Goal: Information Seeking & Learning: Learn about a topic

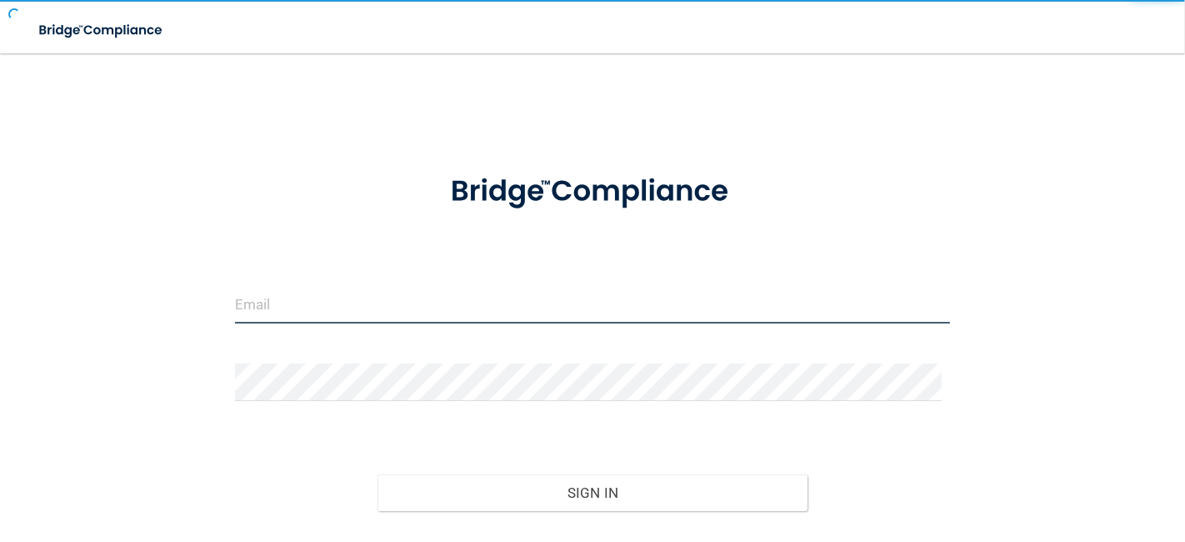
click at [376, 314] on input "email" at bounding box center [593, 305] width 716 height 38
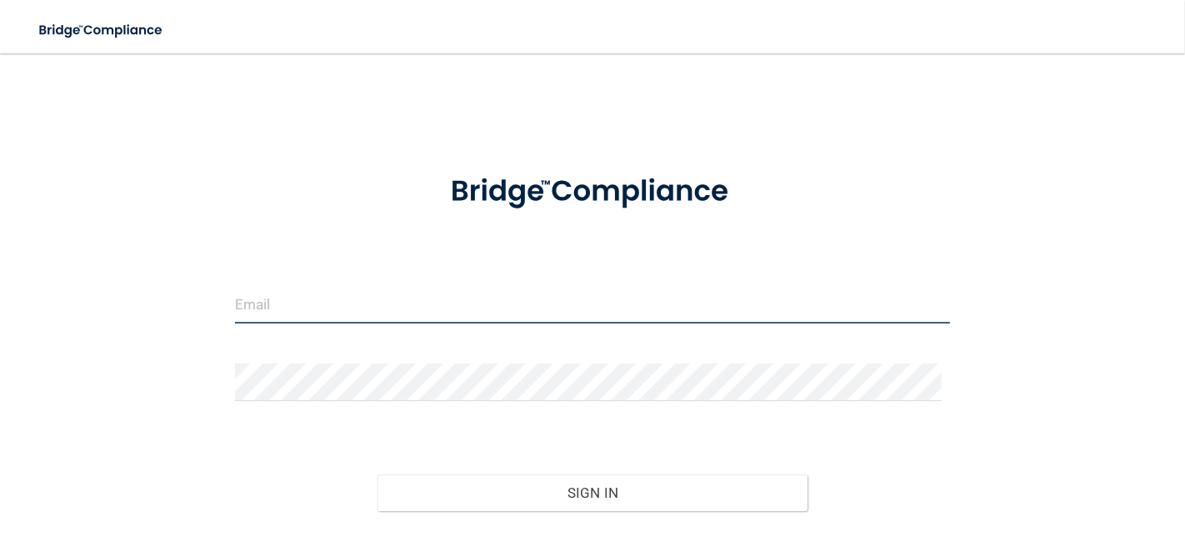
click at [376, 314] on input "email" at bounding box center [593, 305] width 716 height 38
type input "reannafisher1@hotmail.com"
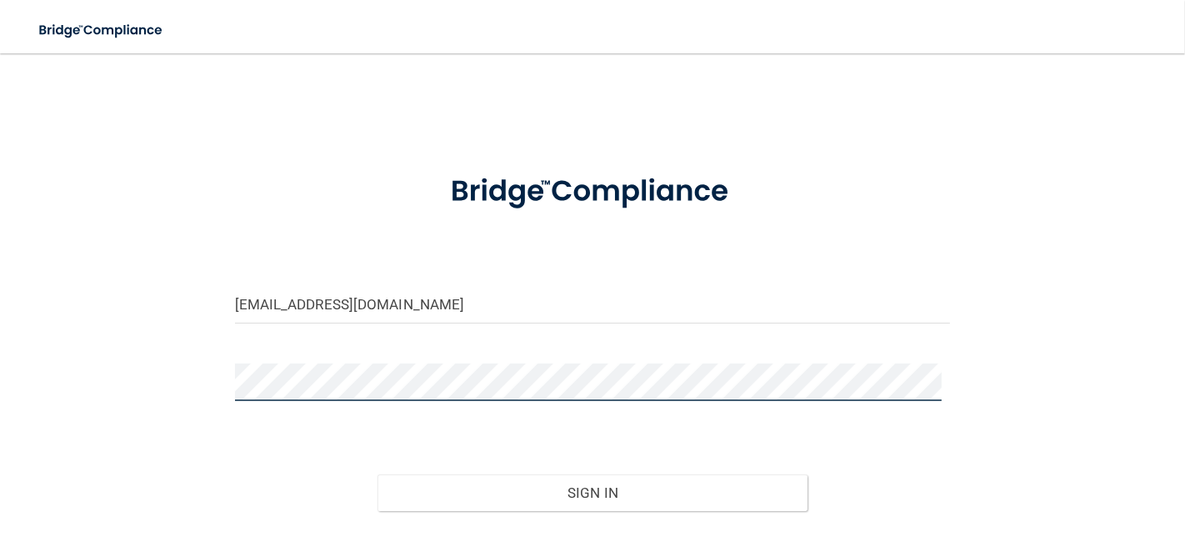
click at [378, 474] on button "Sign In" at bounding box center [592, 492] width 429 height 37
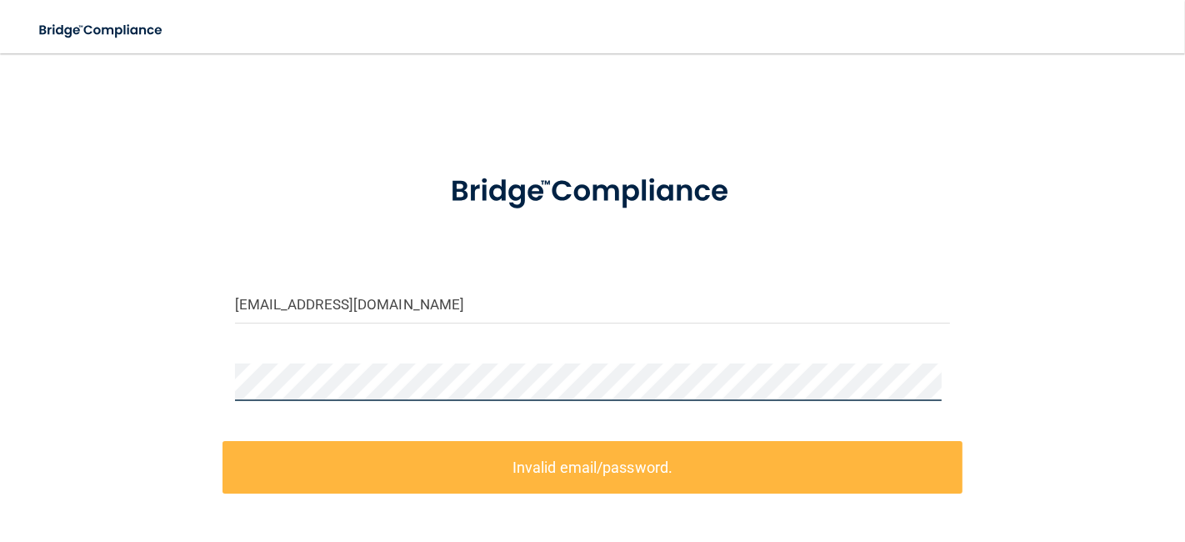
click at [14, 334] on main "reannafisher1@hotmail.com Invalid email/password. You don't have permission to …" at bounding box center [592, 297] width 1185 height 488
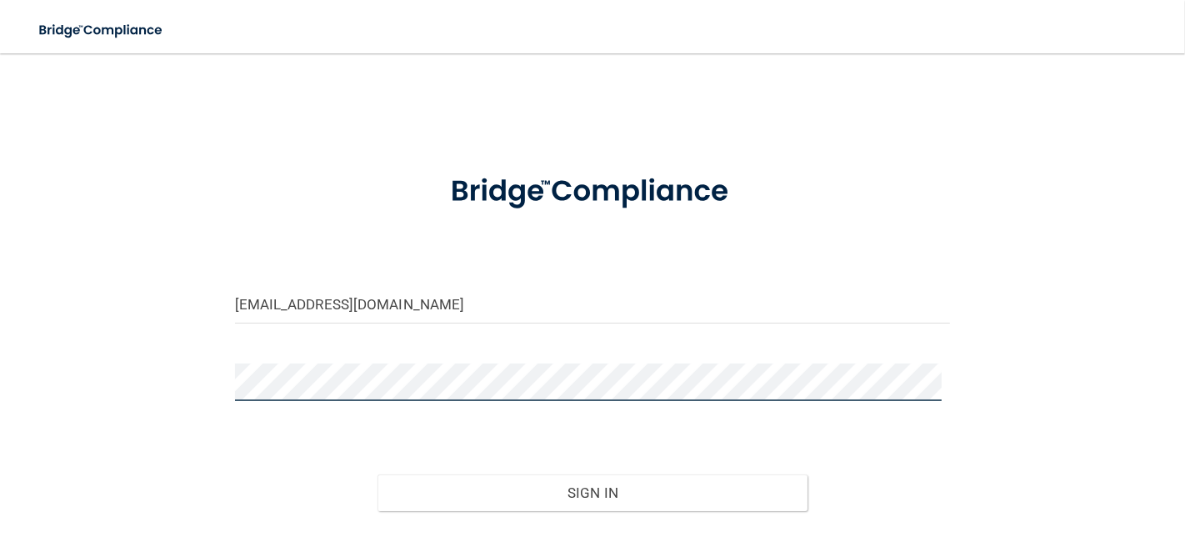
click at [378, 474] on button "Sign In" at bounding box center [592, 492] width 429 height 37
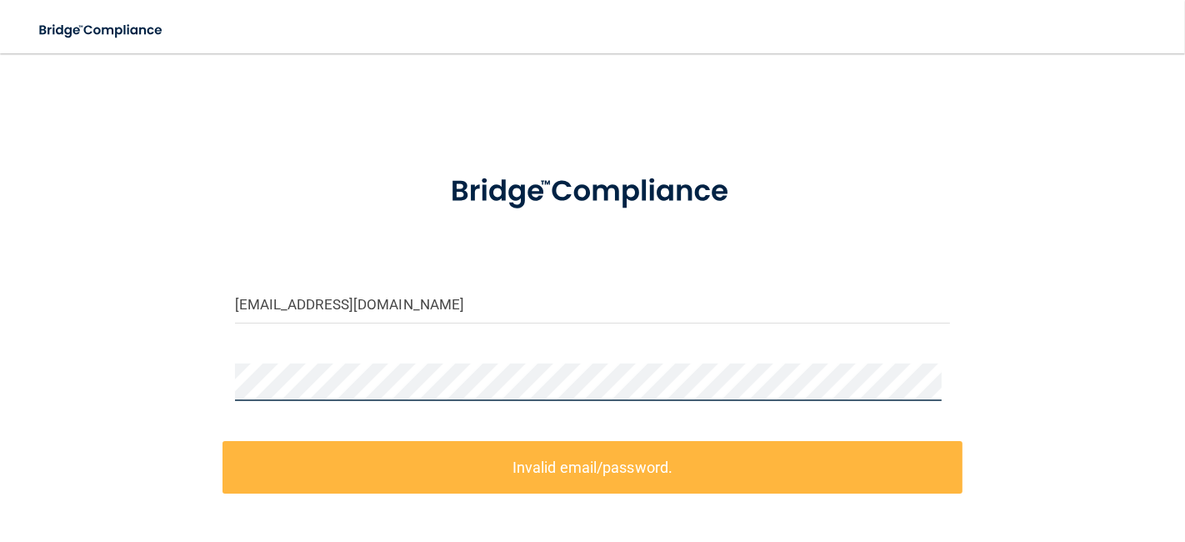
click at [129, 358] on div "reannafisher1@hotmail.com Invalid email/password. You don't have permission to …" at bounding box center [592, 368] width 1119 height 596
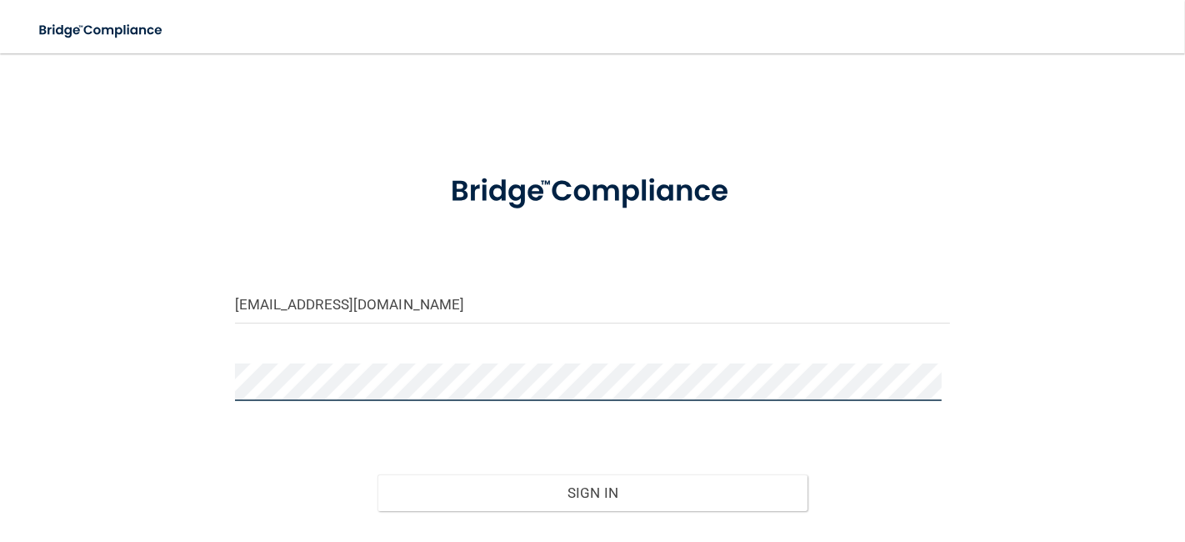
click at [378, 474] on button "Sign In" at bounding box center [592, 492] width 429 height 37
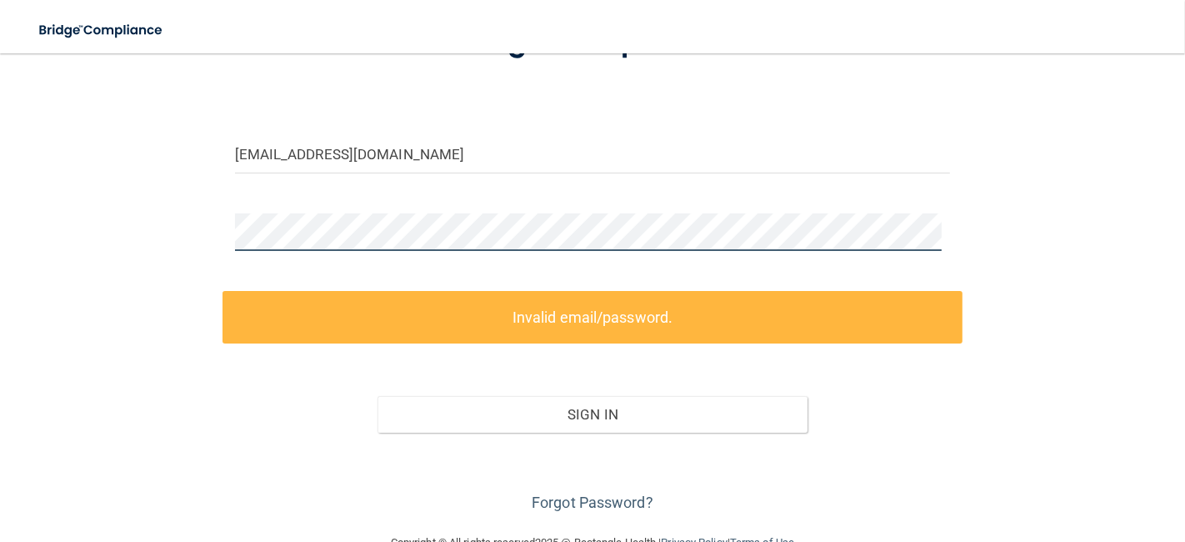
scroll to position [188, 0]
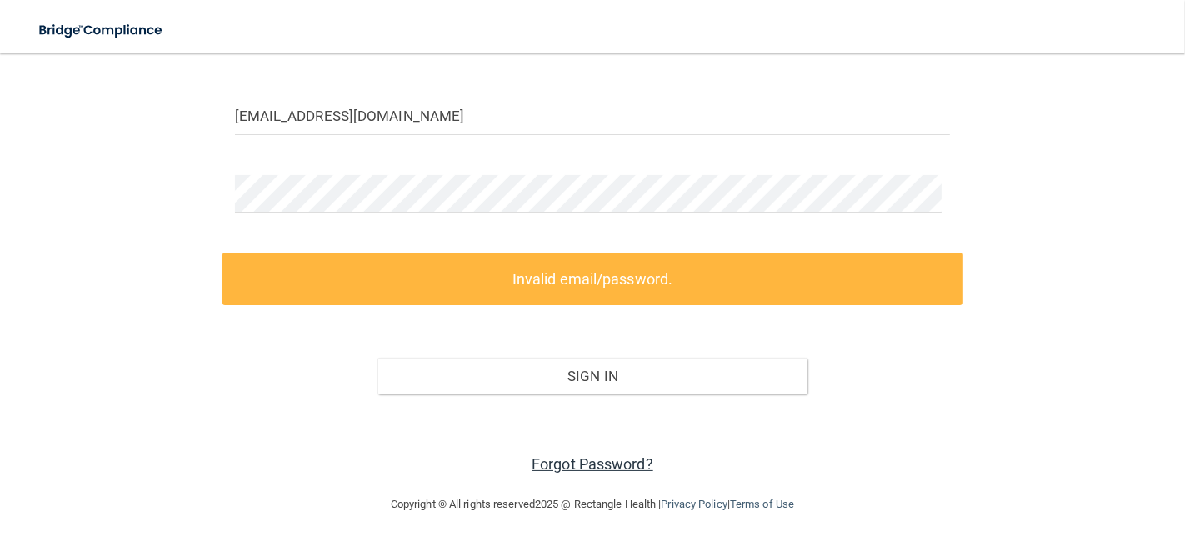
click at [553, 458] on link "Forgot Password?" at bounding box center [593, 464] width 122 height 18
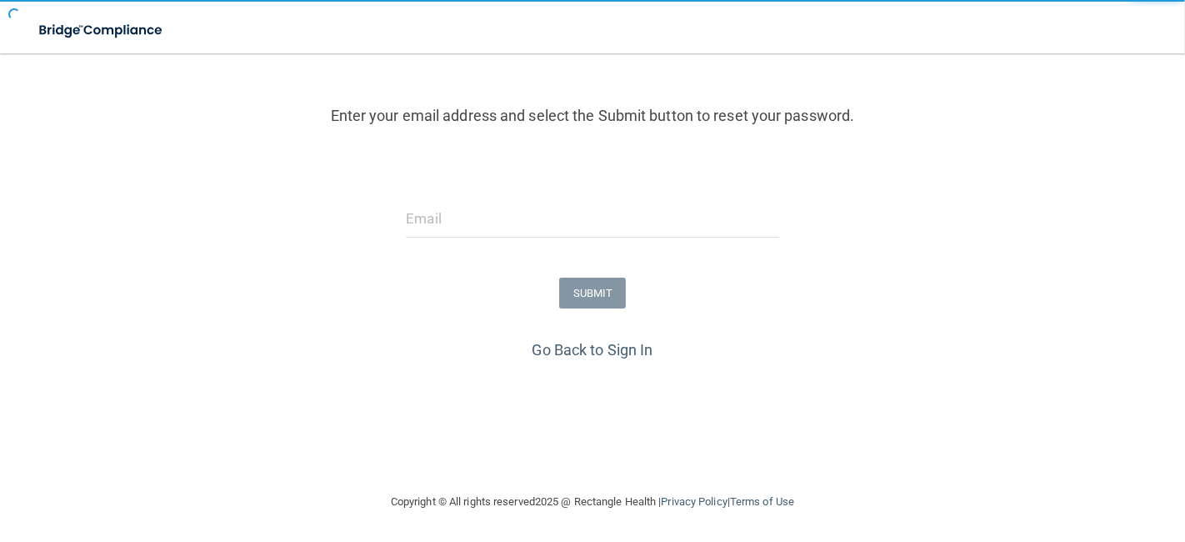
scroll to position [165, 0]
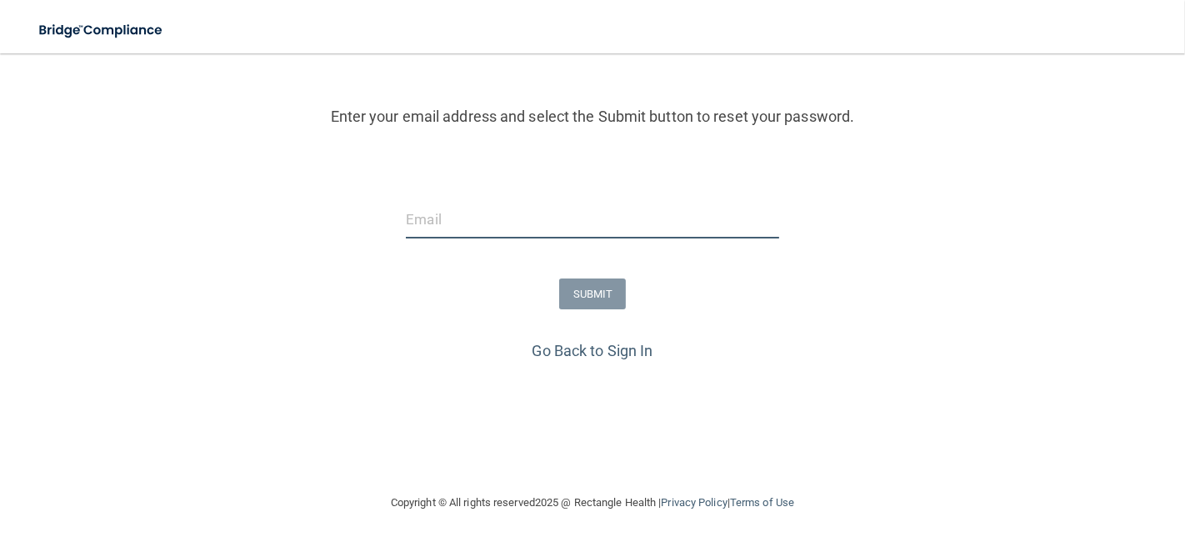
click at [418, 210] on input "email" at bounding box center [592, 220] width 373 height 38
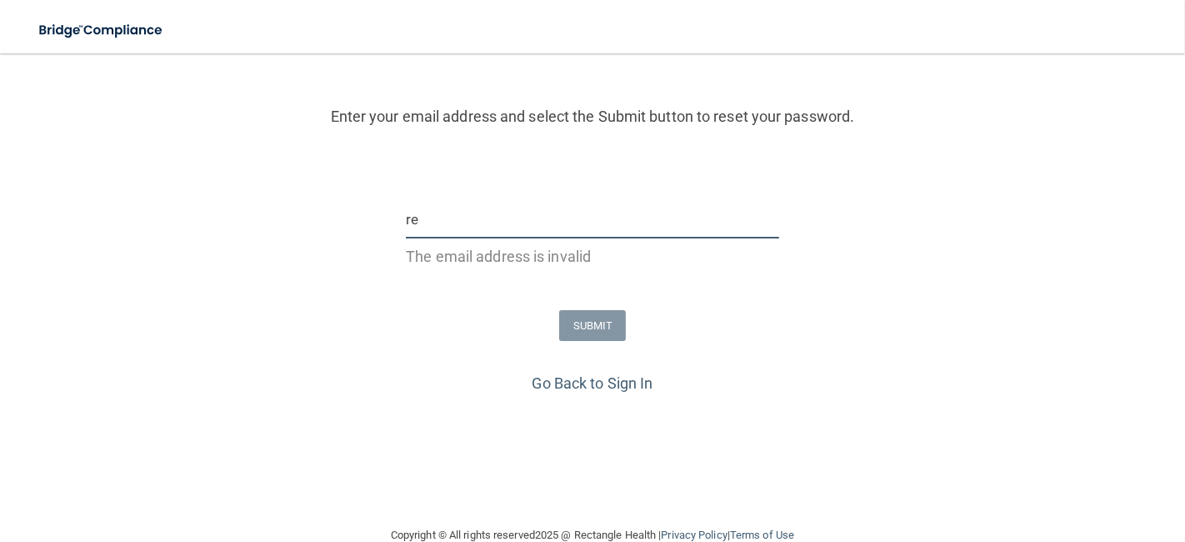
type input "reannafisher1@hotmail.com"
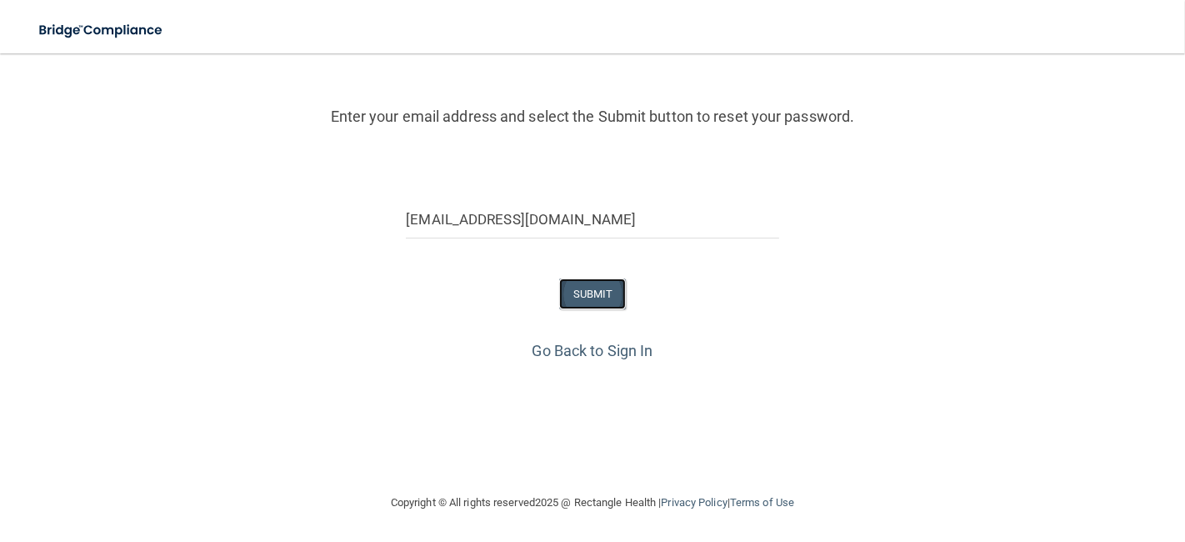
click at [587, 297] on button "SUBMIT" at bounding box center [593, 293] width 68 height 31
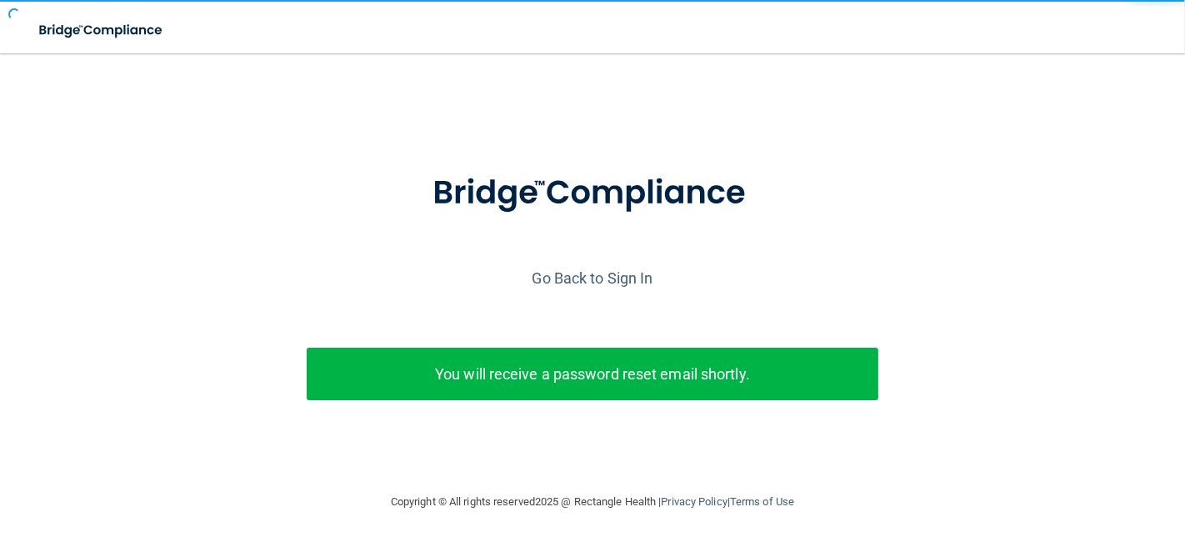
scroll to position [17, 0]
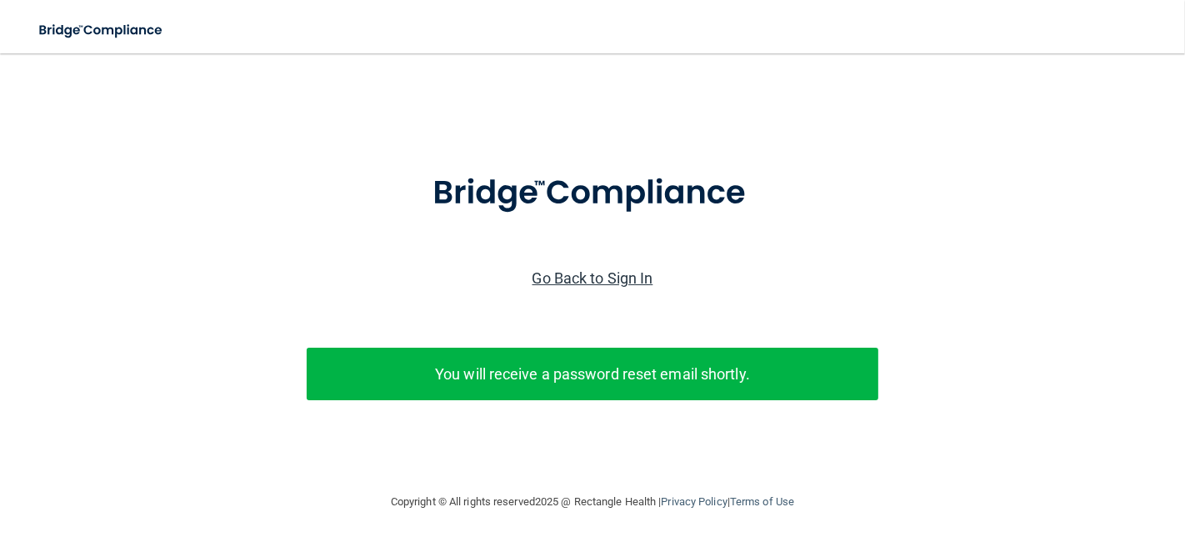
click at [609, 269] on link "Go Back to Sign In" at bounding box center [593, 278] width 121 height 18
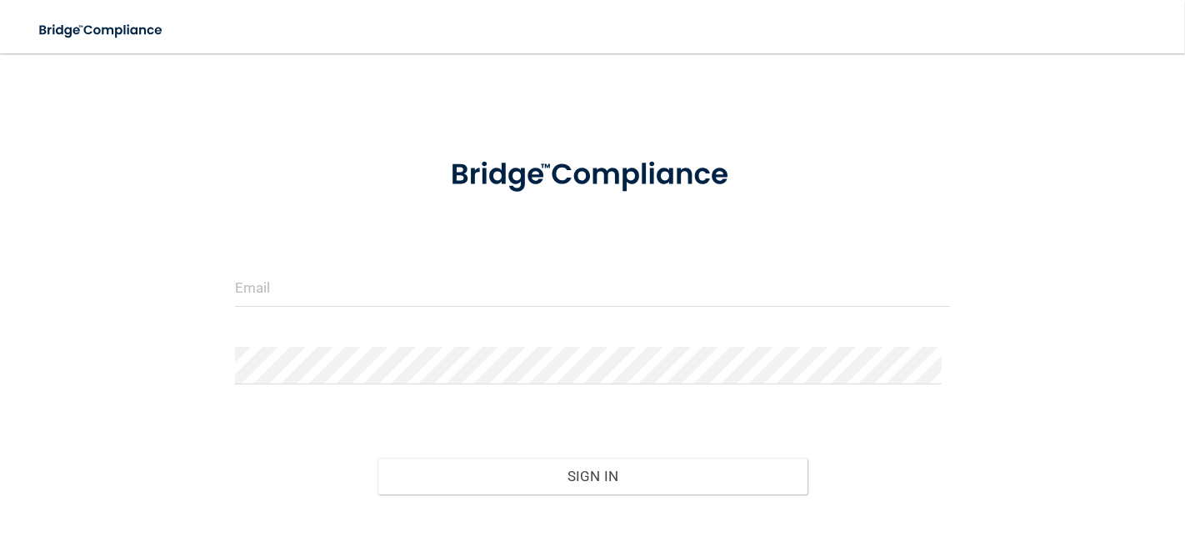
scroll to position [117, 0]
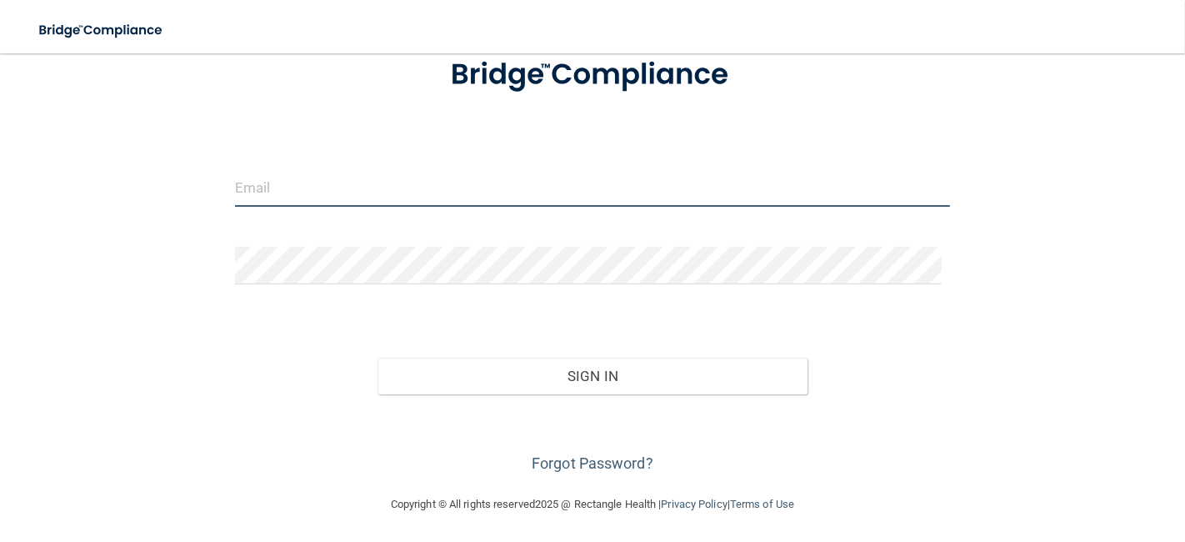
click at [323, 184] on input "email" at bounding box center [593, 188] width 716 height 38
type input "reanna@dakotaental4kids.com"
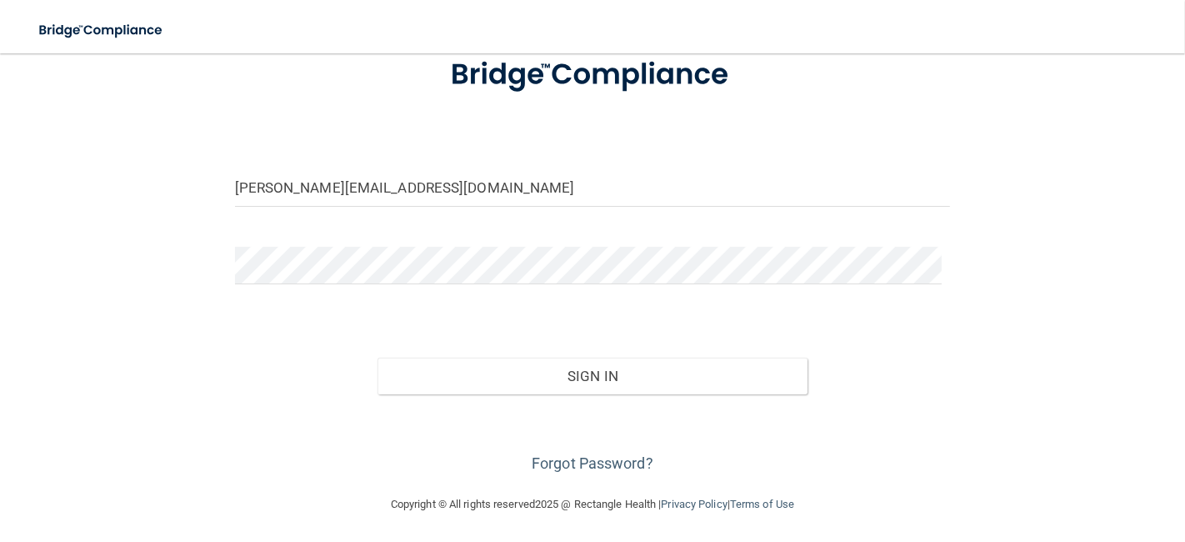
click at [403, 284] on div at bounding box center [593, 272] width 741 height 50
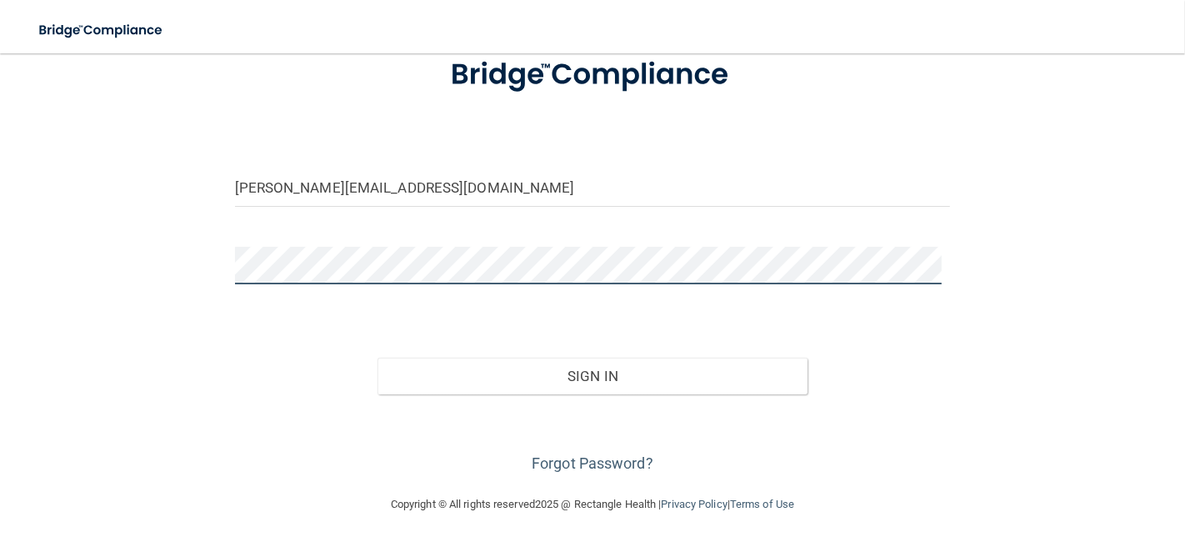
click at [378, 358] on button "Sign In" at bounding box center [592, 376] width 429 height 37
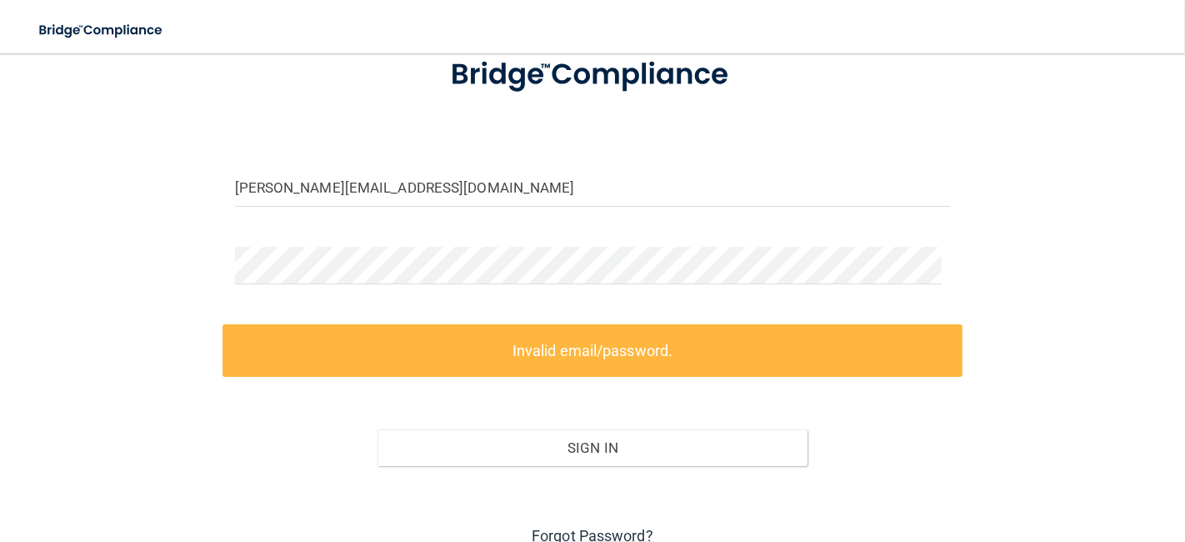
click at [638, 533] on link "Forgot Password?" at bounding box center [593, 536] width 122 height 18
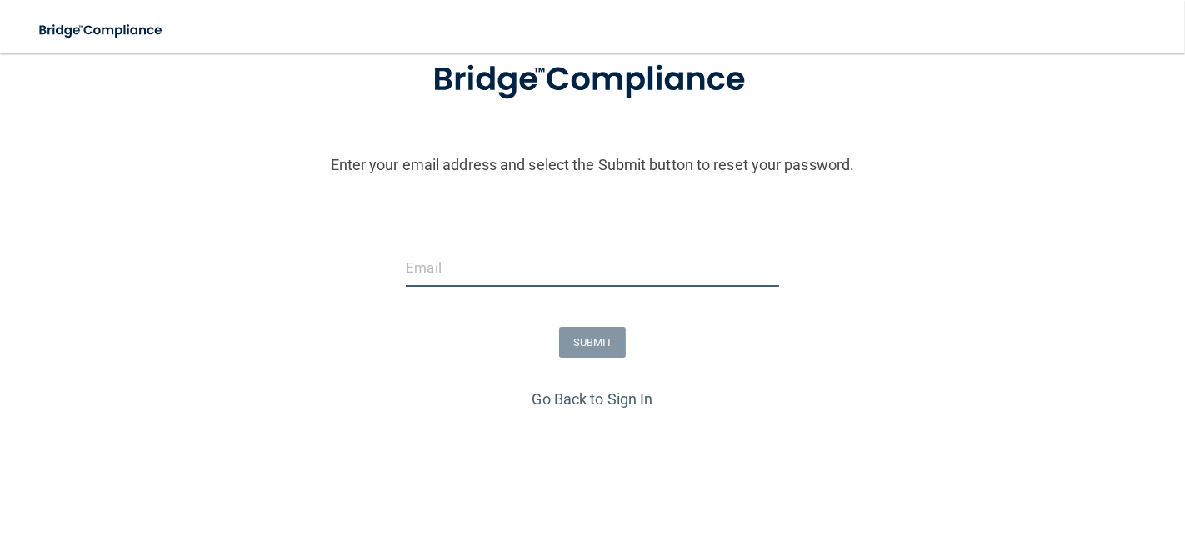
click at [470, 263] on input "email" at bounding box center [592, 268] width 373 height 38
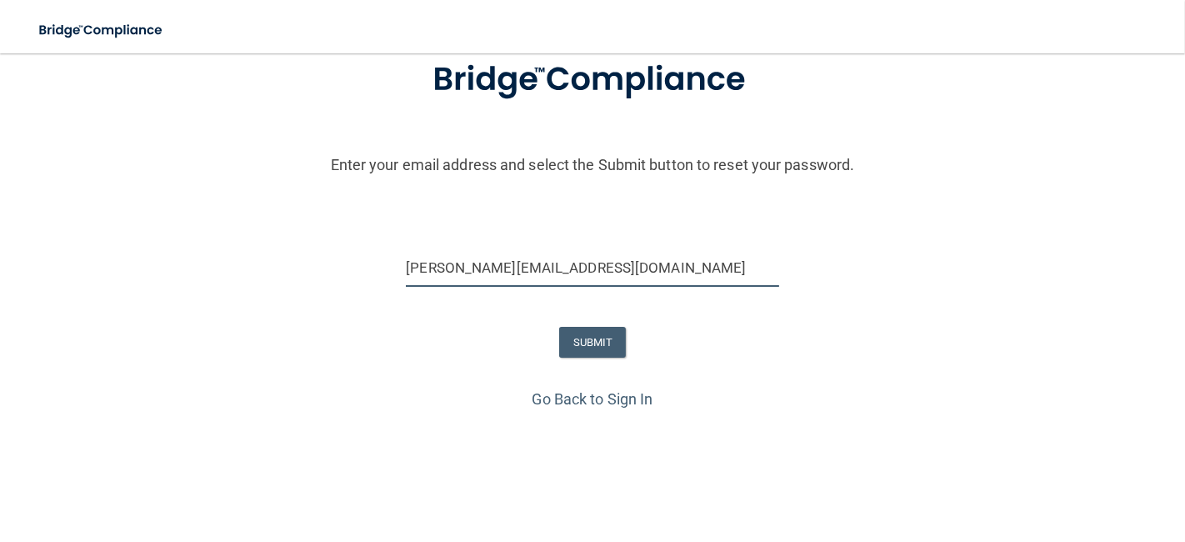
click at [502, 267] on input "reanna@dakotaental4kids.com" at bounding box center [592, 268] width 373 height 38
type input "[PERSON_NAME][EMAIL_ADDRESS][DOMAIN_NAME]"
click at [668, 325] on form "Enter your email address and select the Submit button to reset your password. r…" at bounding box center [592, 211] width 1169 height 348
click at [606, 338] on button "SUBMIT" at bounding box center [593, 342] width 68 height 31
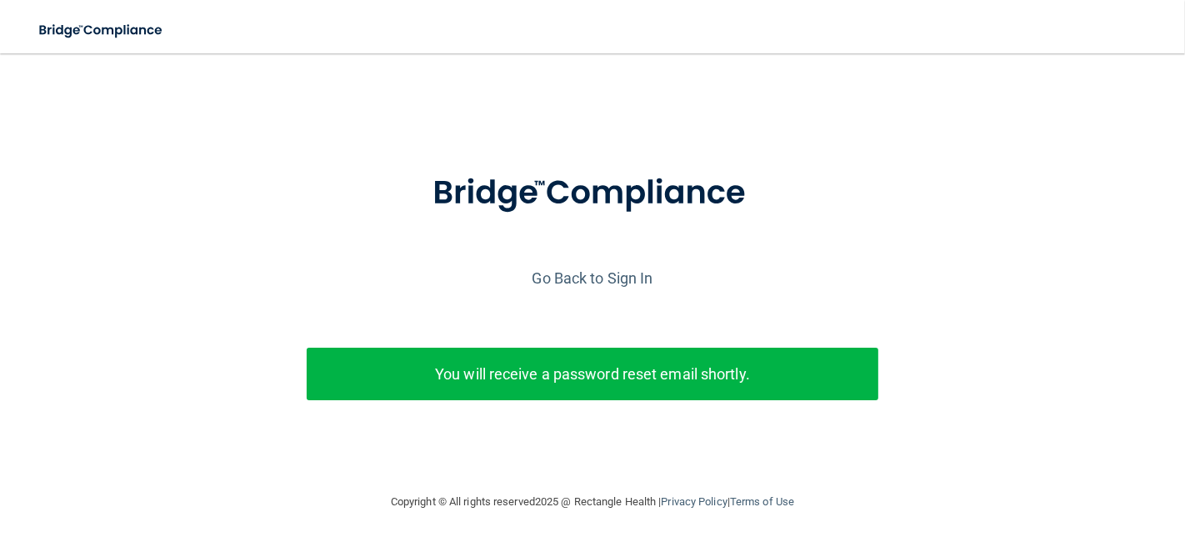
click at [613, 365] on p "You will receive a password reset email shortly." at bounding box center [592, 374] width 547 height 28
click at [591, 269] on link "Go Back to Sign In" at bounding box center [593, 278] width 121 height 18
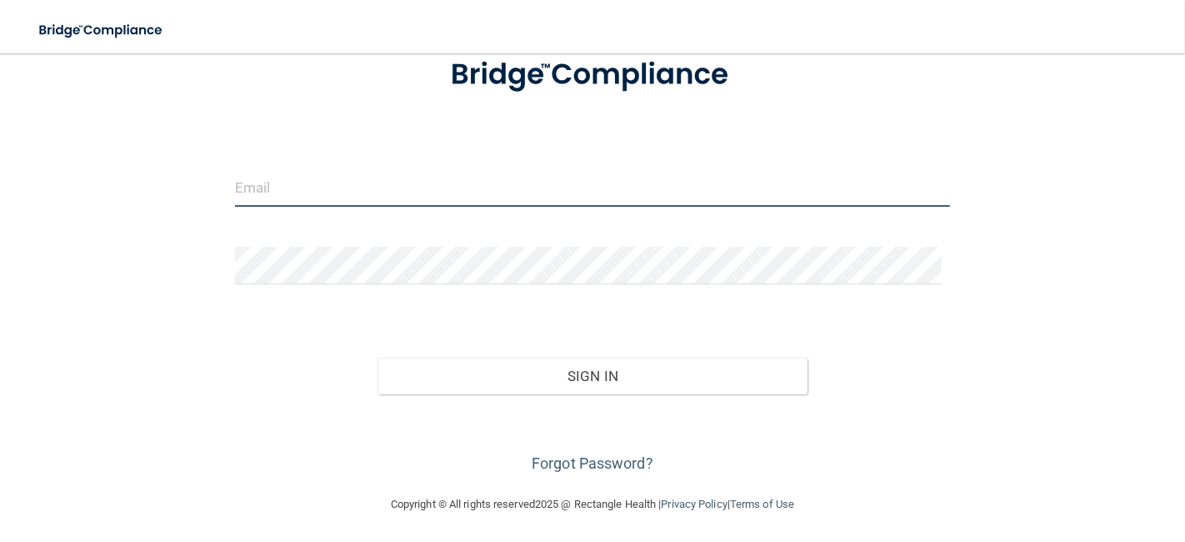
click at [295, 201] on input "email" at bounding box center [593, 188] width 716 height 38
type input "[PERSON_NAME][EMAIL_ADDRESS][DOMAIN_NAME]"
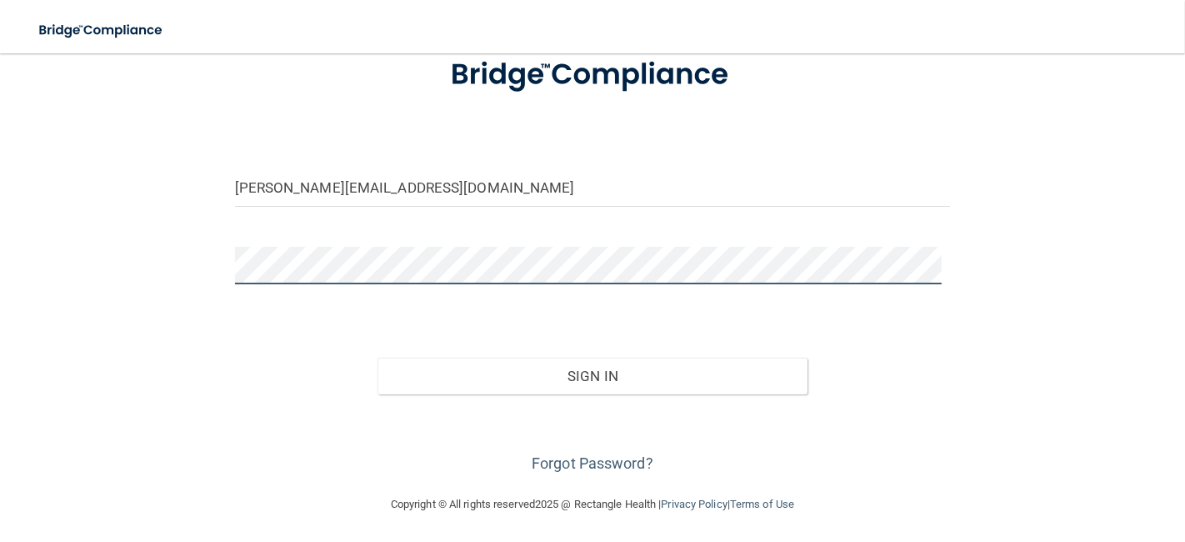
click at [378, 358] on button "Sign In" at bounding box center [592, 376] width 429 height 37
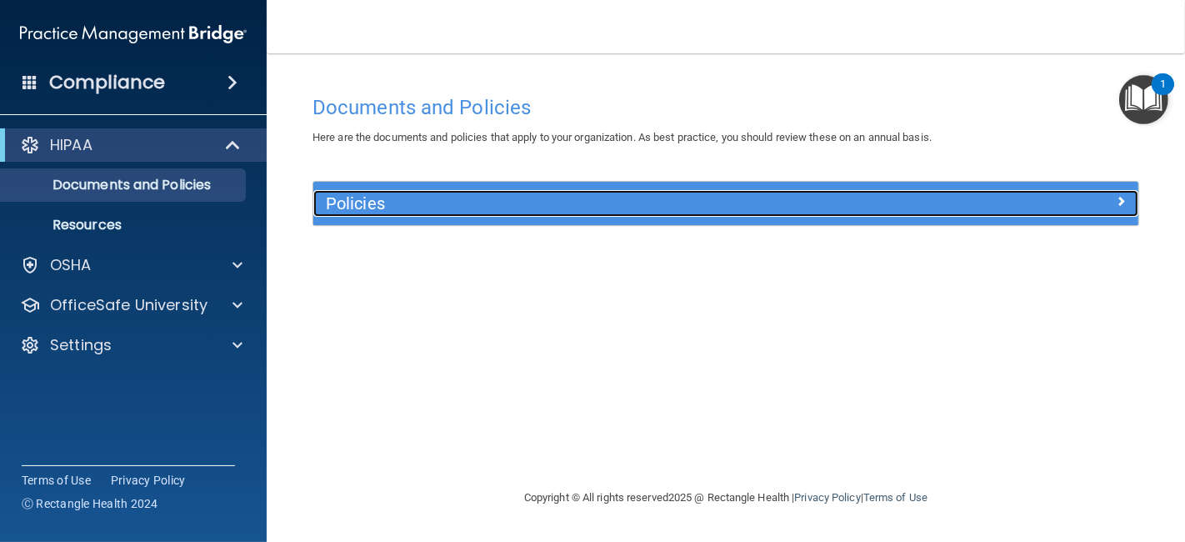
click at [1127, 196] on div at bounding box center [1036, 200] width 207 height 20
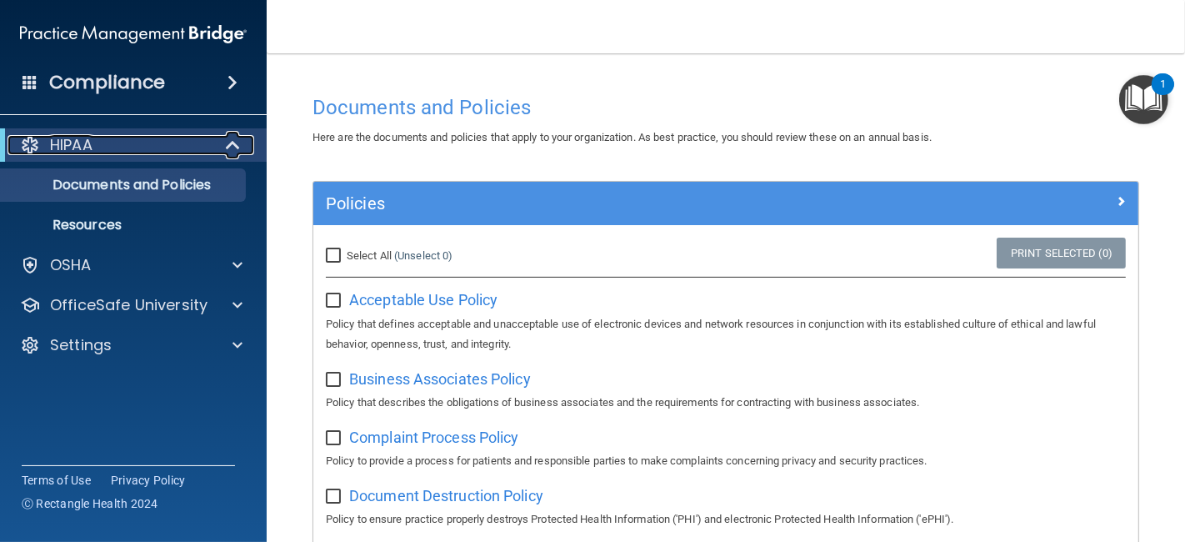
click at [219, 135] on div at bounding box center [233, 145] width 41 height 20
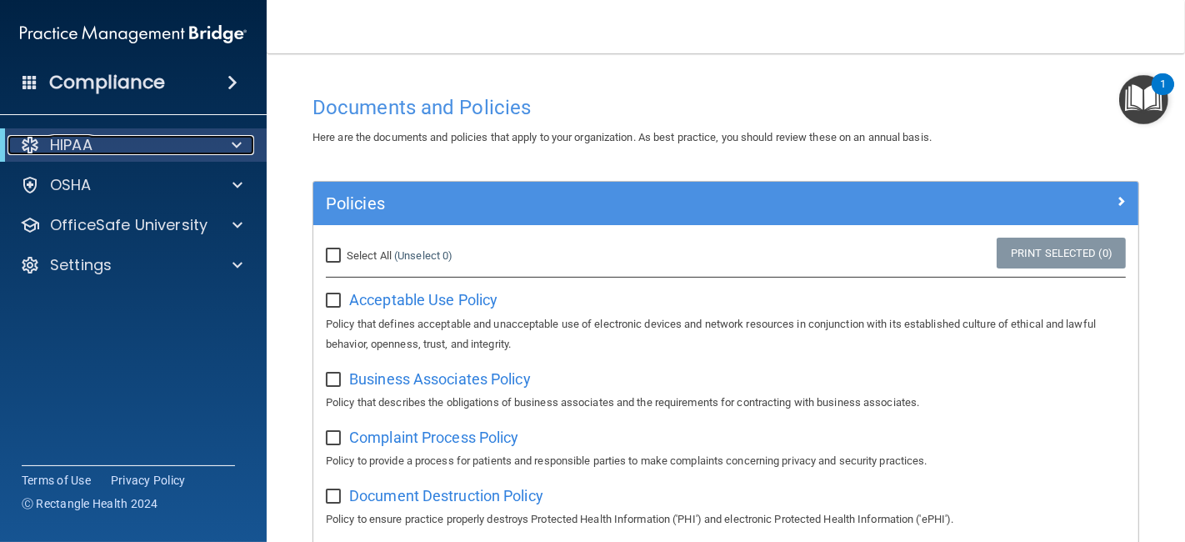
click at [219, 135] on div at bounding box center [233, 145] width 41 height 20
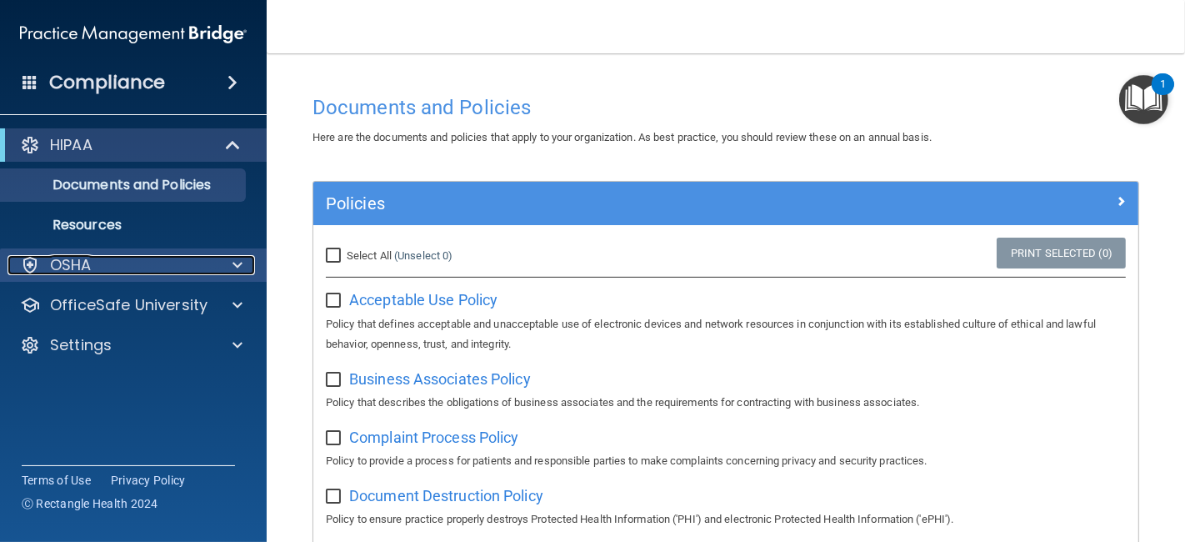
click at [244, 263] on div at bounding box center [235, 265] width 42 height 20
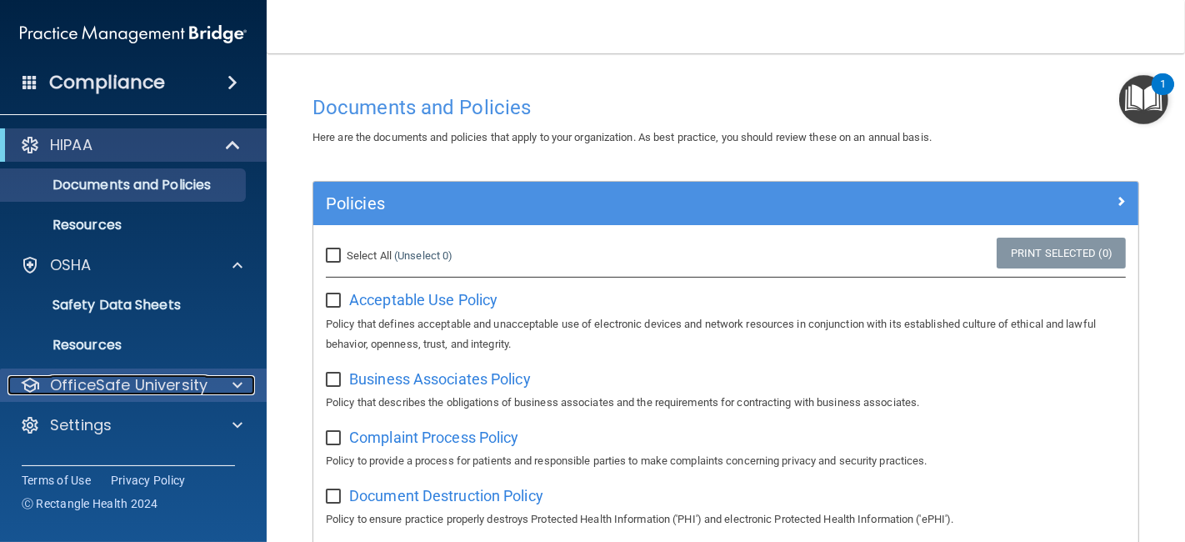
click at [233, 389] on span at bounding box center [238, 385] width 10 height 20
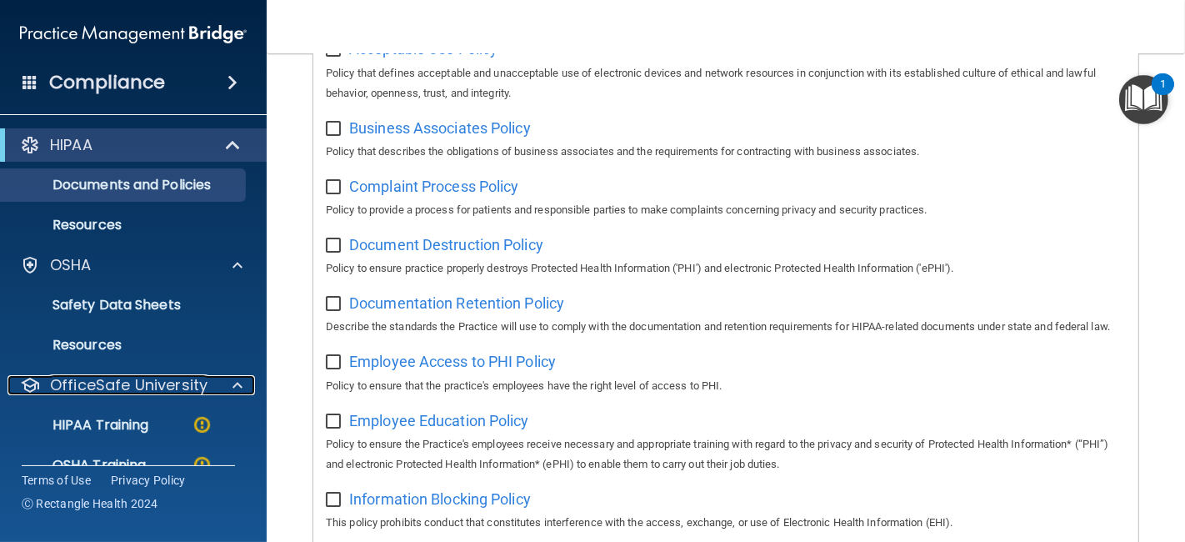
scroll to position [276, 0]
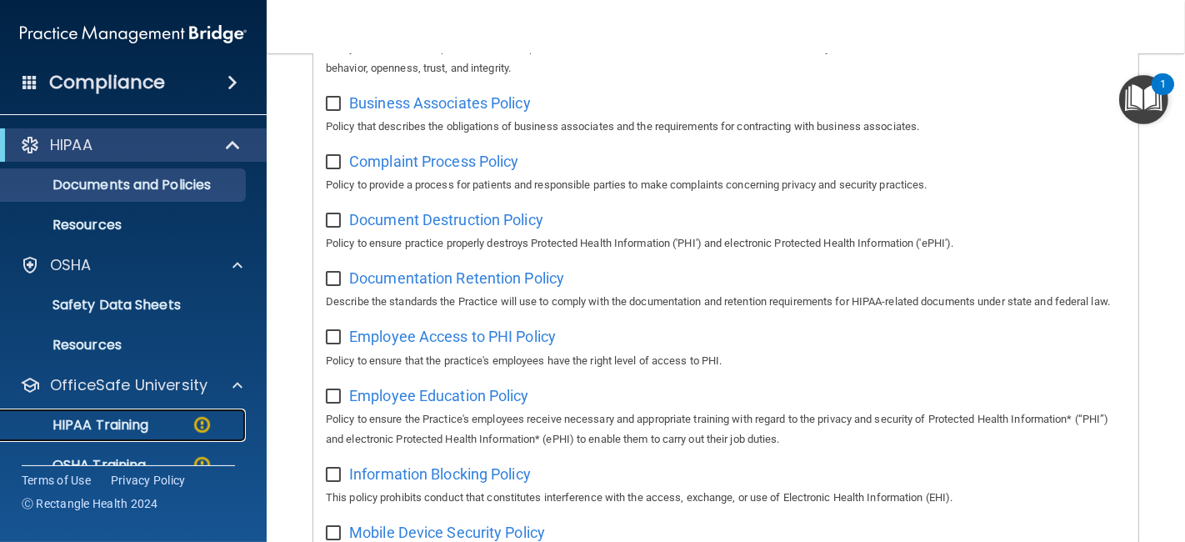
click at [176, 420] on div "HIPAA Training" at bounding box center [125, 425] width 228 height 17
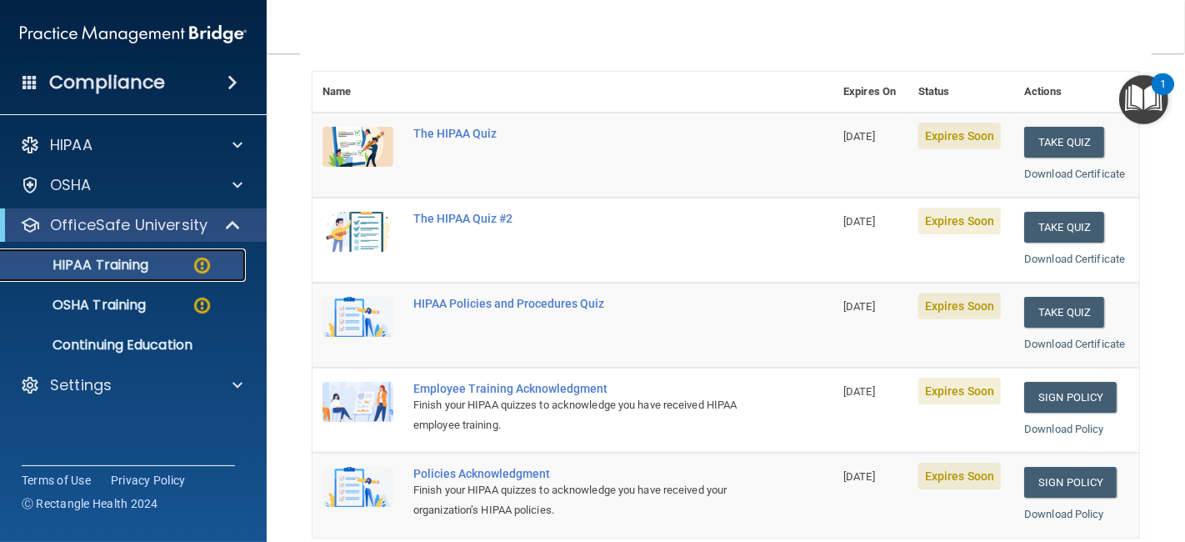
scroll to position [184, 0]
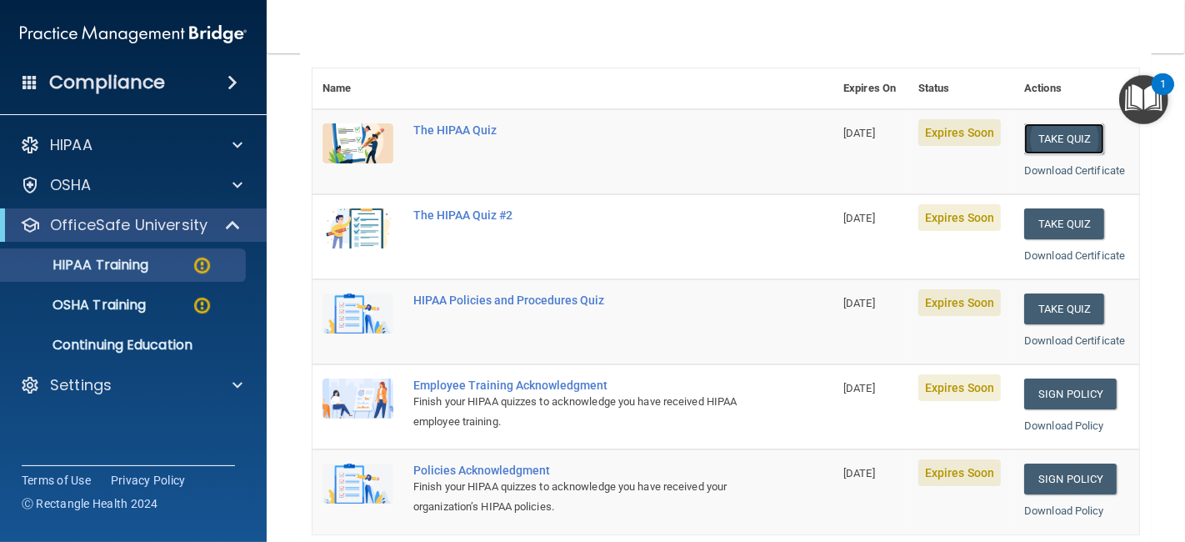
click at [1051, 135] on button "Take Quiz" at bounding box center [1064, 138] width 80 height 31
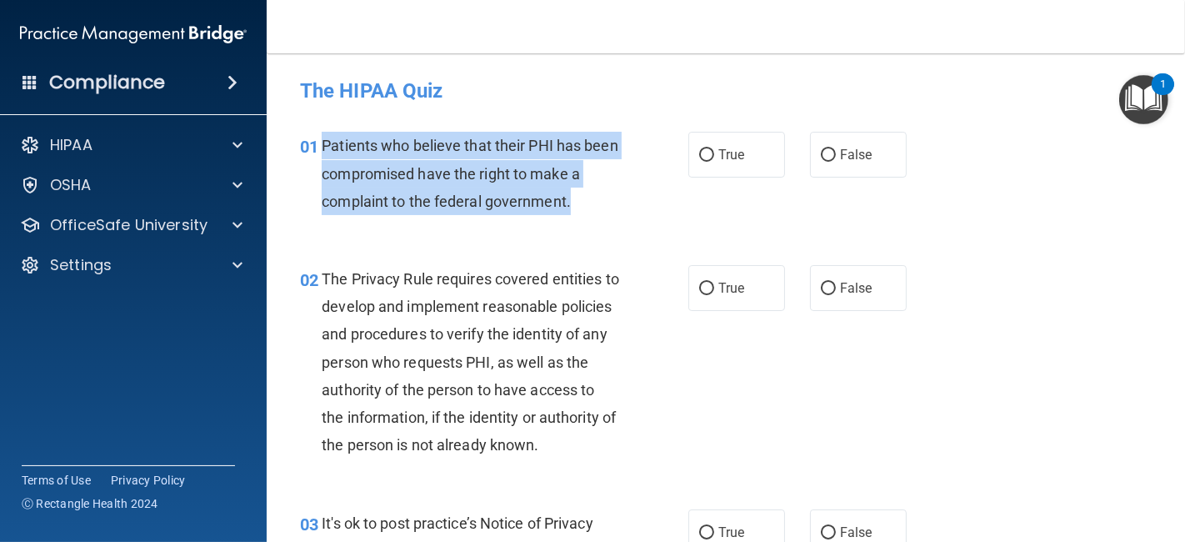
drag, startPoint x: 593, startPoint y: 194, endPoint x: 317, endPoint y: 139, distance: 281.3
click at [317, 139] on div "01 Patients who believe that their PHI has been compromised have the right to m…" at bounding box center [494, 178] width 438 height 92
copy div "Patients who believe that their PHI has been compromised have the right to make…"
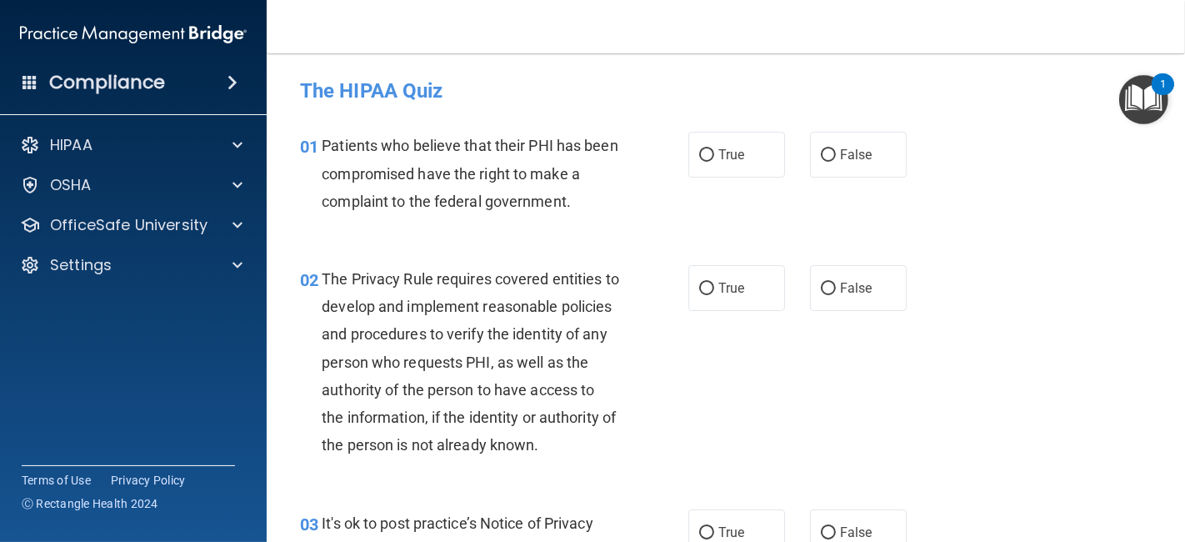
click at [984, 288] on div "02 The Privacy Rule requires covered entities to develop and implement reasonab…" at bounding box center [726, 366] width 877 height 244
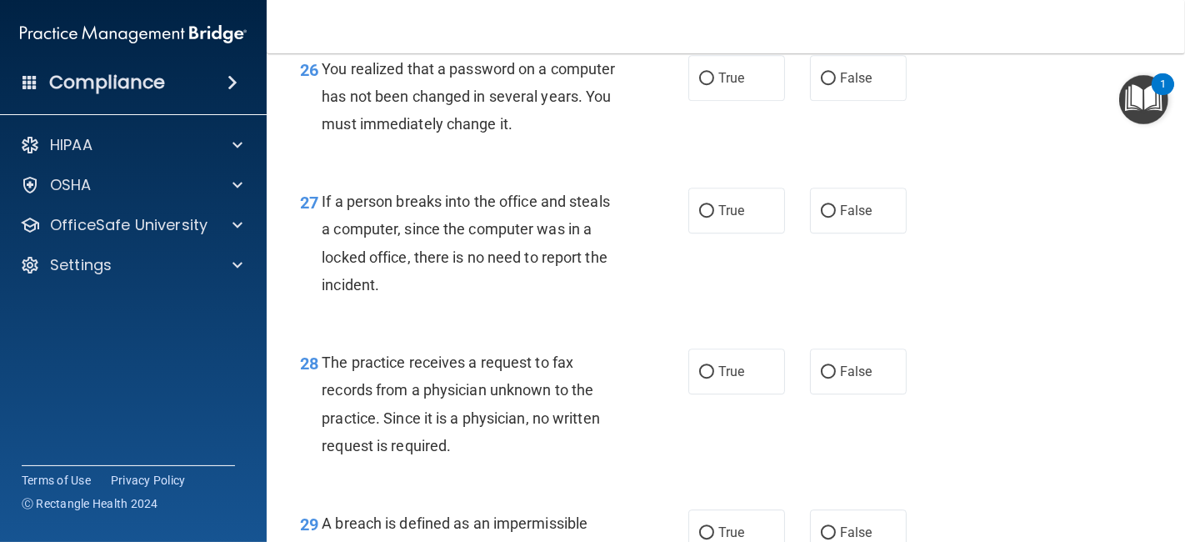
scroll to position [4416, 0]
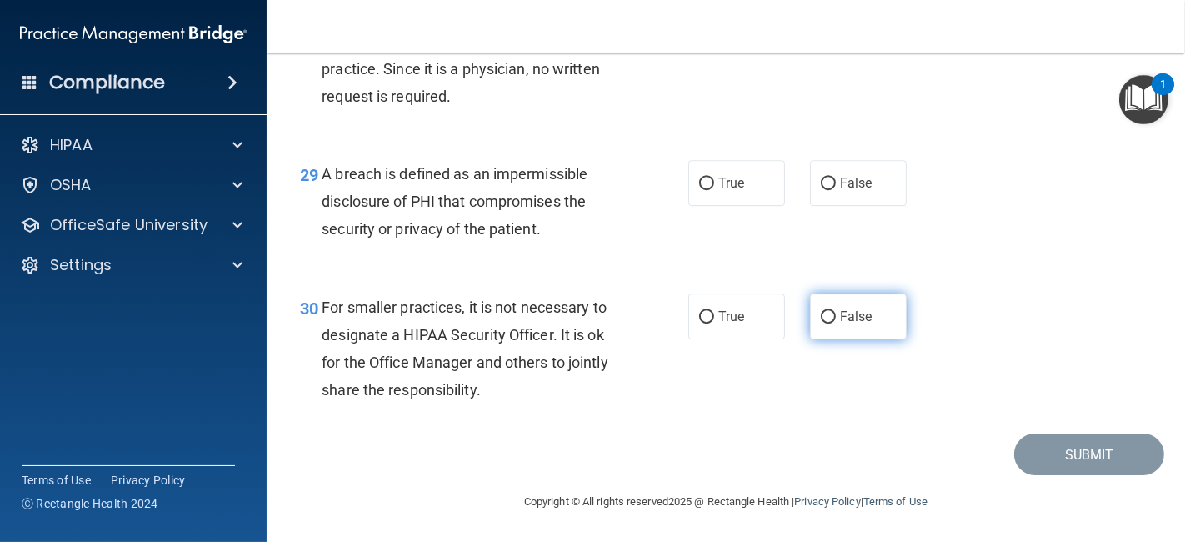
click at [849, 316] on span "False" at bounding box center [856, 316] width 33 height 16
click at [836, 316] on input "False" at bounding box center [828, 317] width 15 height 13
radio input "true"
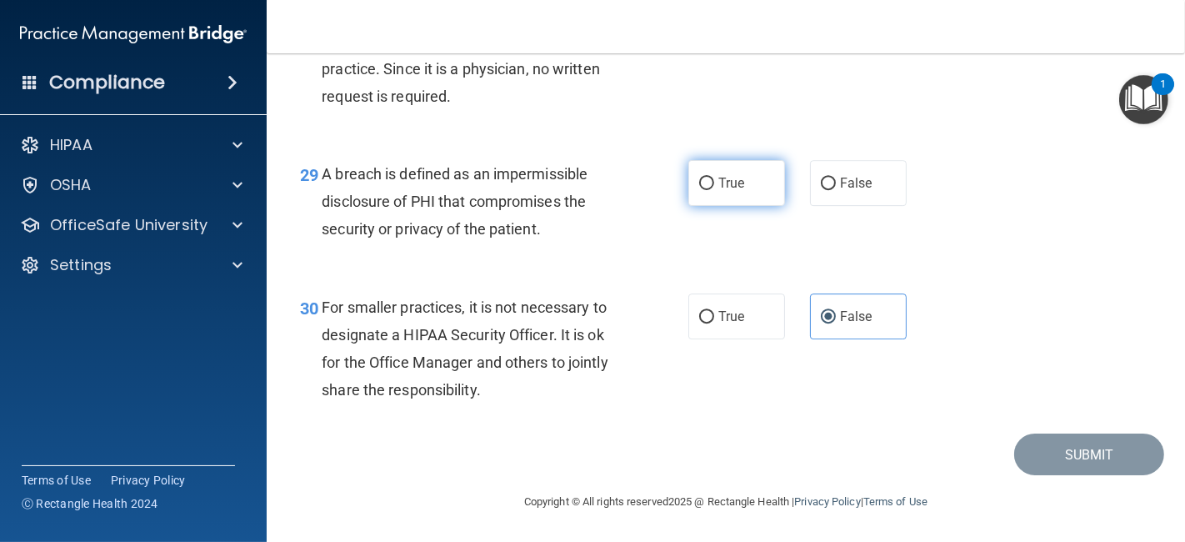
click at [728, 175] on span "True" at bounding box center [731, 183] width 26 height 16
click at [714, 178] on input "True" at bounding box center [706, 184] width 15 height 13
radio input "true"
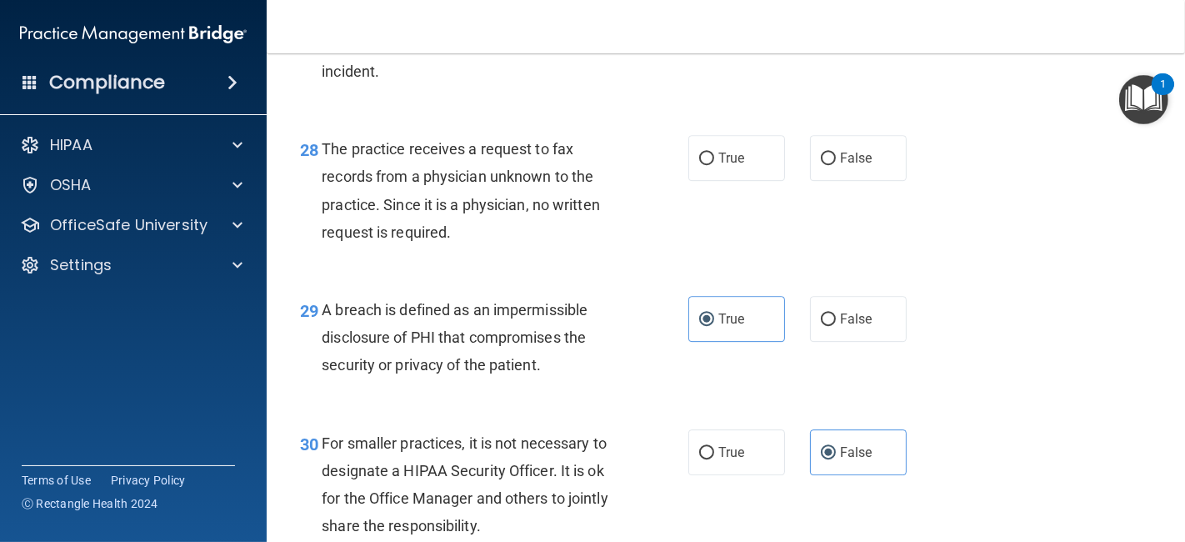
scroll to position [4219, 0]
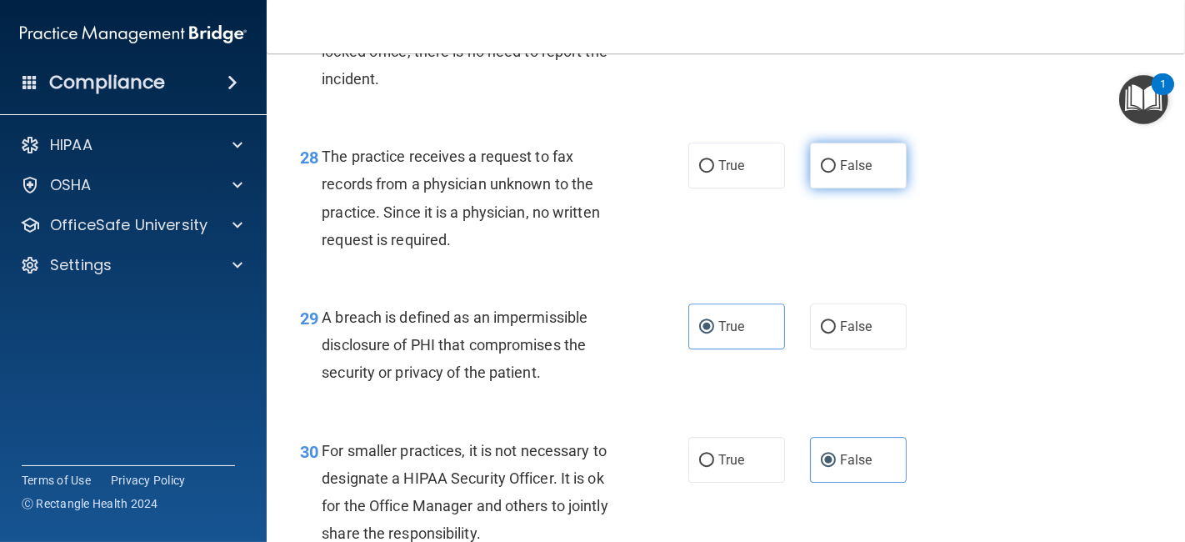
click at [840, 173] on span "False" at bounding box center [856, 166] width 33 height 16
click at [836, 173] on input "False" at bounding box center [828, 166] width 15 height 13
radio input "true"
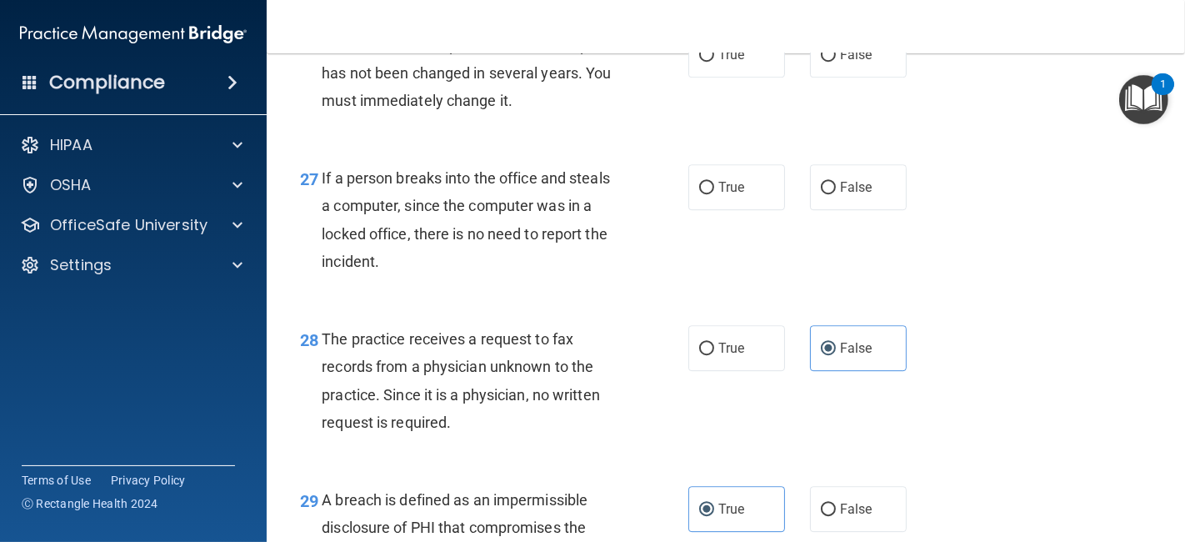
scroll to position [4017, 0]
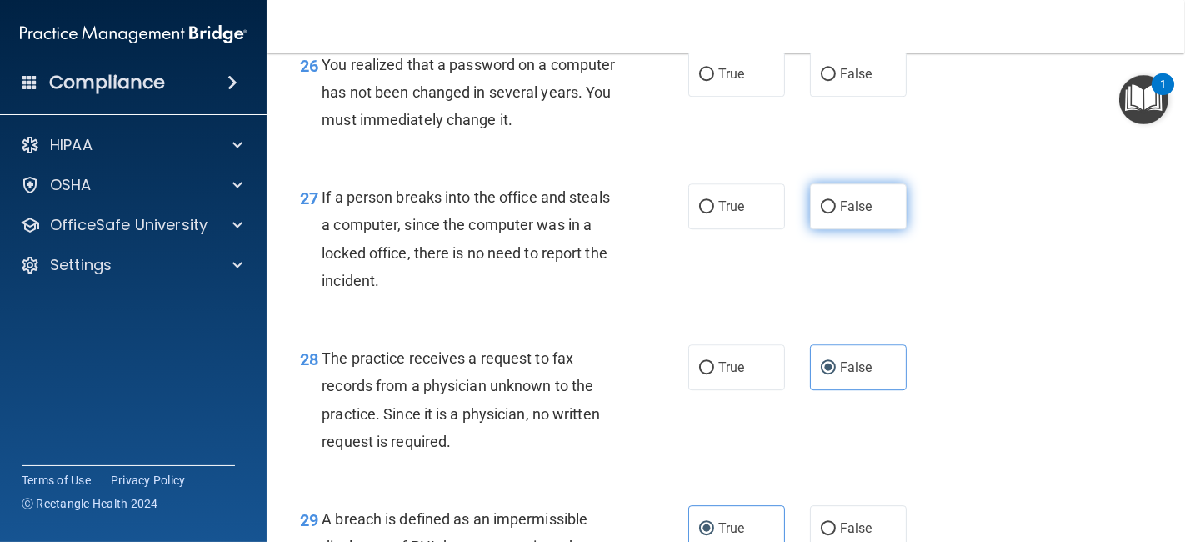
click at [843, 214] on span "False" at bounding box center [856, 206] width 33 height 16
click at [836, 213] on input "False" at bounding box center [828, 207] width 15 height 13
radio input "true"
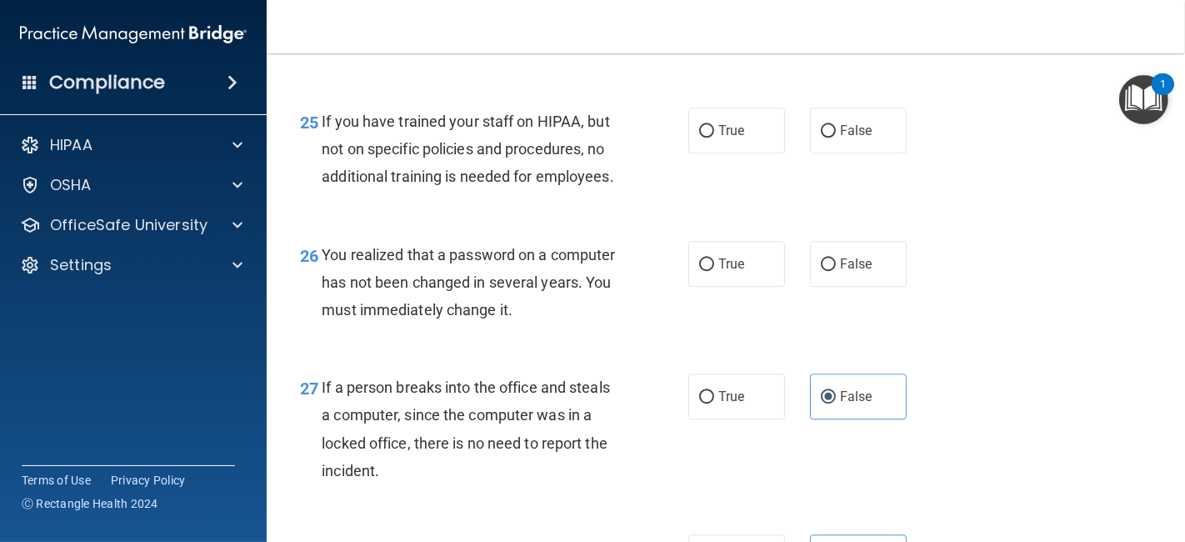
scroll to position [3814, 0]
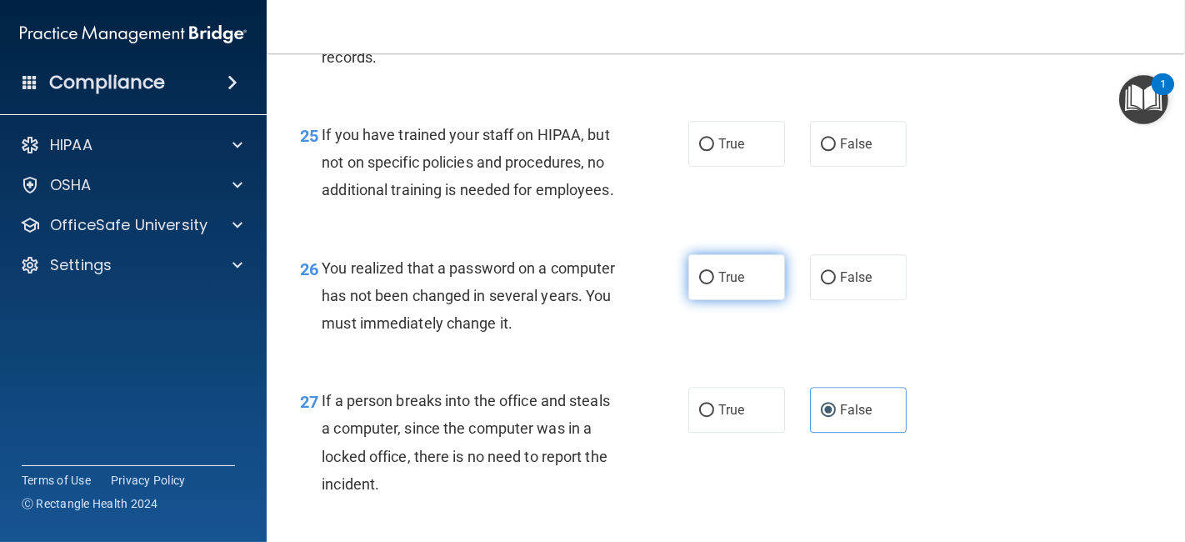
click at [758, 300] on label "True" at bounding box center [736, 277] width 97 height 46
click at [714, 284] on input "True" at bounding box center [706, 278] width 15 height 13
radio input "true"
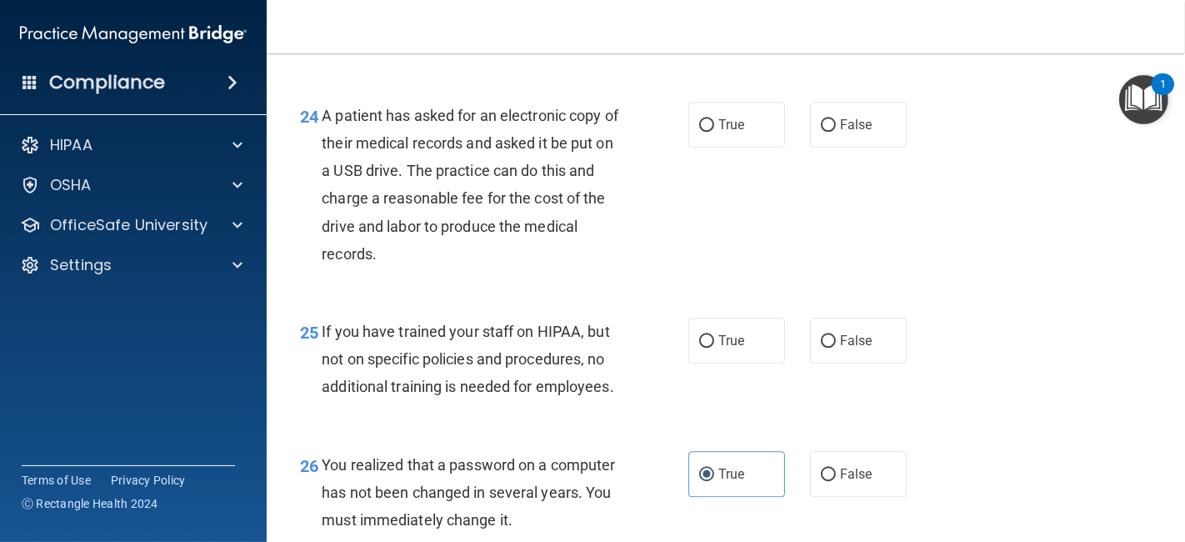
scroll to position [3612, 0]
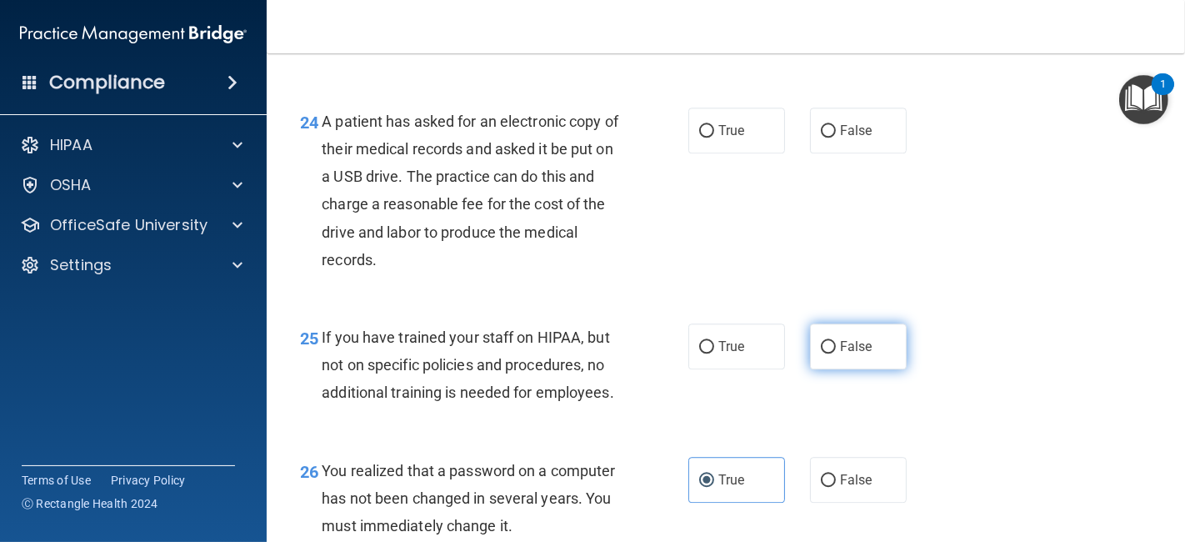
click at [882, 369] on label "False" at bounding box center [858, 346] width 97 height 46
click at [836, 353] on input "False" at bounding box center [828, 347] width 15 height 13
radio input "true"
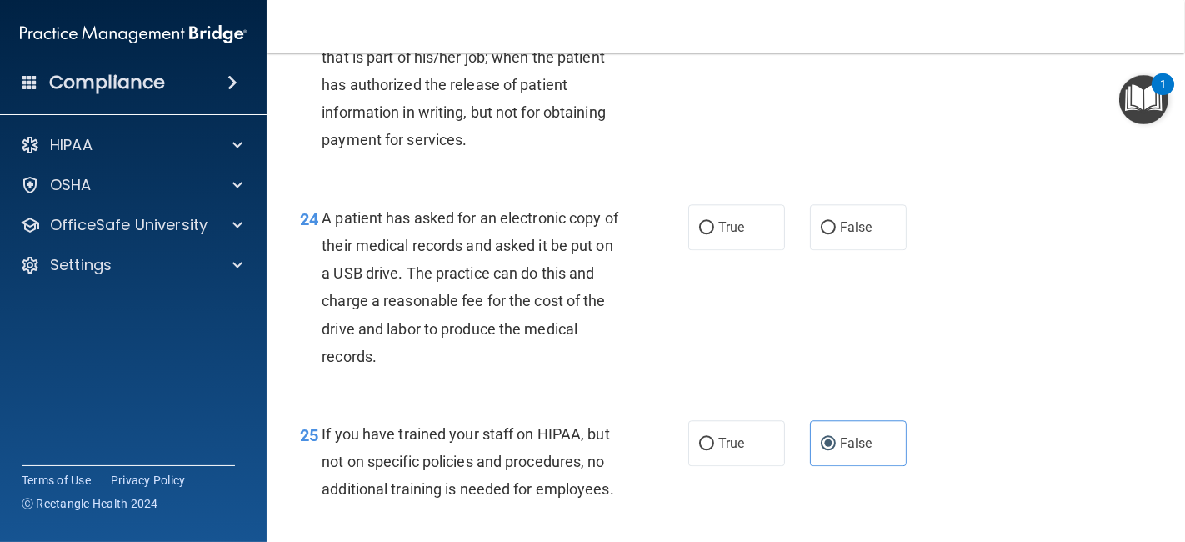
scroll to position [3401, 0]
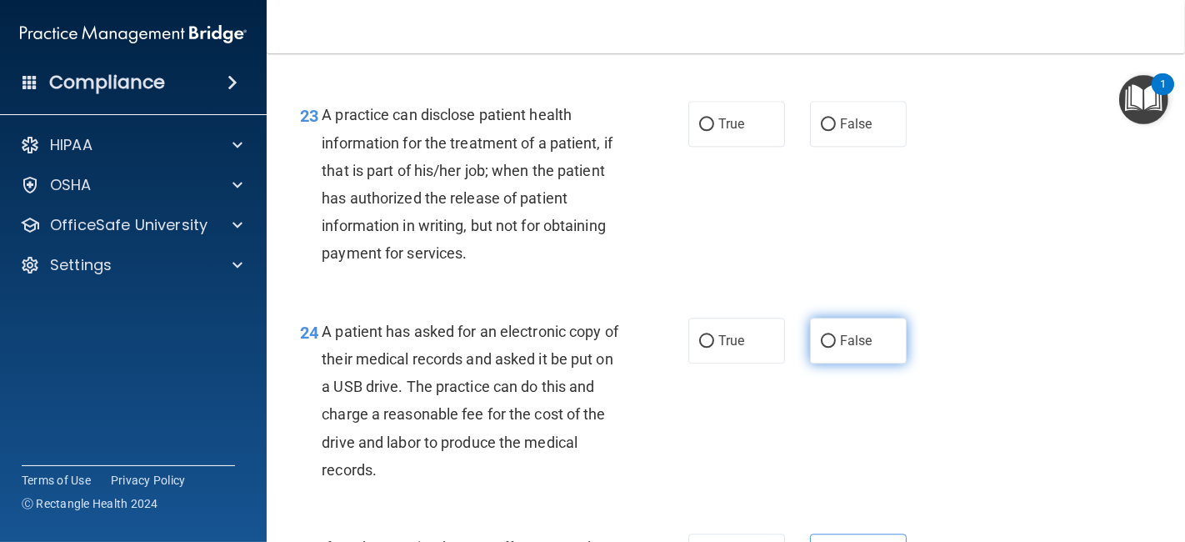
click at [851, 363] on label "False" at bounding box center [858, 341] width 97 height 46
click at [836, 348] on input "False" at bounding box center [828, 341] width 15 height 13
radio input "true"
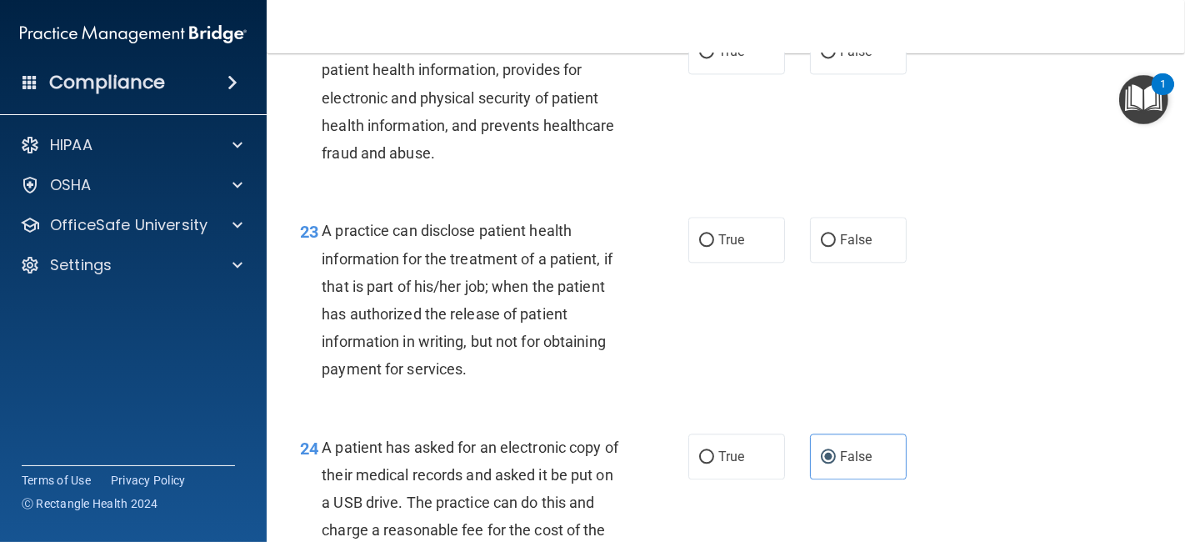
scroll to position [3271, 0]
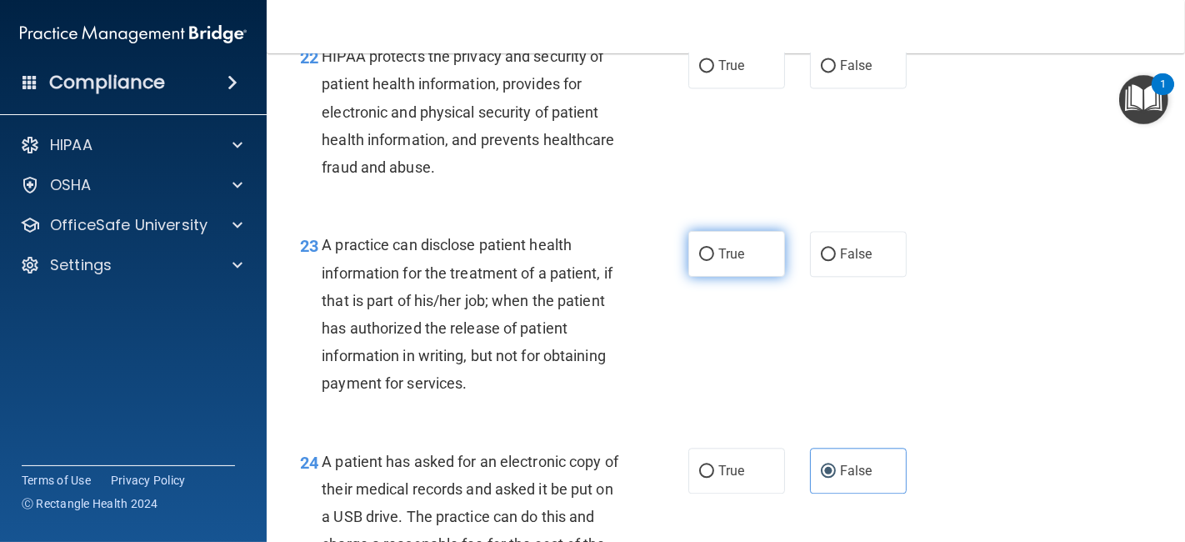
click at [751, 277] on label "True" at bounding box center [736, 254] width 97 height 46
click at [714, 261] on input "True" at bounding box center [706, 254] width 15 height 13
radio input "true"
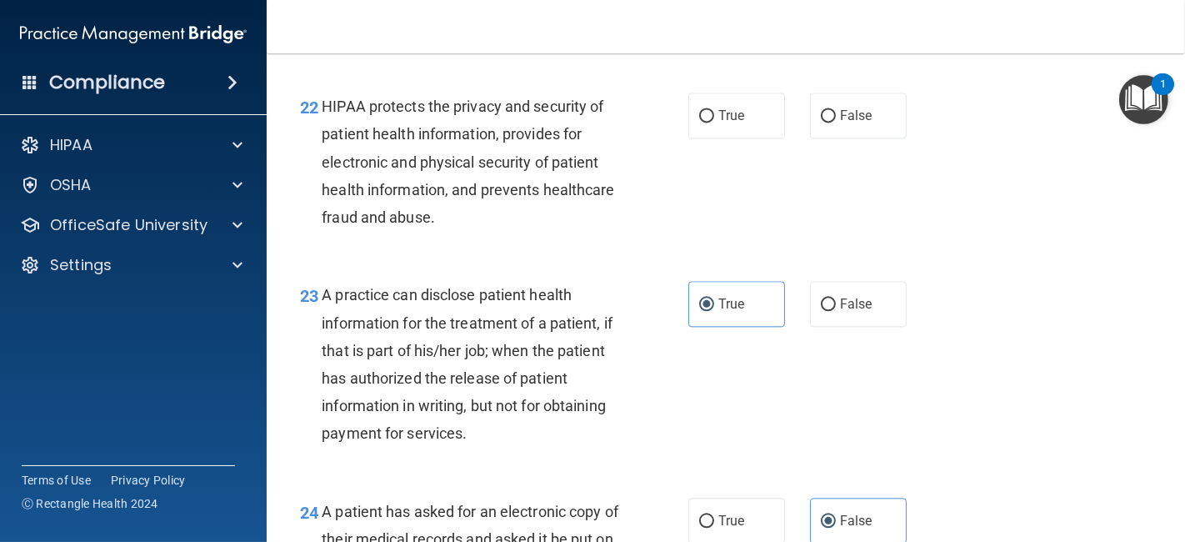
scroll to position [3216, 0]
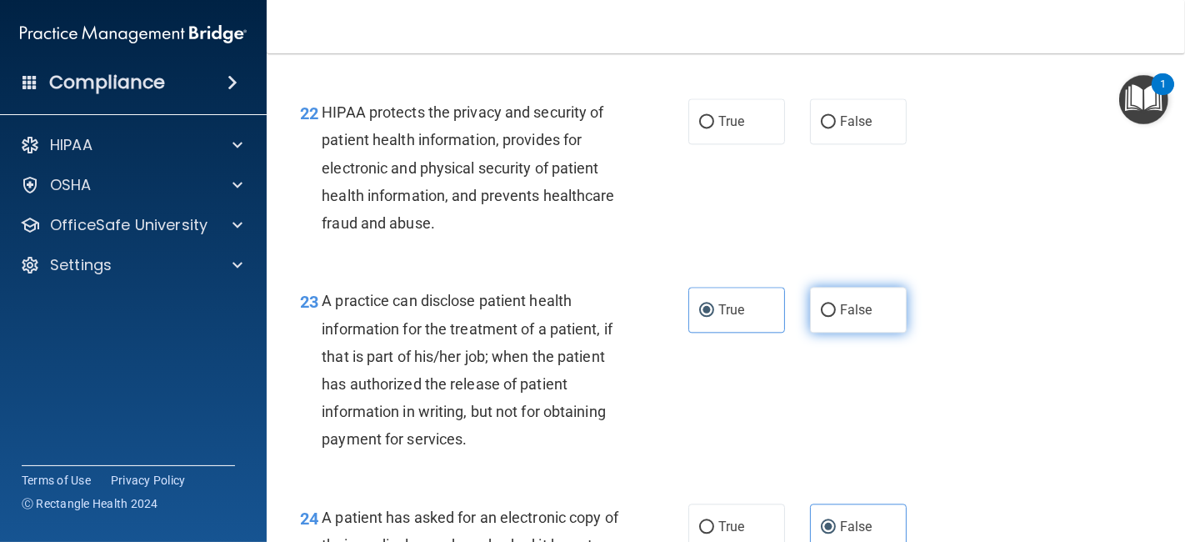
click at [821, 317] on input "False" at bounding box center [828, 310] width 15 height 13
radio input "true"
radio input "false"
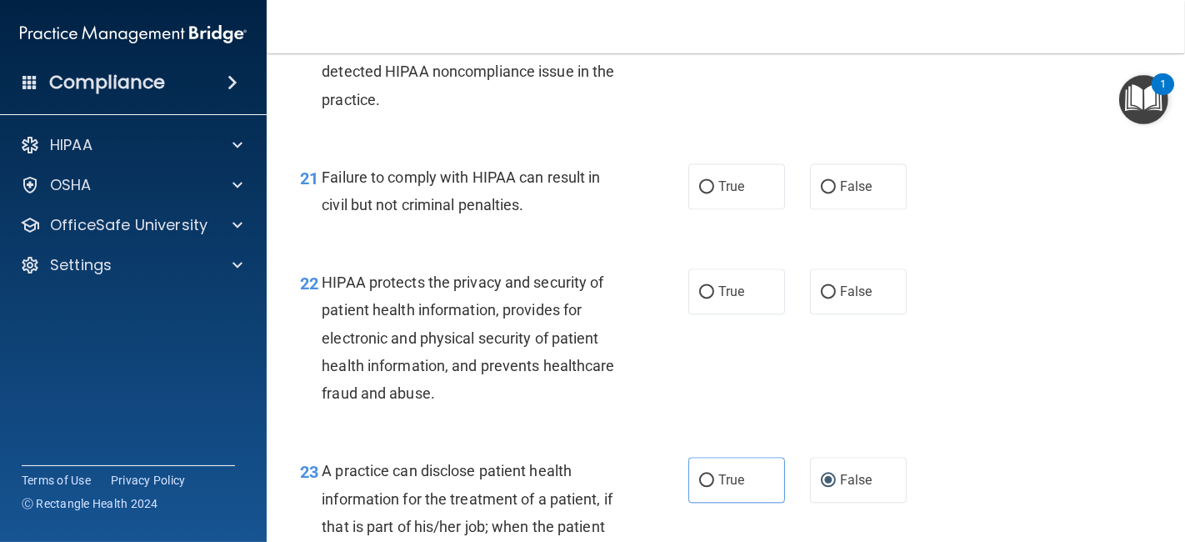
scroll to position [3039, 0]
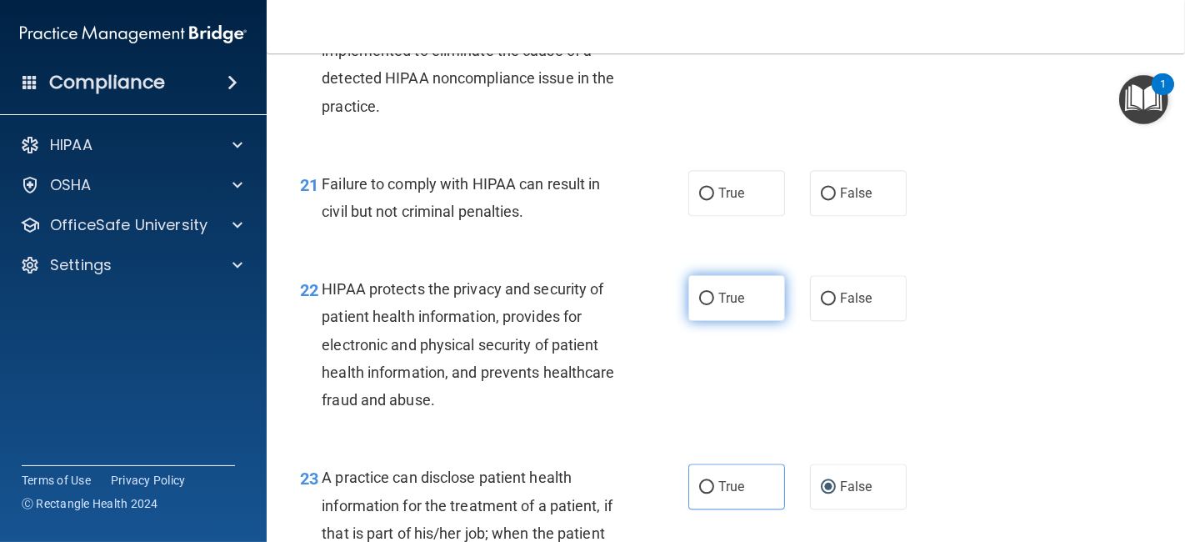
click at [702, 305] on input "True" at bounding box center [706, 299] width 15 height 13
radio input "true"
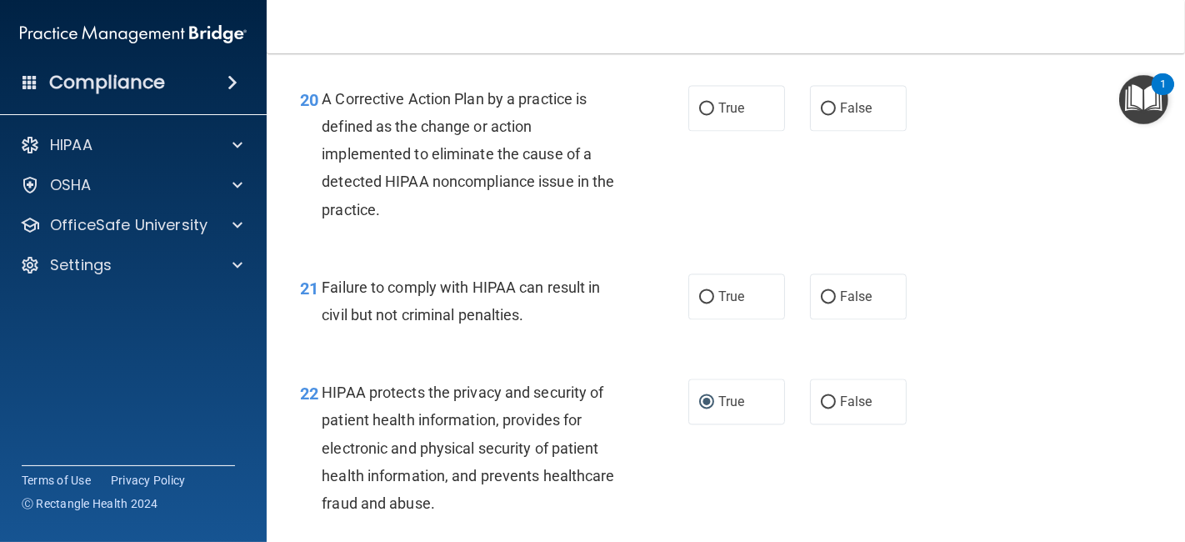
scroll to position [2929, 0]
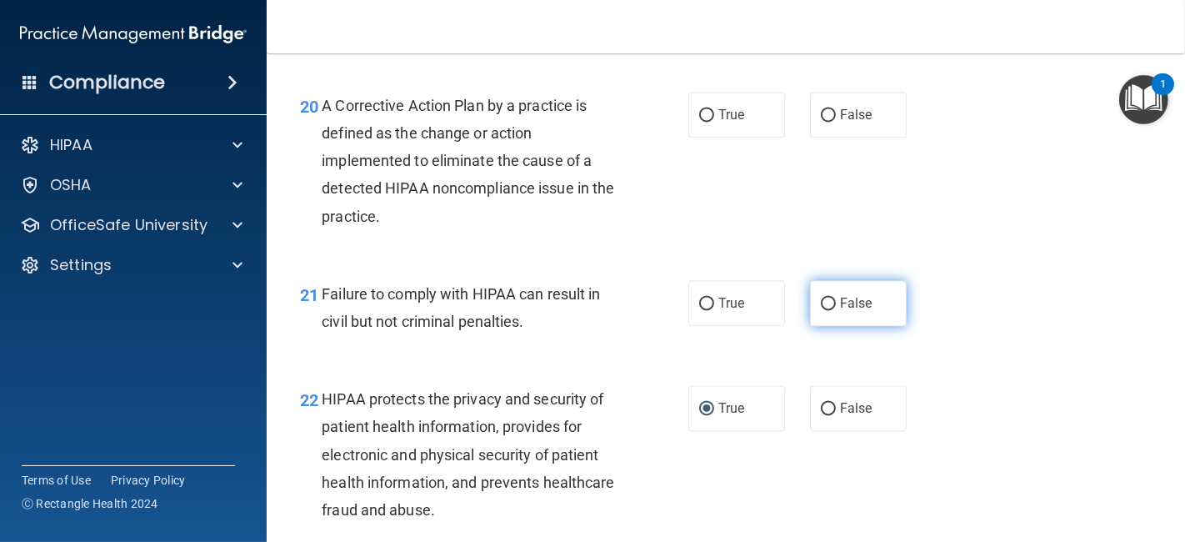
click at [853, 326] on label "False" at bounding box center [858, 303] width 97 height 46
click at [836, 310] on input "False" at bounding box center [828, 304] width 15 height 13
radio input "true"
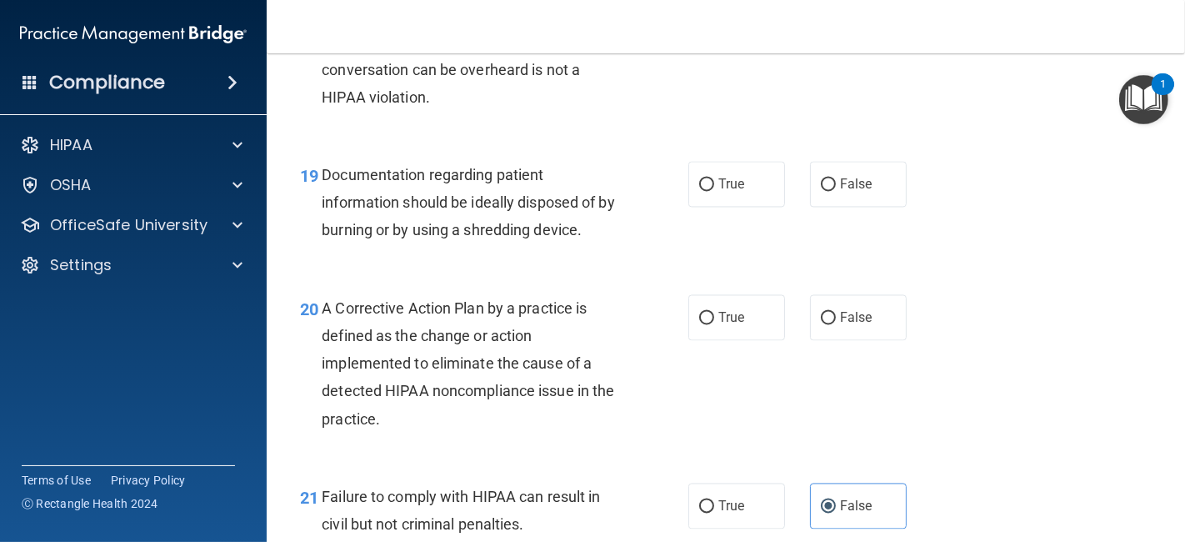
scroll to position [2720, 0]
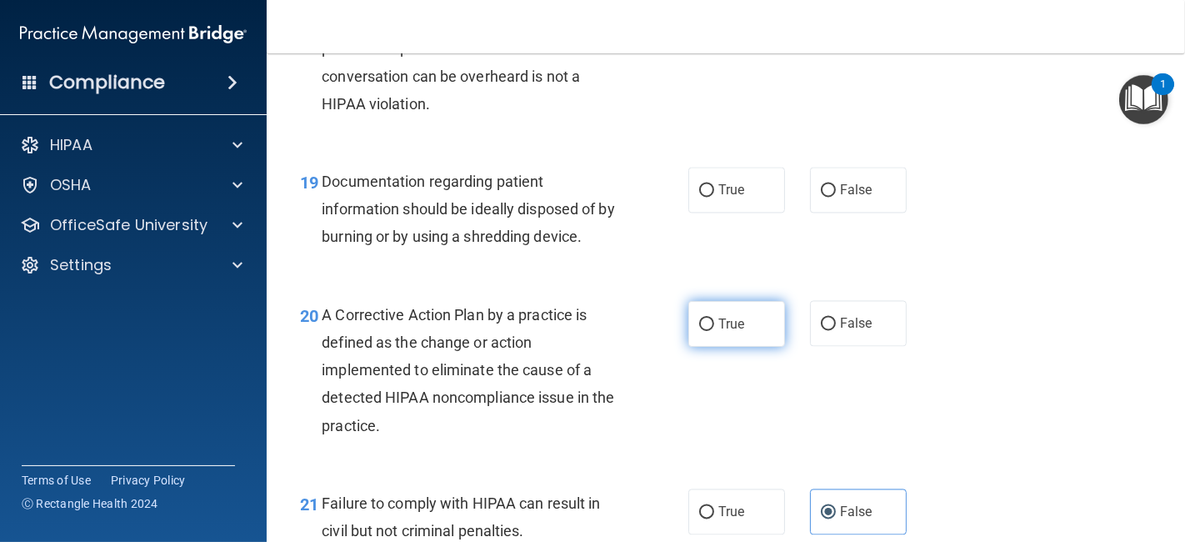
click at [752, 347] on label "True" at bounding box center [736, 324] width 97 height 46
click at [714, 331] on input "True" at bounding box center [706, 324] width 15 height 13
radio input "true"
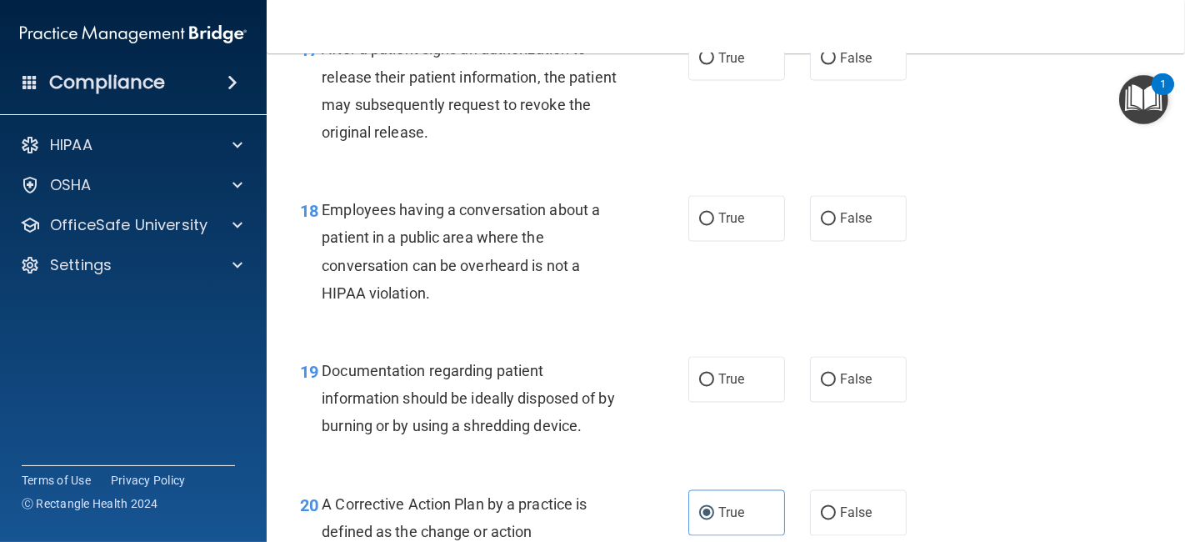
scroll to position [2510, 0]
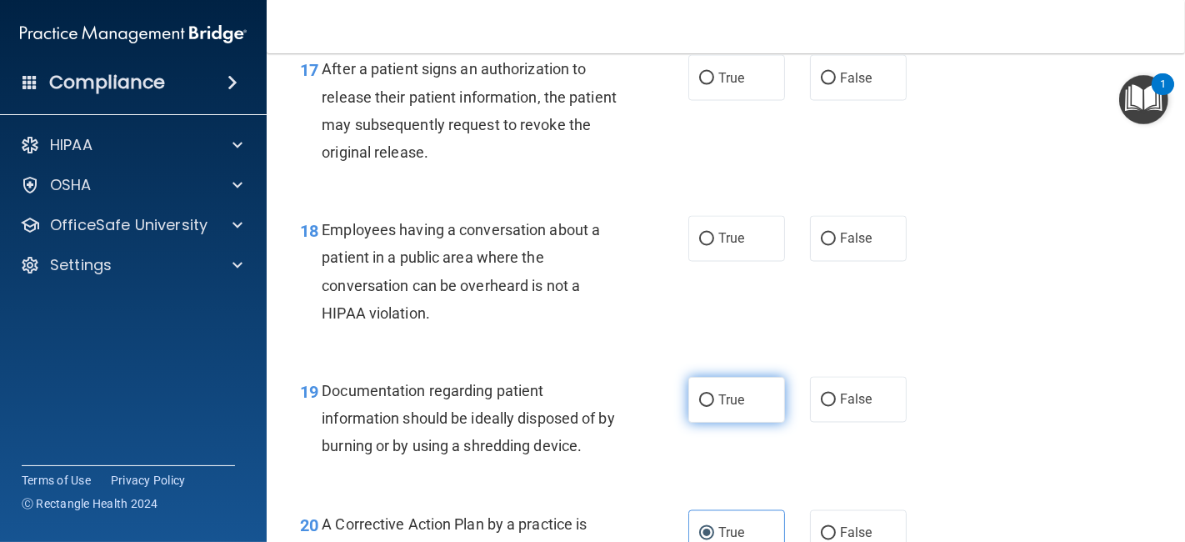
click at [731, 408] on span "True" at bounding box center [731, 400] width 26 height 16
click at [714, 407] on input "True" at bounding box center [706, 400] width 15 height 13
radio input "true"
click at [863, 262] on label "False" at bounding box center [858, 239] width 97 height 46
click at [836, 246] on input "False" at bounding box center [828, 239] width 15 height 13
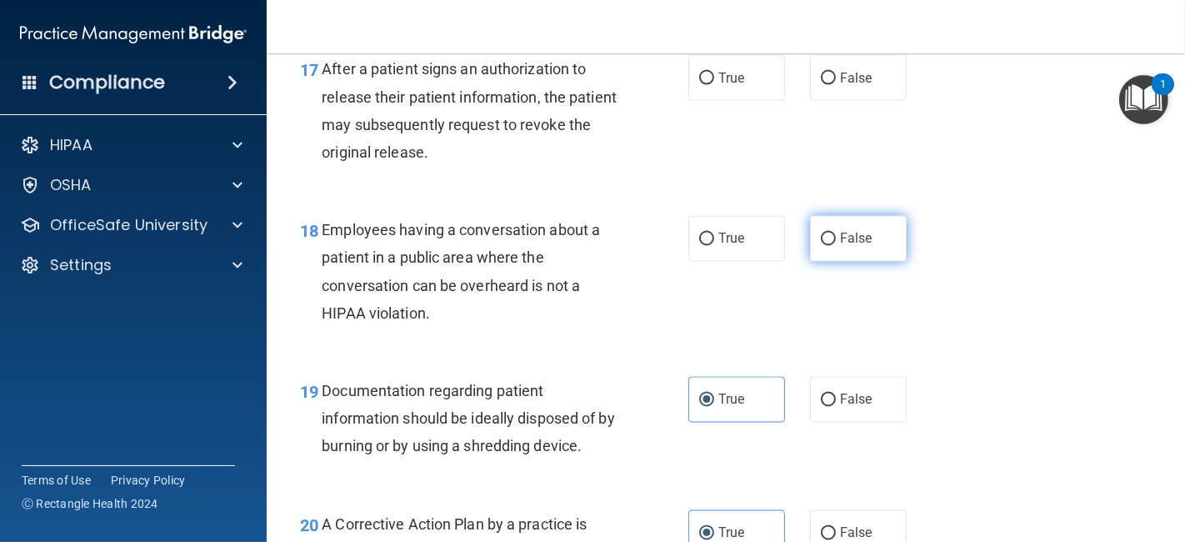
radio input "true"
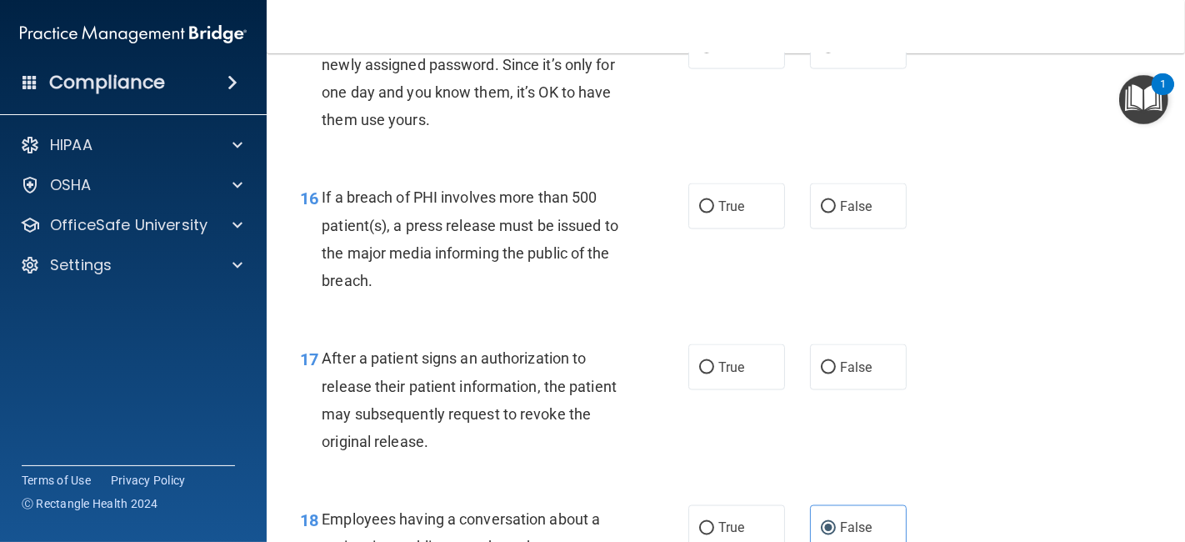
scroll to position [2215, 0]
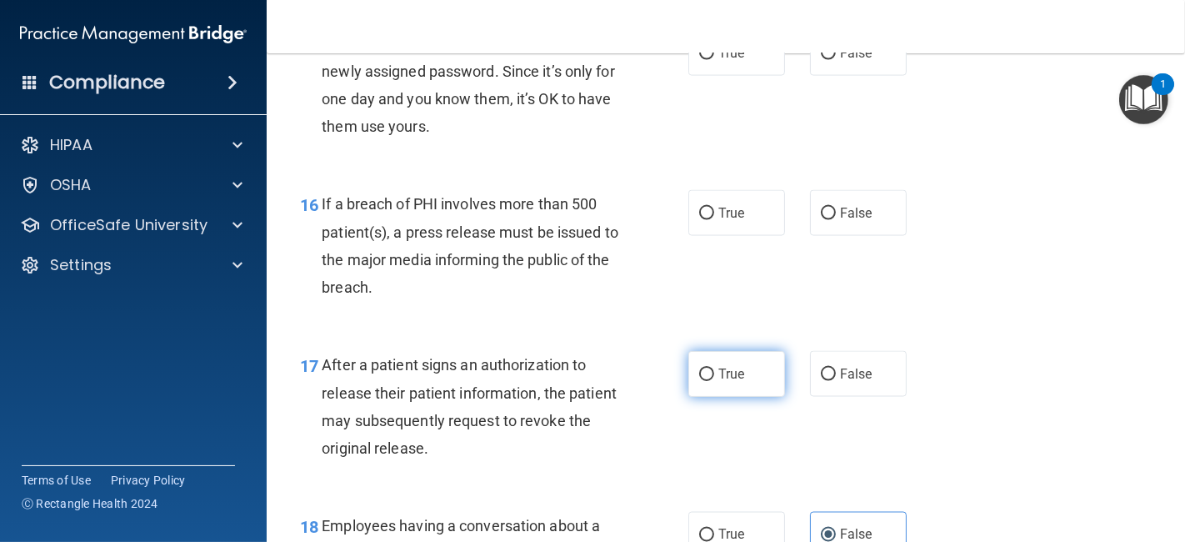
click at [718, 382] on span "True" at bounding box center [731, 374] width 26 height 16
click at [714, 381] on input "True" at bounding box center [706, 374] width 15 height 13
radio input "true"
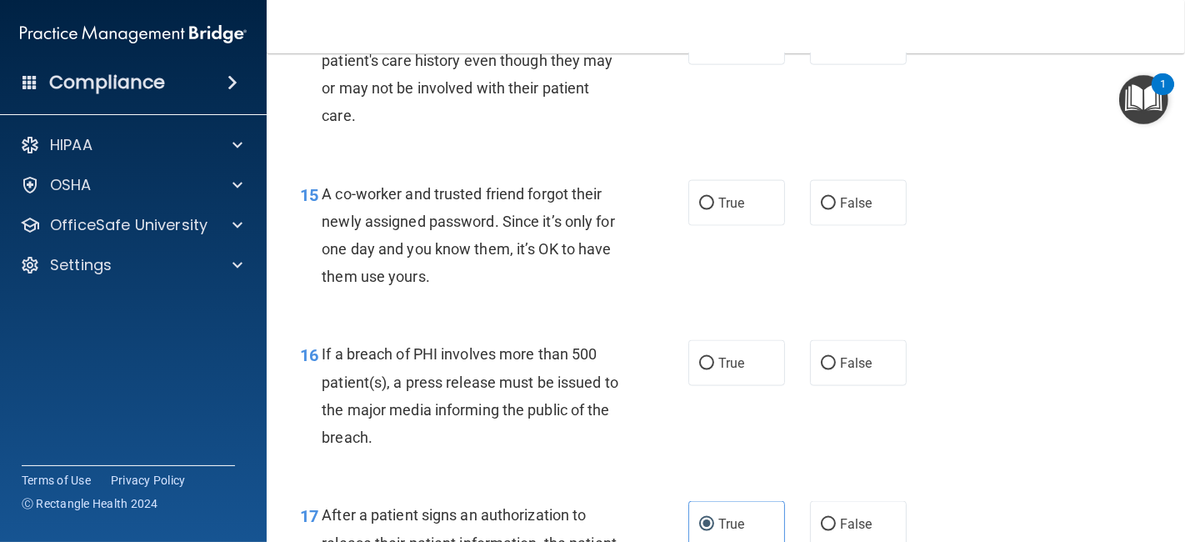
scroll to position [2051, 0]
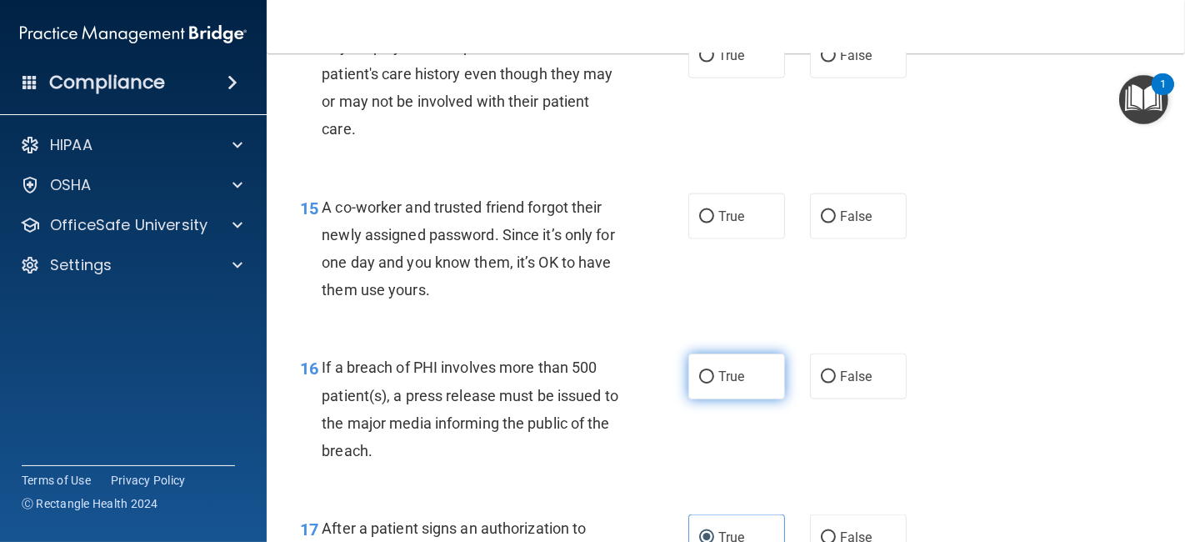
click at [707, 399] on label "True" at bounding box center [736, 376] width 97 height 46
click at [707, 383] on input "True" at bounding box center [706, 377] width 15 height 13
radio input "true"
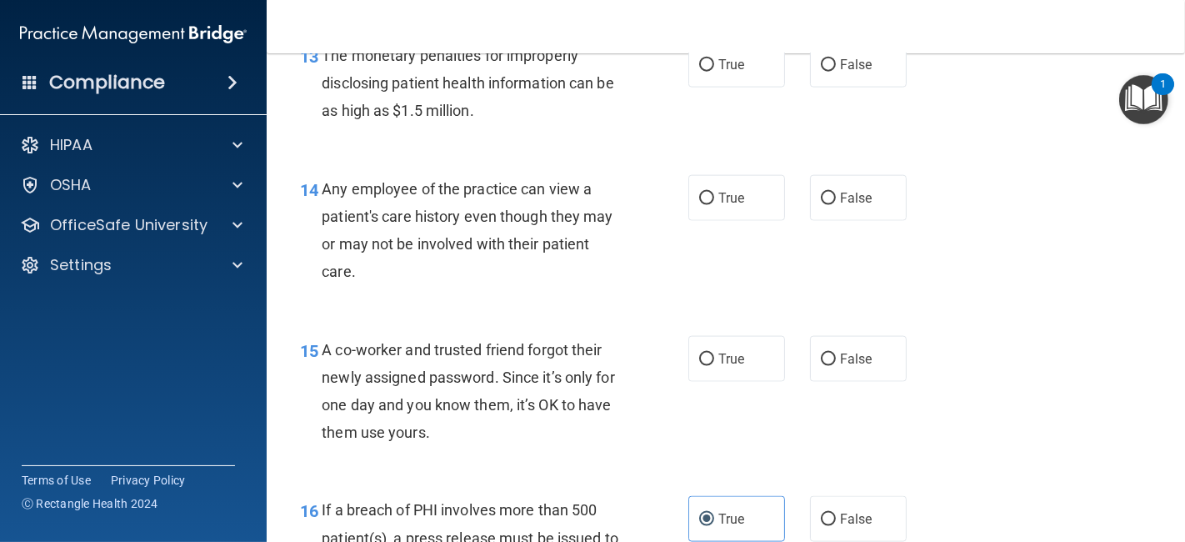
scroll to position [1902, 0]
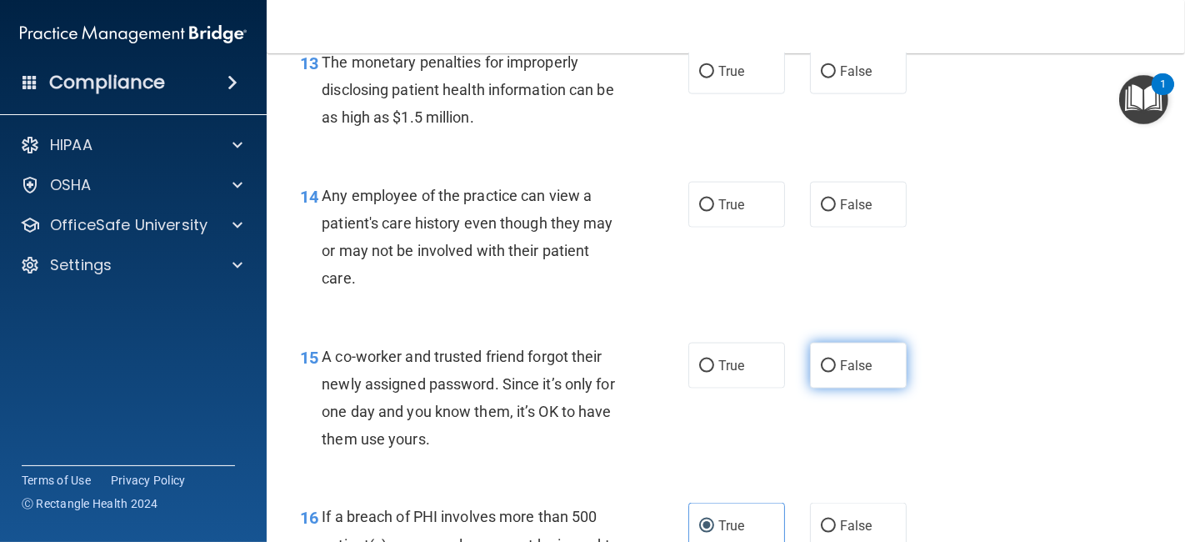
click at [846, 373] on span "False" at bounding box center [856, 366] width 33 height 16
click at [836, 373] on input "False" at bounding box center [828, 366] width 15 height 13
radio input "true"
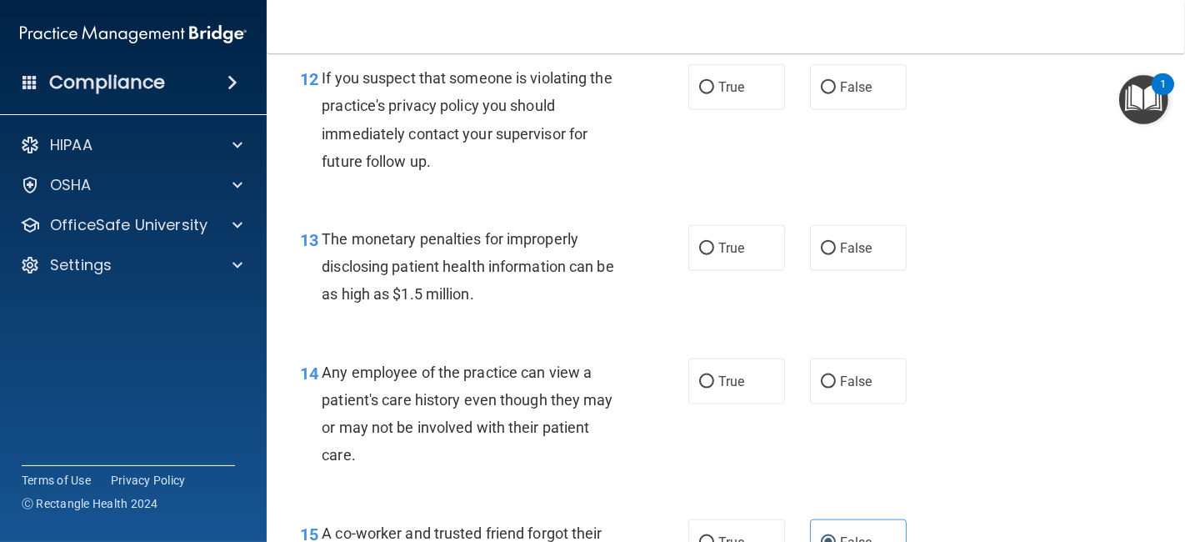
scroll to position [1745, 0]
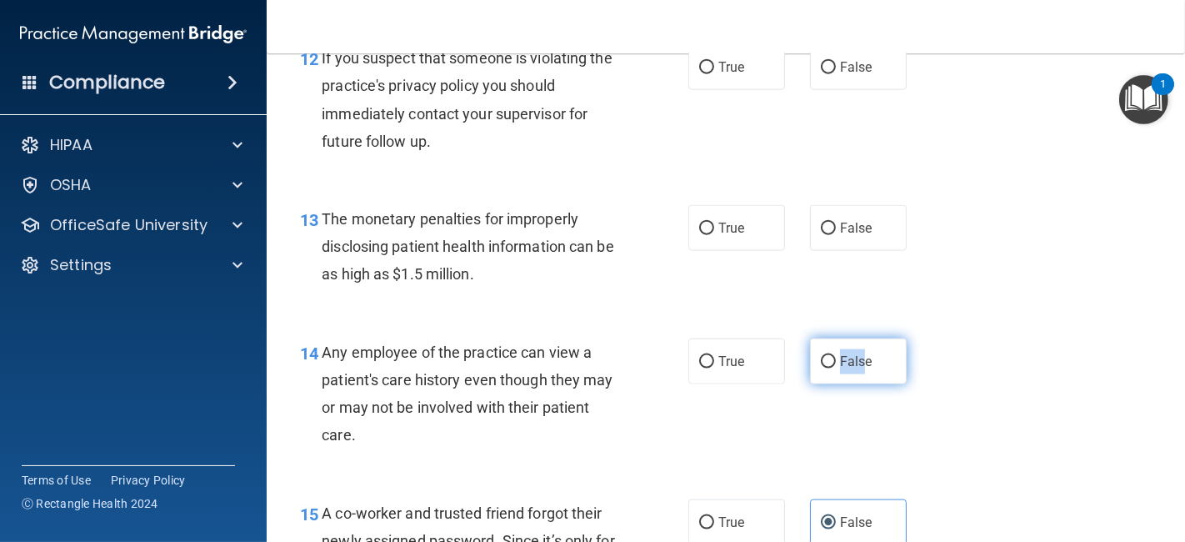
drag, startPoint x: 801, startPoint y: 380, endPoint x: 856, endPoint y: 378, distance: 55.1
click at [856, 378] on label "False" at bounding box center [858, 361] width 97 height 46
click at [836, 368] on input "False" at bounding box center [828, 362] width 15 height 13
radio input "true"
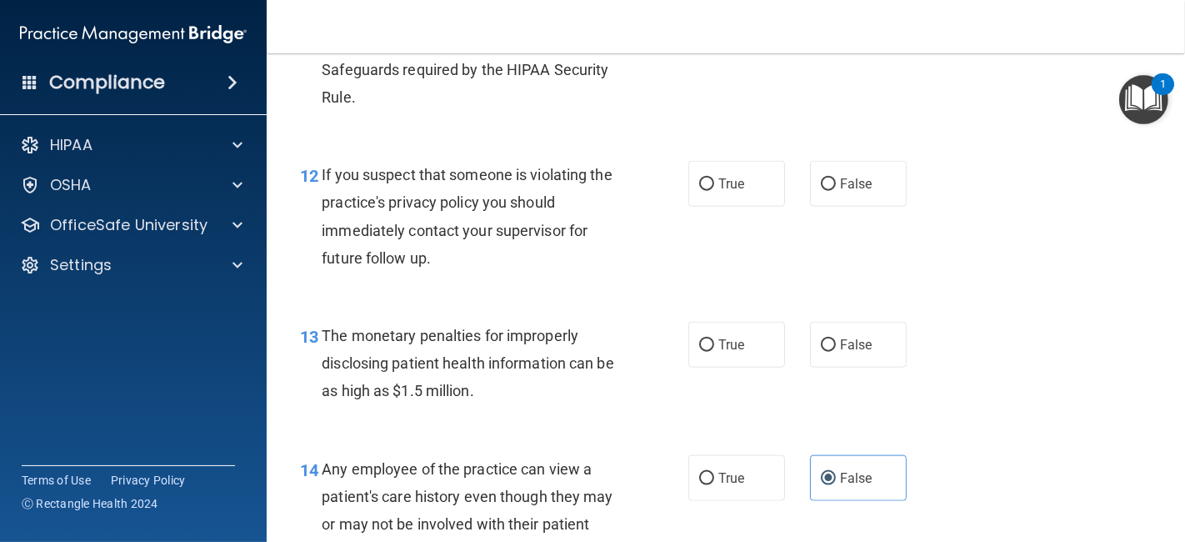
scroll to position [1609, 0]
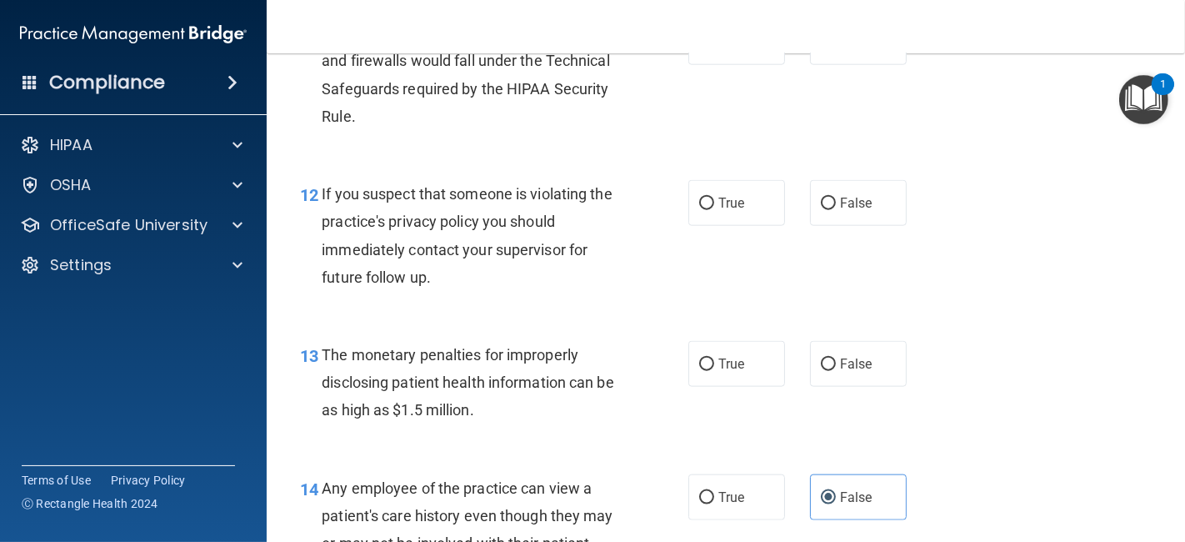
click at [706, 365] on div "13 The monetary penalties for improperly disclosing patient health information …" at bounding box center [726, 386] width 877 height 133
click at [707, 371] on input "True" at bounding box center [706, 364] width 15 height 13
radio input "true"
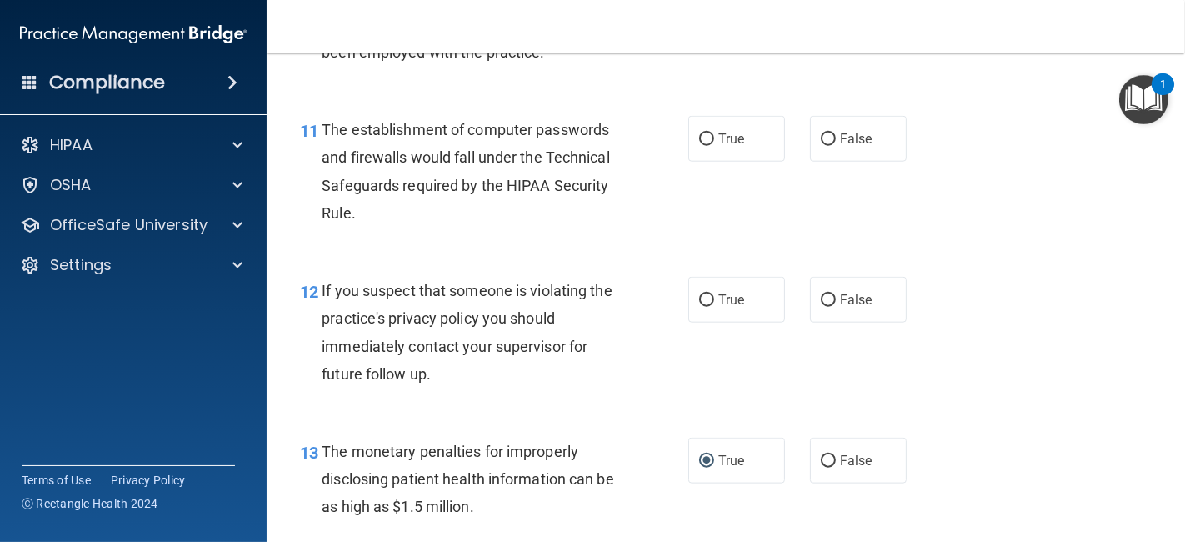
scroll to position [1506, 0]
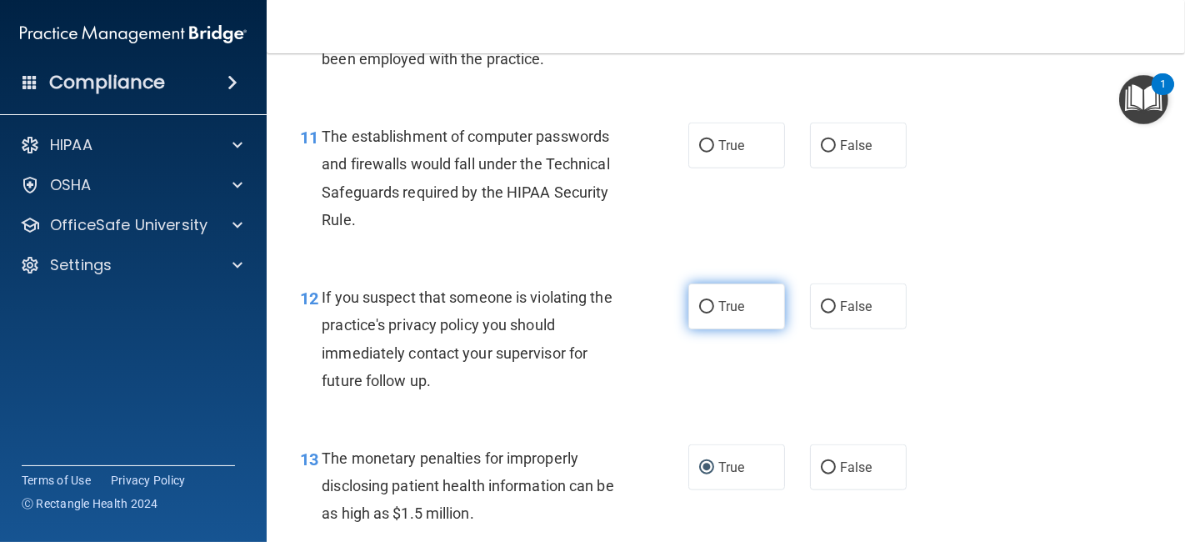
click at [752, 323] on label "True" at bounding box center [736, 306] width 97 height 46
click at [714, 313] on input "True" at bounding box center [706, 307] width 15 height 13
radio input "true"
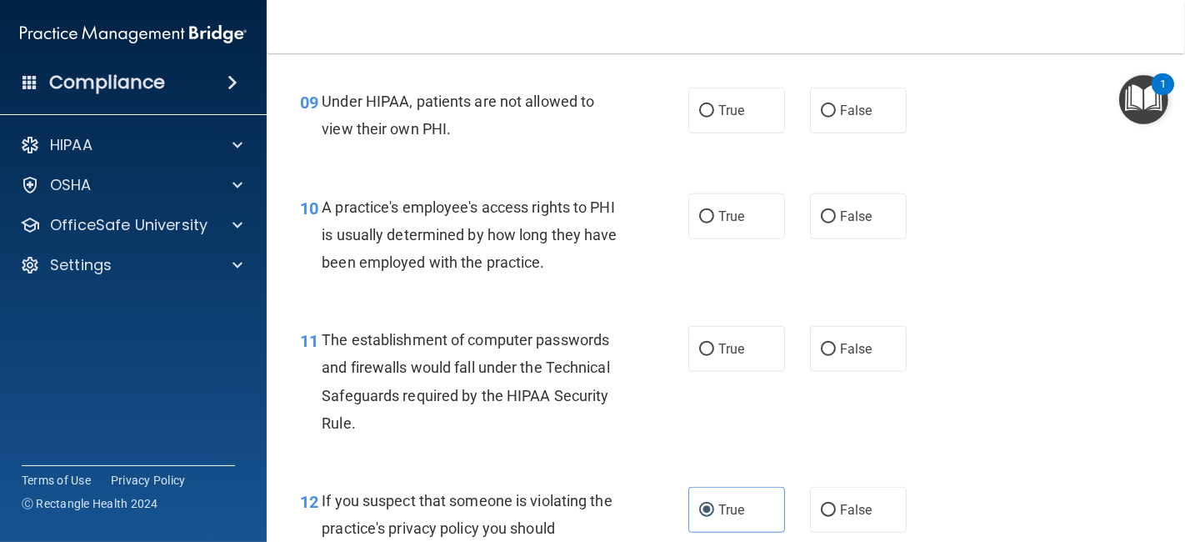
scroll to position [1297, 0]
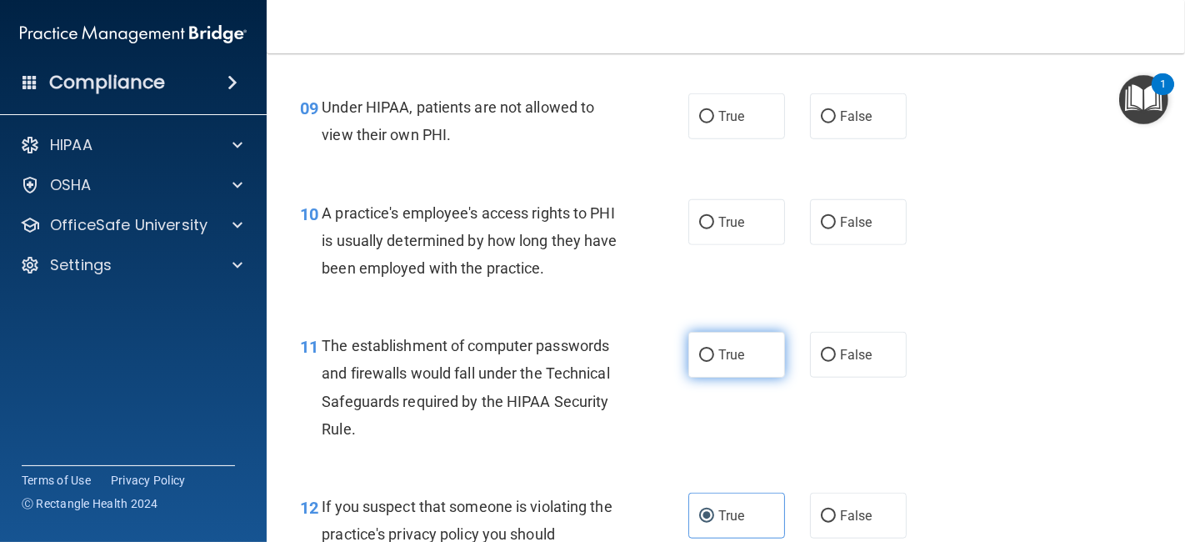
click at [738, 378] on label "True" at bounding box center [736, 355] width 97 height 46
click at [714, 362] on input "True" at bounding box center [706, 355] width 15 height 13
radio input "true"
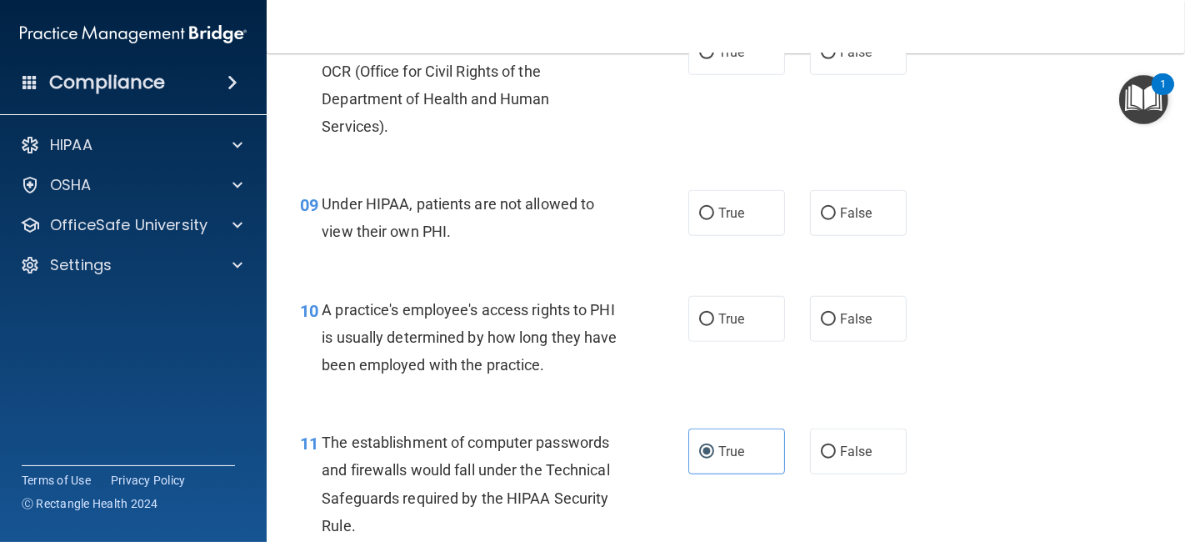
scroll to position [1127, 0]
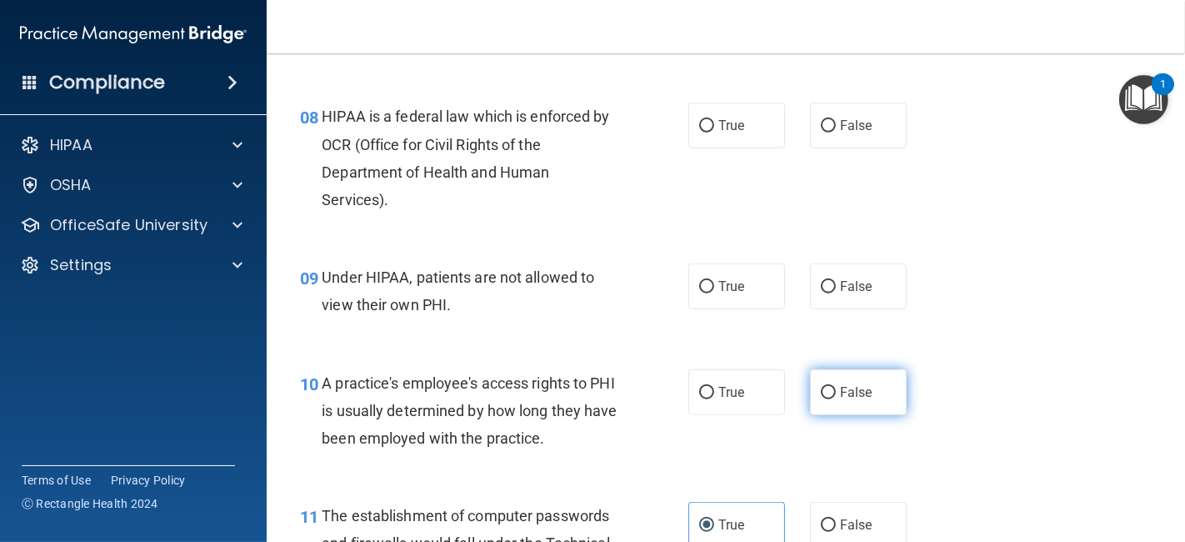
click at [881, 415] on label "False" at bounding box center [858, 392] width 97 height 46
click at [836, 399] on input "False" at bounding box center [828, 393] width 15 height 13
radio input "true"
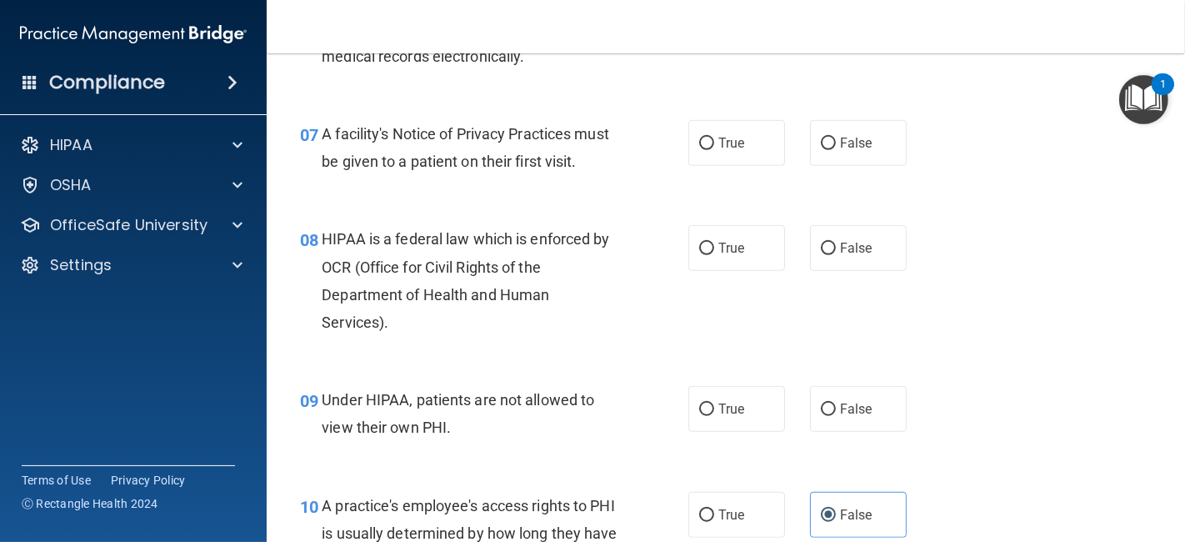
scroll to position [984, 0]
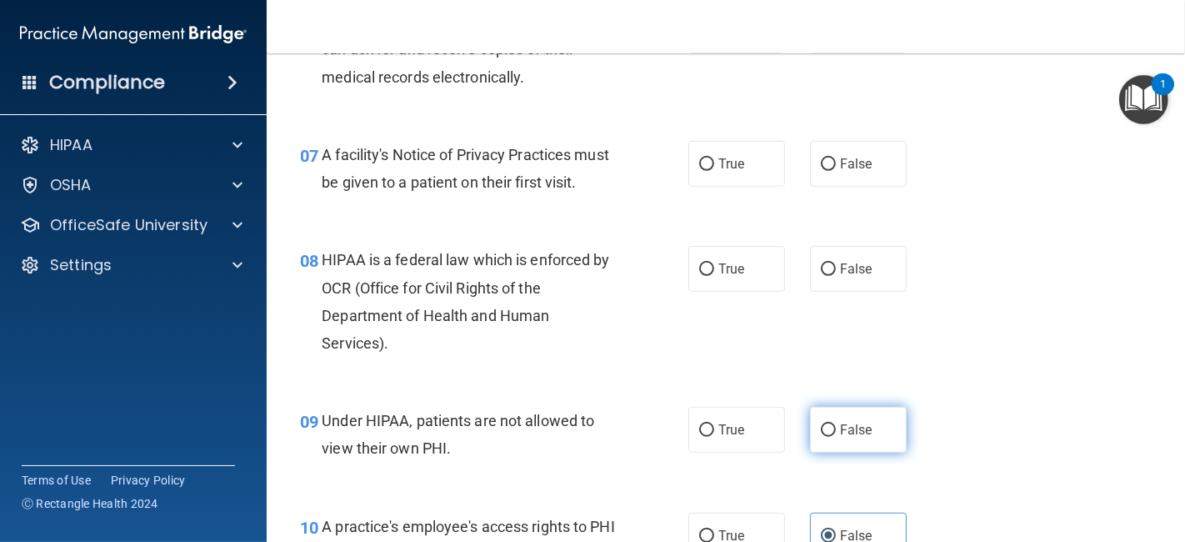
click at [865, 446] on label "False" at bounding box center [858, 430] width 97 height 46
click at [836, 437] on input "False" at bounding box center [828, 430] width 15 height 13
radio input "true"
click at [865, 446] on label "False" at bounding box center [858, 430] width 97 height 46
click at [836, 437] on input "False" at bounding box center [828, 430] width 15 height 13
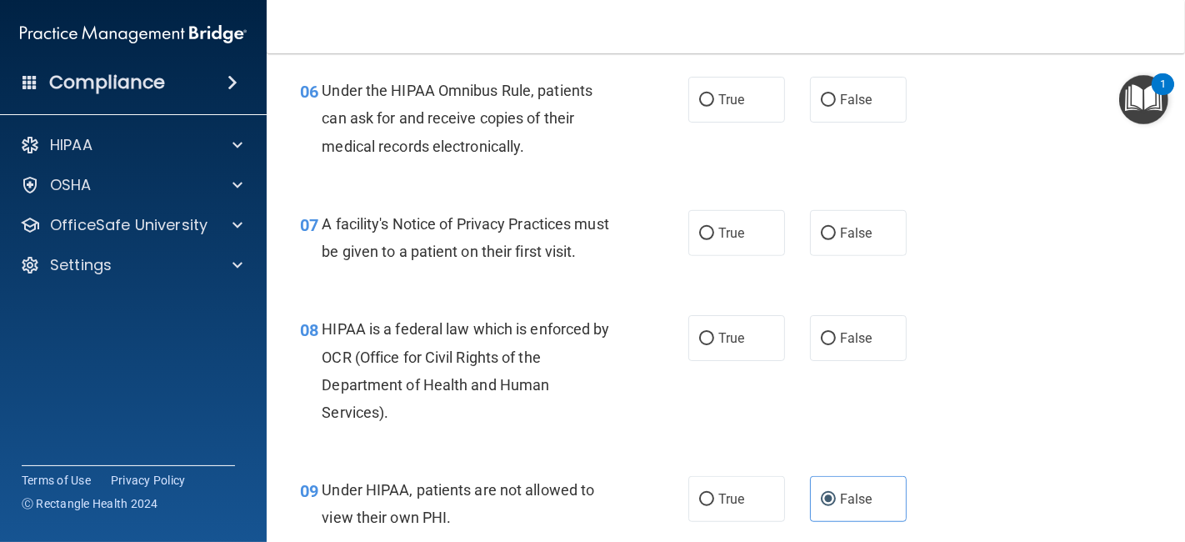
scroll to position [881, 0]
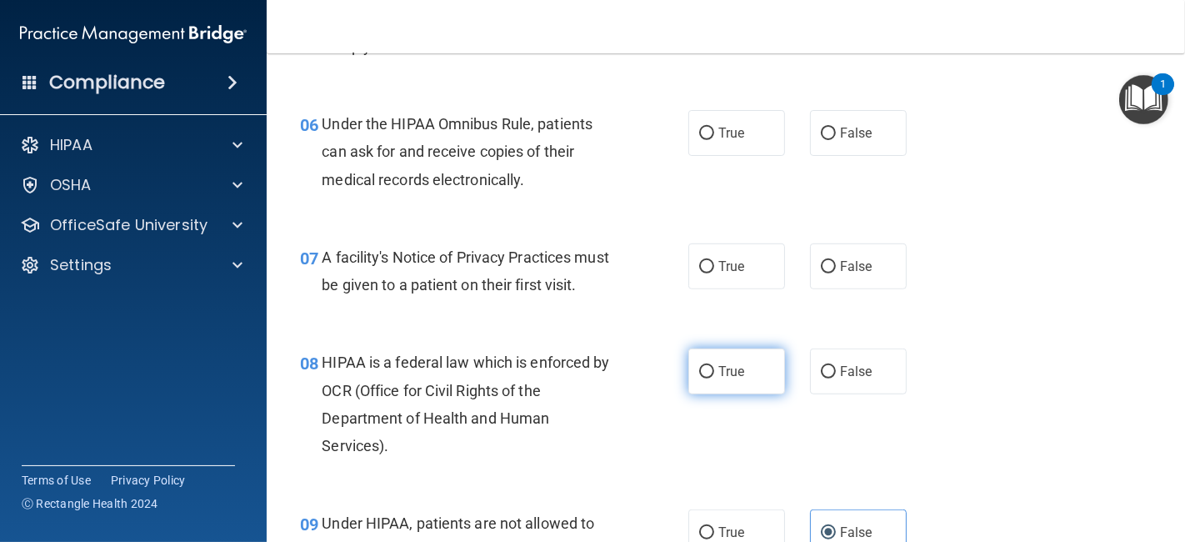
click at [723, 394] on label "True" at bounding box center [736, 371] width 97 height 46
click at [714, 378] on input "True" at bounding box center [706, 372] width 15 height 13
radio input "true"
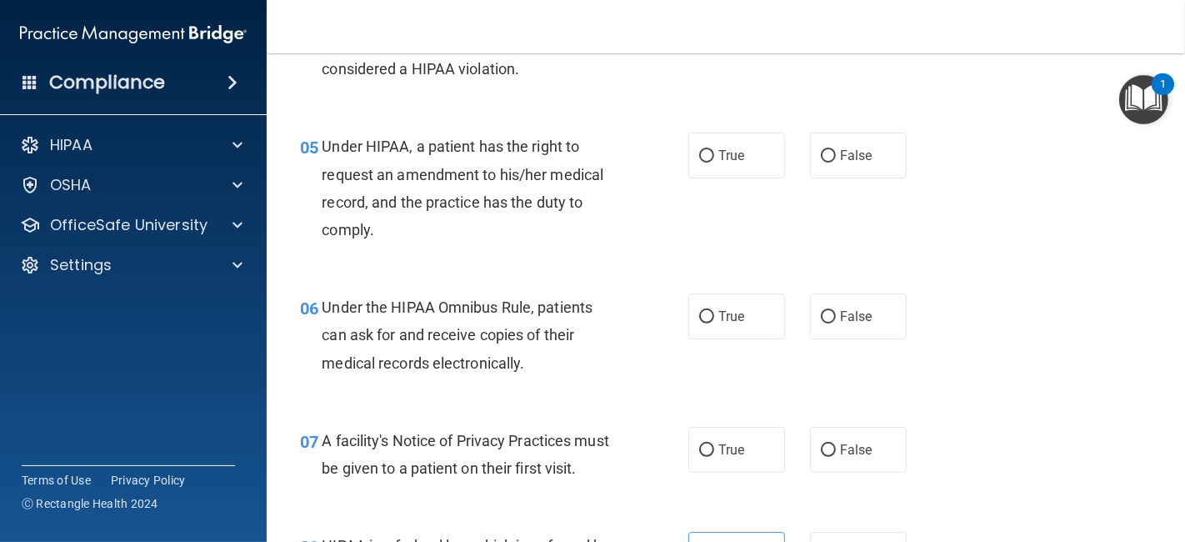
scroll to position [691, 0]
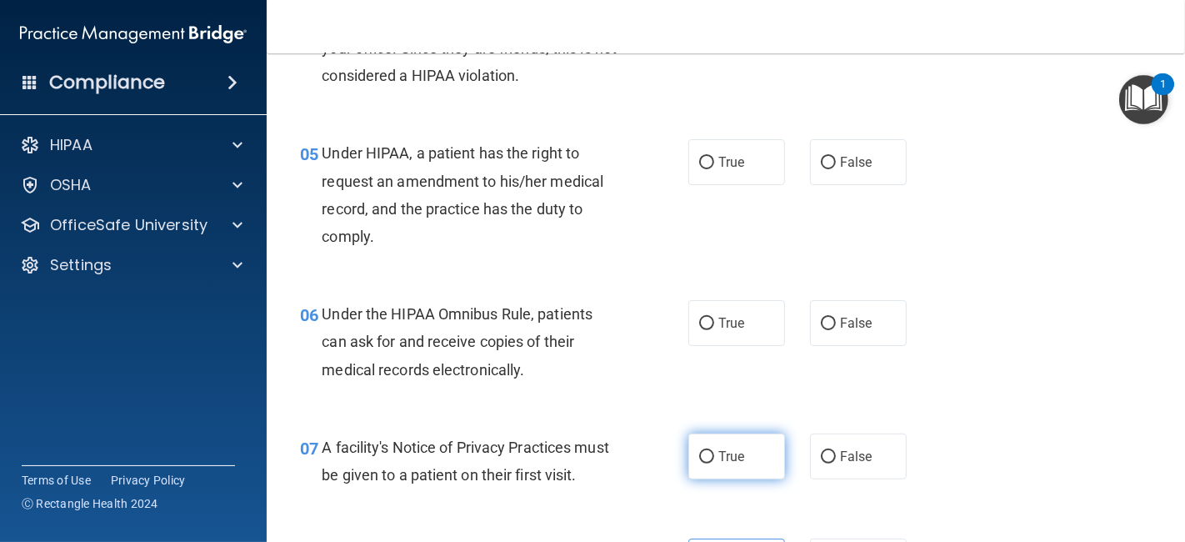
click at [708, 479] on label "True" at bounding box center [736, 456] width 97 height 46
click at [708, 463] on input "True" at bounding box center [706, 457] width 15 height 13
radio input "true"
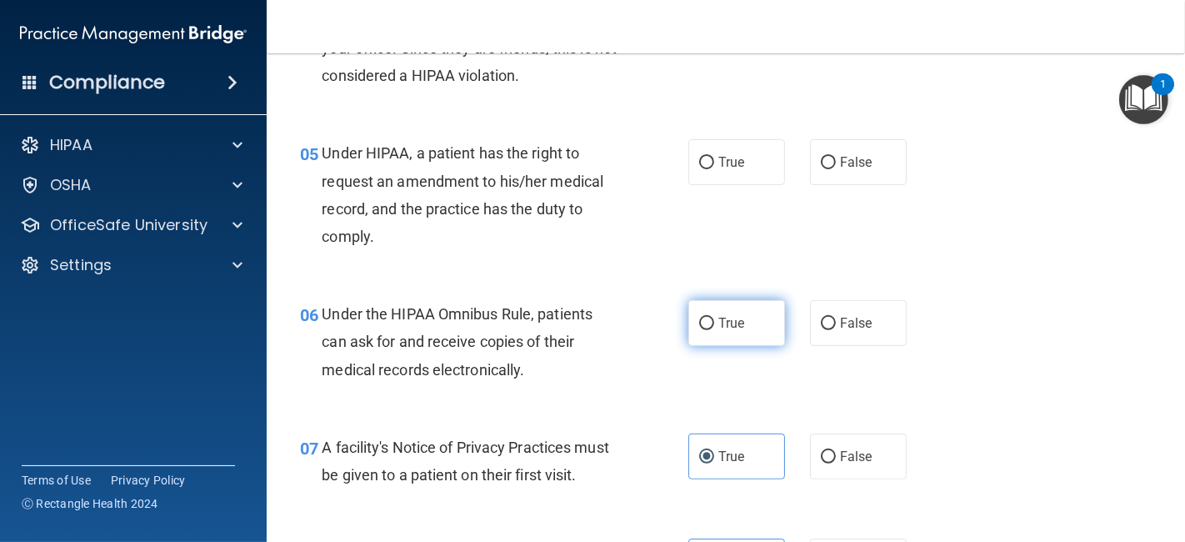
click at [688, 342] on label "True" at bounding box center [736, 323] width 97 height 46
click at [699, 330] on input "True" at bounding box center [706, 324] width 15 height 13
radio input "true"
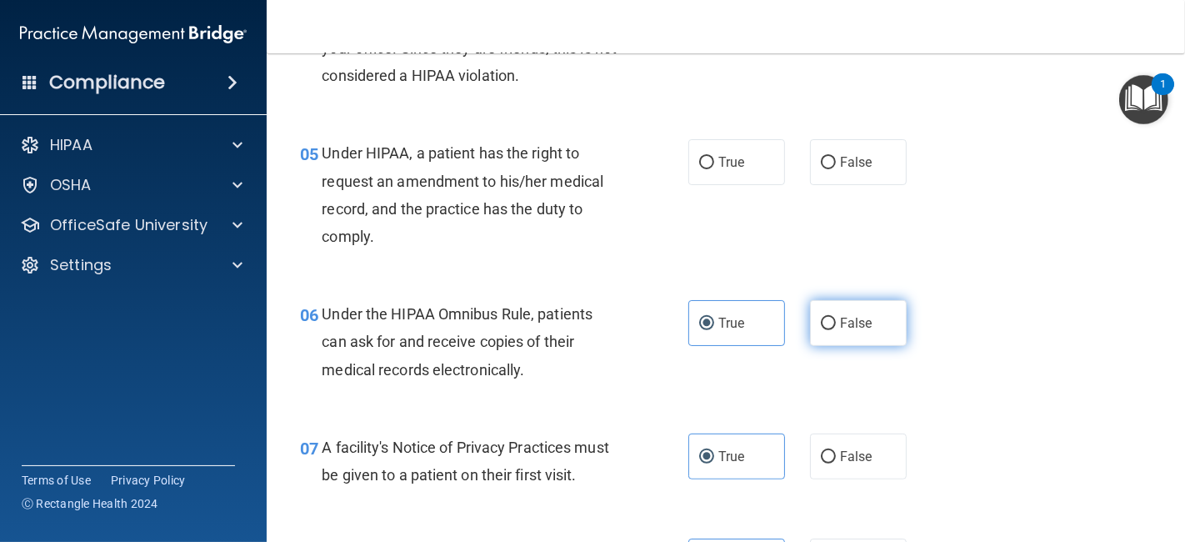
click at [840, 331] on span "False" at bounding box center [856, 323] width 33 height 16
click at [834, 330] on input "False" at bounding box center [828, 324] width 15 height 13
radio input "true"
radio input "false"
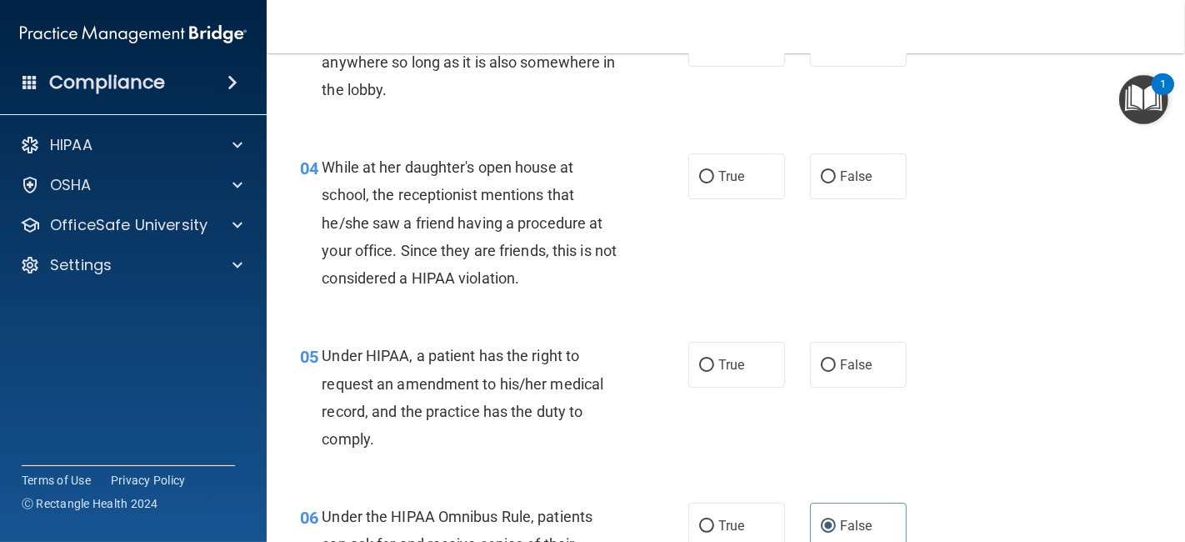
scroll to position [448, 0]
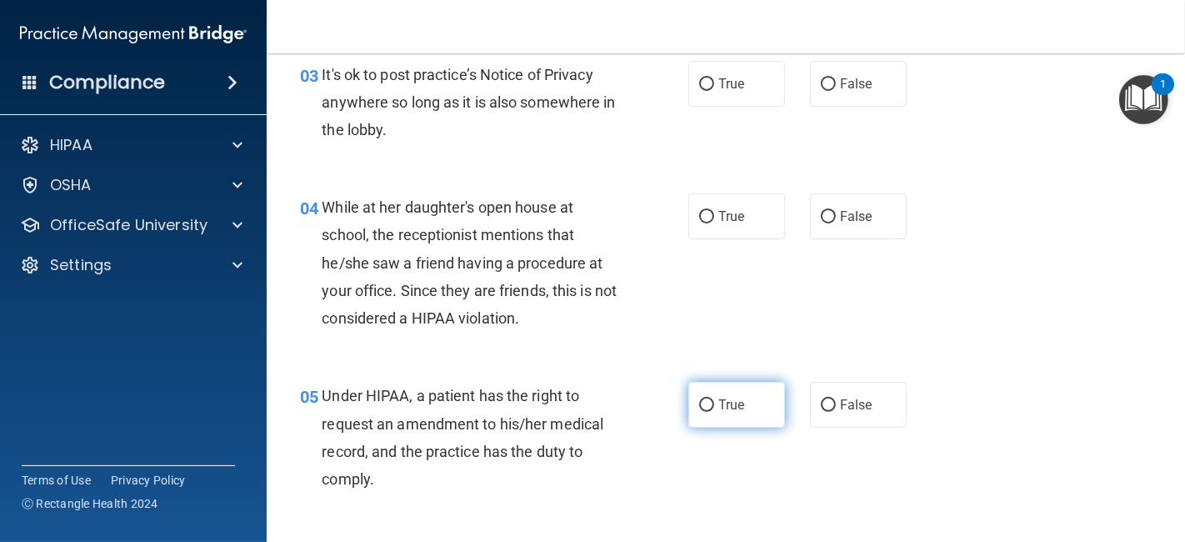
click at [700, 428] on label "True" at bounding box center [736, 405] width 97 height 46
click at [700, 412] on input "True" at bounding box center [706, 405] width 15 height 13
radio input "true"
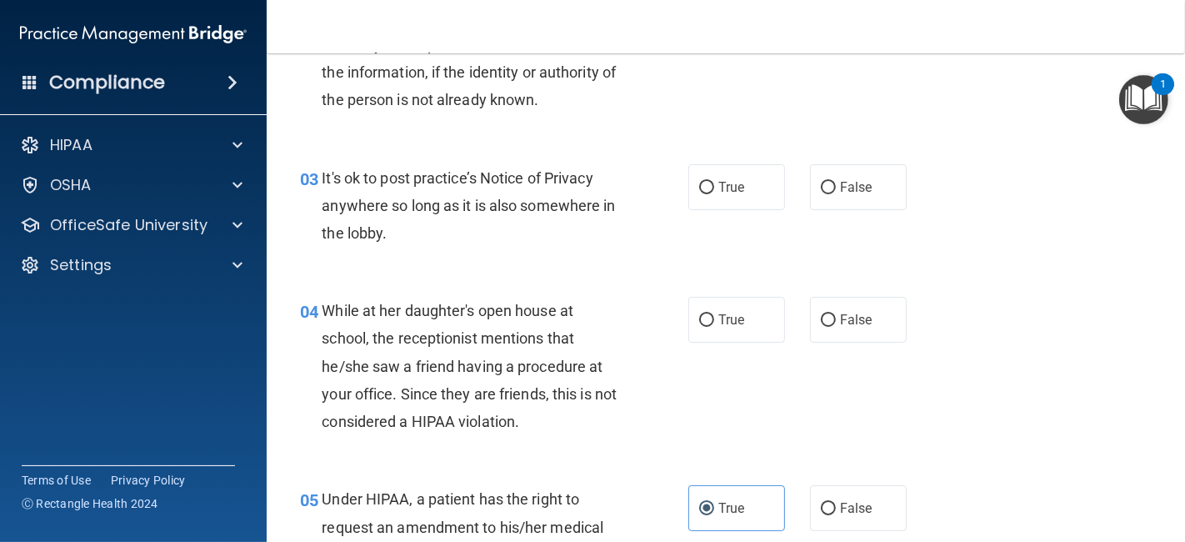
scroll to position [318, 0]
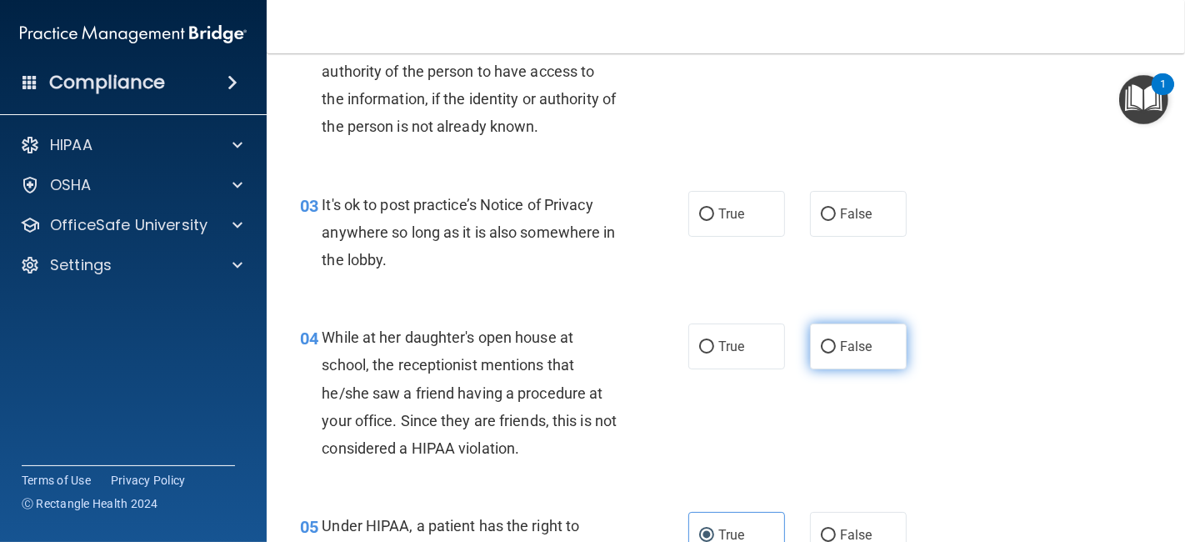
click at [840, 354] on span "False" at bounding box center [856, 346] width 33 height 16
click at [836, 353] on input "False" at bounding box center [828, 347] width 15 height 13
radio input "true"
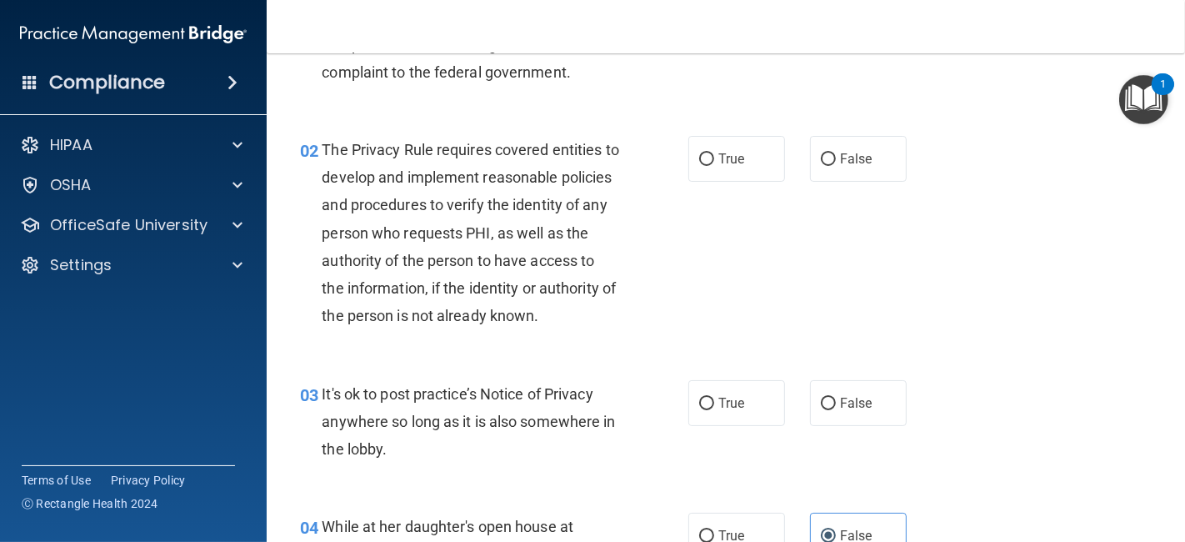
scroll to position [109, 0]
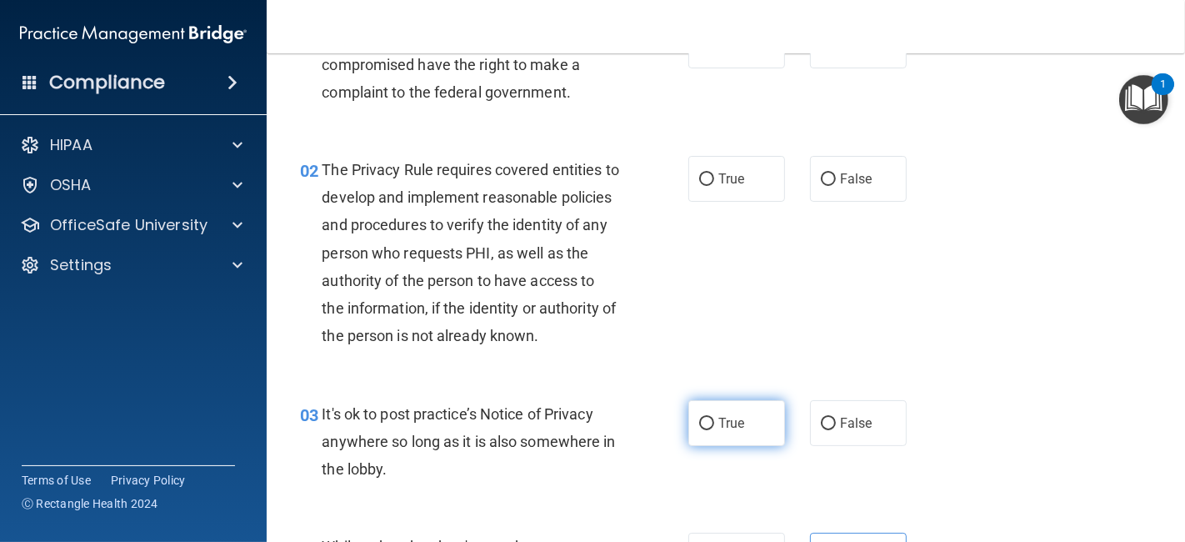
click at [743, 442] on label "True" at bounding box center [736, 423] width 97 height 46
click at [714, 430] on input "True" at bounding box center [706, 424] width 15 height 13
radio input "true"
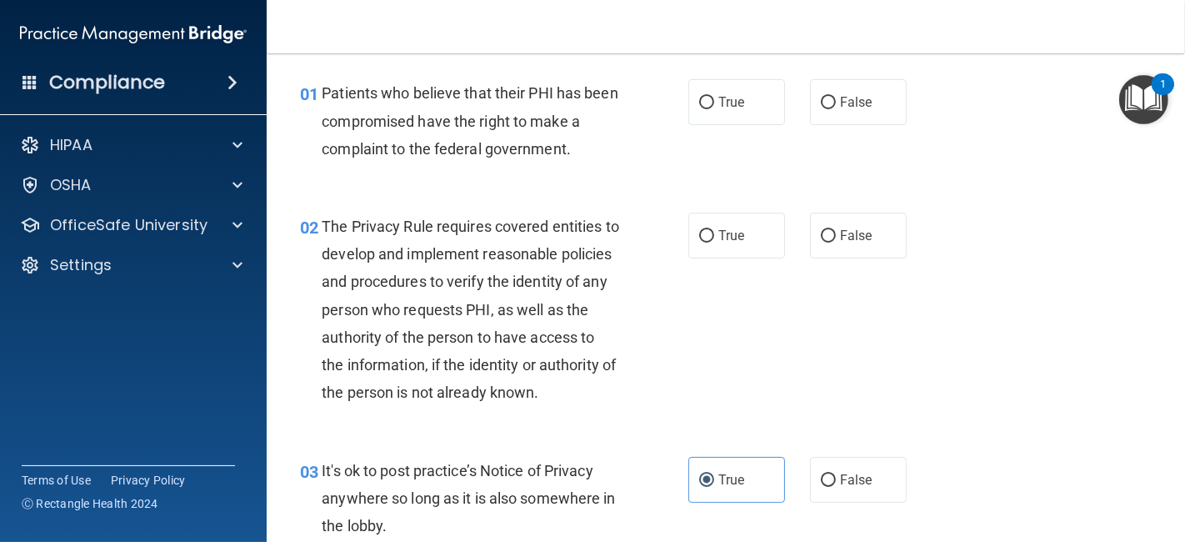
scroll to position [0, 0]
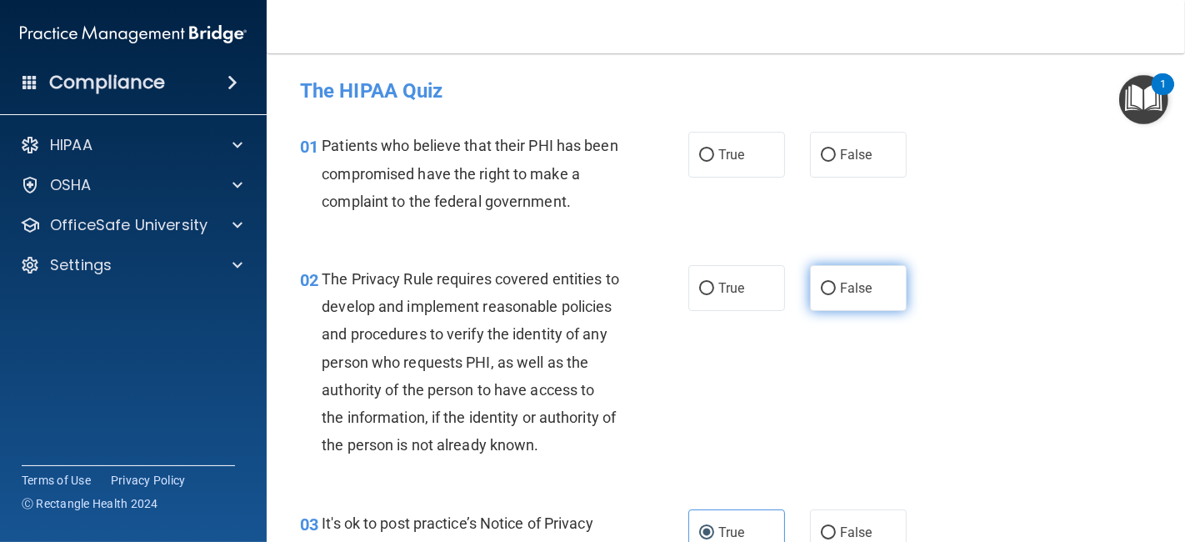
click at [846, 274] on label "False" at bounding box center [858, 288] width 97 height 46
click at [836, 283] on input "False" at bounding box center [828, 289] width 15 height 13
radio input "true"
click at [723, 290] on span "True" at bounding box center [731, 288] width 26 height 16
click at [714, 290] on input "True" at bounding box center [706, 289] width 15 height 13
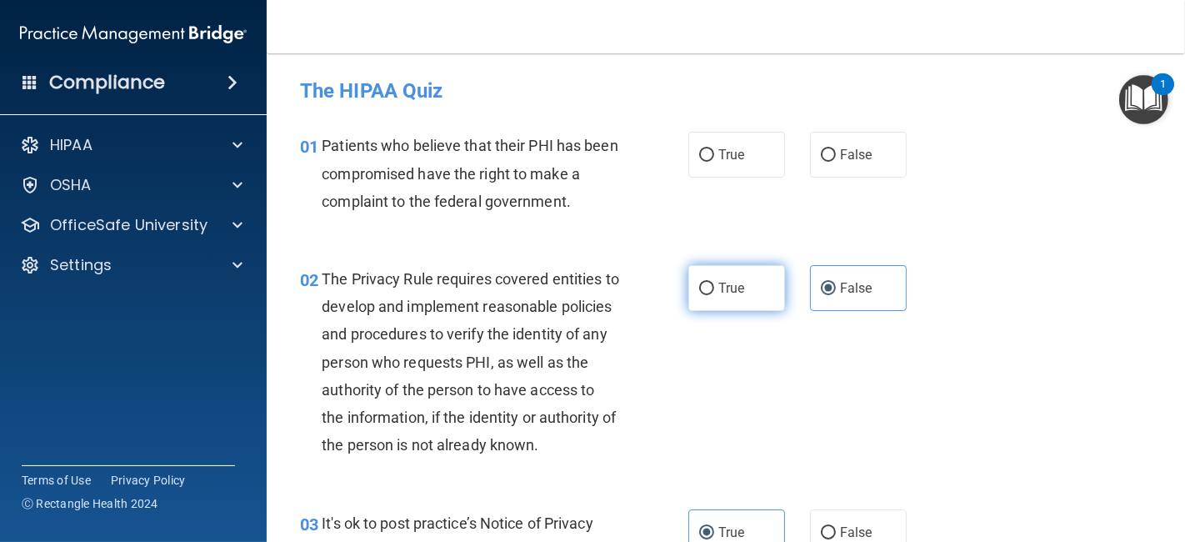
radio input "true"
radio input "false"
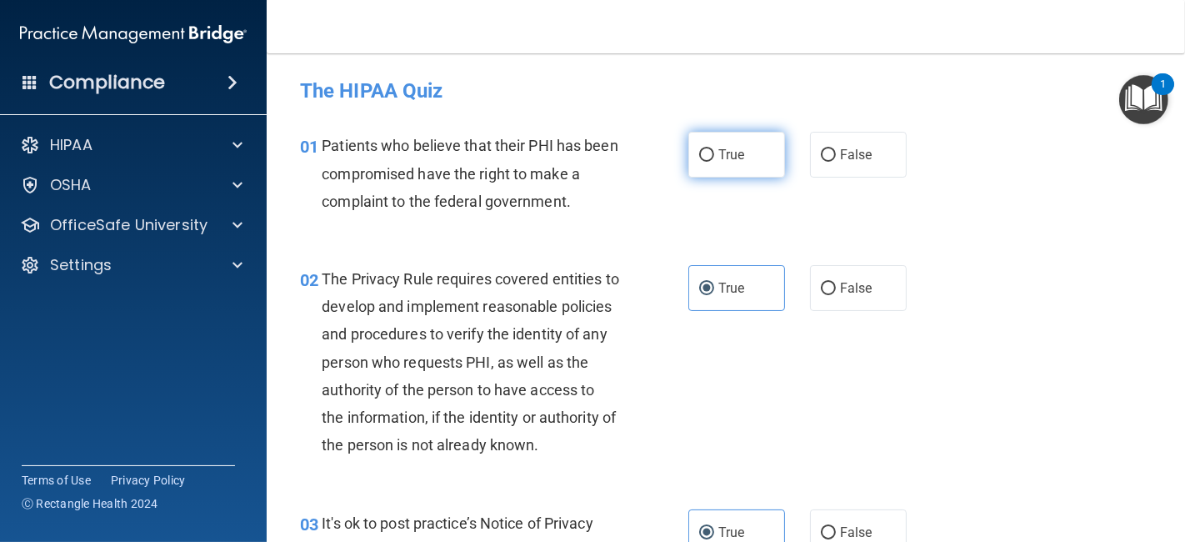
click at [765, 163] on label "True" at bounding box center [736, 155] width 97 height 46
click at [714, 162] on input "True" at bounding box center [706, 155] width 15 height 13
radio input "true"
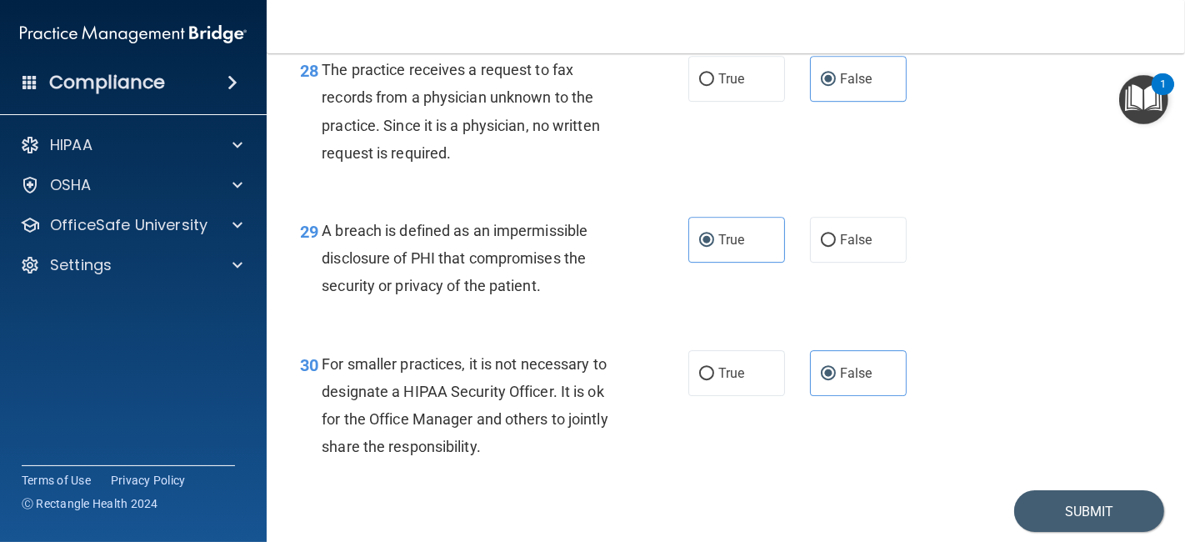
scroll to position [4416, 0]
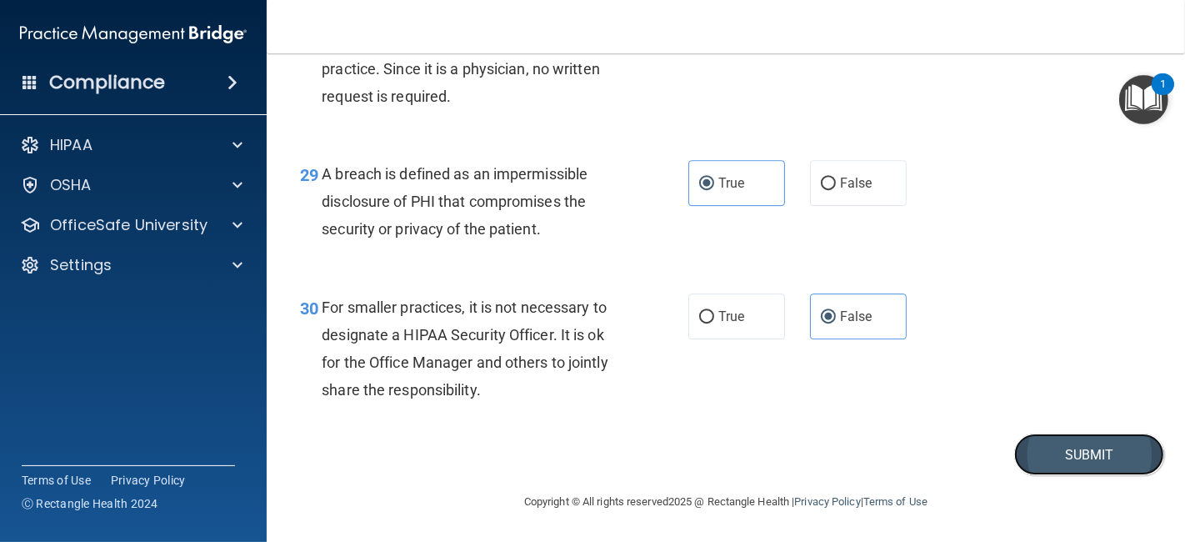
click at [1099, 448] on button "Submit" at bounding box center [1089, 454] width 150 height 43
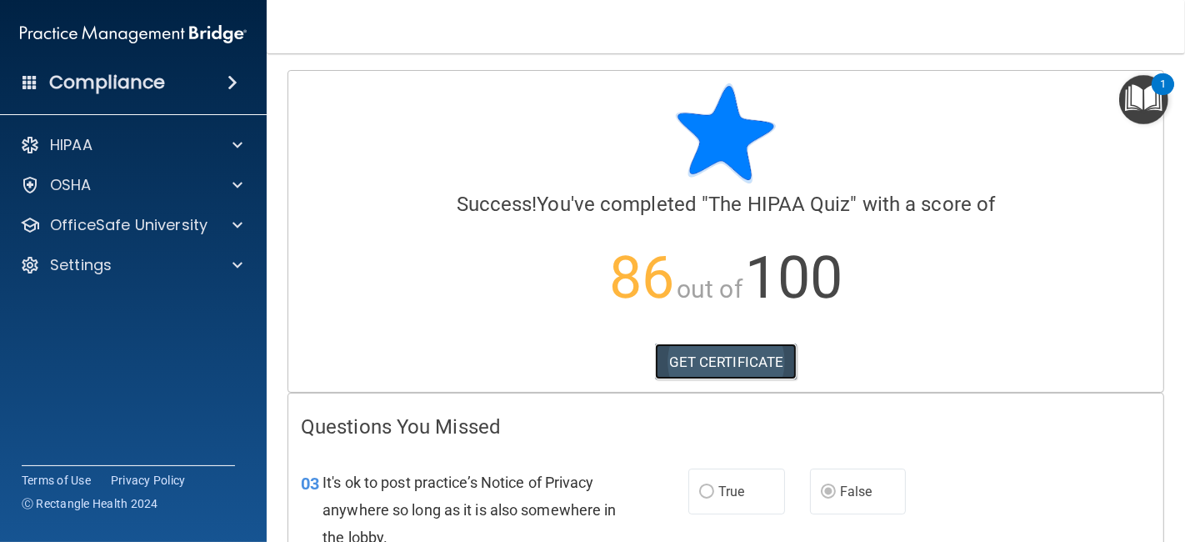
click at [735, 373] on link "GET CERTIFICATE" at bounding box center [726, 361] width 143 height 37
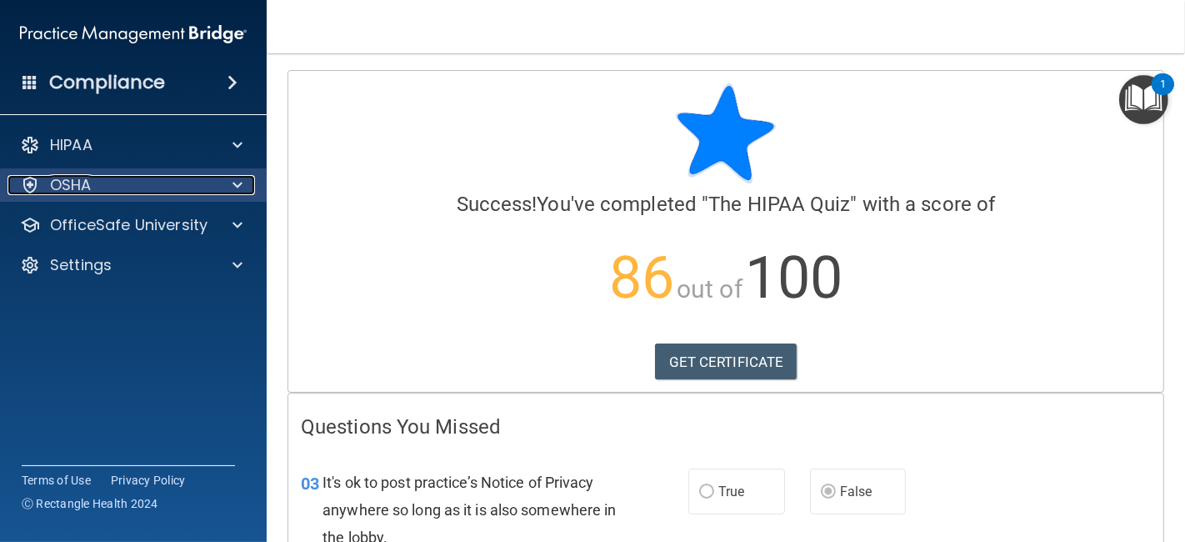
click at [244, 189] on div at bounding box center [235, 185] width 42 height 20
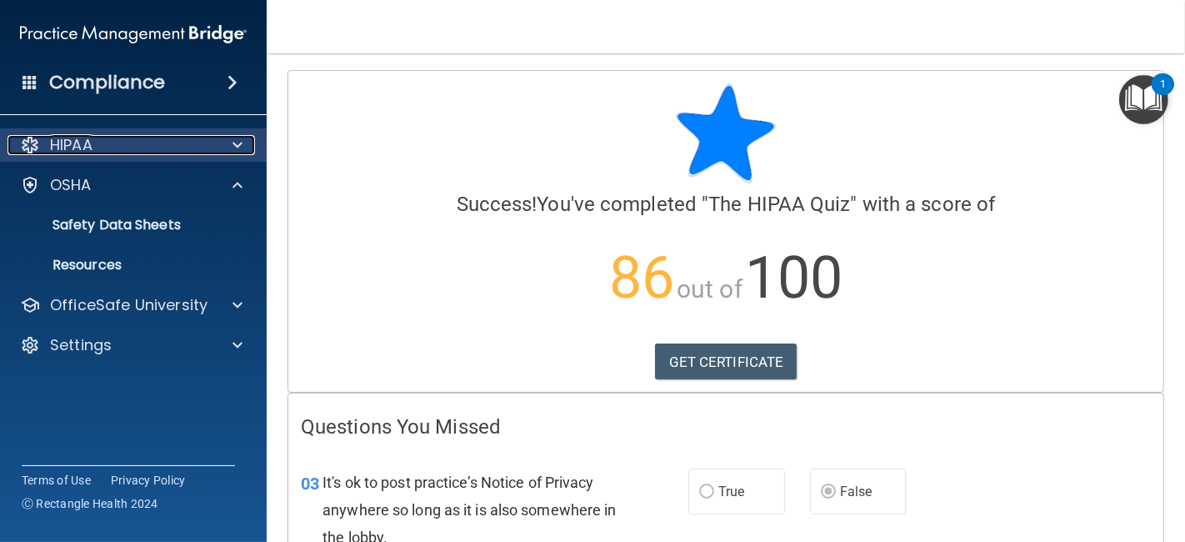
click at [238, 150] on span at bounding box center [238, 145] width 10 height 20
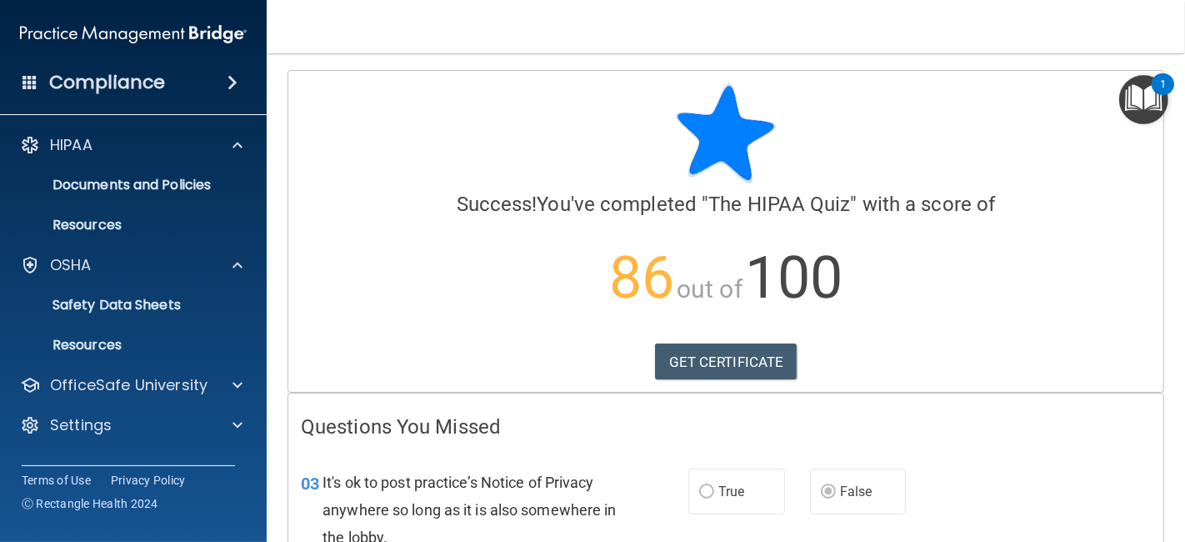
click at [228, 77] on span at bounding box center [233, 83] width 10 height 20
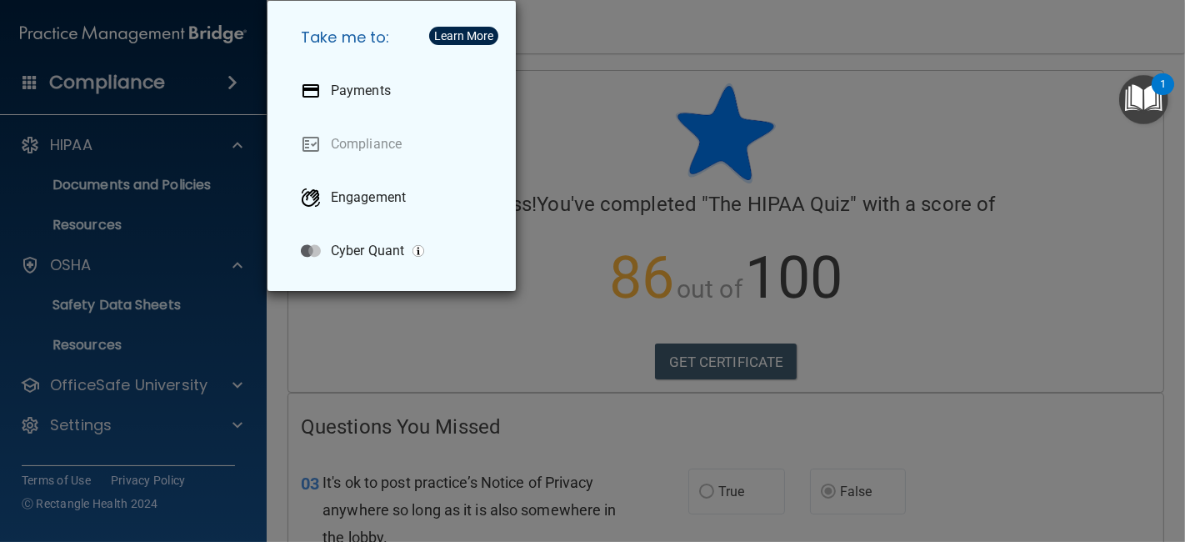
click at [362, 286] on div "Take me to: Payments Compliance Engagement Cyber Quant" at bounding box center [392, 146] width 248 height 290
click at [302, 338] on div "Take me to: Payments Compliance Engagement Cyber Quant" at bounding box center [592, 271] width 1185 height 542
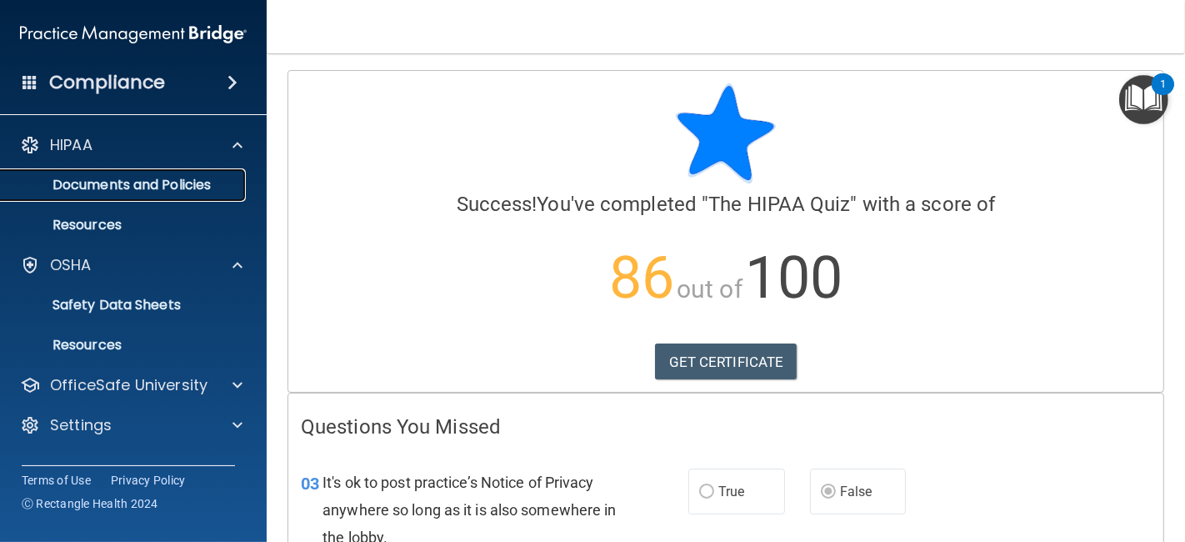
click at [203, 177] on p "Documents and Policies" at bounding box center [125, 185] width 228 height 17
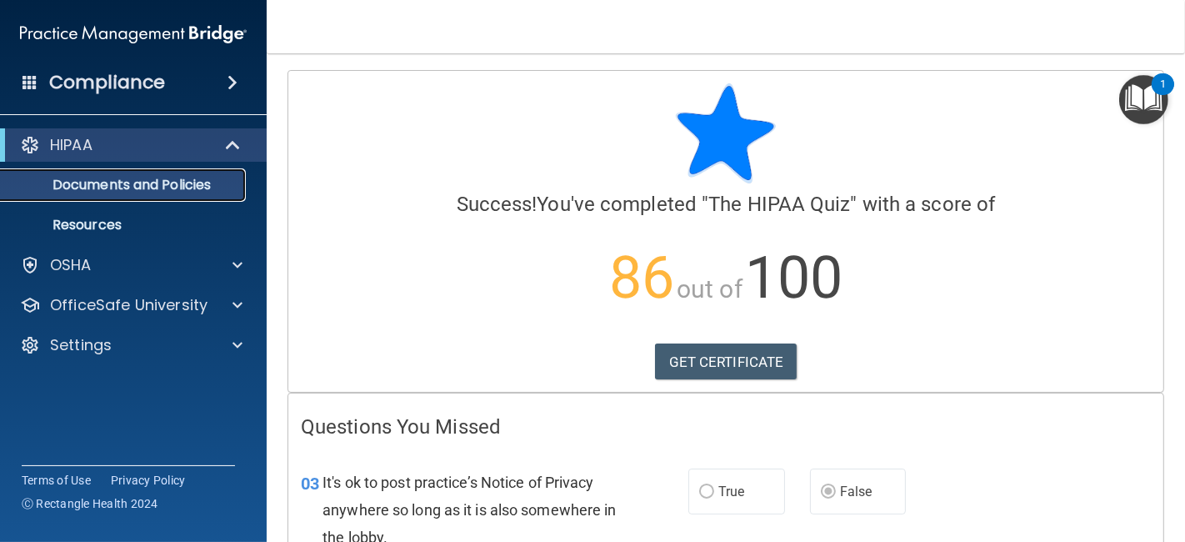
click at [203, 177] on p "Documents and Policies" at bounding box center [125, 185] width 228 height 17
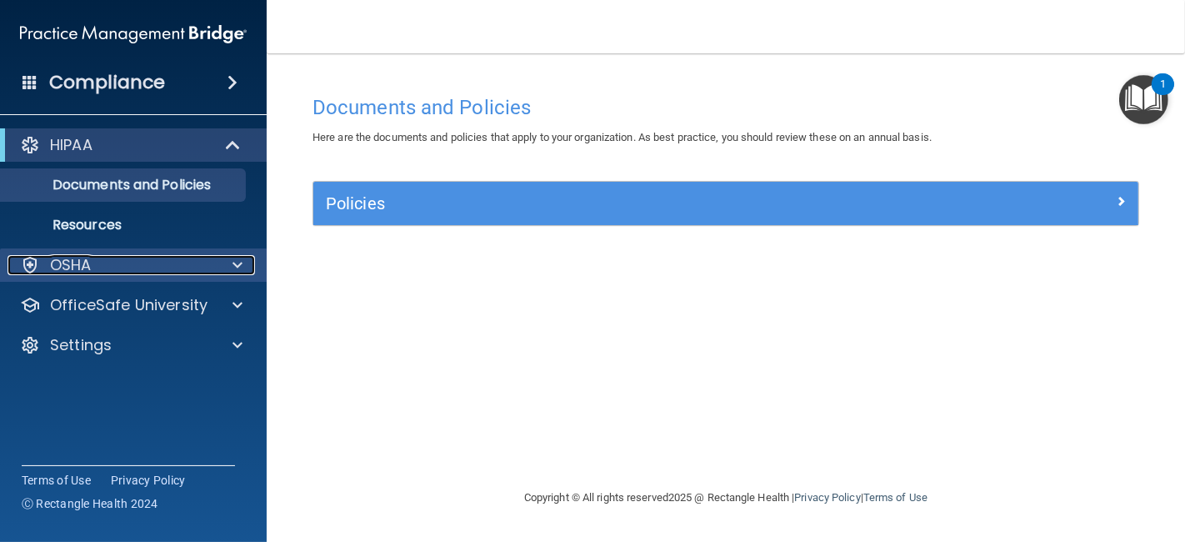
click at [178, 265] on div "OSHA" at bounding box center [111, 265] width 207 height 20
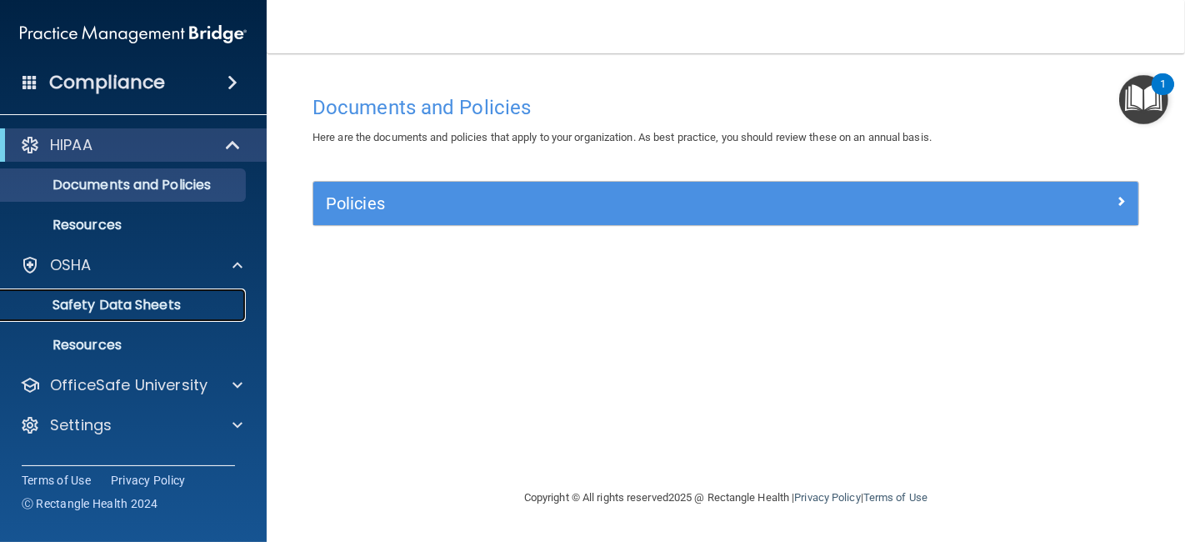
click at [173, 308] on p "Safety Data Sheets" at bounding box center [125, 305] width 228 height 17
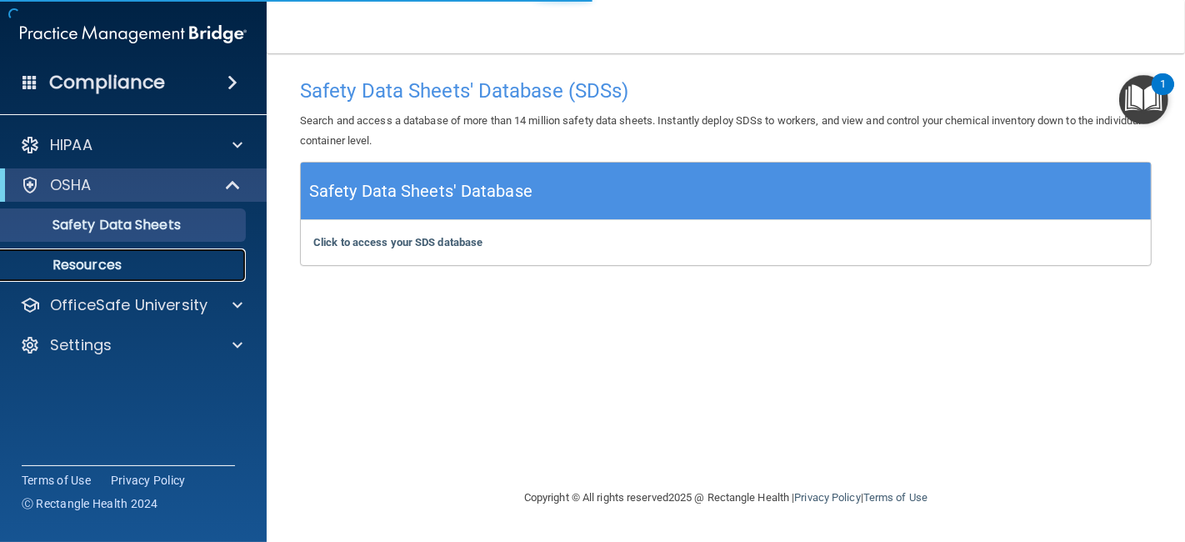
click at [138, 266] on p "Resources" at bounding box center [125, 265] width 228 height 17
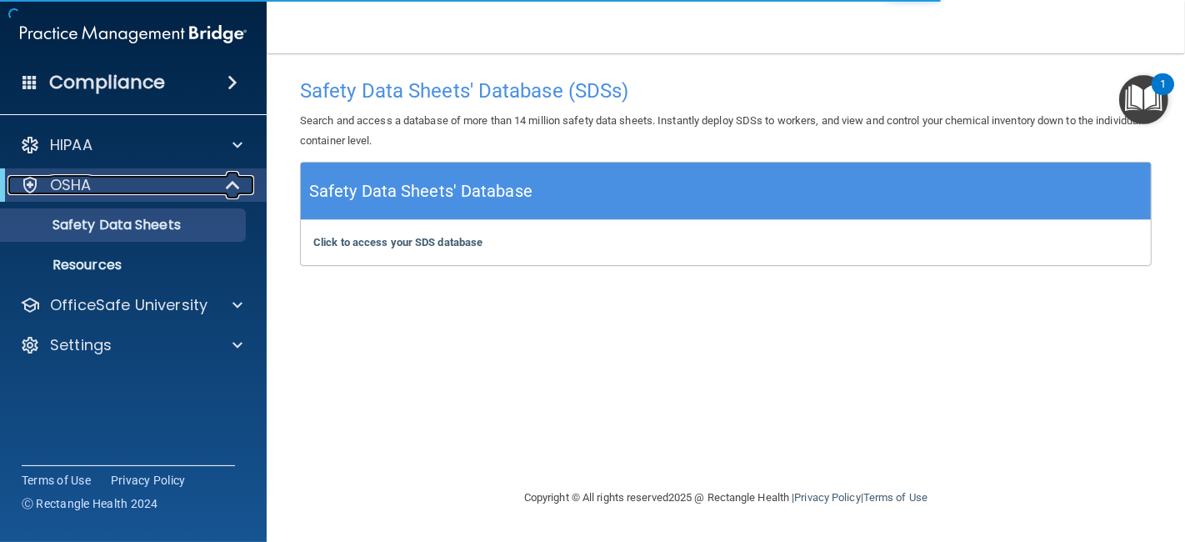
click at [221, 180] on div at bounding box center [233, 185] width 41 height 20
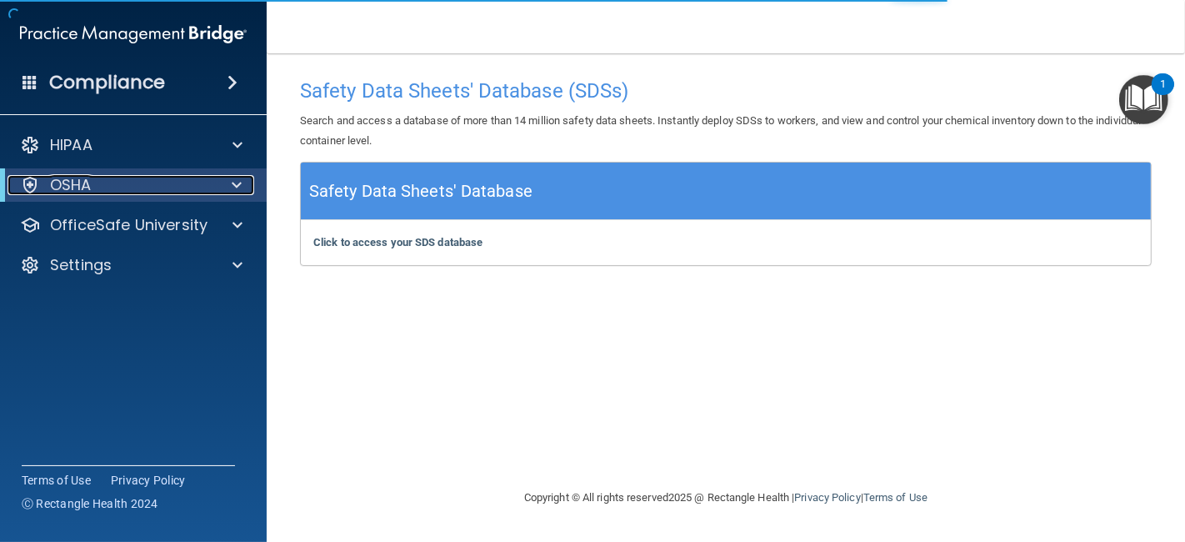
click at [221, 180] on div at bounding box center [233, 185] width 41 height 20
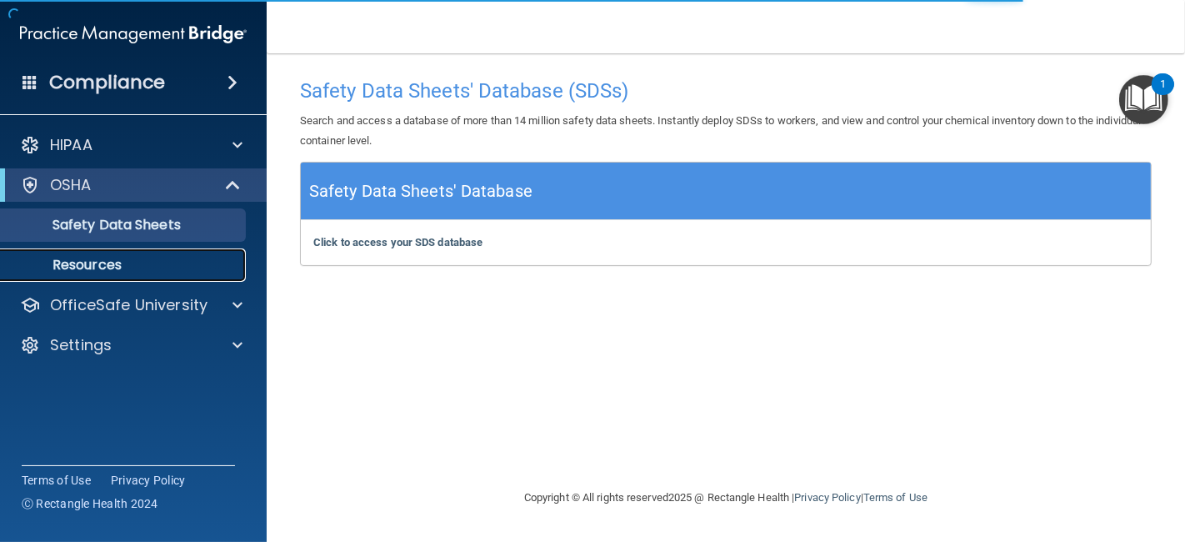
click at [114, 260] on p "Resources" at bounding box center [125, 265] width 228 height 17
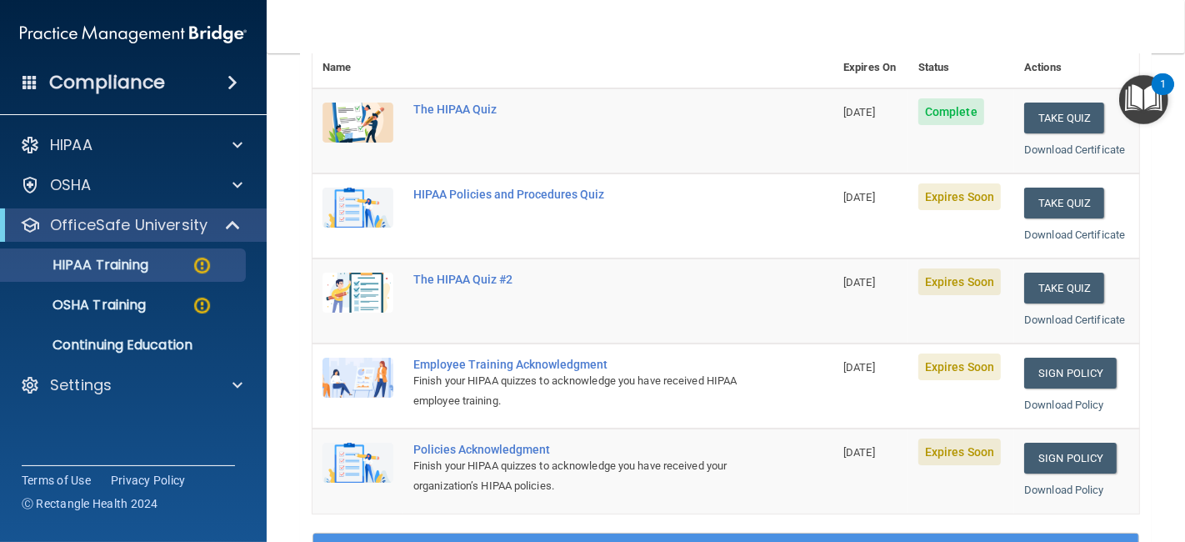
scroll to position [207, 0]
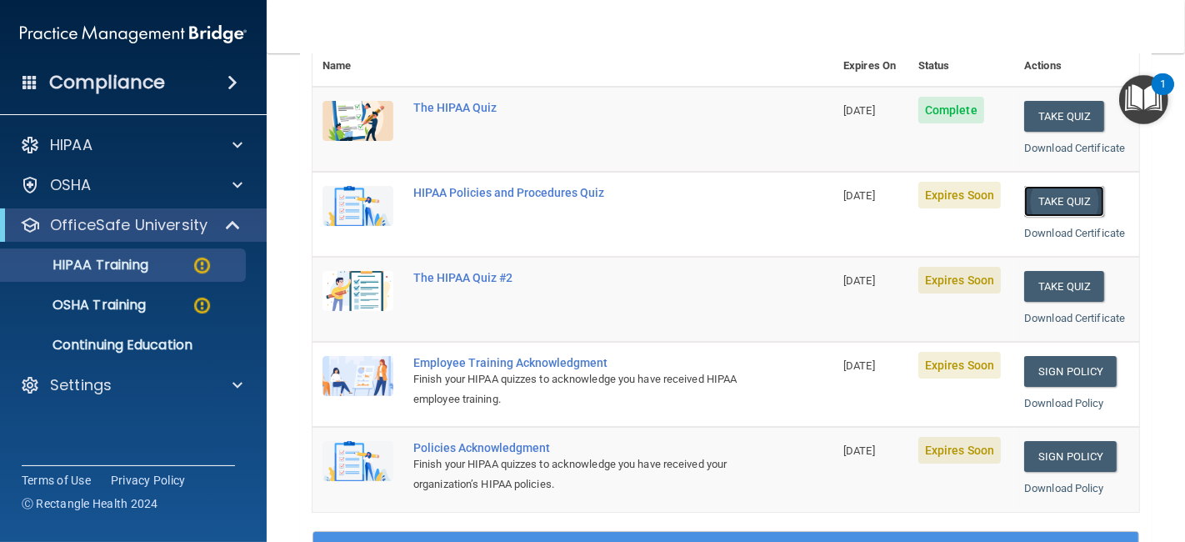
click at [1043, 192] on button "Take Quiz" at bounding box center [1064, 201] width 80 height 31
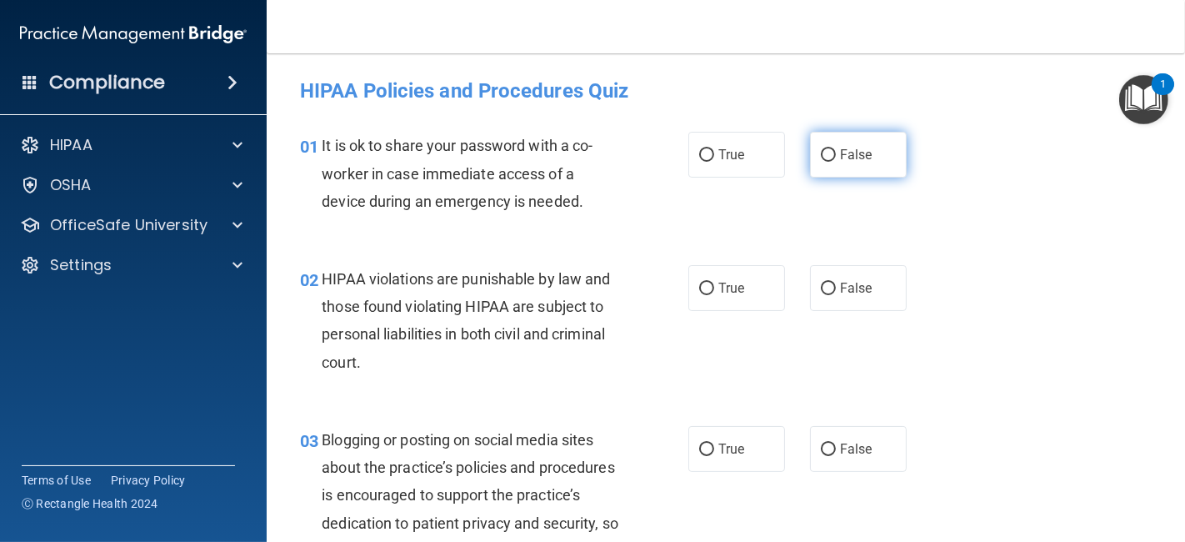
click at [862, 160] on span "False" at bounding box center [856, 155] width 33 height 16
click at [836, 160] on input "False" at bounding box center [828, 155] width 15 height 13
radio input "true"
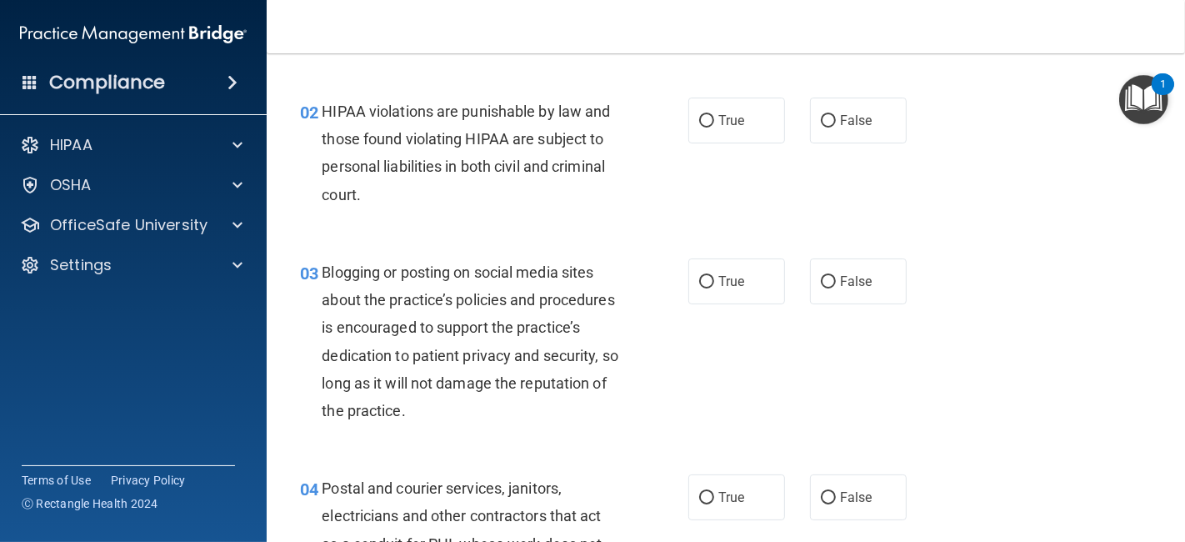
scroll to position [174, 0]
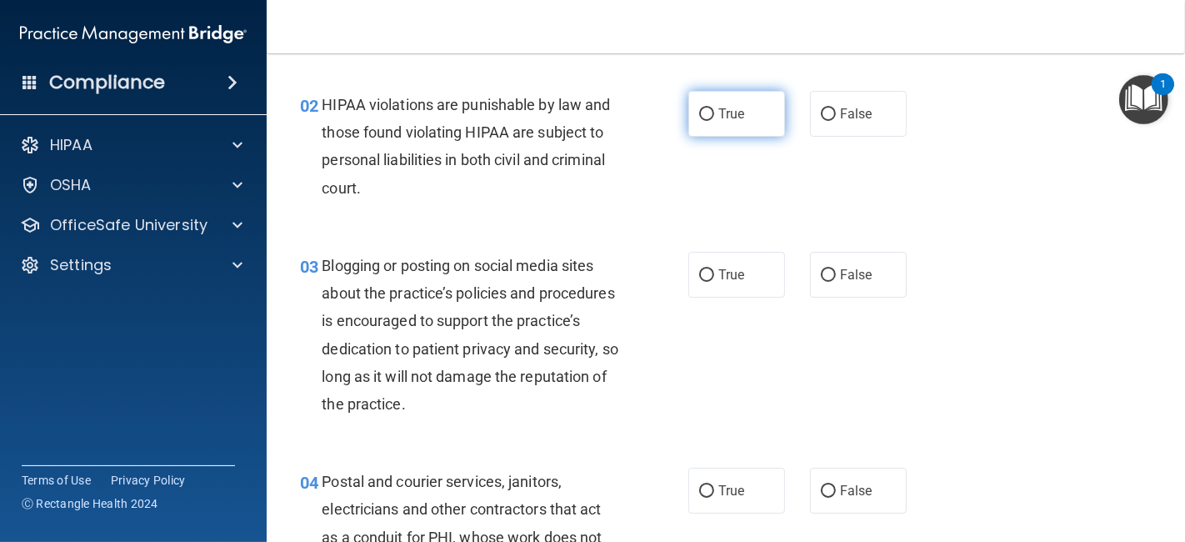
click at [709, 102] on label "True" at bounding box center [736, 114] width 97 height 46
click at [709, 108] on input "True" at bounding box center [706, 114] width 15 height 13
radio input "true"
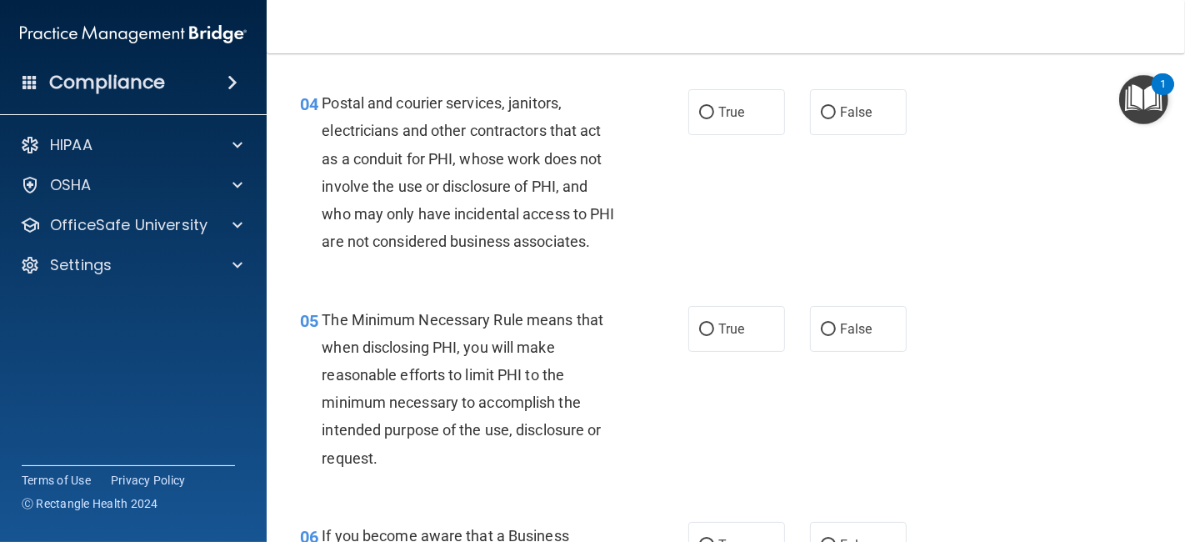
scroll to position [560, 0]
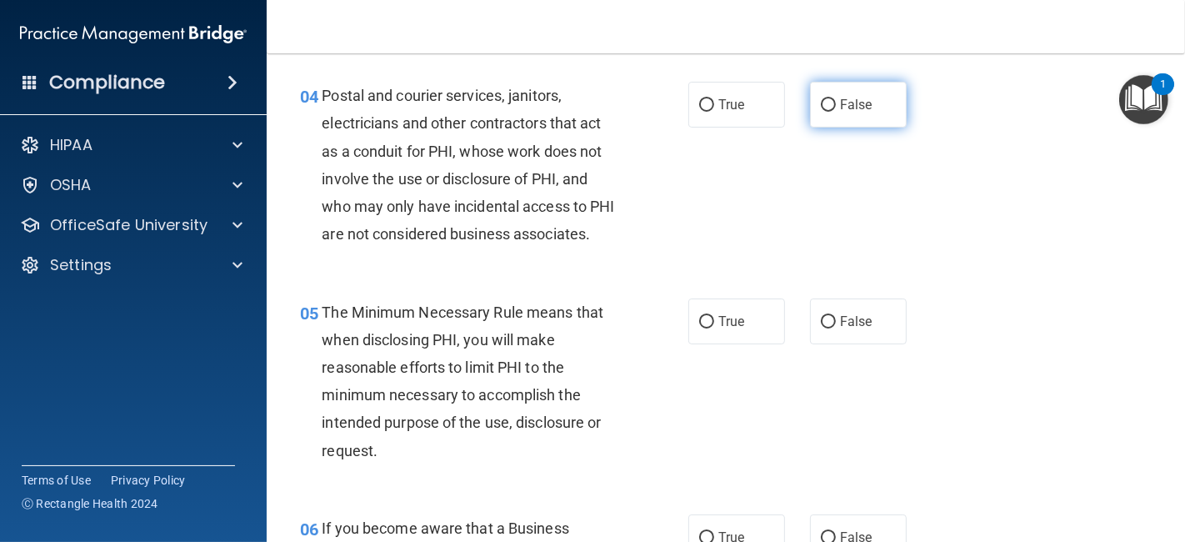
click at [835, 89] on label "False" at bounding box center [858, 105] width 97 height 46
click at [835, 99] on input "False" at bounding box center [828, 105] width 15 height 13
radio input "true"
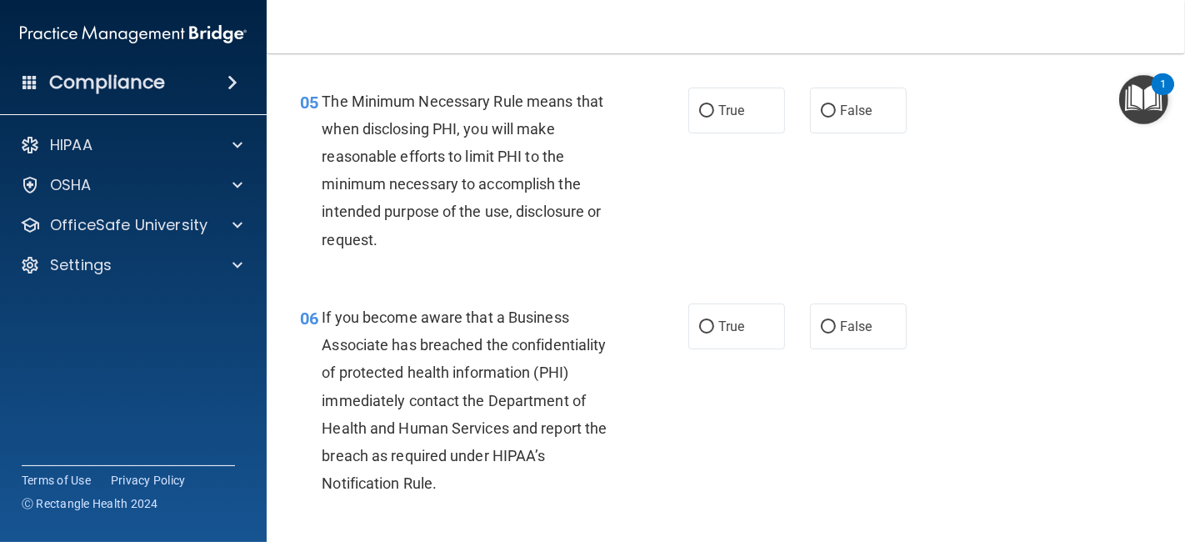
scroll to position [778, 0]
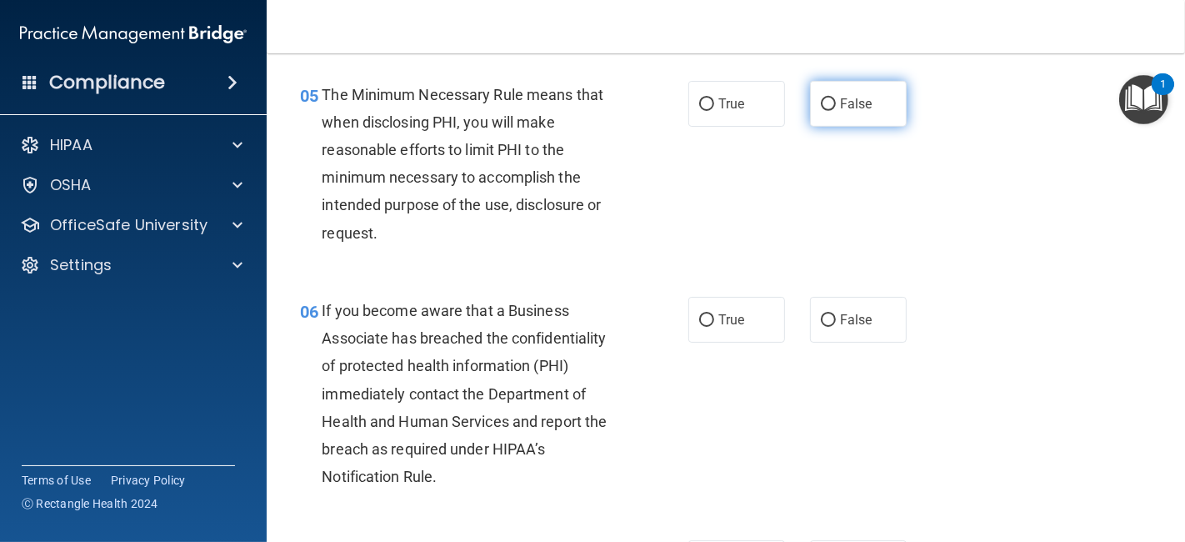
click at [857, 127] on label "False" at bounding box center [858, 104] width 97 height 46
click at [836, 111] on input "False" at bounding box center [828, 104] width 15 height 13
radio input "true"
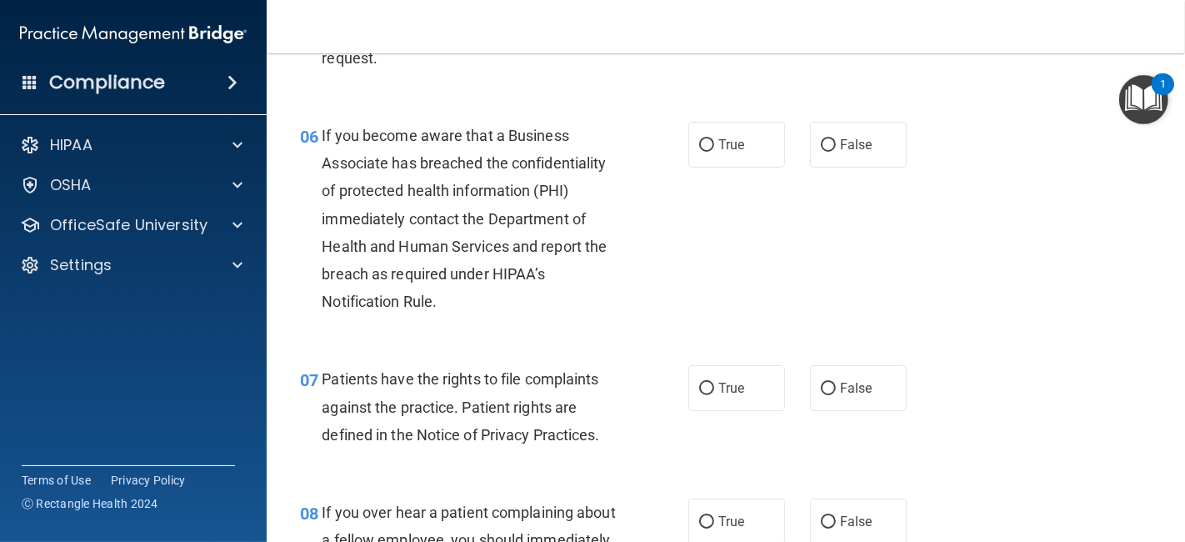
scroll to position [1003, 0]
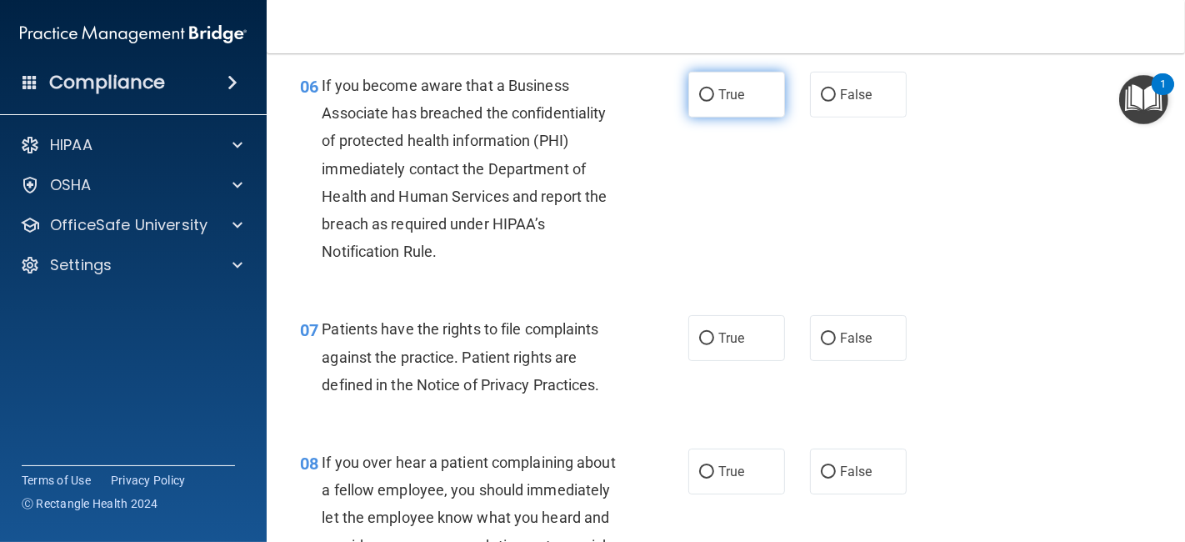
click at [718, 103] on span "True" at bounding box center [731, 95] width 26 height 16
click at [713, 102] on input "True" at bounding box center [706, 95] width 15 height 13
radio input "true"
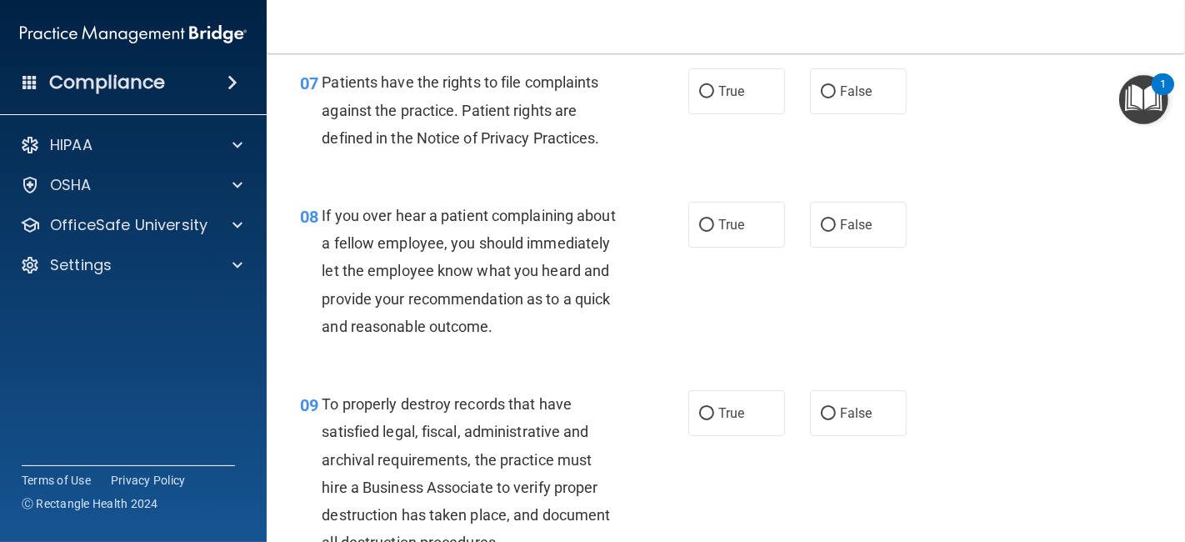
scroll to position [1264, 0]
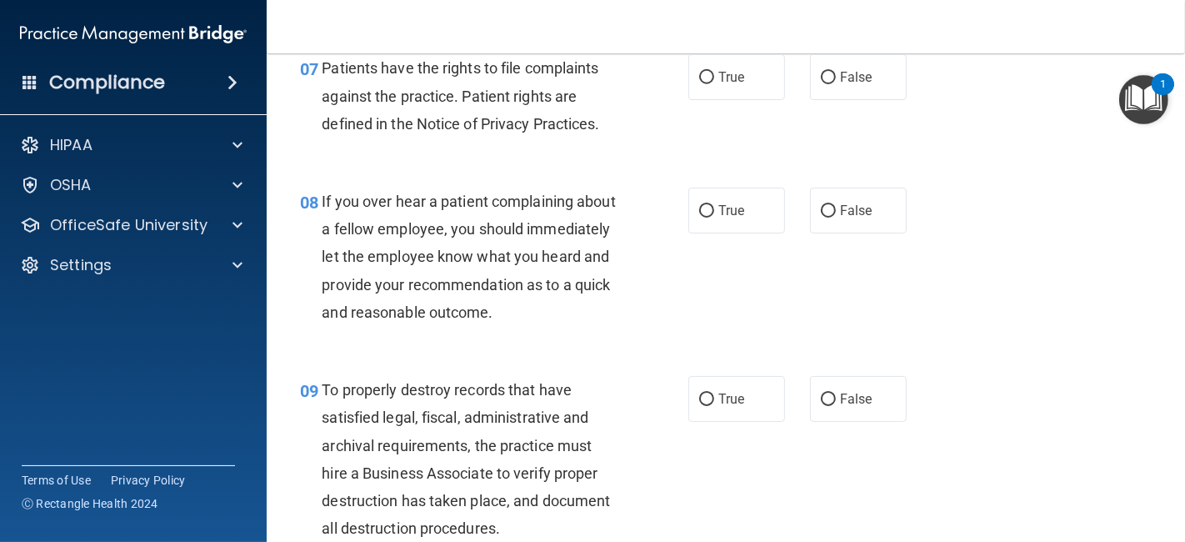
click at [678, 107] on div "07 Patients have the rights to file complaints against the practice. Patient ri…" at bounding box center [494, 100] width 438 height 92
click at [707, 84] on input "True" at bounding box center [706, 78] width 15 height 13
radio input "true"
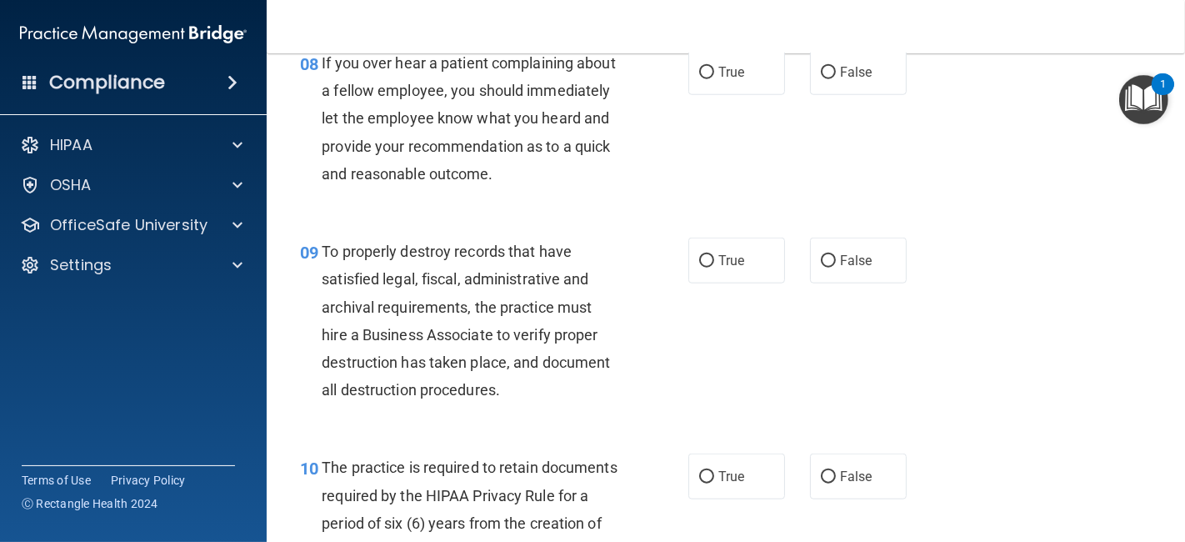
scroll to position [1409, 0]
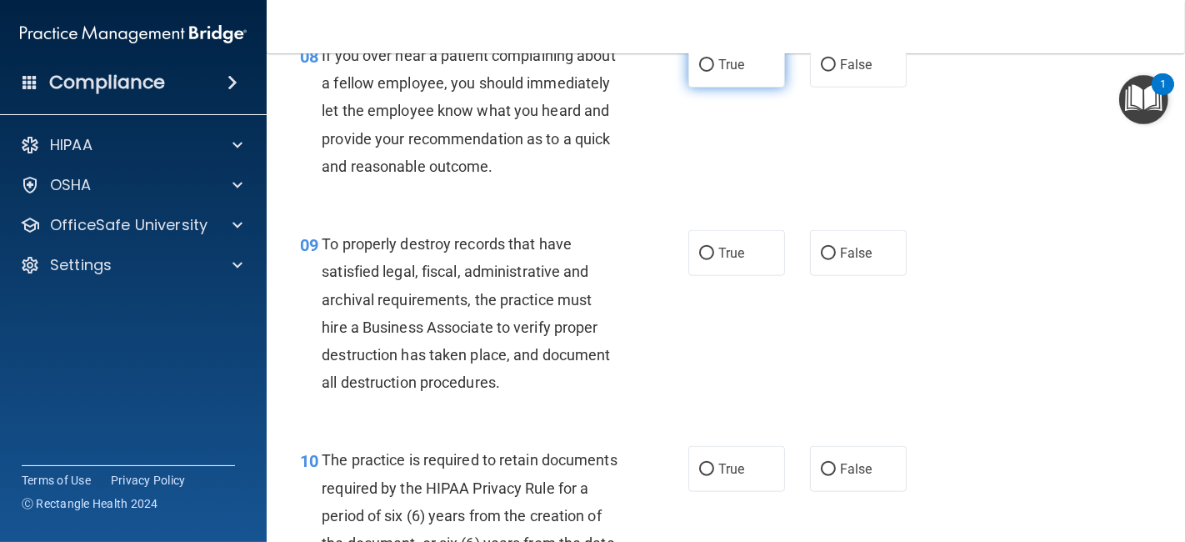
click at [758, 88] on label "True" at bounding box center [736, 65] width 97 height 46
click at [714, 72] on input "True" at bounding box center [706, 65] width 15 height 13
radio input "true"
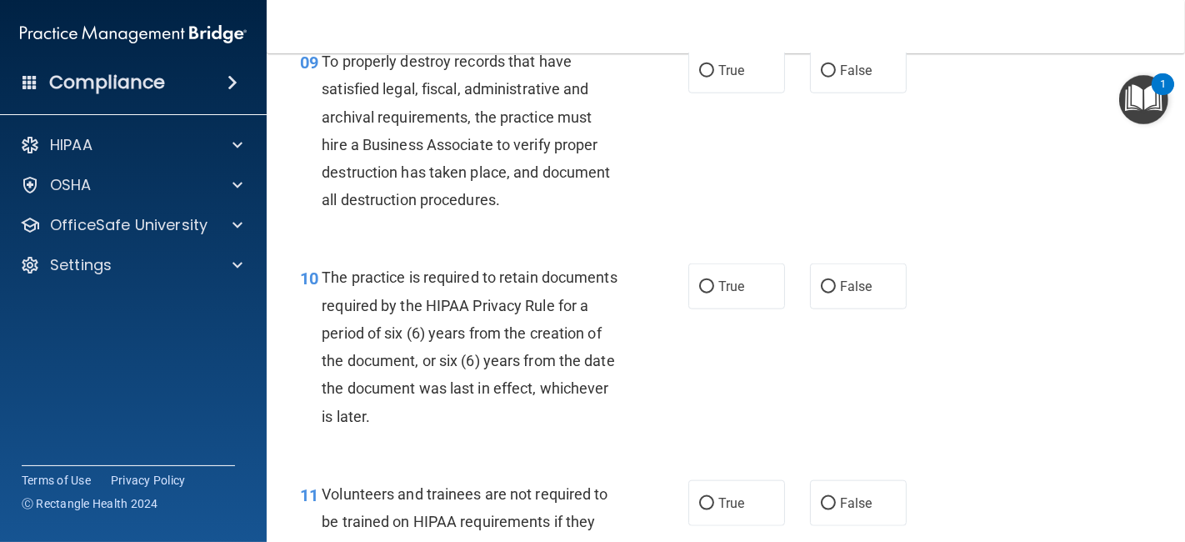
scroll to position [1599, 0]
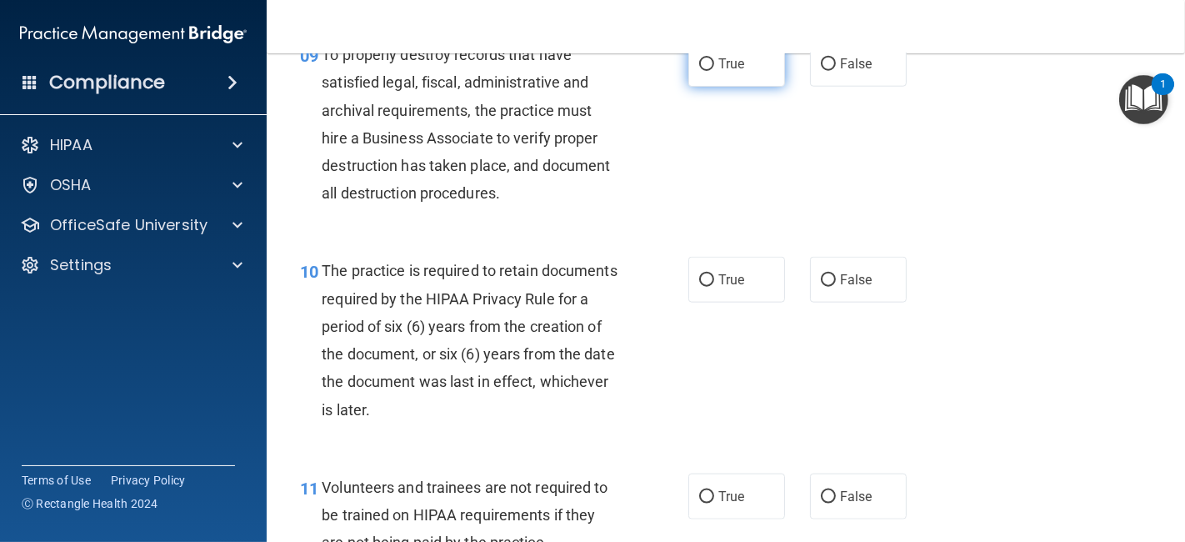
click at [700, 71] on input "True" at bounding box center [706, 64] width 15 height 13
radio input "true"
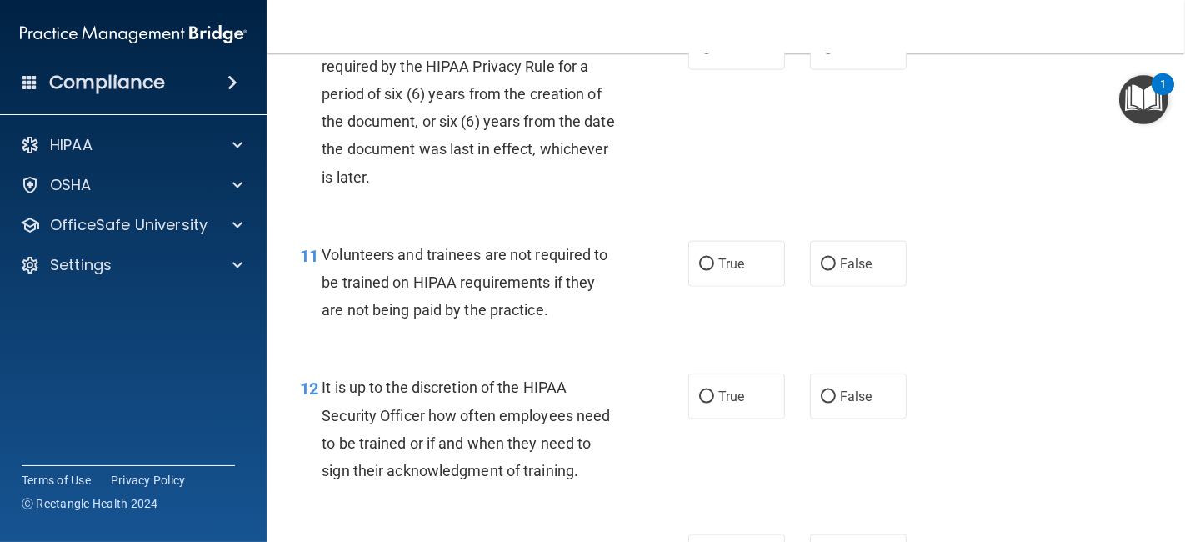
scroll to position [1838, 0]
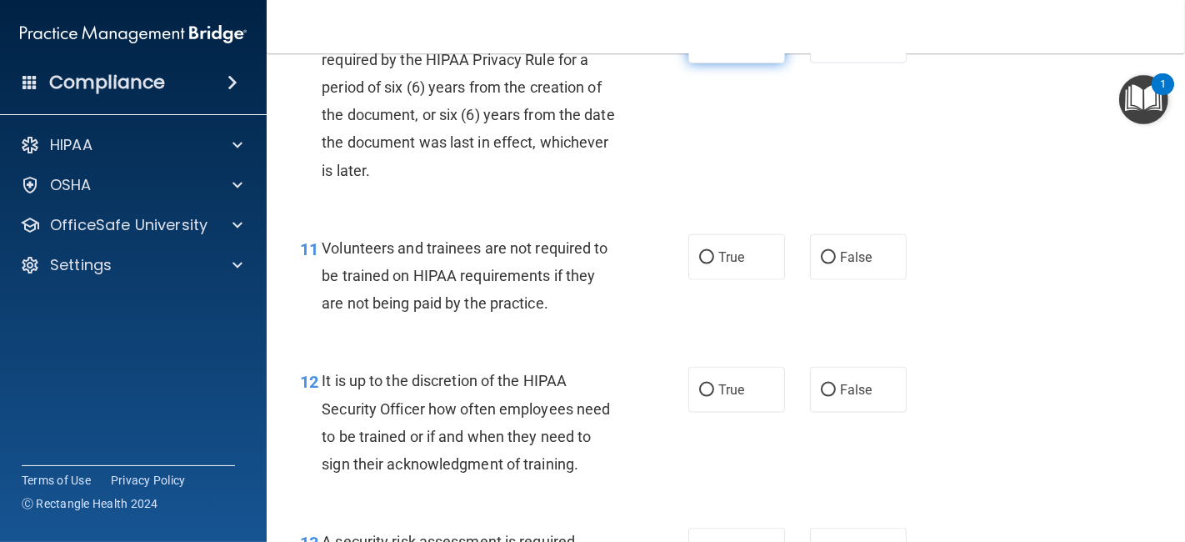
click at [728, 63] on label "True" at bounding box center [736, 41] width 97 height 46
click at [714, 48] on input "True" at bounding box center [706, 41] width 15 height 13
radio input "true"
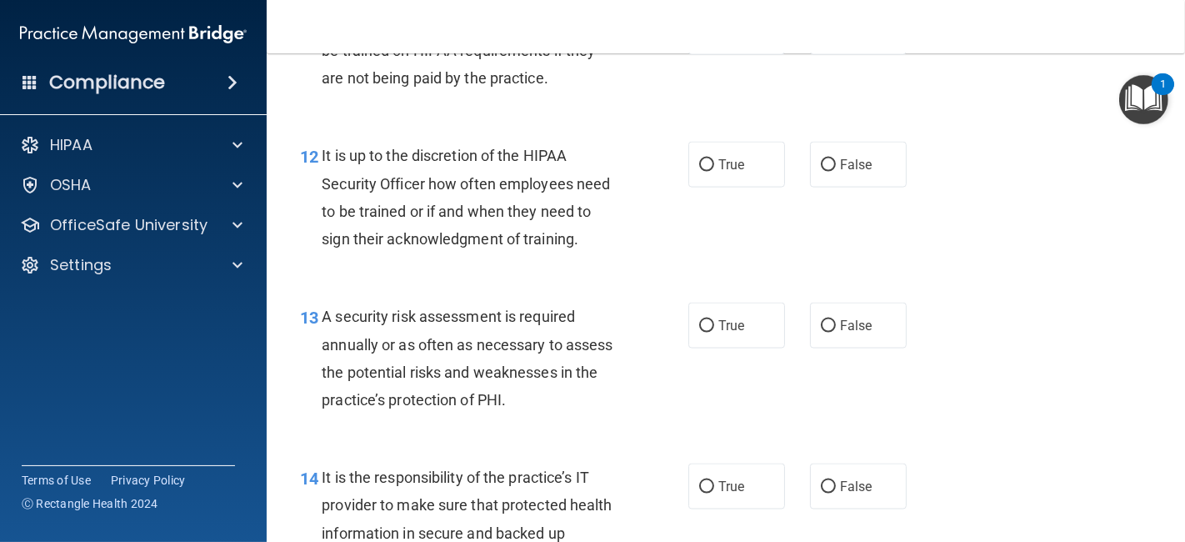
scroll to position [2070, 0]
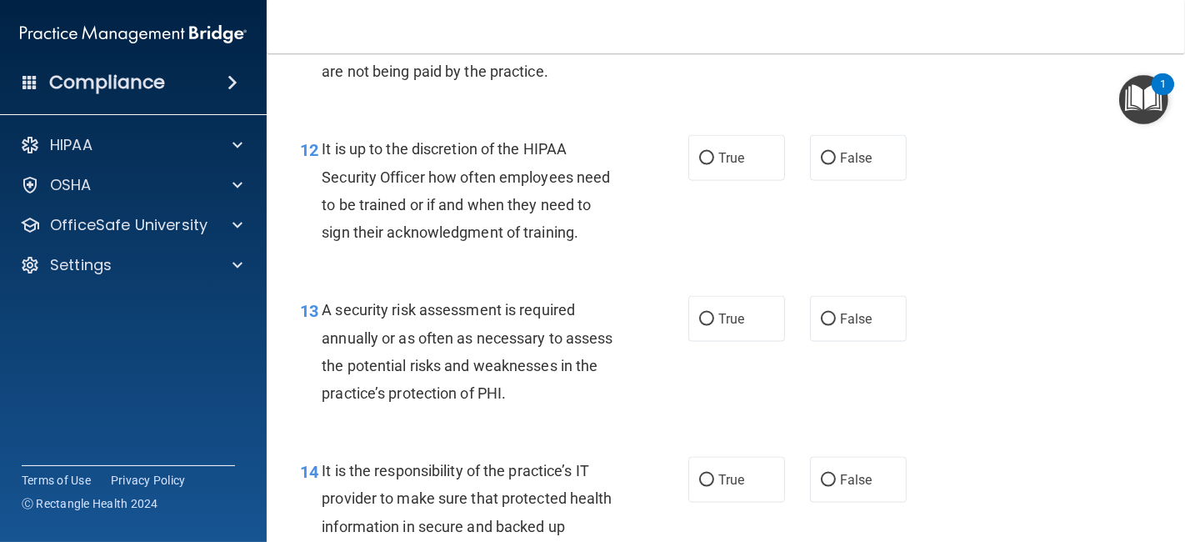
click at [838, 55] on div "11 Volunteers and trainees are not required to be trained on HIPAA requirements…" at bounding box center [726, 48] width 877 height 133
click at [838, 48] on label "False" at bounding box center [858, 26] width 97 height 46
click at [836, 33] on input "False" at bounding box center [828, 26] width 15 height 13
radio input "true"
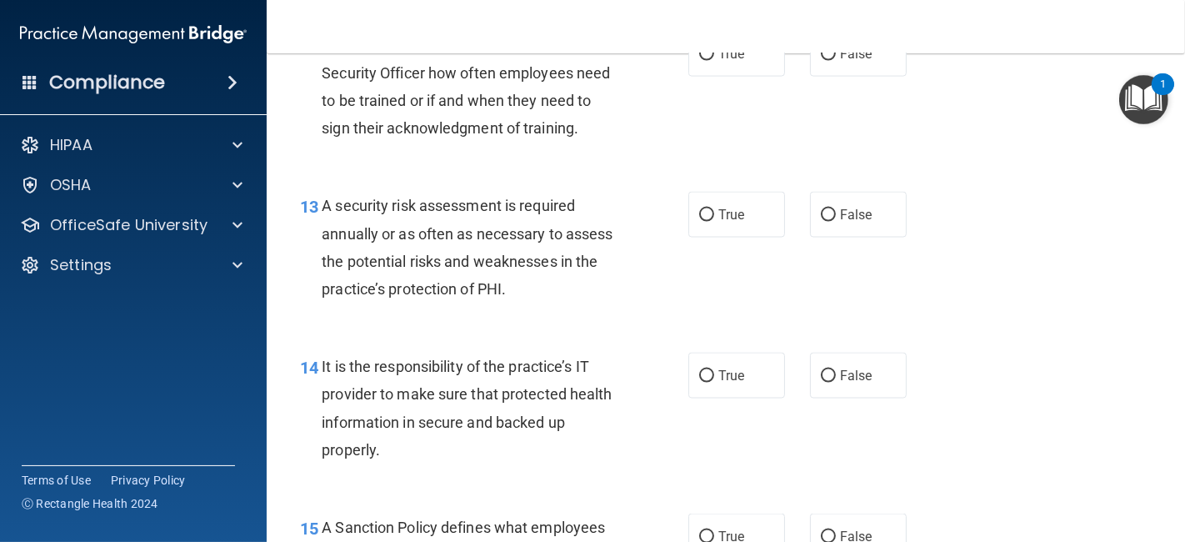
scroll to position [2188, 0]
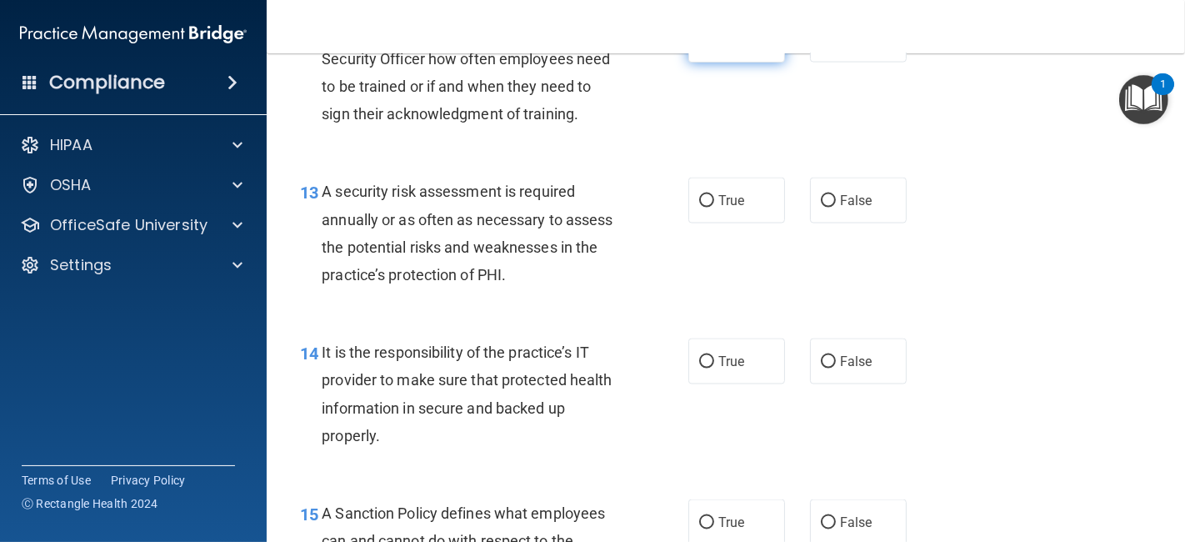
click at [723, 63] on label "True" at bounding box center [736, 40] width 97 height 46
click at [714, 47] on input "True" at bounding box center [706, 40] width 15 height 13
radio input "true"
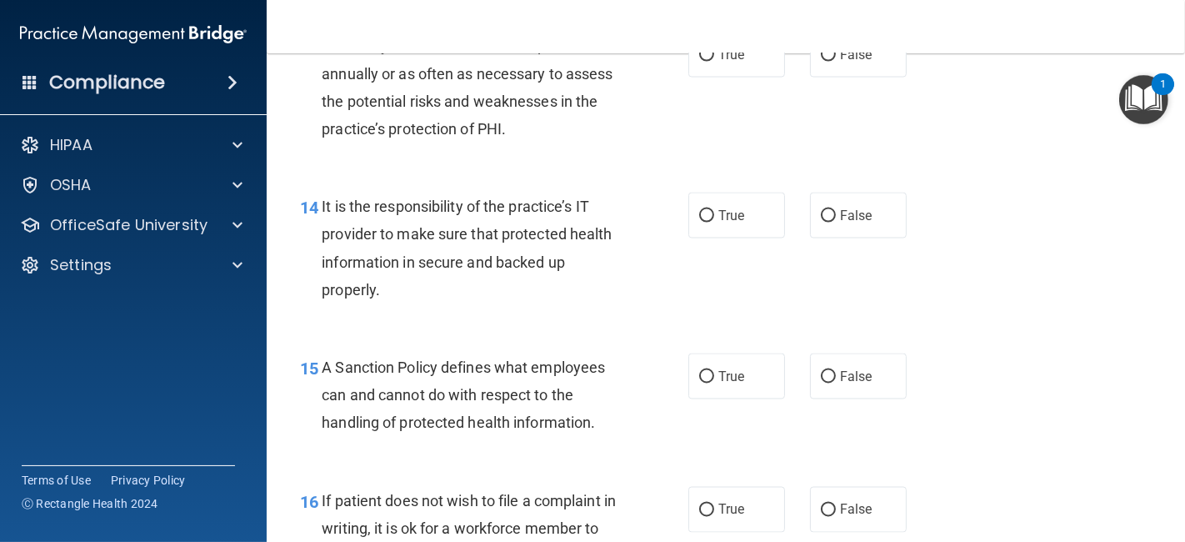
scroll to position [2355, 0]
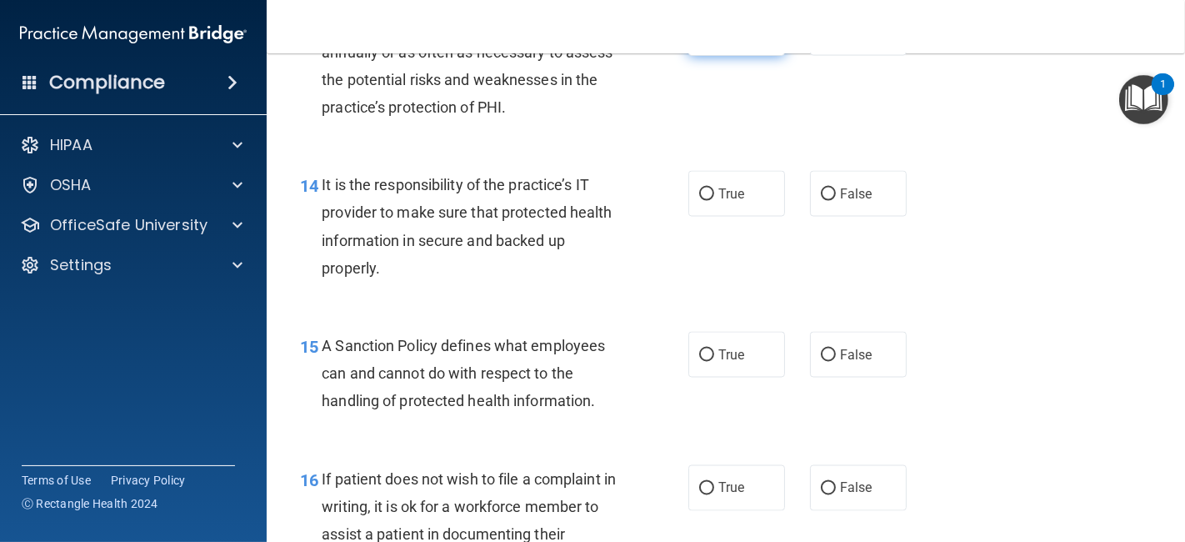
click at [740, 56] on label "True" at bounding box center [736, 33] width 97 height 46
click at [714, 40] on input "True" at bounding box center [706, 34] width 15 height 13
radio input "true"
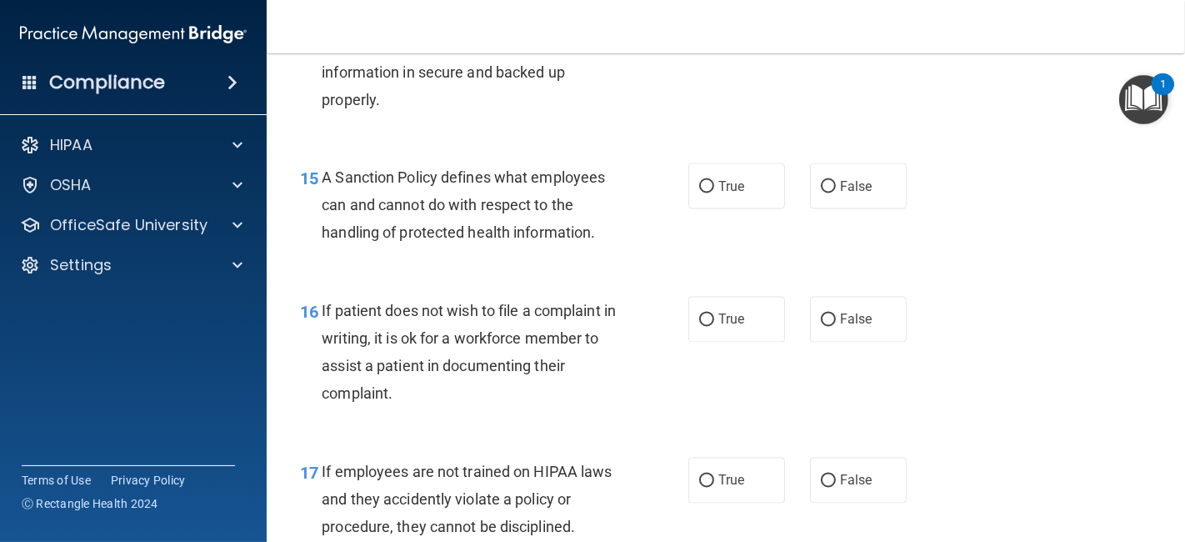
scroll to position [2538, 0]
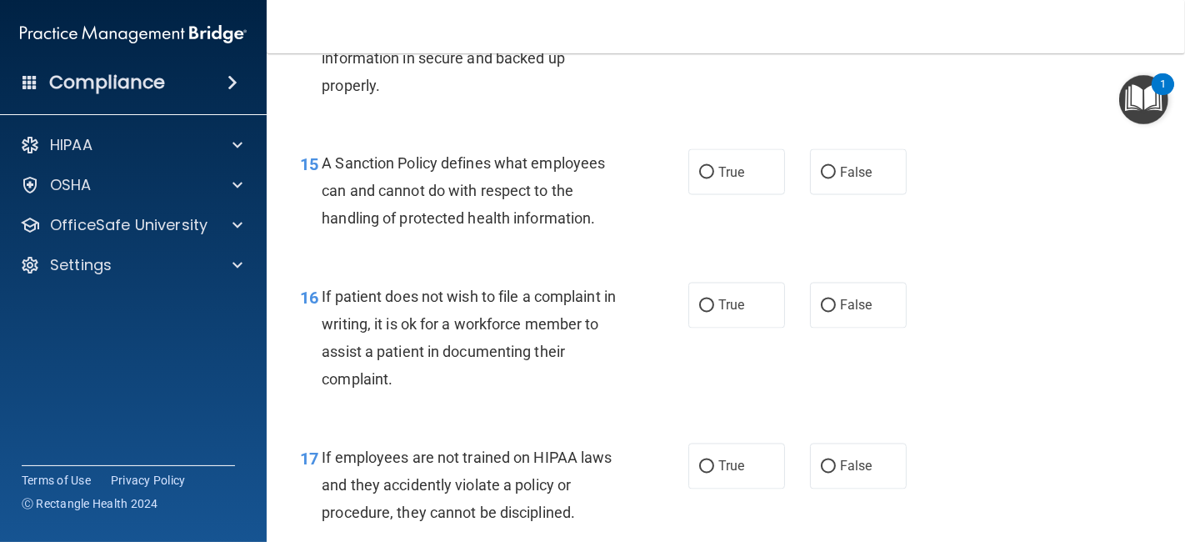
click at [840, 19] on span "False" at bounding box center [856, 11] width 33 height 16
click at [836, 18] on input "False" at bounding box center [828, 12] width 15 height 13
radio input "true"
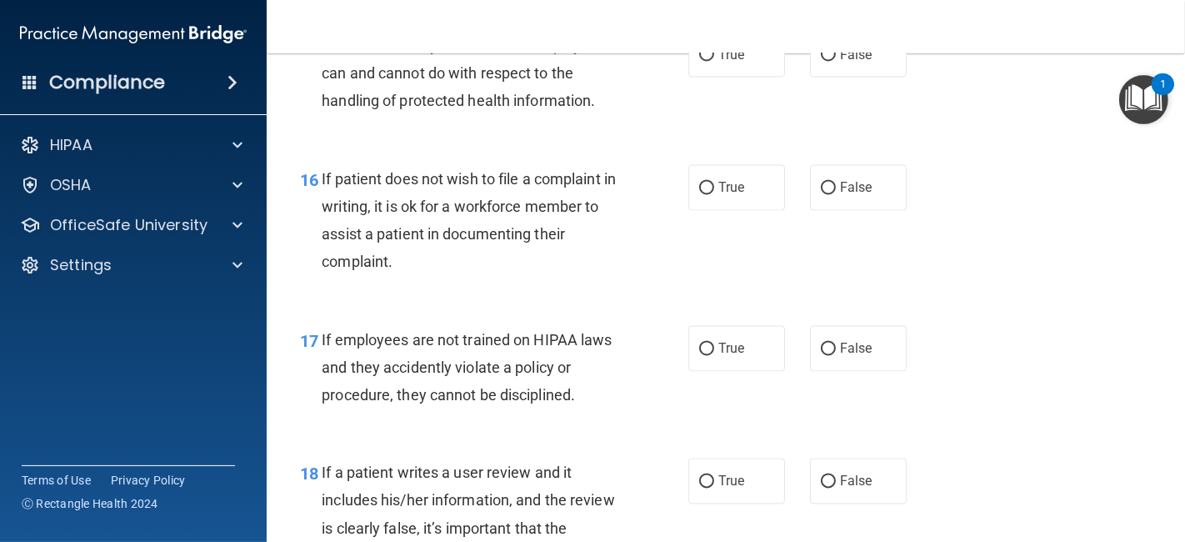
scroll to position [2641, 0]
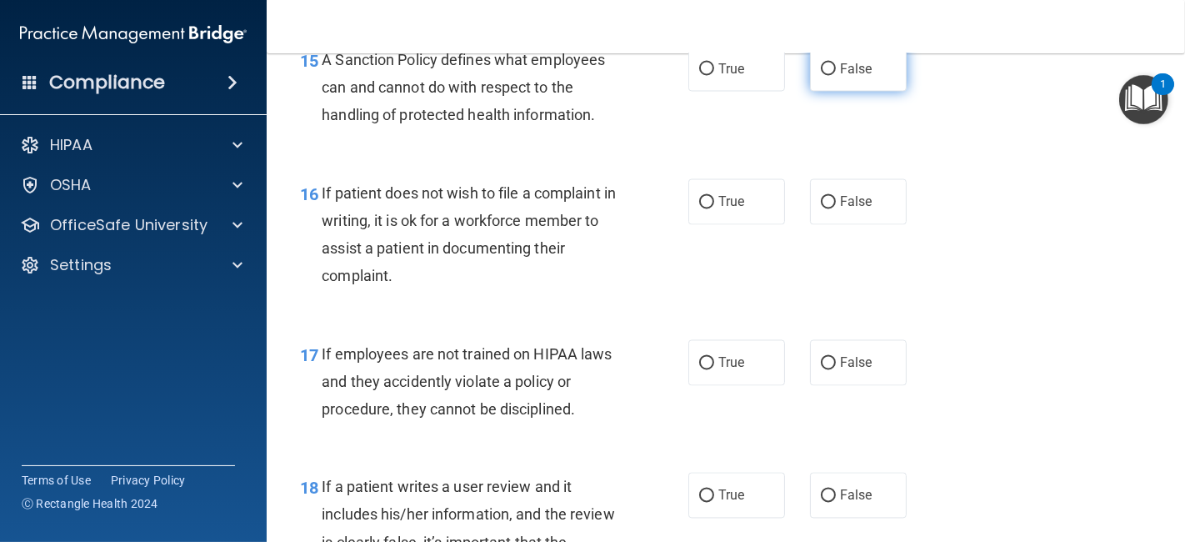
click at [872, 92] on label "False" at bounding box center [858, 69] width 97 height 46
click at [836, 76] on input "False" at bounding box center [828, 69] width 15 height 13
radio input "true"
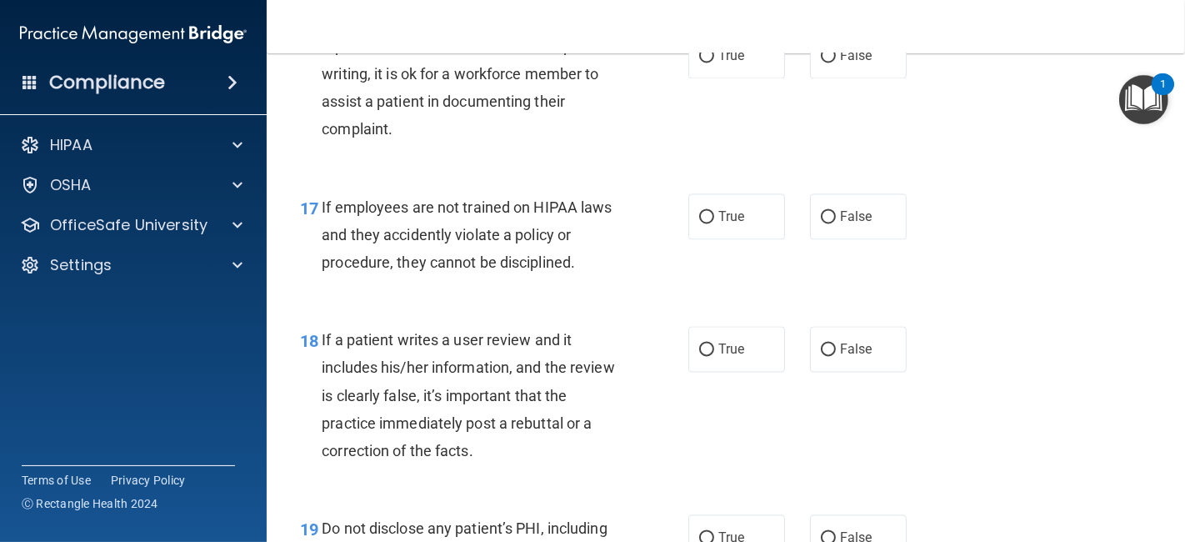
scroll to position [2802, 0]
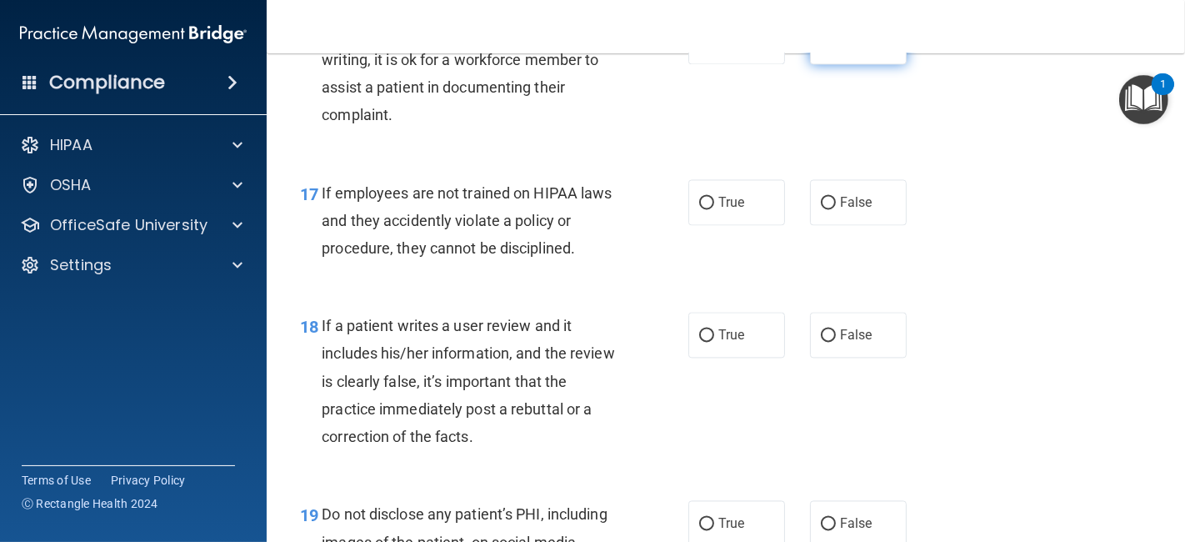
click at [873, 64] on label "False" at bounding box center [858, 41] width 97 height 46
click at [836, 48] on input "False" at bounding box center [828, 42] width 15 height 13
radio input "true"
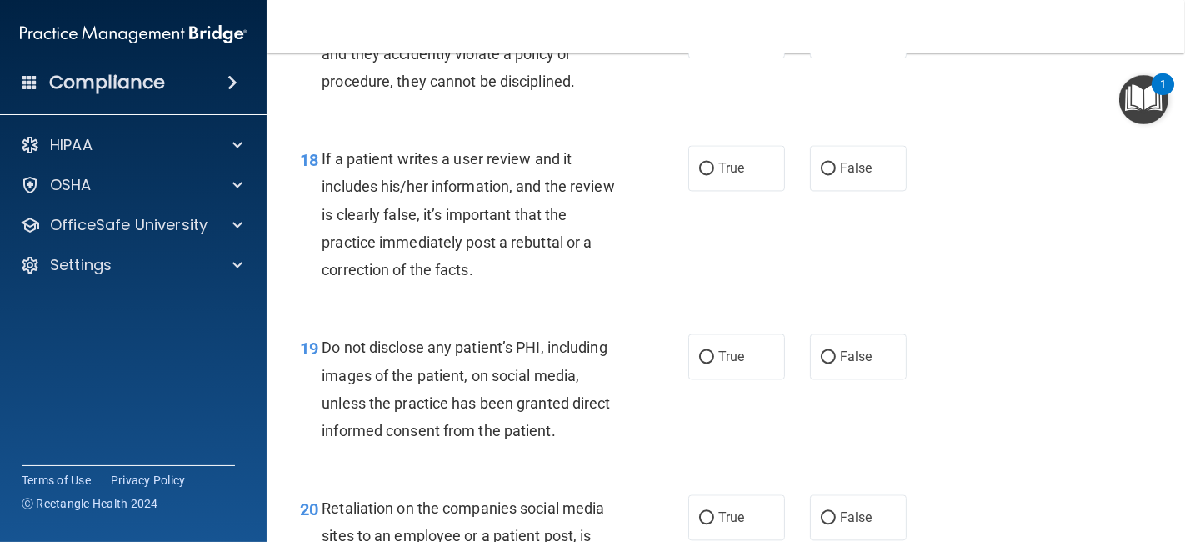
scroll to position [2955, 0]
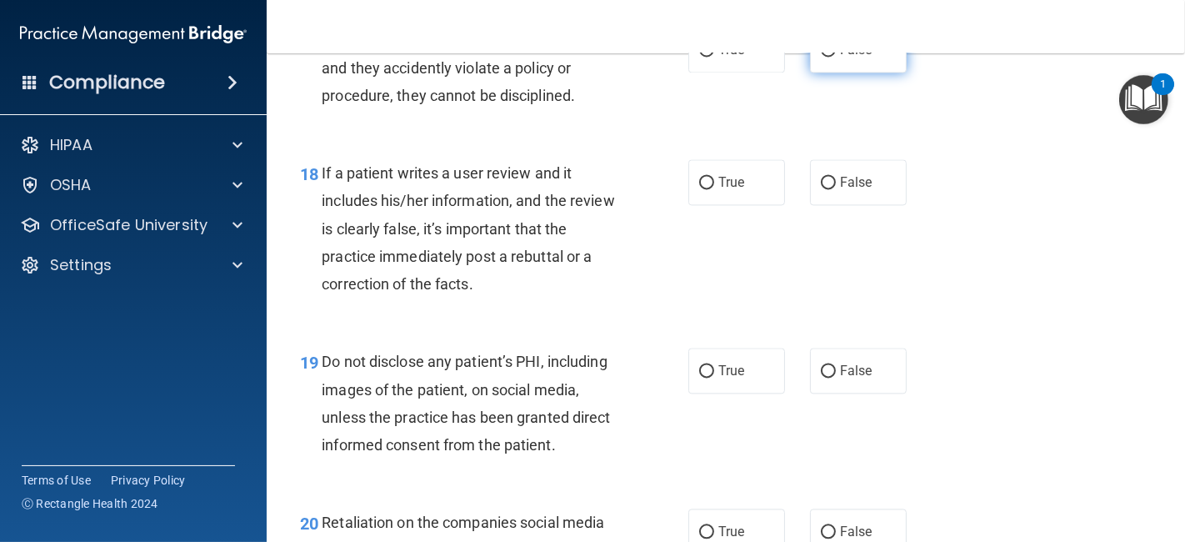
click at [856, 73] on label "False" at bounding box center [858, 50] width 97 height 46
click at [836, 57] on input "False" at bounding box center [828, 50] width 15 height 13
radio input "true"
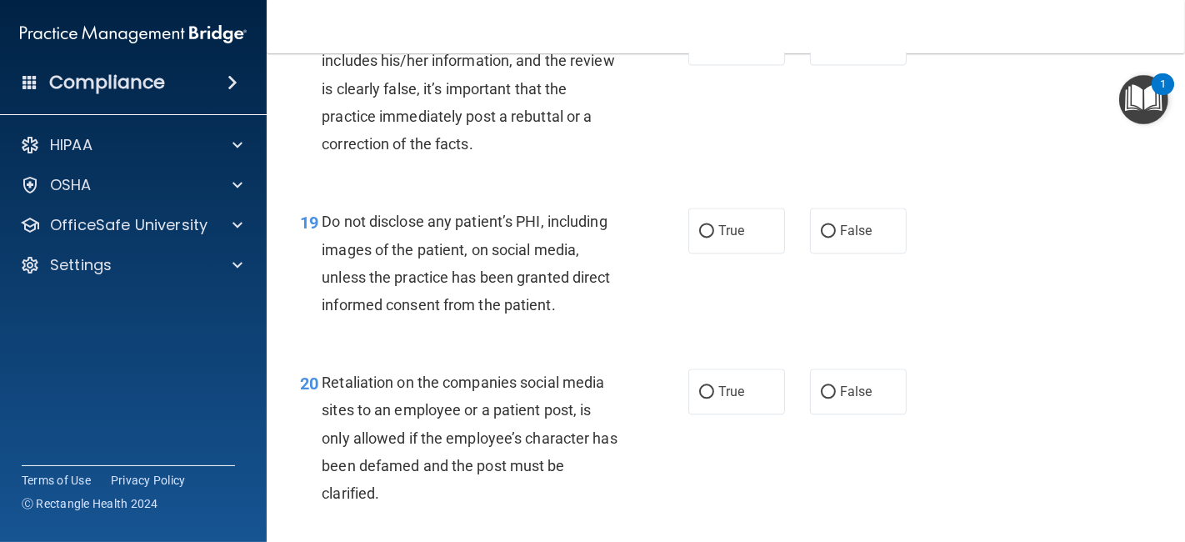
scroll to position [3109, 0]
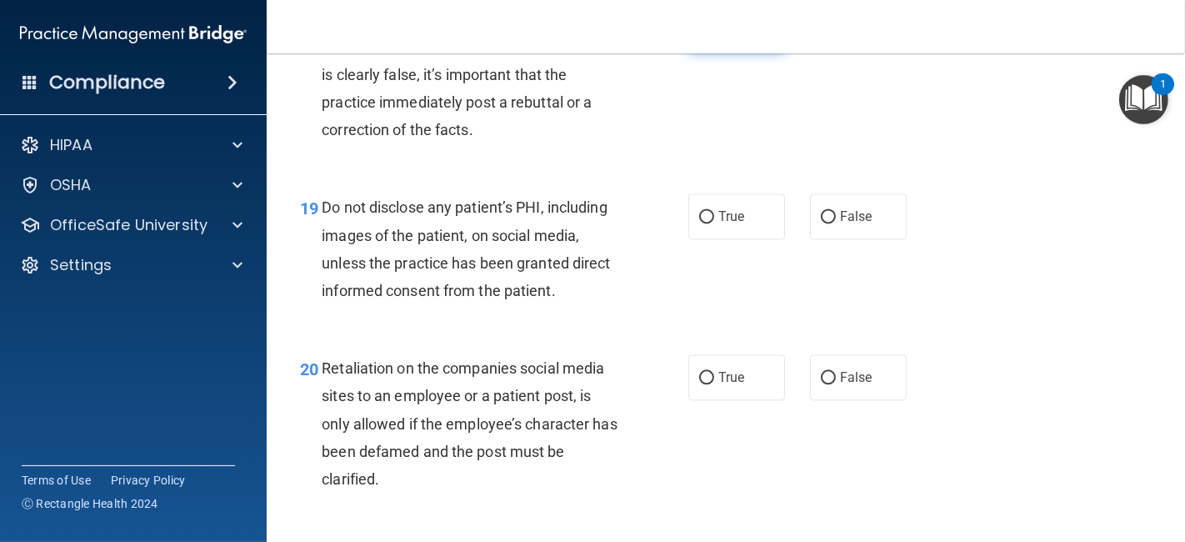
click at [768, 51] on label "True" at bounding box center [736, 28] width 97 height 46
click at [714, 35] on input "True" at bounding box center [706, 29] width 15 height 13
radio input "true"
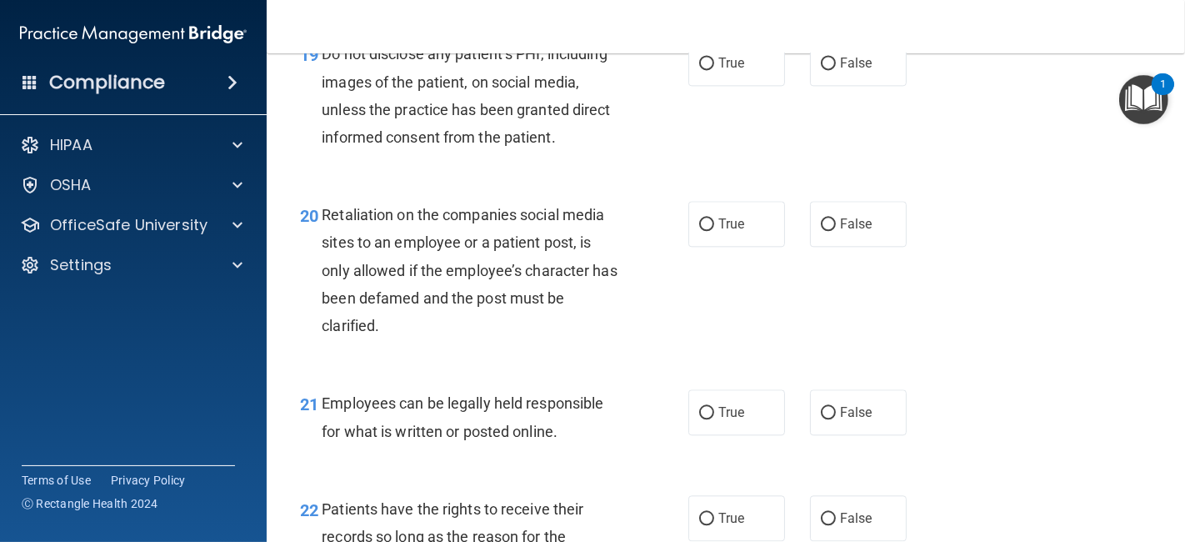
scroll to position [3269, 0]
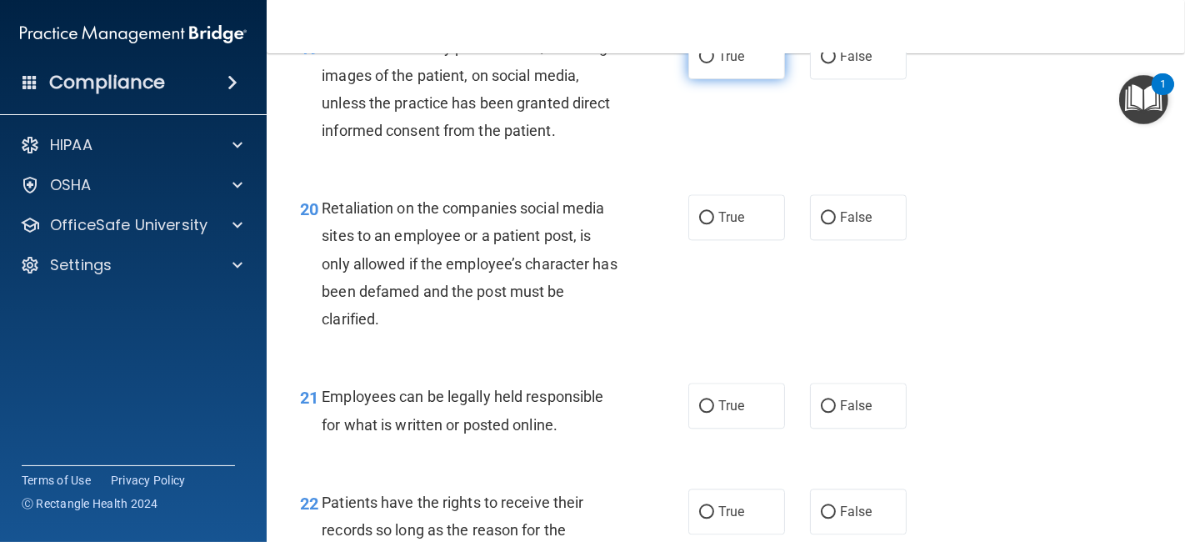
click at [725, 64] on span "True" at bounding box center [731, 56] width 26 height 16
click at [714, 63] on input "True" at bounding box center [706, 57] width 15 height 13
radio input "true"
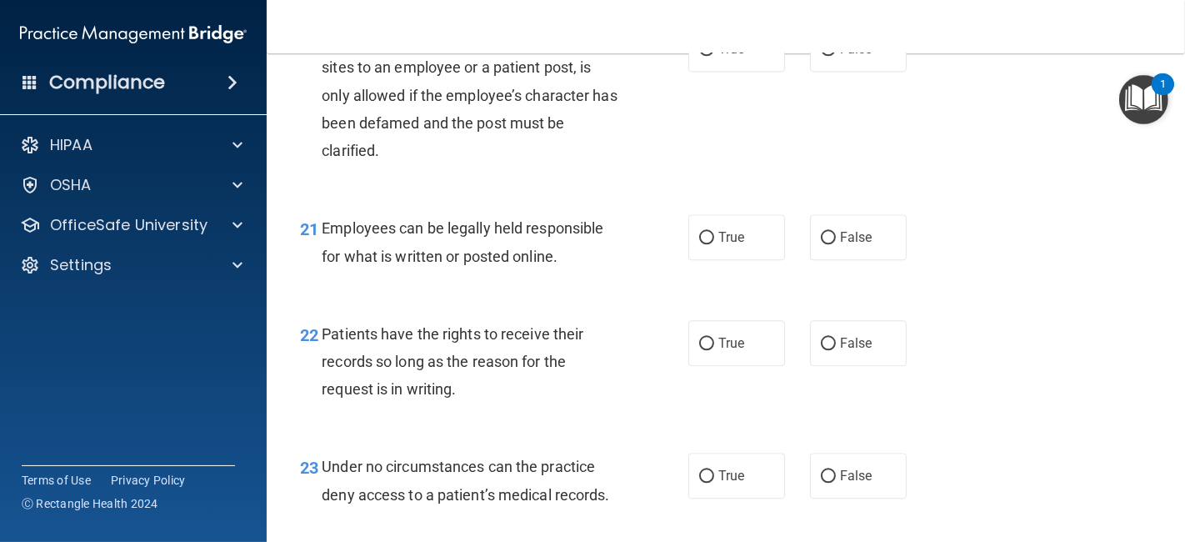
scroll to position [3452, 0]
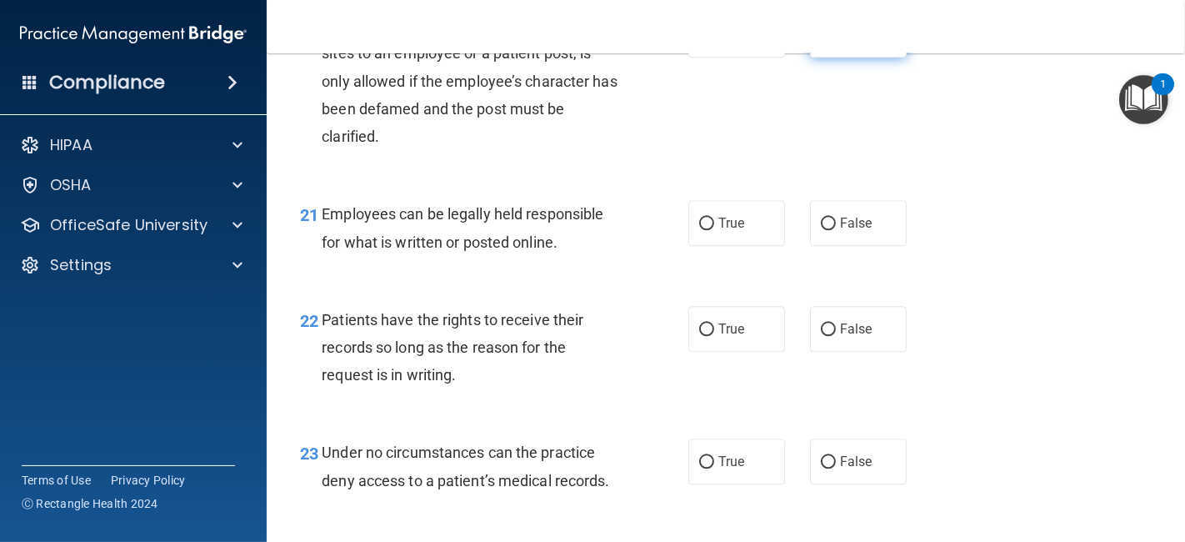
click at [840, 43] on span "False" at bounding box center [856, 35] width 33 height 16
click at [833, 42] on input "False" at bounding box center [828, 35] width 15 height 13
radio input "true"
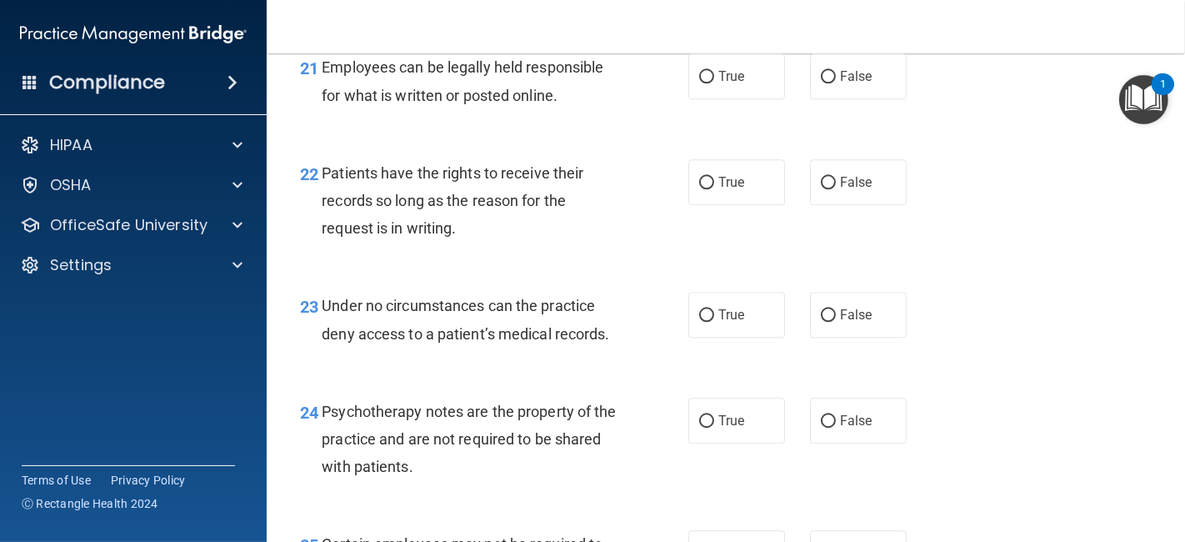
scroll to position [3612, 0]
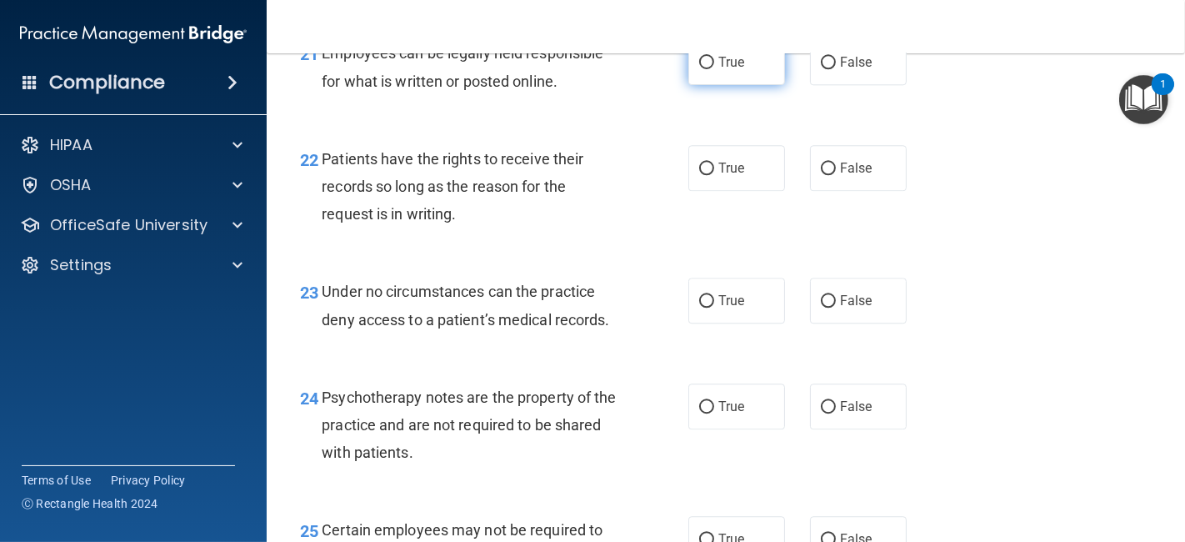
click at [717, 85] on label "True" at bounding box center [736, 62] width 97 height 46
click at [714, 69] on input "True" at bounding box center [706, 63] width 15 height 13
radio input "true"
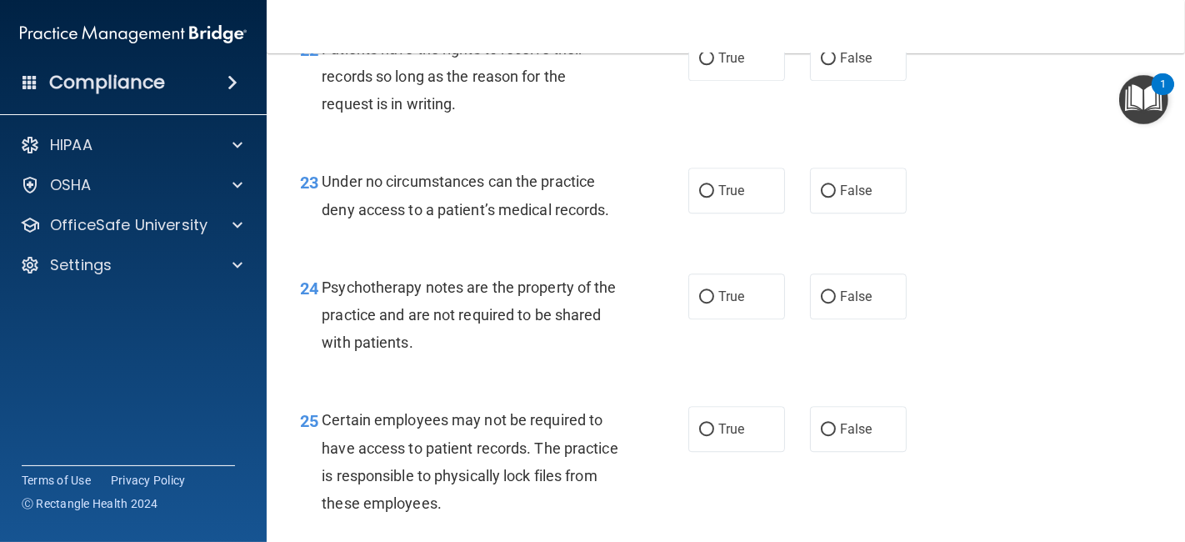
scroll to position [3737, 0]
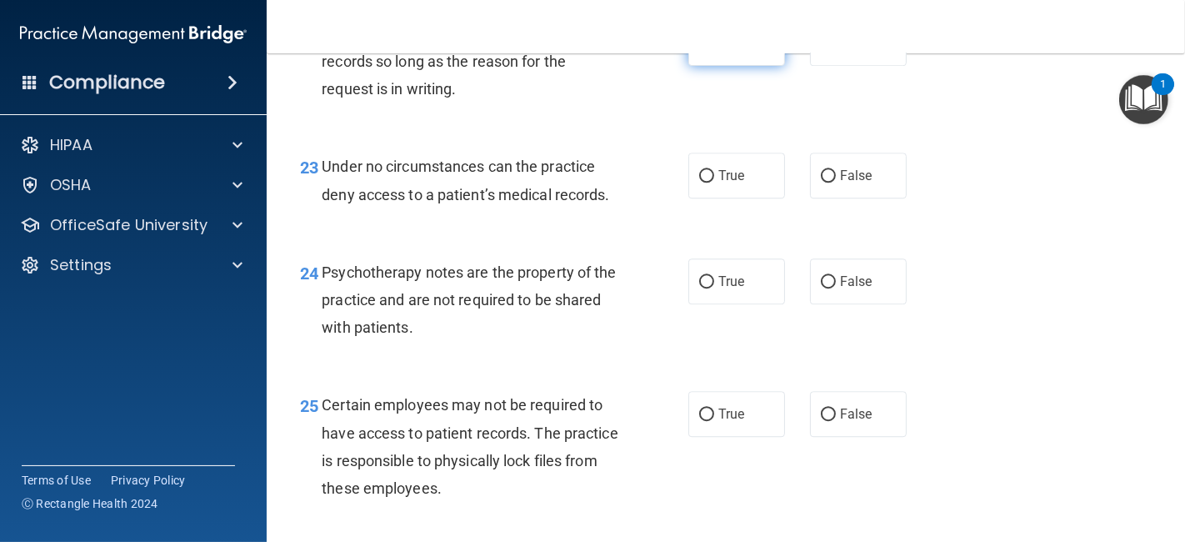
click at [688, 66] on label "True" at bounding box center [736, 43] width 97 height 46
click at [699, 50] on input "True" at bounding box center [706, 44] width 15 height 13
radio input "true"
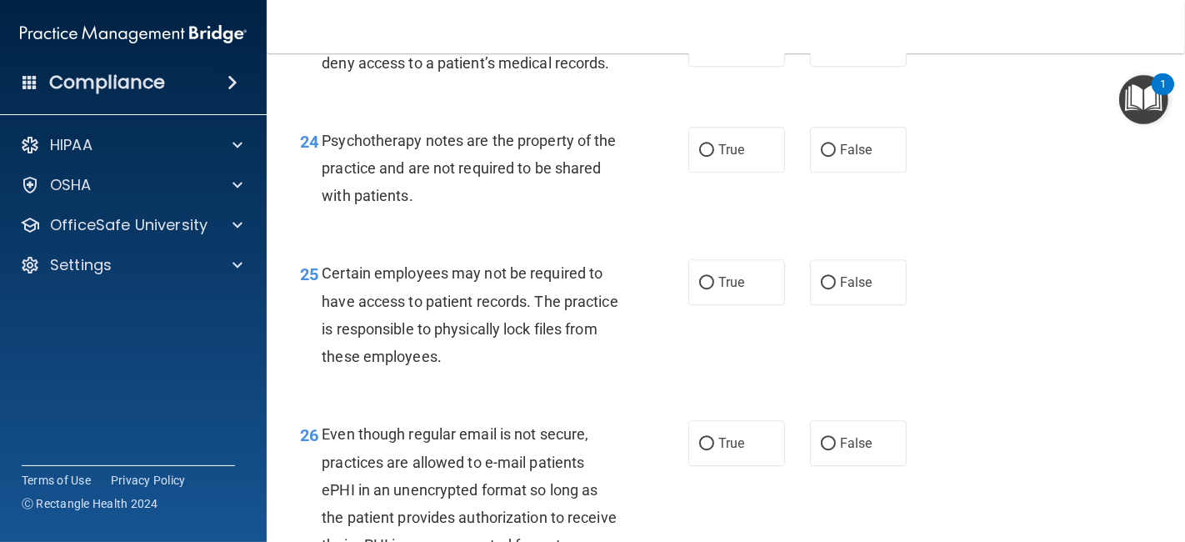
scroll to position [3877, 0]
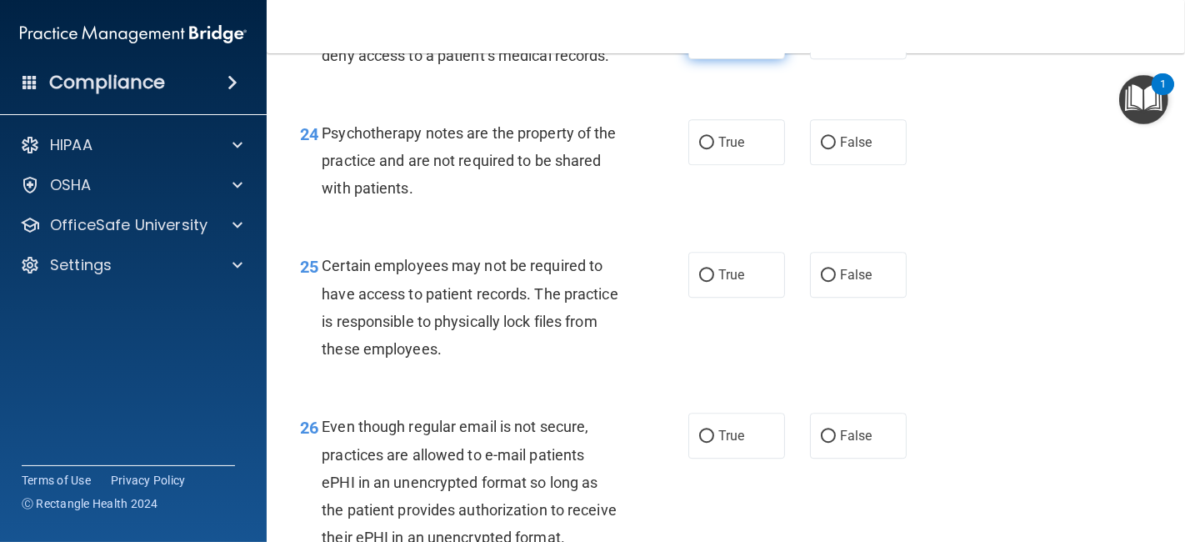
click at [750, 59] on label "True" at bounding box center [736, 36] width 97 height 46
click at [714, 43] on input "True" at bounding box center [706, 37] width 15 height 13
radio input "true"
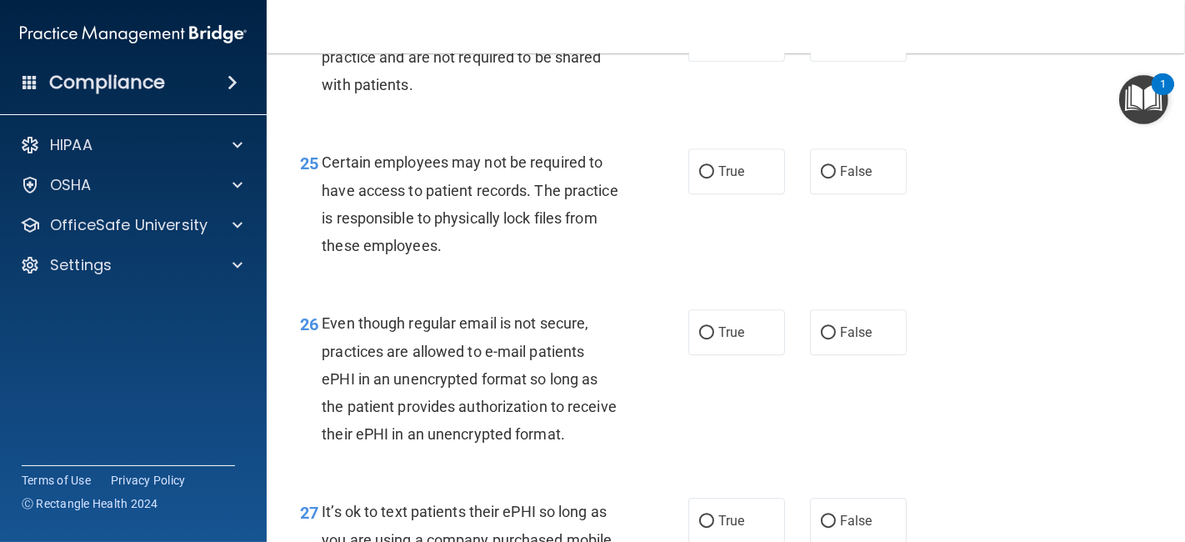
scroll to position [3987, 0]
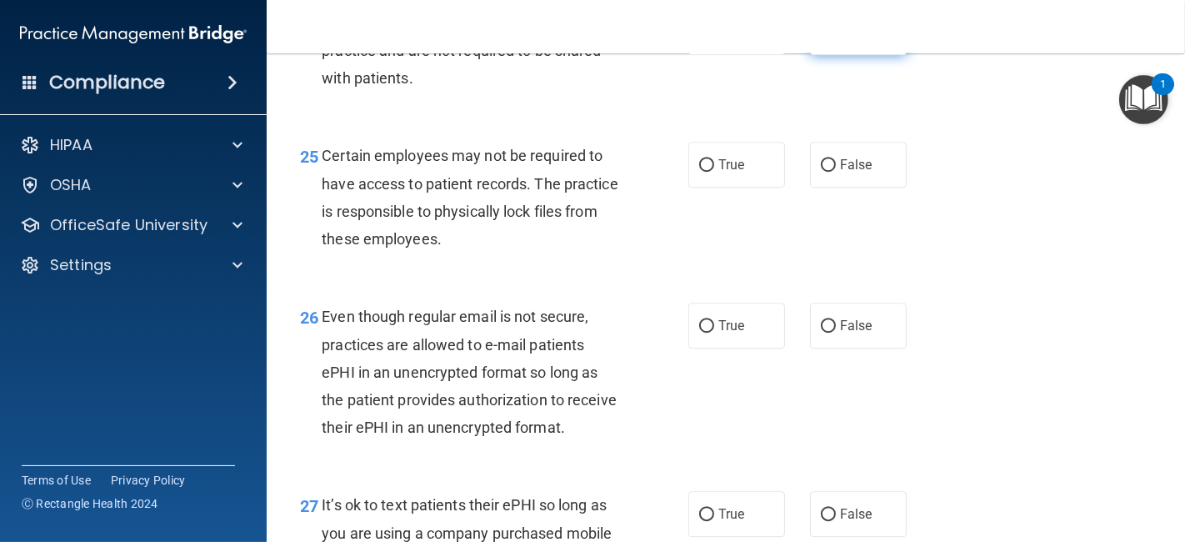
click at [845, 40] on span "False" at bounding box center [856, 32] width 33 height 16
click at [836, 39] on input "False" at bounding box center [828, 33] width 15 height 13
radio input "true"
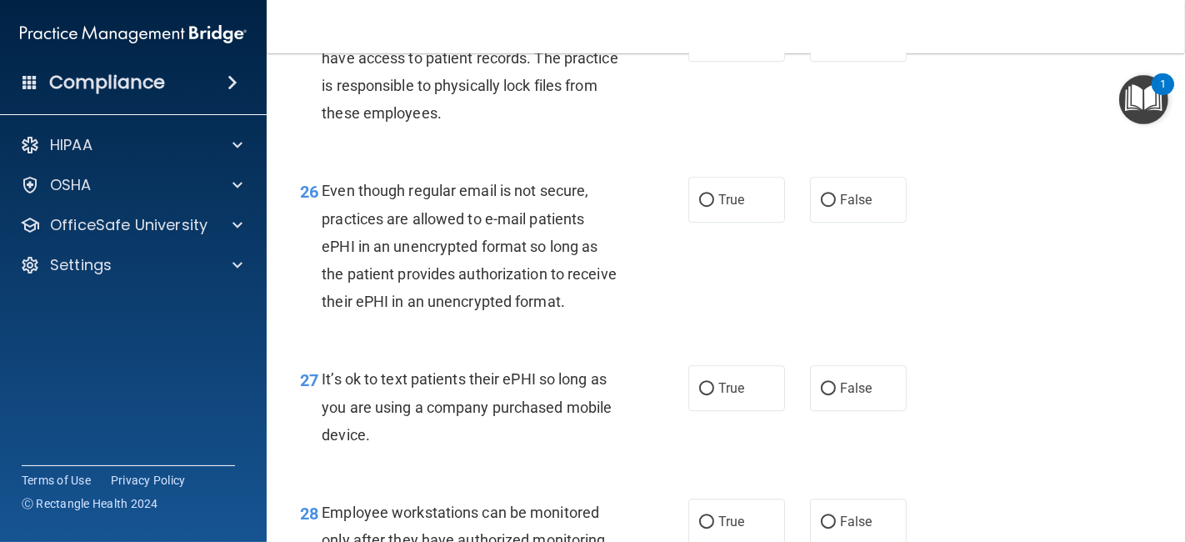
scroll to position [4133, 0]
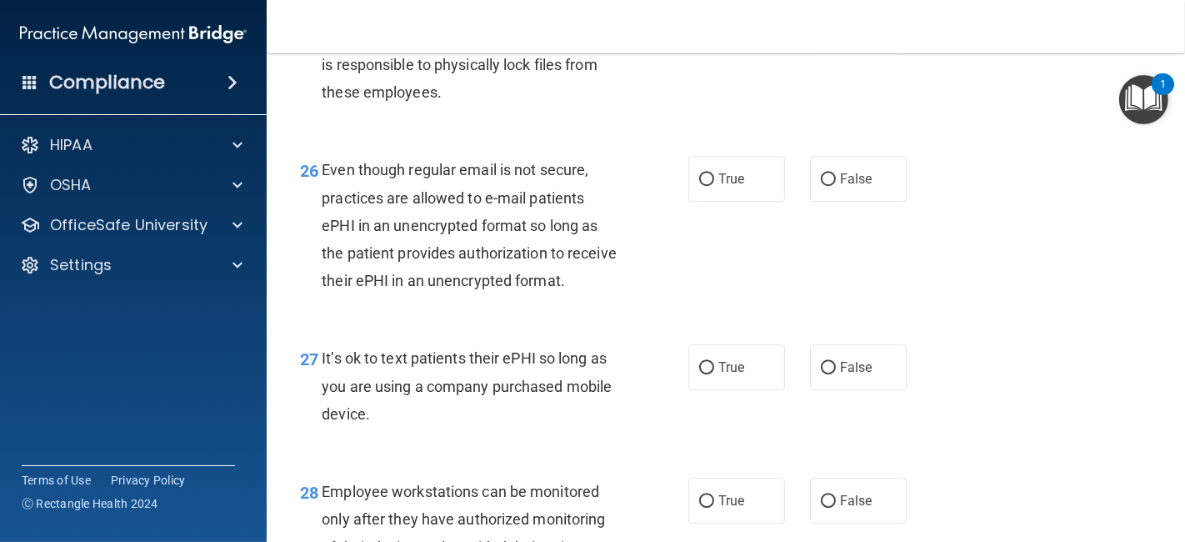
click at [843, 26] on span "False" at bounding box center [856, 18] width 33 height 16
click at [836, 25] on input "False" at bounding box center [828, 19] width 15 height 13
radio input "true"
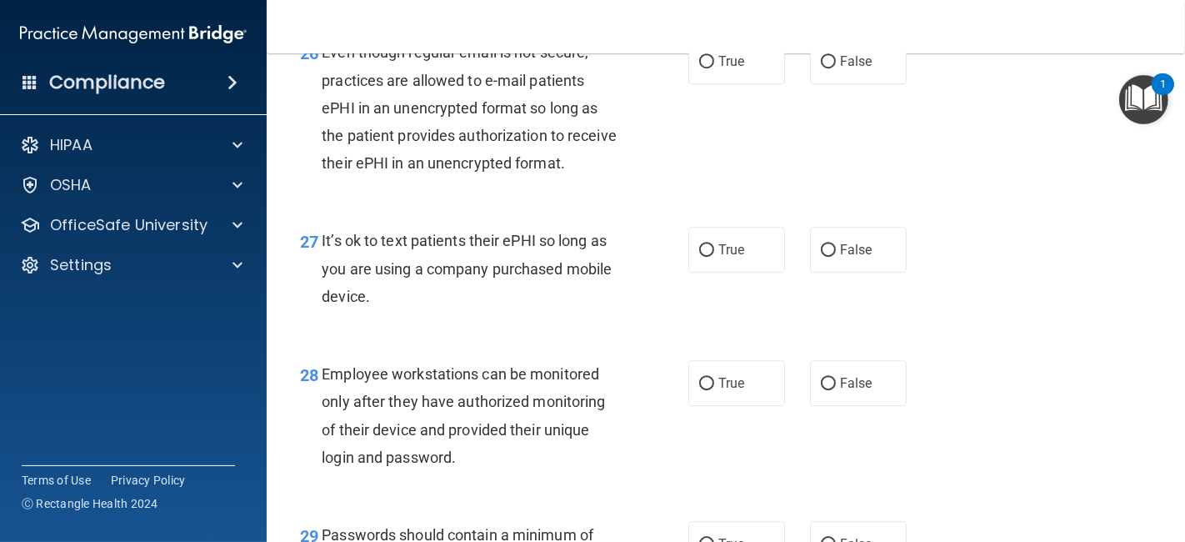
scroll to position [4273, 0]
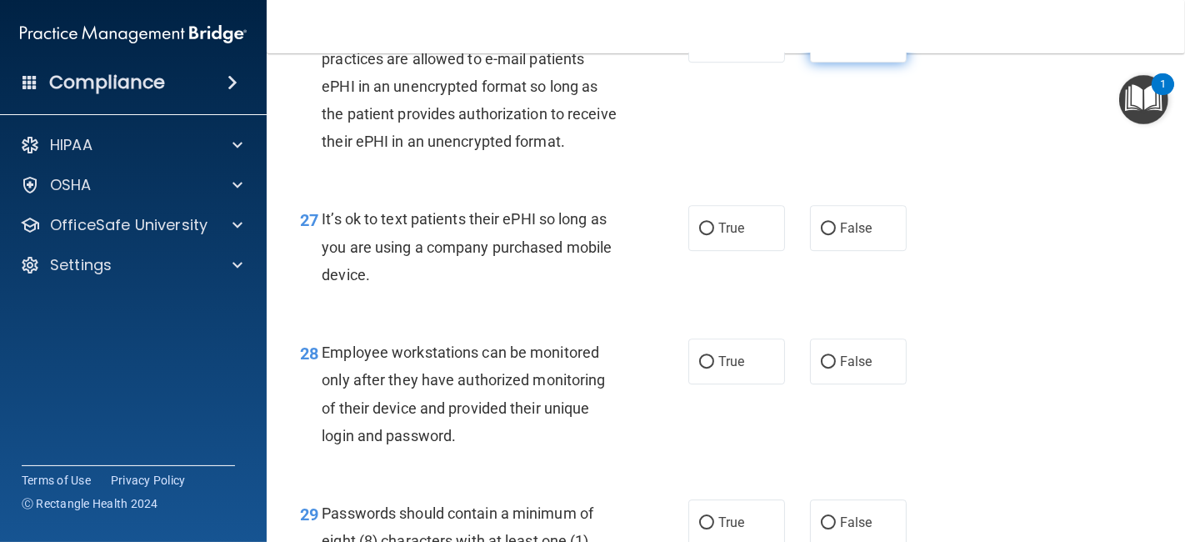
click at [877, 63] on label "False" at bounding box center [858, 40] width 97 height 46
click at [836, 47] on input "False" at bounding box center [828, 40] width 15 height 13
radio input "true"
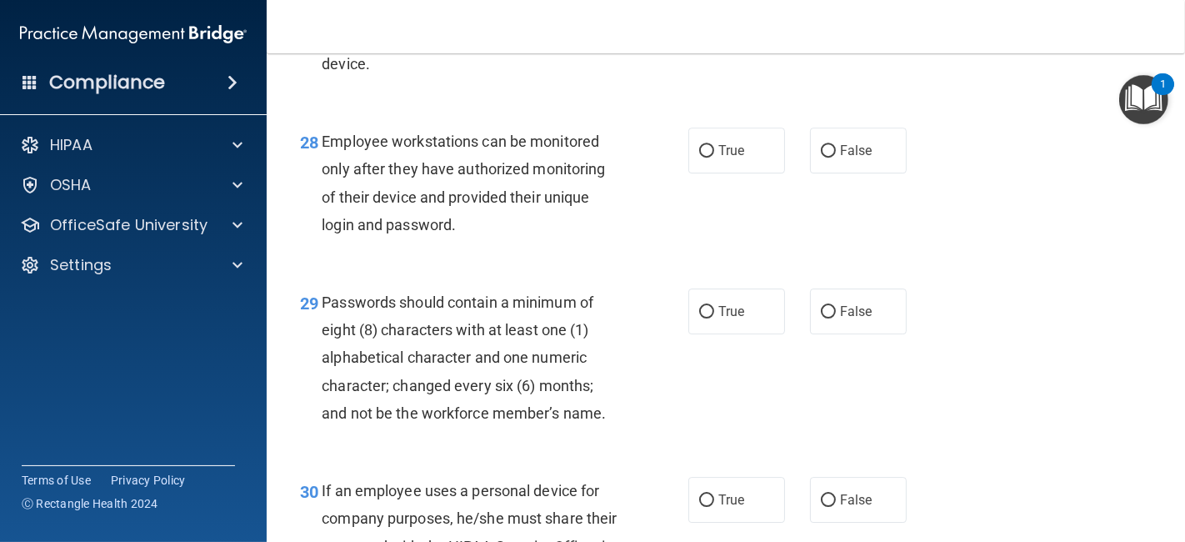
scroll to position [4505, 0]
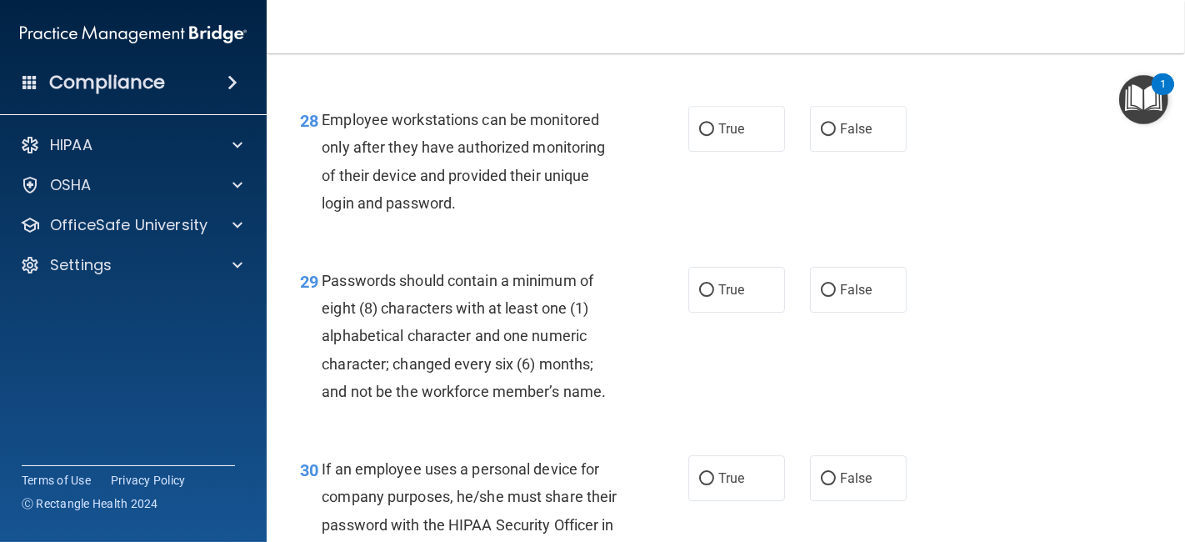
radio input "true"
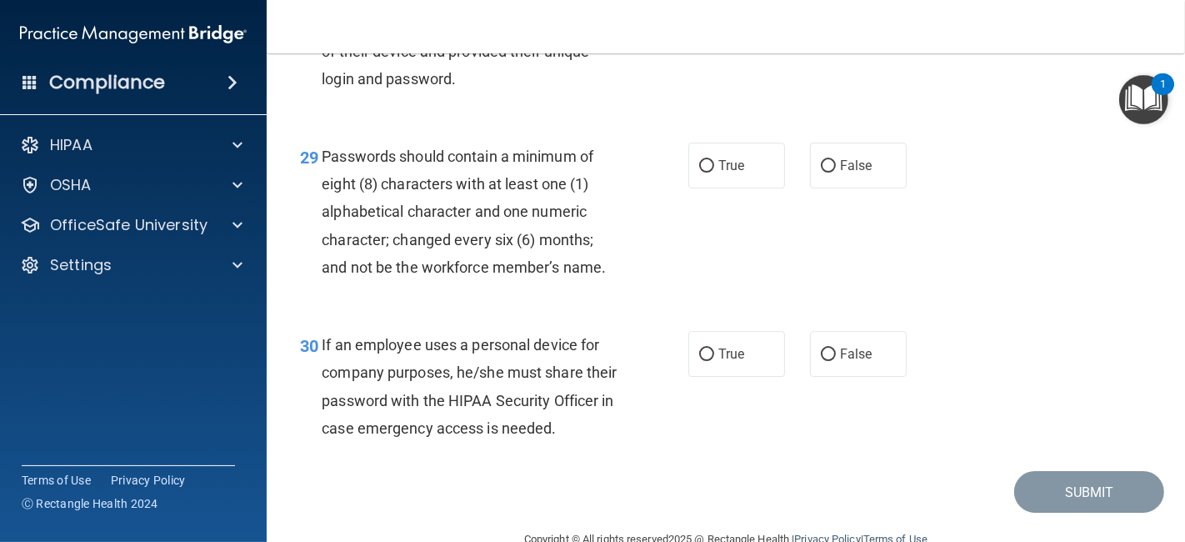
scroll to position [4637, 0]
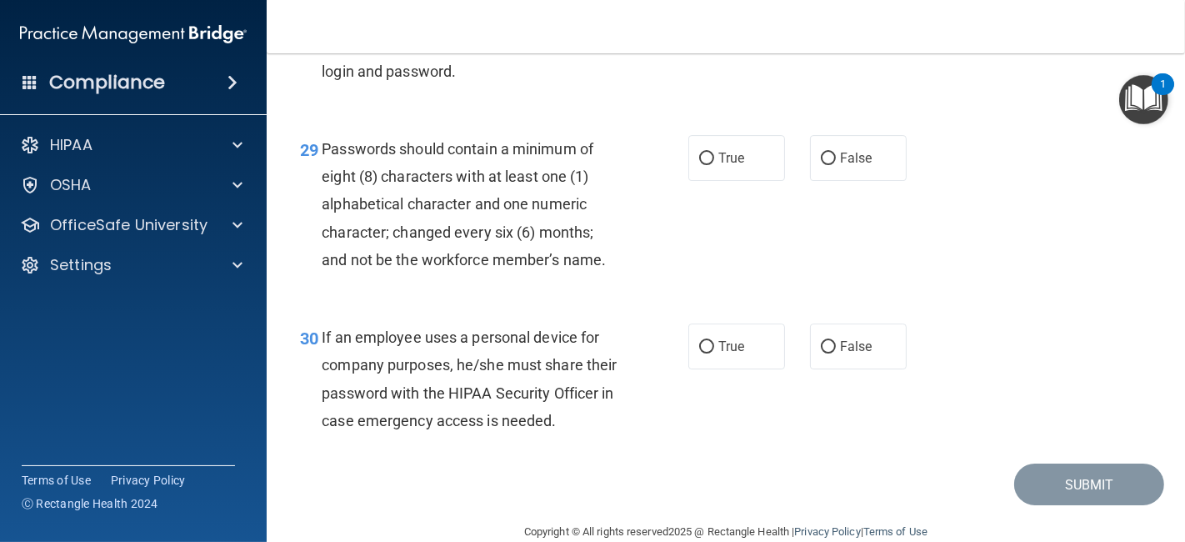
radio input "true"
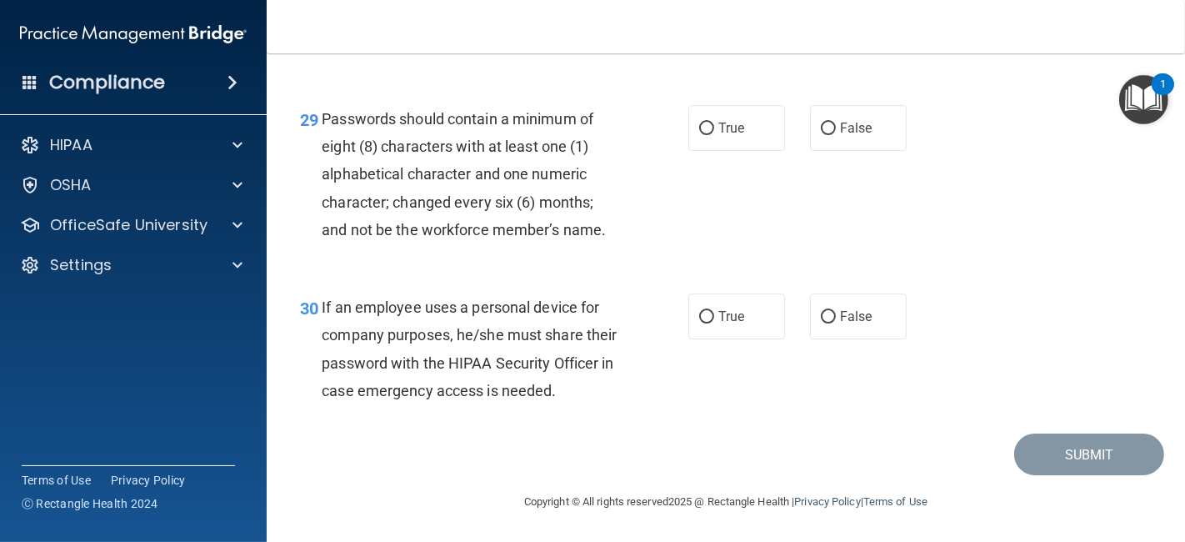
scroll to position [4776, 0]
click at [733, 120] on span "True" at bounding box center [731, 128] width 26 height 16
click at [714, 123] on input "True" at bounding box center [706, 129] width 15 height 13
radio input "true"
click at [741, 293] on label "True" at bounding box center [736, 316] width 97 height 46
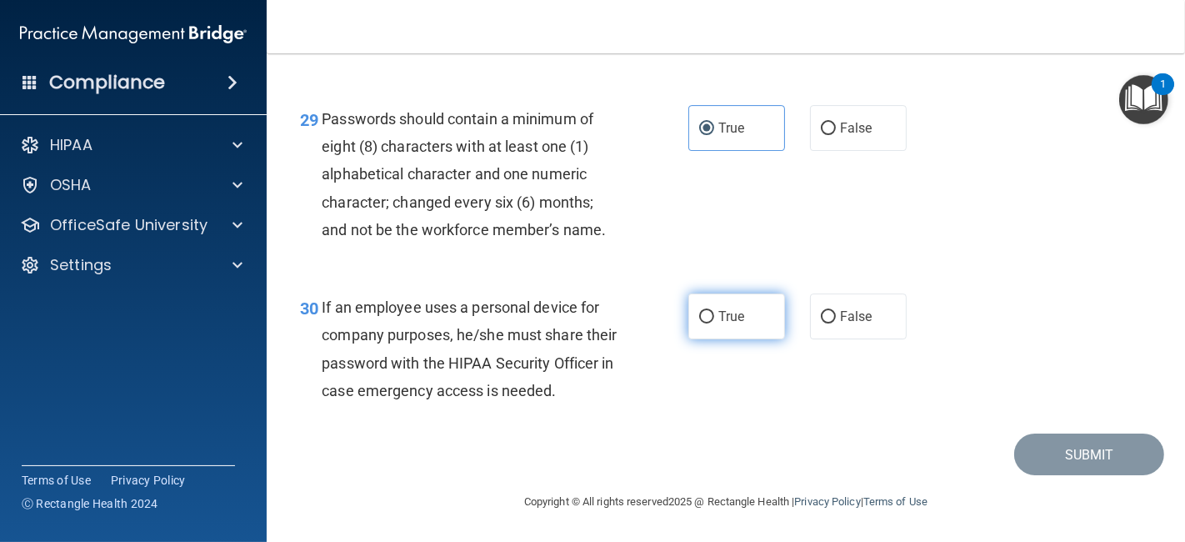
click at [714, 311] on input "True" at bounding box center [706, 317] width 15 height 13
radio input "true"
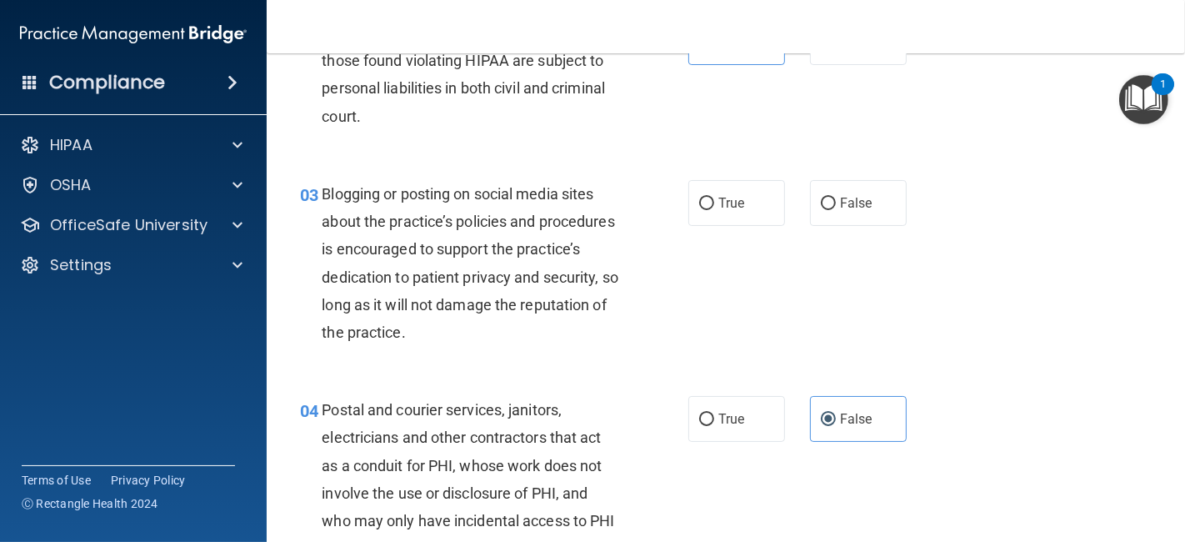
scroll to position [268, 0]
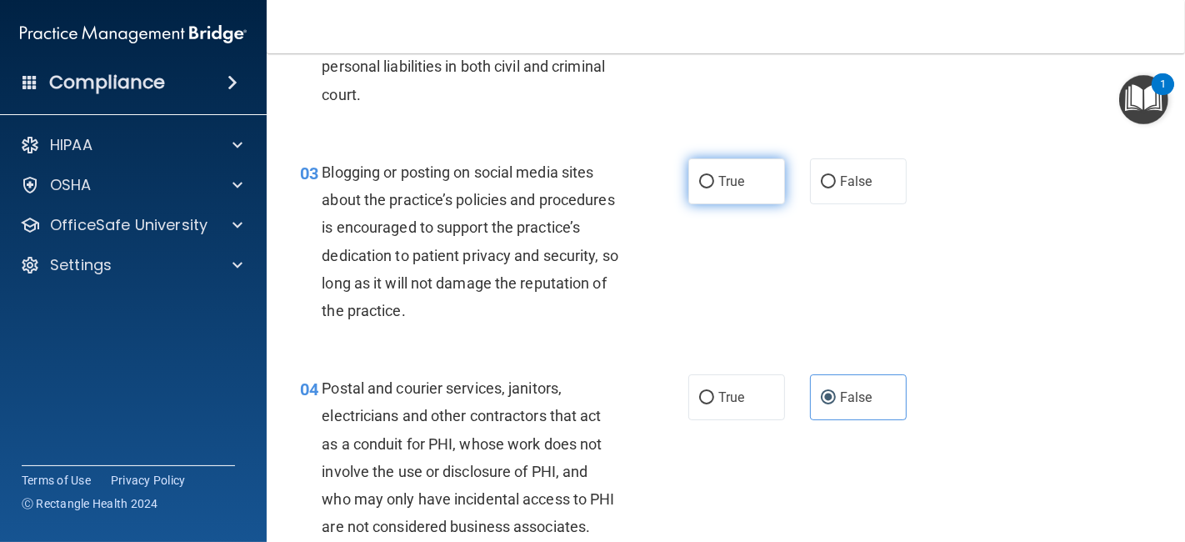
click at [744, 178] on label "True" at bounding box center [736, 181] width 97 height 46
click at [714, 178] on input "True" at bounding box center [706, 182] width 15 height 13
radio input "true"
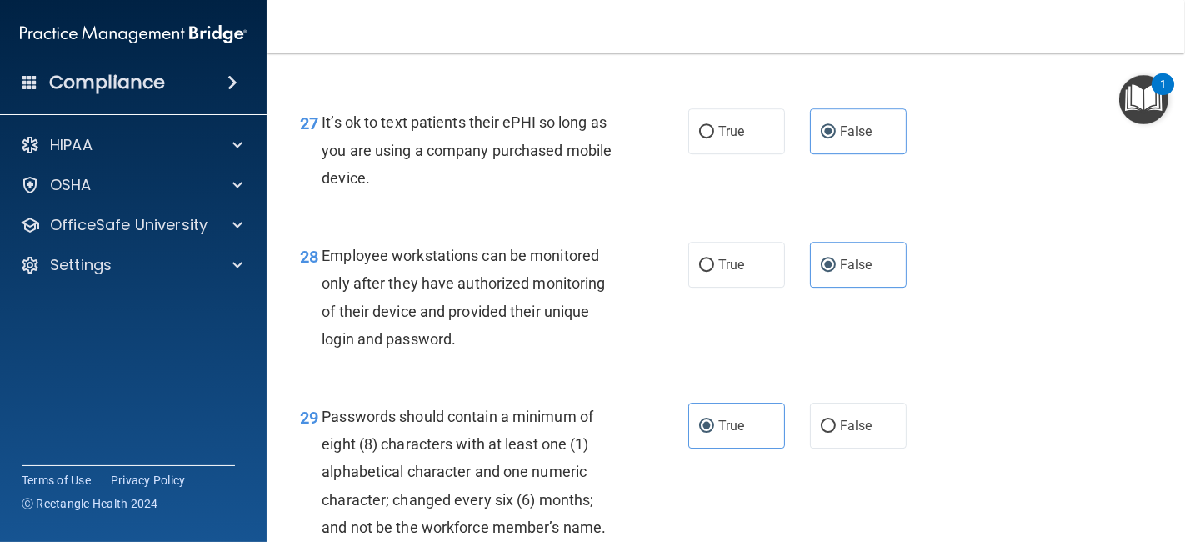
scroll to position [4704, 0]
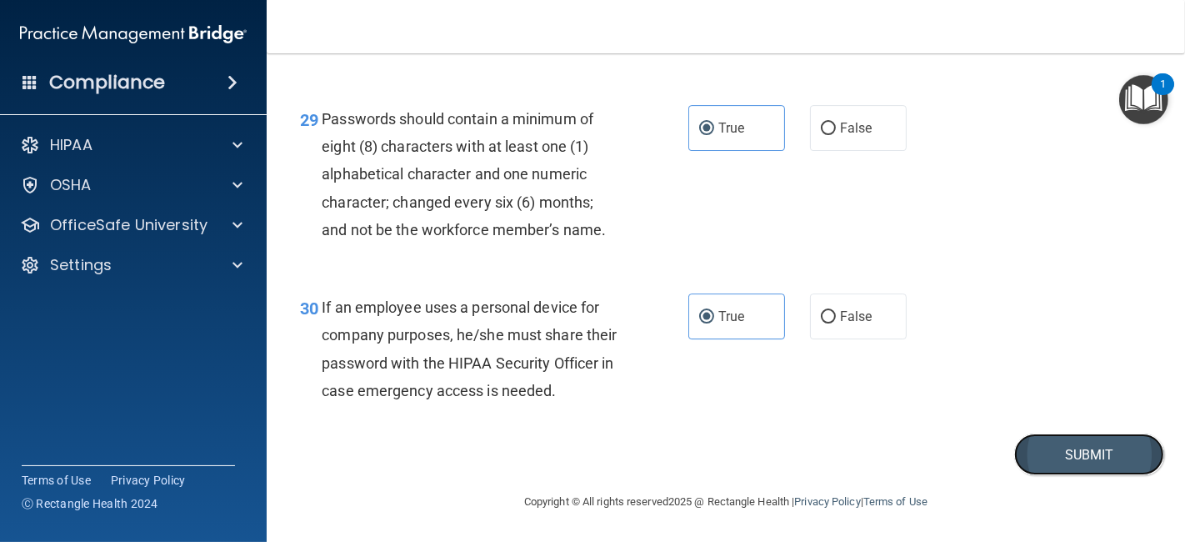
click at [1052, 476] on button "Submit" at bounding box center [1089, 454] width 150 height 43
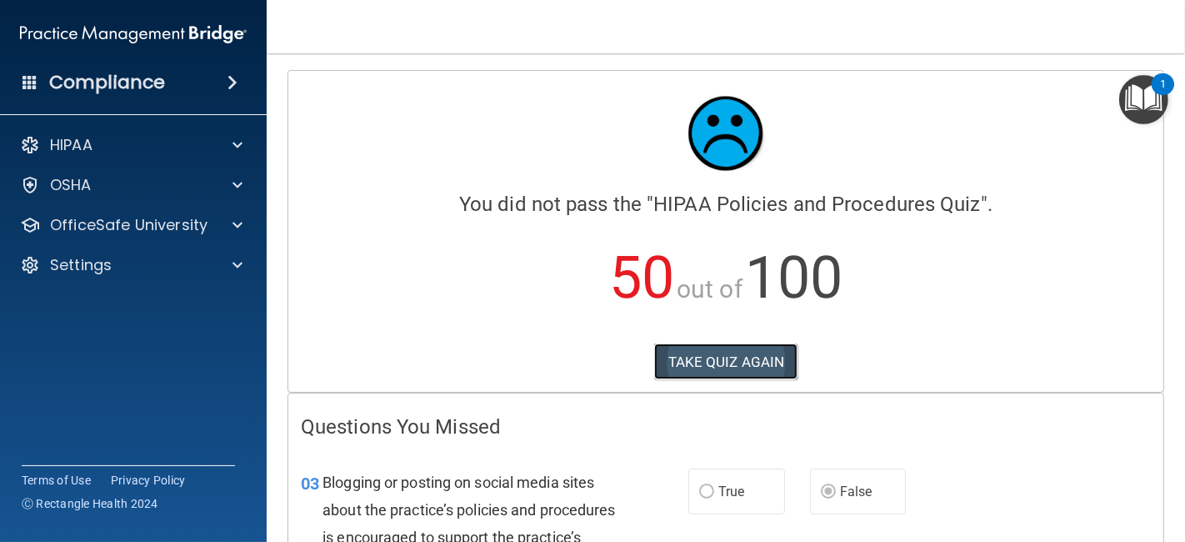
click at [694, 348] on button "TAKE QUIZ AGAIN" at bounding box center [726, 361] width 144 height 37
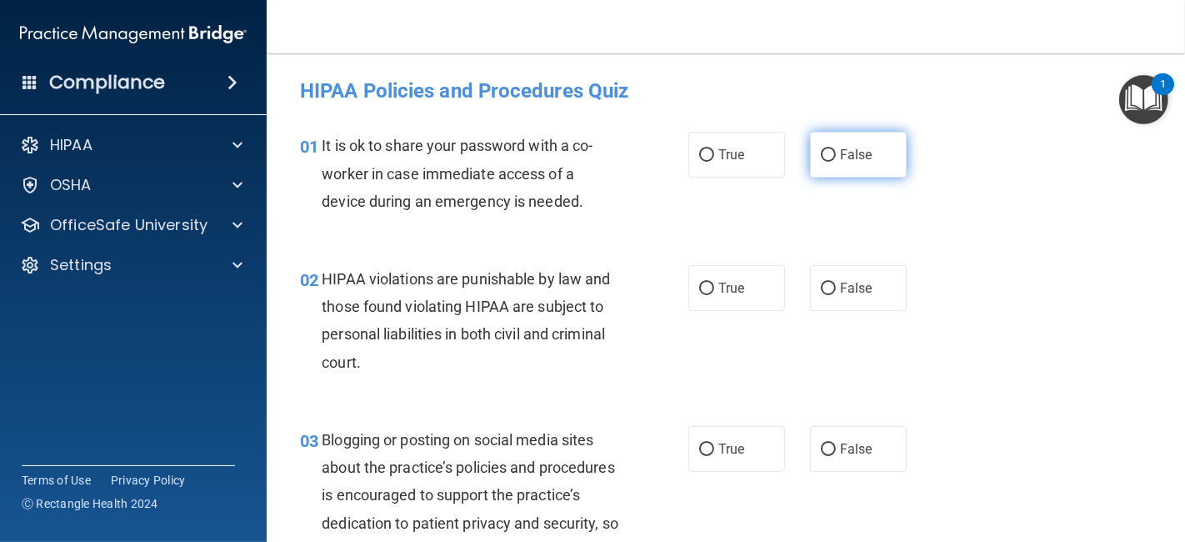
click at [853, 170] on label "False" at bounding box center [858, 155] width 97 height 46
click at [836, 162] on input "False" at bounding box center [828, 155] width 15 height 13
radio input "true"
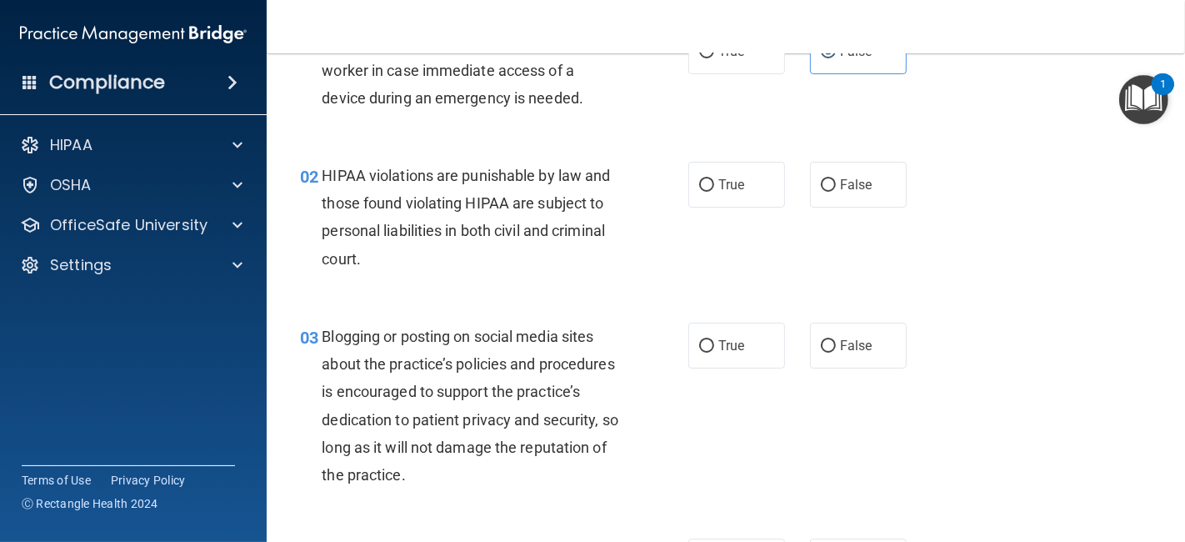
scroll to position [124, 0]
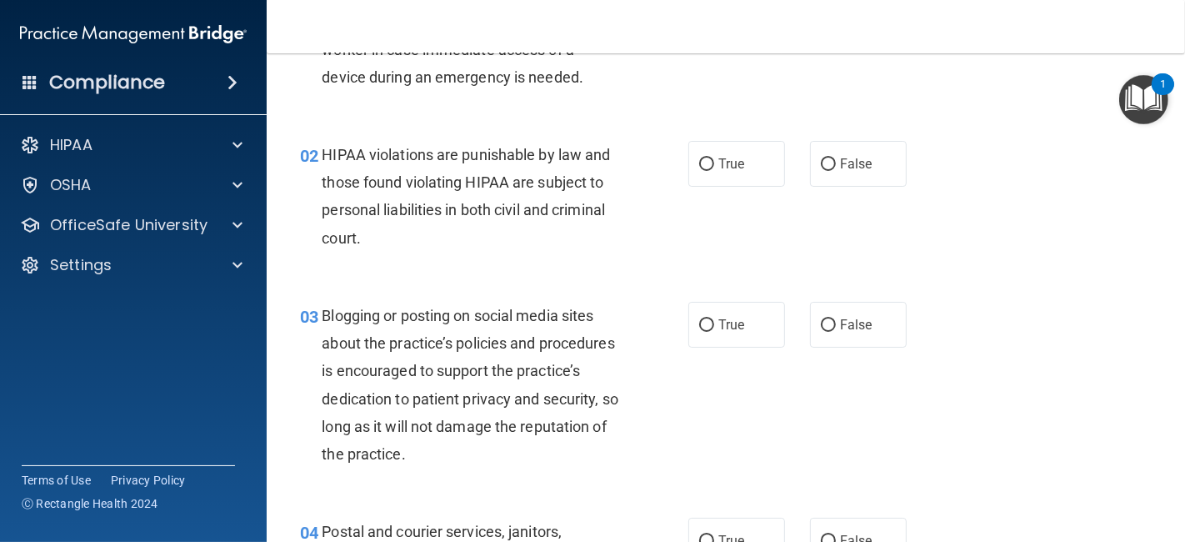
click at [678, 168] on div "02 HIPAA violations are punishable by law and those found violating HIPAA are s…" at bounding box center [494, 200] width 438 height 119
click at [718, 165] on span "True" at bounding box center [731, 164] width 26 height 16
click at [712, 165] on input "True" at bounding box center [706, 164] width 15 height 13
radio input "true"
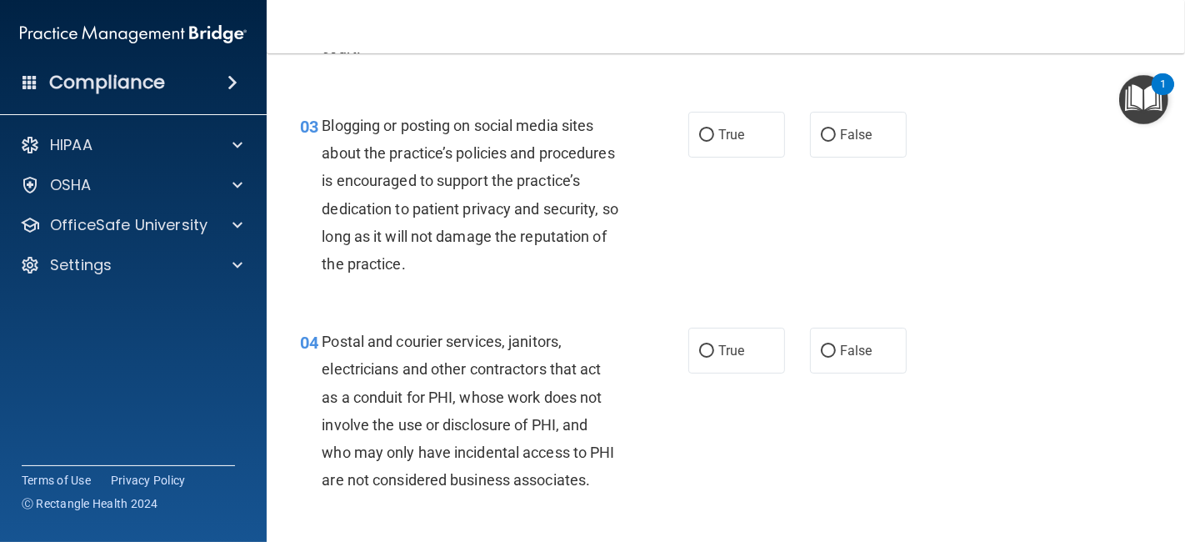
scroll to position [321, 0]
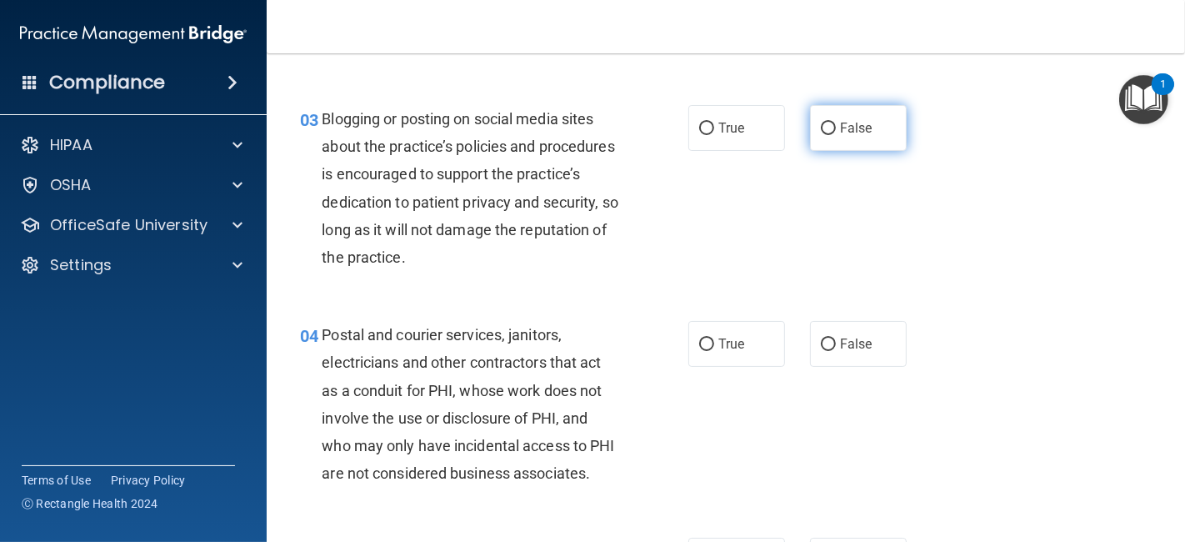
click at [840, 134] on span "False" at bounding box center [856, 128] width 33 height 16
click at [835, 134] on input "False" at bounding box center [828, 129] width 15 height 13
radio input "true"
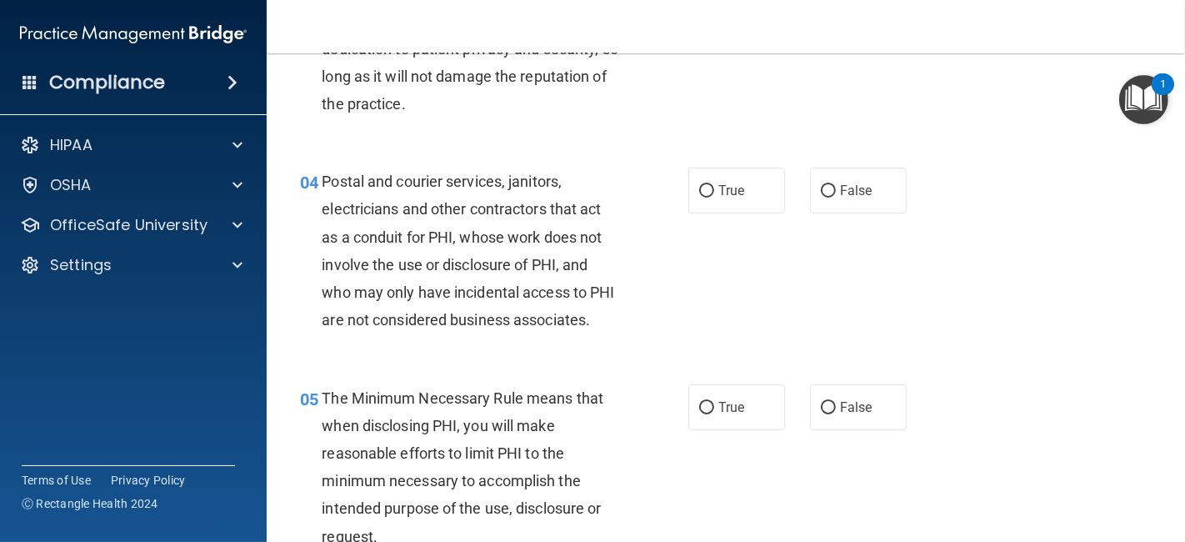
scroll to position [503, 0]
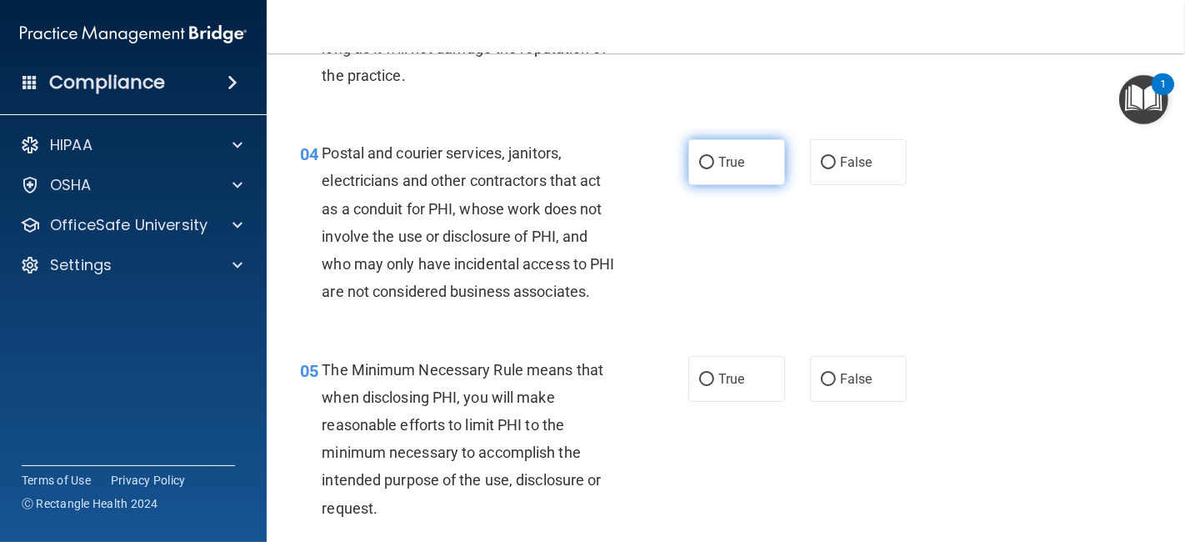
click at [721, 178] on label "True" at bounding box center [736, 162] width 97 height 46
click at [714, 169] on input "True" at bounding box center [706, 163] width 15 height 13
radio input "true"
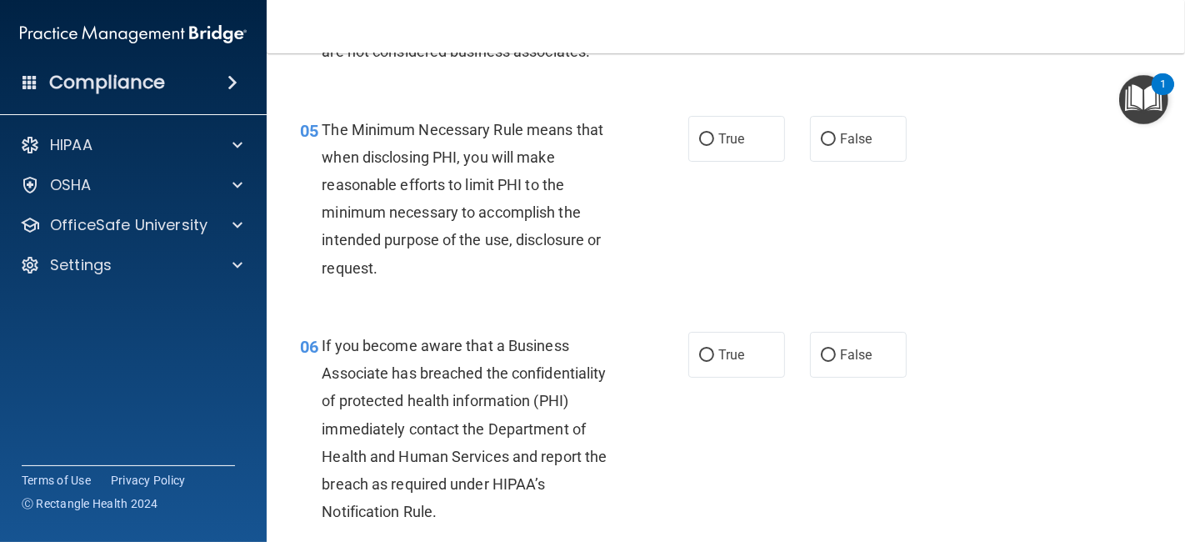
scroll to position [749, 0]
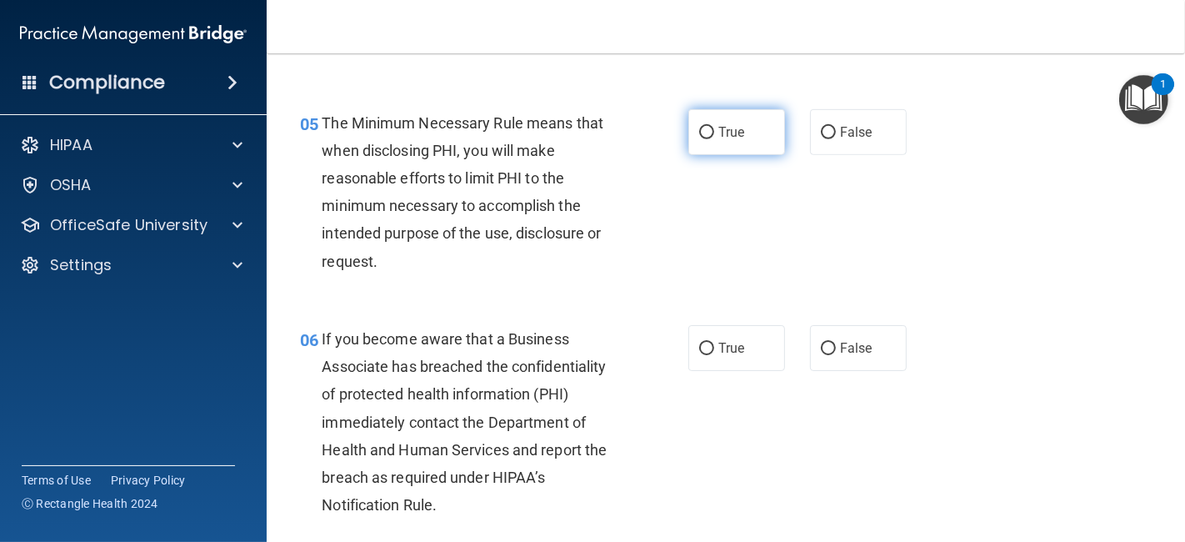
click at [738, 155] on label "True" at bounding box center [736, 132] width 97 height 46
click at [714, 139] on input "True" at bounding box center [706, 133] width 15 height 13
radio input "true"
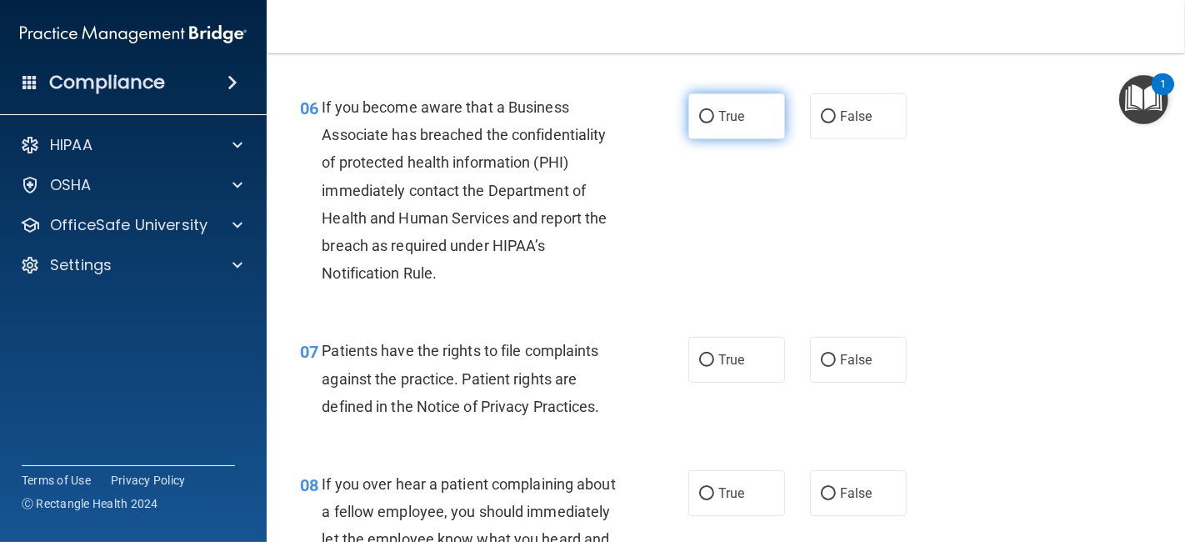
click at [702, 123] on input "True" at bounding box center [706, 117] width 15 height 13
radio input "true"
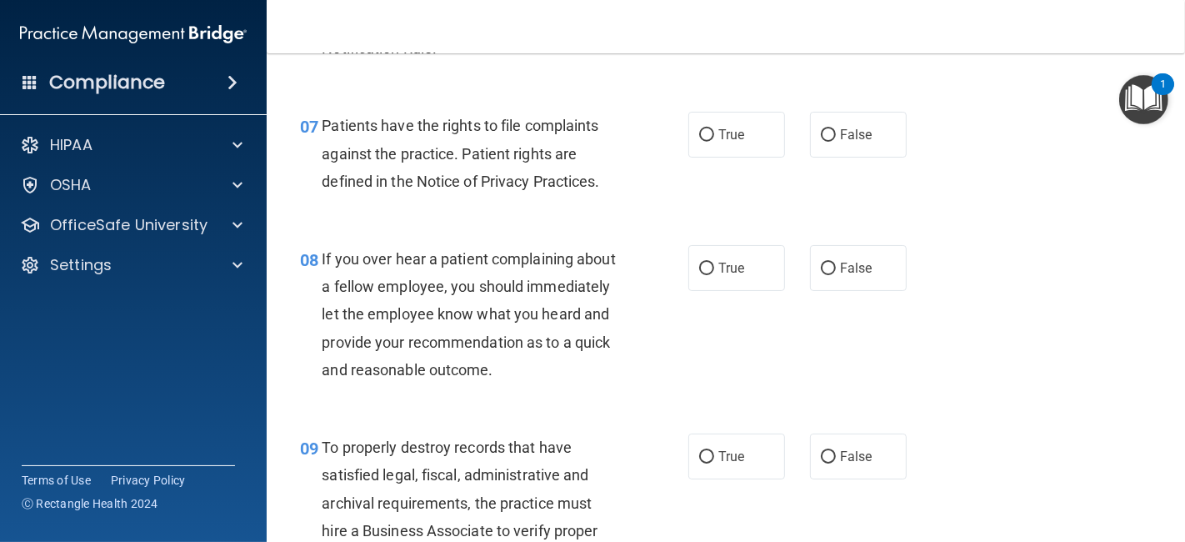
scroll to position [1220, 0]
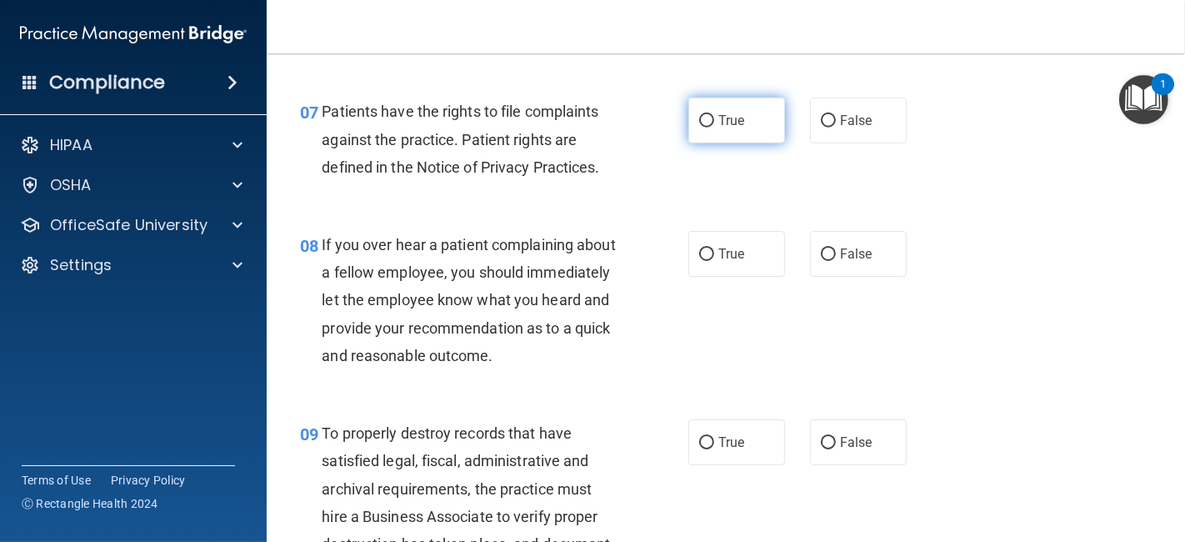
click at [692, 140] on label "True" at bounding box center [736, 121] width 97 height 46
click at [699, 128] on input "True" at bounding box center [706, 121] width 15 height 13
radio input "true"
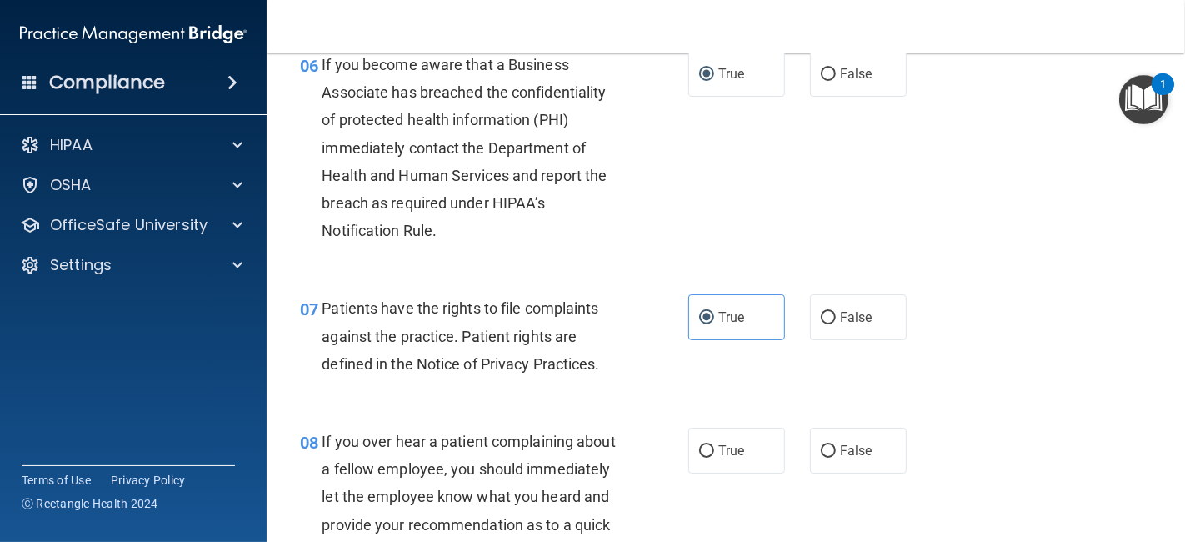
scroll to position [1003, 0]
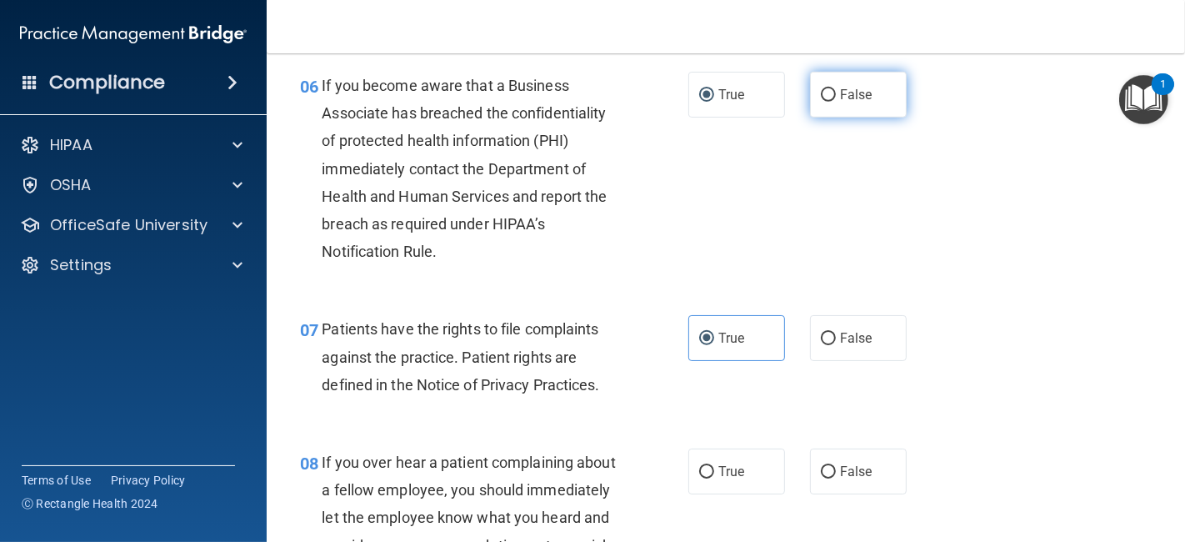
click at [840, 103] on span "False" at bounding box center [856, 95] width 33 height 16
click at [836, 102] on input "False" at bounding box center [828, 95] width 15 height 13
radio input "true"
radio input "false"
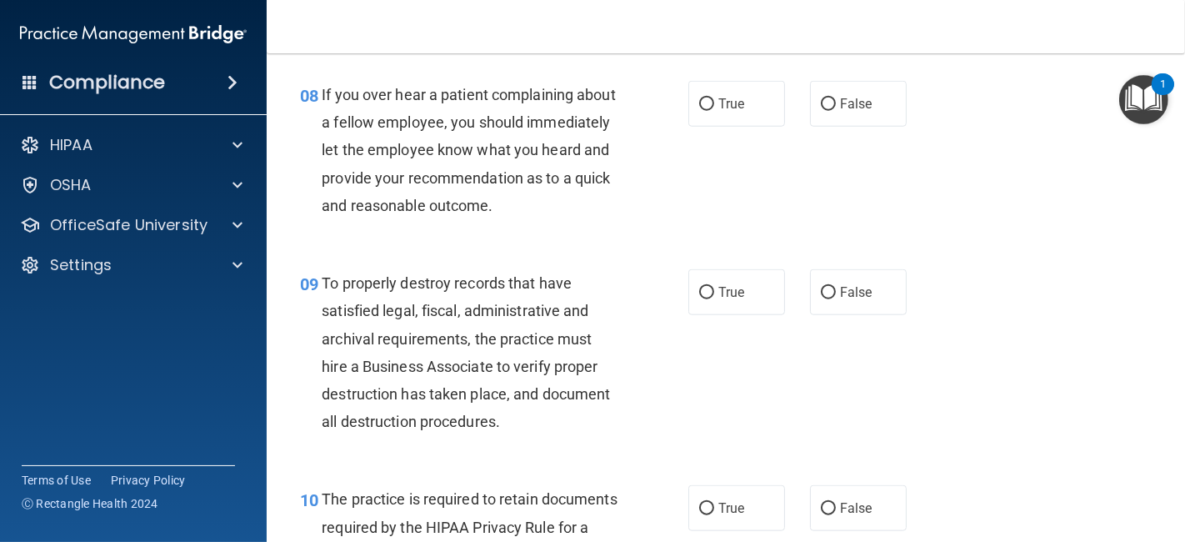
scroll to position [1378, 0]
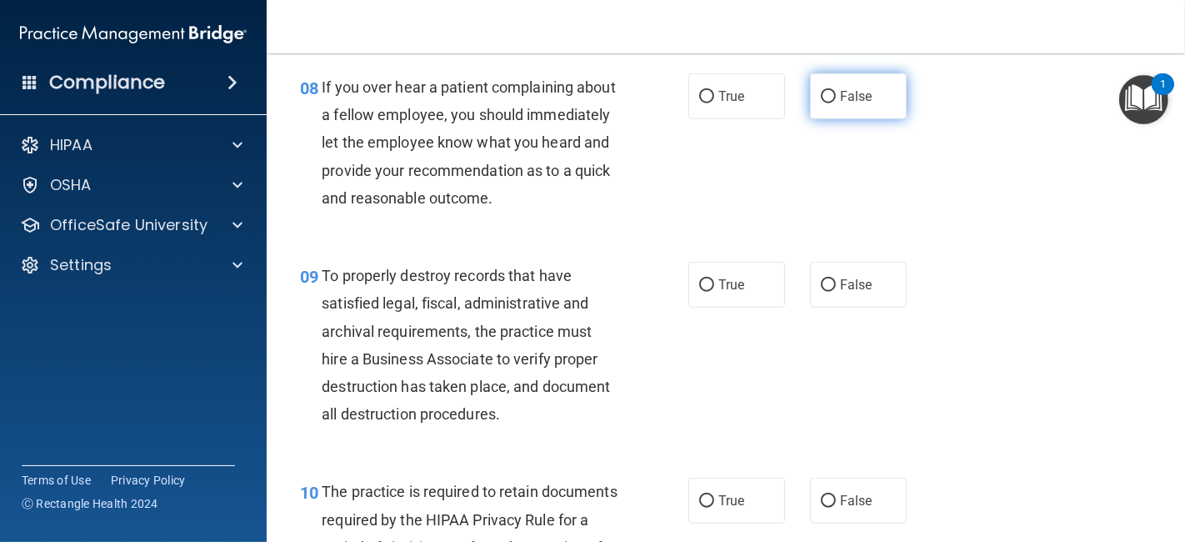
click at [864, 119] on label "False" at bounding box center [858, 96] width 97 height 46
click at [836, 103] on input "False" at bounding box center [828, 97] width 15 height 13
radio input "true"
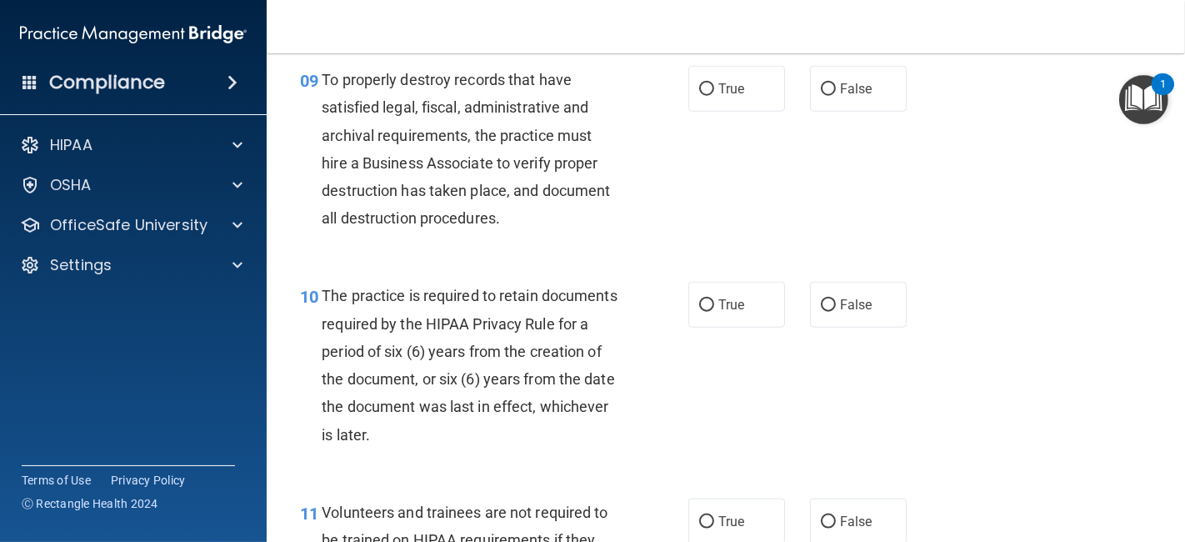
scroll to position [1581, 0]
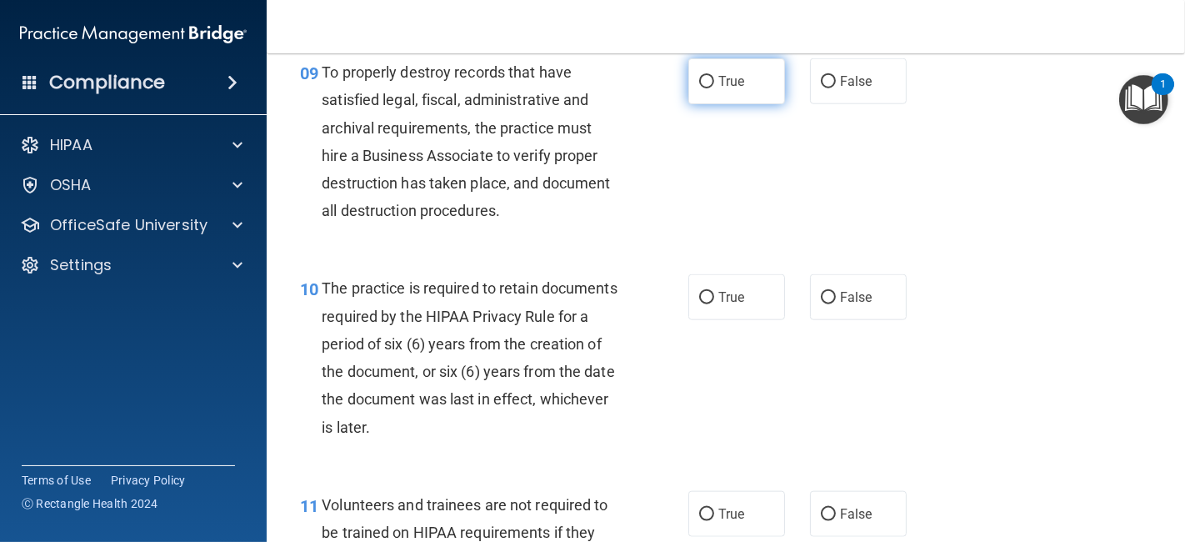
click at [721, 89] on span "True" at bounding box center [731, 81] width 26 height 16
click at [714, 88] on input "True" at bounding box center [706, 82] width 15 height 13
radio input "true"
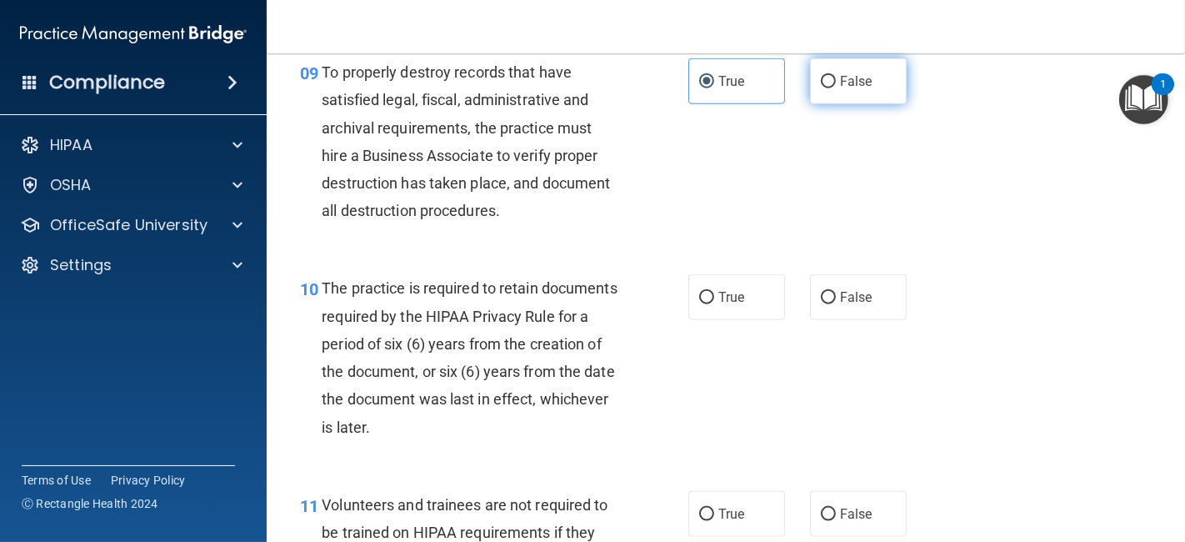
click at [867, 104] on label "False" at bounding box center [858, 81] width 97 height 46
click at [836, 88] on input "False" at bounding box center [828, 82] width 15 height 13
radio input "true"
radio input "false"
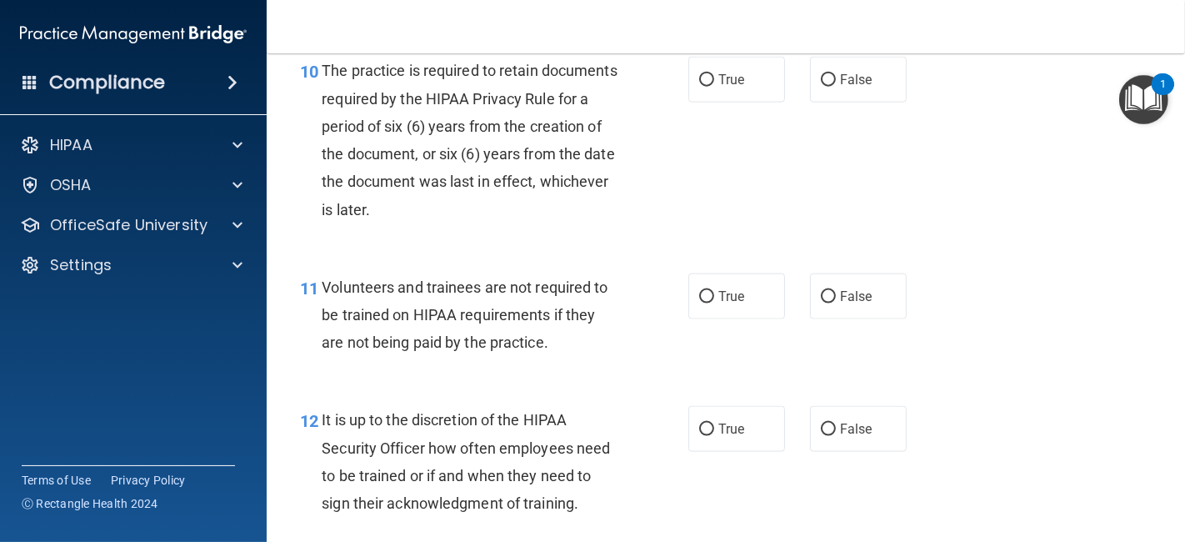
scroll to position [1813, 0]
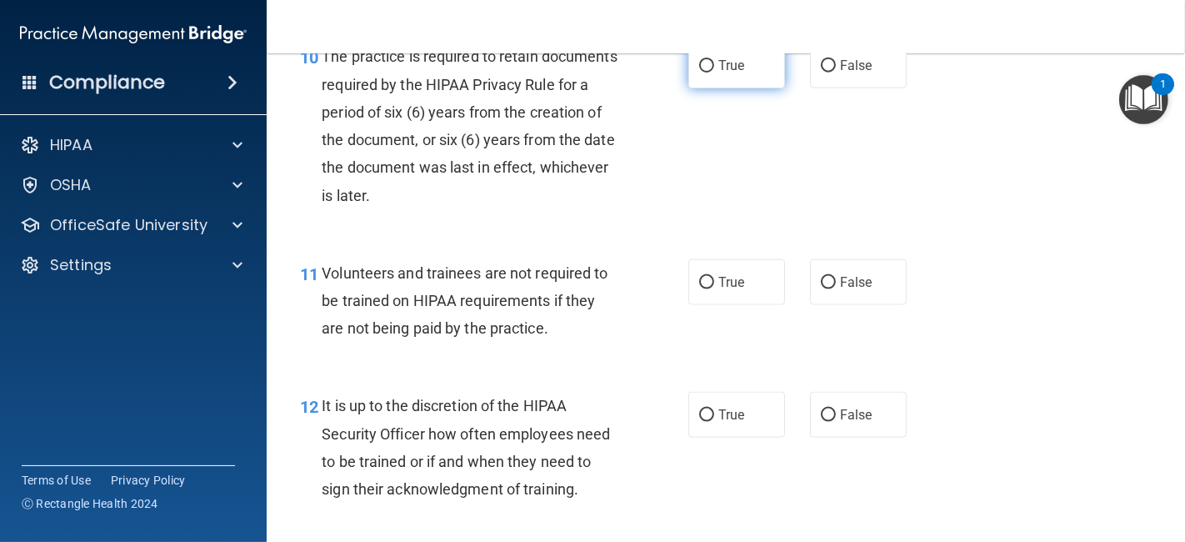
click at [728, 88] on label "True" at bounding box center [736, 66] width 97 height 46
click at [714, 73] on input "True" at bounding box center [706, 66] width 15 height 13
radio input "true"
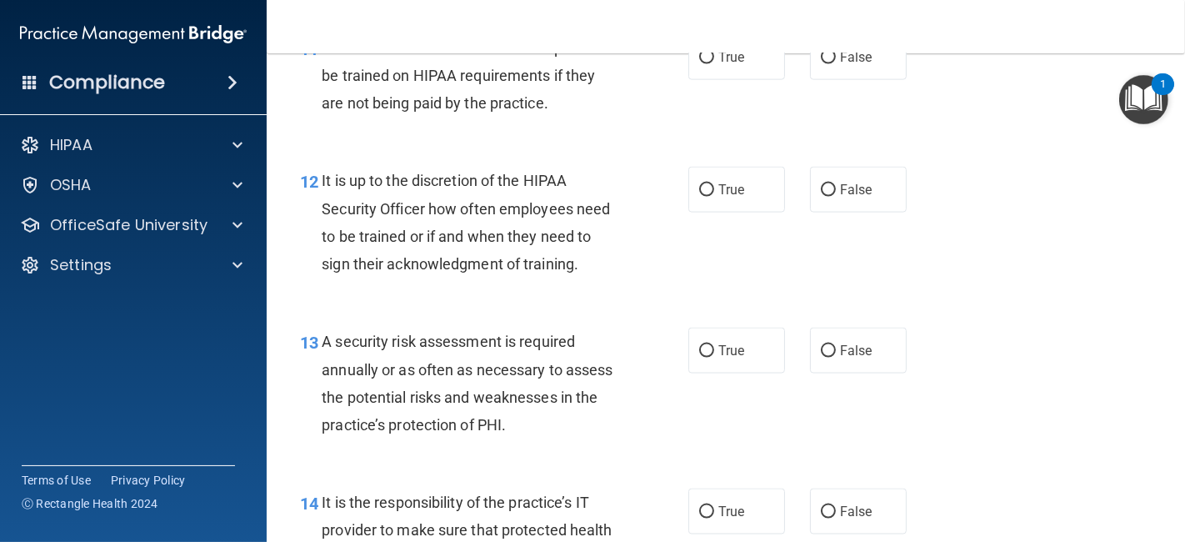
scroll to position [2045, 0]
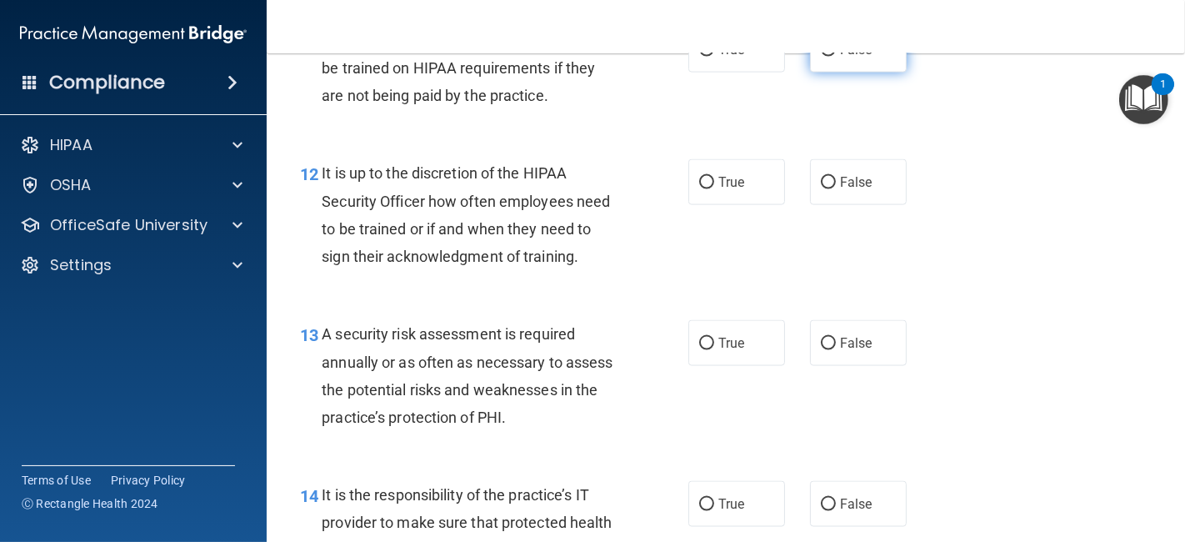
click at [862, 73] on label "False" at bounding box center [858, 50] width 97 height 46
click at [836, 57] on input "False" at bounding box center [828, 50] width 15 height 13
radio input "true"
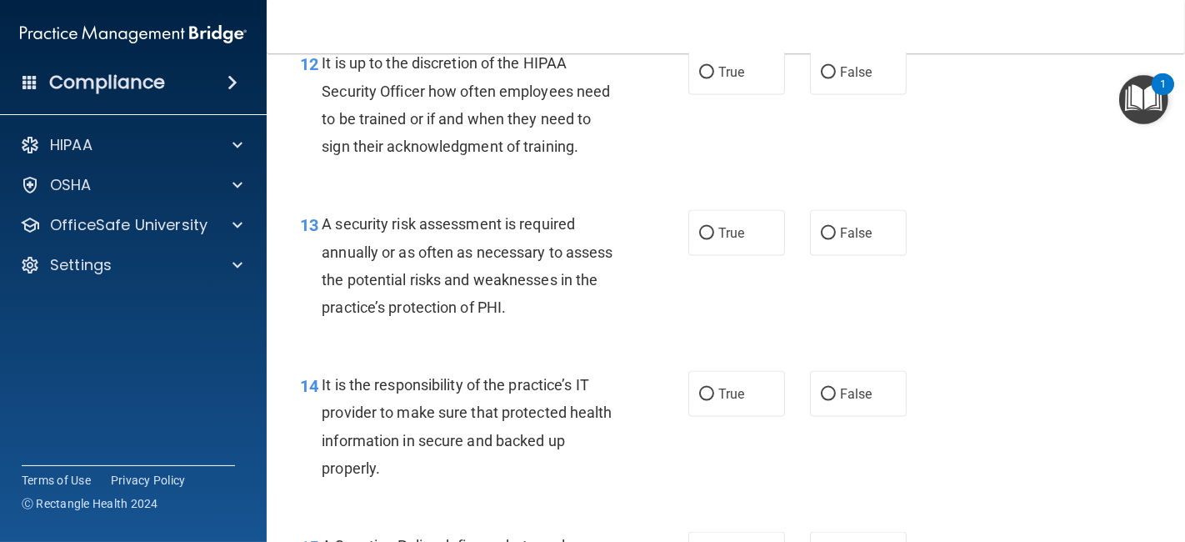
scroll to position [2163, 0]
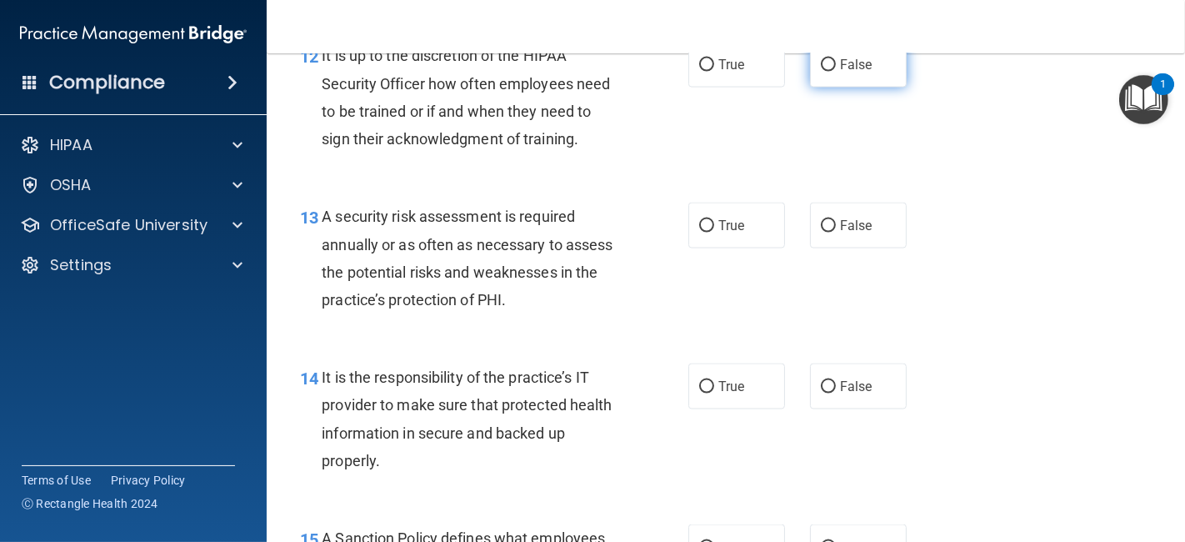
click at [834, 88] on label "False" at bounding box center [858, 65] width 97 height 46
click at [834, 72] on input "False" at bounding box center [828, 65] width 15 height 13
radio input "true"
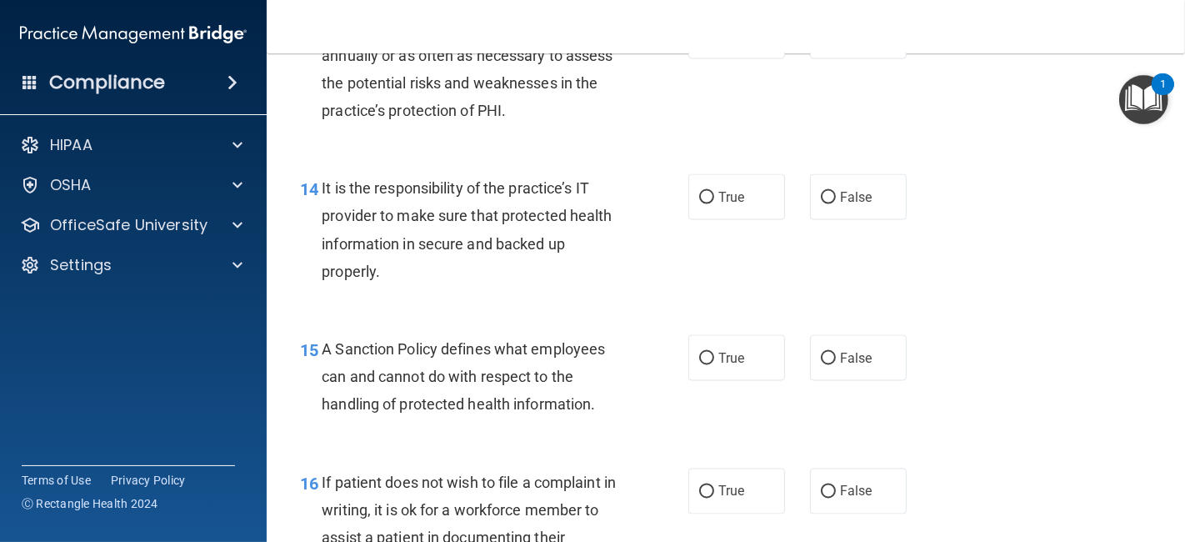
scroll to position [2360, 0]
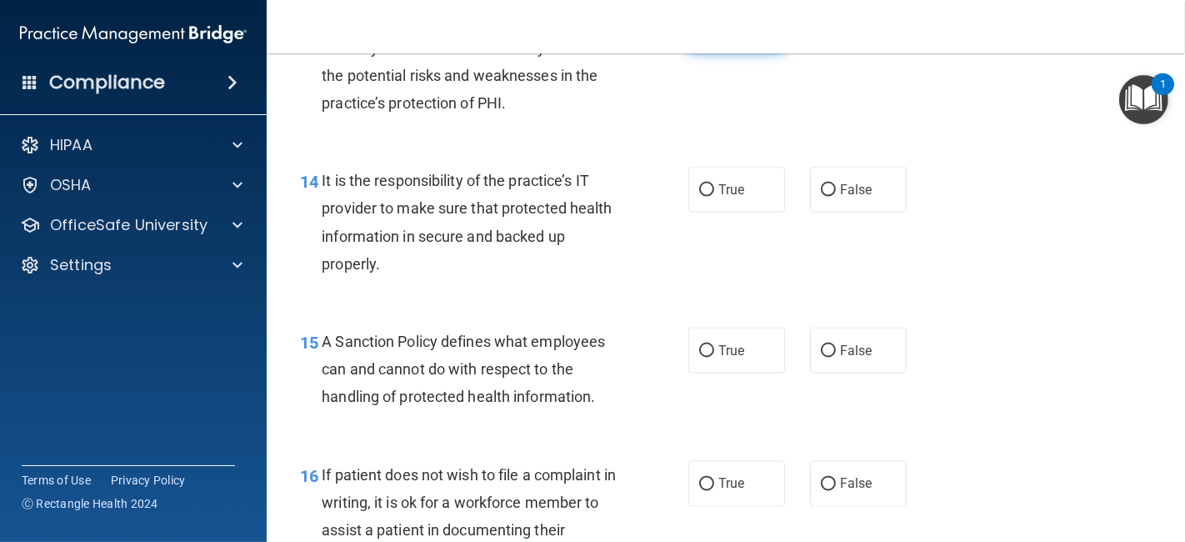
click at [725, 37] on span "True" at bounding box center [731, 29] width 26 height 16
click at [714, 36] on input "True" at bounding box center [706, 29] width 15 height 13
radio input "true"
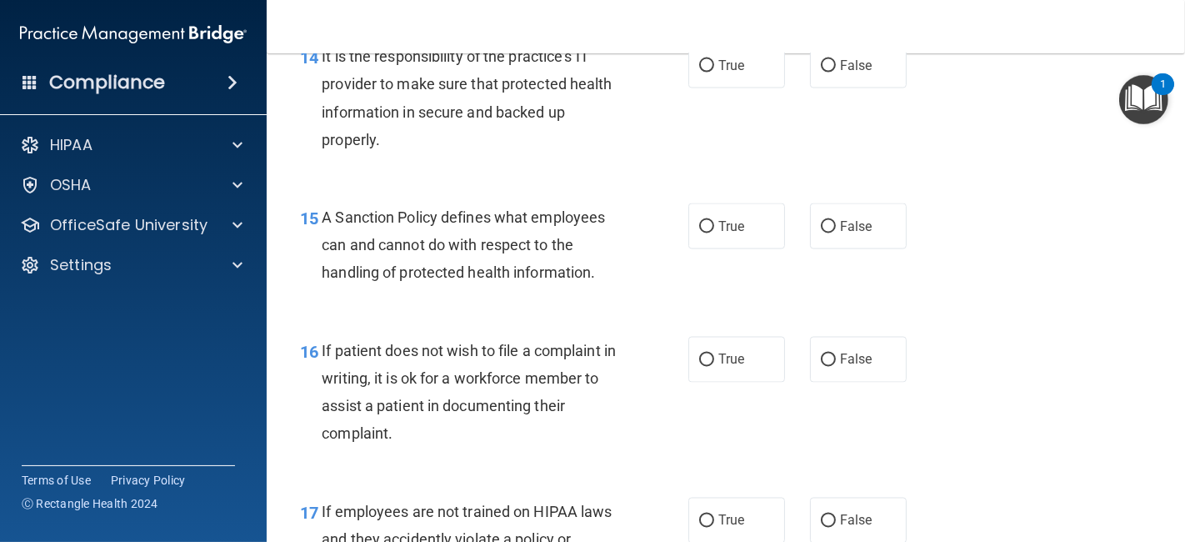
scroll to position [2505, 0]
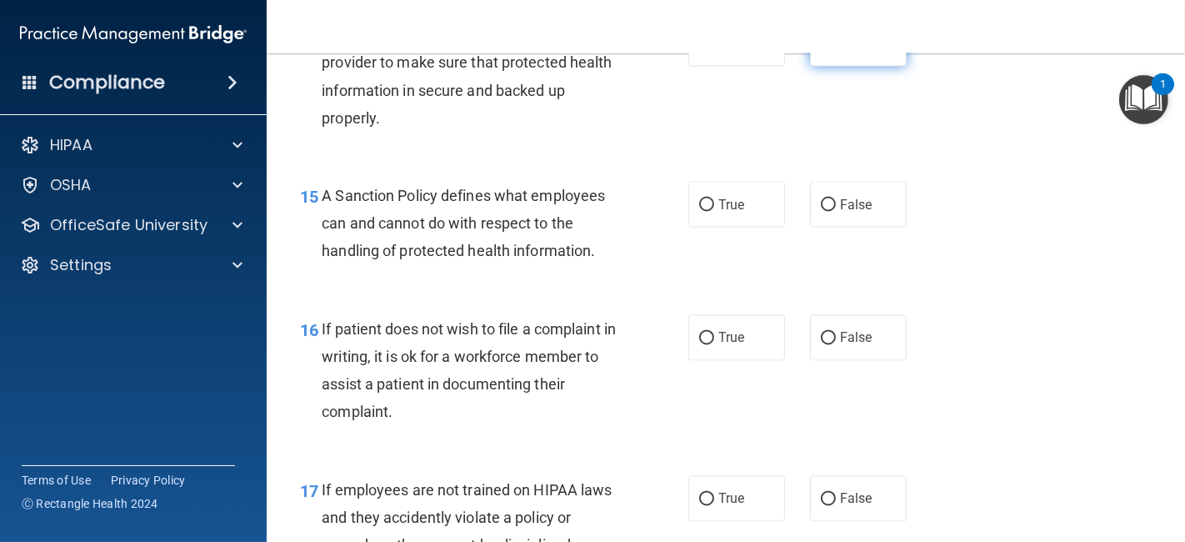
click at [874, 67] on label "False" at bounding box center [858, 44] width 97 height 46
click at [836, 51] on input "False" at bounding box center [828, 44] width 15 height 13
radio input "true"
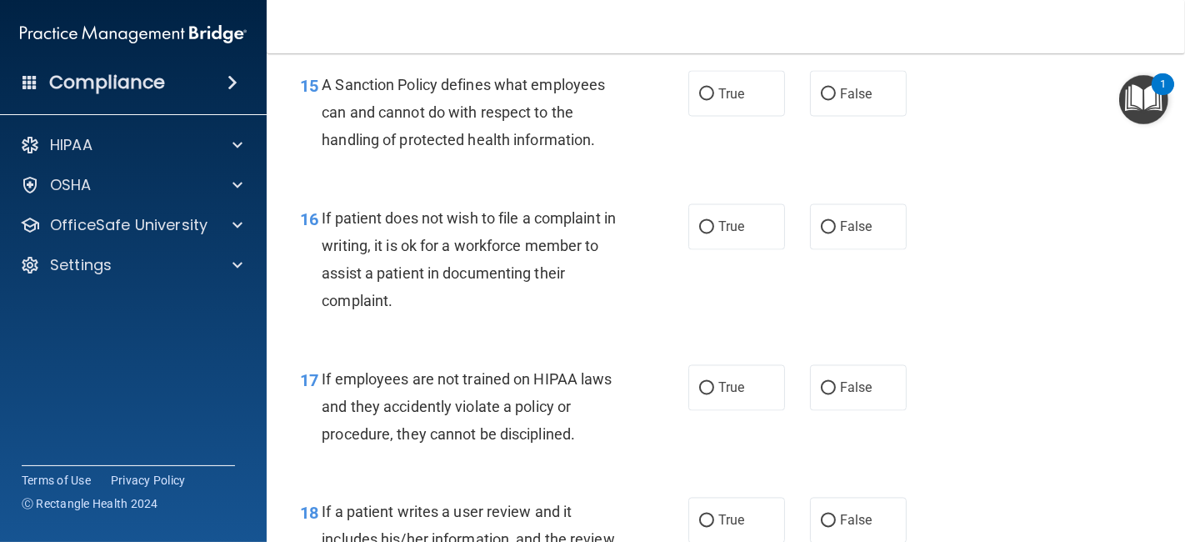
scroll to position [2638, 0]
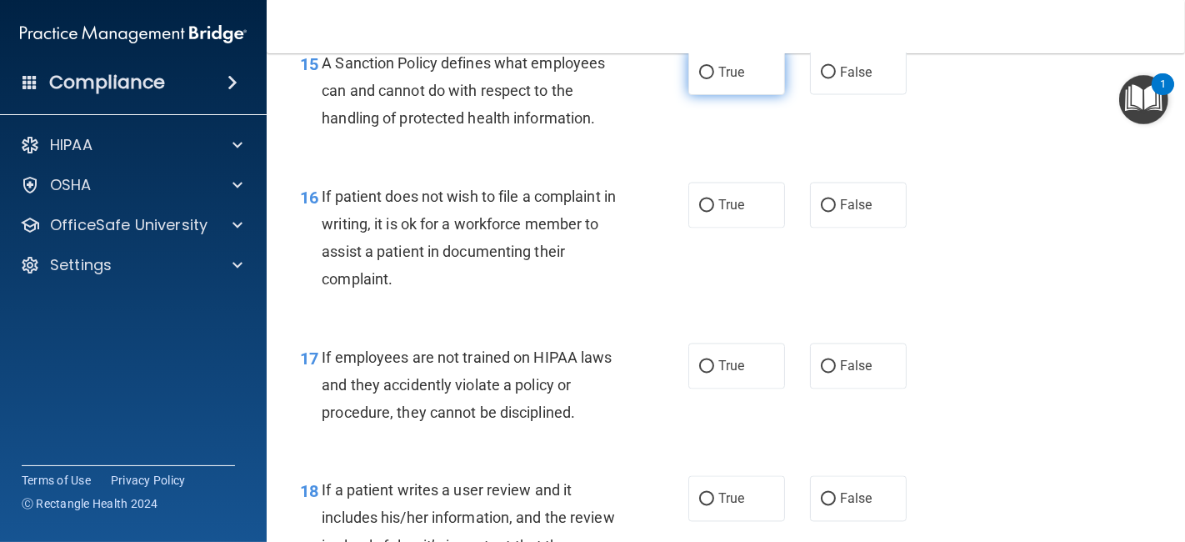
click at [688, 95] on label "True" at bounding box center [736, 72] width 97 height 46
click at [699, 79] on input "True" at bounding box center [706, 73] width 15 height 13
radio input "true"
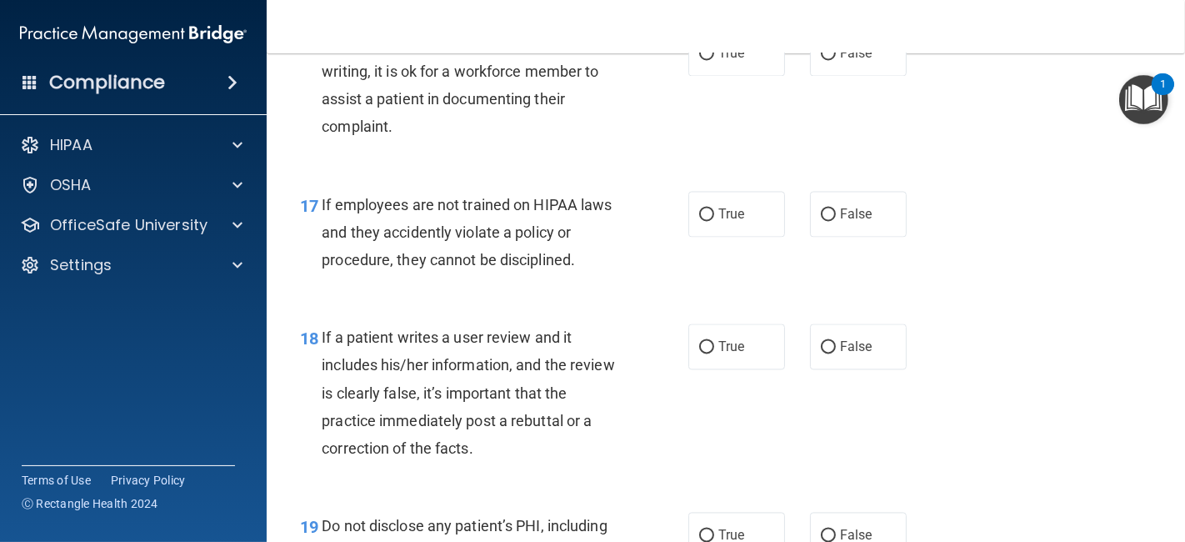
scroll to position [2812, 0]
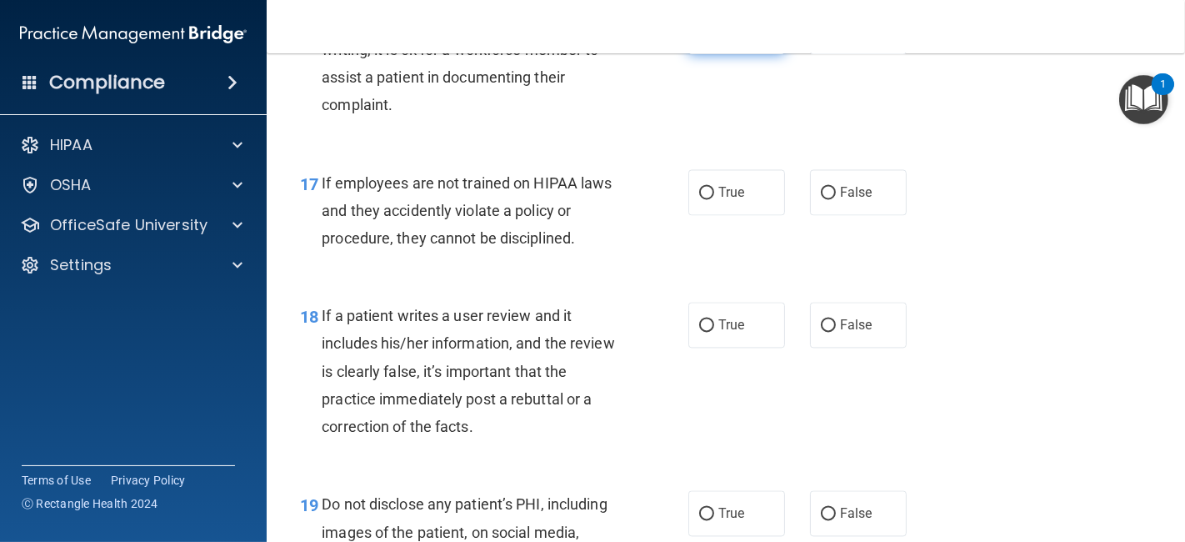
click at [710, 54] on label "True" at bounding box center [736, 31] width 97 height 46
click at [710, 38] on input "True" at bounding box center [706, 32] width 15 height 13
radio input "true"
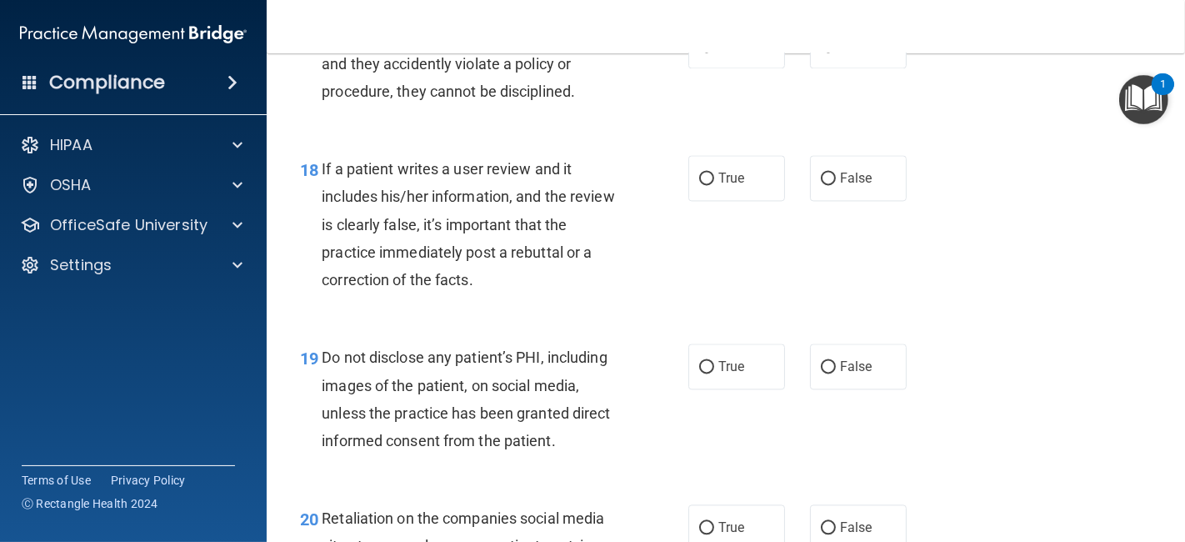
scroll to position [2973, 0]
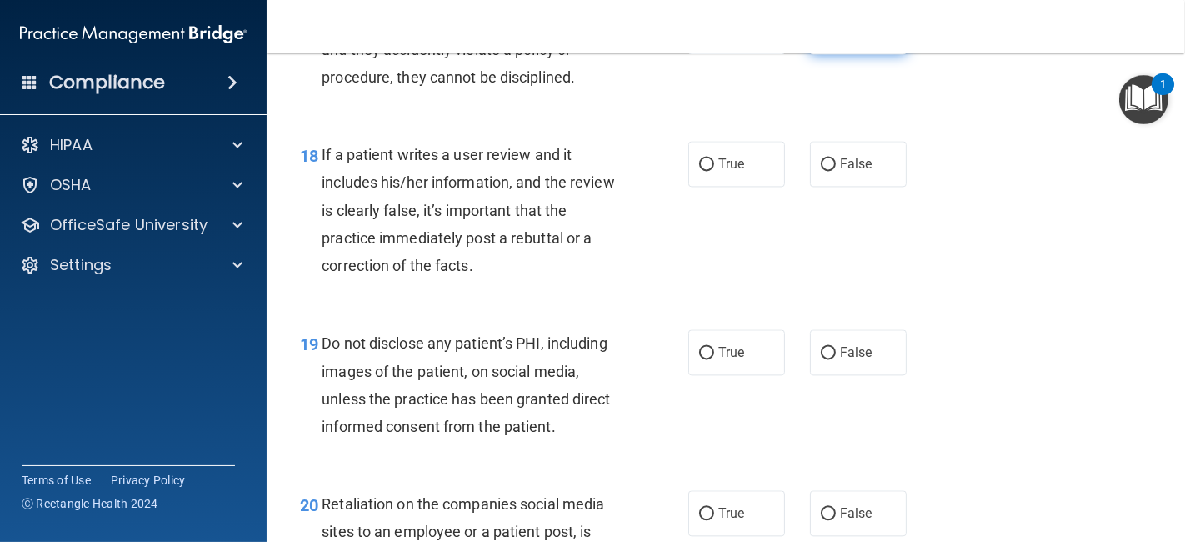
click at [849, 54] on label "False" at bounding box center [858, 31] width 97 height 46
click at [836, 38] on input "False" at bounding box center [828, 32] width 15 height 13
radio input "true"
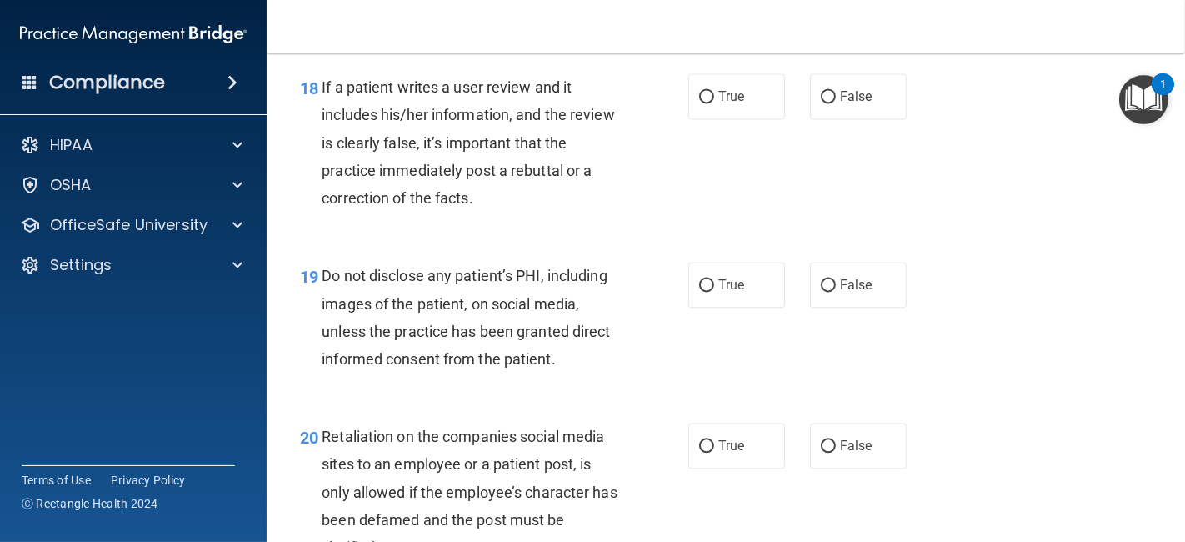
scroll to position [3091, 0]
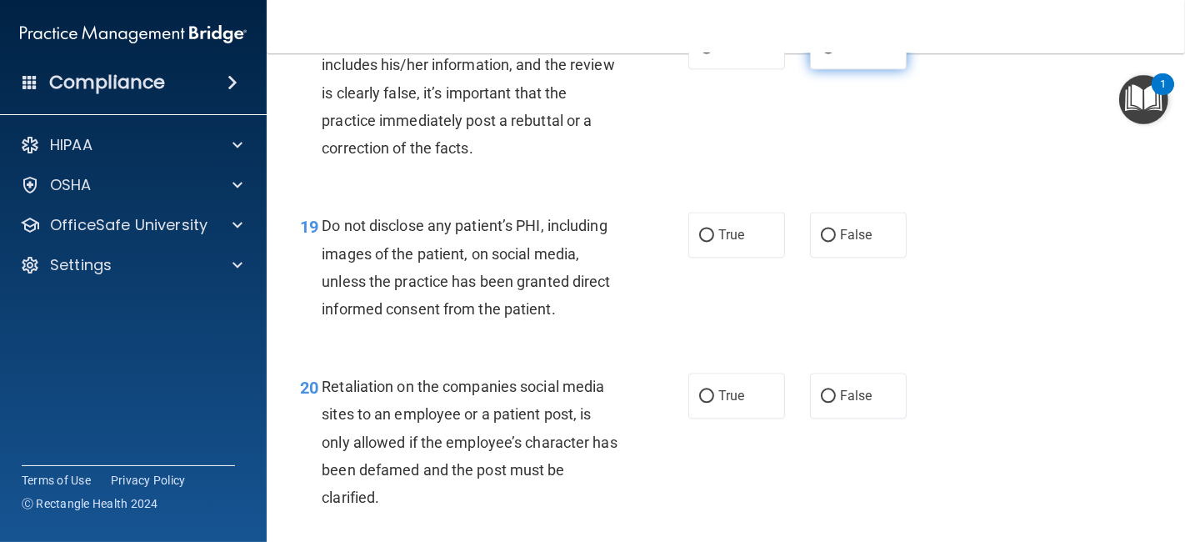
click at [863, 69] on label "False" at bounding box center [858, 46] width 97 height 46
click at [836, 53] on input "False" at bounding box center [828, 47] width 15 height 13
radio input "true"
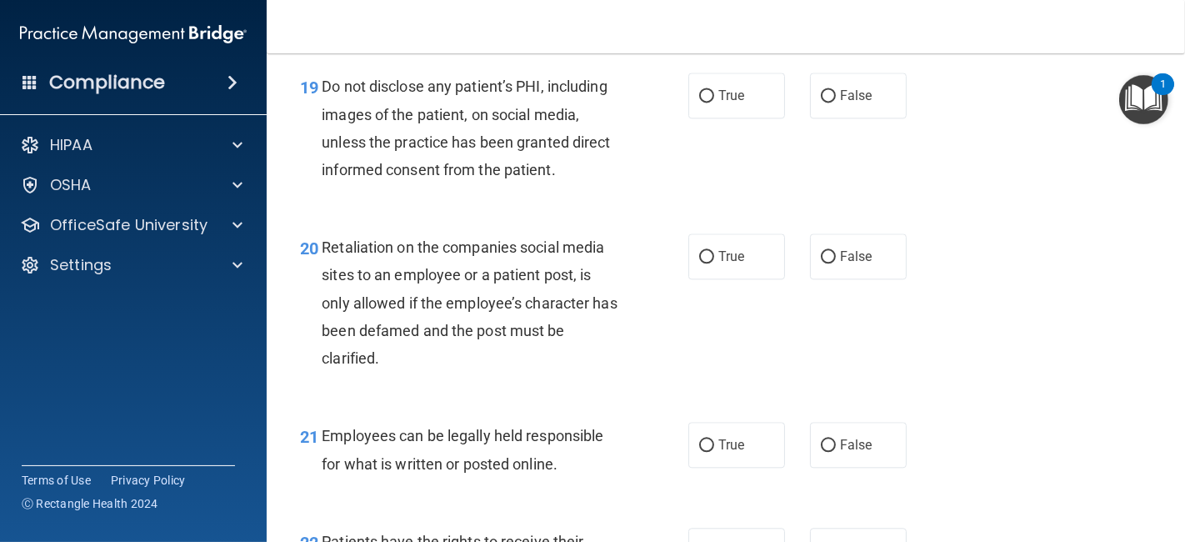
scroll to position [3259, 0]
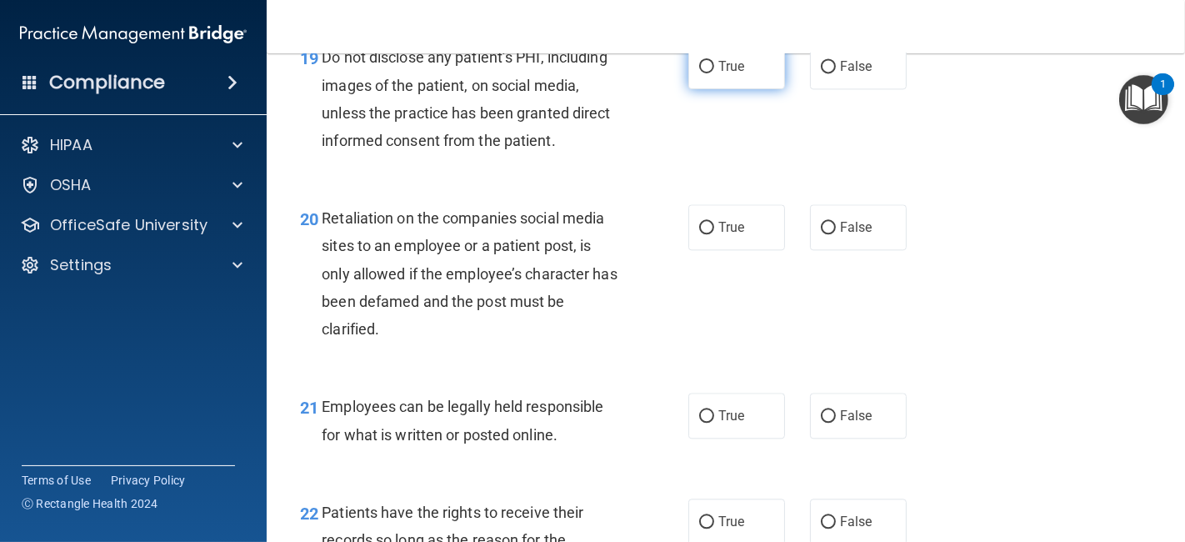
click at [751, 89] on label "True" at bounding box center [736, 66] width 97 height 46
click at [714, 73] on input "True" at bounding box center [706, 67] width 15 height 13
radio input "true"
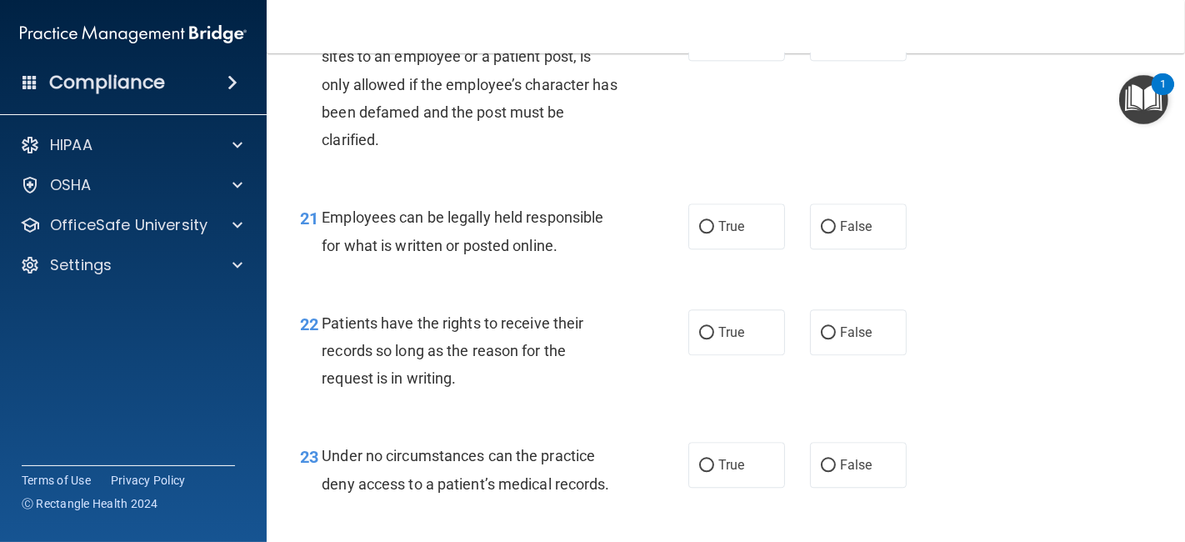
scroll to position [3462, 0]
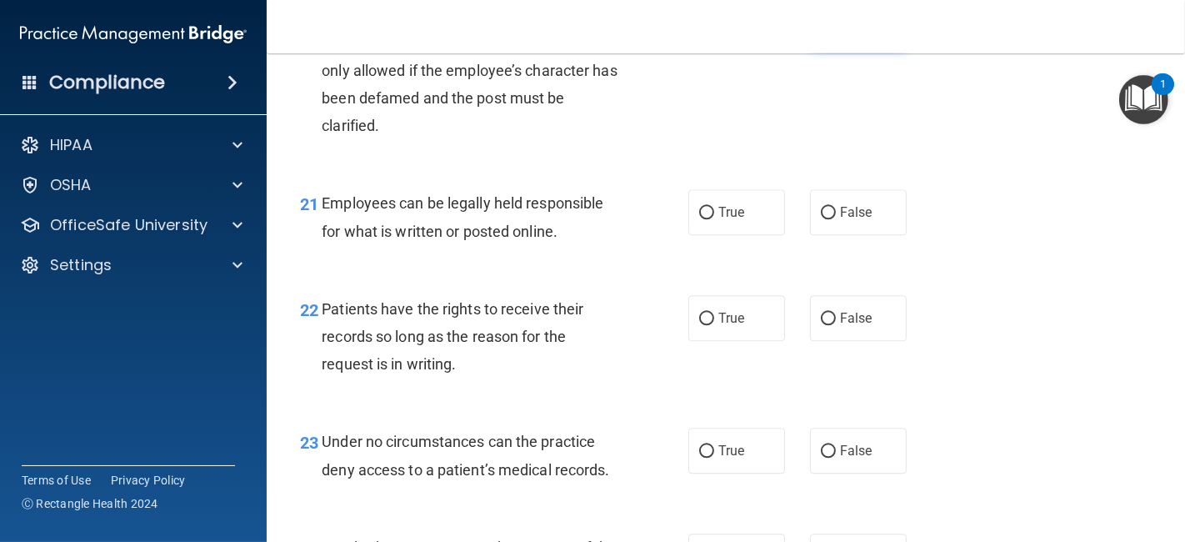
click at [832, 47] on label "False" at bounding box center [858, 24] width 97 height 46
click at [832, 31] on input "False" at bounding box center [828, 24] width 15 height 13
radio input "true"
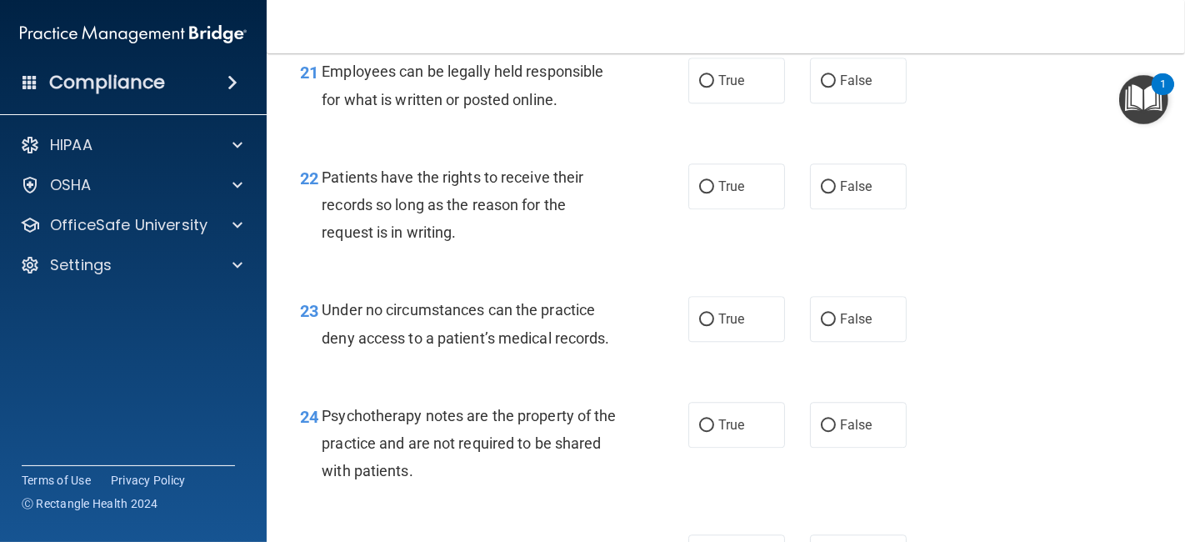
scroll to position [3608, 0]
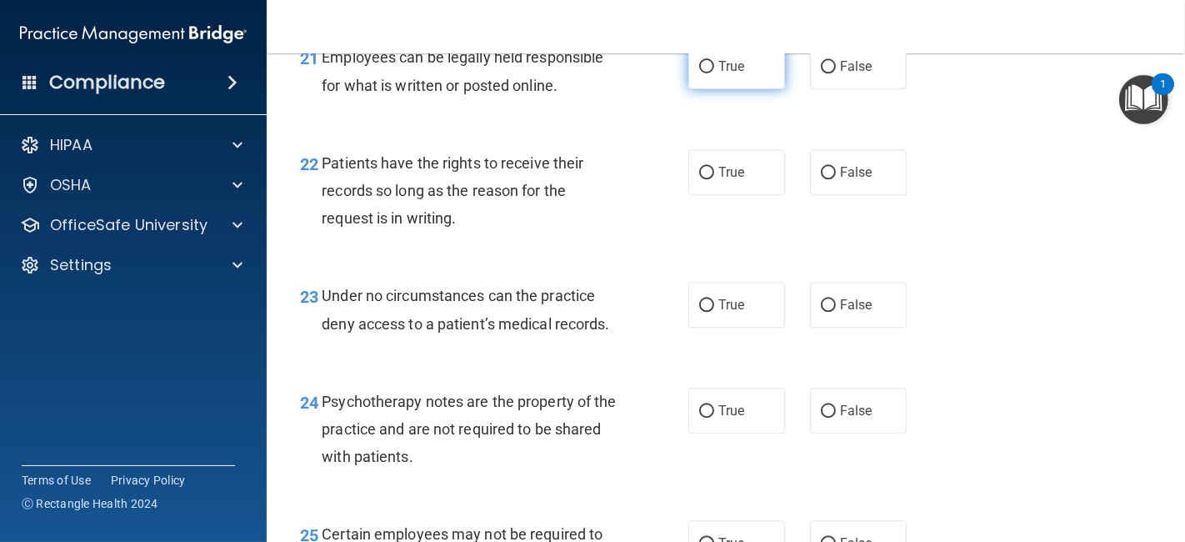
click at [718, 74] on span "True" at bounding box center [731, 66] width 26 height 16
click at [712, 73] on input "True" at bounding box center [706, 67] width 15 height 13
radio input "true"
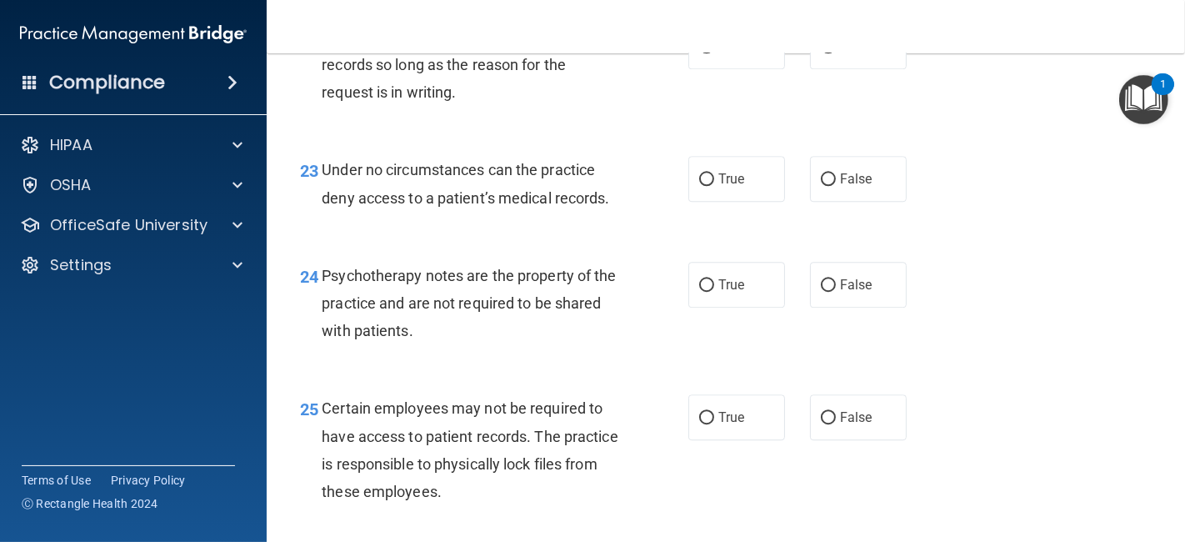
scroll to position [3741, 0]
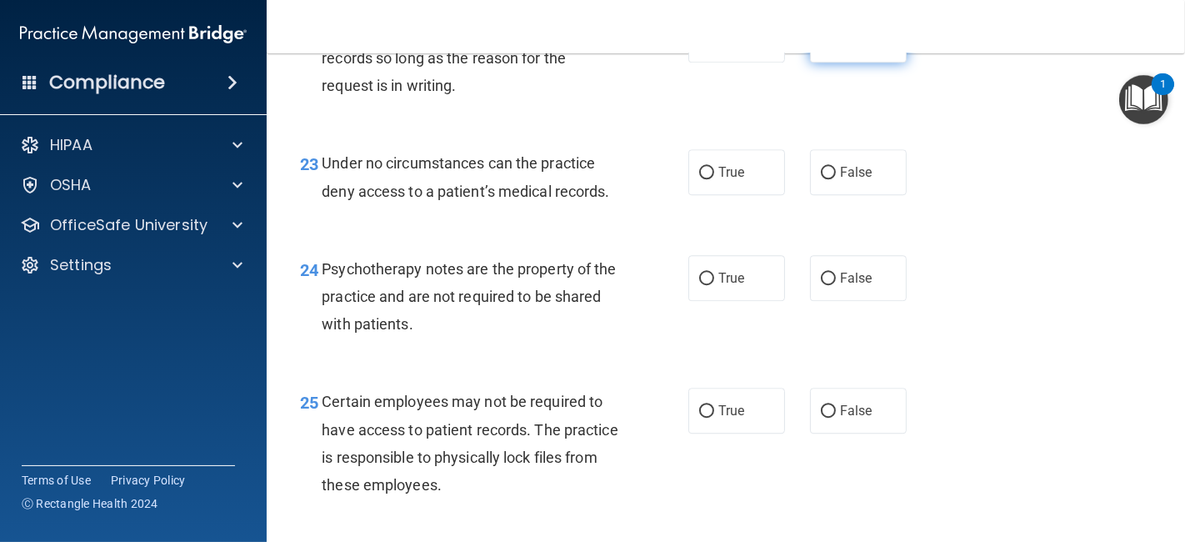
click at [850, 63] on label "False" at bounding box center [858, 40] width 97 height 46
click at [836, 47] on input "False" at bounding box center [828, 40] width 15 height 13
radio input "true"
click at [845, 195] on label "False" at bounding box center [858, 172] width 97 height 46
click at [836, 179] on input "False" at bounding box center [828, 173] width 15 height 13
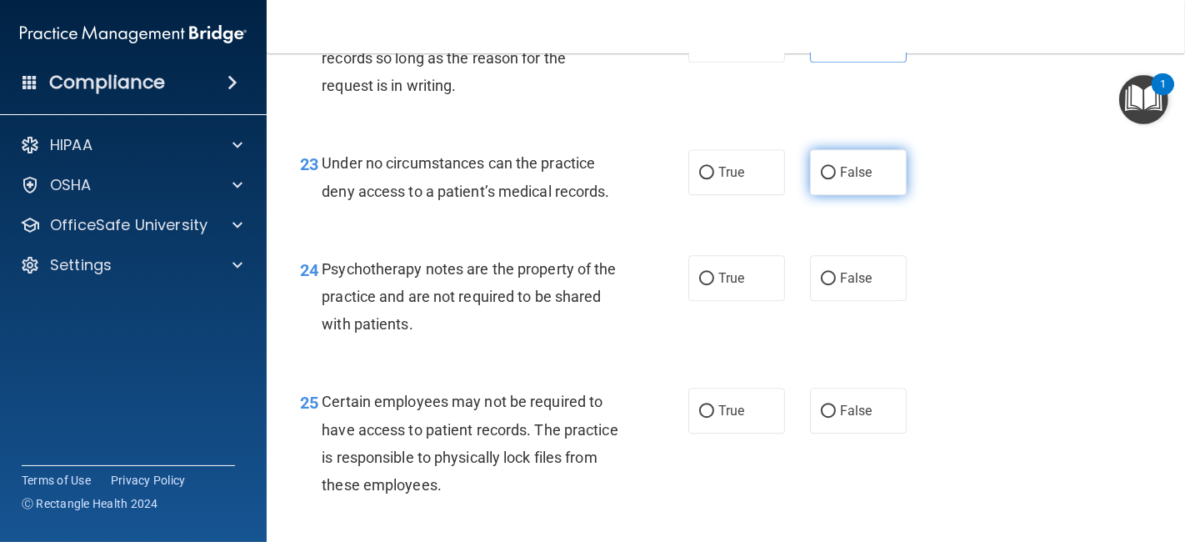
radio input "true"
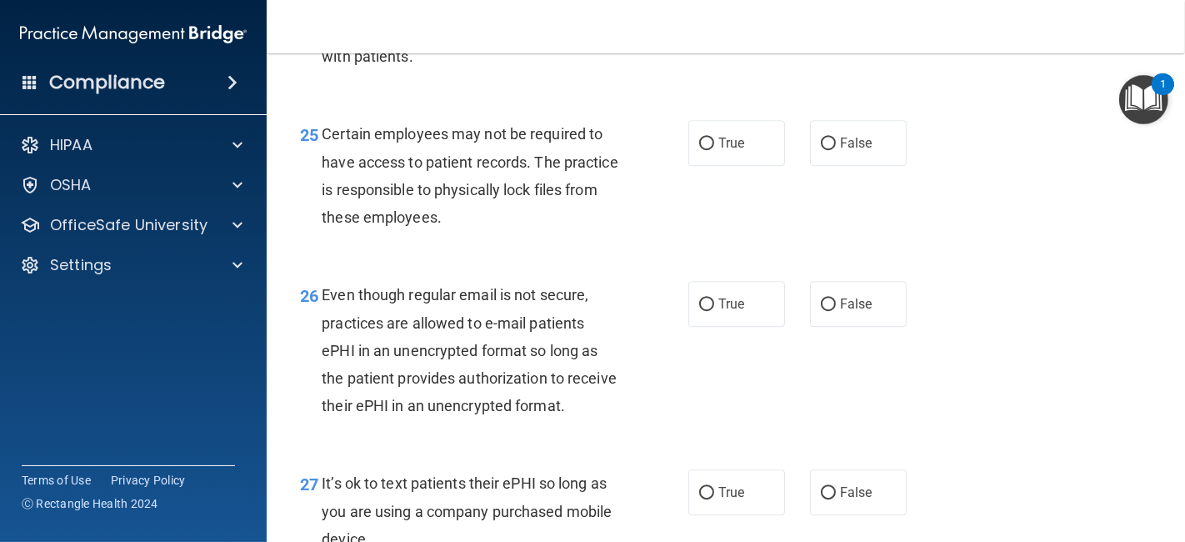
scroll to position [3983, 0]
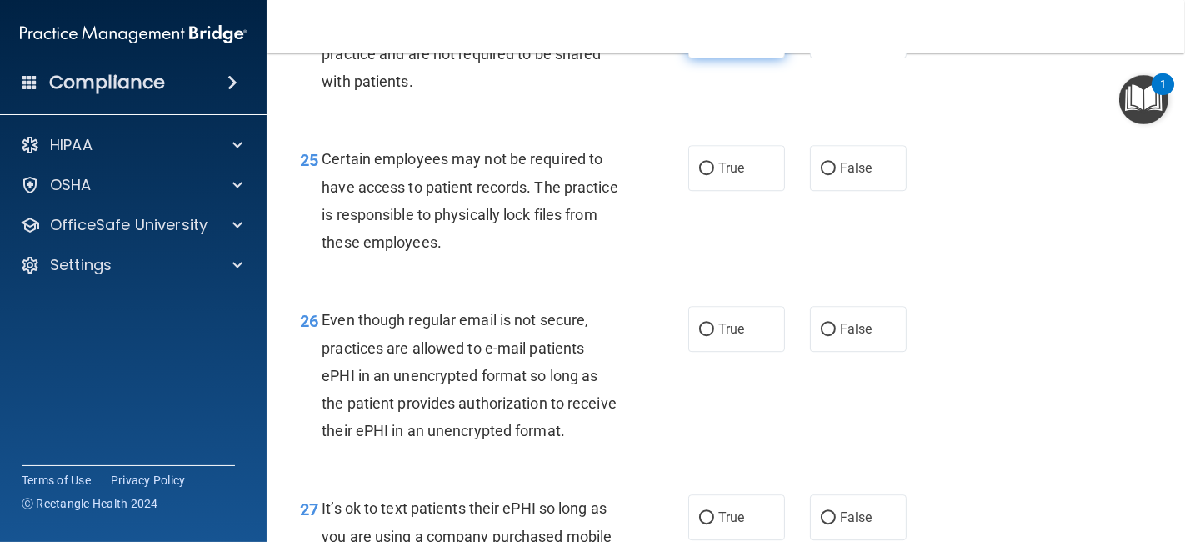
click at [766, 58] on label "True" at bounding box center [736, 36] width 97 height 46
click at [714, 43] on input "True" at bounding box center [706, 36] width 15 height 13
radio input "true"
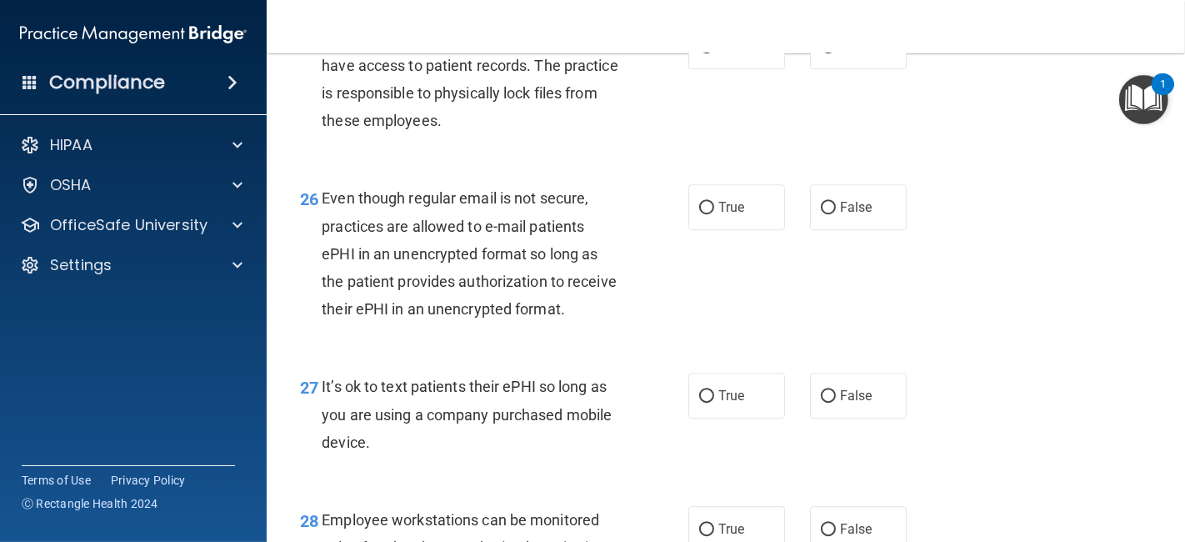
scroll to position [4083, 0]
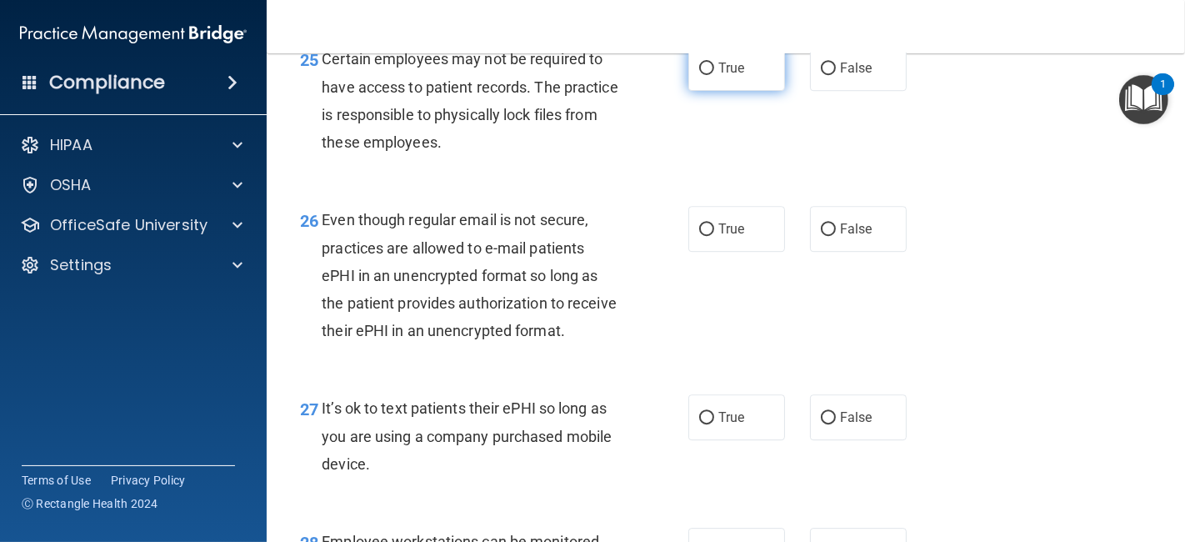
click at [738, 91] on label "True" at bounding box center [736, 68] width 97 height 46
click at [714, 75] on input "True" at bounding box center [706, 69] width 15 height 13
radio input "true"
click at [734, 252] on label "True" at bounding box center [736, 229] width 97 height 46
click at [714, 236] on input "True" at bounding box center [706, 229] width 15 height 13
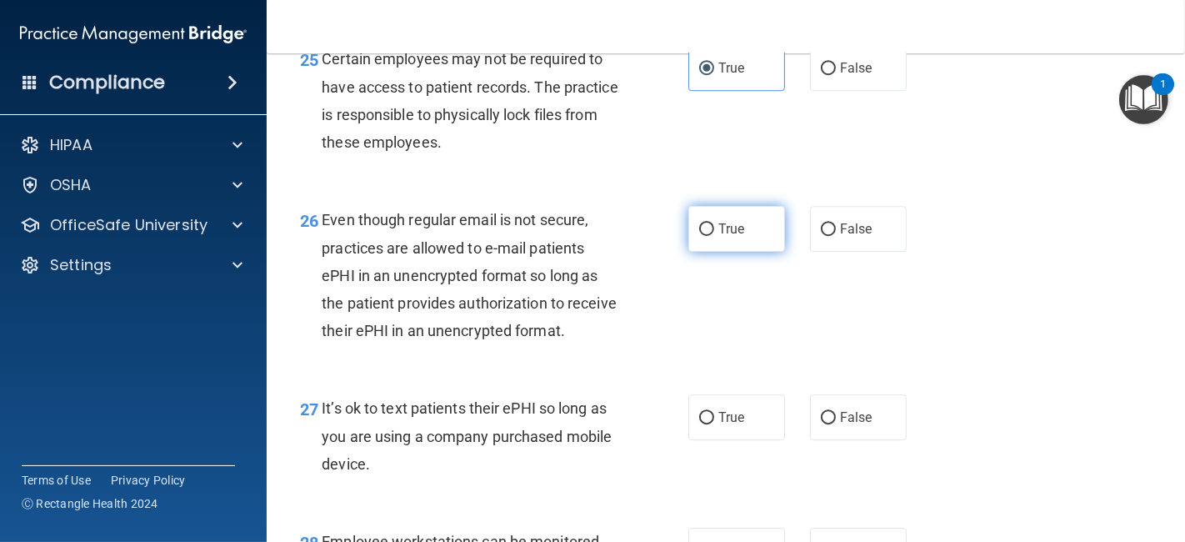
radio input "true"
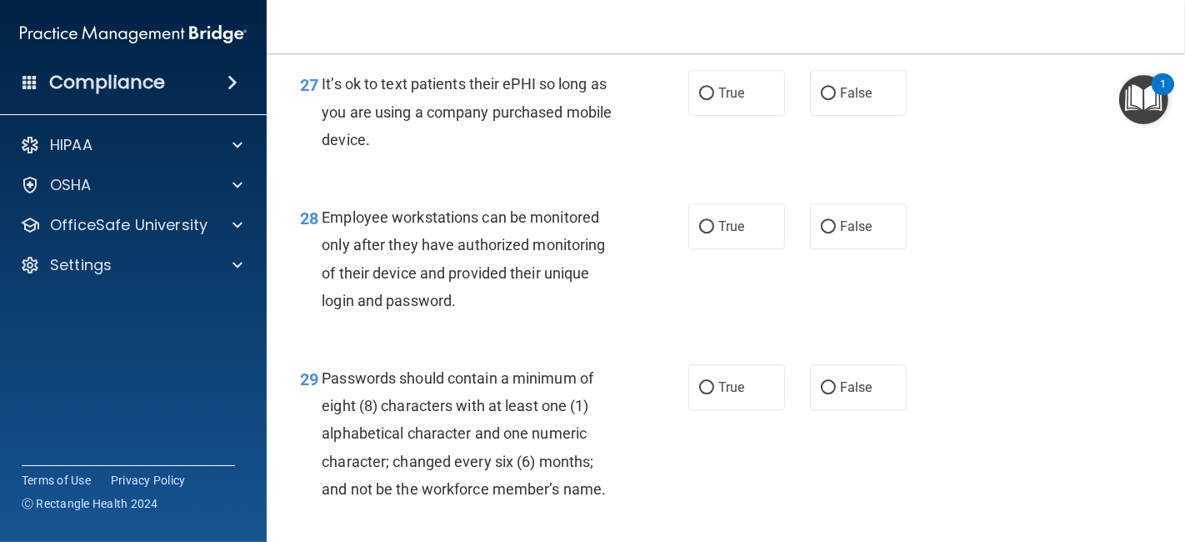
scroll to position [4423, 0]
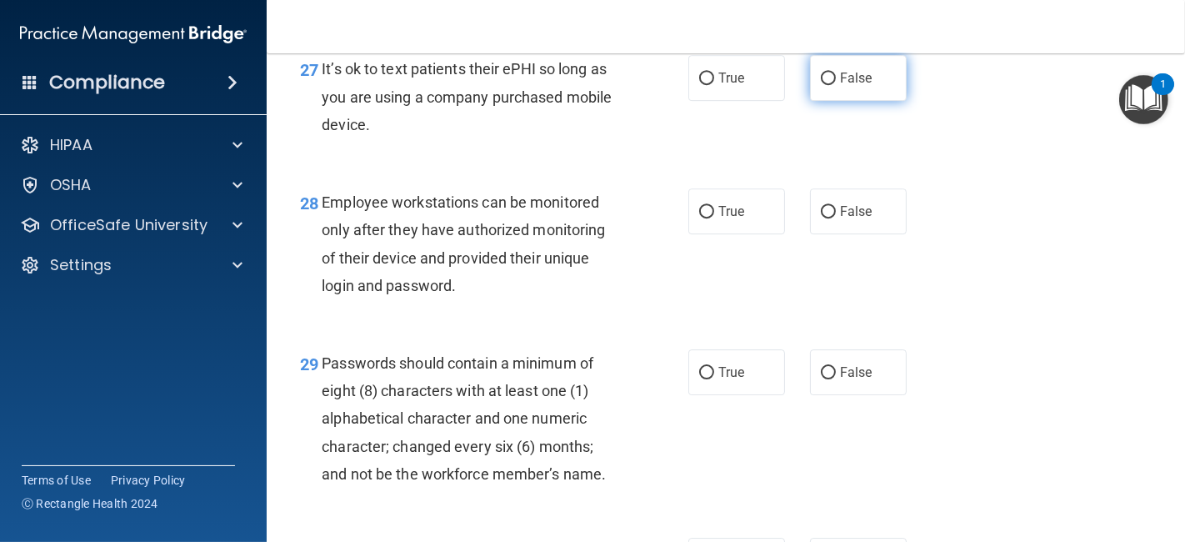
click at [846, 101] on label "False" at bounding box center [858, 78] width 97 height 46
click at [836, 85] on input "False" at bounding box center [828, 79] width 15 height 13
radio input "true"
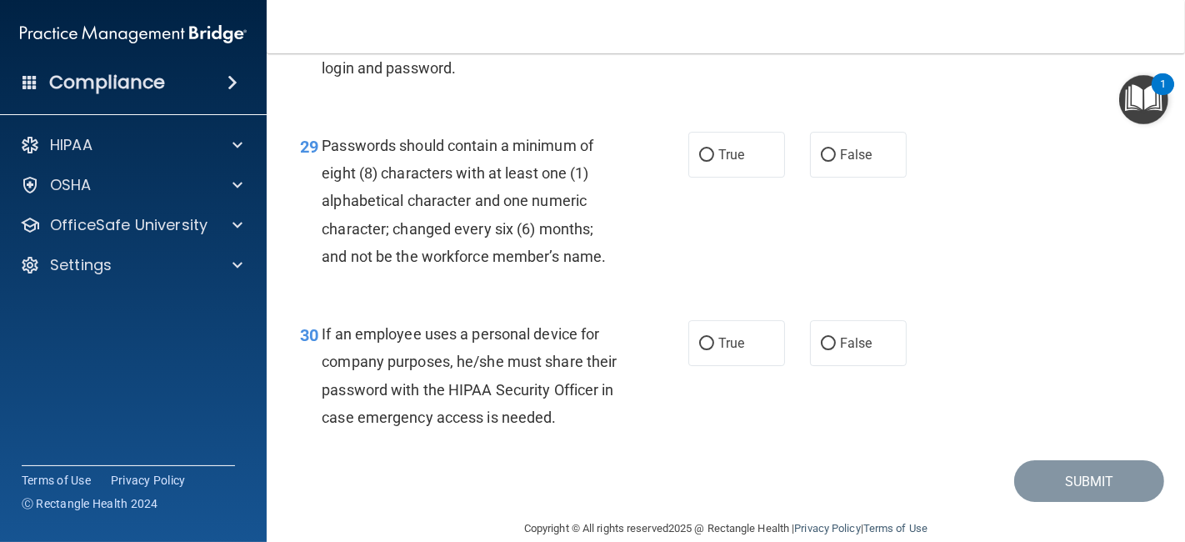
scroll to position [4648, 0]
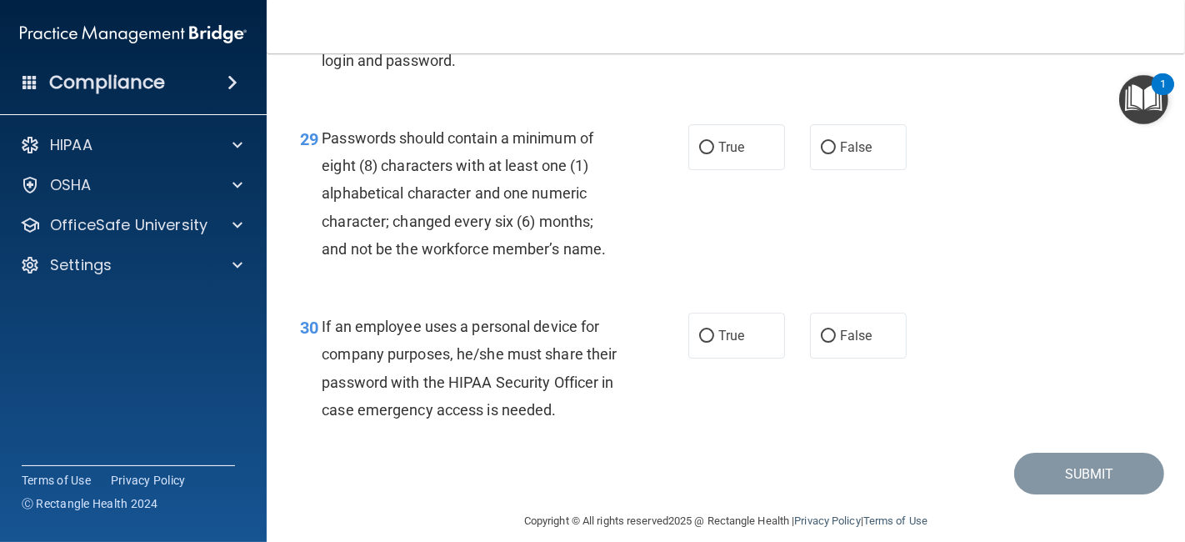
radio input "true"
click at [718, 155] on span "True" at bounding box center [731, 147] width 26 height 16
click at [714, 154] on input "True" at bounding box center [706, 148] width 15 height 13
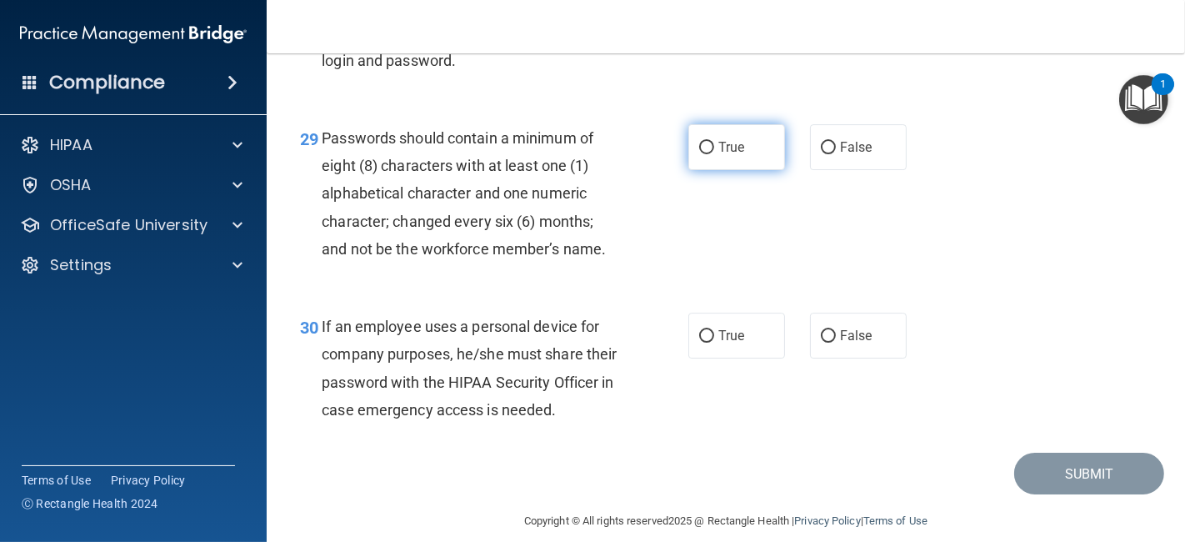
radio input "true"
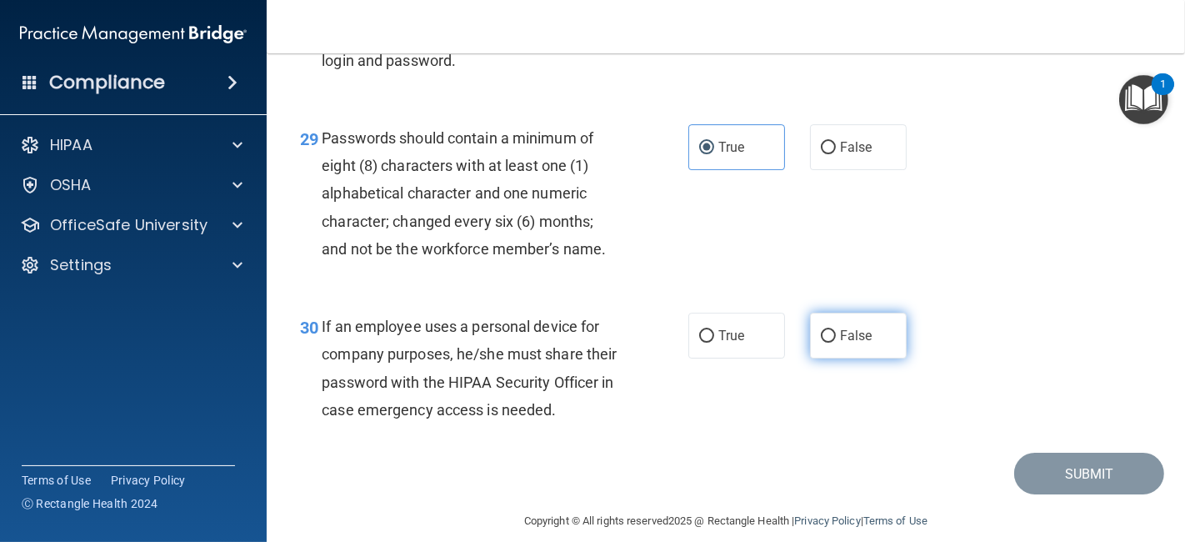
click at [862, 358] on label "False" at bounding box center [858, 336] width 97 height 46
click at [836, 343] on input "False" at bounding box center [828, 336] width 15 height 13
radio input "true"
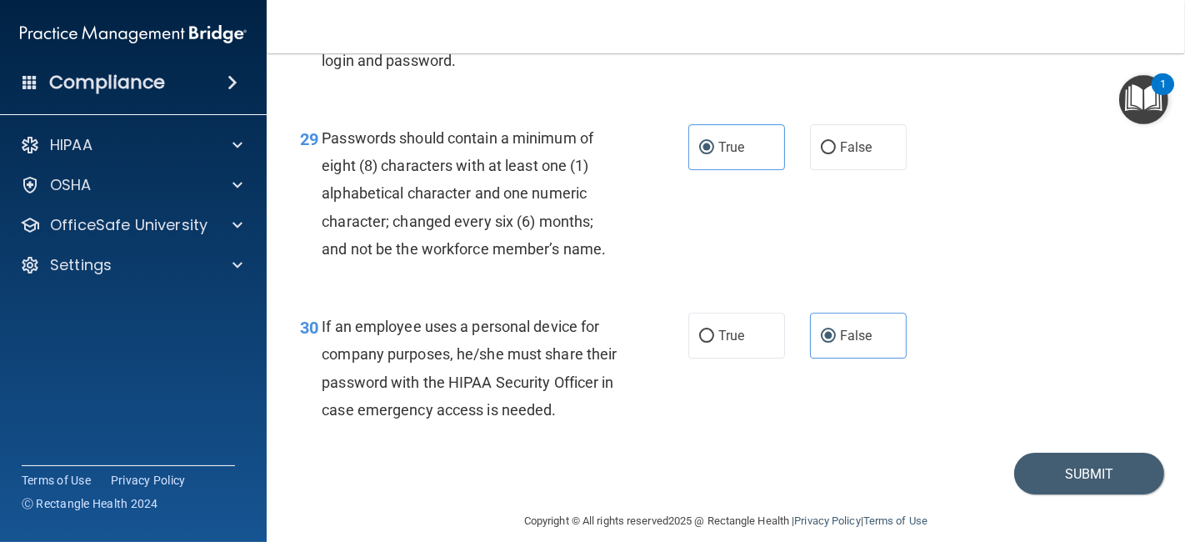
scroll to position [4776, 0]
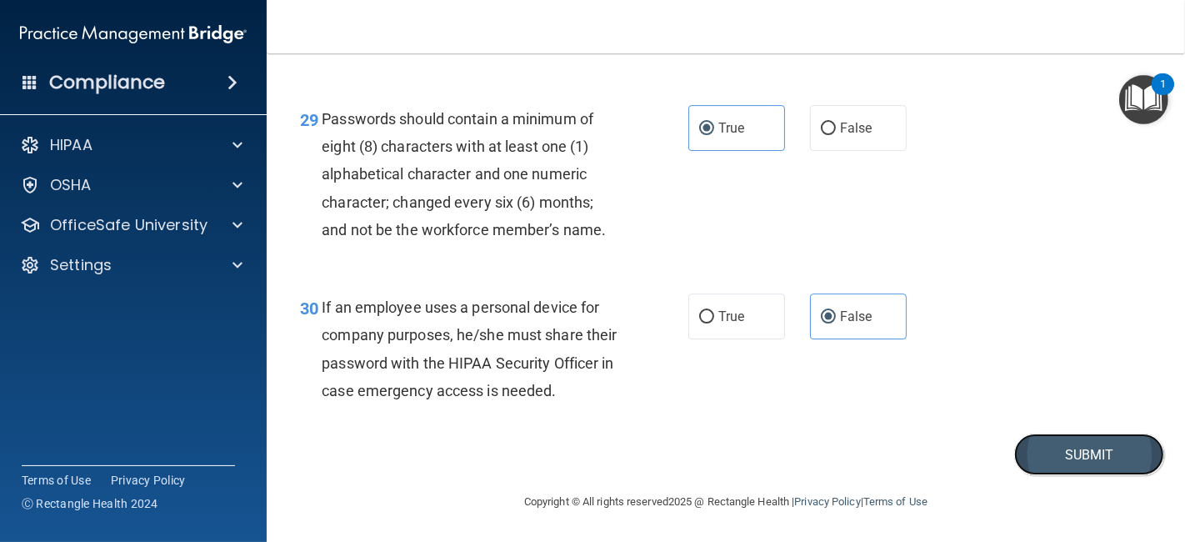
click at [1090, 460] on button "Submit" at bounding box center [1089, 454] width 150 height 43
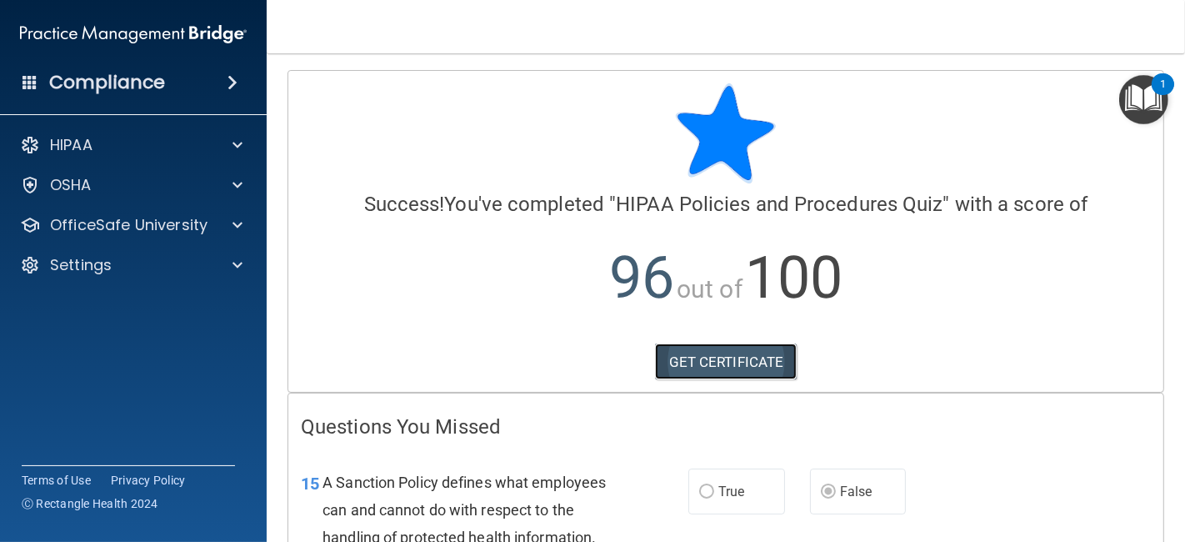
click at [748, 360] on link "GET CERTIFICATE" at bounding box center [726, 361] width 143 height 37
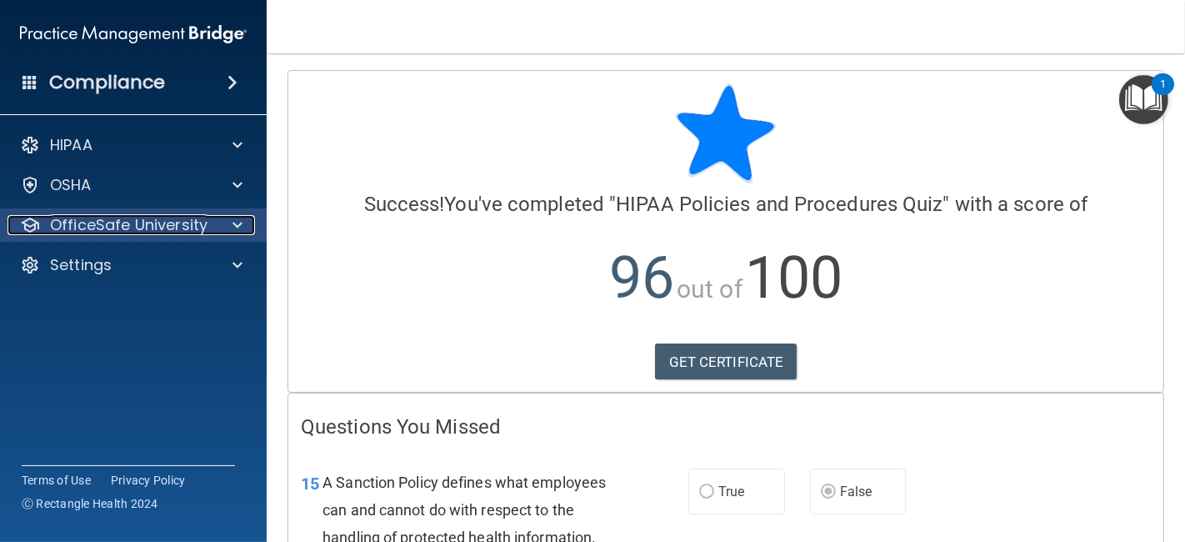
click at [226, 232] on div at bounding box center [235, 225] width 42 height 20
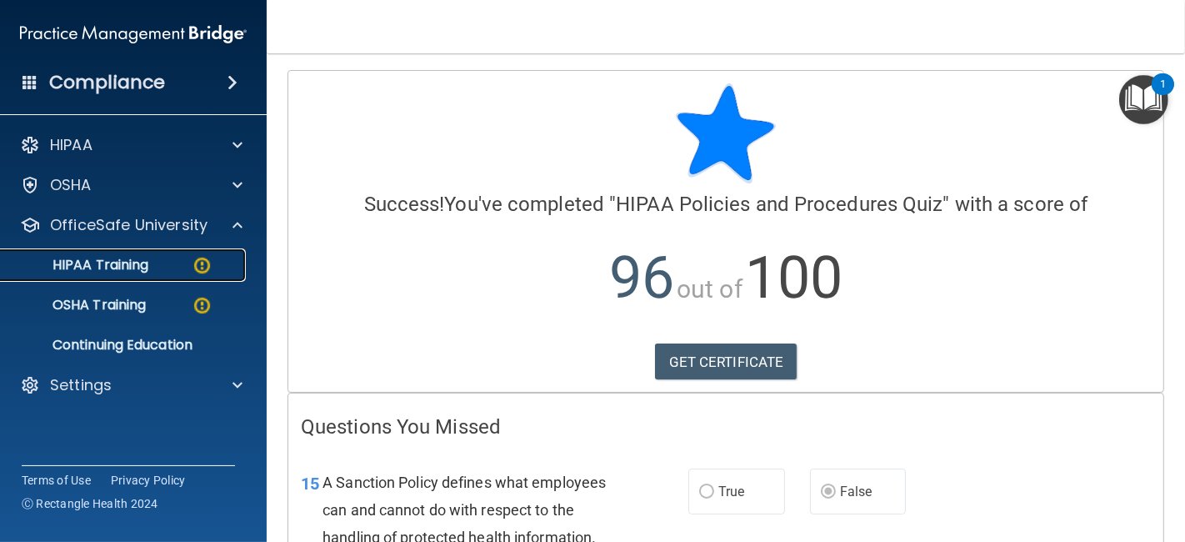
click at [196, 273] on img at bounding box center [202, 265] width 21 height 21
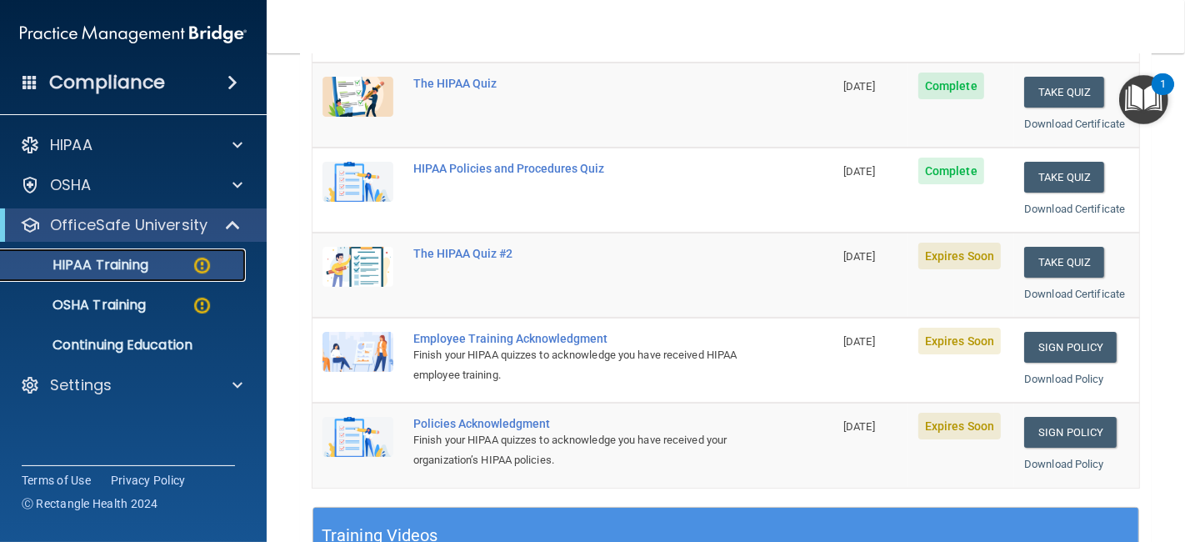
scroll to position [228, 0]
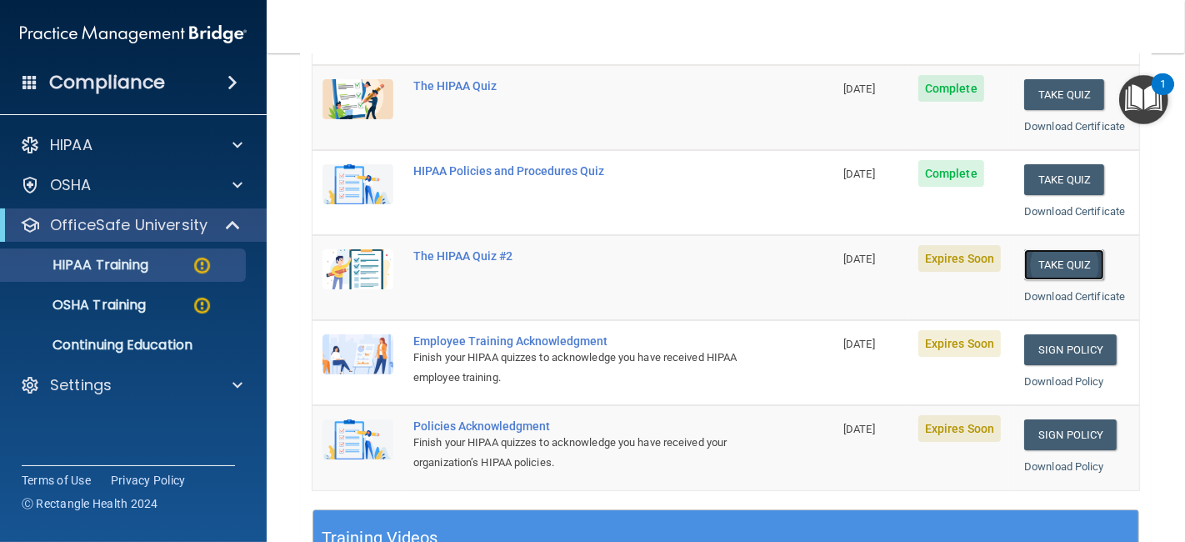
click at [1084, 265] on button "Take Quiz" at bounding box center [1064, 264] width 80 height 31
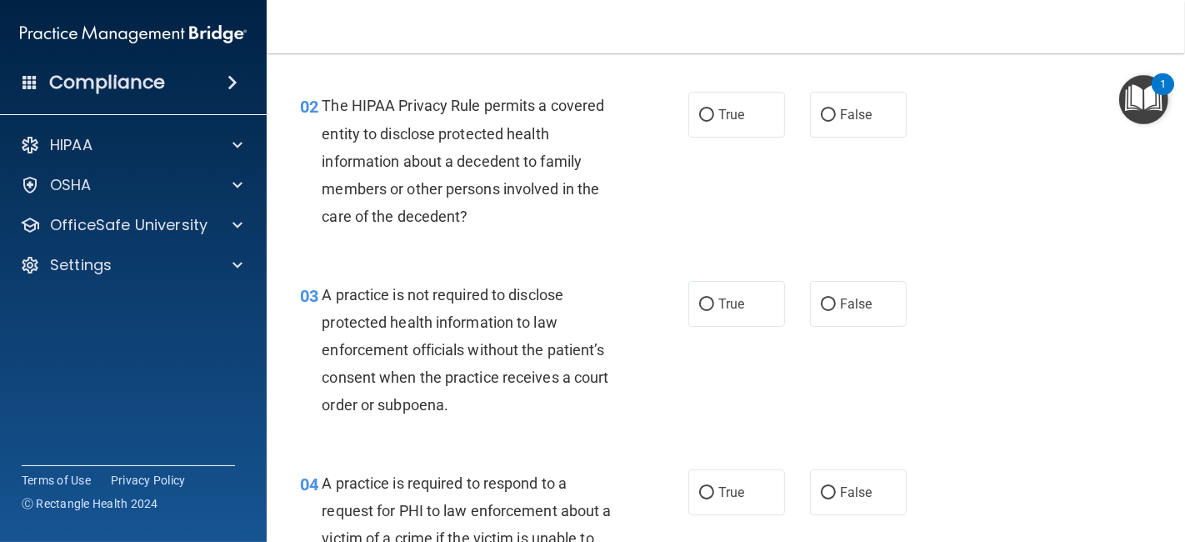
click at [521, 192] on span "The HIPAA Privacy Rule permits a covered entity to disclose protected health in…" at bounding box center [463, 161] width 283 height 128
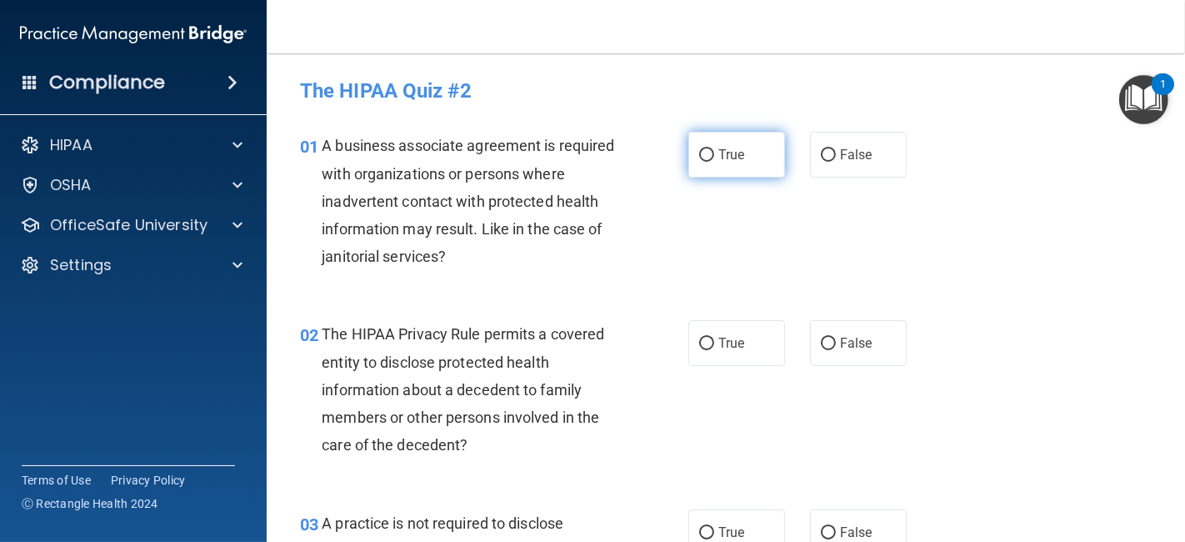
click at [729, 163] on label "True" at bounding box center [736, 155] width 97 height 46
click at [714, 162] on input "True" at bounding box center [706, 155] width 15 height 13
radio input "true"
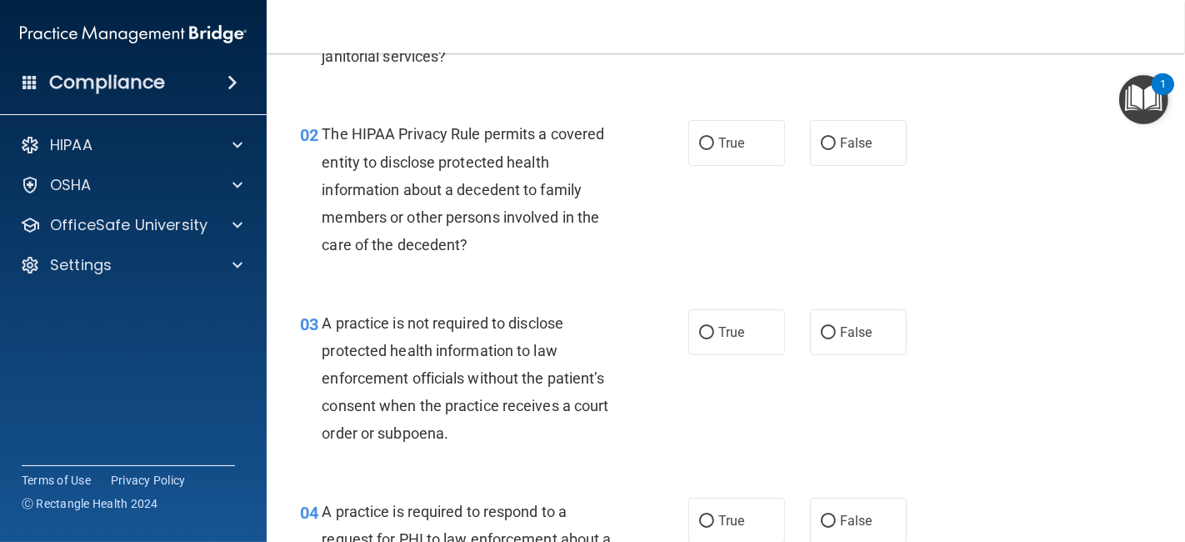
scroll to position [213, 0]
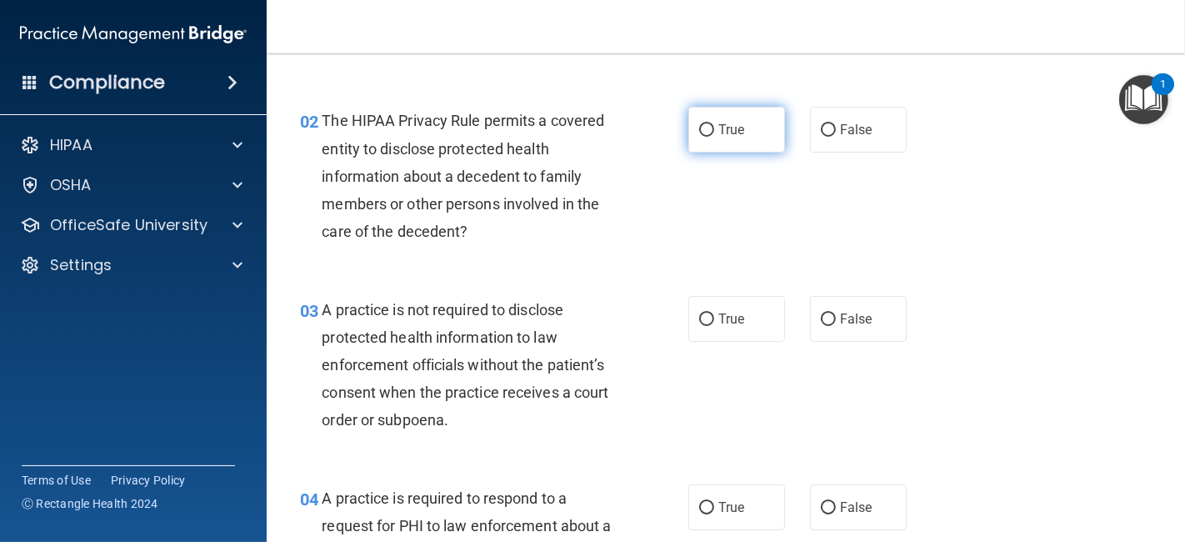
click at [745, 120] on label "True" at bounding box center [736, 130] width 97 height 46
click at [714, 124] on input "True" at bounding box center [706, 130] width 15 height 13
radio input "true"
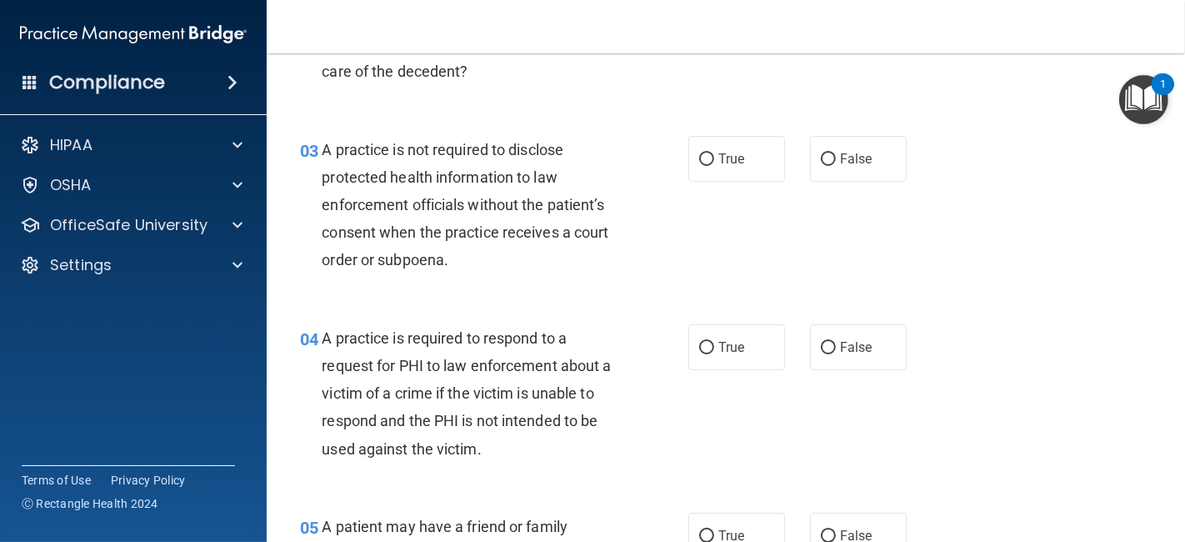
scroll to position [388, 0]
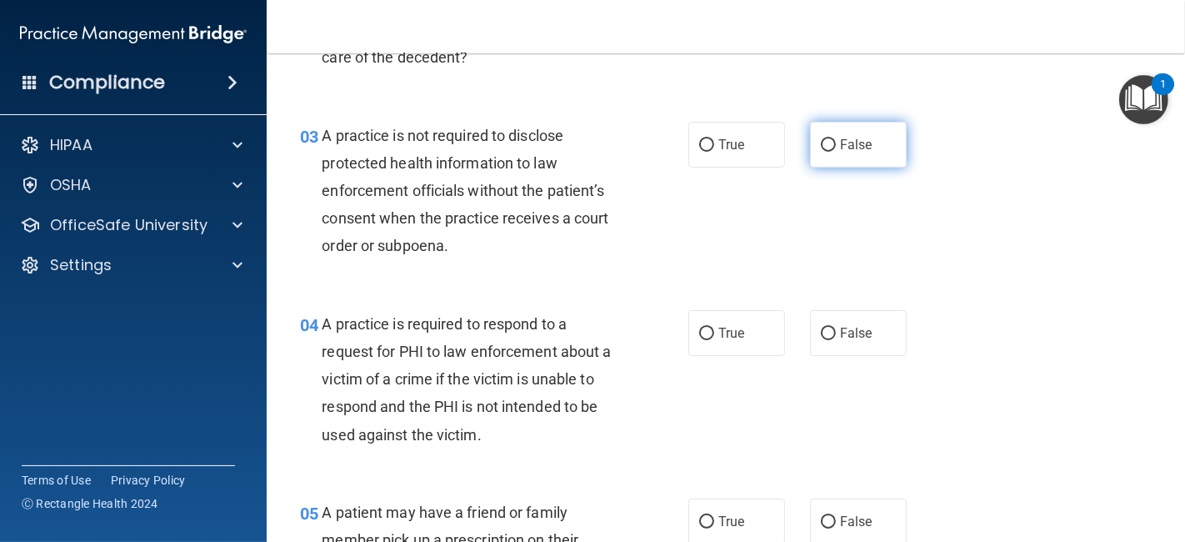
click at [853, 141] on span "False" at bounding box center [856, 145] width 33 height 16
click at [836, 141] on input "False" at bounding box center [828, 145] width 15 height 13
radio input "true"
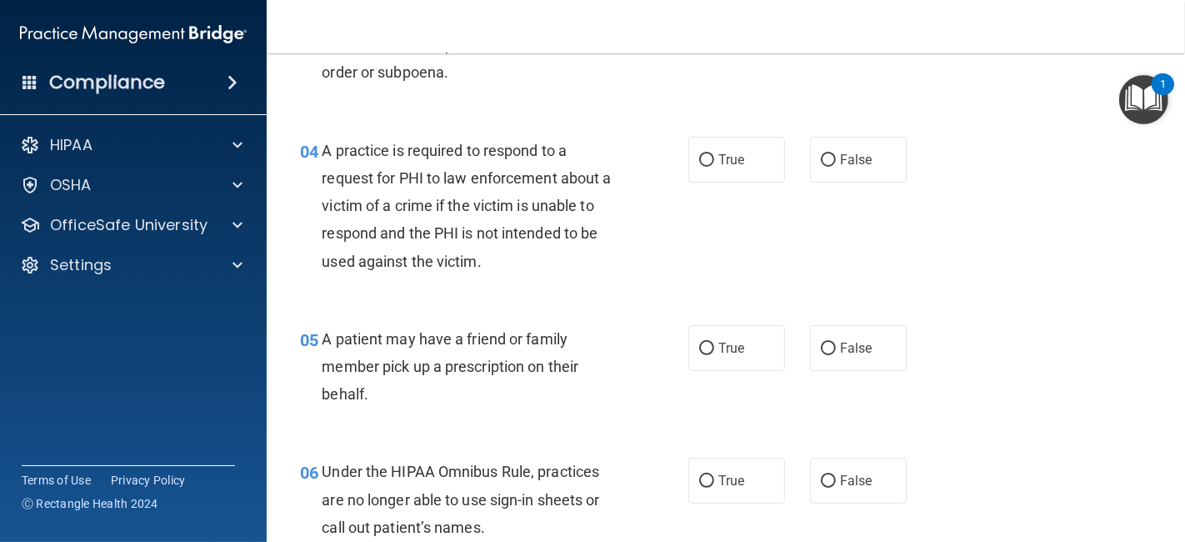
scroll to position [574, 0]
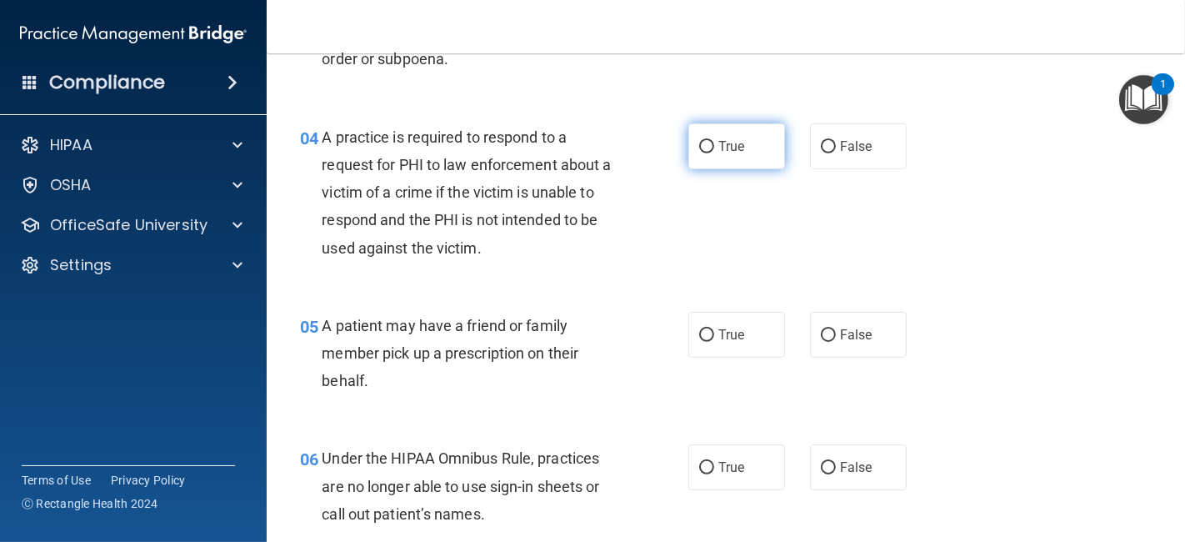
click at [735, 148] on span "True" at bounding box center [731, 146] width 26 height 16
click at [714, 148] on input "True" at bounding box center [706, 147] width 15 height 13
radio input "true"
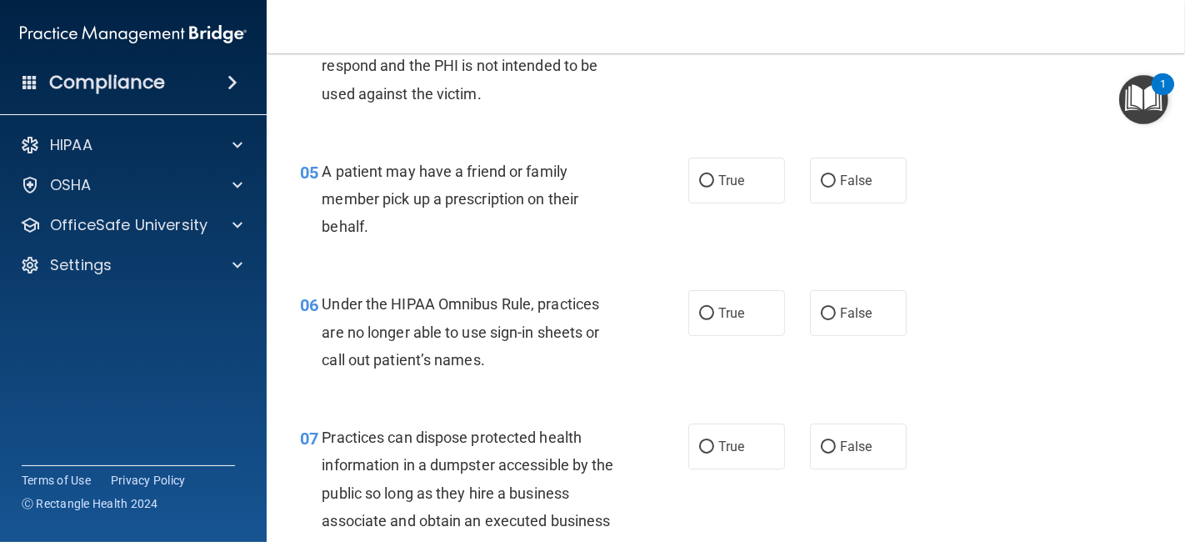
scroll to position [762, 0]
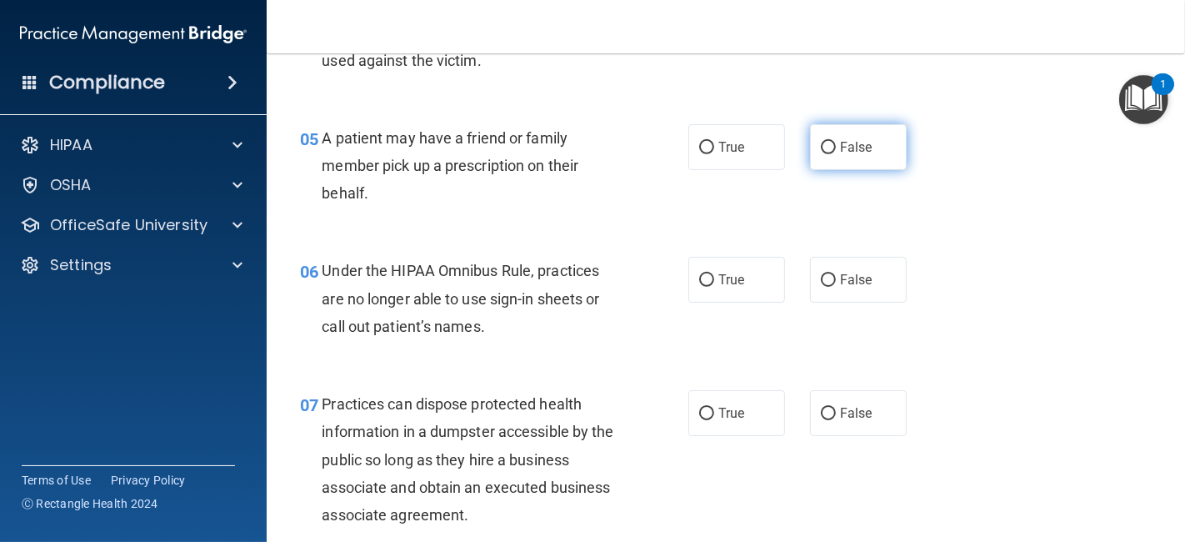
click at [854, 150] on span "False" at bounding box center [856, 147] width 33 height 16
click at [836, 150] on input "False" at bounding box center [828, 148] width 15 height 13
radio input "true"
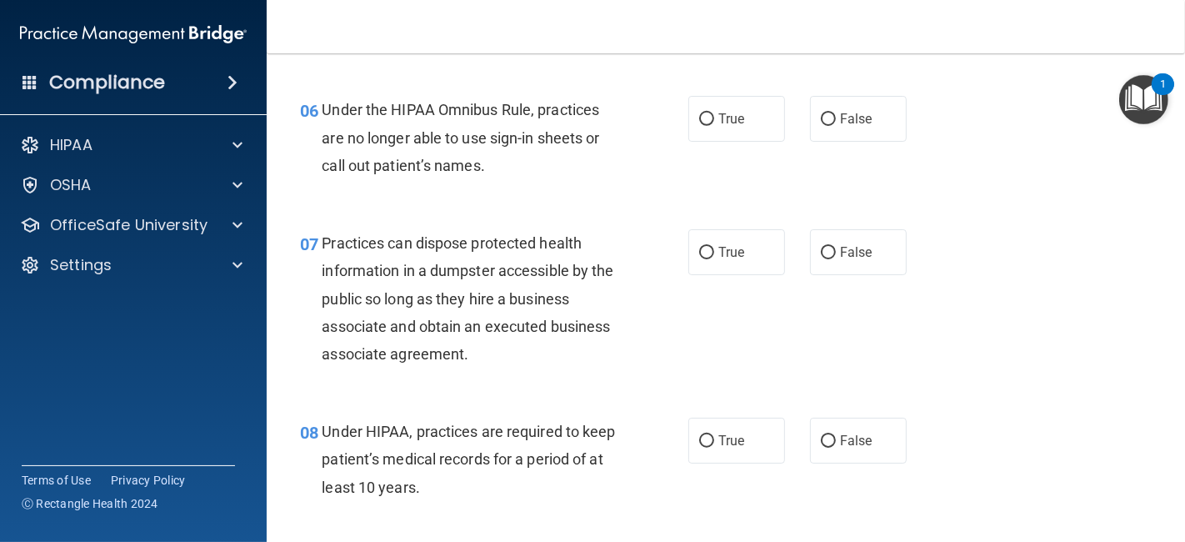
scroll to position [935, 0]
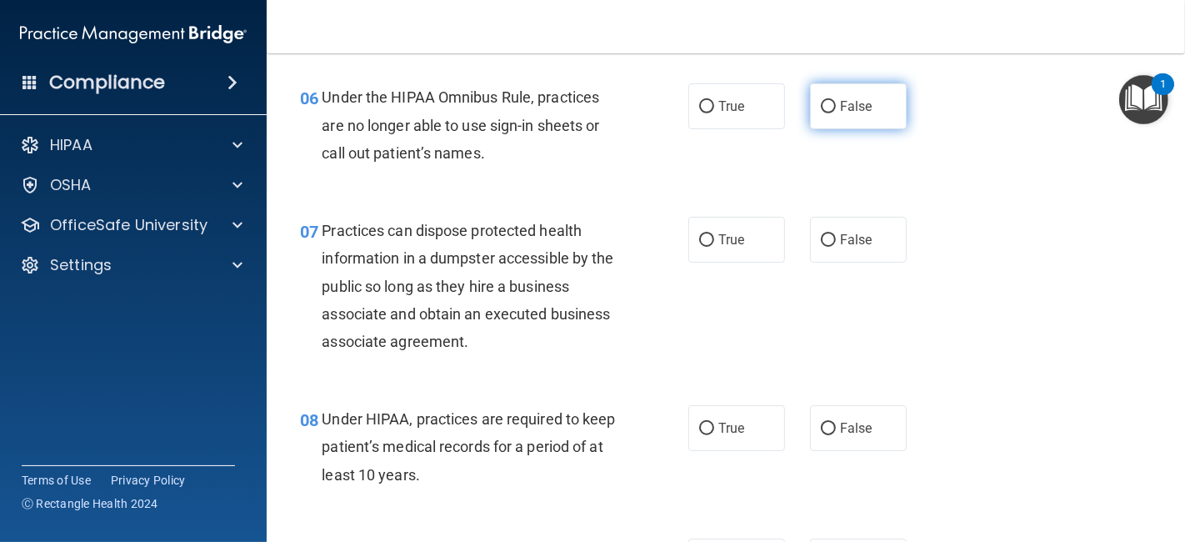
click at [856, 122] on label "False" at bounding box center [858, 106] width 97 height 46
click at [836, 113] on input "False" at bounding box center [828, 107] width 15 height 13
radio input "true"
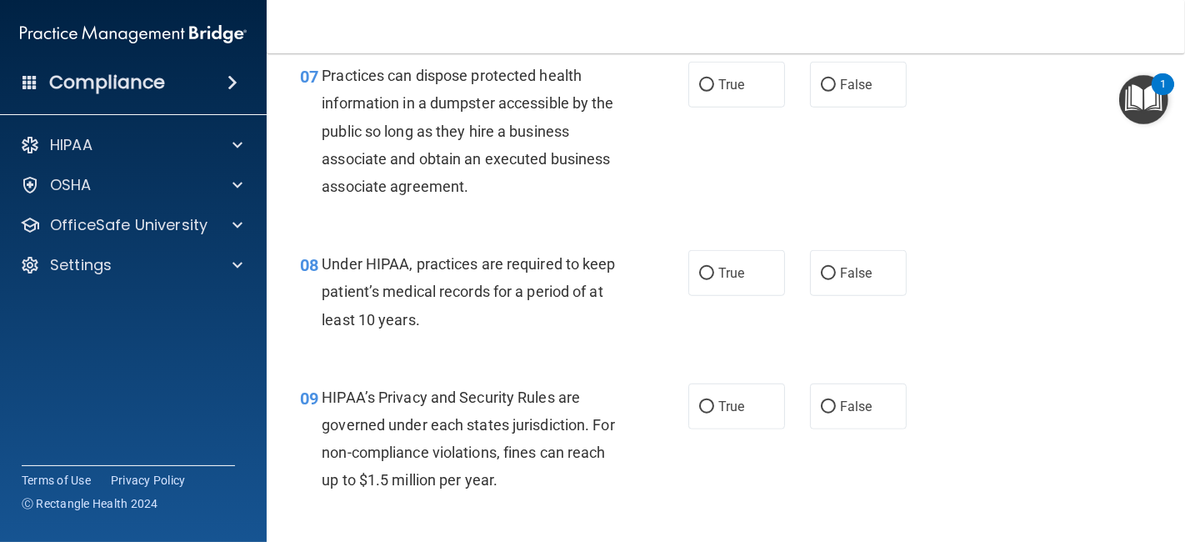
scroll to position [1103, 0]
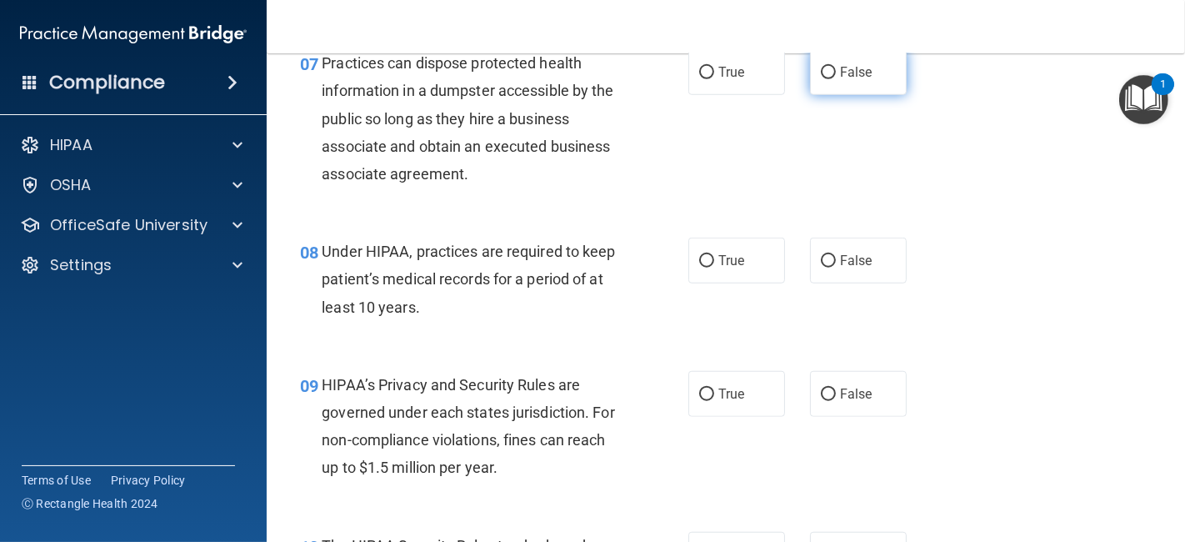
click at [841, 64] on span "False" at bounding box center [856, 72] width 33 height 16
click at [836, 67] on input "False" at bounding box center [828, 73] width 15 height 13
radio input "true"
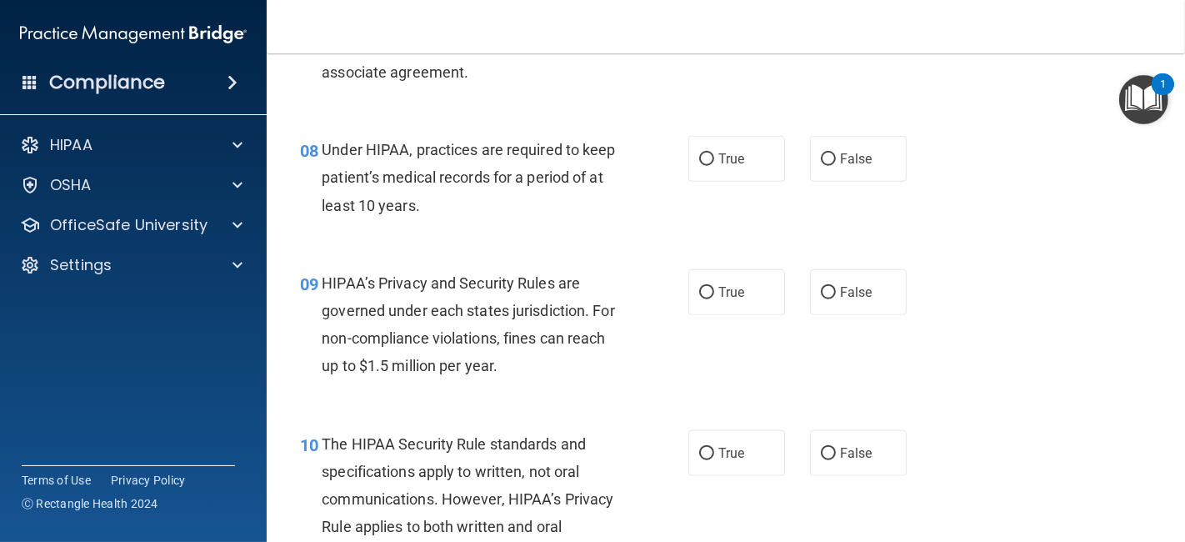
scroll to position [1218, 0]
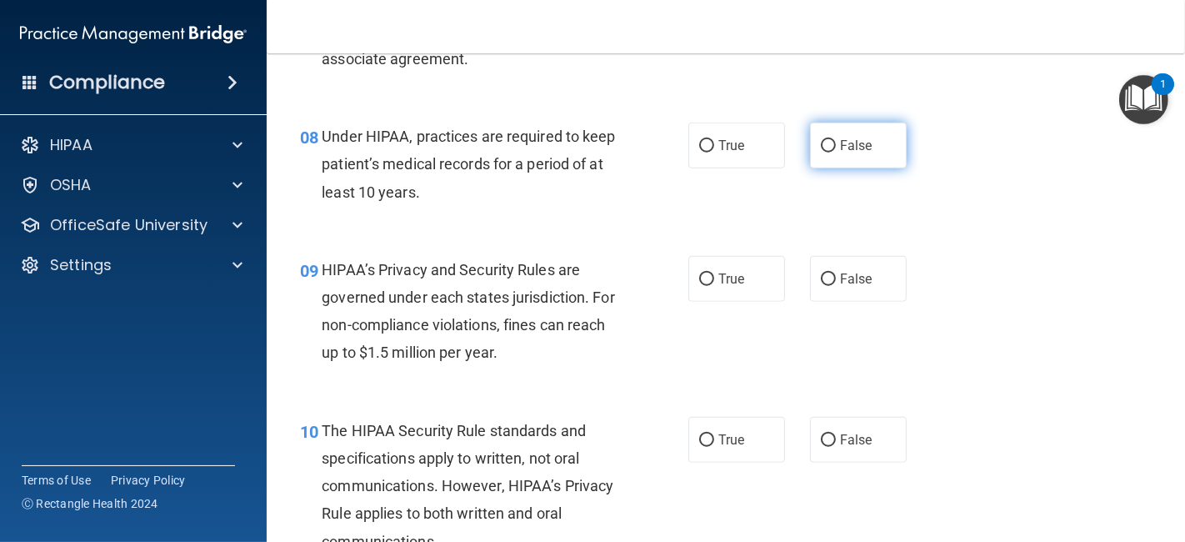
click at [851, 159] on label "False" at bounding box center [858, 146] width 97 height 46
click at [836, 153] on input "False" at bounding box center [828, 146] width 15 height 13
radio input "true"
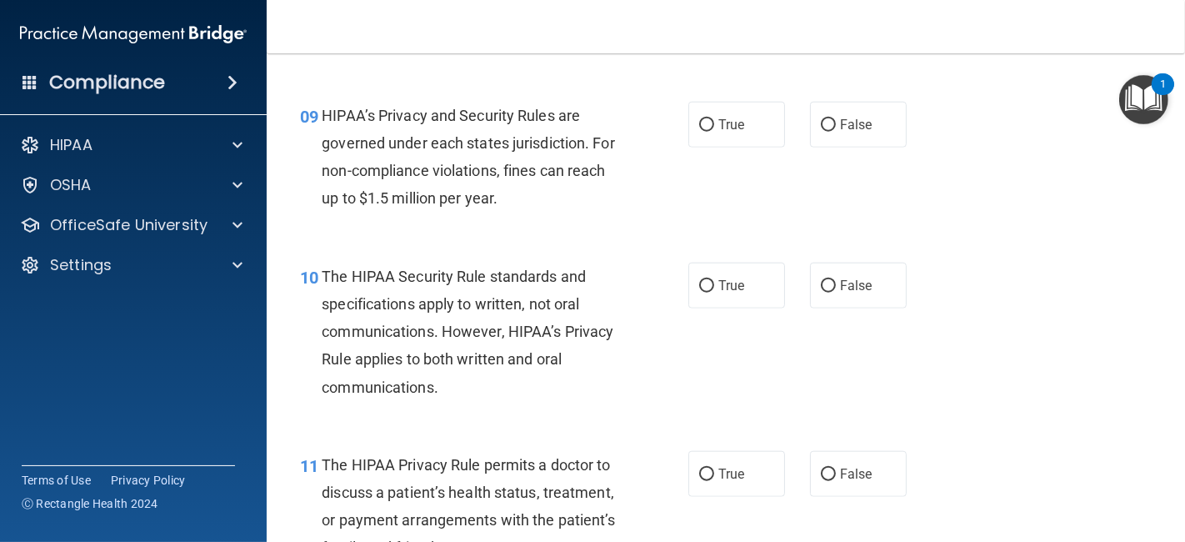
scroll to position [1379, 0]
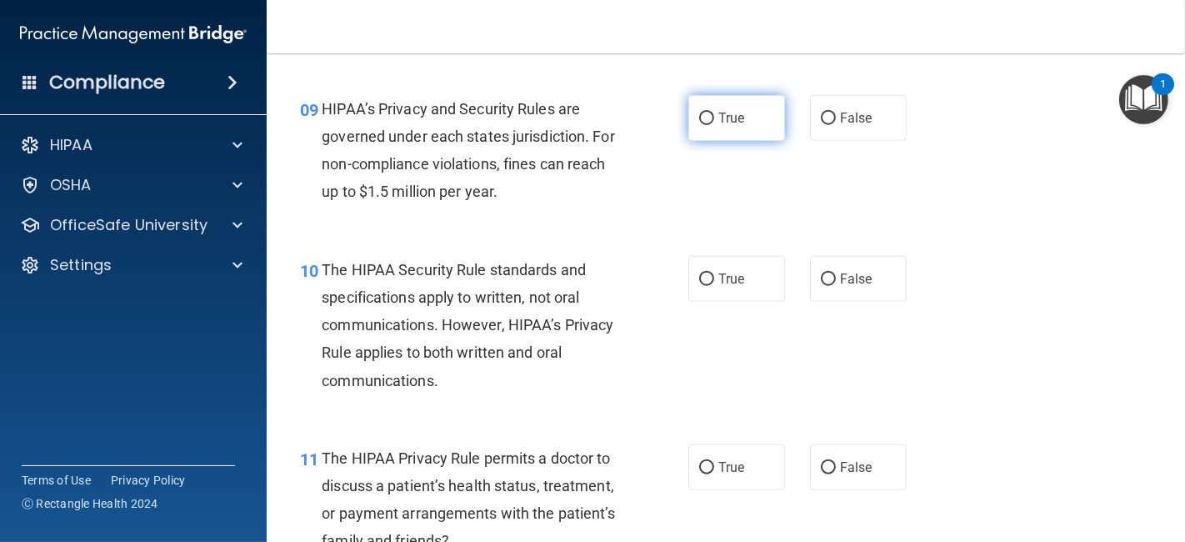
click at [747, 108] on label "True" at bounding box center [736, 118] width 97 height 46
click at [714, 113] on input "True" at bounding box center [706, 119] width 15 height 13
radio input "true"
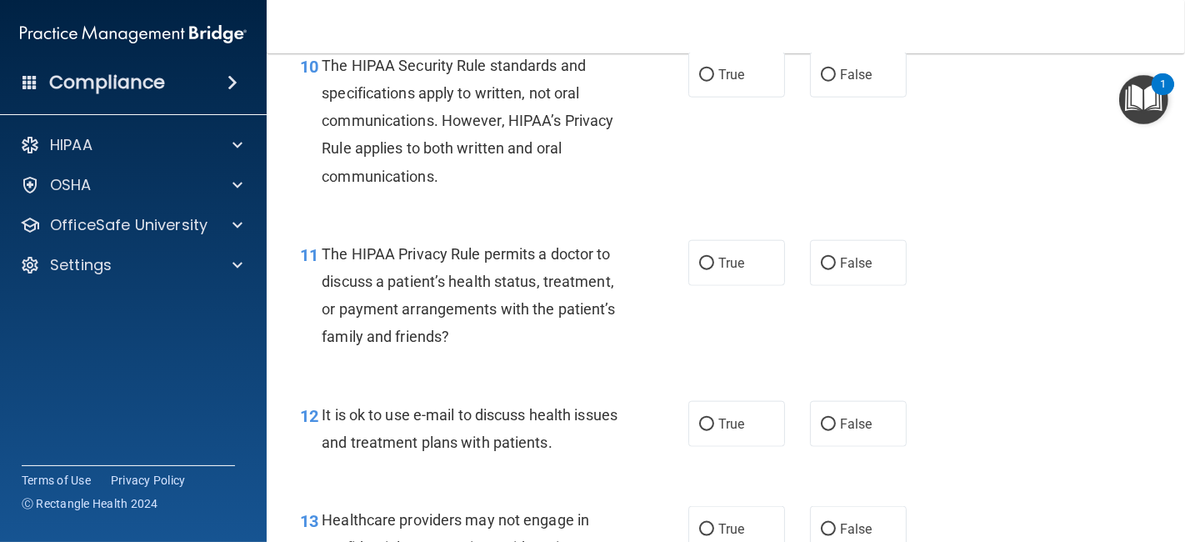
scroll to position [1569, 0]
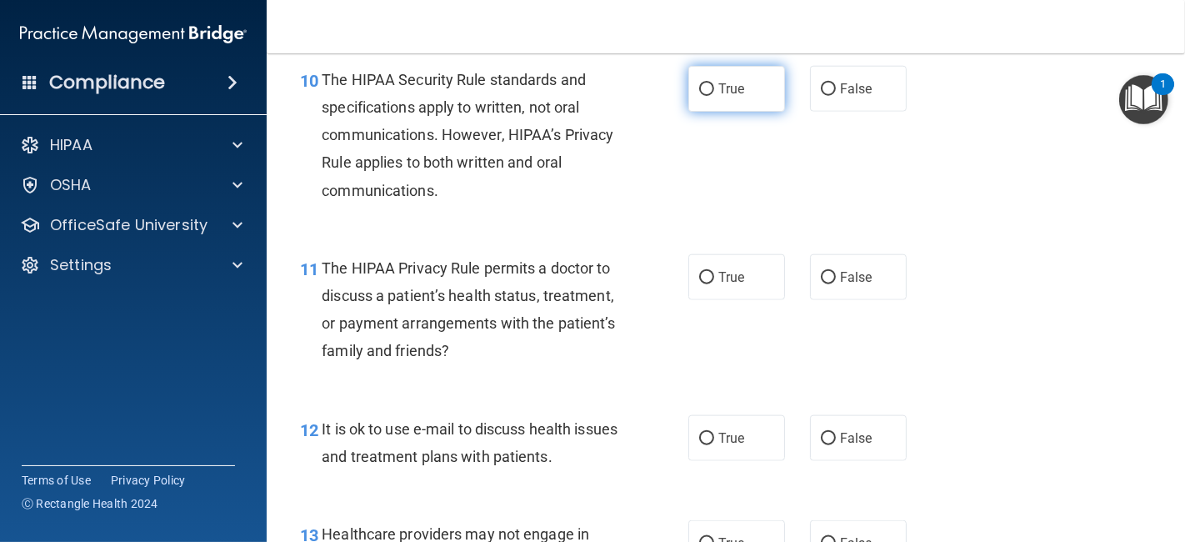
click at [717, 103] on label "True" at bounding box center [736, 89] width 97 height 46
click at [714, 96] on input "True" at bounding box center [706, 89] width 15 height 13
radio input "true"
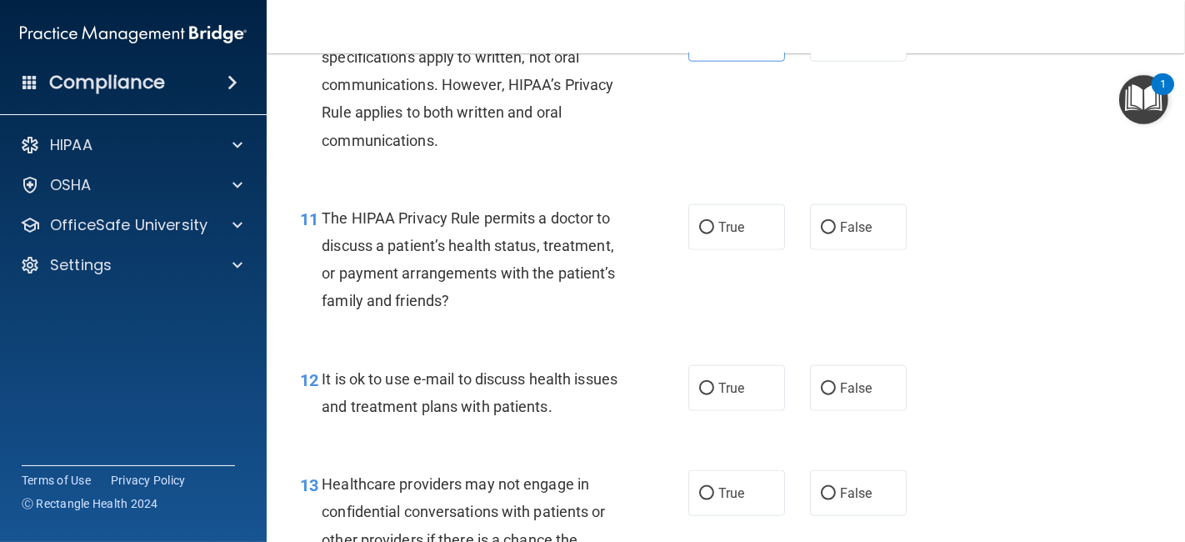
scroll to position [1631, 0]
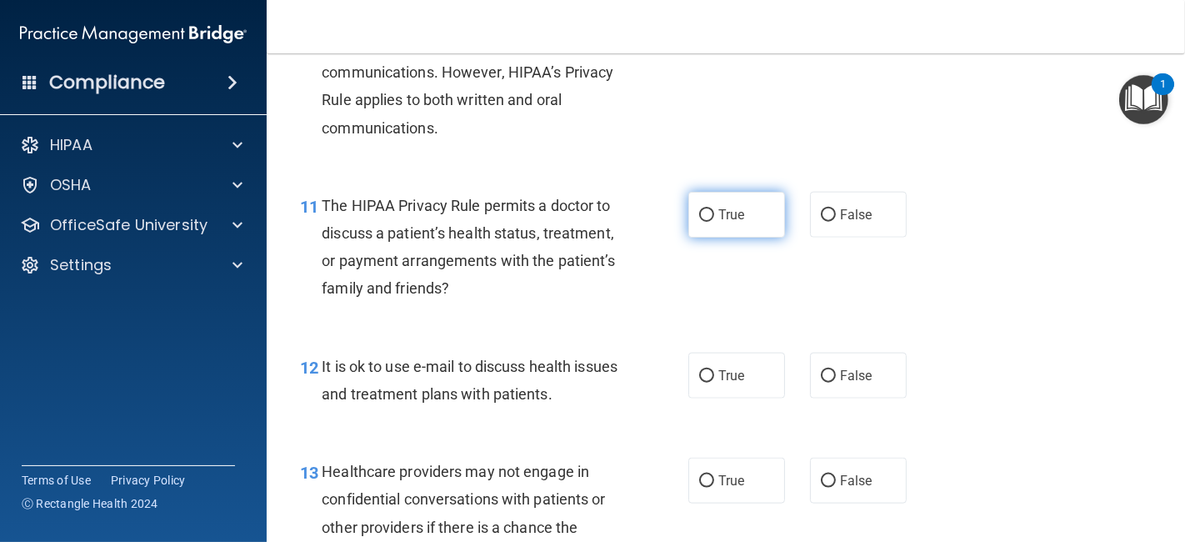
click at [718, 195] on label "True" at bounding box center [736, 215] width 97 height 46
click at [714, 209] on input "True" at bounding box center [706, 215] width 15 height 13
radio input "true"
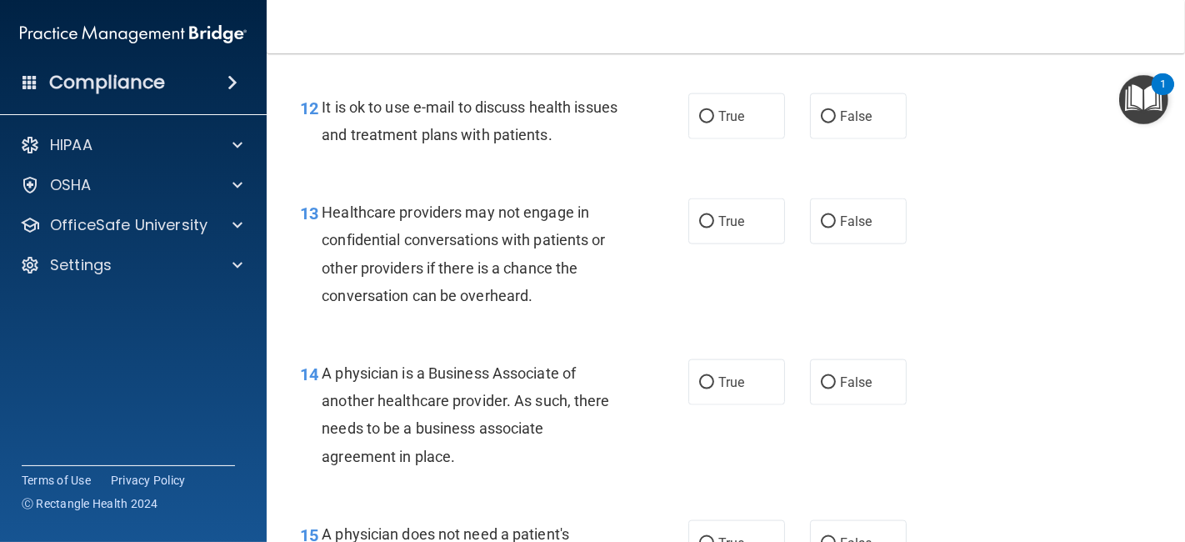
scroll to position [1898, 0]
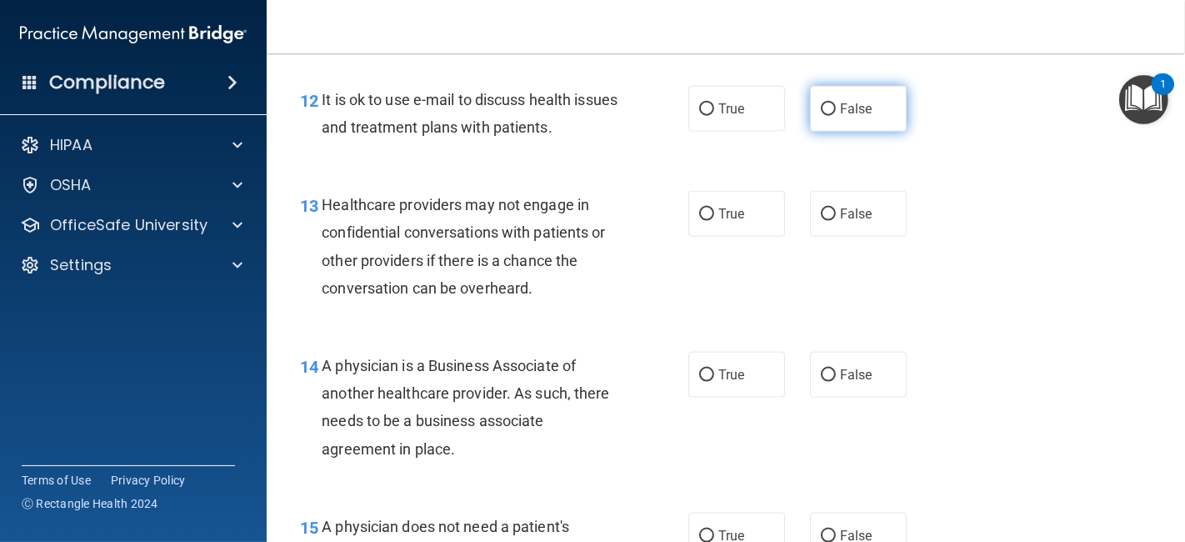
click at [852, 115] on label "False" at bounding box center [858, 109] width 97 height 46
click at [836, 115] on input "False" at bounding box center [828, 109] width 15 height 13
radio input "true"
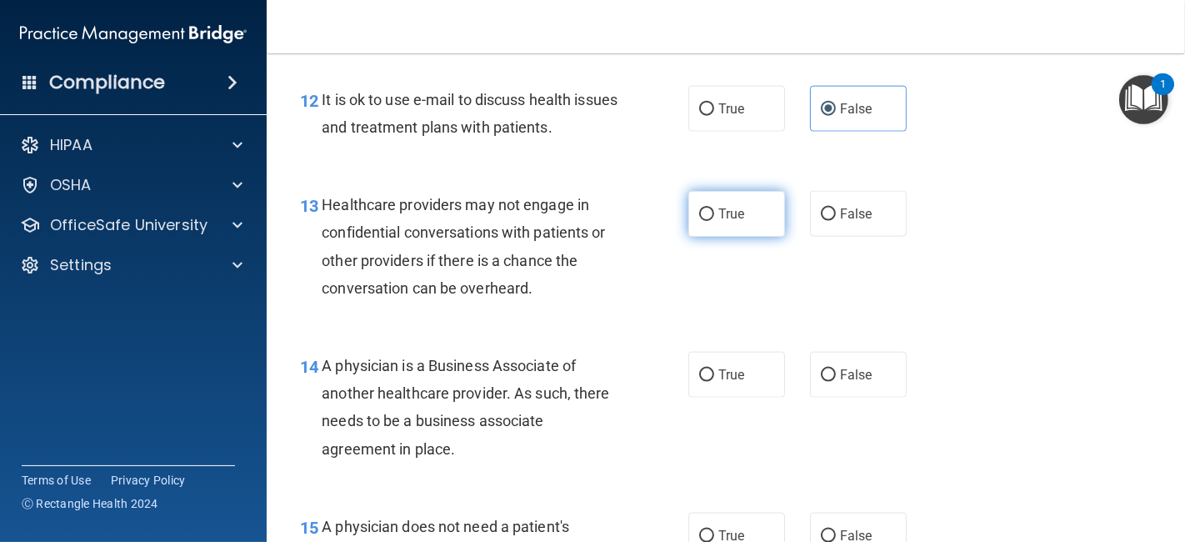
click at [750, 223] on label "True" at bounding box center [736, 214] width 97 height 46
click at [714, 221] on input "True" at bounding box center [706, 214] width 15 height 13
radio input "true"
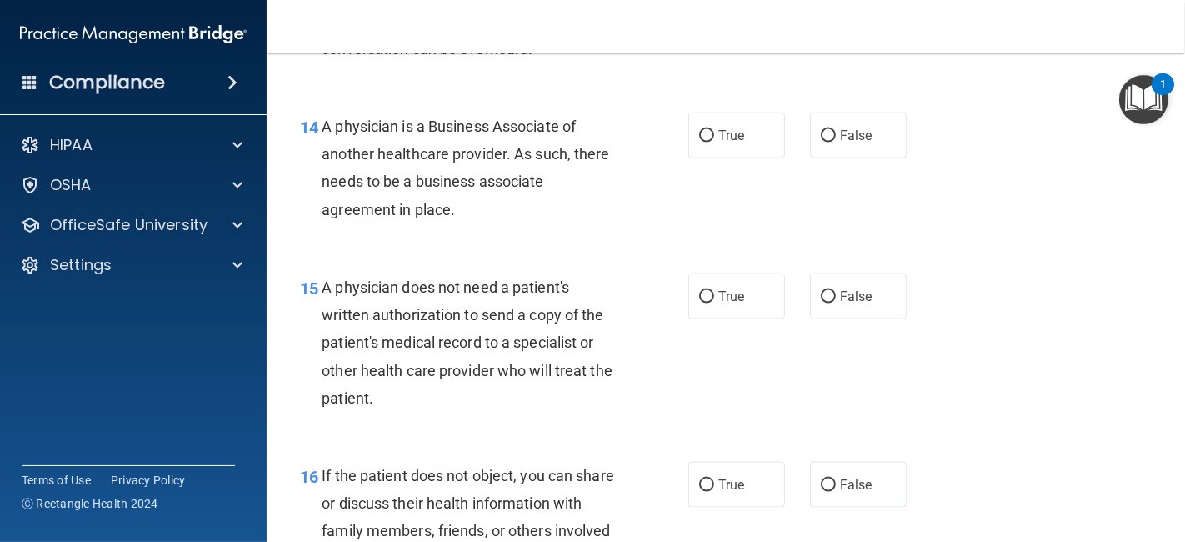
scroll to position [2150, 0]
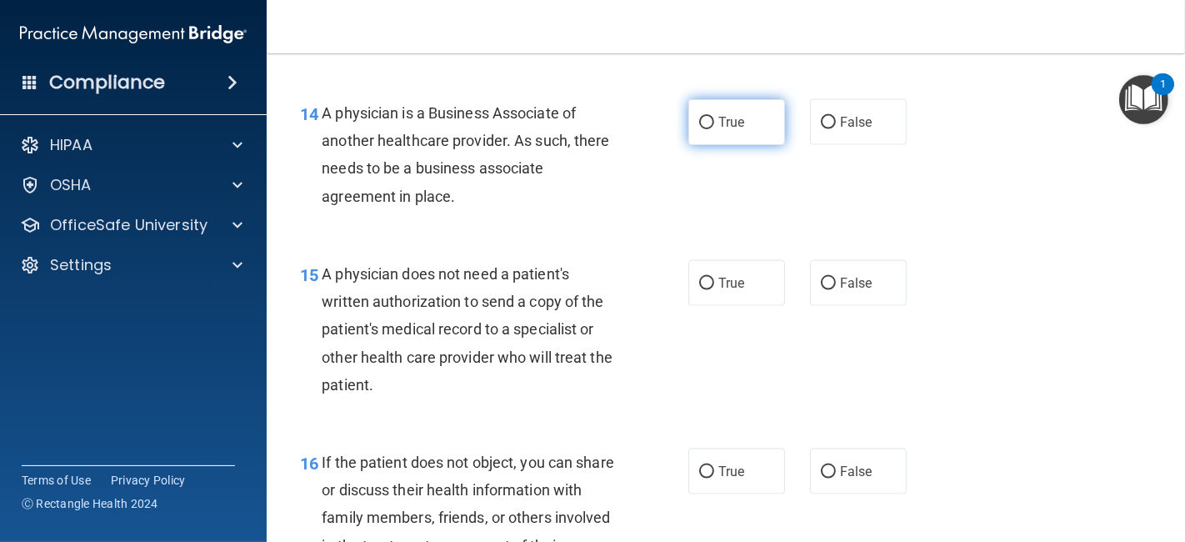
click at [746, 135] on label "True" at bounding box center [736, 122] width 97 height 46
click at [714, 129] on input "True" at bounding box center [706, 123] width 15 height 13
radio input "true"
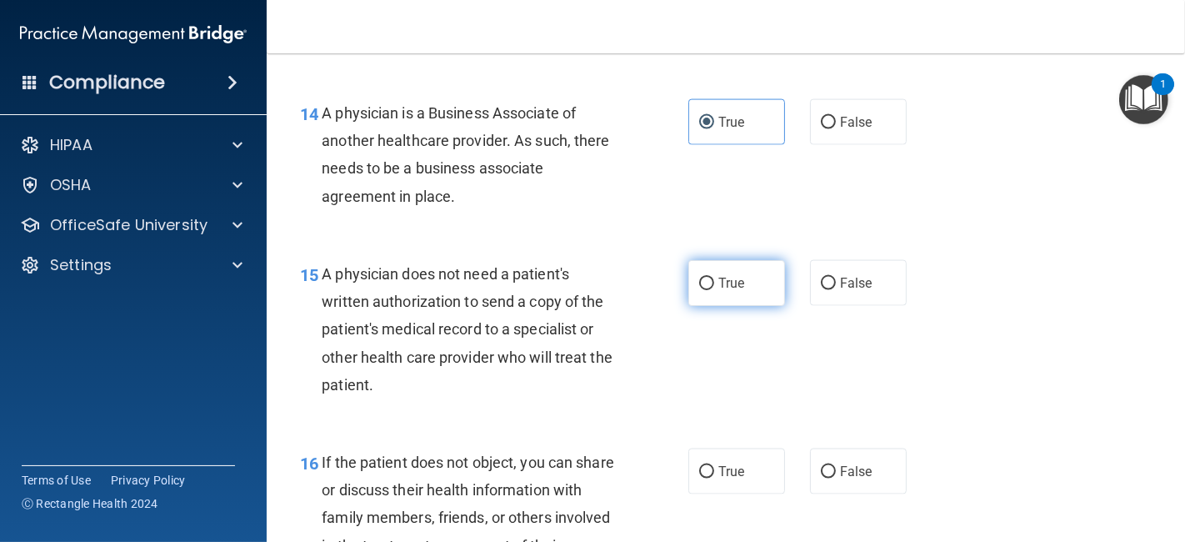
click at [749, 274] on label "True" at bounding box center [736, 283] width 97 height 46
click at [714, 278] on input "True" at bounding box center [706, 284] width 15 height 13
radio input "true"
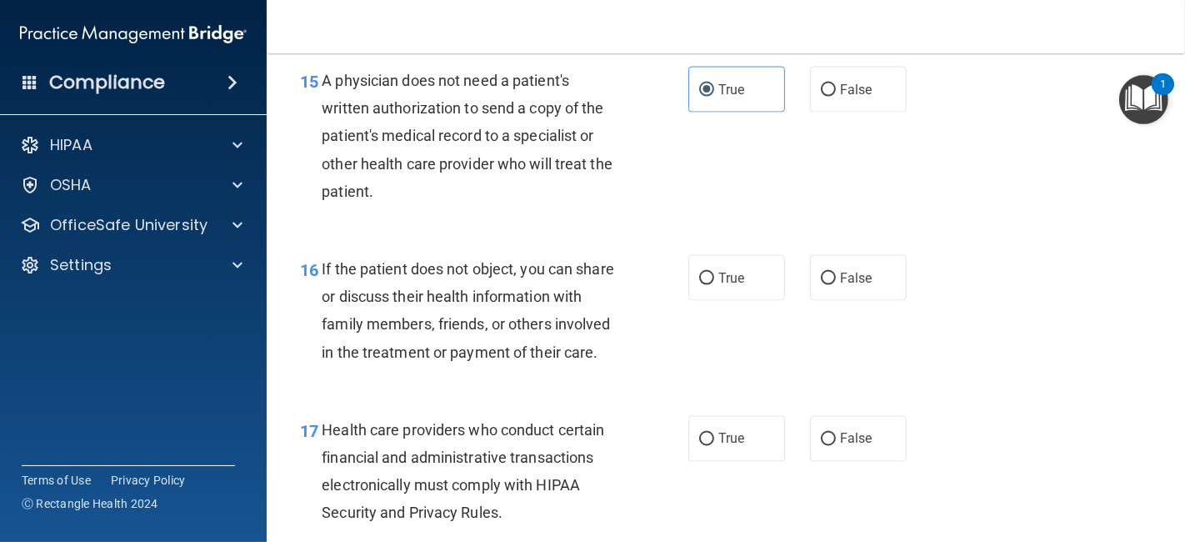
scroll to position [2357, 0]
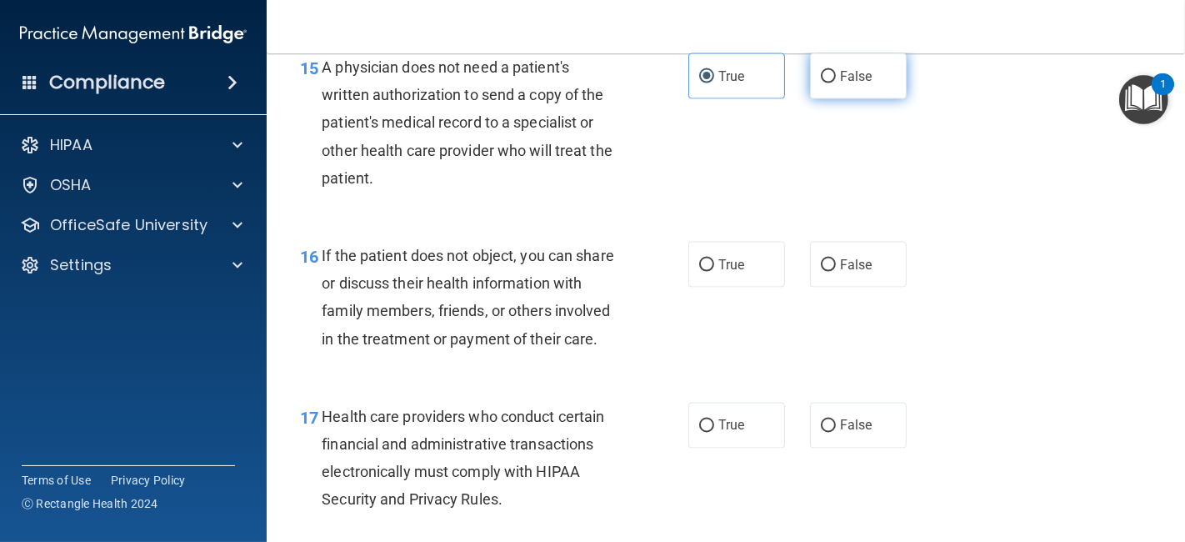
click at [840, 73] on span "False" at bounding box center [856, 76] width 33 height 16
click at [833, 73] on input "False" at bounding box center [828, 77] width 15 height 13
radio input "true"
radio input "false"
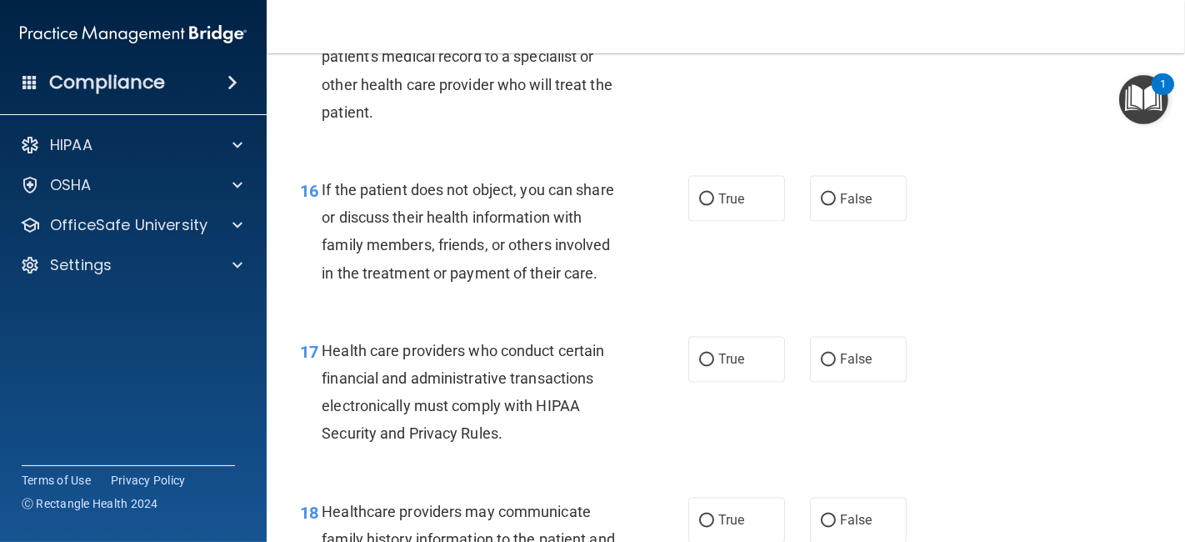
scroll to position [2435, 0]
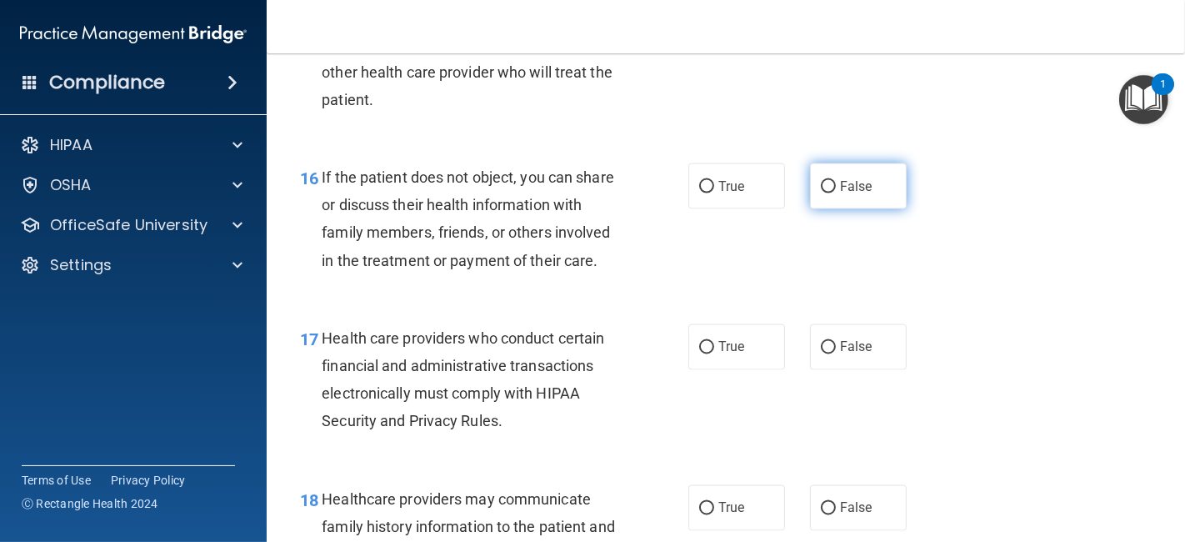
click at [840, 185] on span "False" at bounding box center [856, 186] width 33 height 16
click at [836, 185] on input "False" at bounding box center [828, 187] width 15 height 13
radio input "true"
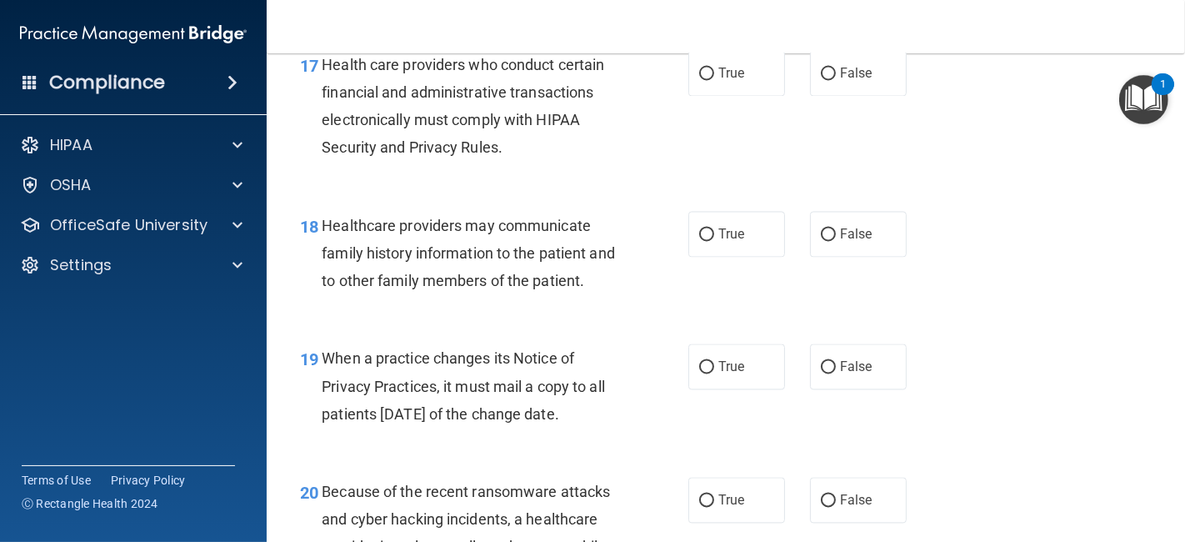
scroll to position [2721, 0]
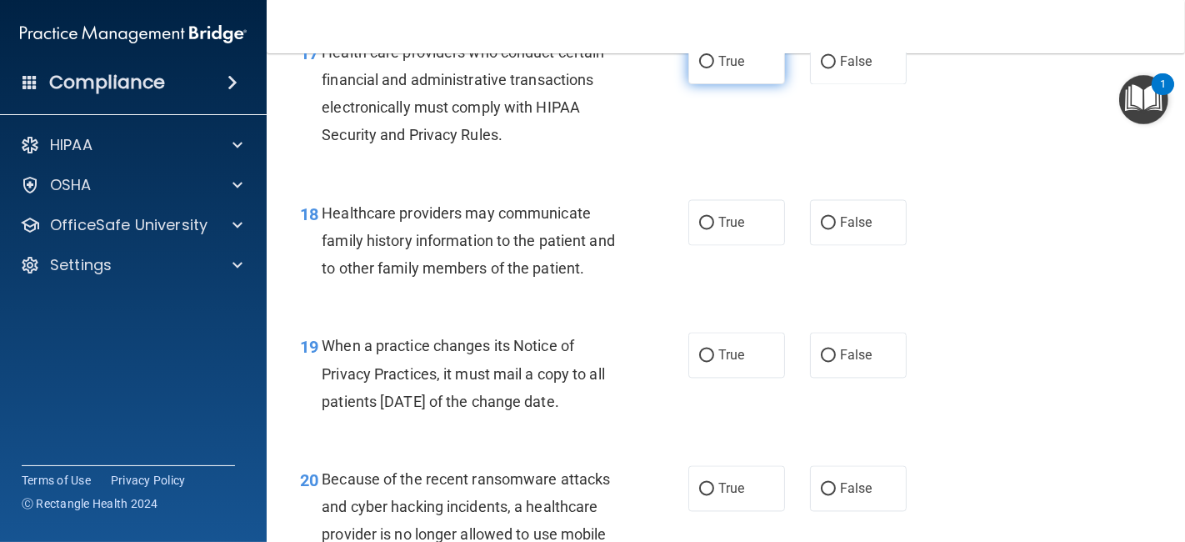
click at [703, 68] on input "True" at bounding box center [706, 62] width 15 height 13
radio input "true"
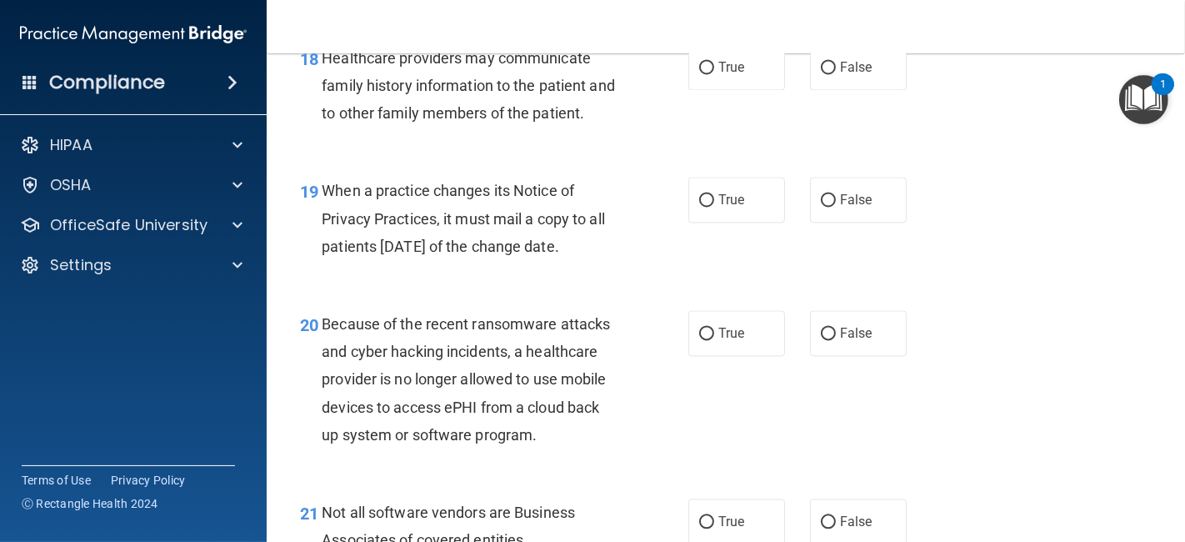
scroll to position [2883, 0]
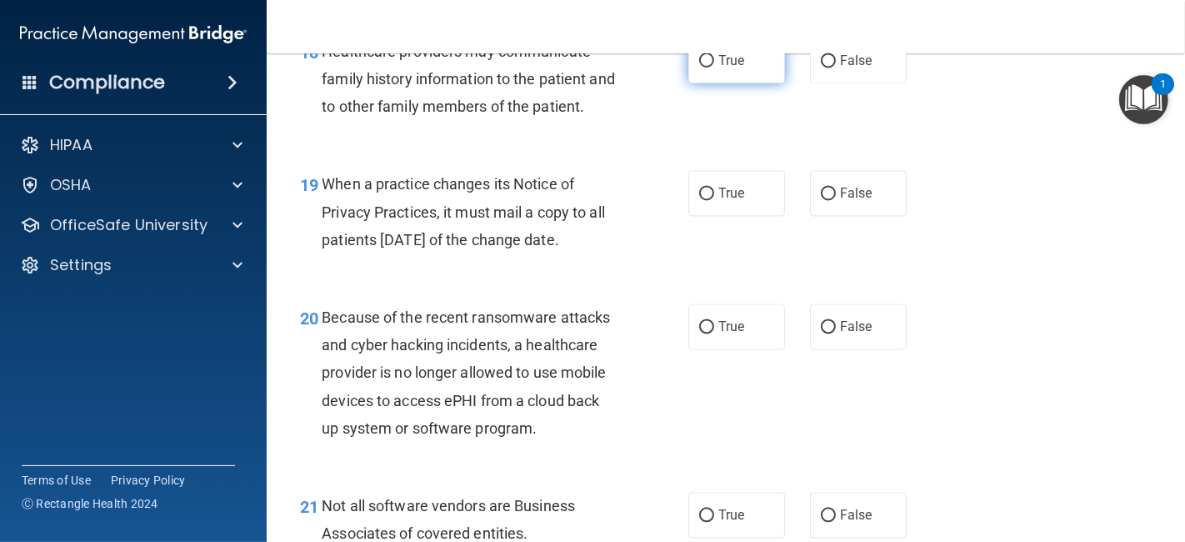
click at [765, 77] on label "True" at bounding box center [736, 61] width 97 height 46
click at [714, 68] on input "True" at bounding box center [706, 61] width 15 height 13
radio input "true"
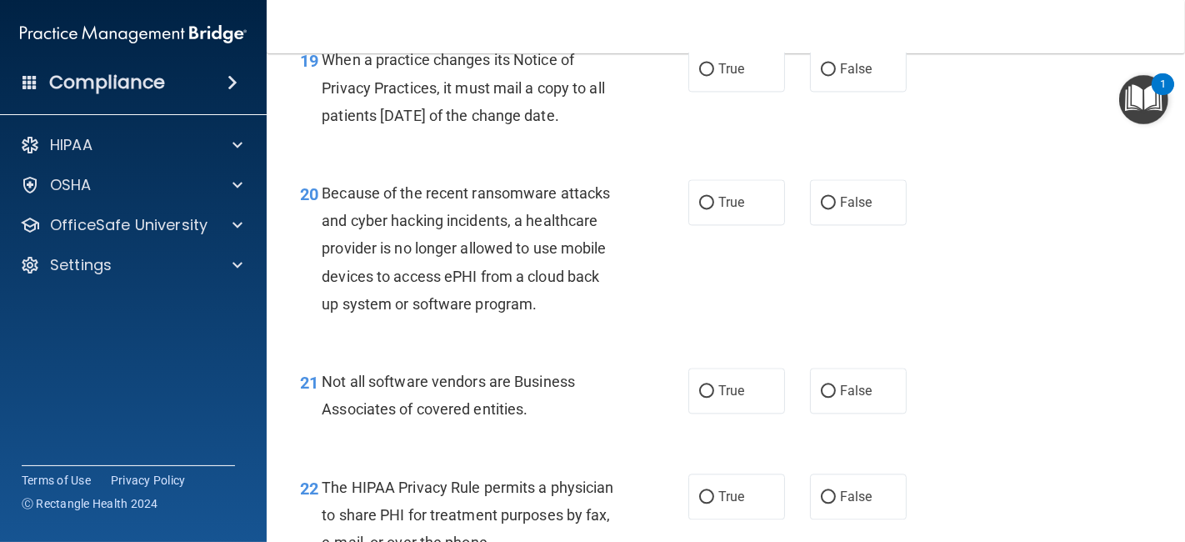
scroll to position [3014, 0]
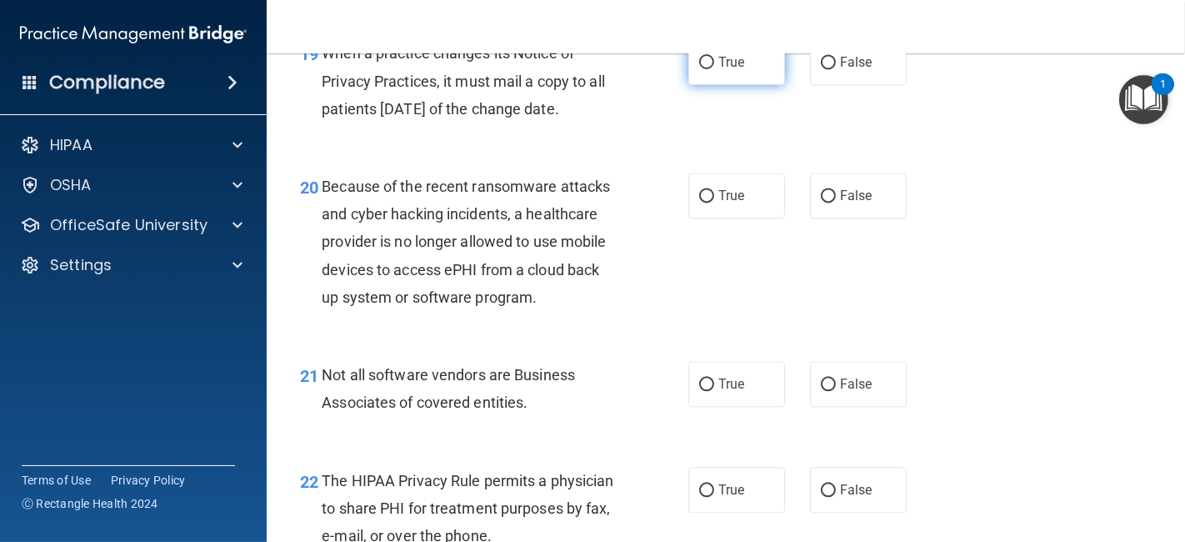
click at [737, 85] on label "True" at bounding box center [736, 62] width 97 height 46
click at [714, 69] on input "True" at bounding box center [706, 63] width 15 height 13
radio input "true"
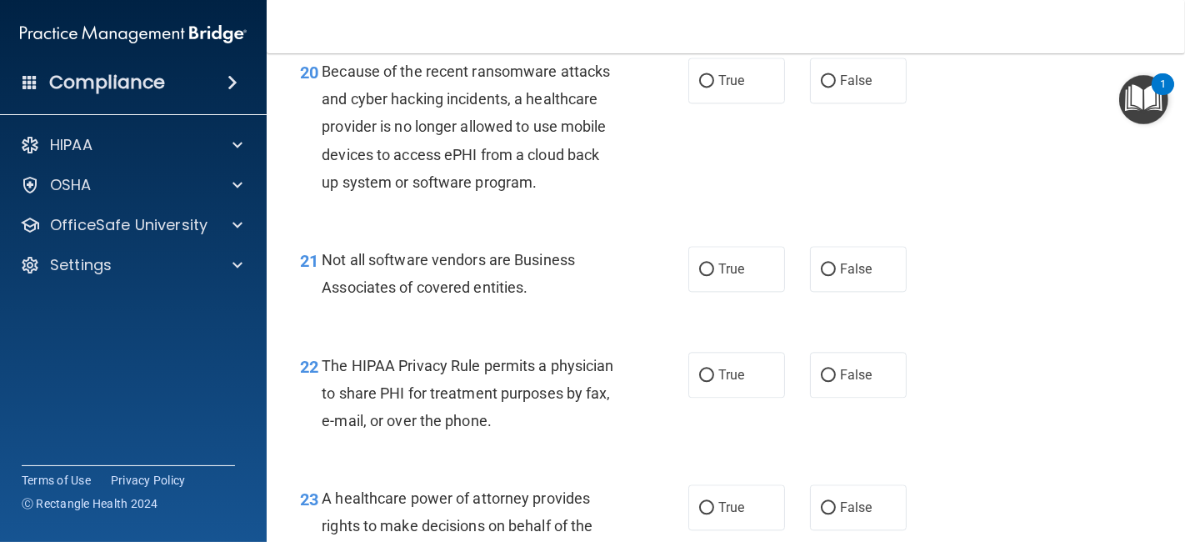
scroll to position [3142, 0]
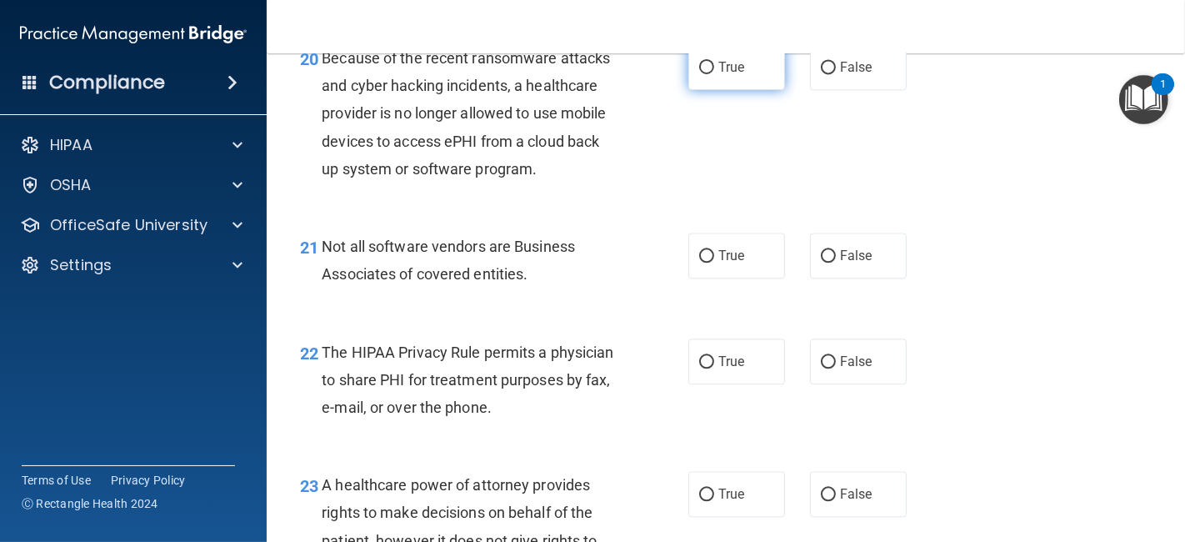
click at [727, 90] on label "True" at bounding box center [736, 67] width 97 height 46
click at [714, 74] on input "True" at bounding box center [706, 68] width 15 height 13
radio input "true"
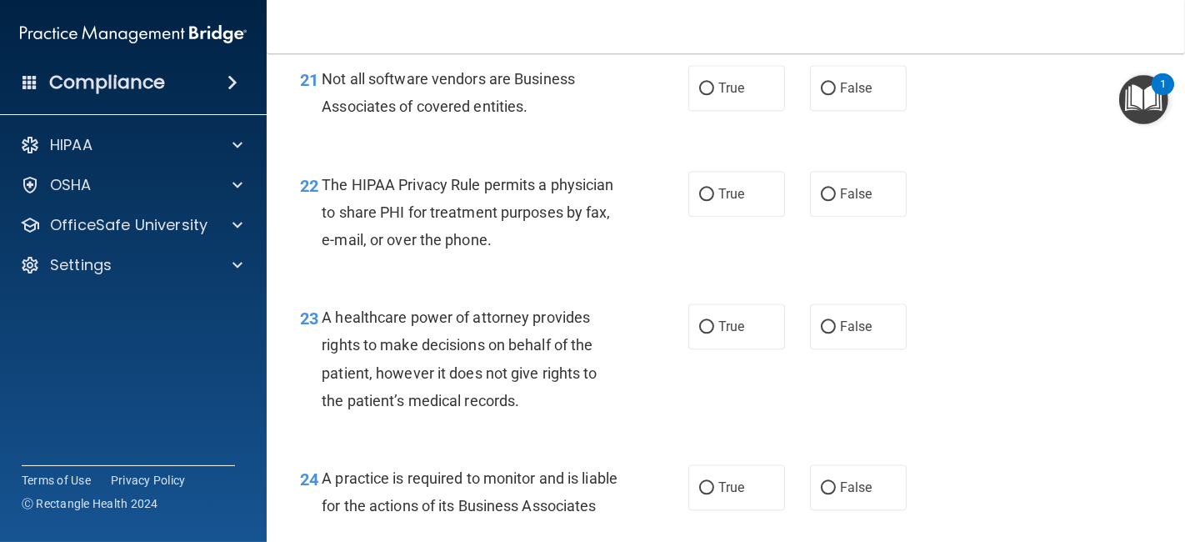
scroll to position [3322, 0]
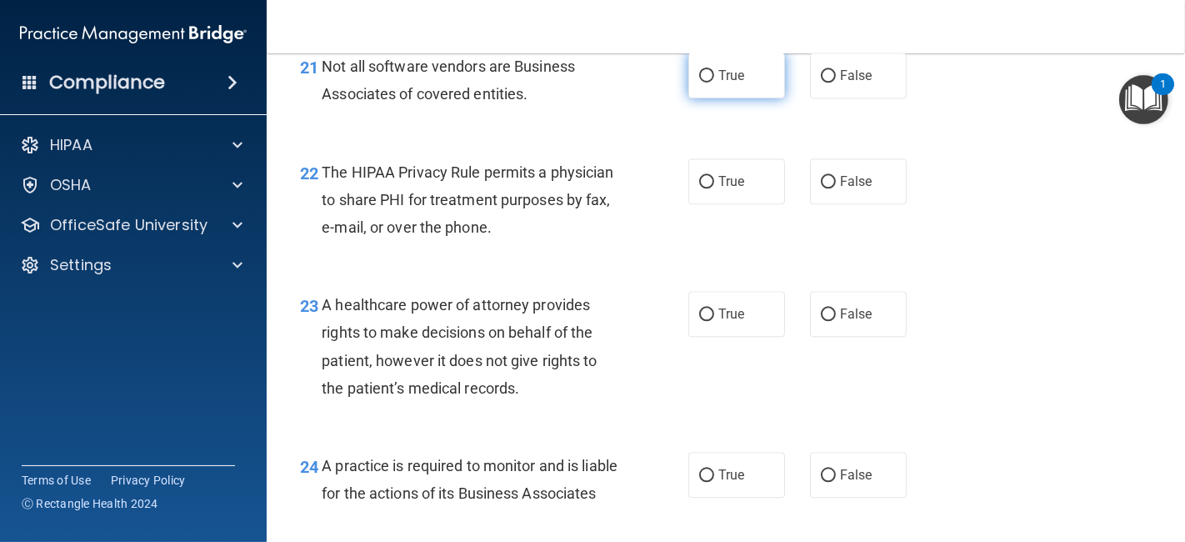
click at [745, 93] on label "True" at bounding box center [736, 76] width 97 height 46
click at [714, 83] on input "True" at bounding box center [706, 76] width 15 height 13
radio input "true"
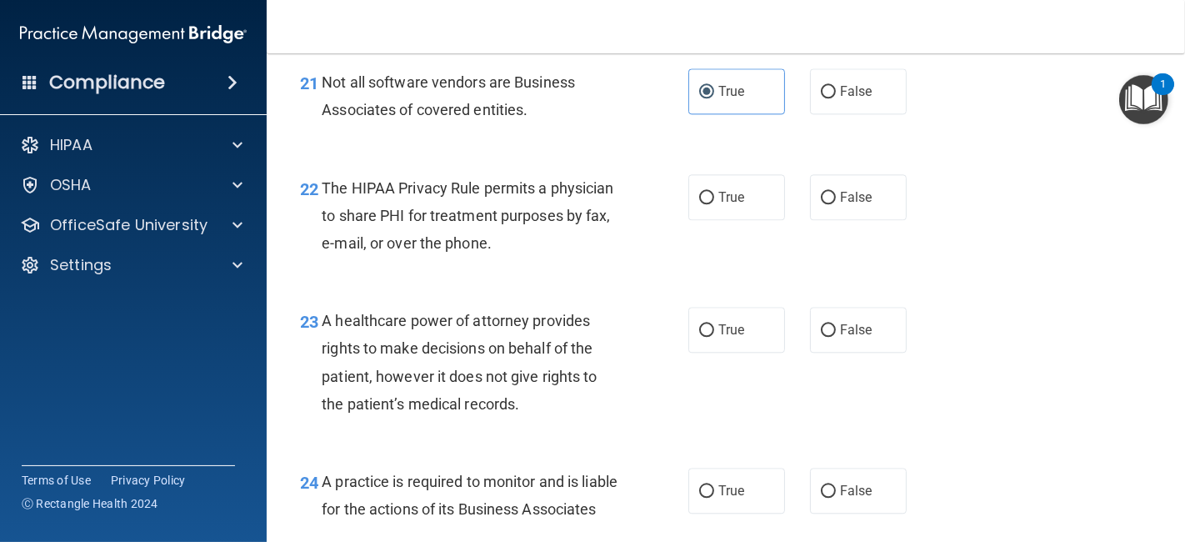
scroll to position [3286, 0]
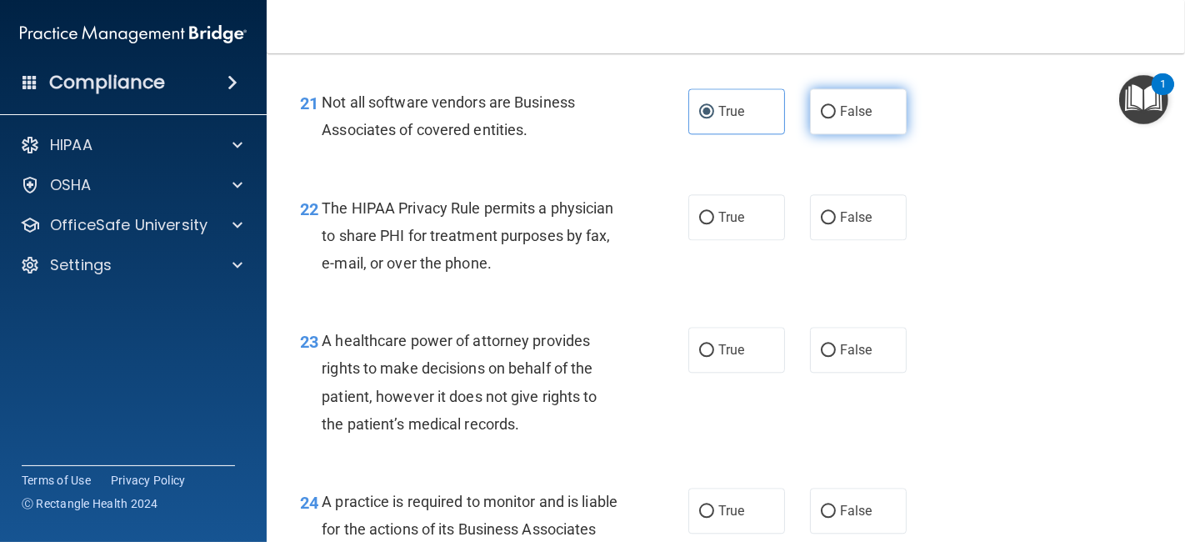
click at [852, 119] on span "False" at bounding box center [856, 111] width 33 height 16
click at [836, 118] on input "False" at bounding box center [828, 112] width 15 height 13
radio input "true"
radio input "false"
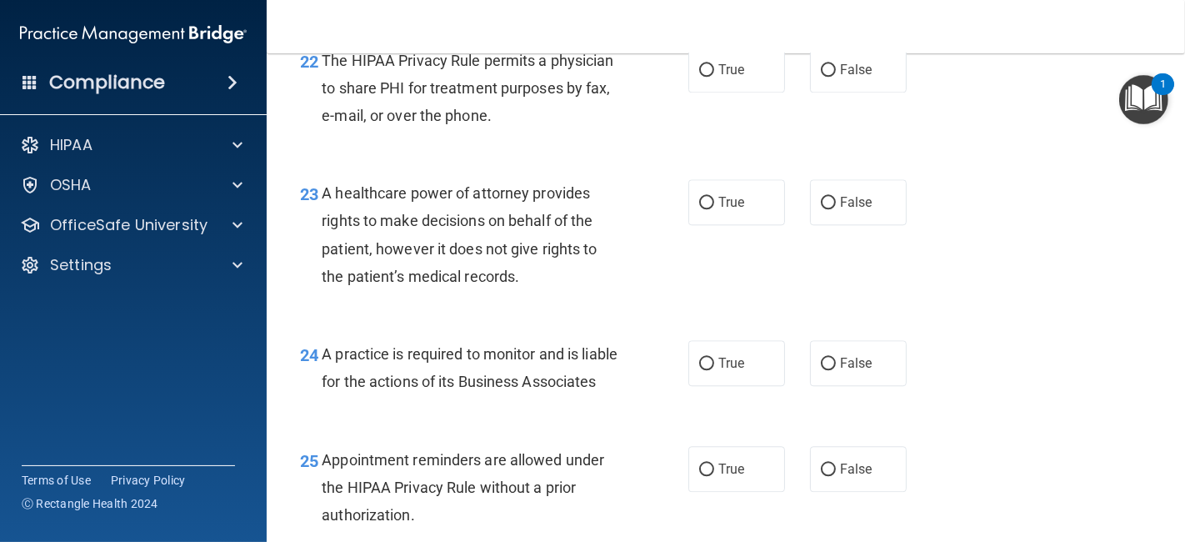
scroll to position [3447, 0]
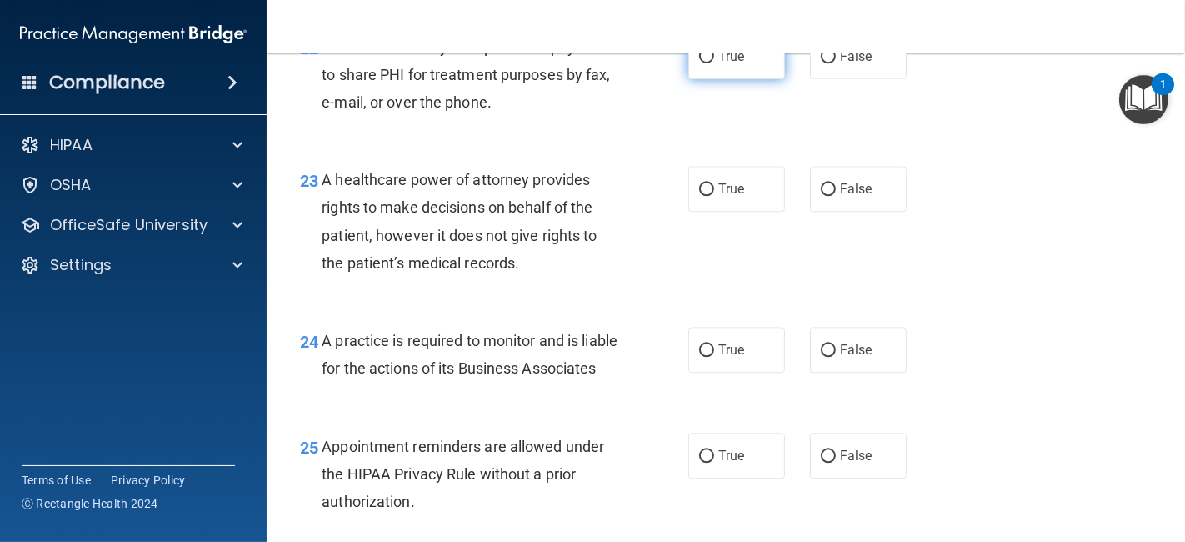
click at [763, 70] on label "True" at bounding box center [736, 56] width 97 height 46
click at [714, 63] on input "True" at bounding box center [706, 57] width 15 height 13
radio input "true"
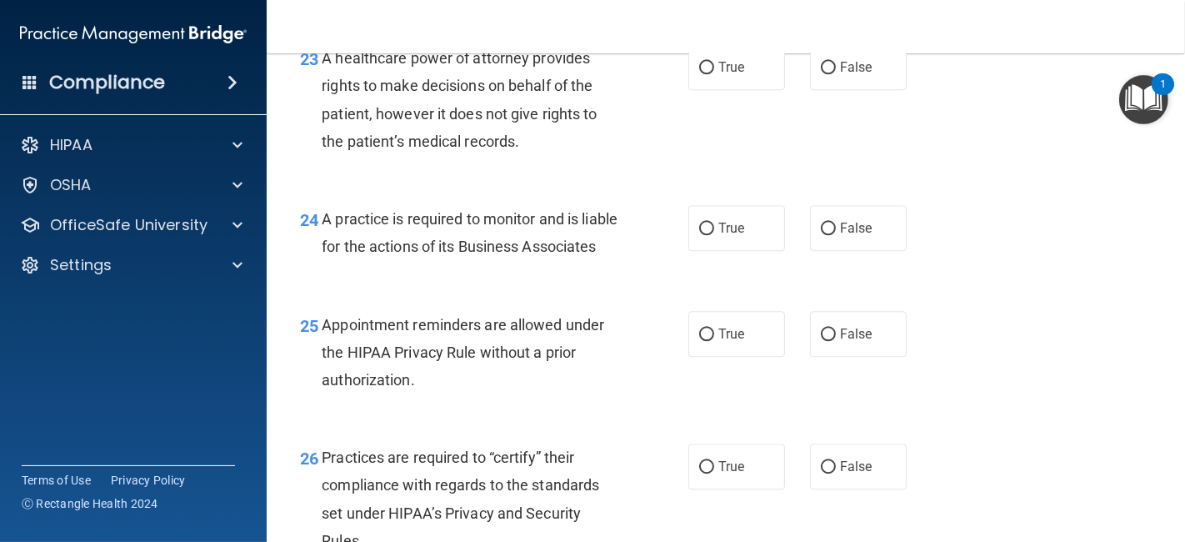
scroll to position [3576, 0]
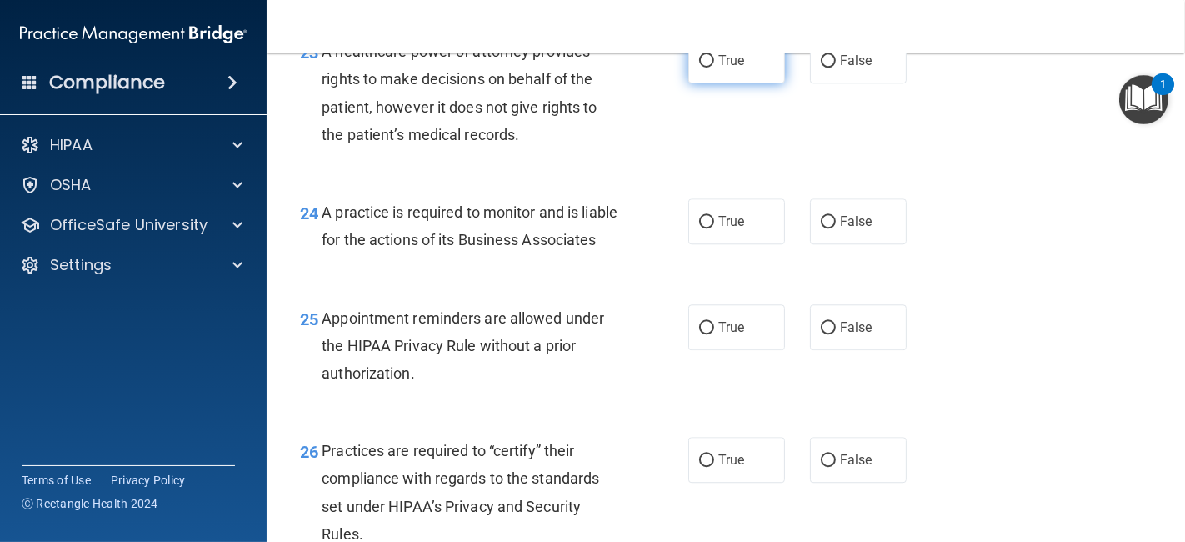
click at [752, 83] on label "True" at bounding box center [736, 61] width 97 height 46
click at [714, 68] on input "True" at bounding box center [706, 61] width 15 height 13
radio input "true"
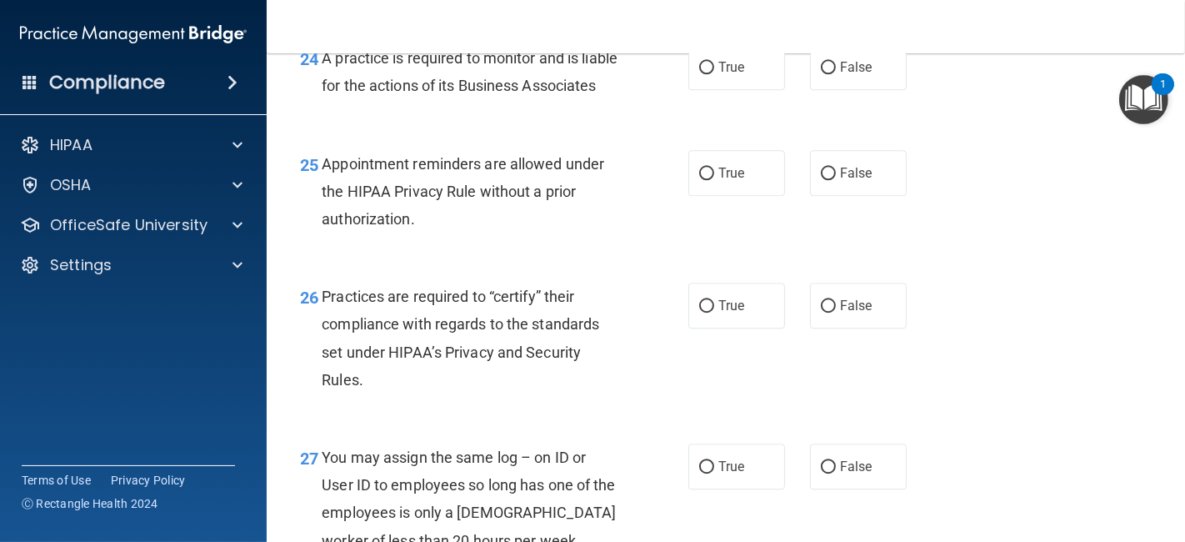
scroll to position [3736, 0]
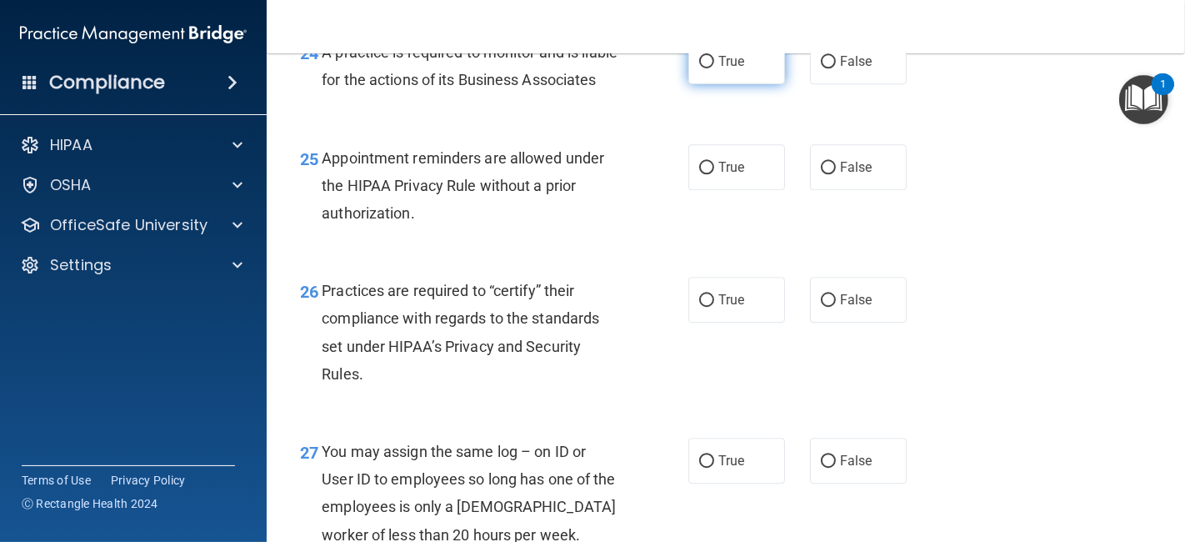
click at [723, 69] on span "True" at bounding box center [731, 61] width 26 height 16
click at [714, 68] on input "True" at bounding box center [706, 62] width 15 height 13
radio input "true"
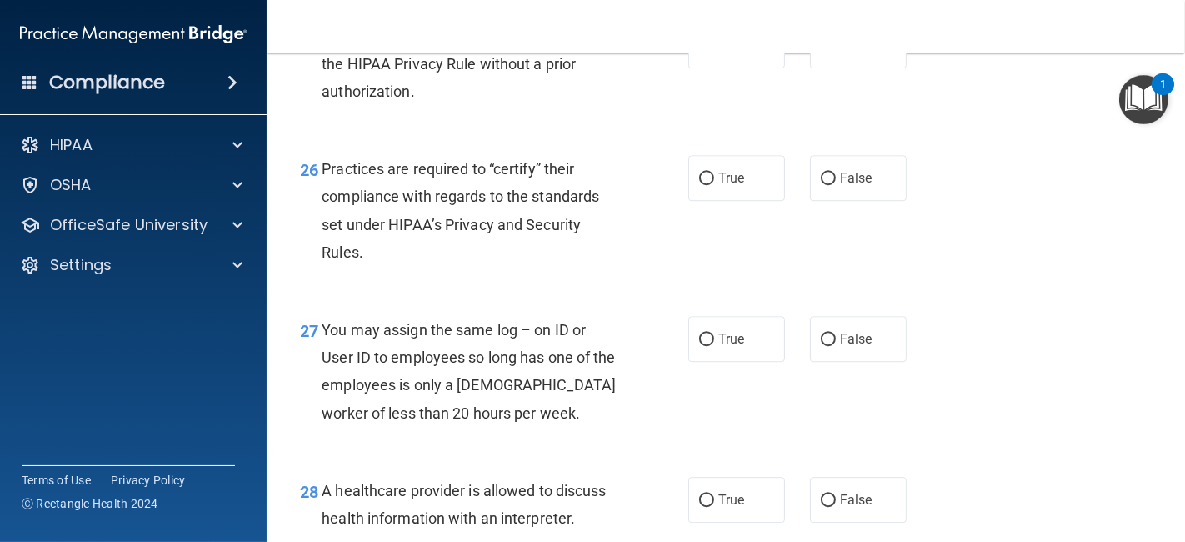
scroll to position [3865, 0]
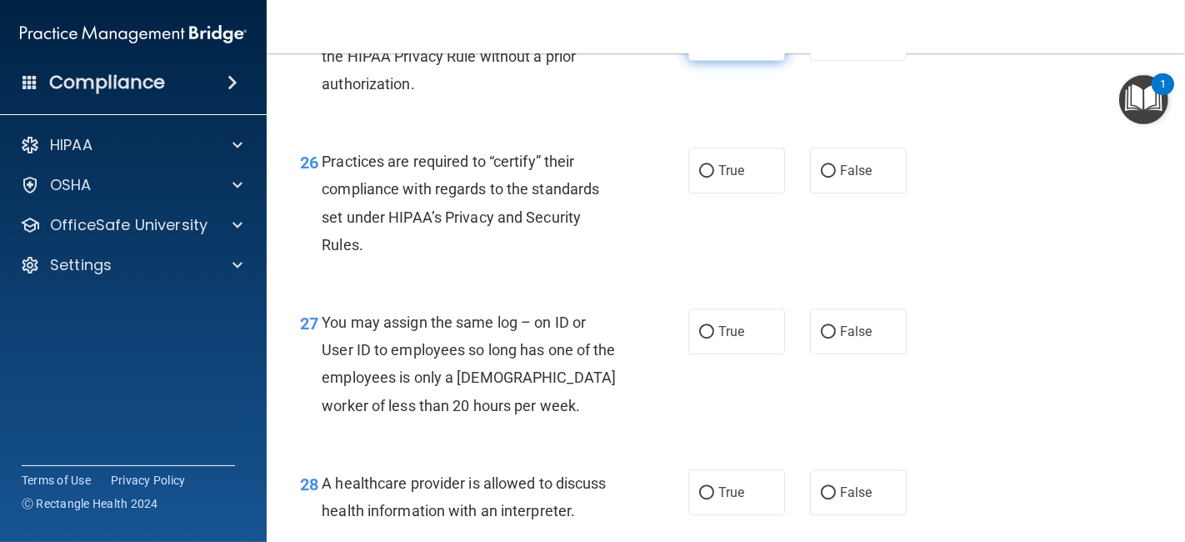
click at [699, 45] on input "True" at bounding box center [706, 39] width 15 height 13
radio input "true"
click at [860, 61] on label "False" at bounding box center [858, 38] width 97 height 46
click at [836, 45] on input "False" at bounding box center [828, 39] width 15 height 13
radio input "true"
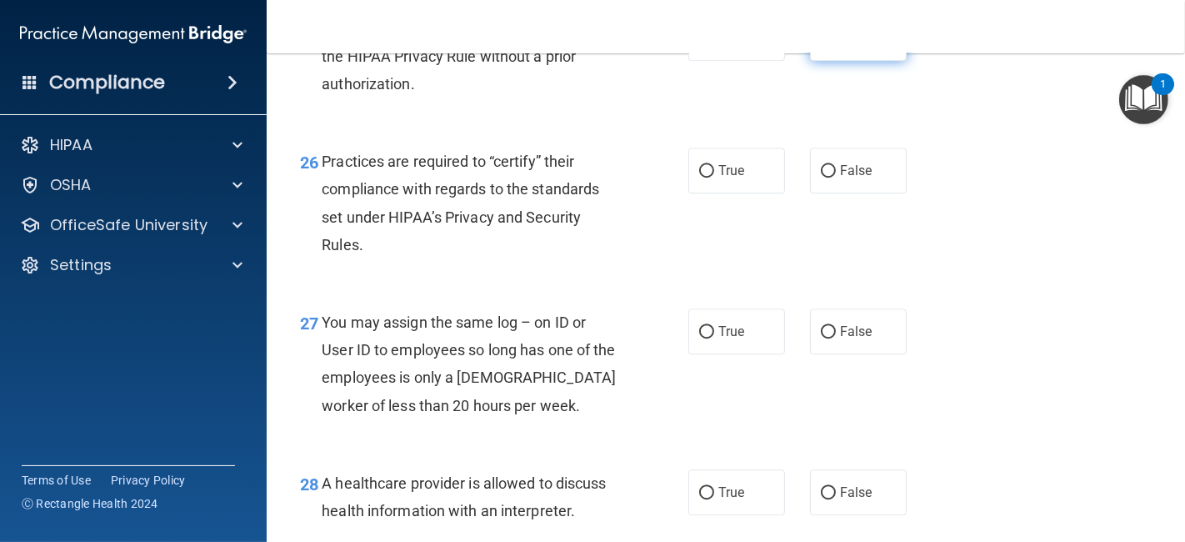
radio input "false"
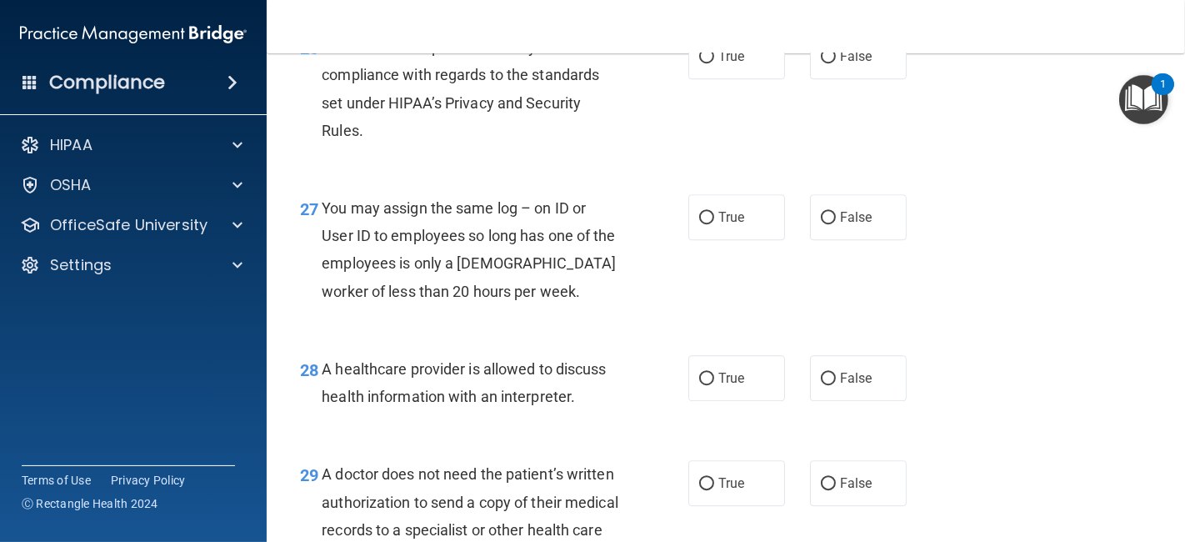
scroll to position [4026, 0]
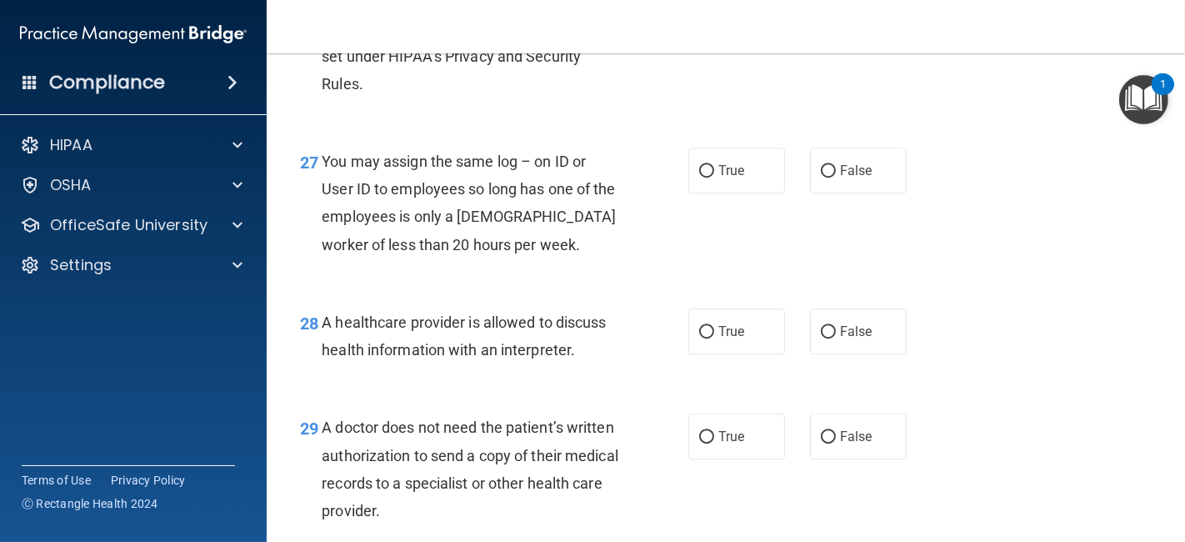
click at [718, 18] on span "True" at bounding box center [731, 10] width 26 height 16
click at [714, 17] on input "True" at bounding box center [706, 10] width 15 height 13
radio input "true"
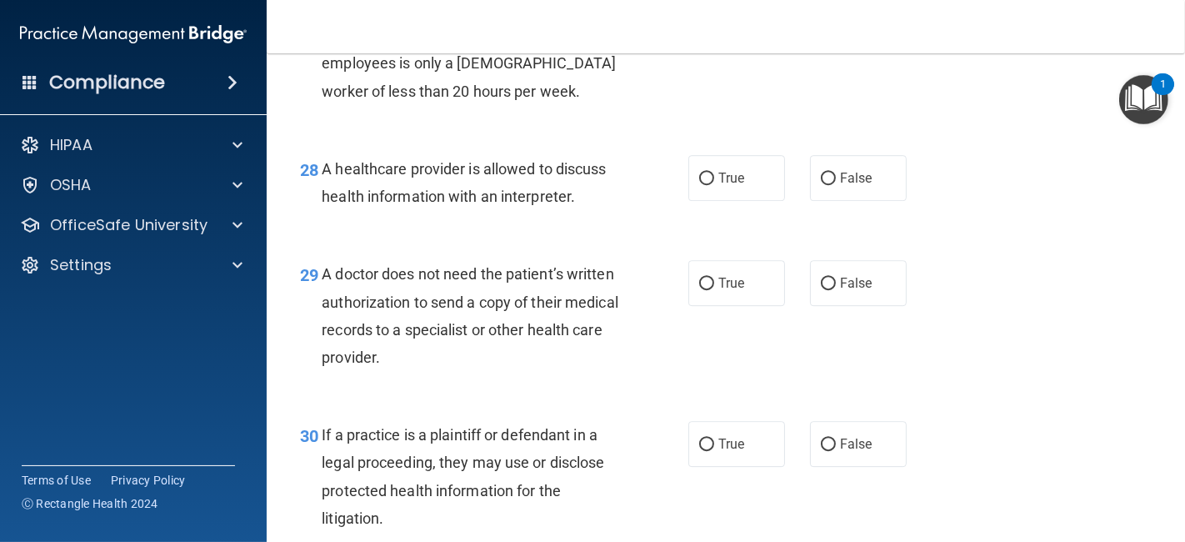
scroll to position [4186, 0]
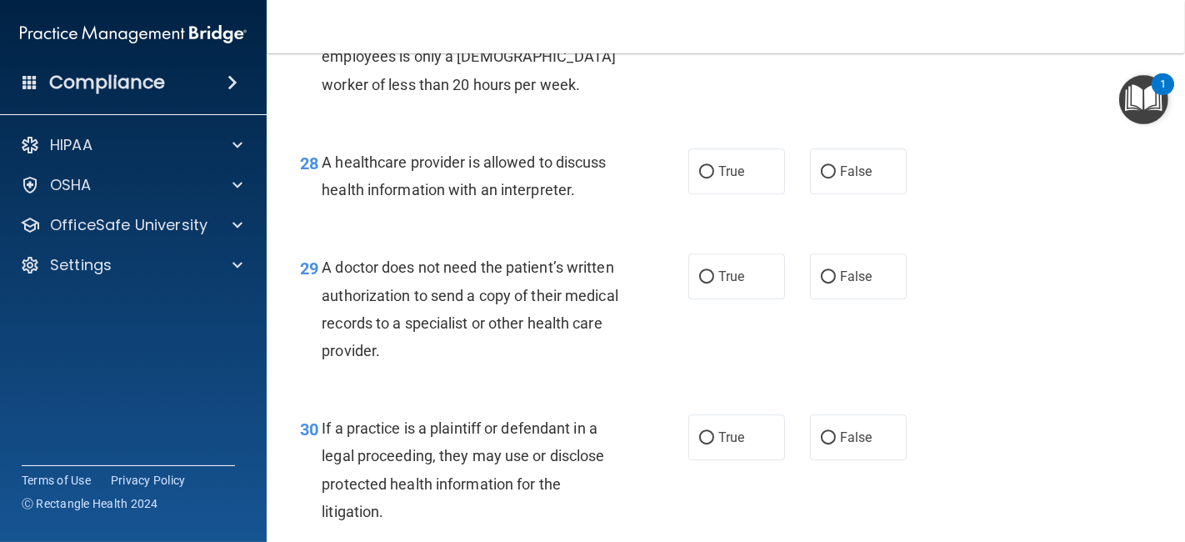
click at [867, 33] on label "False" at bounding box center [858, 10] width 97 height 46
click at [836, 18] on input "False" at bounding box center [828, 11] width 15 height 13
radio input "true"
click at [748, 194] on label "True" at bounding box center [736, 171] width 97 height 46
click at [714, 178] on input "True" at bounding box center [706, 172] width 15 height 13
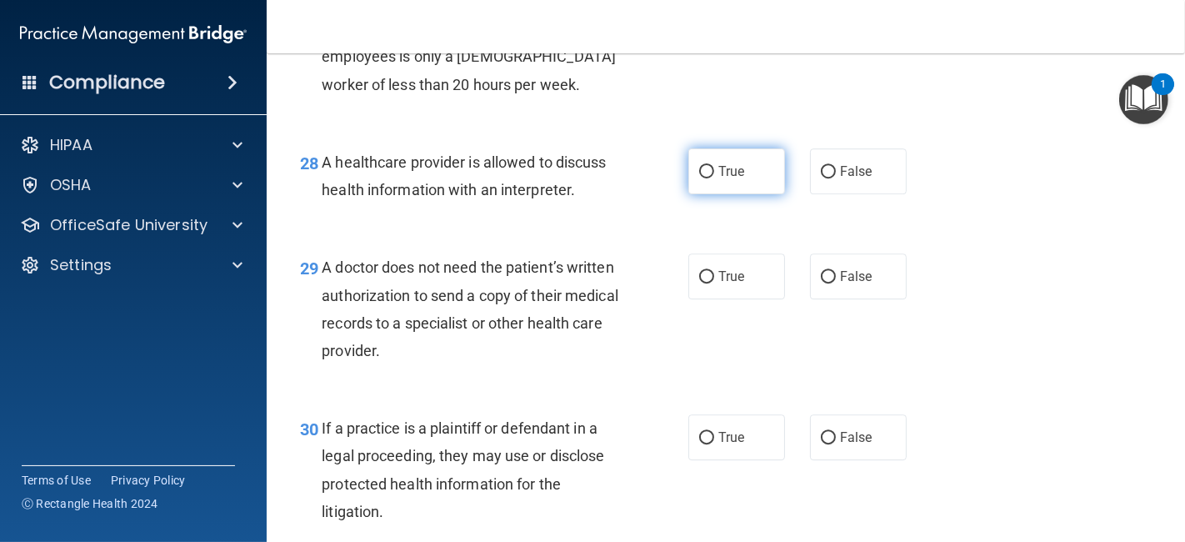
radio input "true"
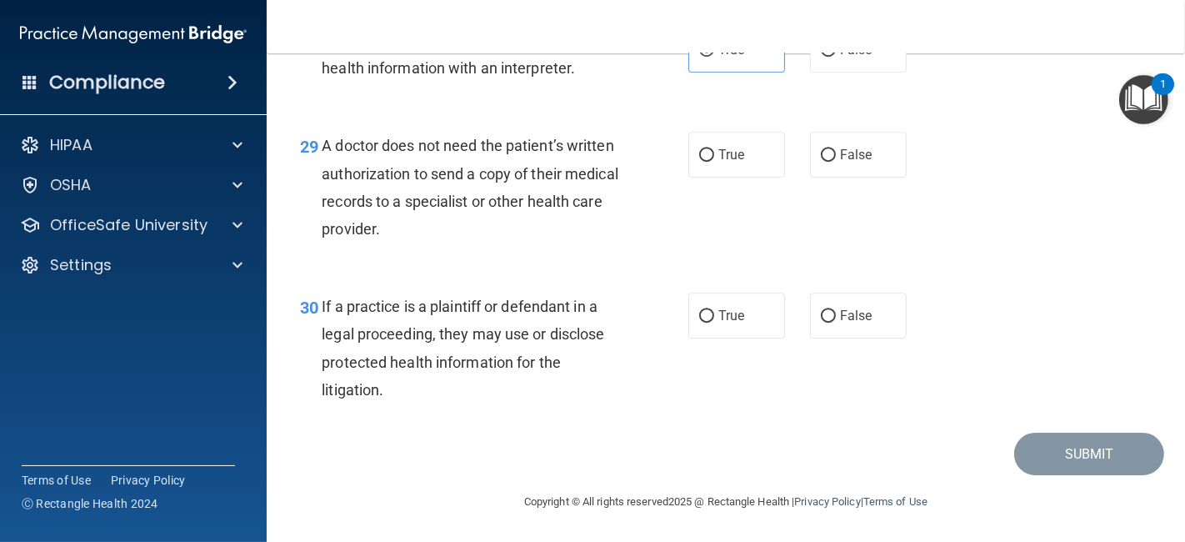
scroll to position [4360, 0]
click at [861, 173] on label "False" at bounding box center [858, 155] width 97 height 46
click at [836, 162] on input "False" at bounding box center [828, 155] width 15 height 13
radio input "true"
click at [859, 314] on span "False" at bounding box center [856, 316] width 33 height 16
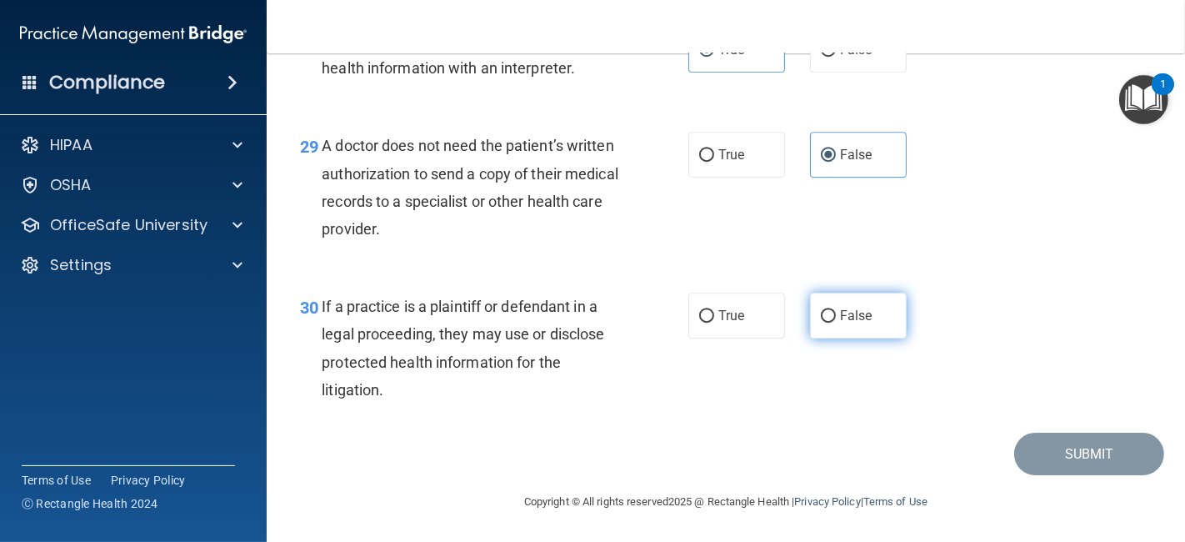
click at [836, 314] on input "False" at bounding box center [828, 316] width 15 height 13
radio input "true"
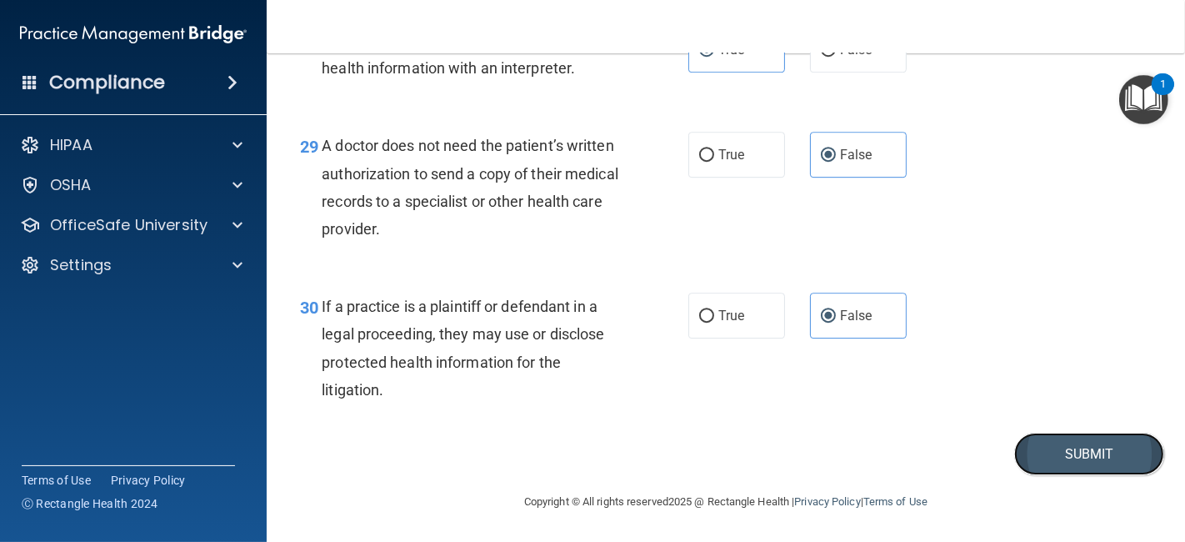
click at [1091, 465] on button "Submit" at bounding box center [1089, 454] width 150 height 43
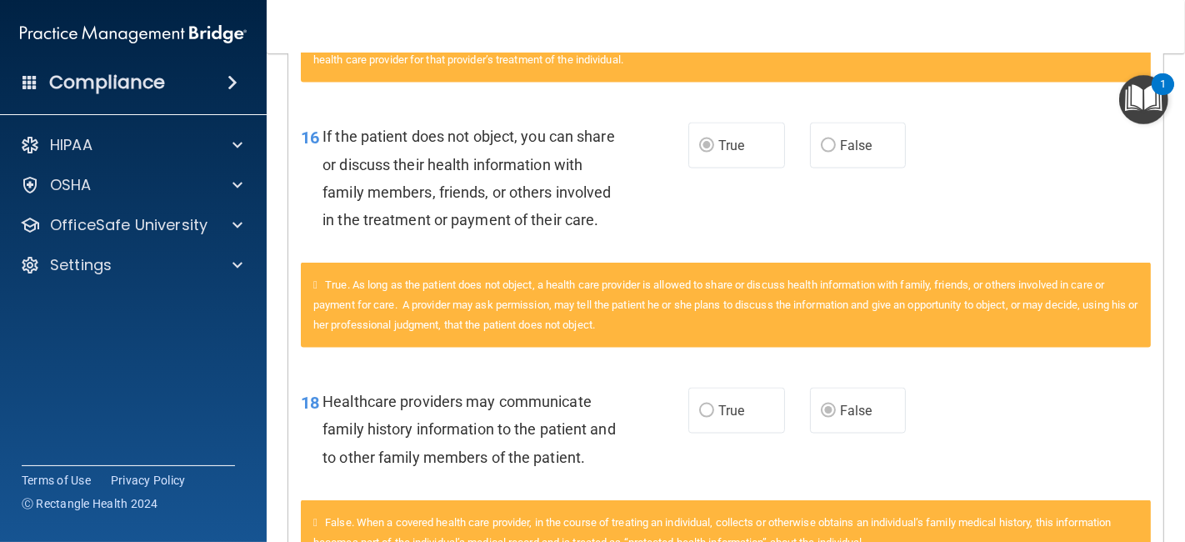
scroll to position [2155, 0]
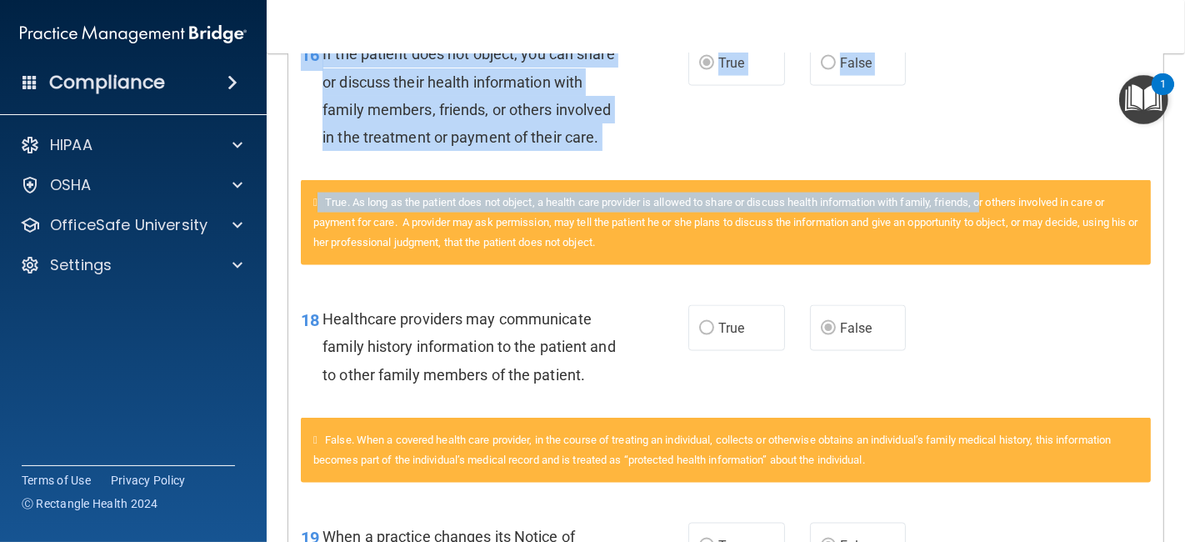
drag, startPoint x: 1000, startPoint y: 191, endPoint x: 1000, endPoint y: 218, distance: 26.7
click at [1000, 218] on div "16 If the patient does not object, you can share or discuss their health inform…" at bounding box center [726, 151] width 850 height 265
click at [969, 234] on span "True. As long as the patient does not object, a health care provider is allowed…" at bounding box center [725, 222] width 825 height 53
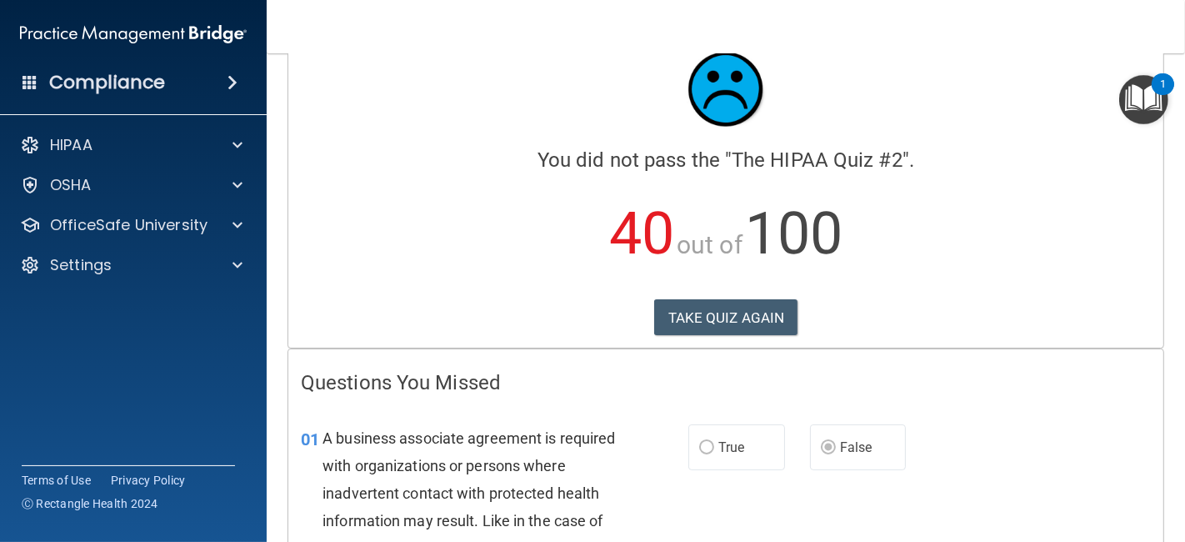
scroll to position [0, 0]
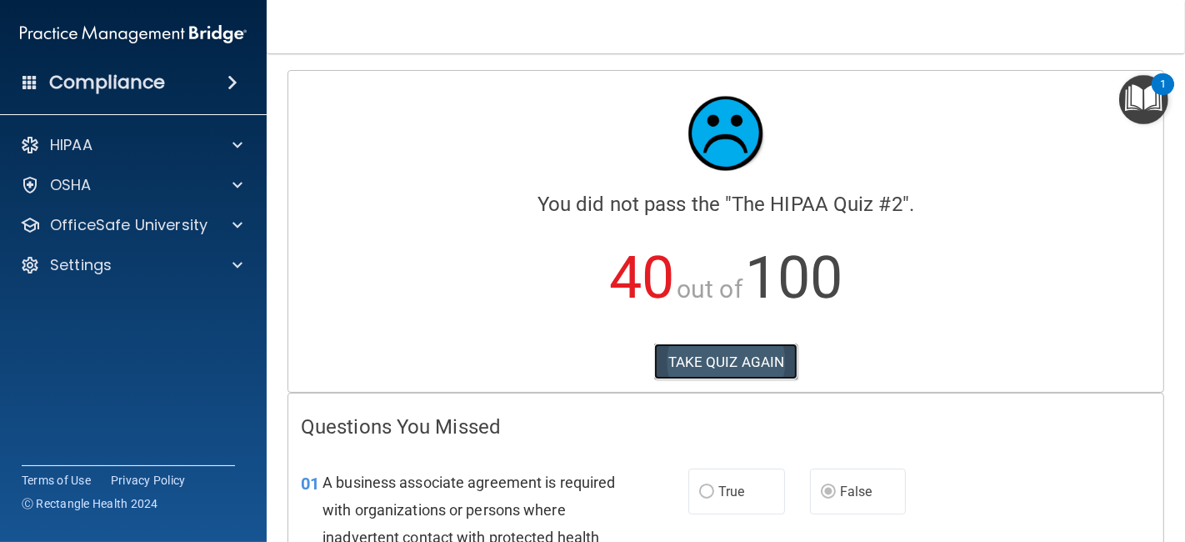
click at [731, 355] on button "TAKE QUIZ AGAIN" at bounding box center [726, 361] width 144 height 37
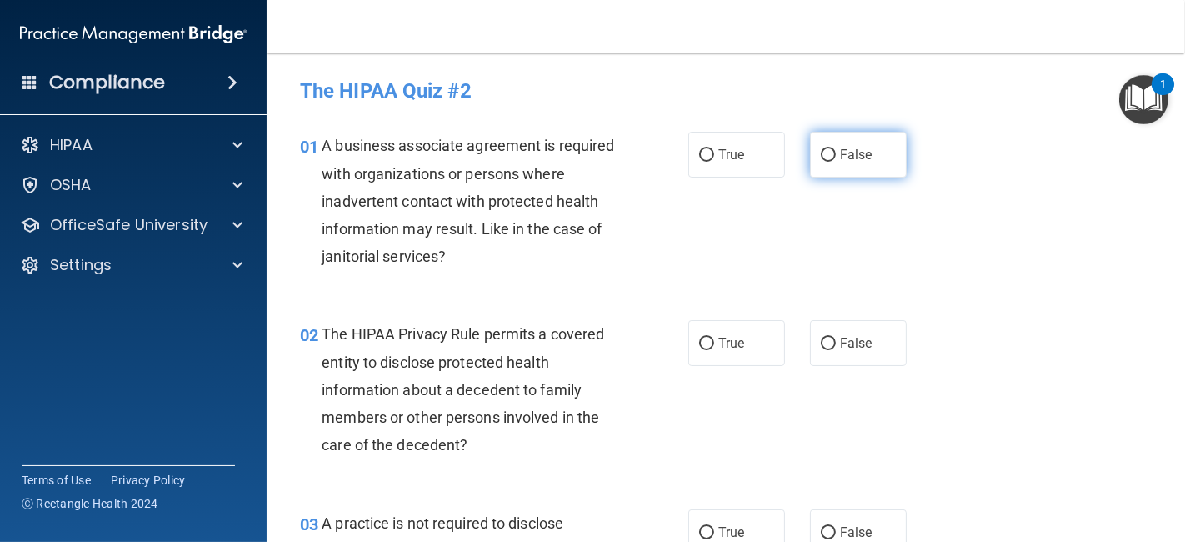
click at [831, 164] on label "False" at bounding box center [858, 155] width 97 height 46
click at [831, 162] on input "False" at bounding box center [828, 155] width 15 height 13
radio input "true"
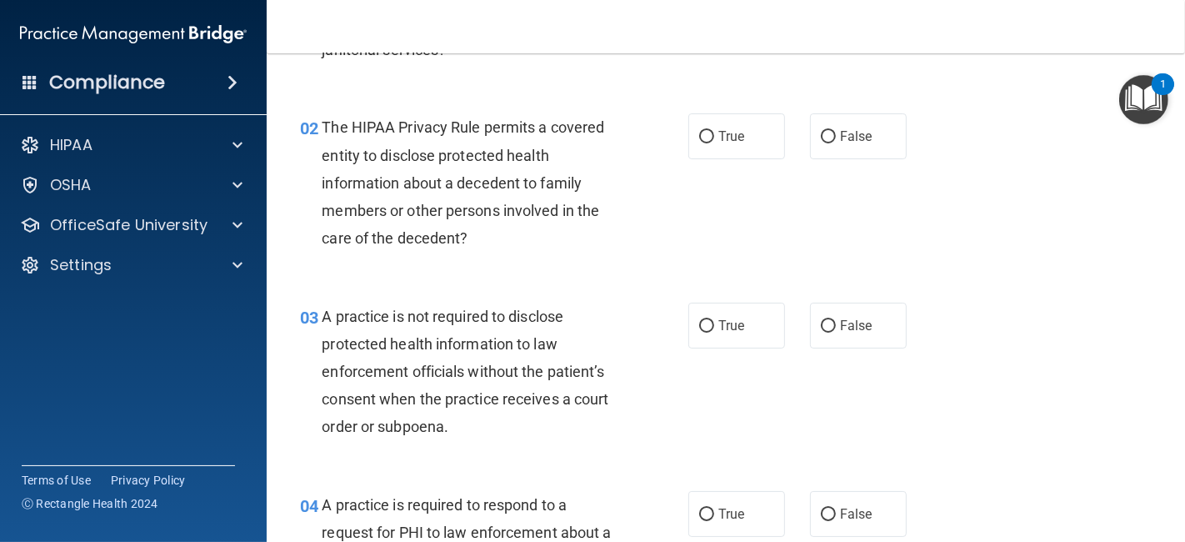
scroll to position [226, 0]
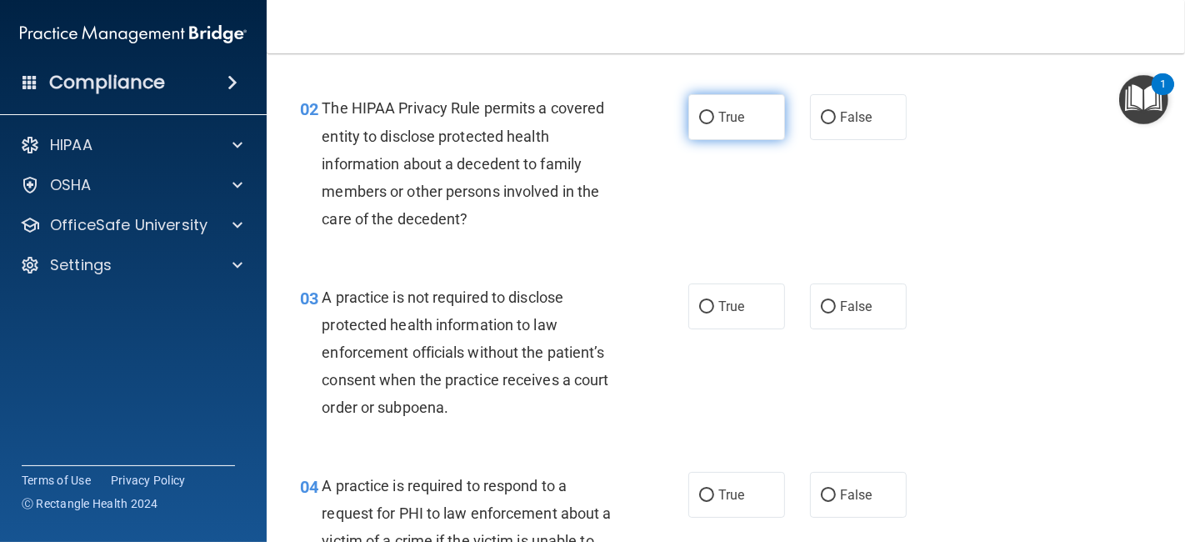
click at [718, 118] on span "True" at bounding box center [731, 117] width 26 height 16
click at [714, 118] on input "True" at bounding box center [706, 118] width 15 height 13
radio input "true"
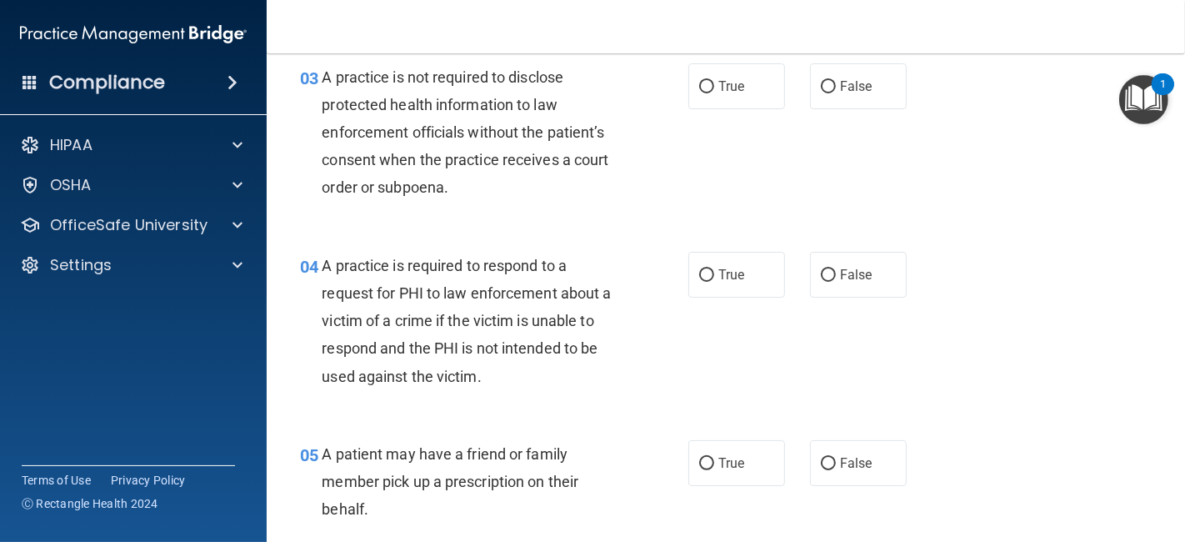
scroll to position [440, 0]
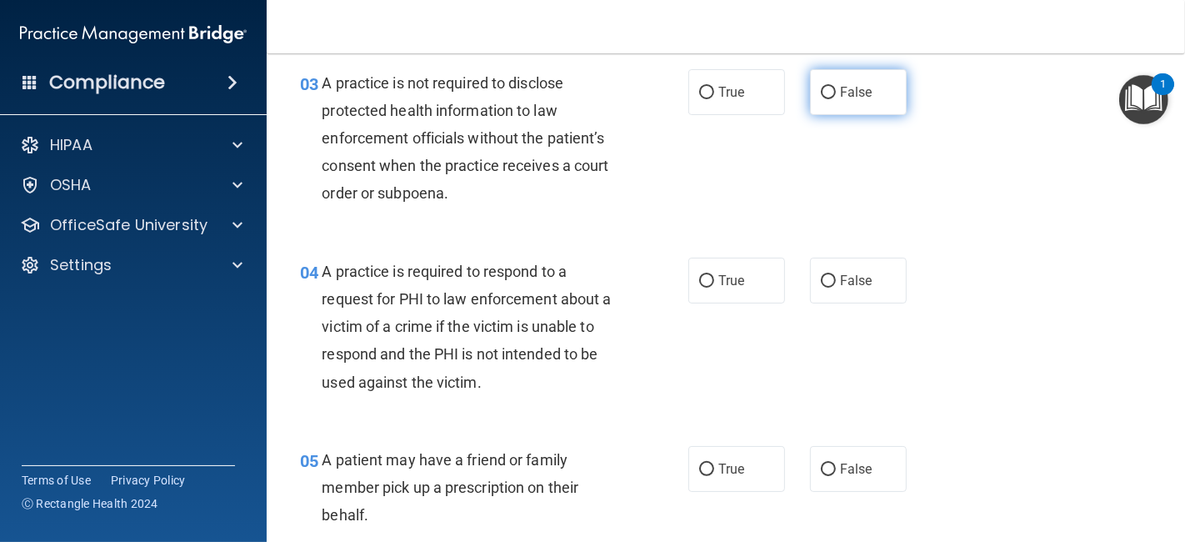
click at [869, 69] on label "False" at bounding box center [858, 92] width 97 height 46
click at [836, 87] on input "False" at bounding box center [828, 93] width 15 height 13
radio input "true"
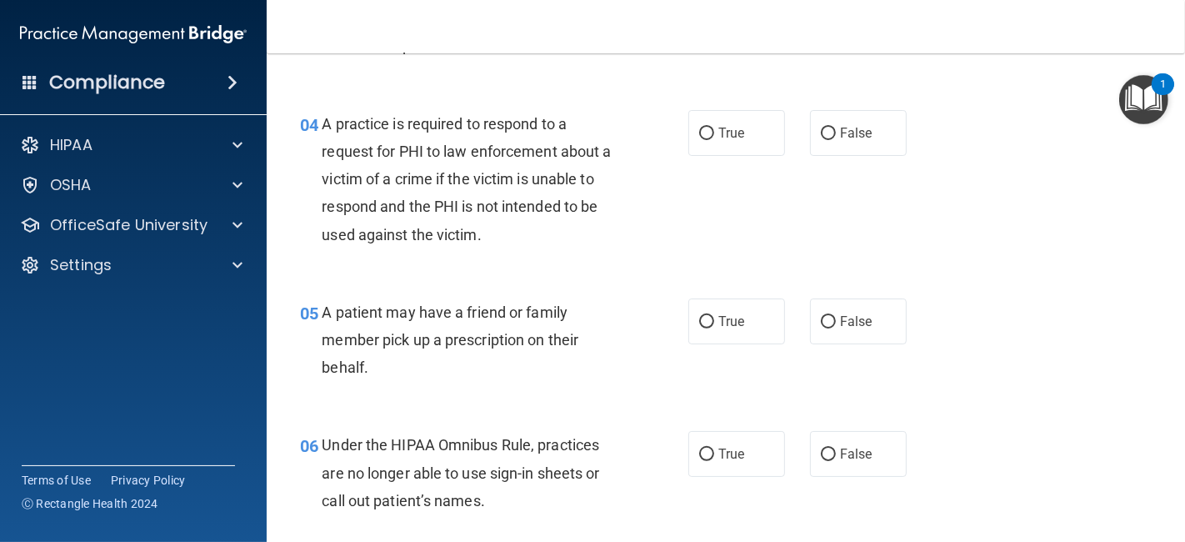
scroll to position [607, 0]
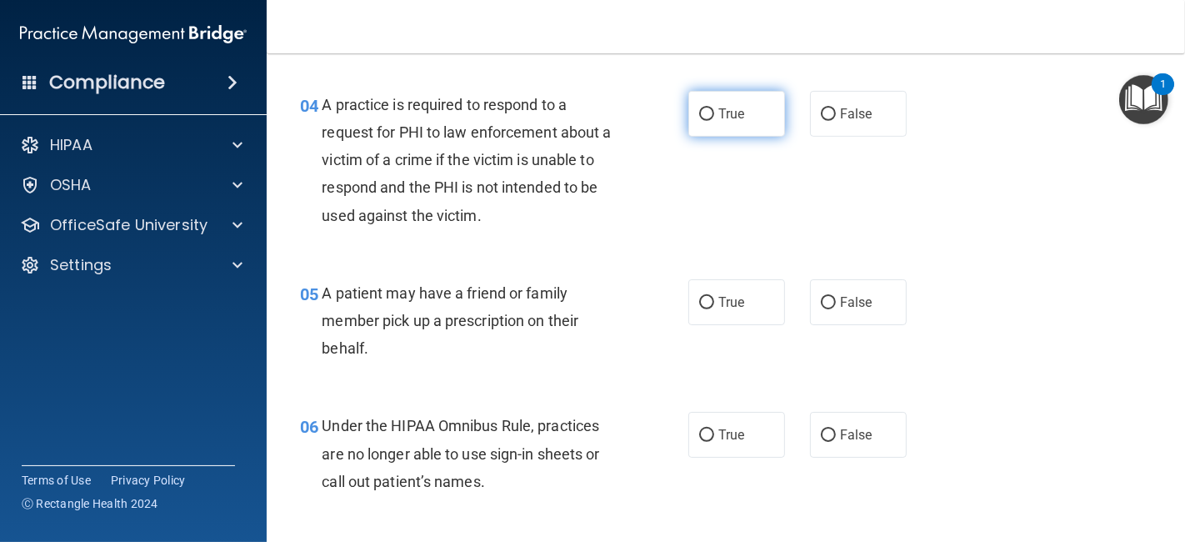
click at [688, 121] on label "True" at bounding box center [736, 114] width 97 height 46
click at [699, 121] on input "True" at bounding box center [706, 114] width 15 height 13
radio input "true"
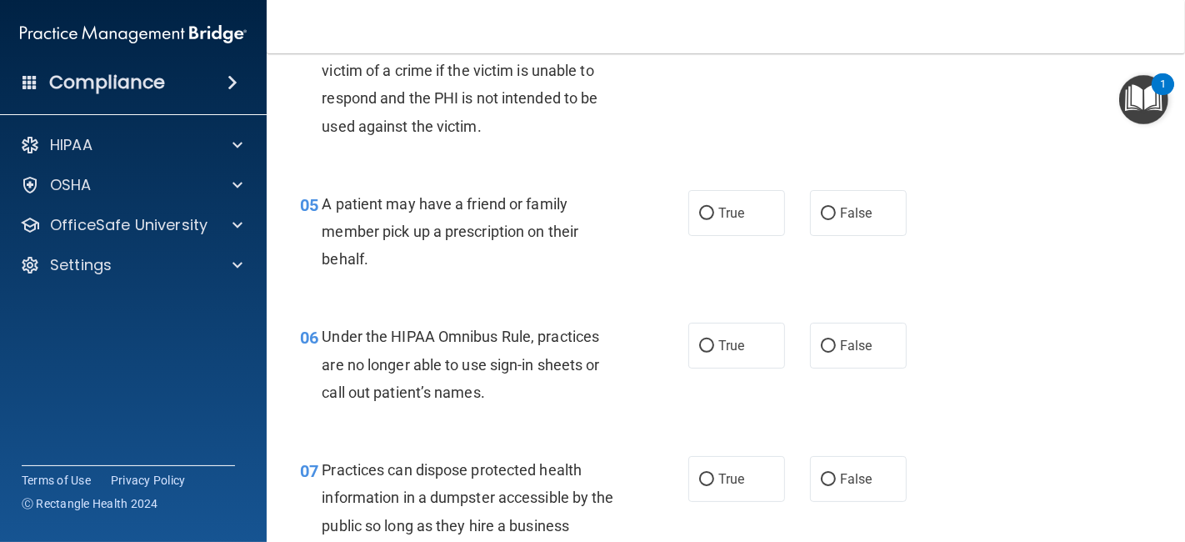
scroll to position [709, 0]
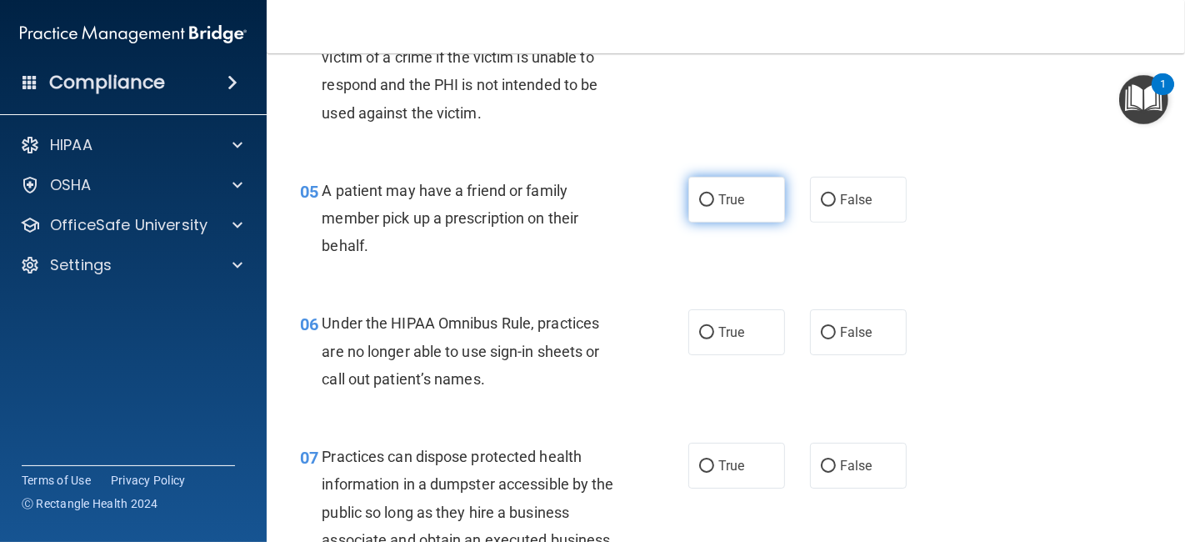
click at [713, 209] on label "True" at bounding box center [736, 200] width 97 height 46
click at [713, 207] on input "True" at bounding box center [706, 200] width 15 height 13
radio input "true"
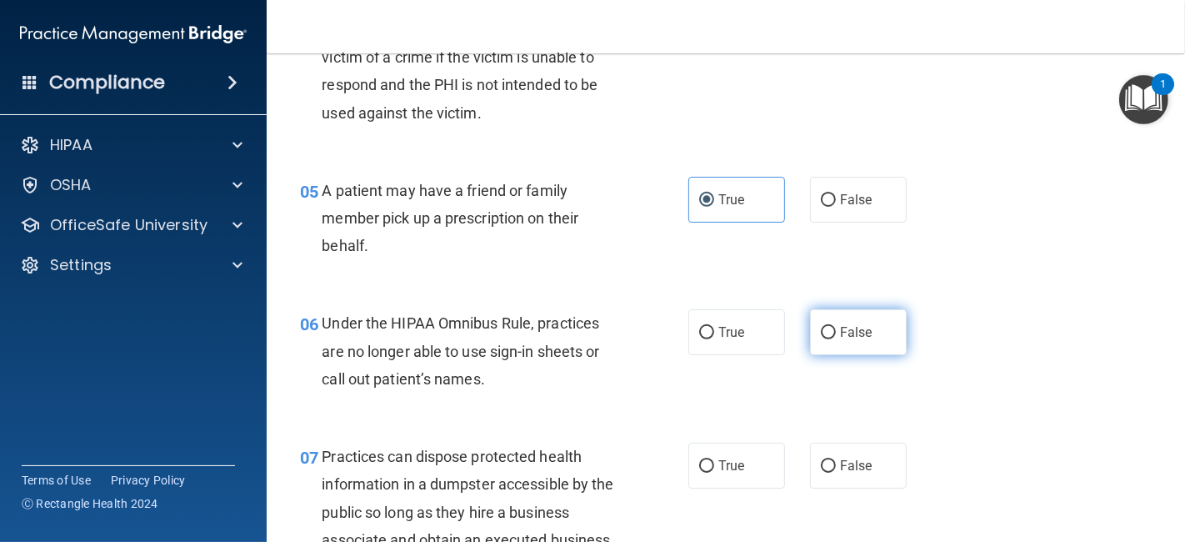
click at [844, 347] on label "False" at bounding box center [858, 332] width 97 height 46
click at [836, 339] on input "False" at bounding box center [828, 333] width 15 height 13
radio input "true"
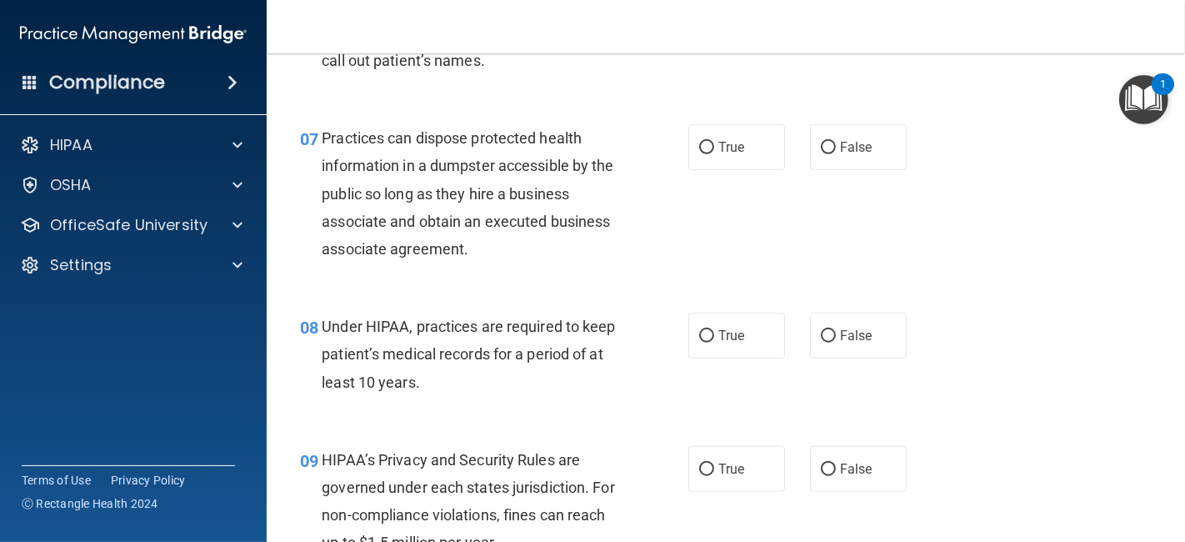
scroll to position [1086, 0]
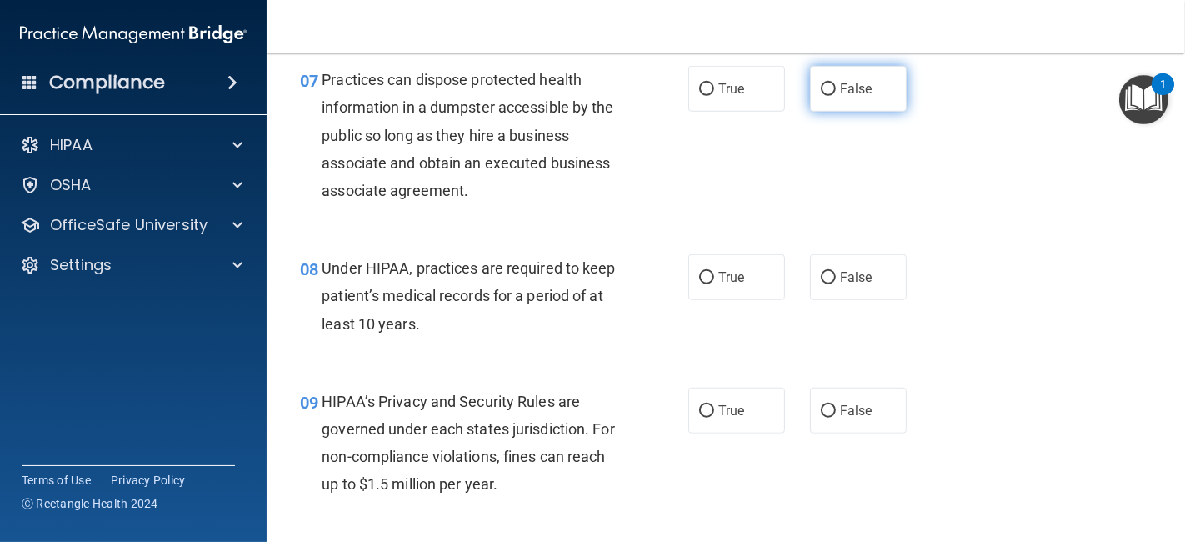
click at [863, 98] on label "False" at bounding box center [858, 89] width 97 height 46
click at [836, 96] on input "False" at bounding box center [828, 89] width 15 height 13
radio input "true"
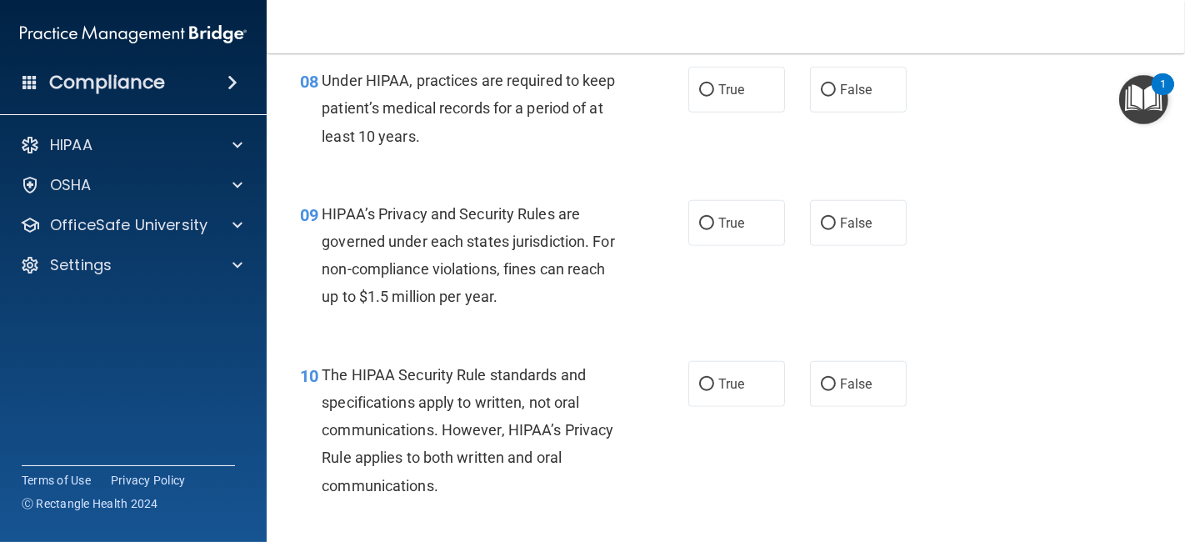
scroll to position [1287, 0]
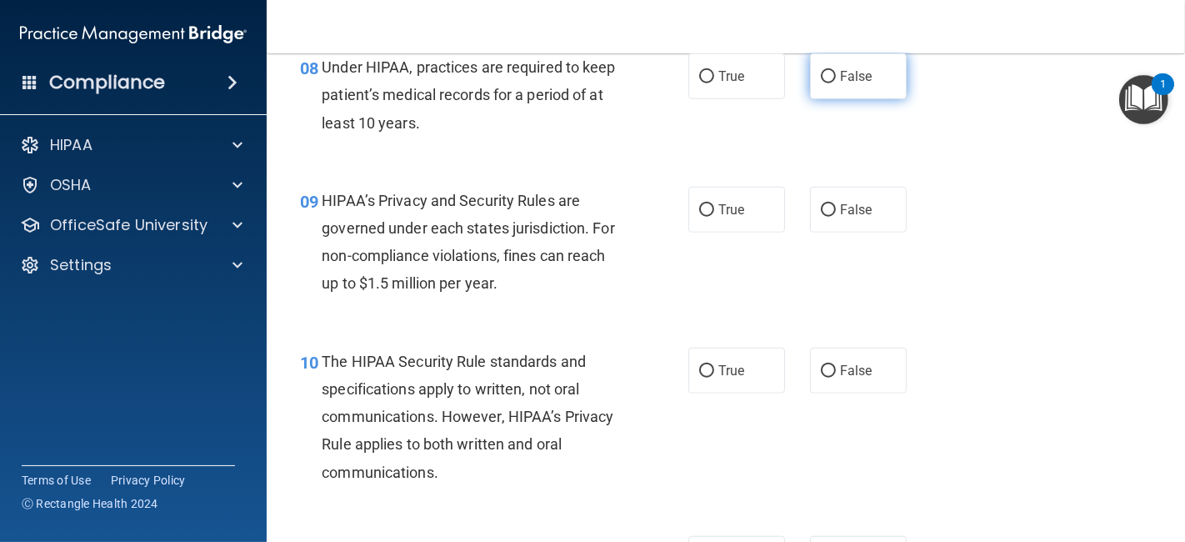
click at [857, 88] on label "False" at bounding box center [858, 76] width 97 height 46
click at [836, 83] on input "False" at bounding box center [828, 77] width 15 height 13
radio input "true"
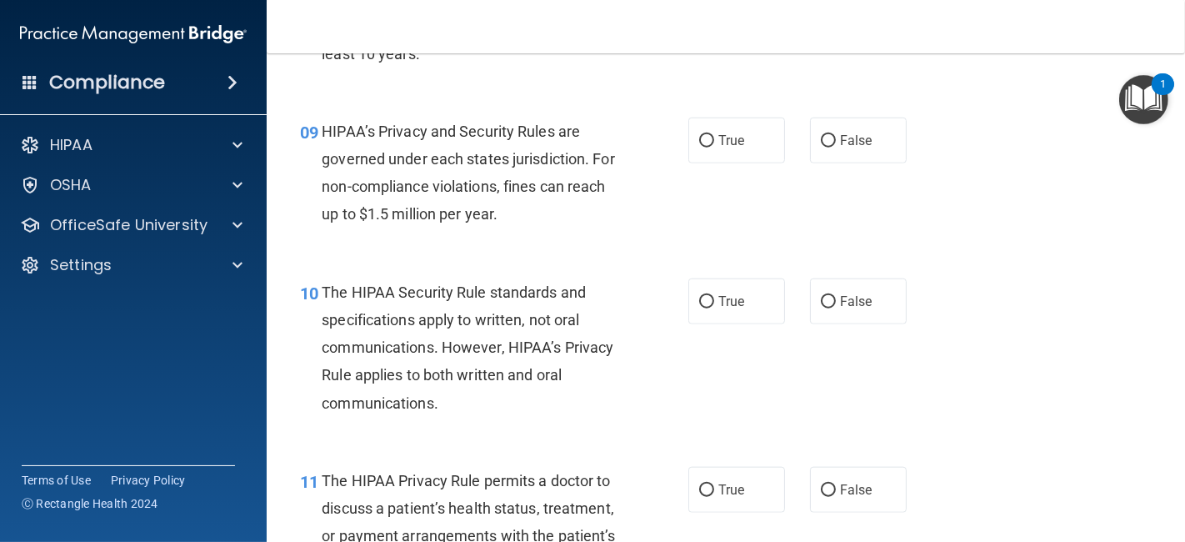
scroll to position [1375, 0]
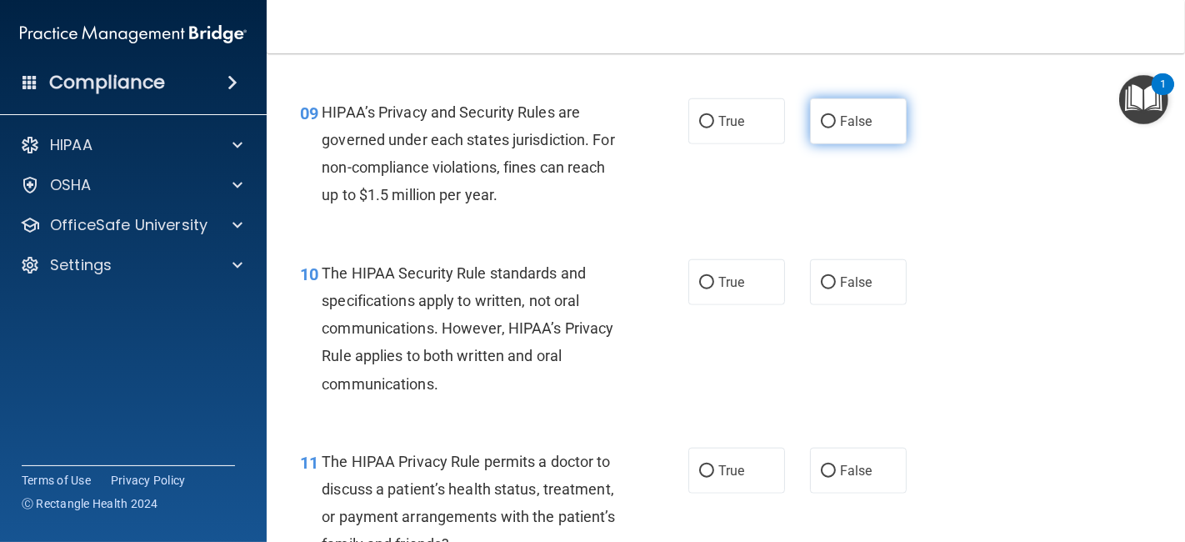
click at [846, 120] on span "False" at bounding box center [856, 121] width 33 height 16
click at [836, 120] on input "False" at bounding box center [828, 122] width 15 height 13
radio input "true"
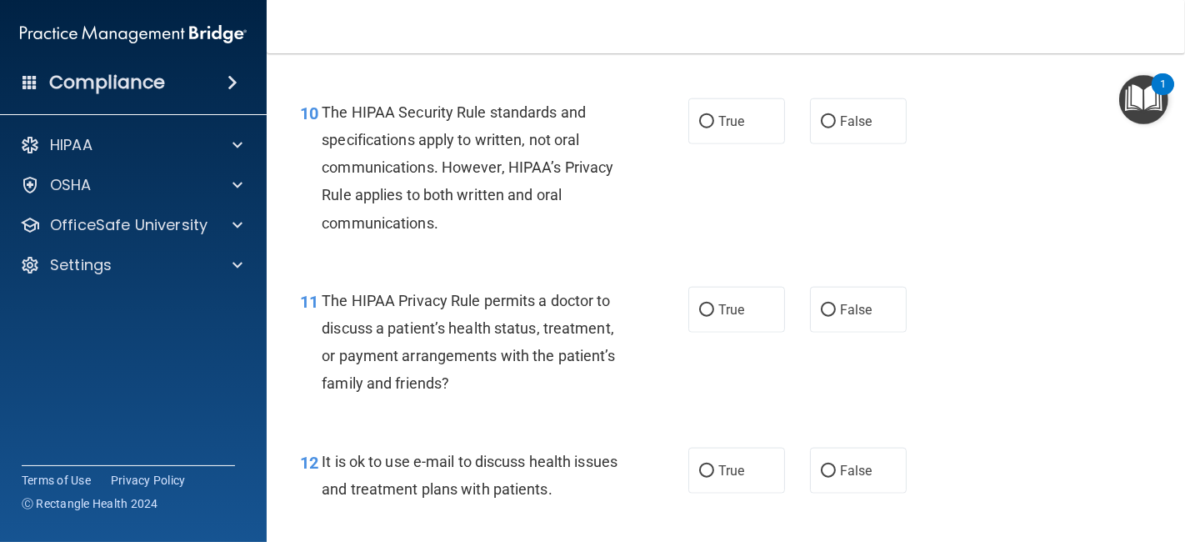
scroll to position [1563, 0]
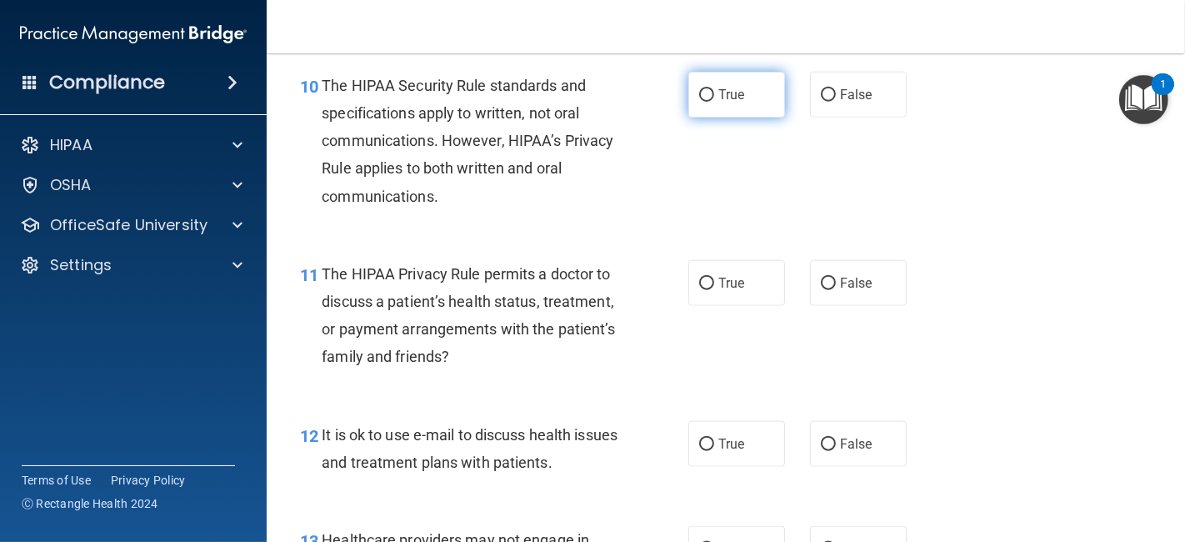
click at [729, 88] on span "True" at bounding box center [731, 95] width 26 height 16
click at [714, 89] on input "True" at bounding box center [706, 95] width 15 height 13
radio input "true"
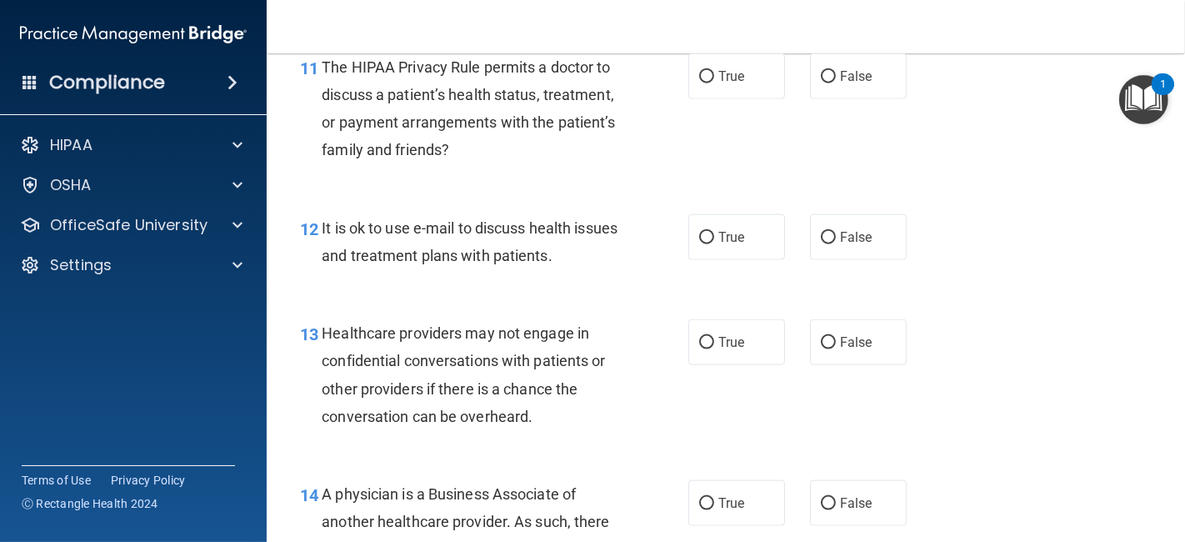
scroll to position [1776, 0]
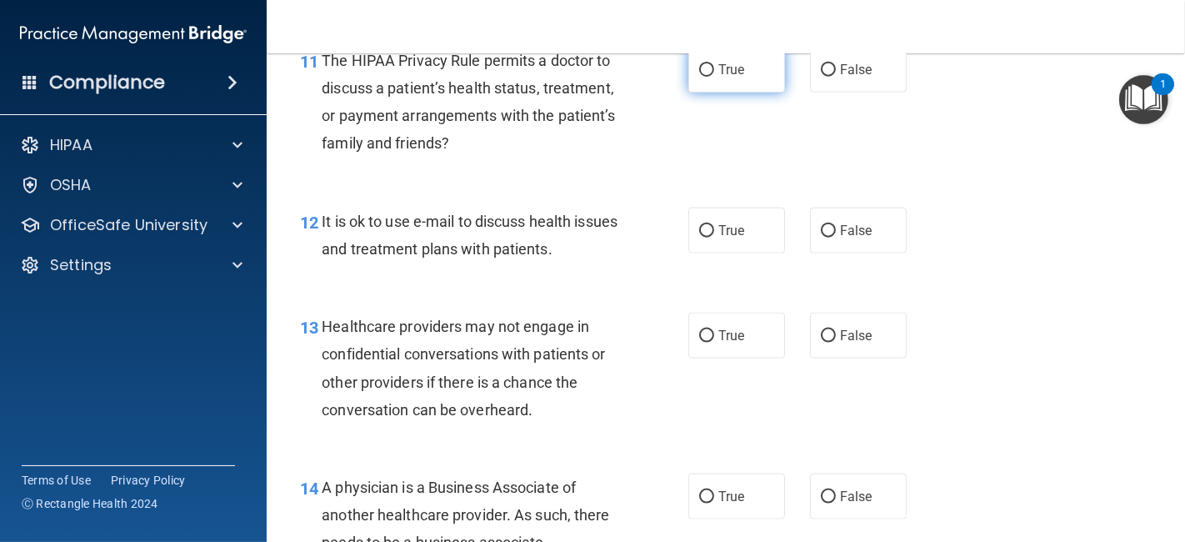
click at [733, 78] on label "True" at bounding box center [736, 70] width 97 height 46
click at [714, 77] on input "True" at bounding box center [706, 70] width 15 height 13
radio input "true"
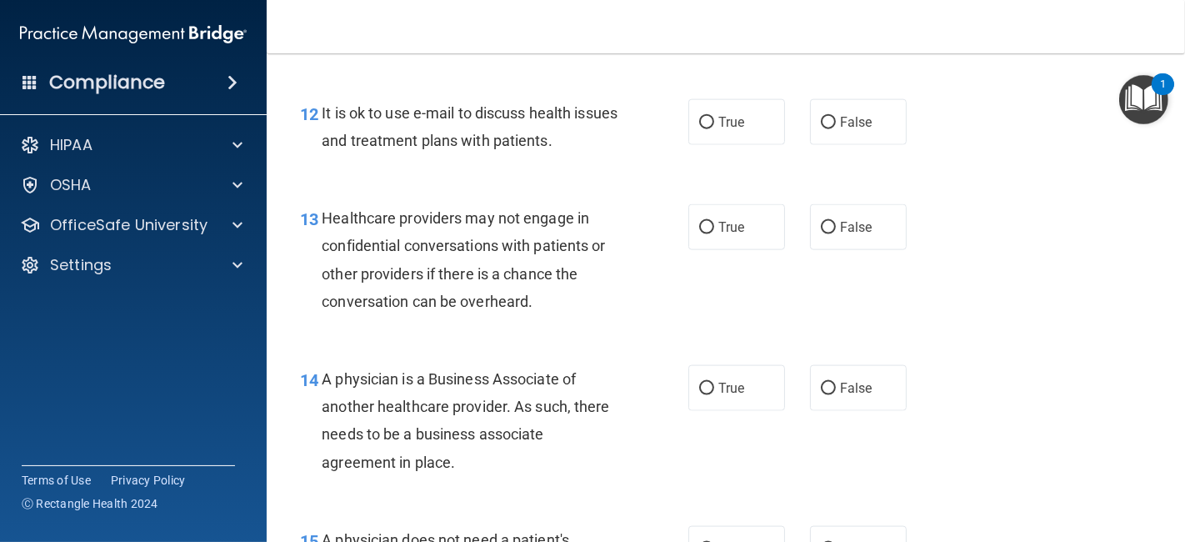
scroll to position [1898, 0]
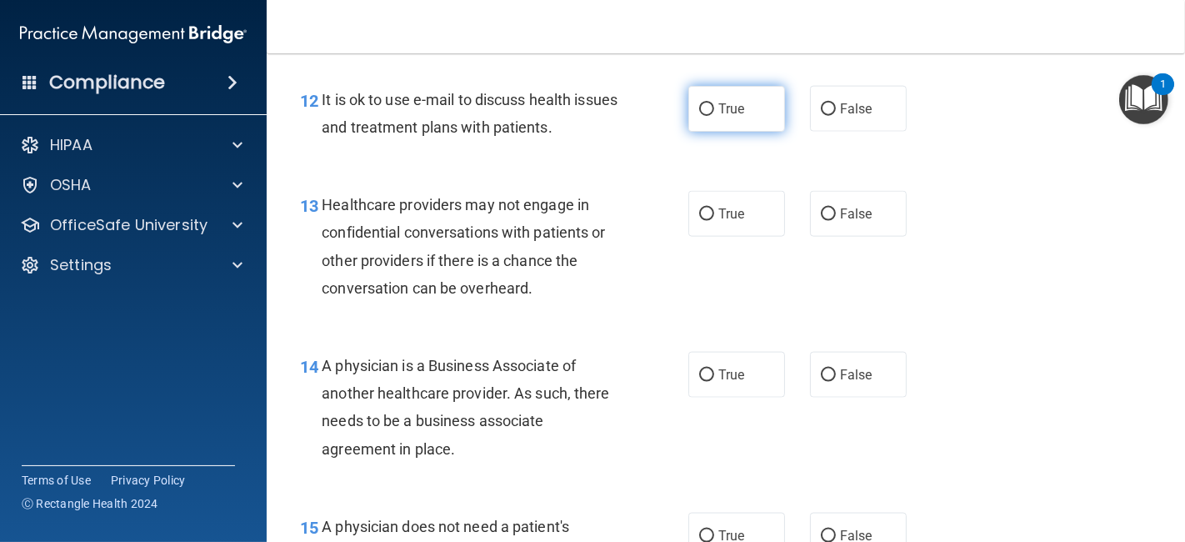
click at [728, 108] on span "True" at bounding box center [731, 109] width 26 height 16
click at [714, 108] on input "True" at bounding box center [706, 109] width 15 height 13
radio input "true"
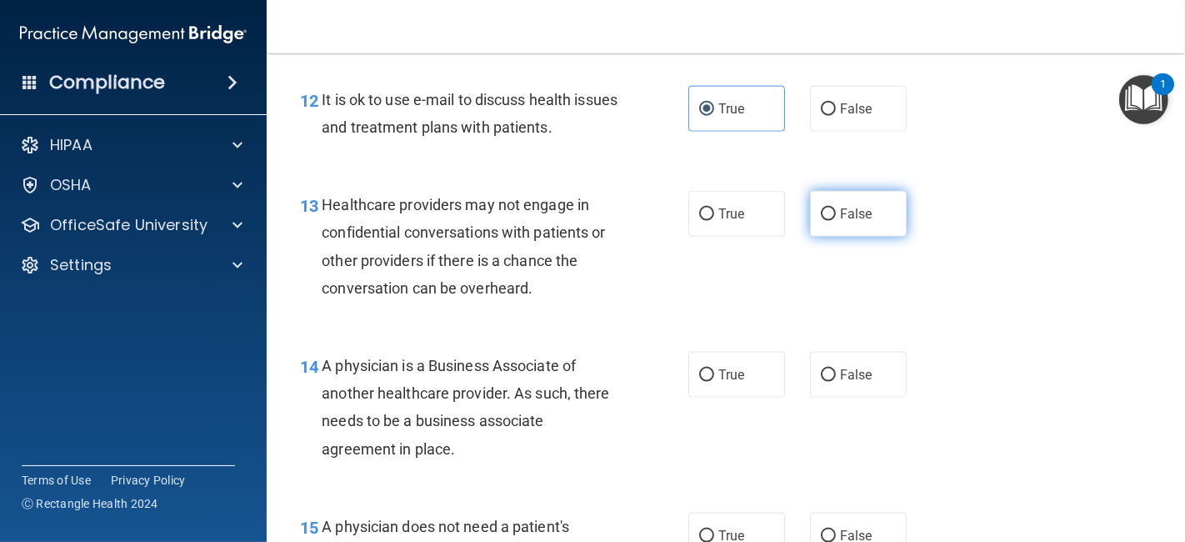
click at [829, 233] on label "False" at bounding box center [858, 214] width 97 height 46
click at [829, 221] on input "False" at bounding box center [828, 214] width 15 height 13
radio input "true"
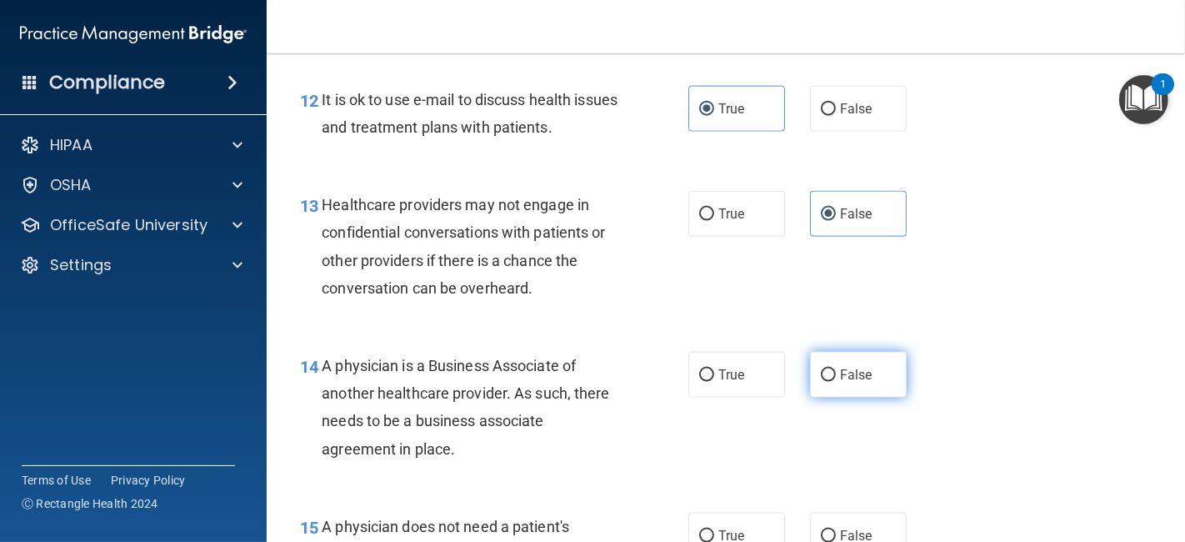
click at [847, 363] on label "False" at bounding box center [858, 375] width 97 height 46
click at [836, 369] on input "False" at bounding box center [828, 375] width 15 height 13
radio input "true"
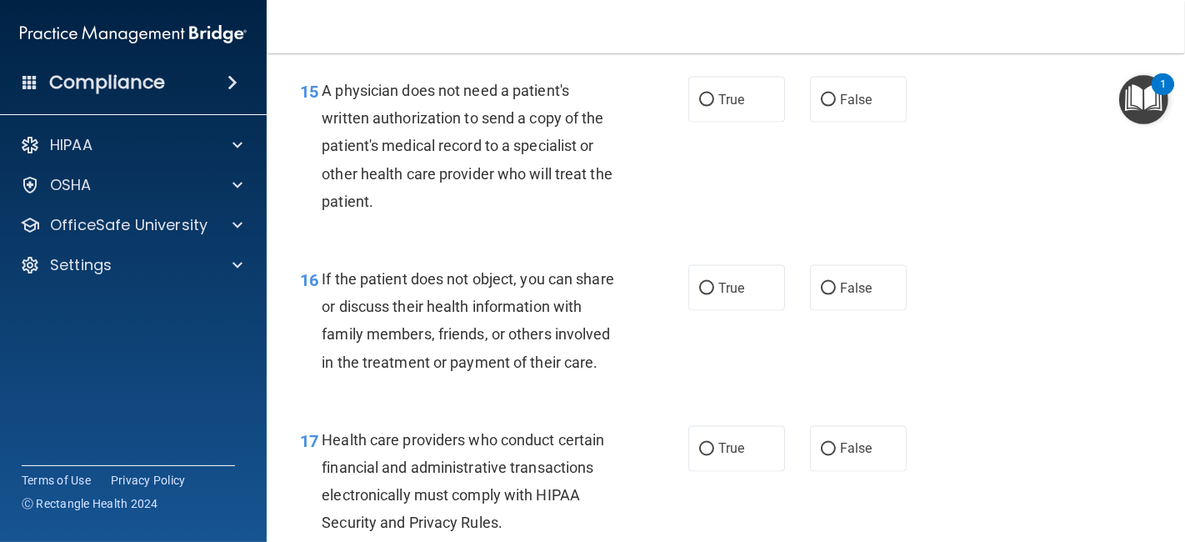
scroll to position [2340, 0]
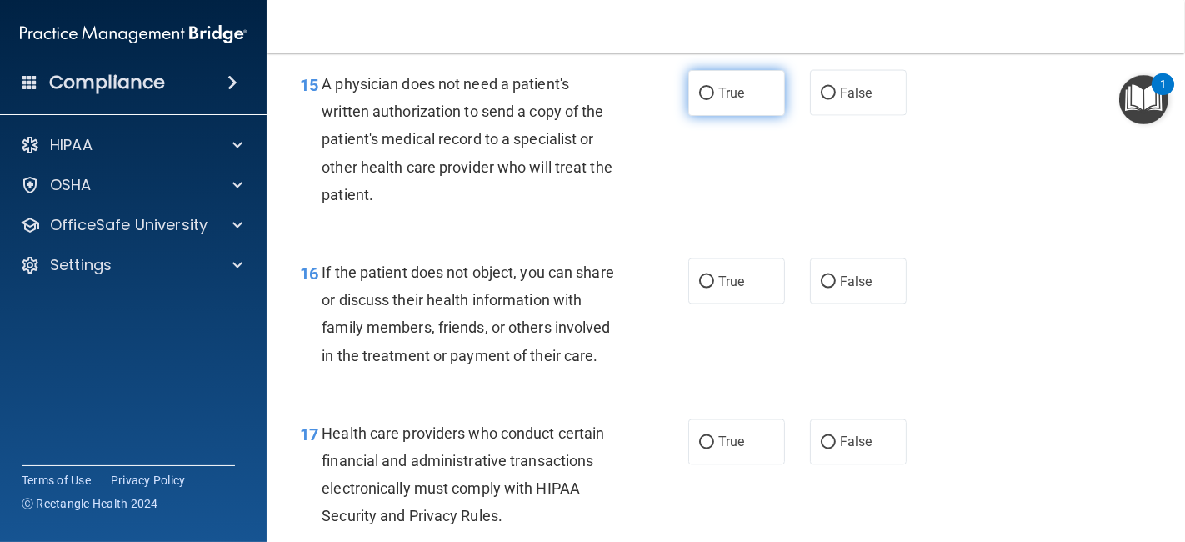
click at [724, 89] on span "True" at bounding box center [731, 93] width 26 height 16
click at [714, 89] on input "True" at bounding box center [706, 94] width 15 height 13
radio input "true"
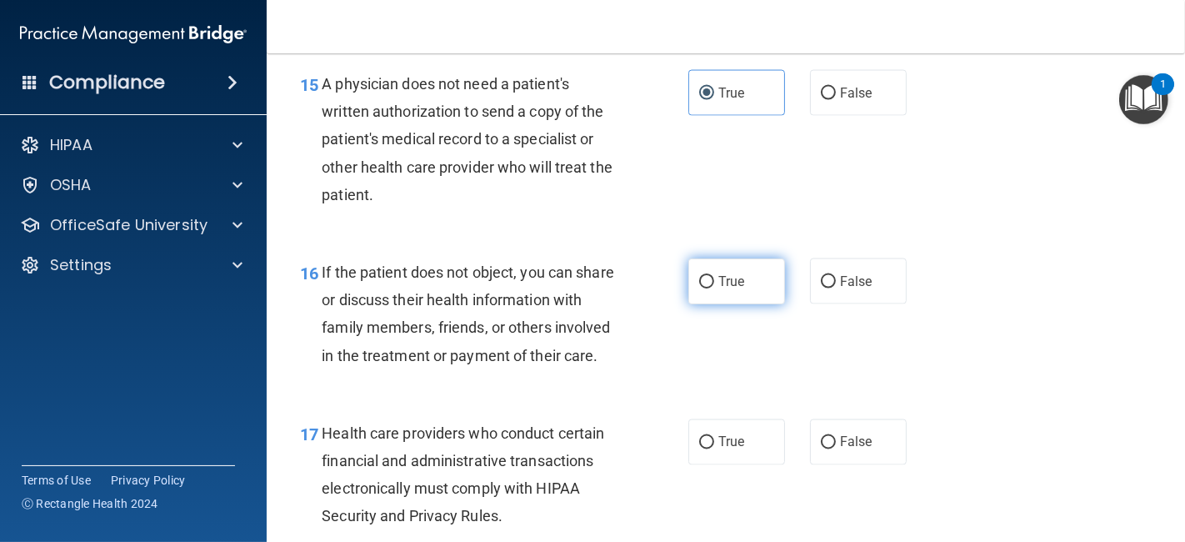
click at [726, 283] on span "True" at bounding box center [731, 281] width 26 height 16
click at [714, 283] on input "True" at bounding box center [706, 282] width 15 height 13
radio input "true"
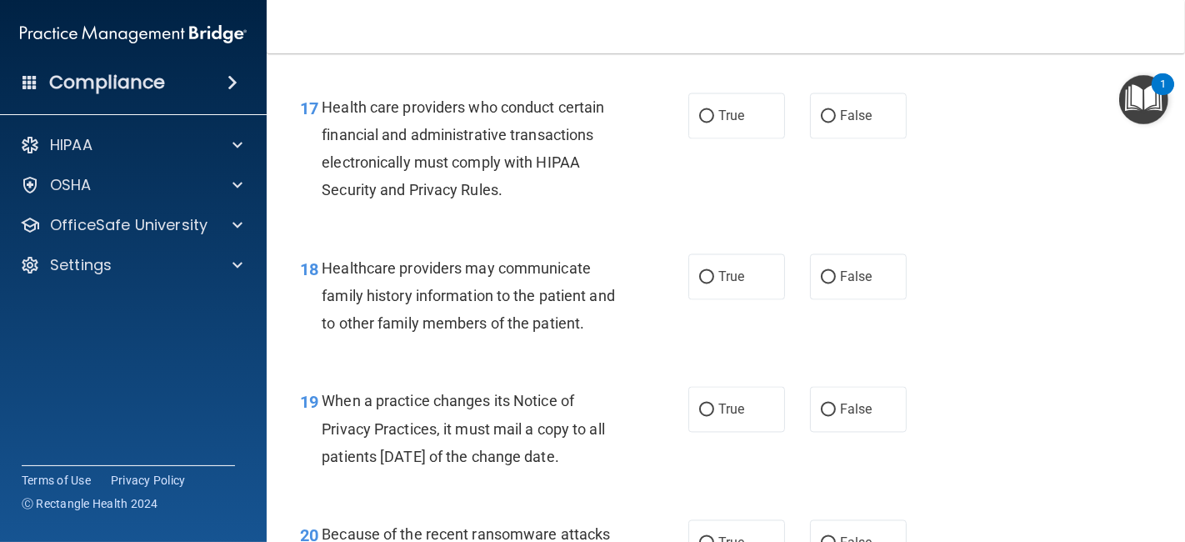
scroll to position [2672, 0]
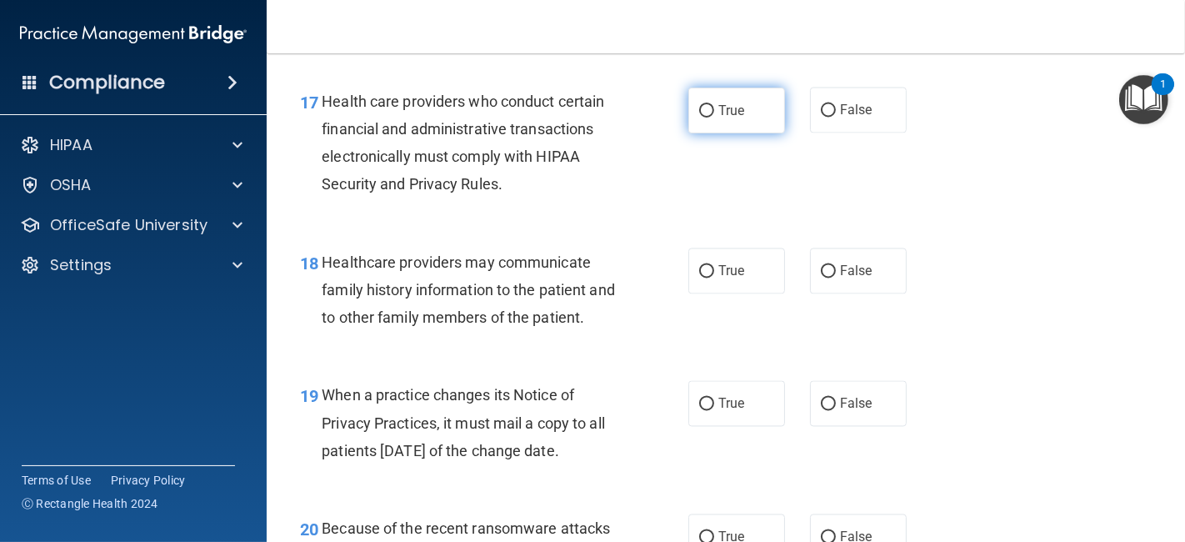
click at [757, 133] on label "True" at bounding box center [736, 111] width 97 height 46
click at [714, 118] on input "True" at bounding box center [706, 111] width 15 height 13
radio input "true"
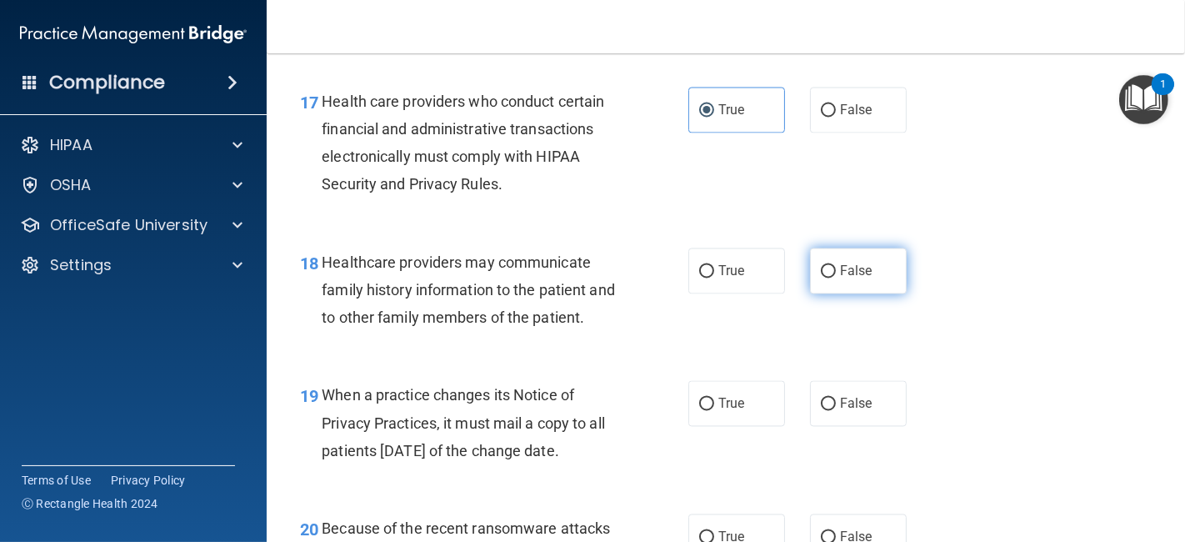
click at [860, 294] on label "False" at bounding box center [858, 271] width 97 height 46
click at [836, 278] on input "False" at bounding box center [828, 272] width 15 height 13
radio input "true"
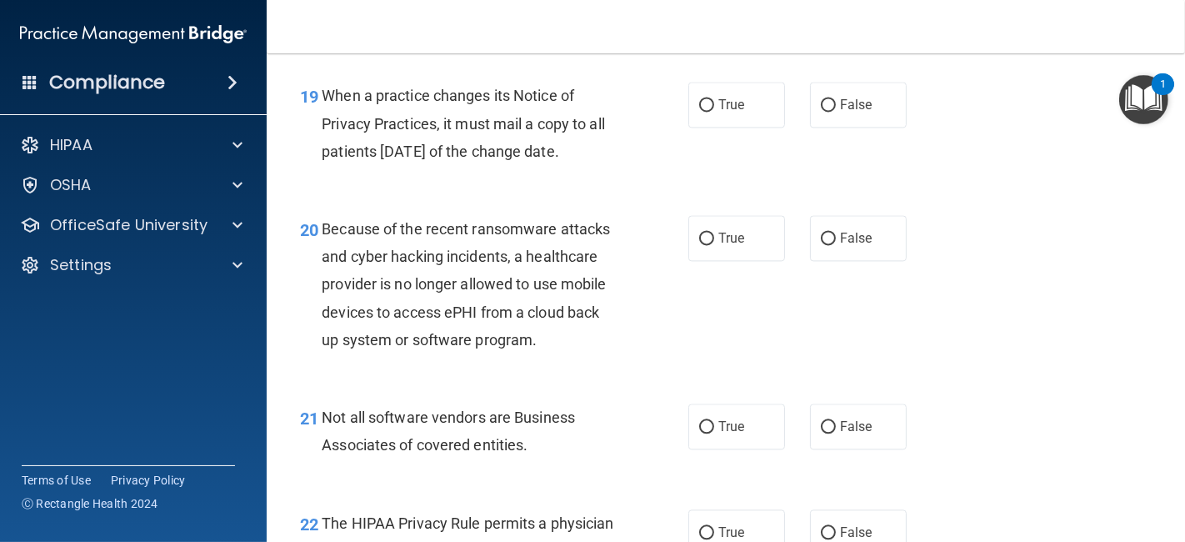
scroll to position [2978, 0]
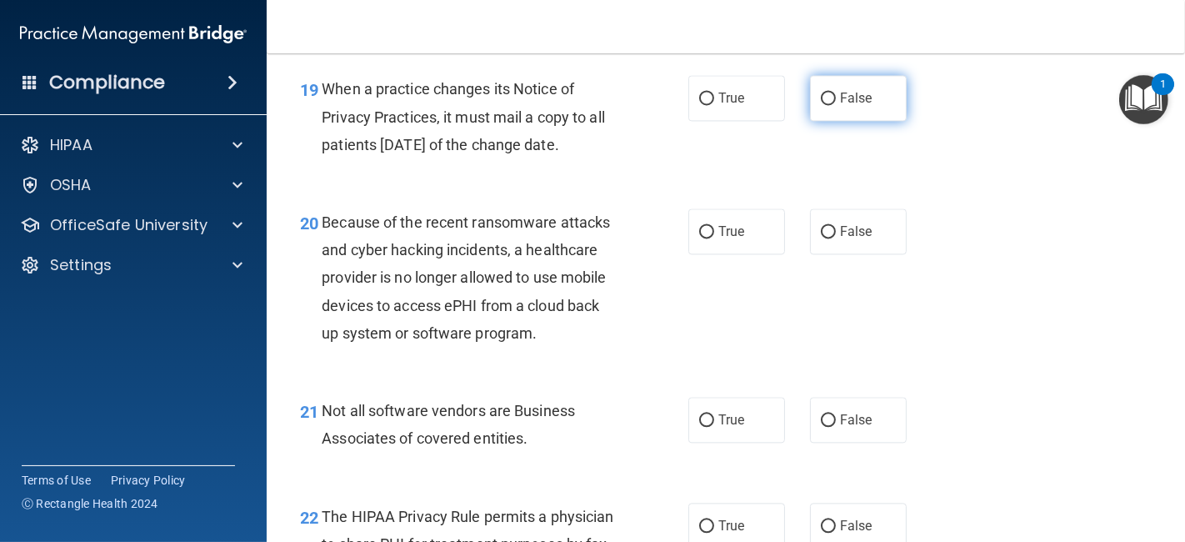
click at [821, 105] on input "False" at bounding box center [828, 99] width 15 height 13
radio input "true"
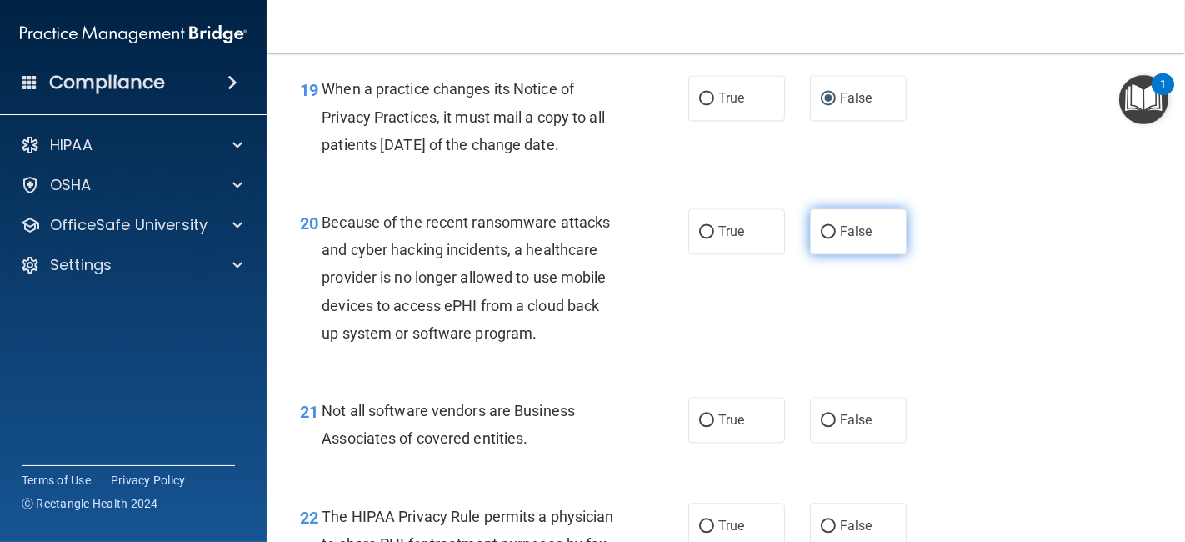
click at [824, 238] on input "False" at bounding box center [828, 232] width 15 height 13
radio input "true"
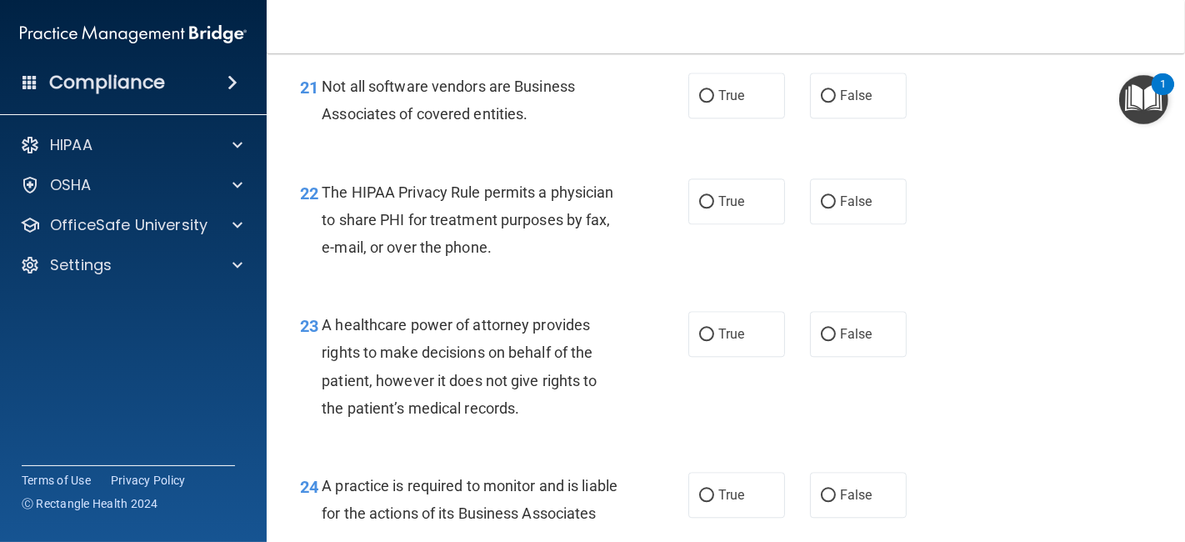
scroll to position [3316, 0]
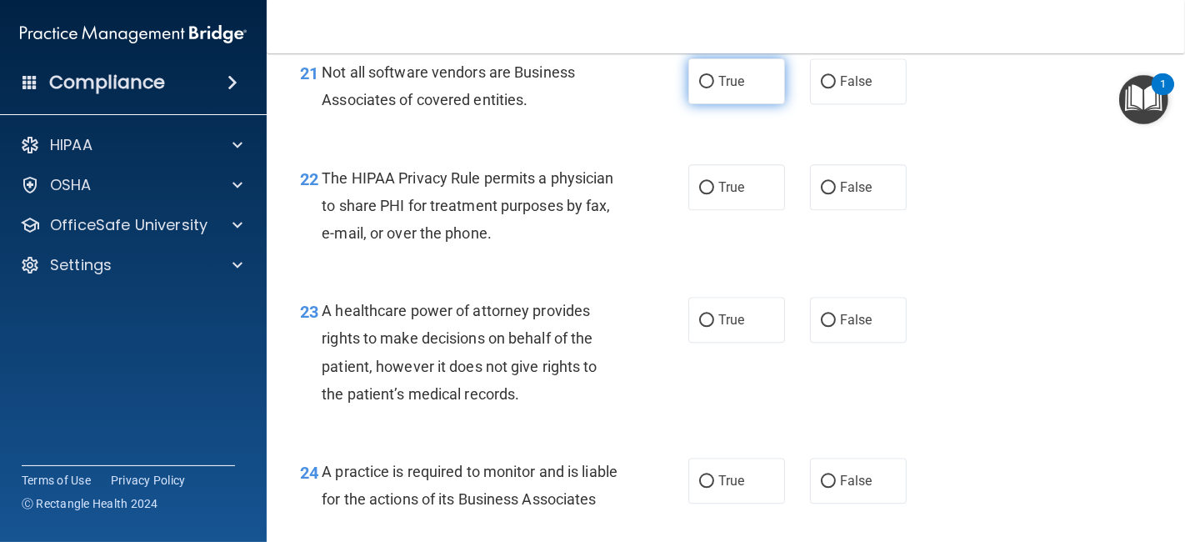
click at [735, 89] on span "True" at bounding box center [731, 81] width 26 height 16
click at [714, 88] on input "True" at bounding box center [706, 82] width 15 height 13
radio input "true"
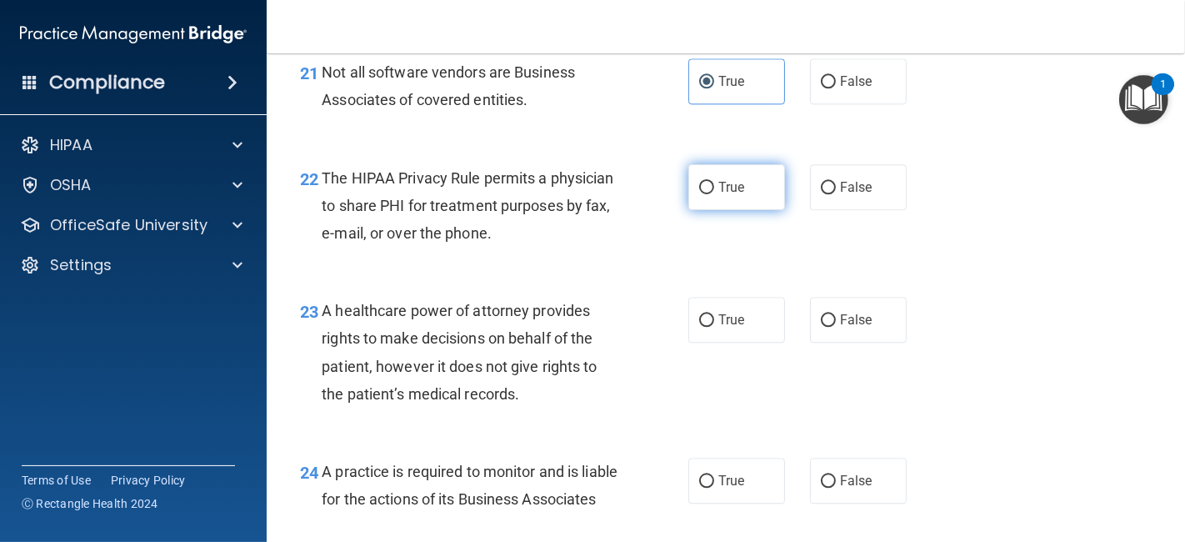
click at [772, 210] on label "True" at bounding box center [736, 187] width 97 height 46
click at [714, 194] on input "True" at bounding box center [706, 188] width 15 height 13
radio input "true"
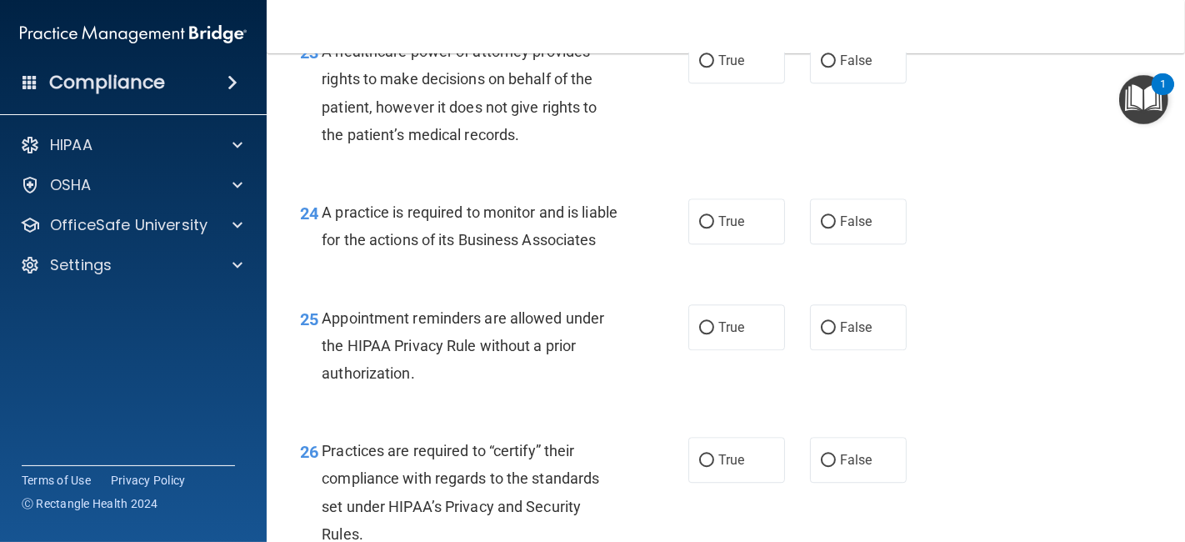
scroll to position [3582, 0]
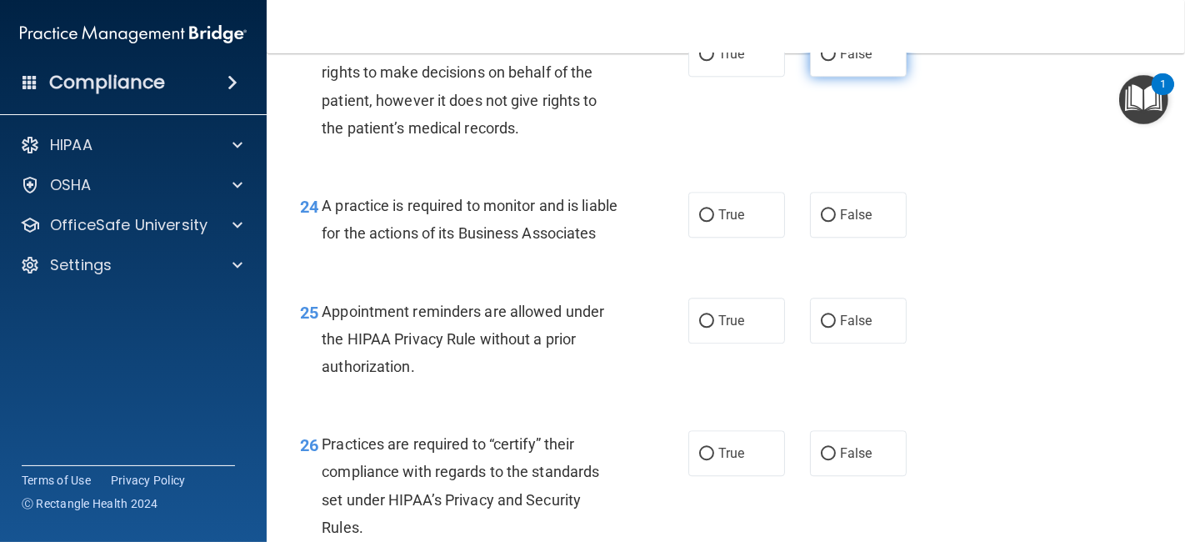
click at [847, 77] on label "False" at bounding box center [858, 54] width 97 height 46
click at [836, 61] on input "False" at bounding box center [828, 54] width 15 height 13
radio input "true"
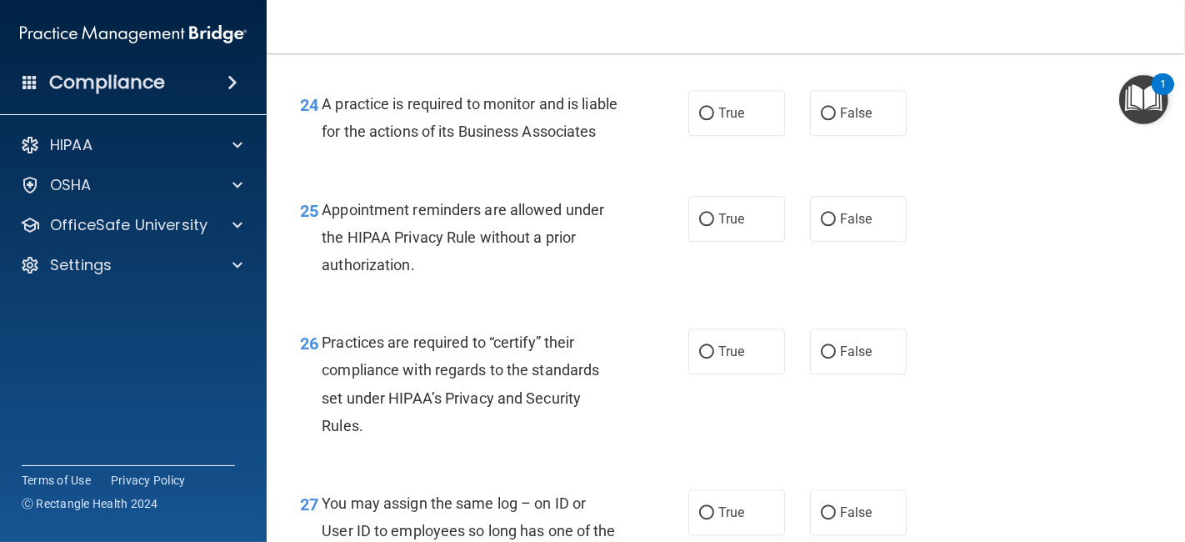
scroll to position [3697, 0]
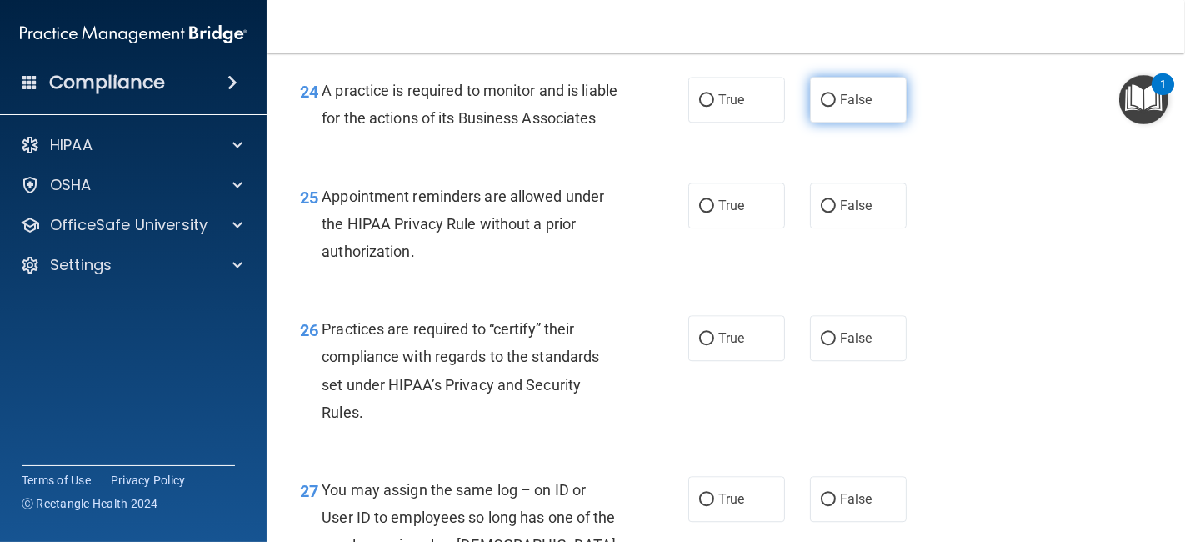
click at [860, 108] on span "False" at bounding box center [856, 100] width 33 height 16
click at [836, 107] on input "False" at bounding box center [828, 100] width 15 height 13
radio input "true"
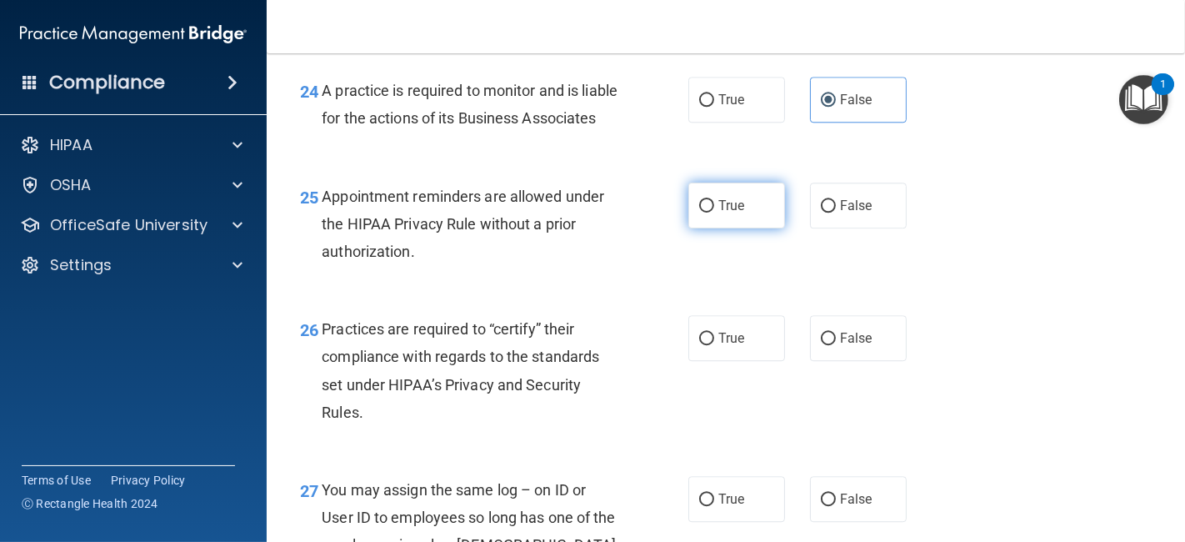
click at [733, 213] on span "True" at bounding box center [731, 206] width 26 height 16
click at [714, 213] on input "True" at bounding box center [706, 206] width 15 height 13
radio input "true"
click at [859, 368] on div "26 Practices are required to “certify” their compliance with regards to the sta…" at bounding box center [726, 374] width 877 height 161
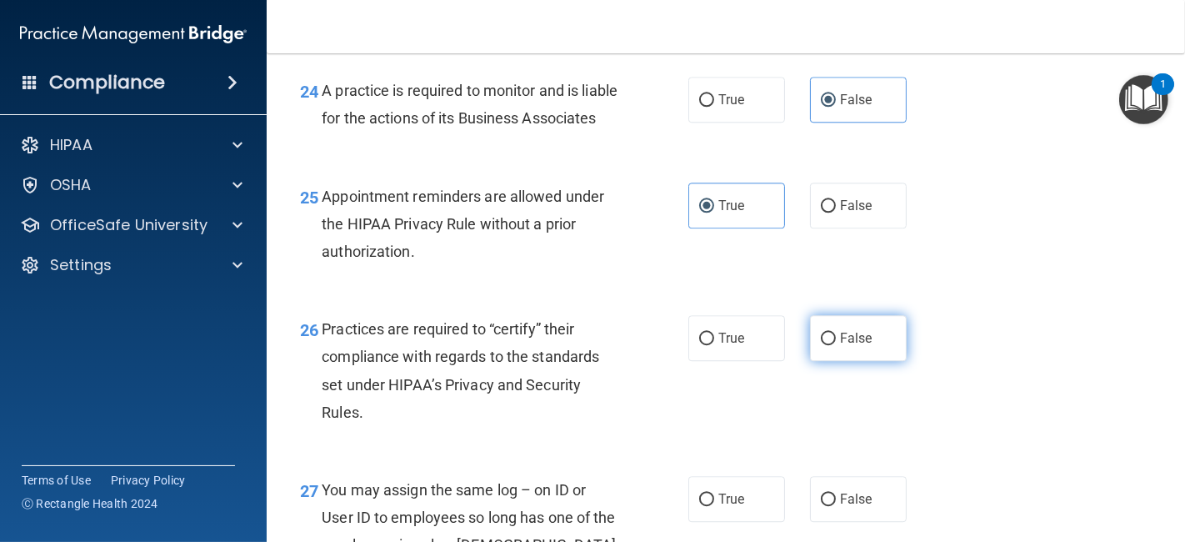
click at [857, 361] on label "False" at bounding box center [858, 338] width 97 height 46
click at [836, 345] on input "False" at bounding box center [828, 339] width 15 height 13
radio input "true"
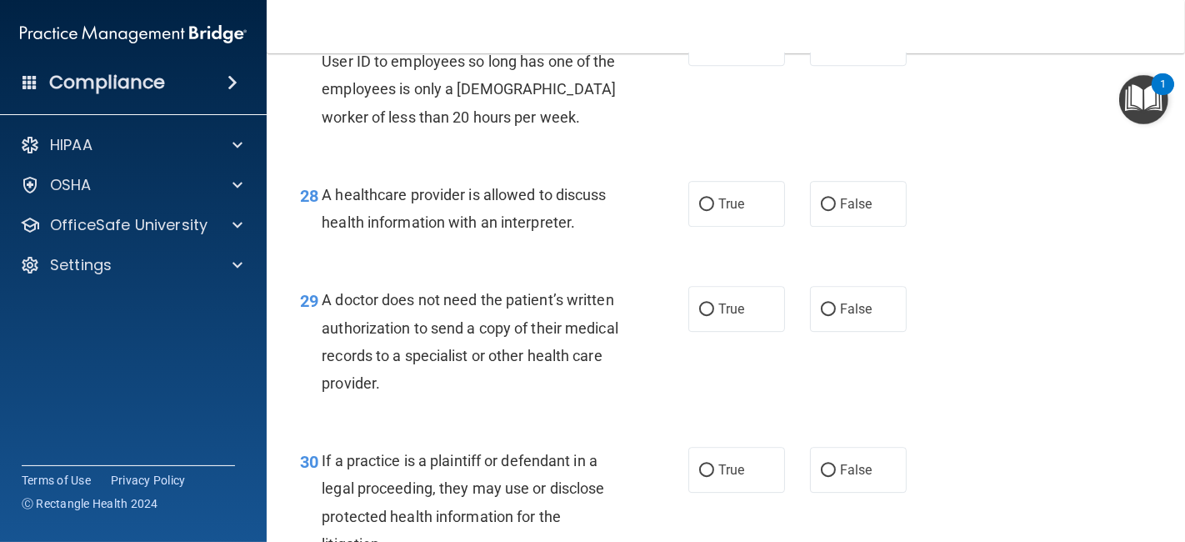
scroll to position [4179, 0]
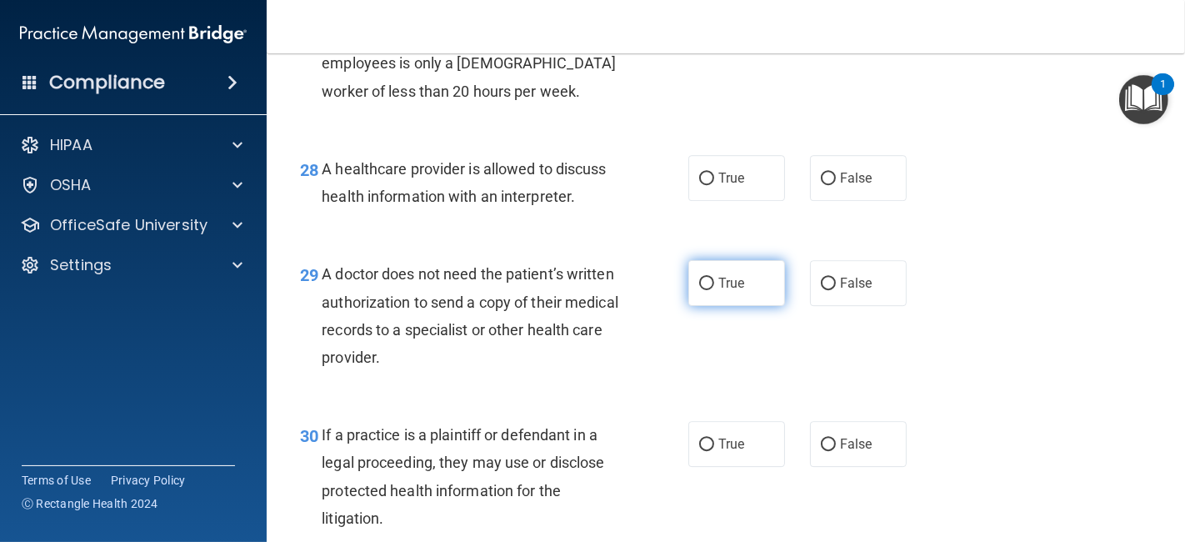
click at [734, 306] on label "True" at bounding box center [736, 283] width 97 height 46
click at [714, 290] on input "True" at bounding box center [706, 284] width 15 height 13
radio input "true"
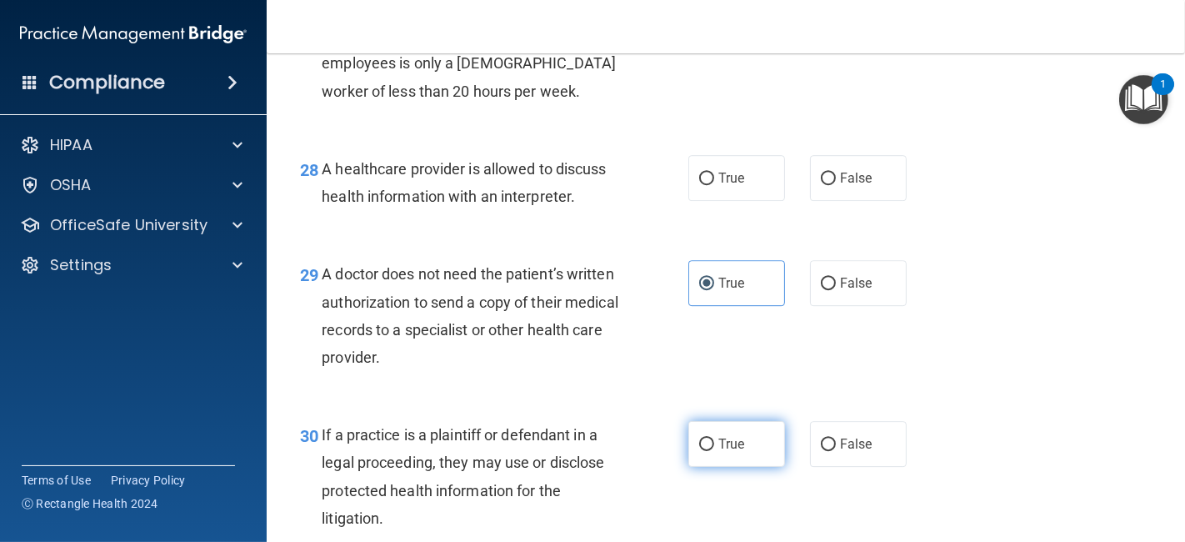
click at [728, 452] on span "True" at bounding box center [731, 444] width 26 height 16
click at [714, 451] on input "True" at bounding box center [706, 444] width 15 height 13
radio input "true"
click at [736, 186] on span "True" at bounding box center [731, 178] width 26 height 16
click at [714, 185] on input "True" at bounding box center [706, 179] width 15 height 13
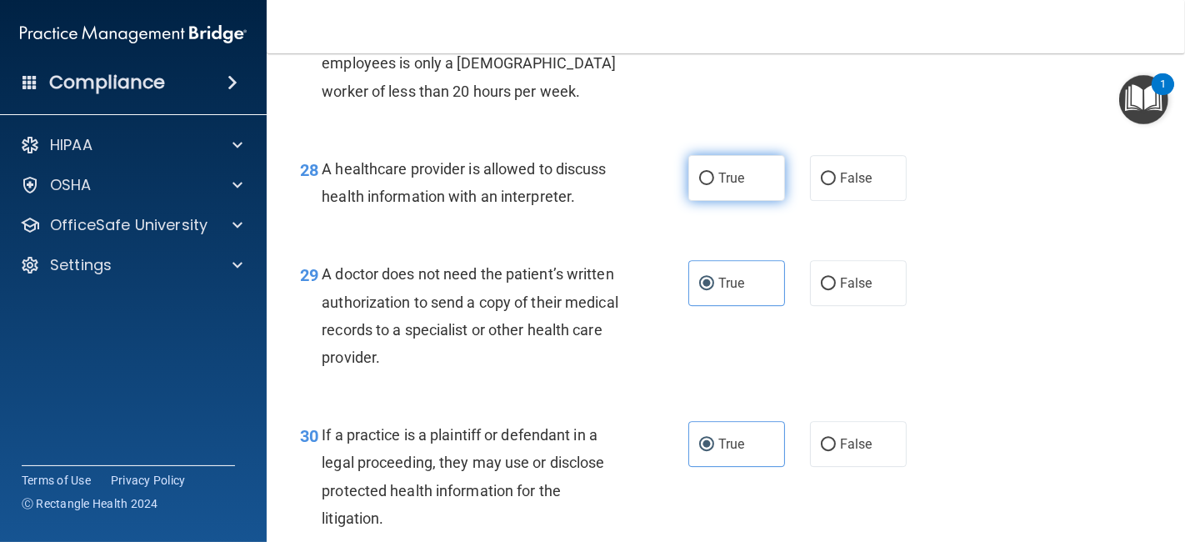
radio input "true"
click at [864, 40] on label "False" at bounding box center [858, 17] width 97 height 46
click at [836, 24] on input "False" at bounding box center [828, 18] width 15 height 13
radio input "true"
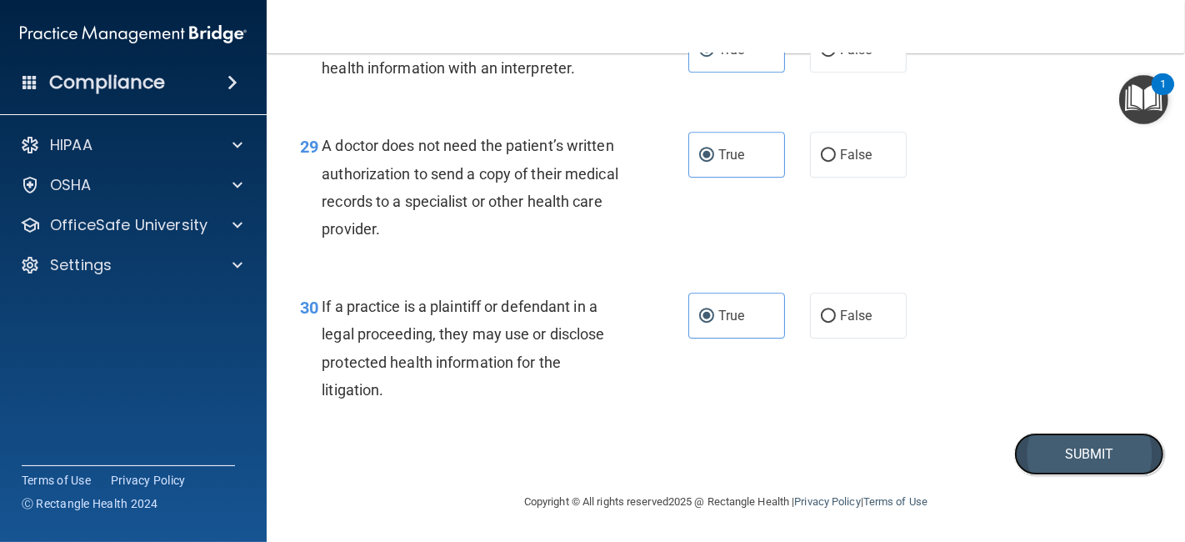
click at [1077, 465] on button "Submit" at bounding box center [1089, 454] width 150 height 43
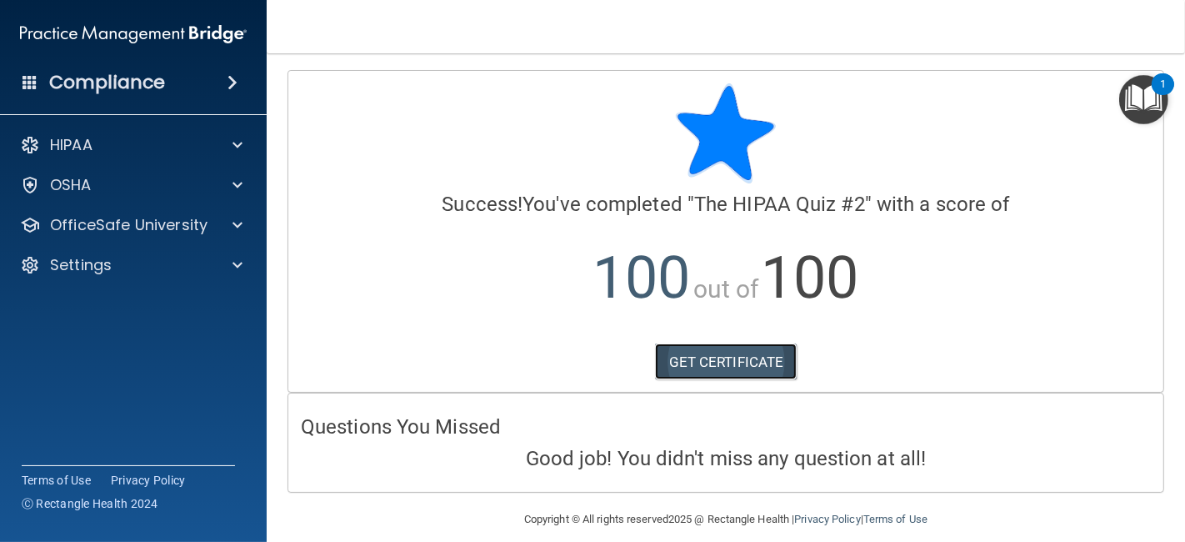
click at [756, 354] on link "GET CERTIFICATE" at bounding box center [726, 361] width 143 height 37
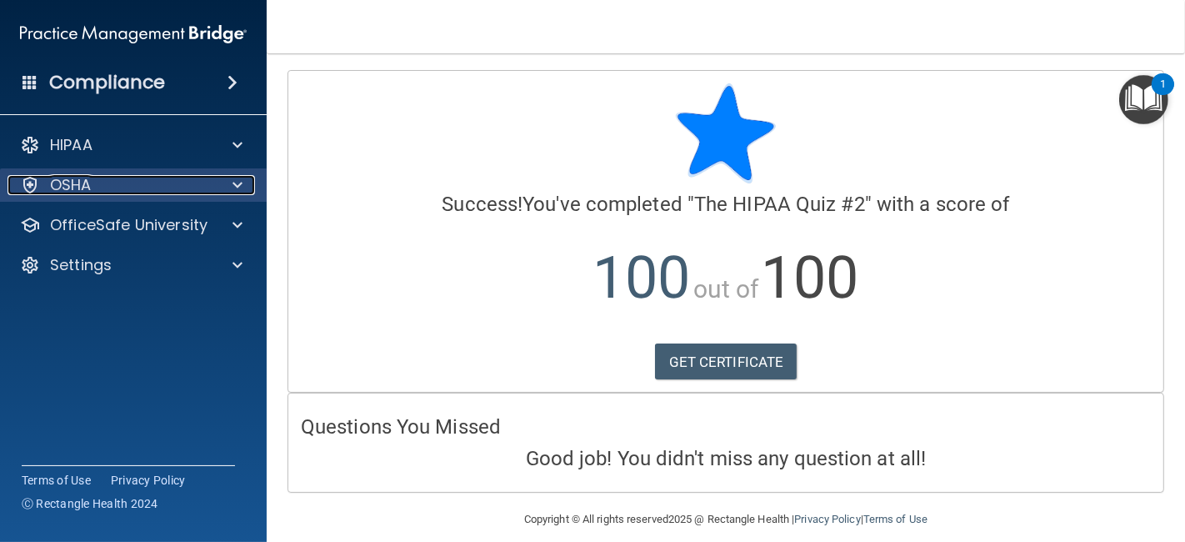
click at [220, 189] on div at bounding box center [235, 185] width 42 height 20
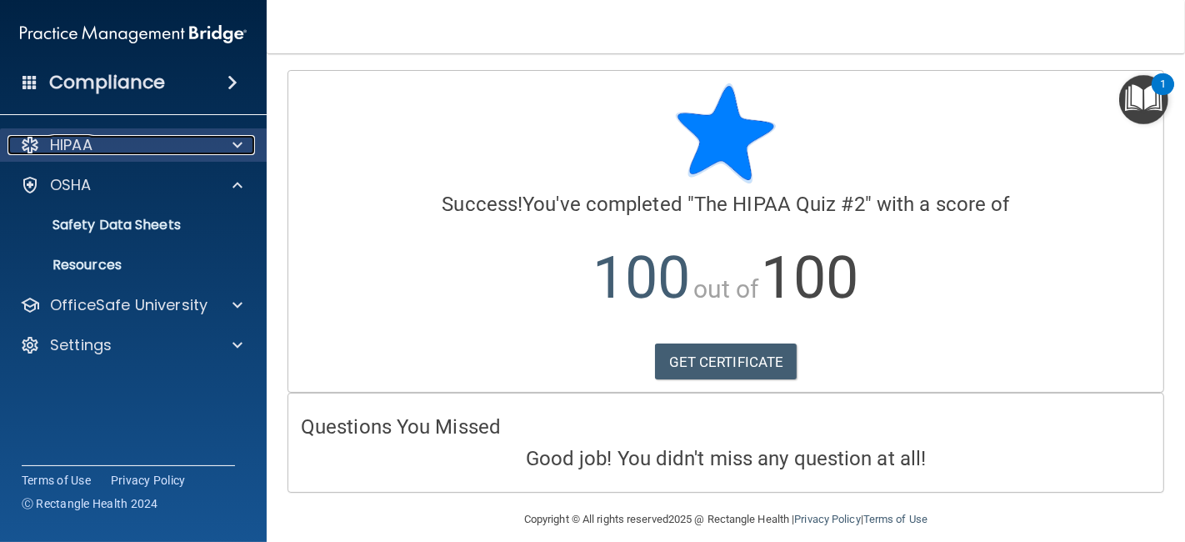
click at [243, 148] on div at bounding box center [235, 145] width 42 height 20
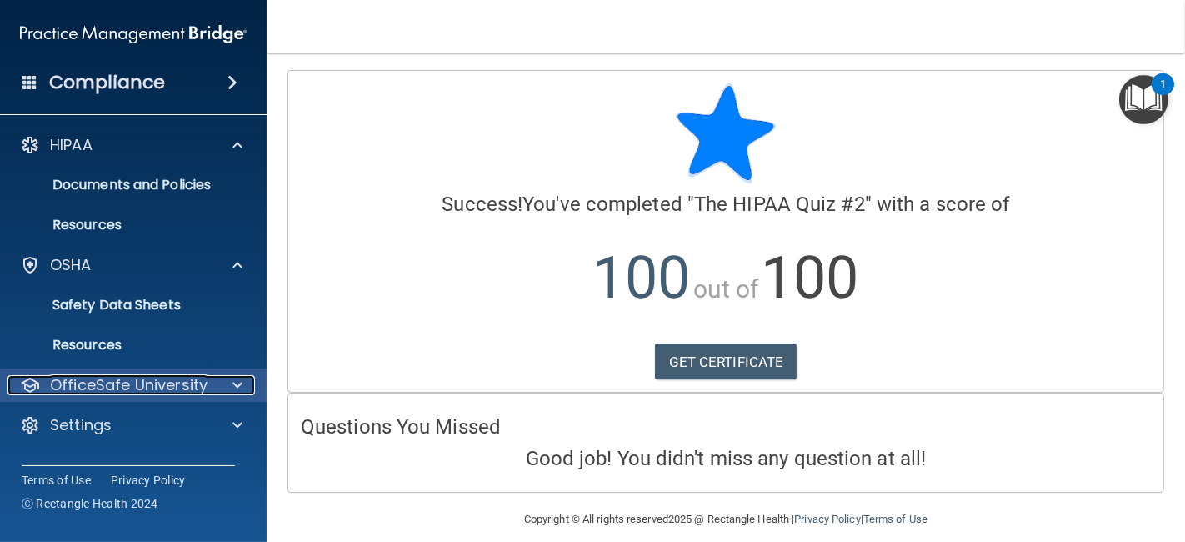
click at [226, 392] on div at bounding box center [235, 385] width 42 height 20
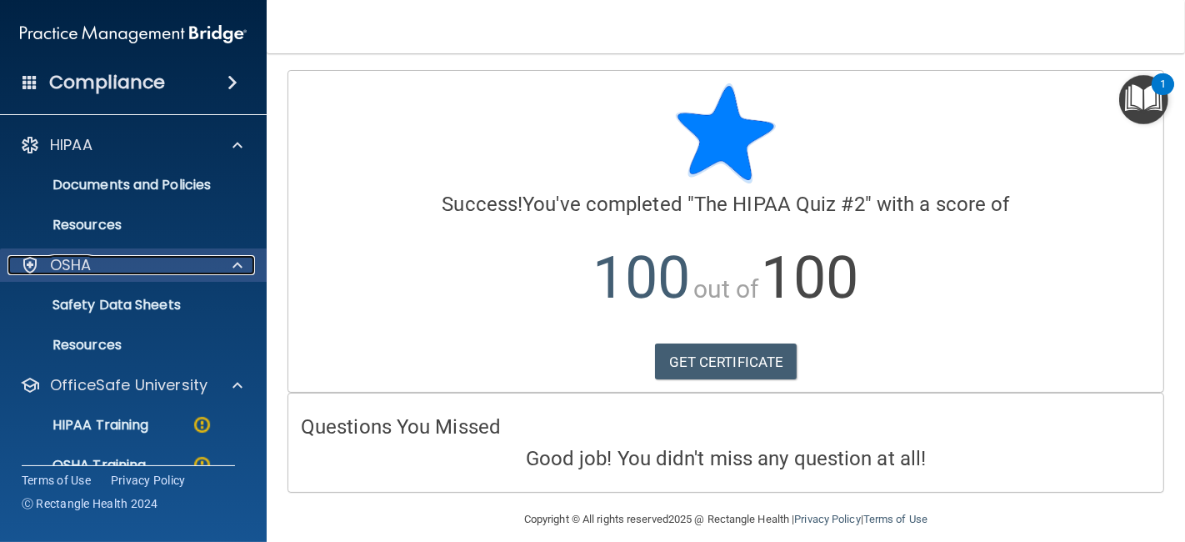
click at [243, 273] on div at bounding box center [235, 265] width 42 height 20
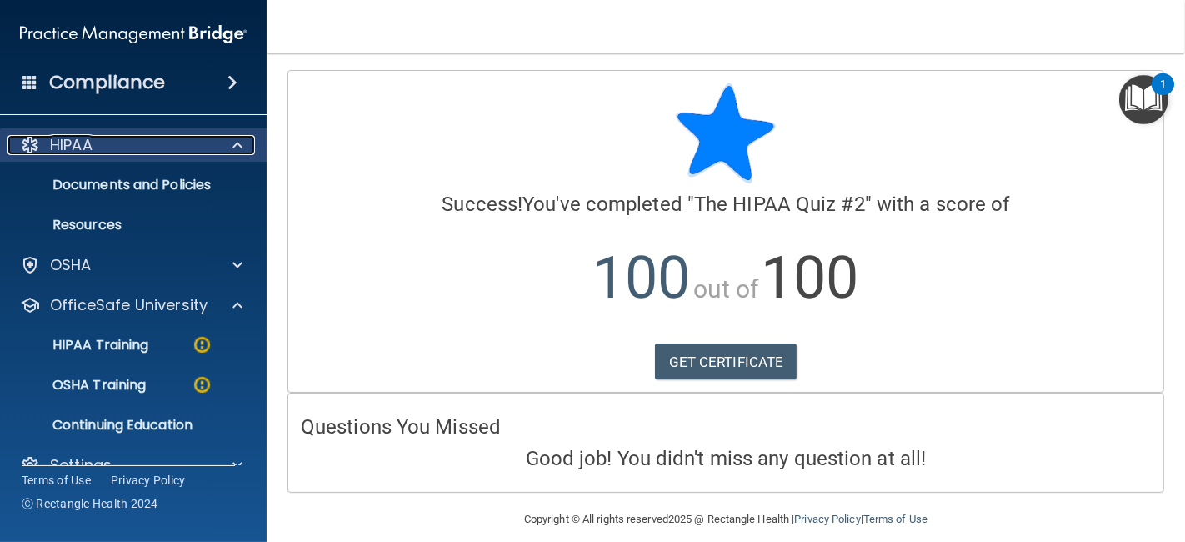
click at [243, 150] on span at bounding box center [238, 145] width 10 height 20
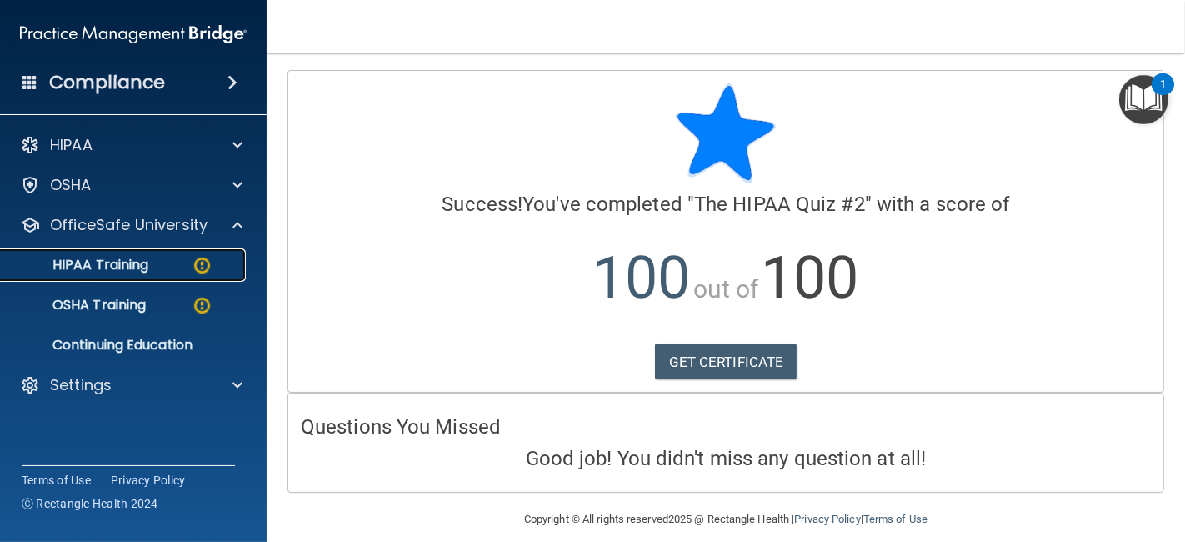
click at [210, 262] on img at bounding box center [202, 265] width 21 height 21
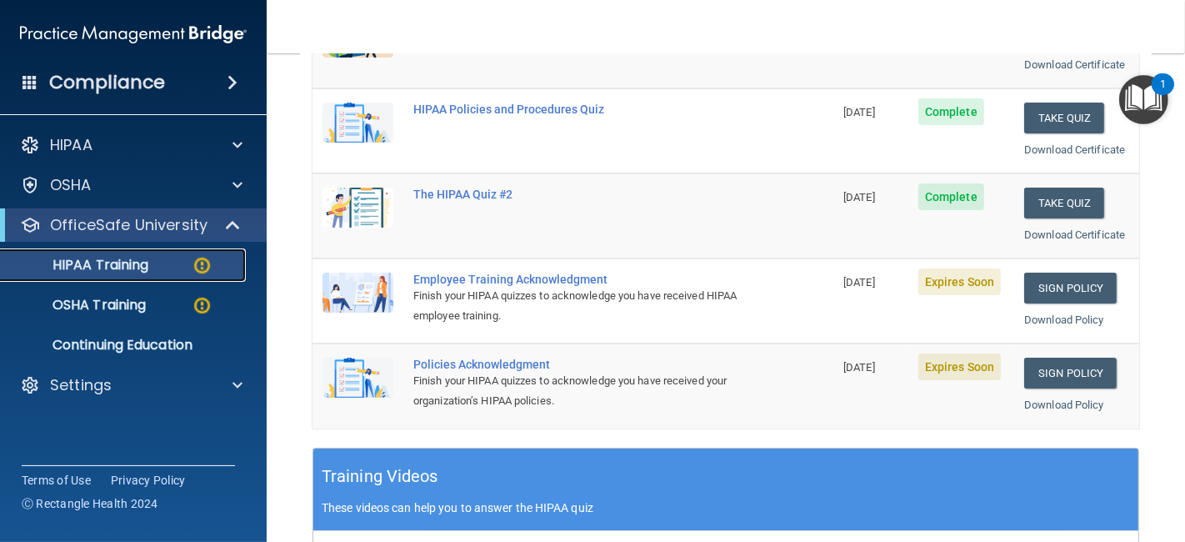
scroll to position [338, 0]
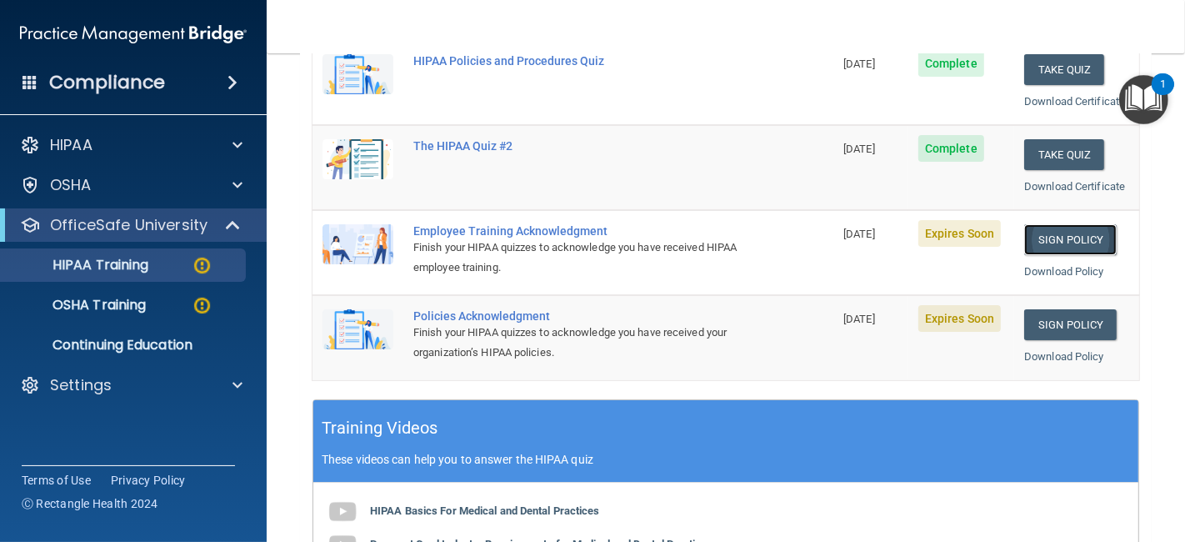
click at [1051, 238] on link "Sign Policy" at bounding box center [1070, 239] width 93 height 31
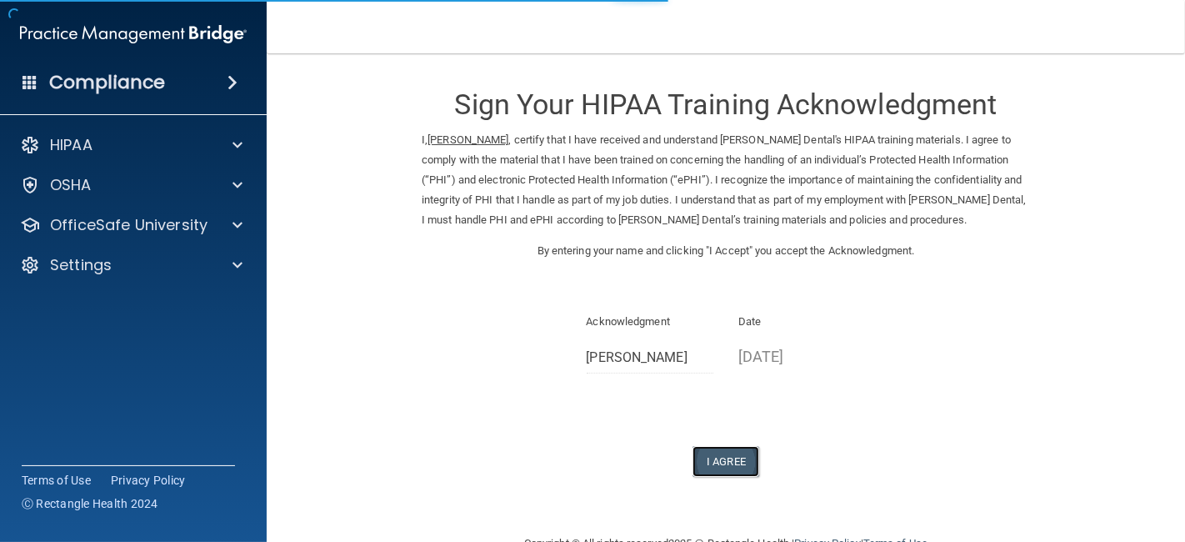
click at [731, 468] on button "I Agree" at bounding box center [726, 461] width 67 height 31
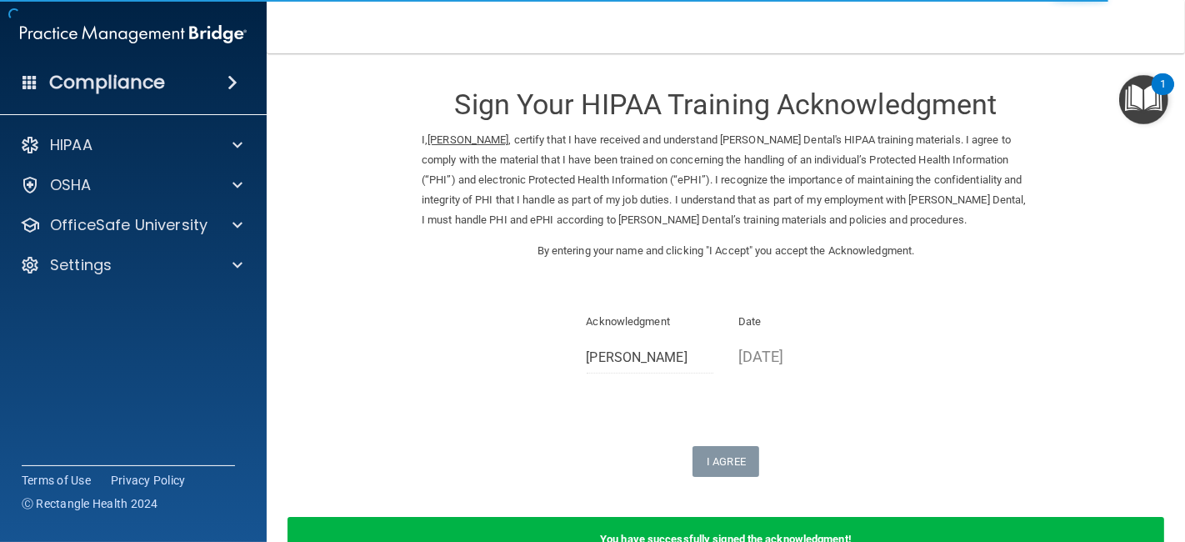
scroll to position [105, 0]
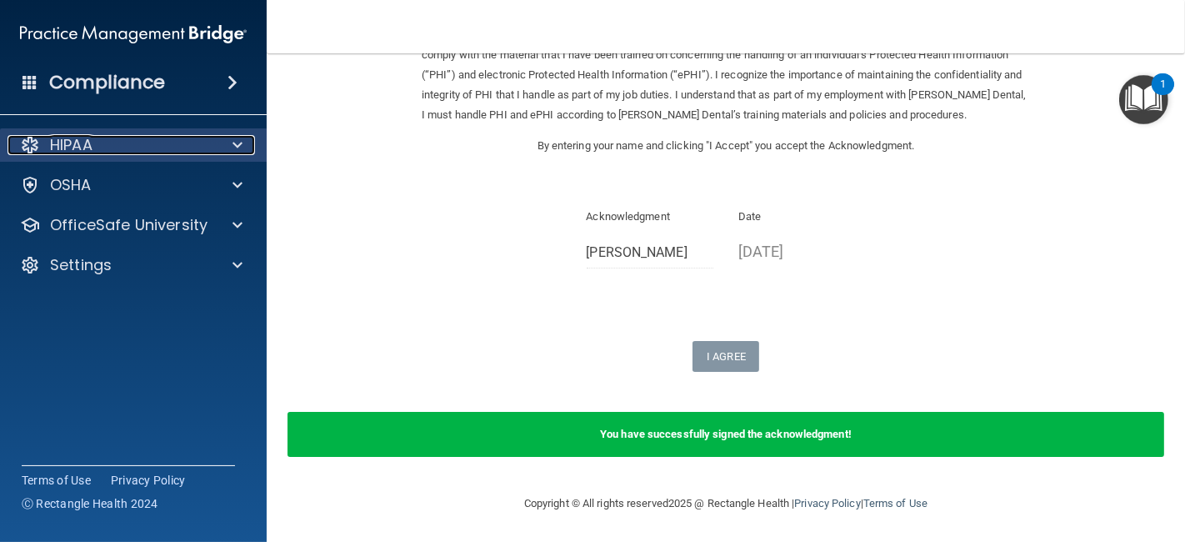
click at [237, 139] on span at bounding box center [238, 145] width 10 height 20
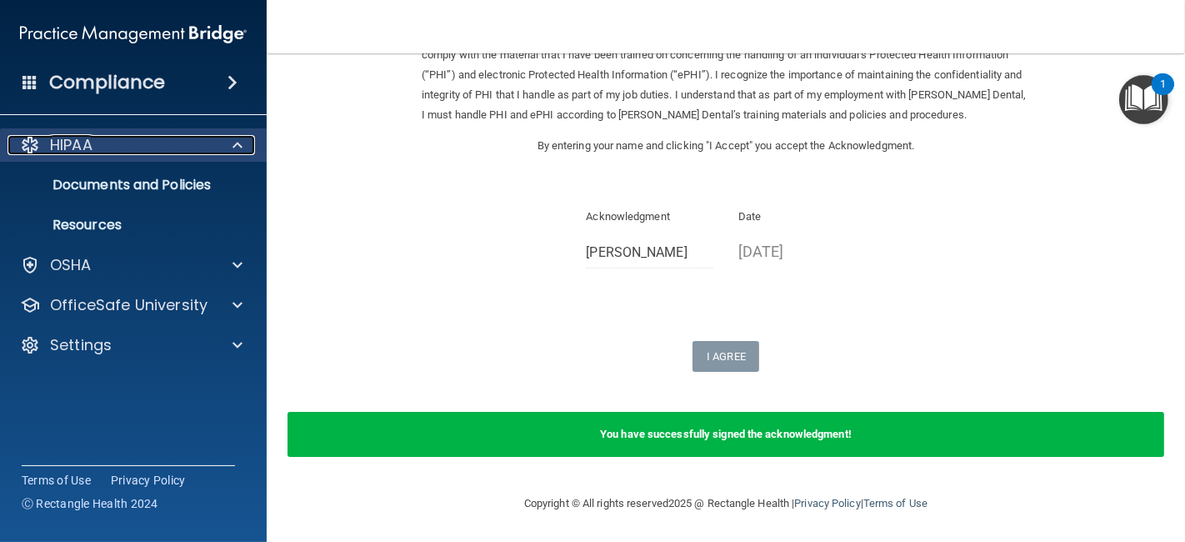
click at [235, 152] on span at bounding box center [238, 145] width 10 height 20
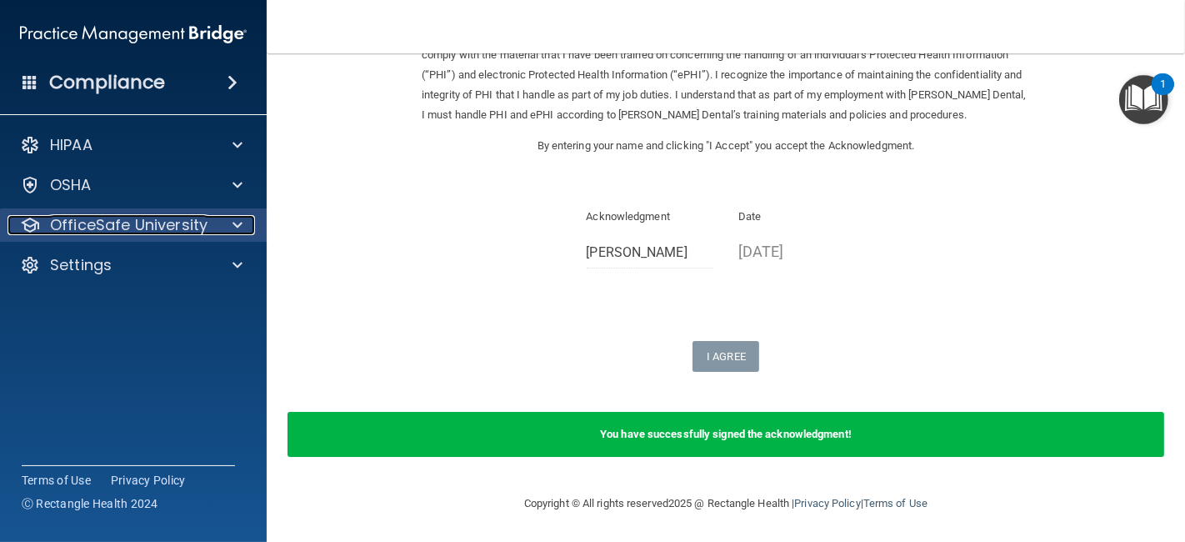
click at [233, 218] on span at bounding box center [238, 225] width 10 height 20
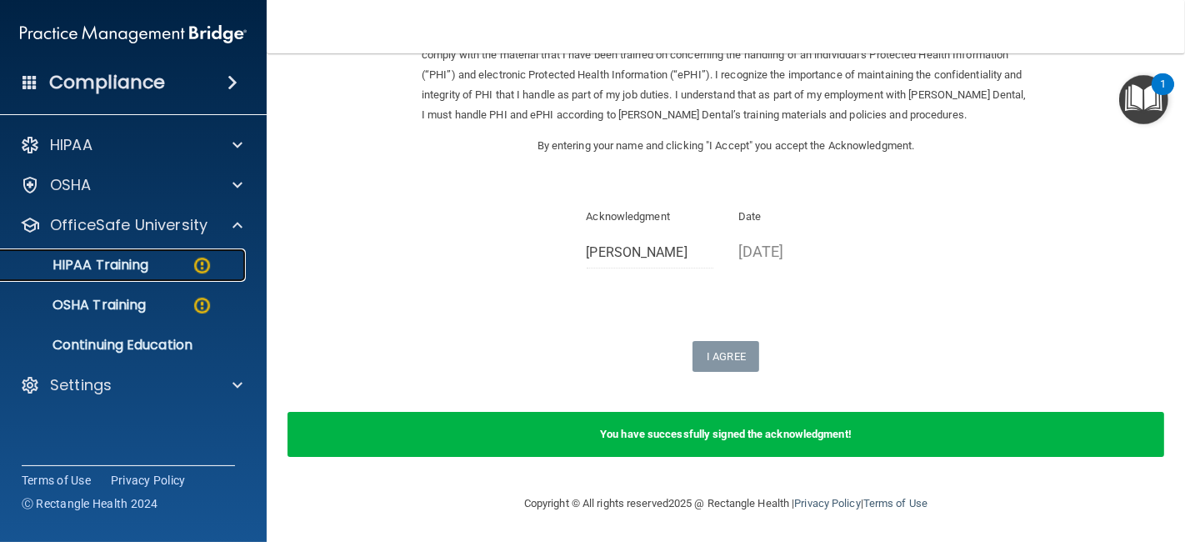
click at [185, 273] on div "HIPAA Training" at bounding box center [125, 265] width 228 height 17
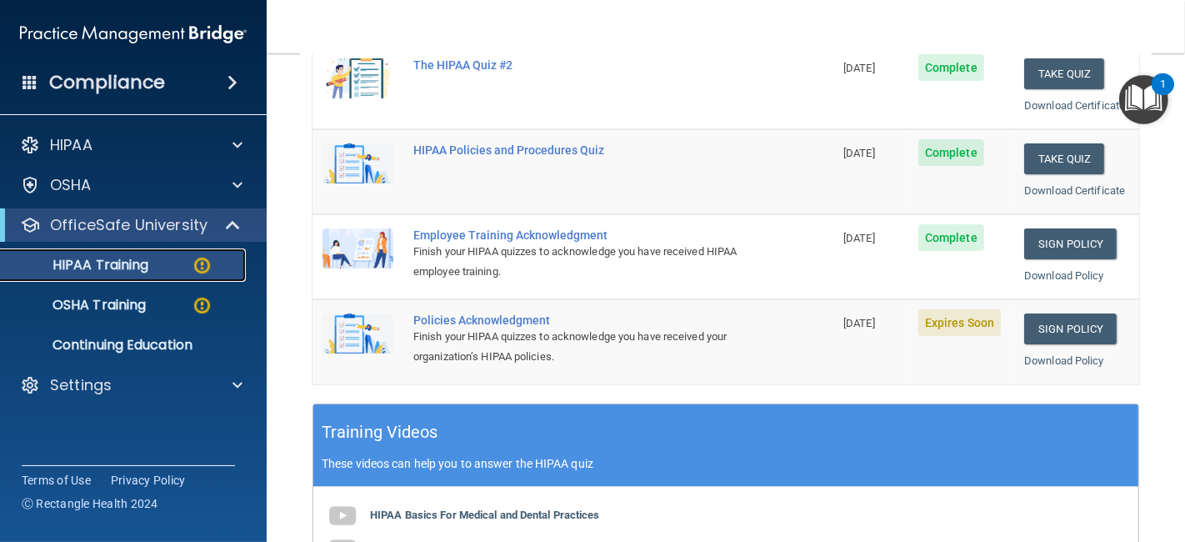
scroll to position [333, 0]
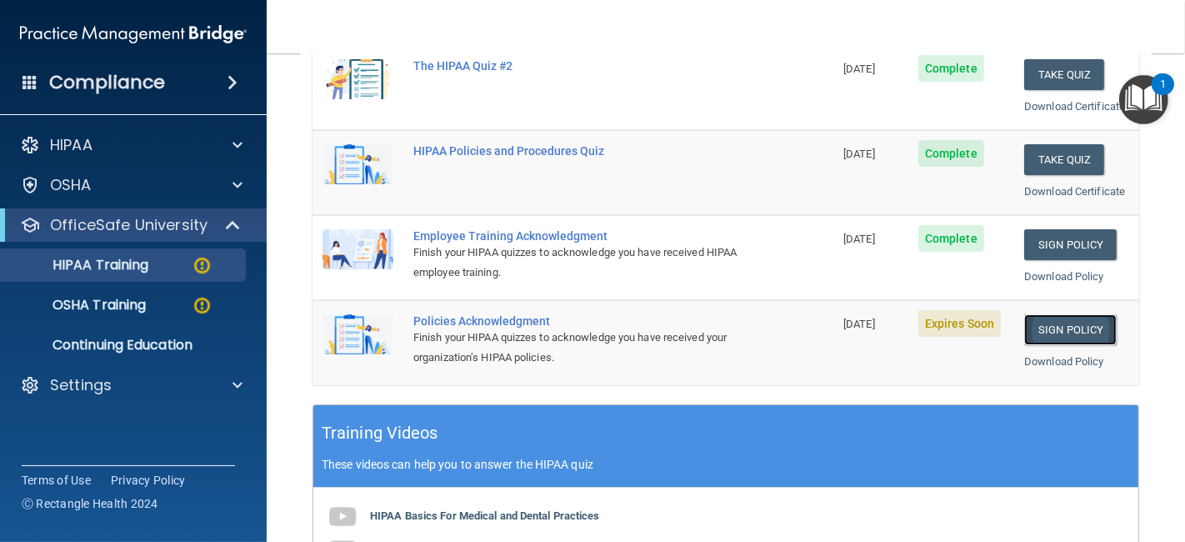
click at [1074, 335] on link "Sign Policy" at bounding box center [1070, 329] width 93 height 31
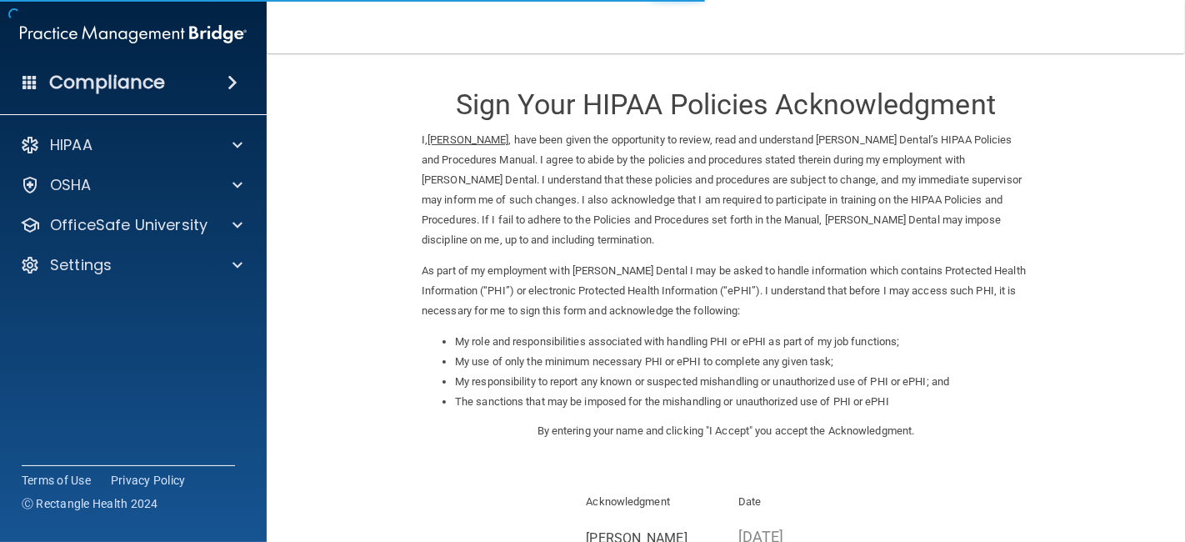
scroll to position [178, 0]
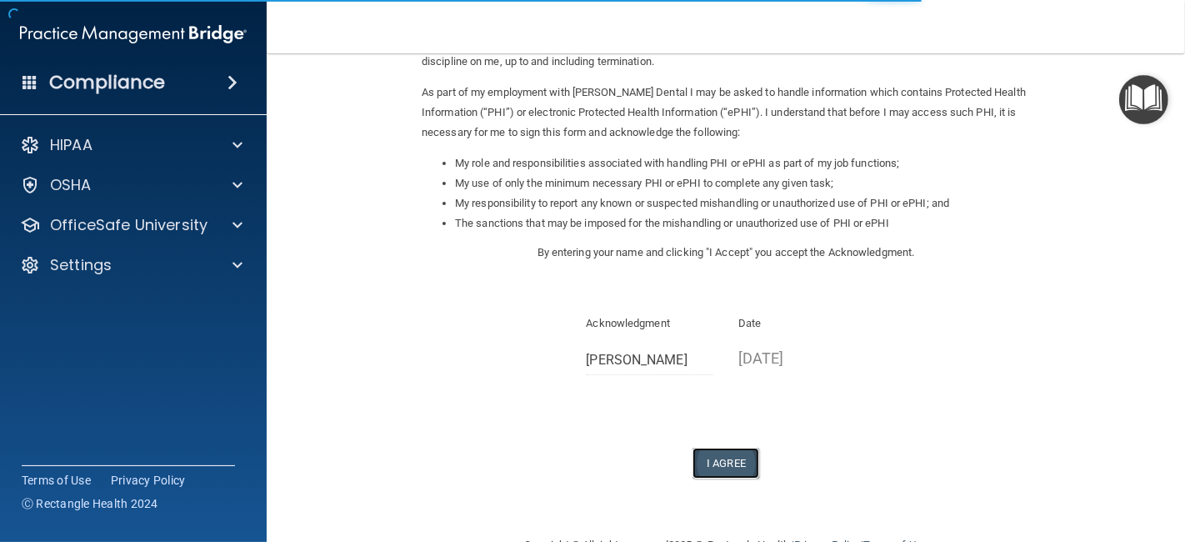
click at [717, 471] on button "I Agree" at bounding box center [726, 463] width 67 height 31
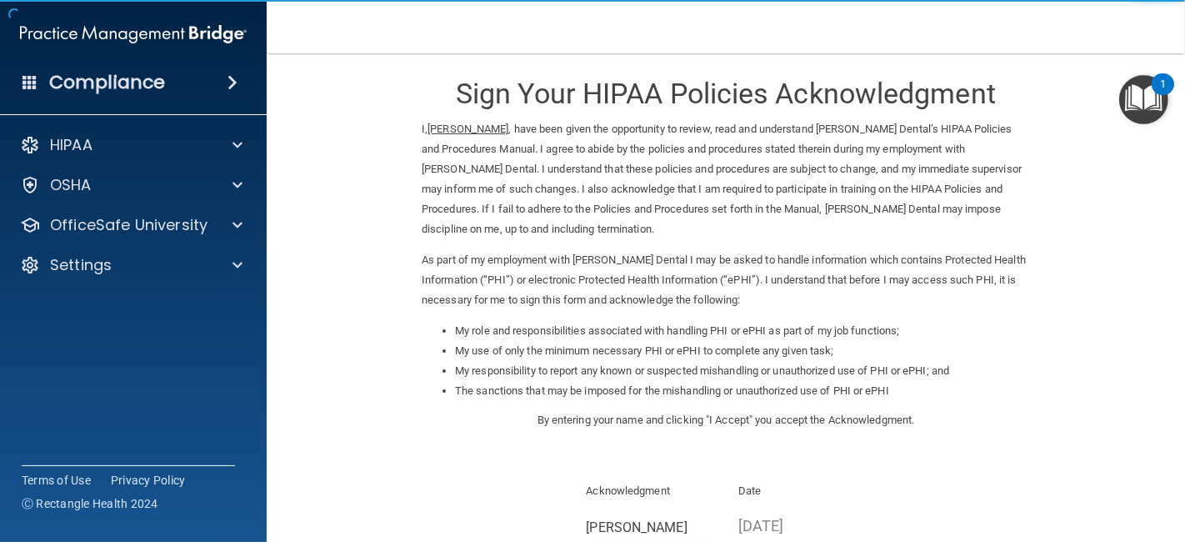
scroll to position [0, 0]
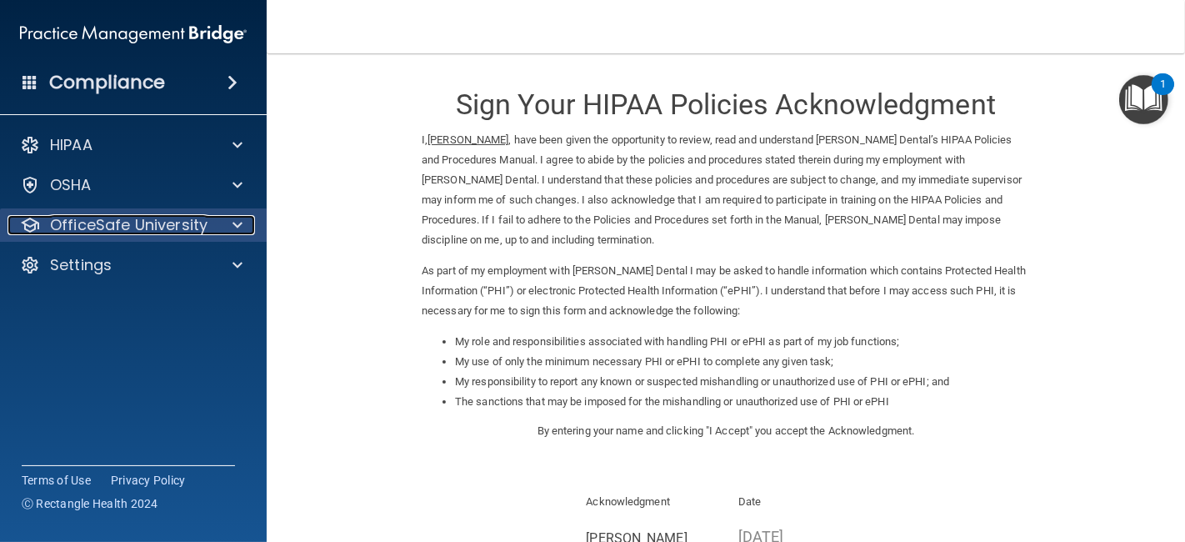
click at [242, 225] on span at bounding box center [238, 225] width 10 height 20
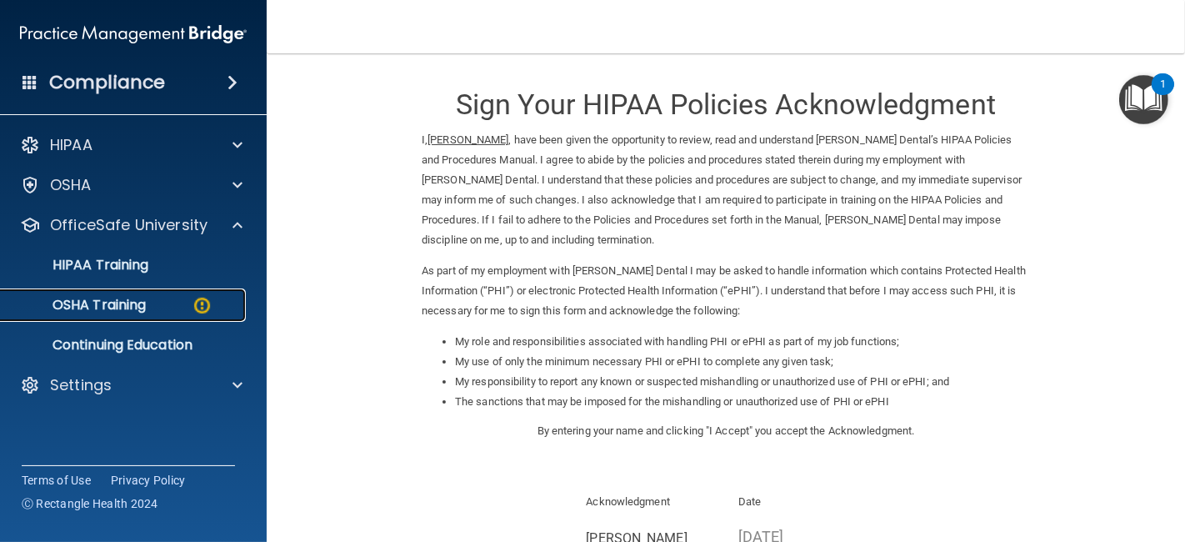
click at [148, 302] on div "OSHA Training" at bounding box center [125, 305] width 228 height 17
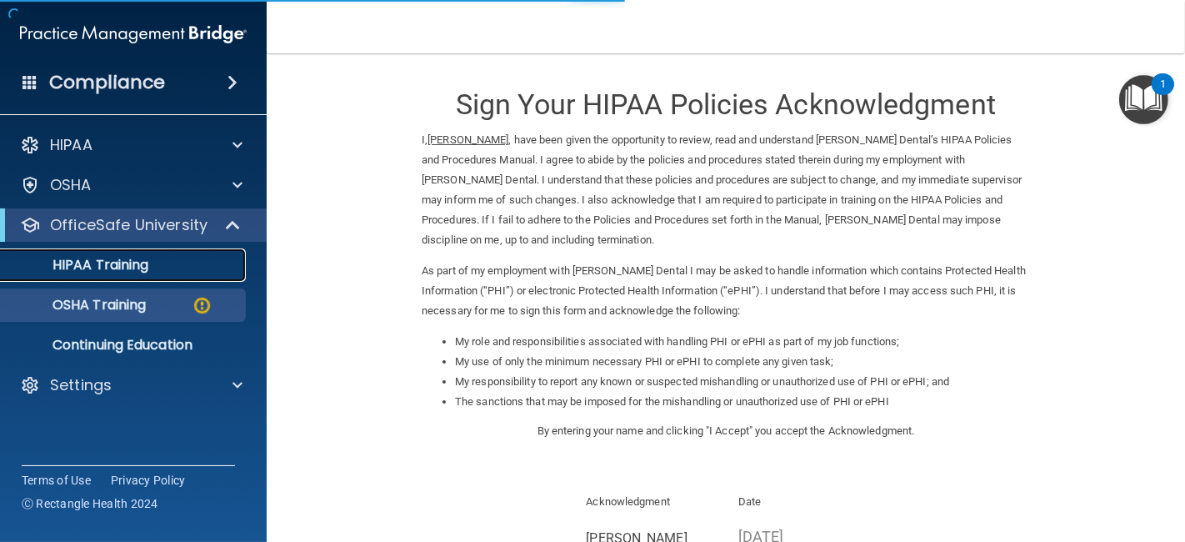
click at [138, 273] on p "HIPAA Training" at bounding box center [80, 265] width 138 height 17
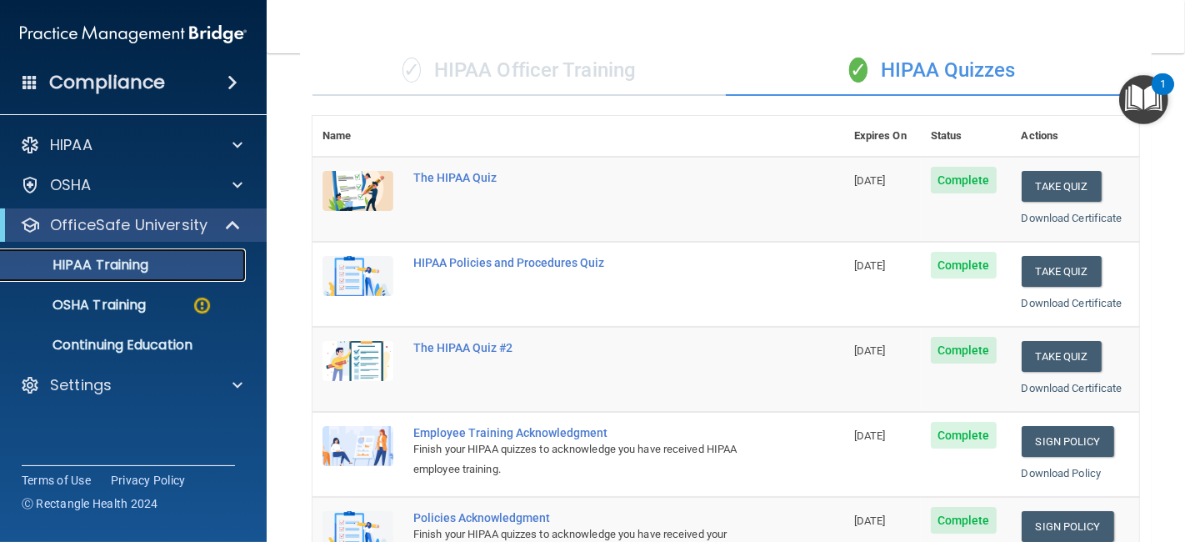
scroll to position [113, 0]
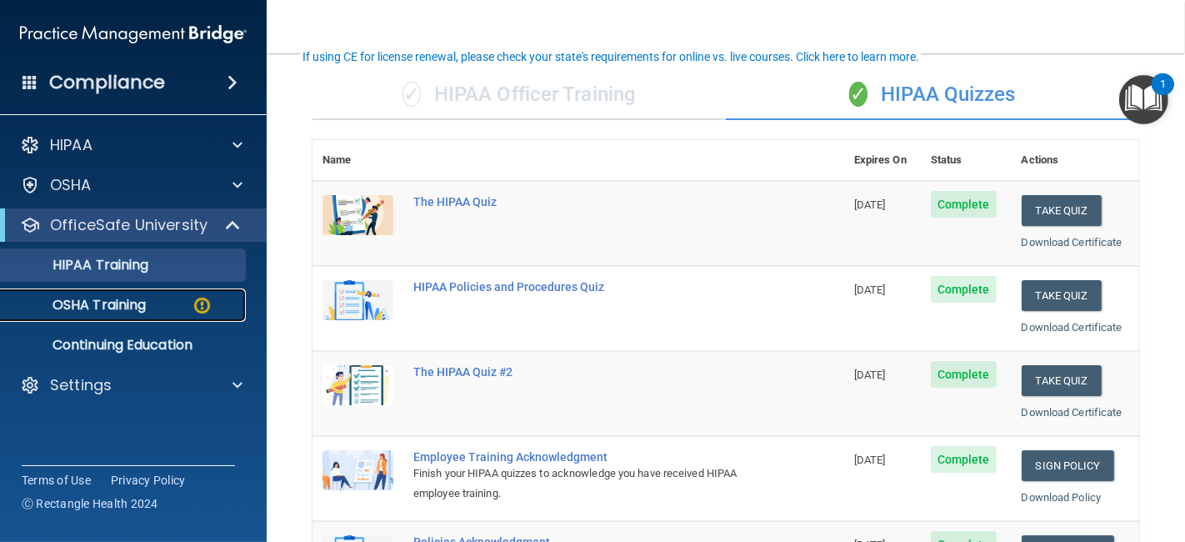
click at [171, 310] on div "OSHA Training" at bounding box center [125, 305] width 228 height 17
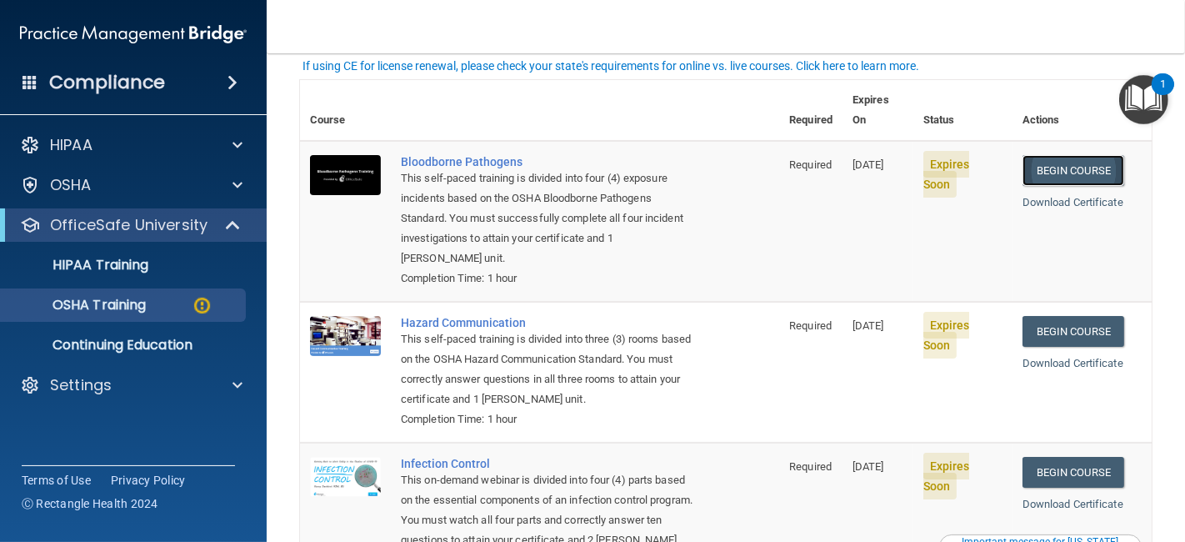
click at [1074, 155] on link "Begin Course" at bounding box center [1074, 170] width 102 height 31
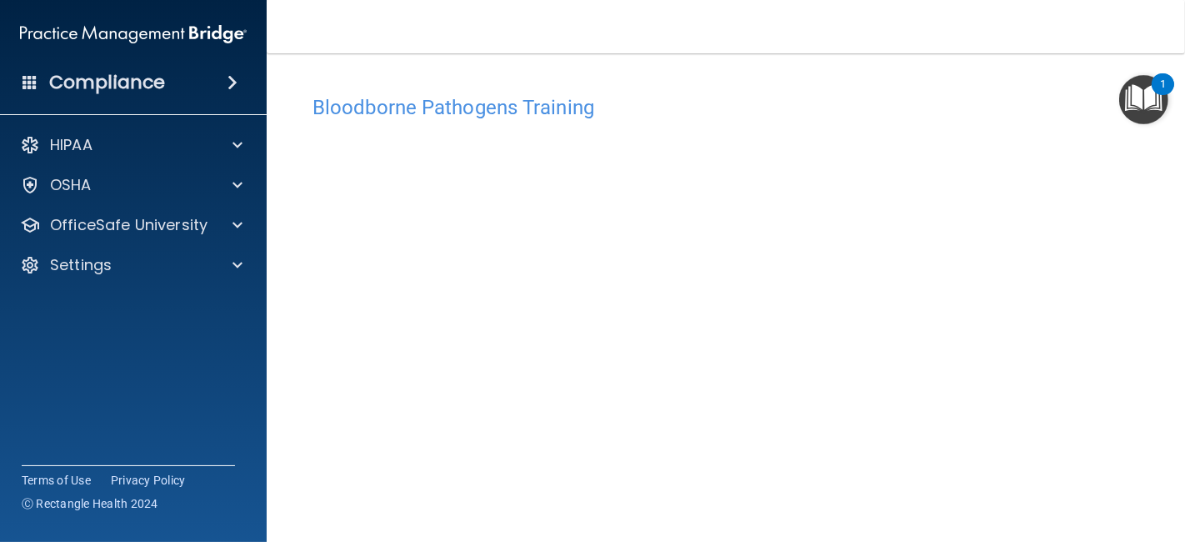
click at [533, 114] on h4 "Bloodborne Pathogens Training" at bounding box center [726, 108] width 827 height 22
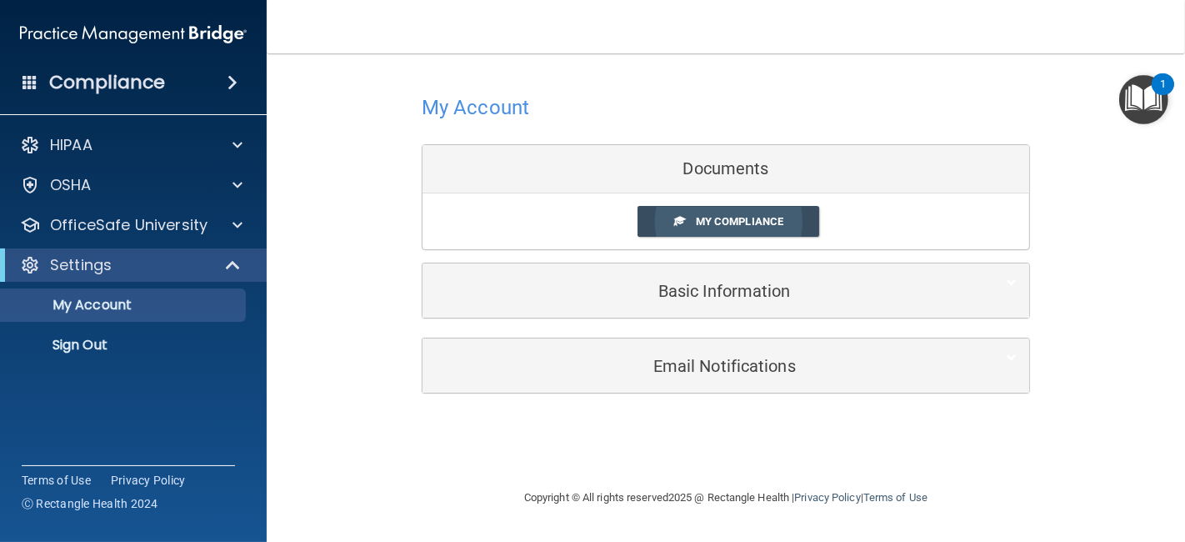
click at [771, 215] on span "My Compliance" at bounding box center [740, 221] width 88 height 13
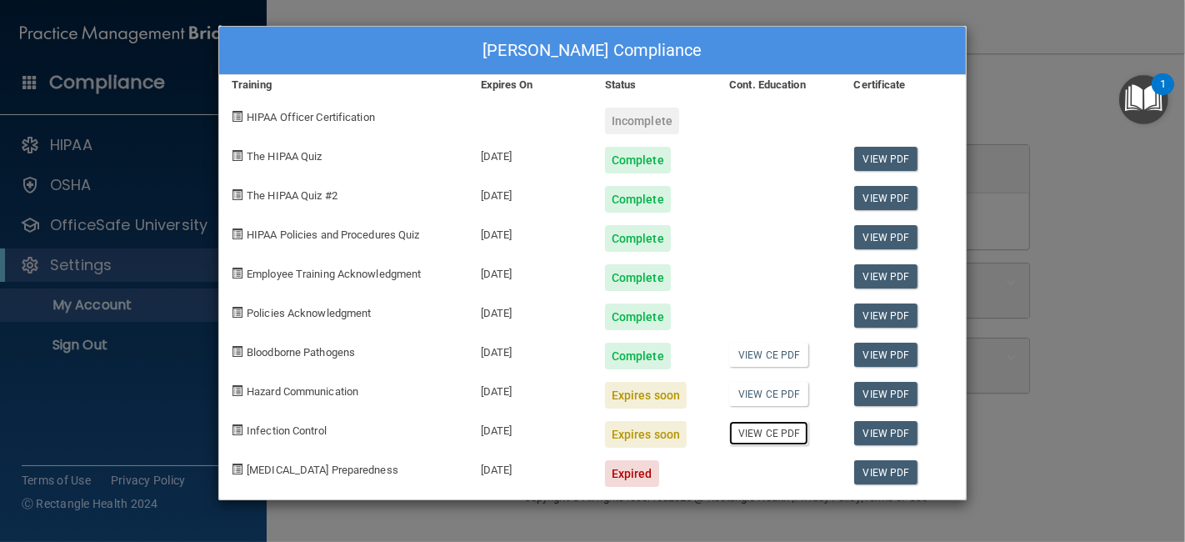
click at [785, 432] on link "View CE PDF" at bounding box center [768, 433] width 79 height 24
click at [1116, 313] on div "Reanna Fisher's Compliance Training Expires On Status Cont. Education Certifica…" at bounding box center [592, 271] width 1185 height 542
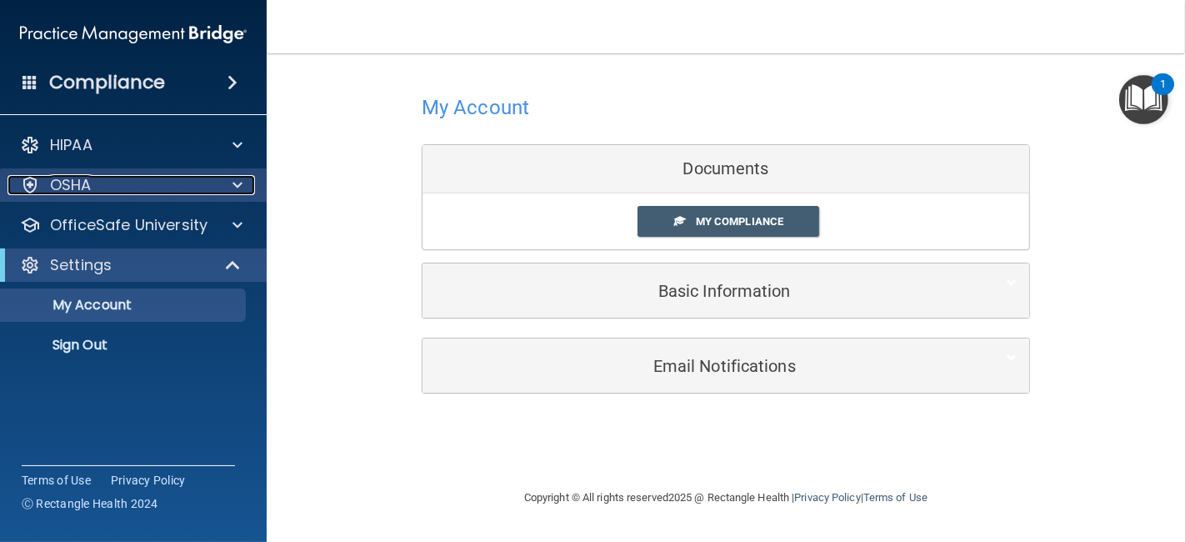
click at [236, 184] on span at bounding box center [238, 185] width 10 height 20
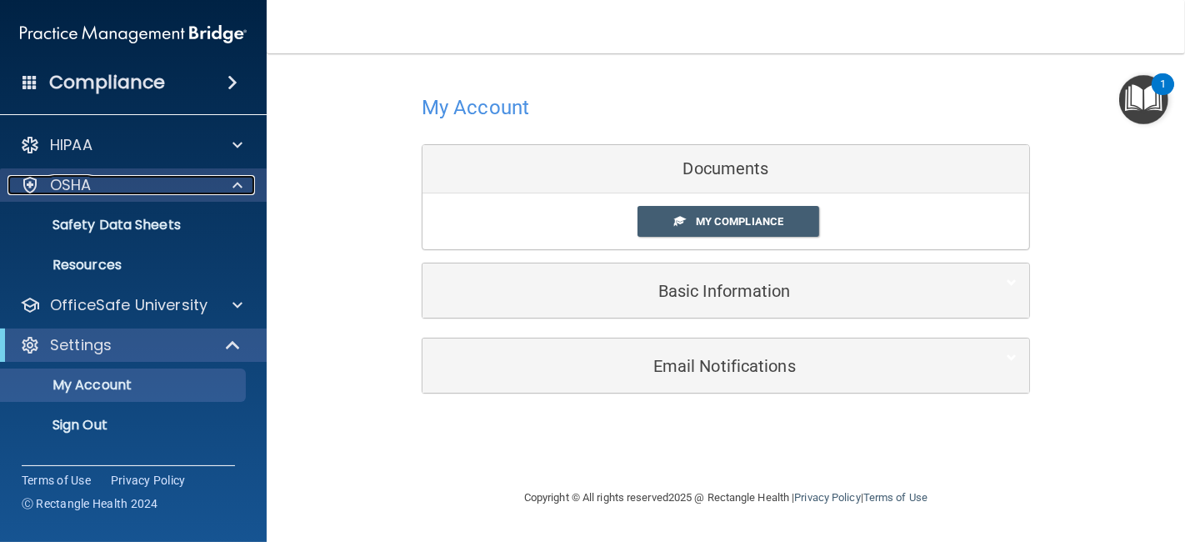
click at [248, 189] on div at bounding box center [235, 185] width 42 height 20
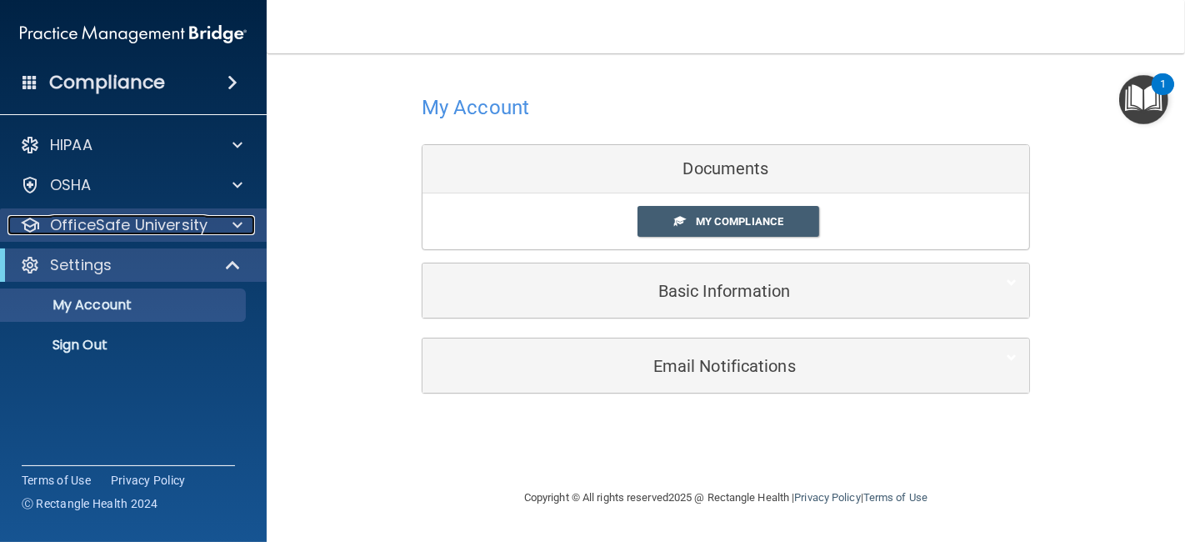
click at [234, 227] on span at bounding box center [238, 225] width 10 height 20
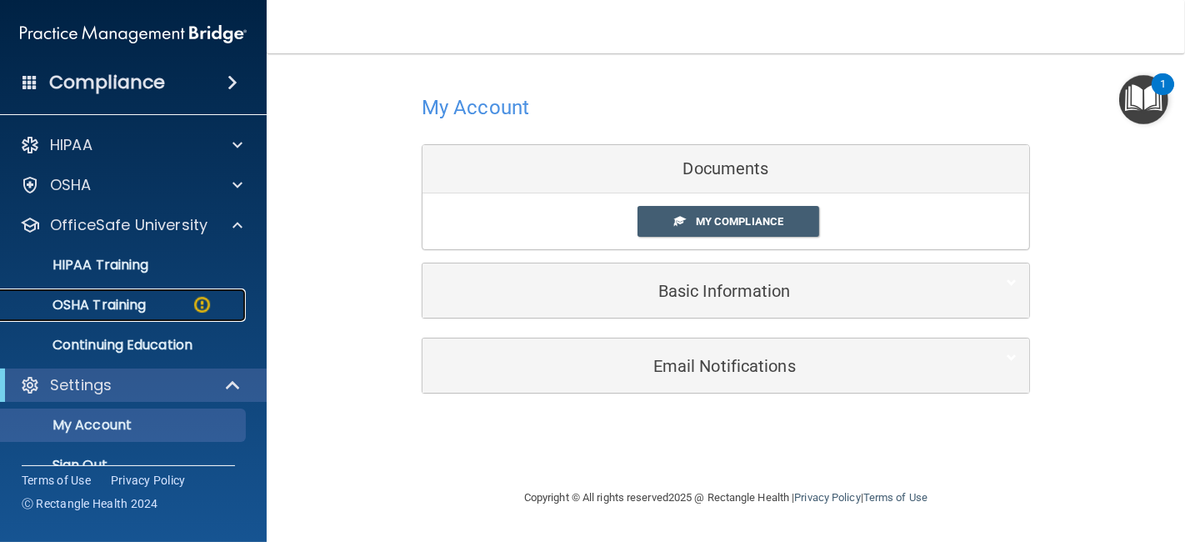
click at [160, 308] on div "OSHA Training" at bounding box center [125, 305] width 228 height 17
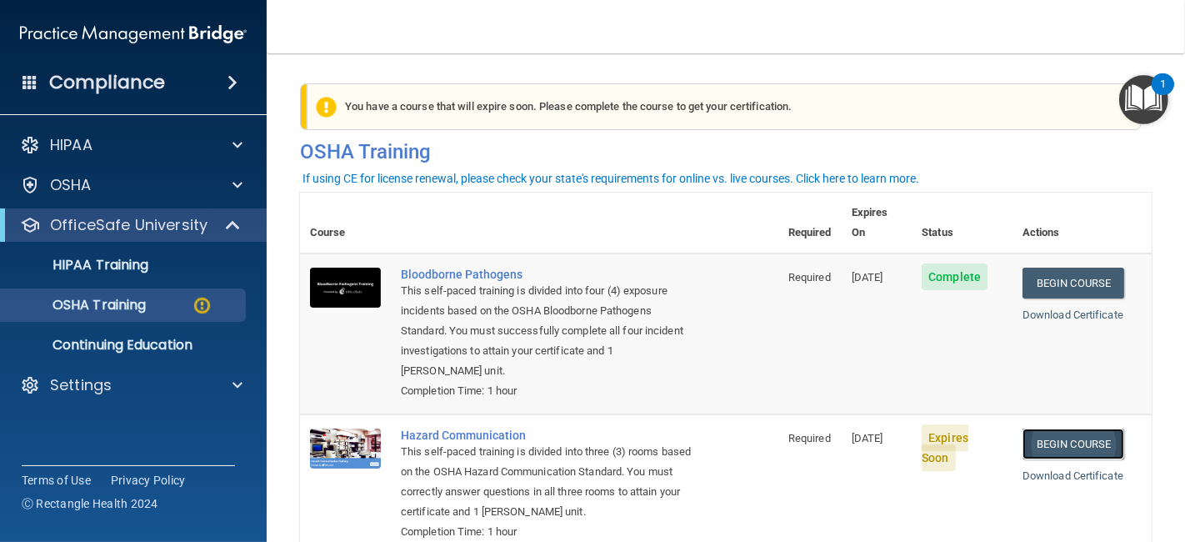
click at [1094, 428] on link "Begin Course" at bounding box center [1074, 443] width 102 height 31
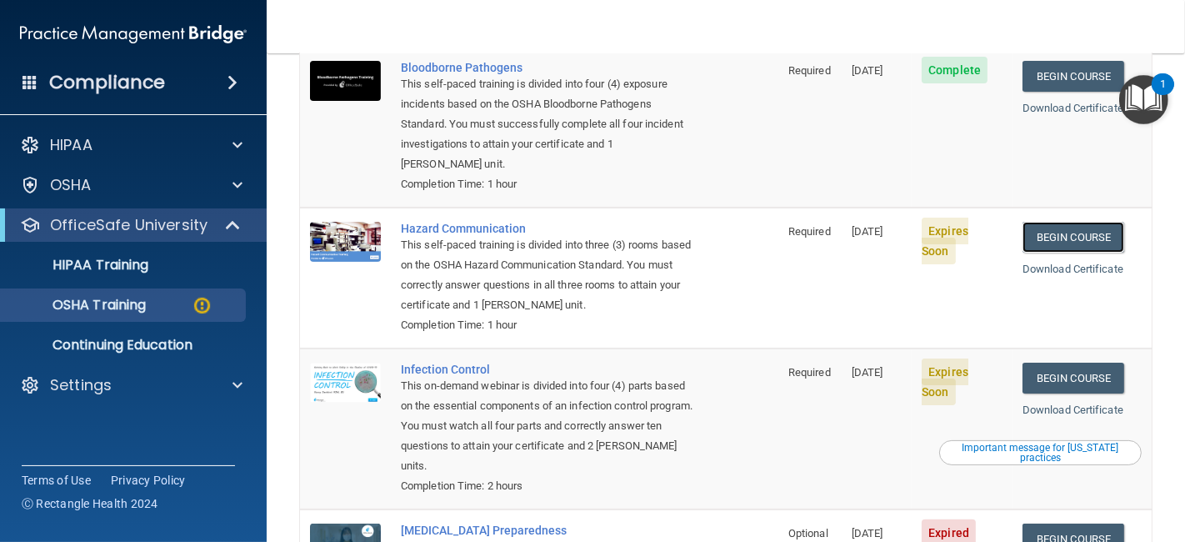
scroll to position [383, 0]
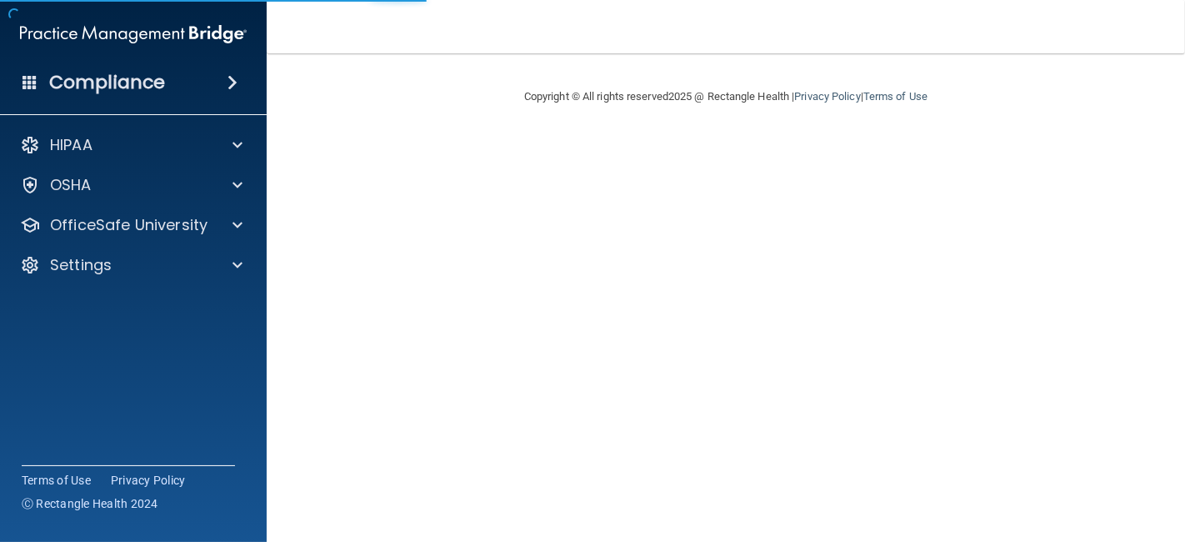
click at [1094, 422] on main "Copyright © All rights reserved 2025 @ Rectangle Health | Privacy Policy | Term…" at bounding box center [726, 297] width 919 height 488
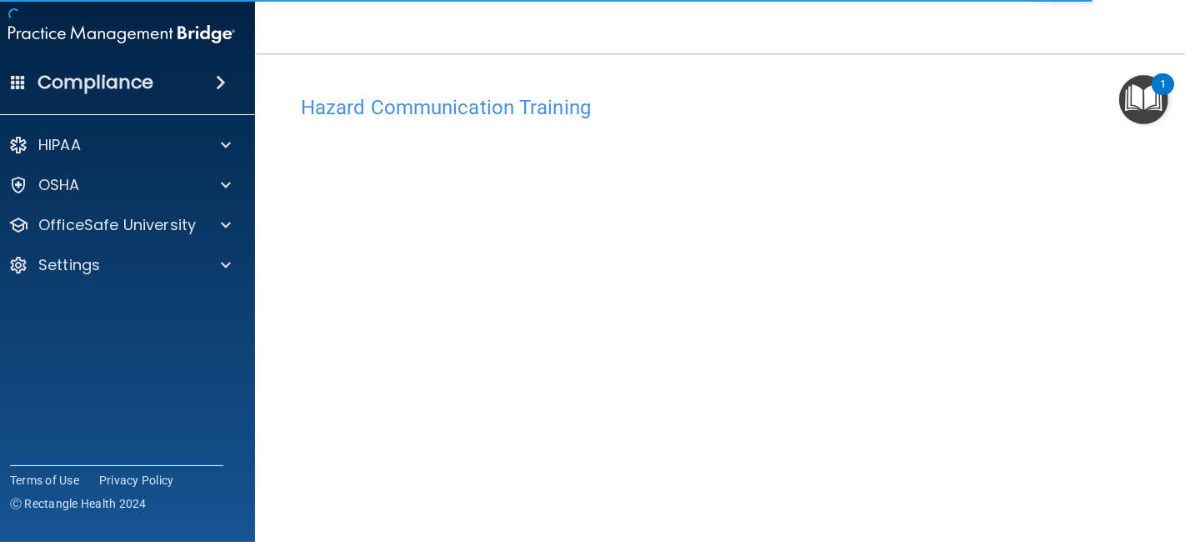
scroll to position [84, 0]
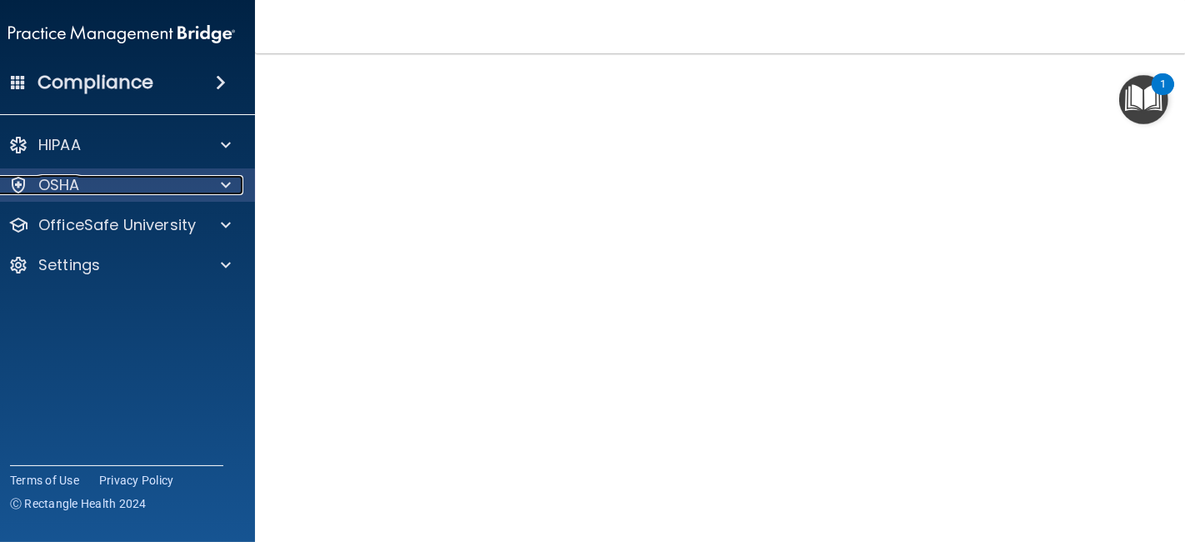
click at [206, 185] on div at bounding box center [224, 185] width 42 height 20
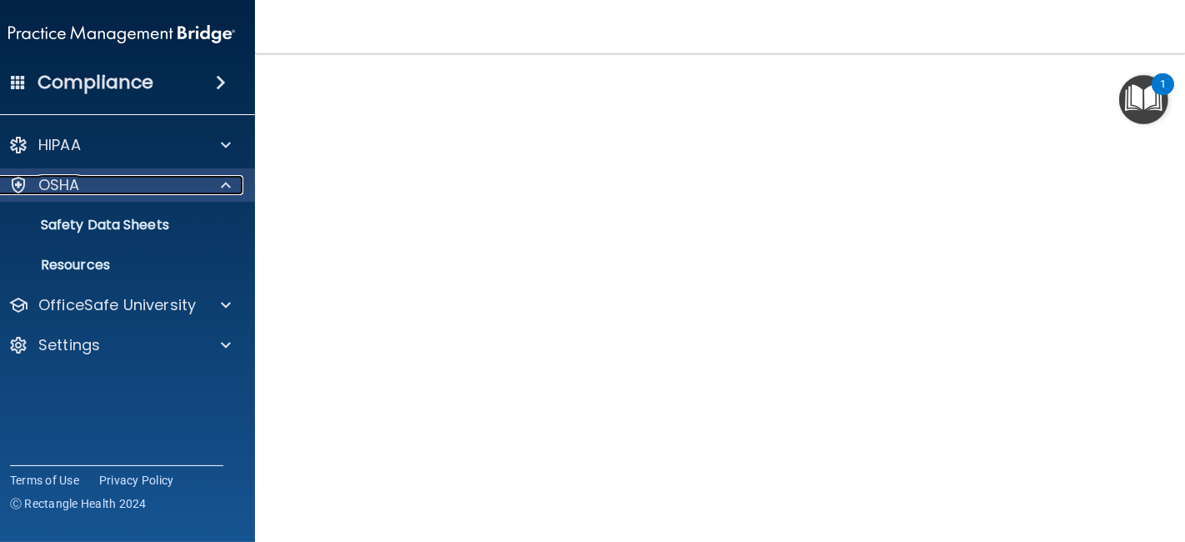
click at [221, 193] on span at bounding box center [226, 185] width 10 height 20
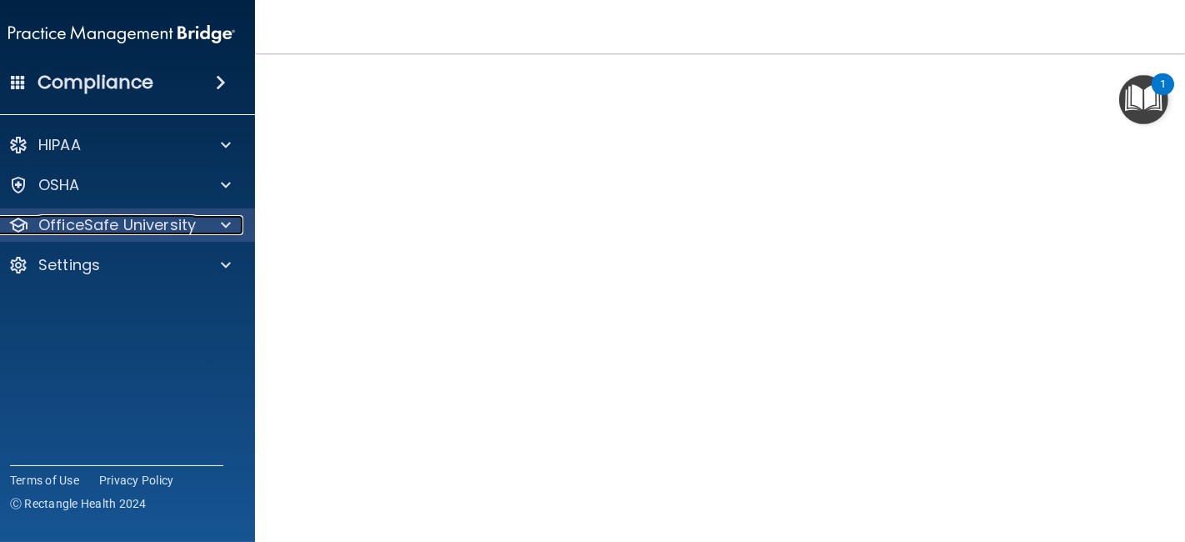
click at [222, 225] on span at bounding box center [226, 225] width 10 height 20
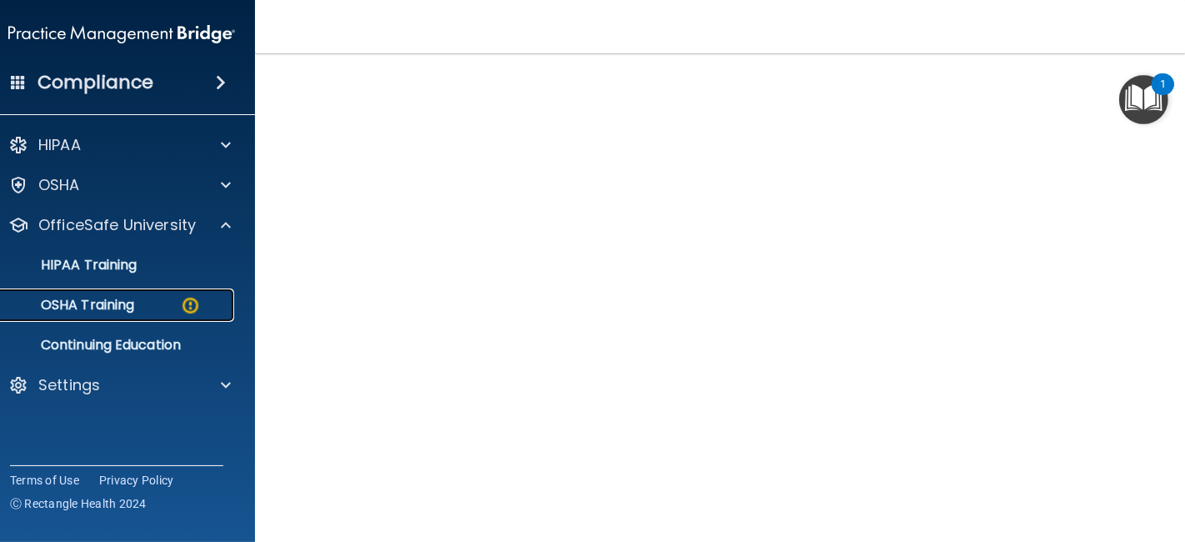
click at [183, 303] on img at bounding box center [190, 305] width 21 height 21
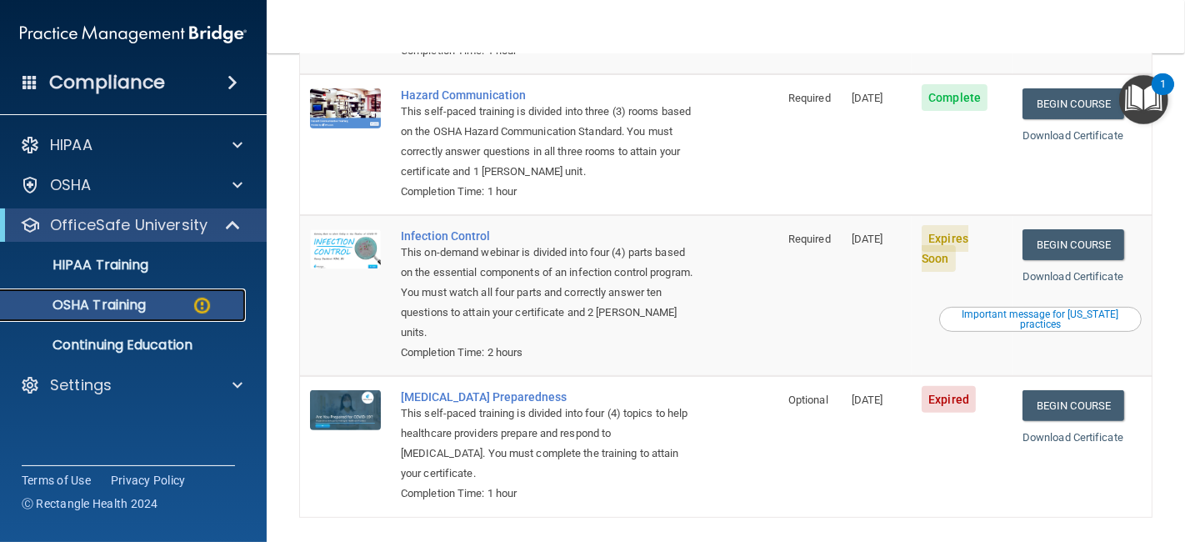
scroll to position [383, 0]
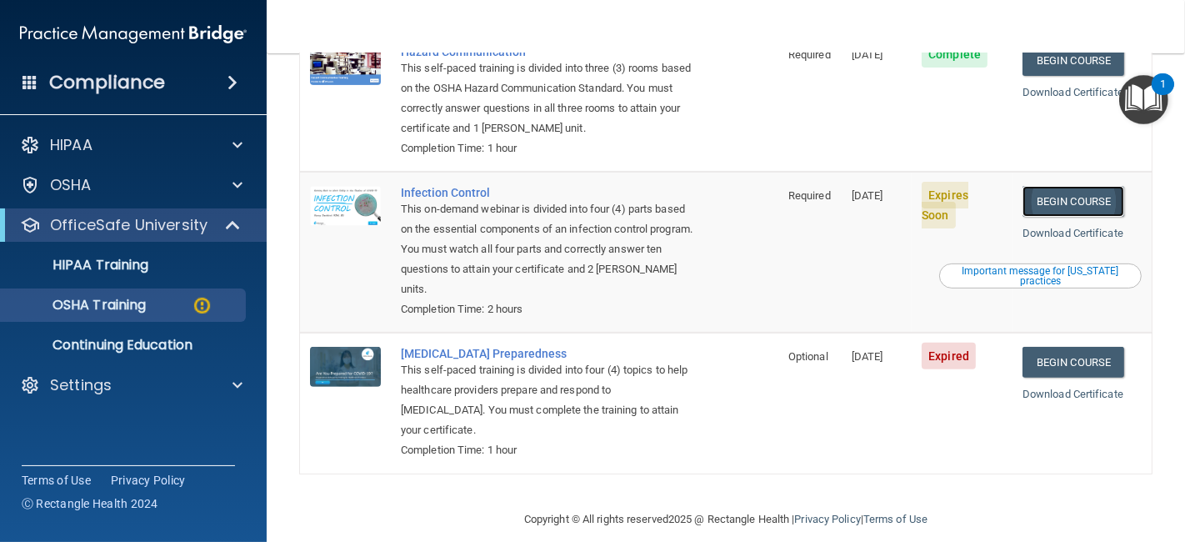
click at [1076, 186] on link "Begin Course" at bounding box center [1074, 201] width 102 height 31
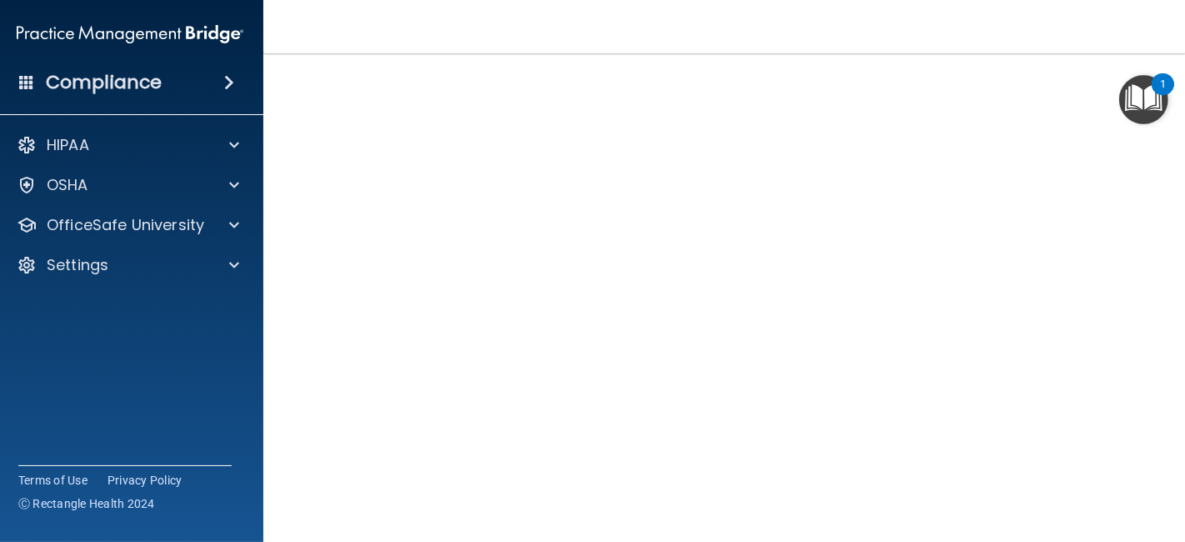
scroll to position [109, 0]
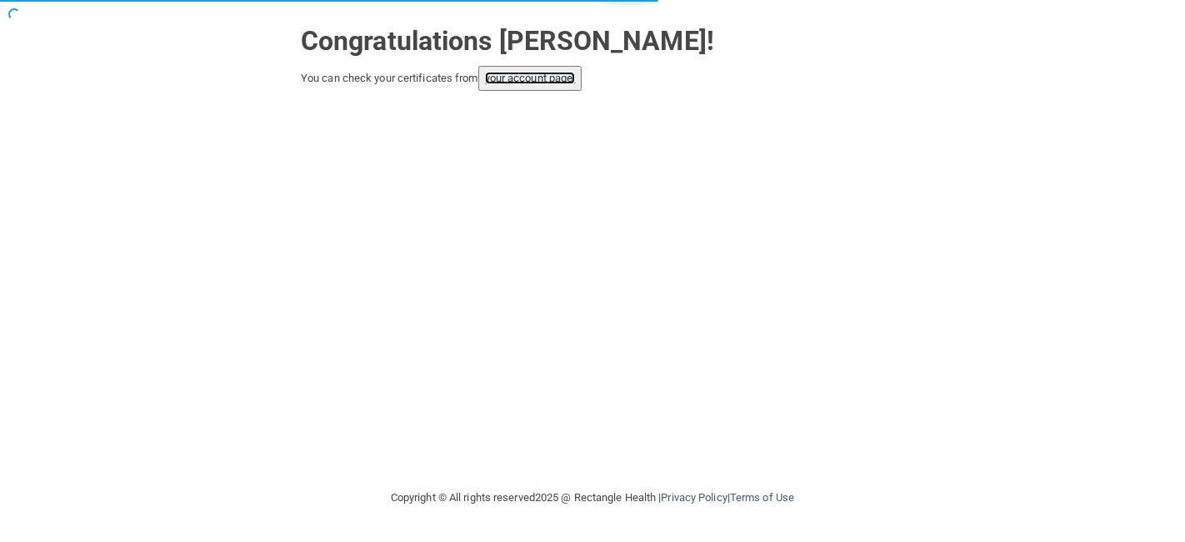
click at [509, 83] on link "your account page!" at bounding box center [530, 78] width 91 height 13
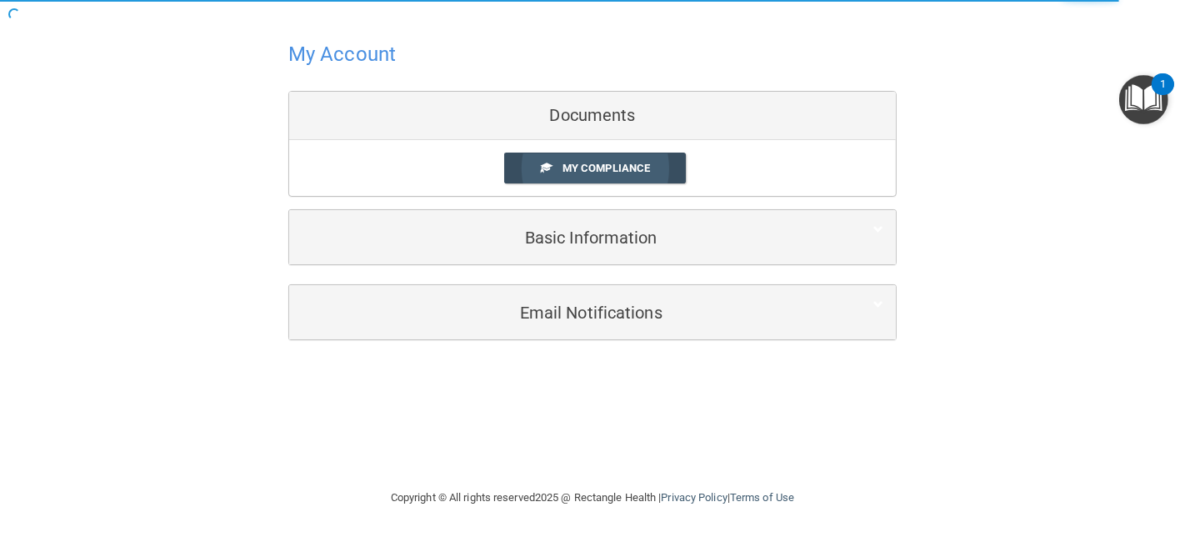
click at [603, 166] on span "My Compliance" at bounding box center [607, 168] width 88 height 13
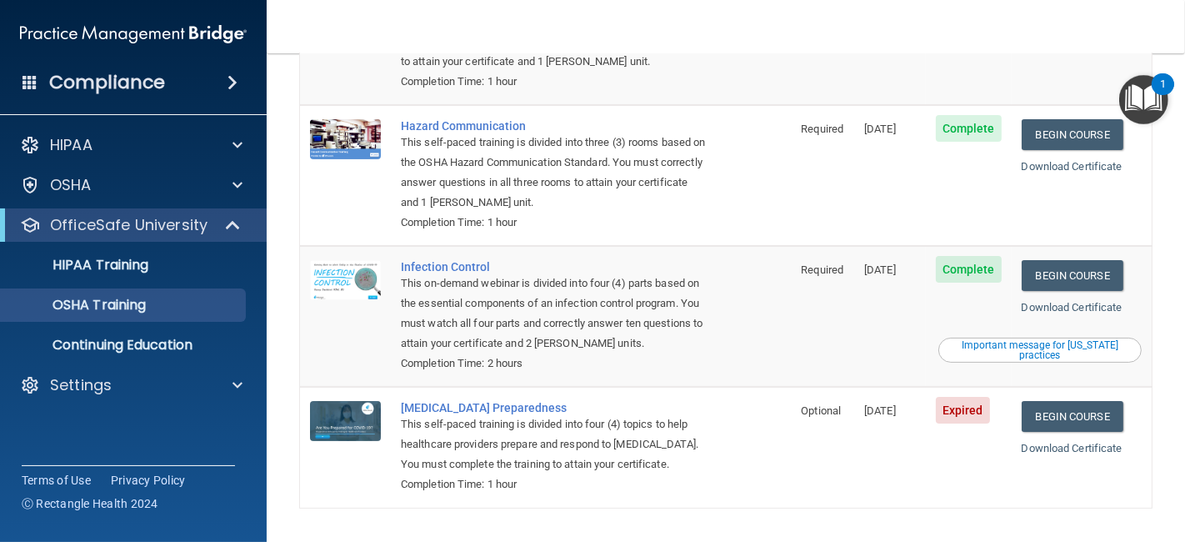
scroll to position [276, 0]
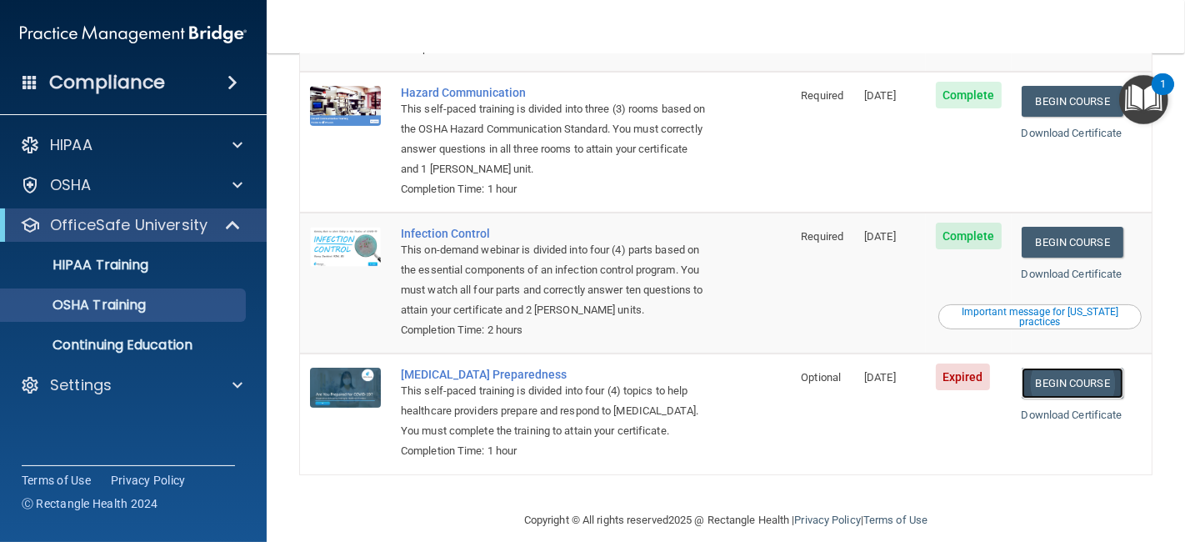
click at [1044, 368] on link "Begin Course" at bounding box center [1073, 383] width 102 height 31
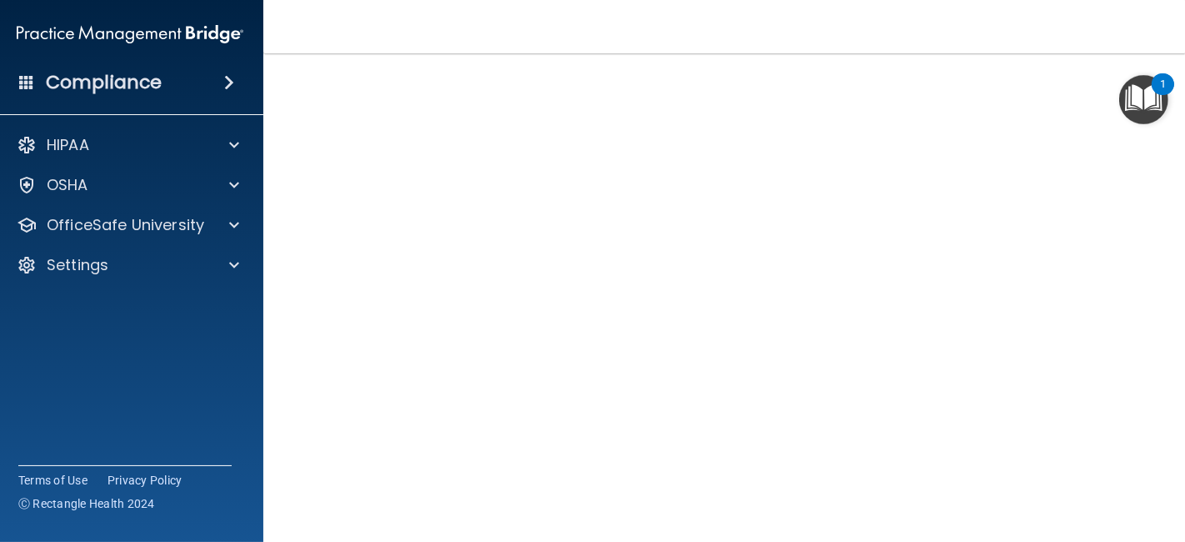
scroll to position [98, 0]
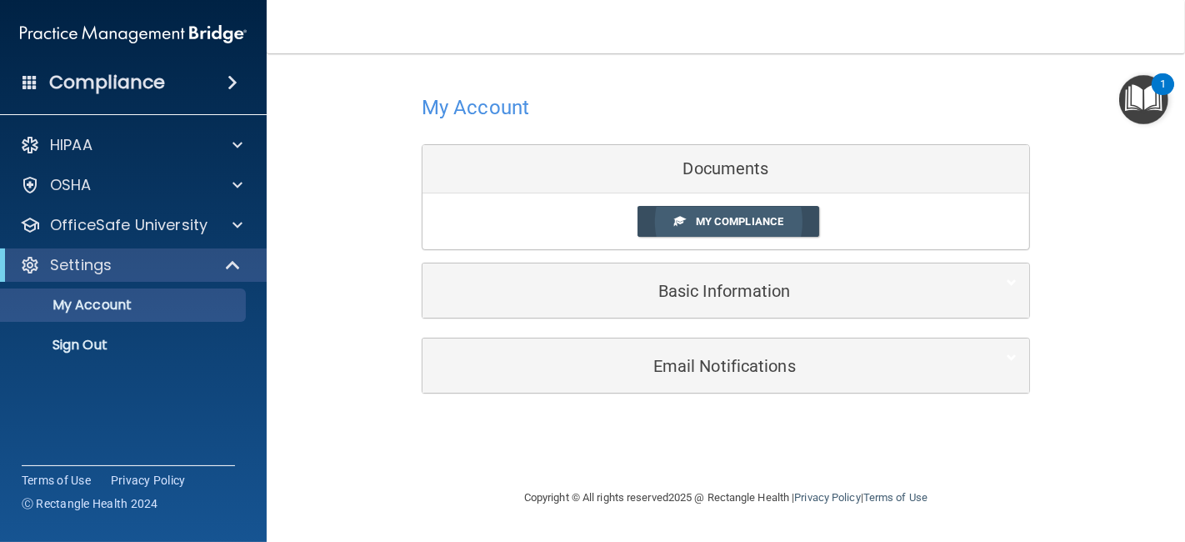
click at [784, 218] on link "My Compliance" at bounding box center [729, 221] width 183 height 31
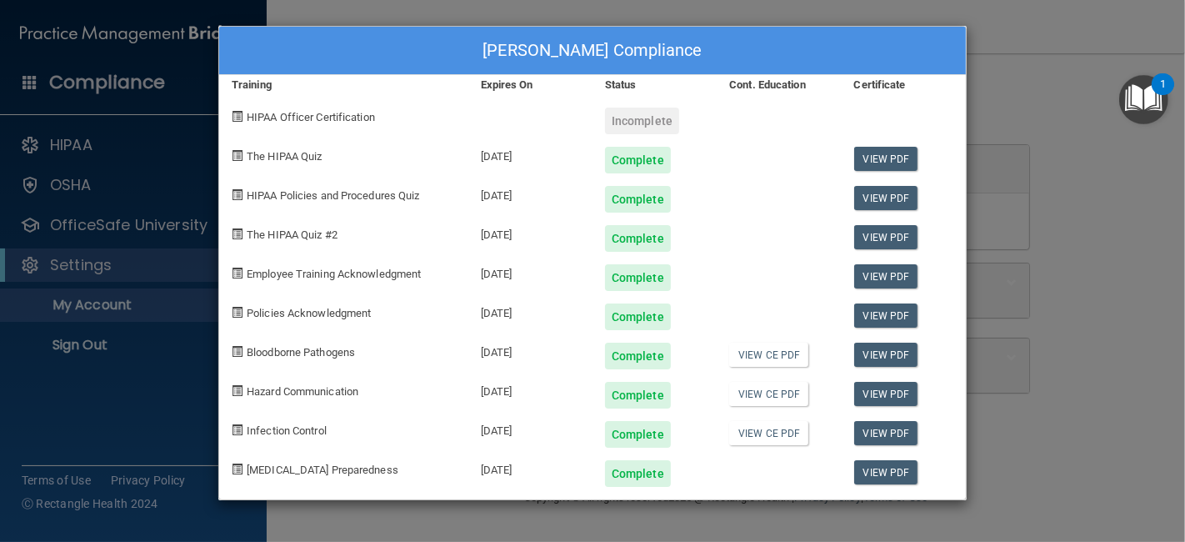
click at [1163, 330] on div "Reanna Fisher's Compliance Training Expires On Status Cont. Education Certifica…" at bounding box center [592, 271] width 1185 height 542
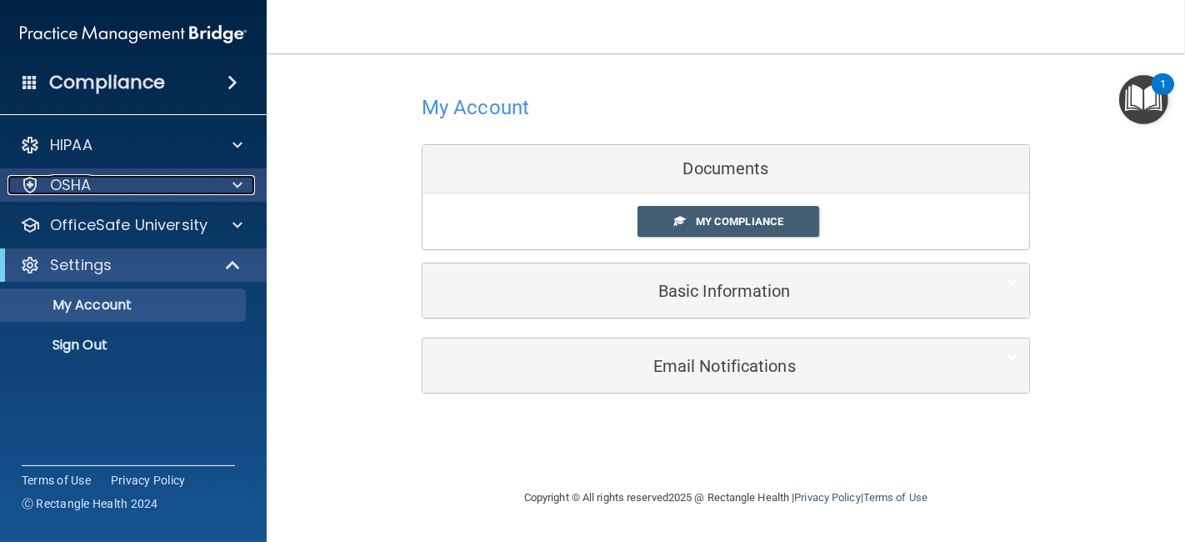
click at [239, 181] on span at bounding box center [238, 185] width 10 height 20
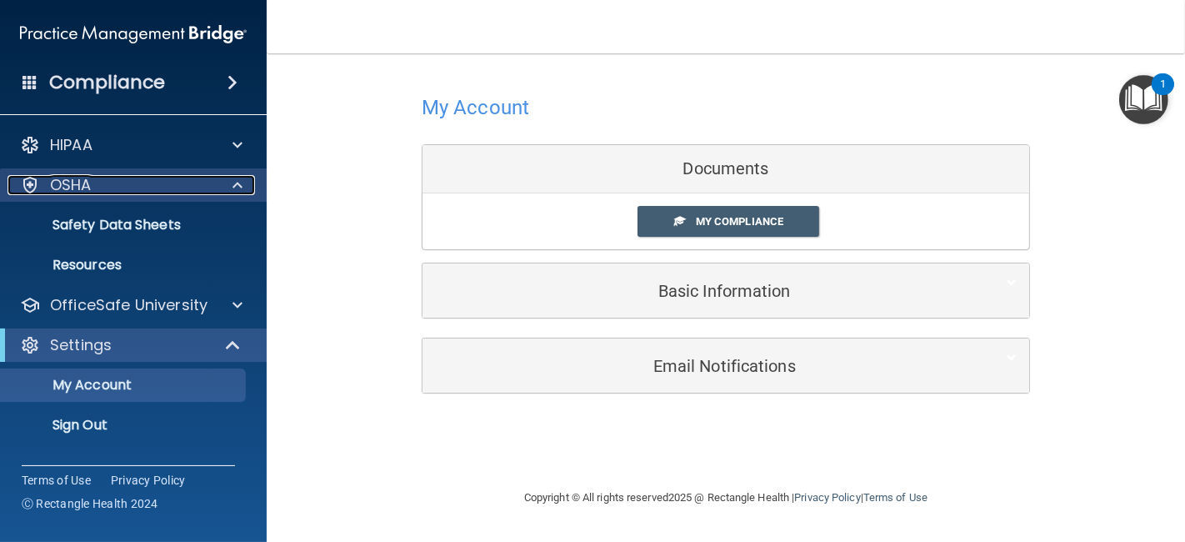
click at [241, 178] on span at bounding box center [238, 185] width 10 height 20
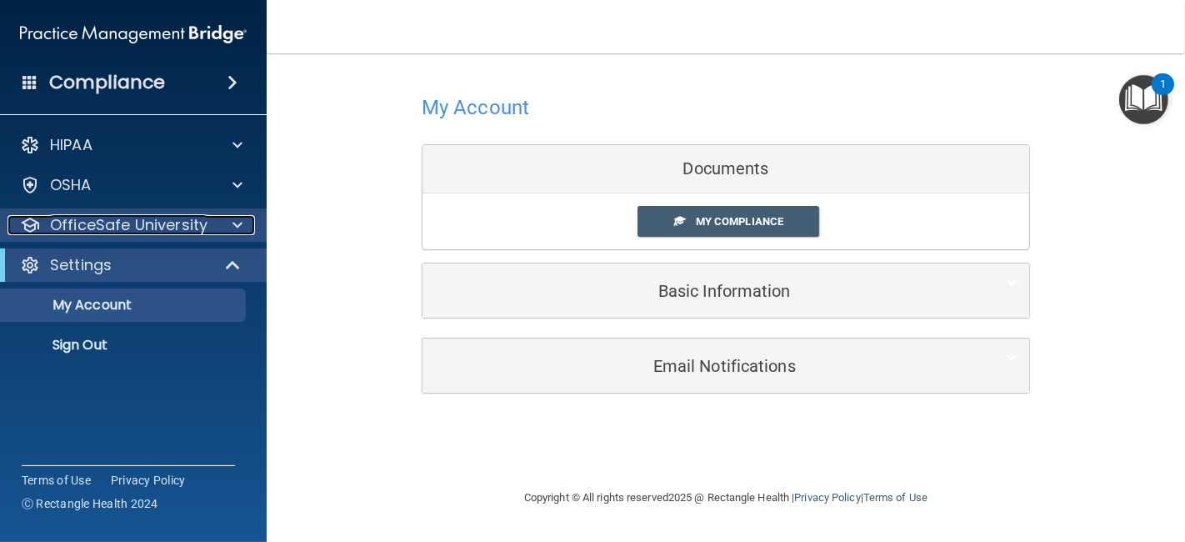
click at [238, 228] on span at bounding box center [238, 225] width 10 height 20
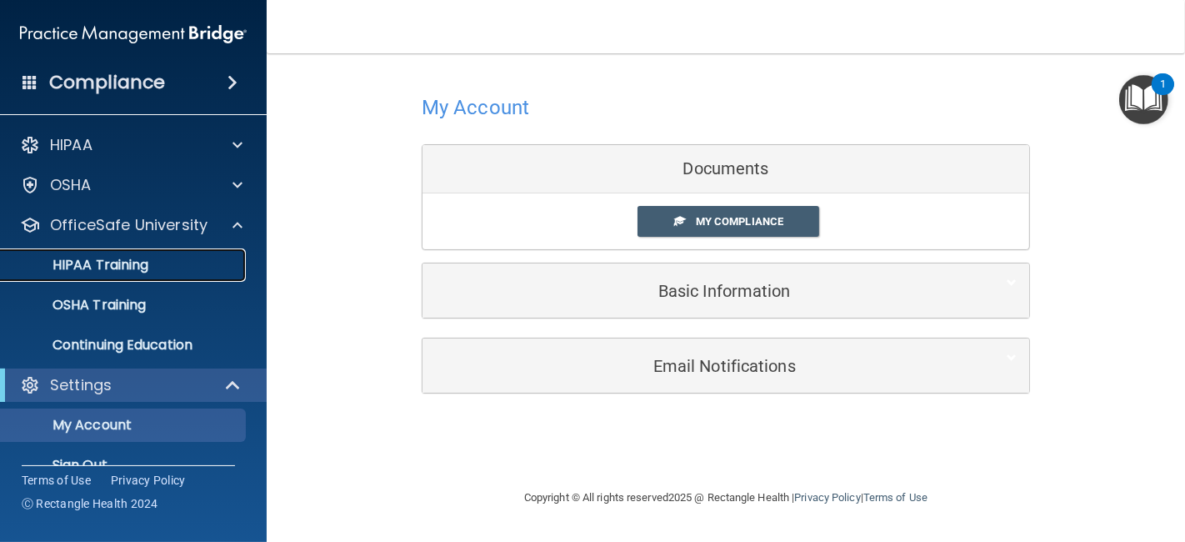
click at [183, 269] on div "HIPAA Training" at bounding box center [125, 265] width 228 height 17
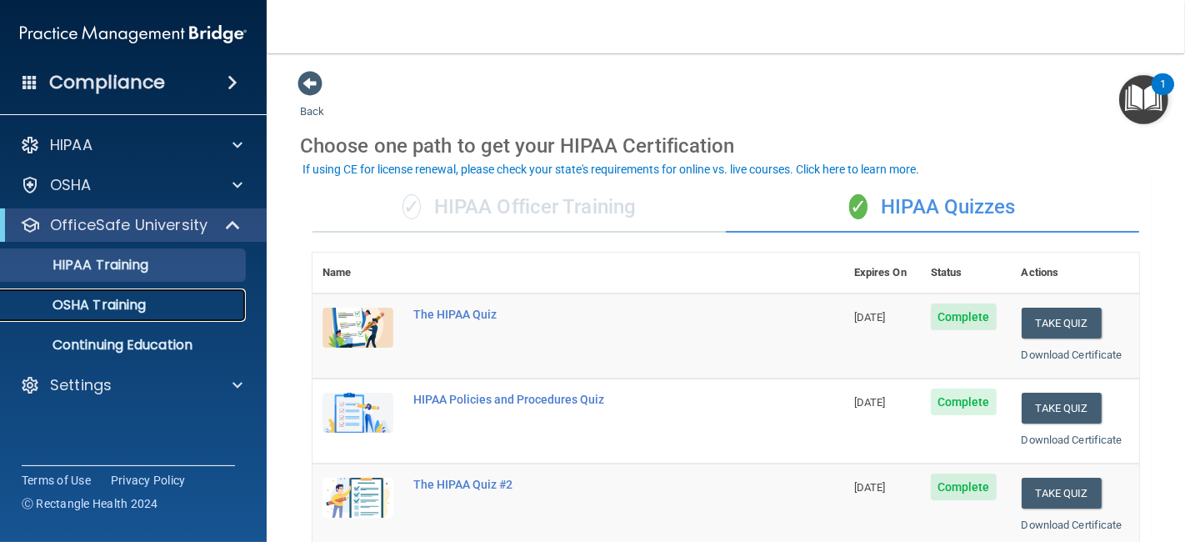
click at [150, 308] on div "OSHA Training" at bounding box center [125, 305] width 228 height 17
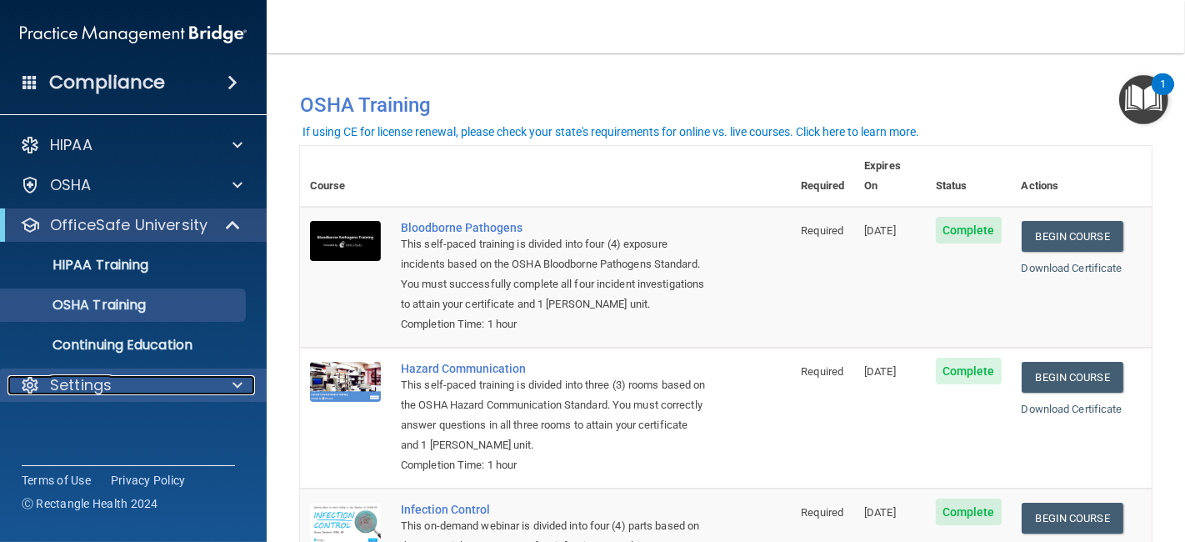
click at [235, 387] on span at bounding box center [238, 385] width 10 height 20
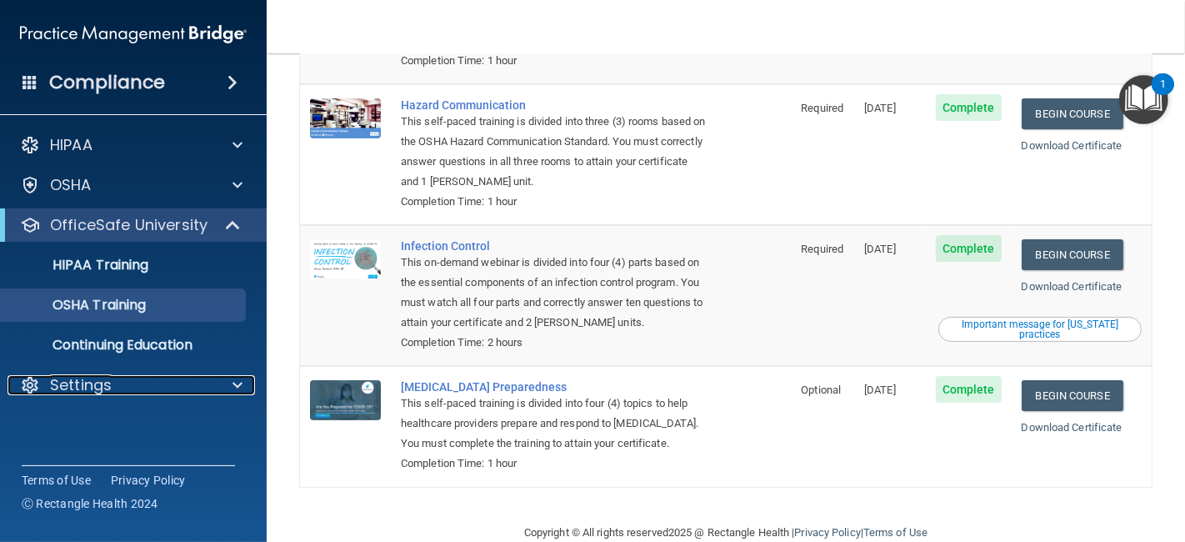
scroll to position [276, 0]
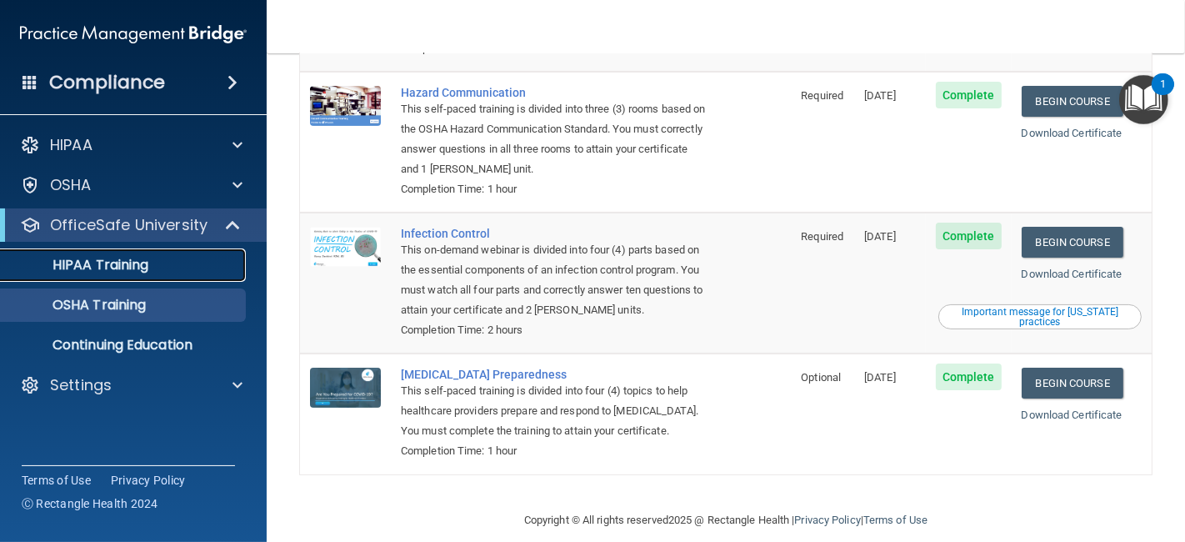
click at [198, 268] on div "HIPAA Training" at bounding box center [125, 265] width 228 height 17
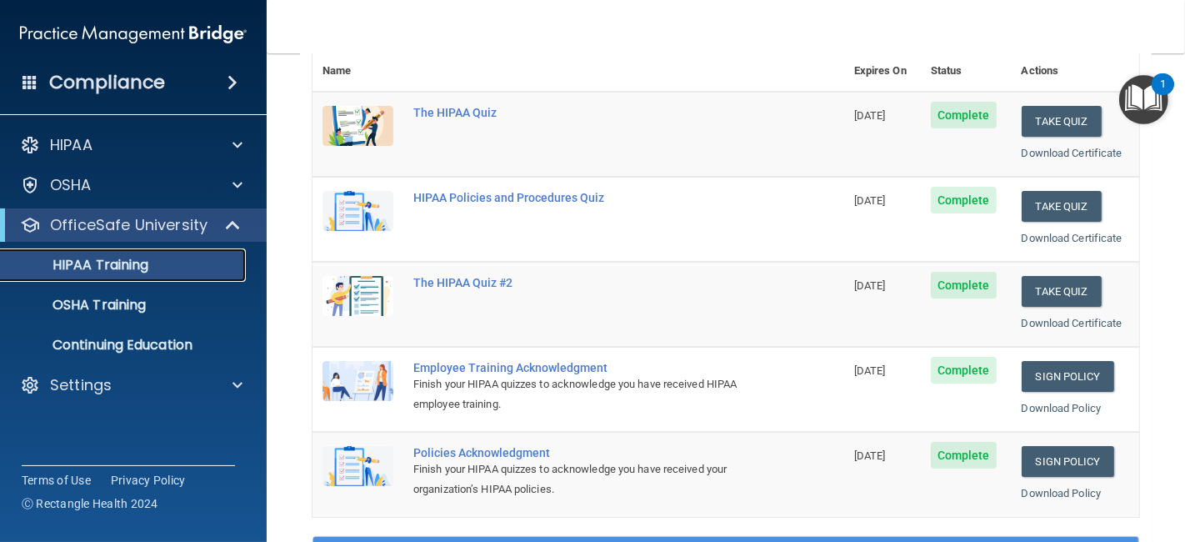
scroll to position [128, 0]
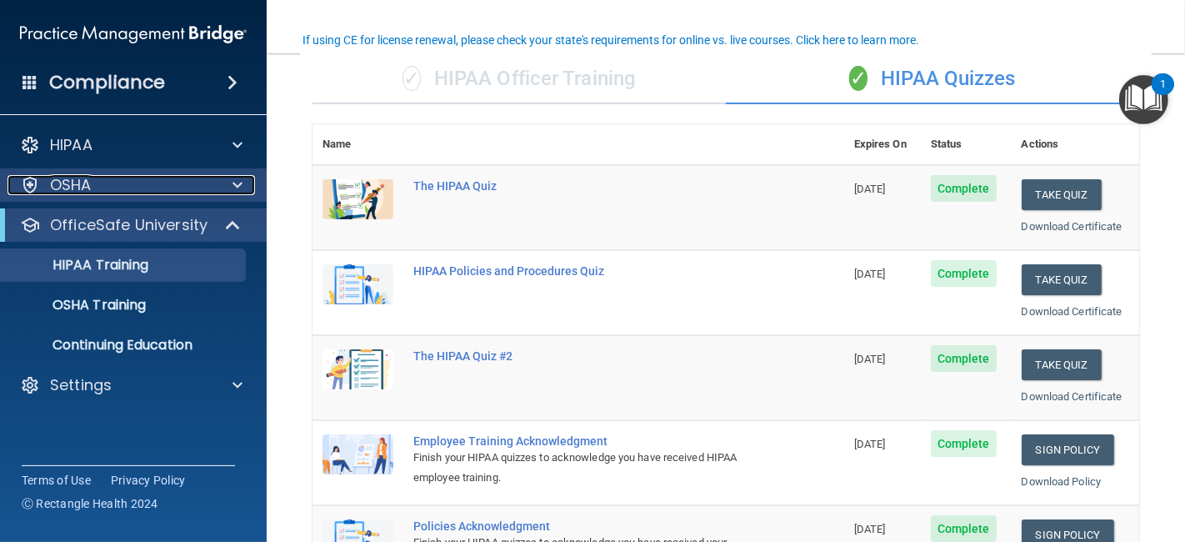
click at [245, 189] on div at bounding box center [235, 185] width 42 height 20
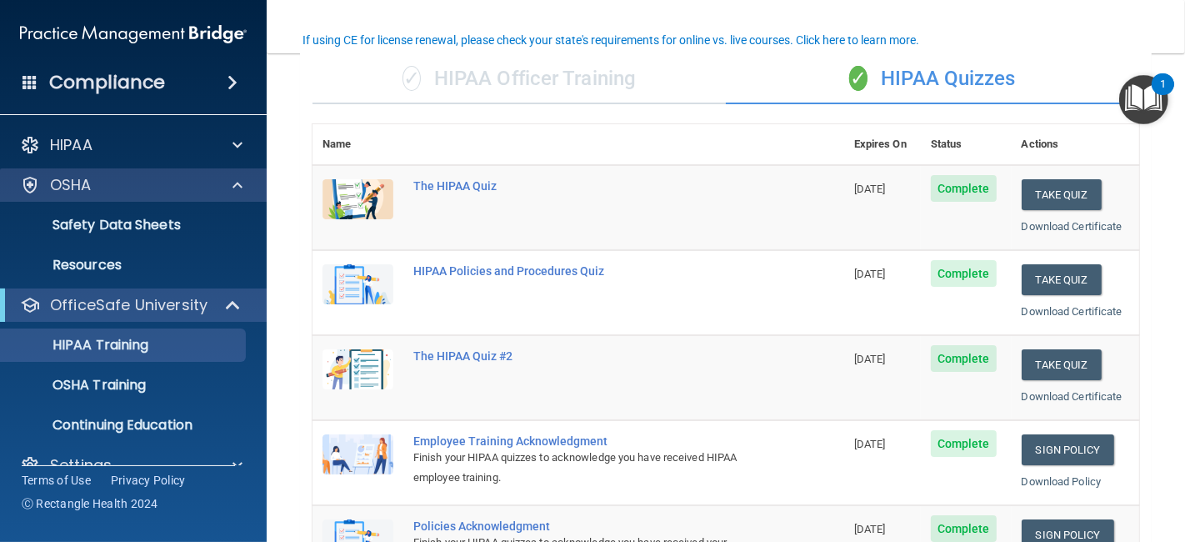
click at [229, 173] on div "OSHA" at bounding box center [134, 184] width 268 height 33
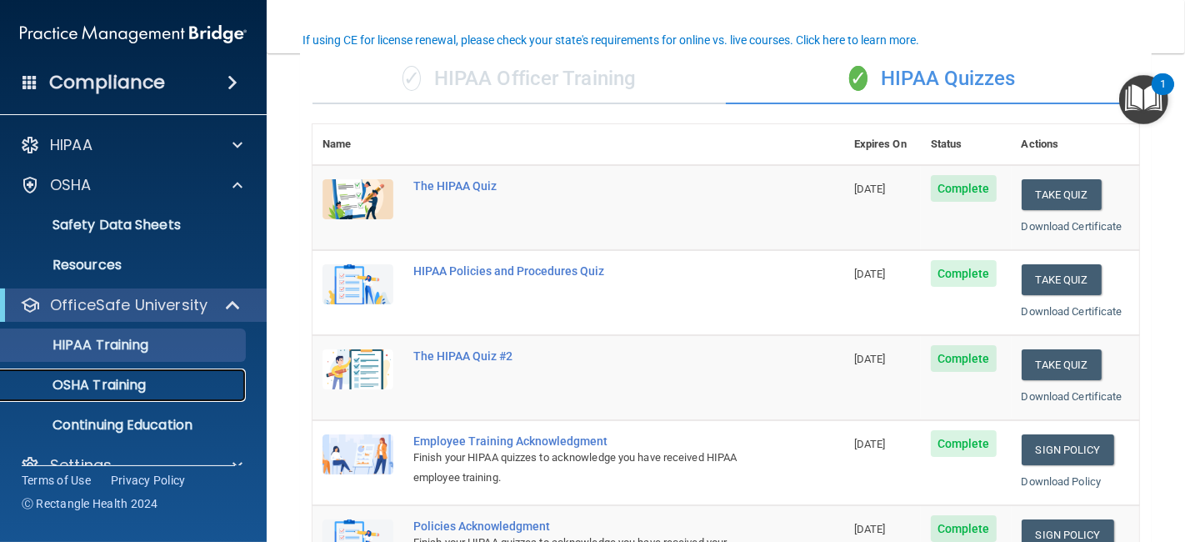
click at [138, 378] on p "OSHA Training" at bounding box center [78, 385] width 135 height 17
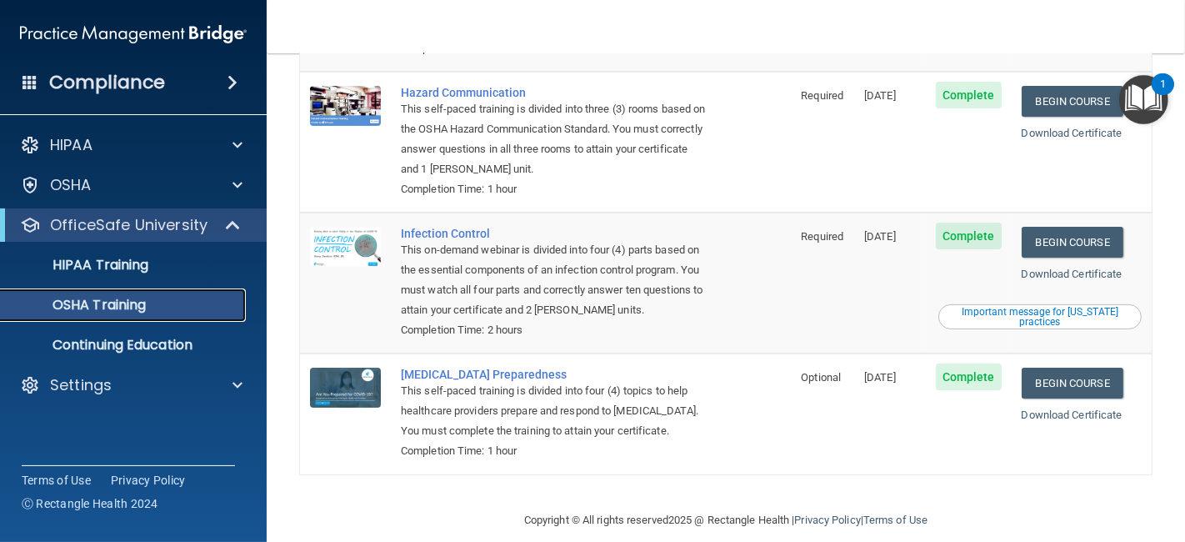
scroll to position [276, 0]
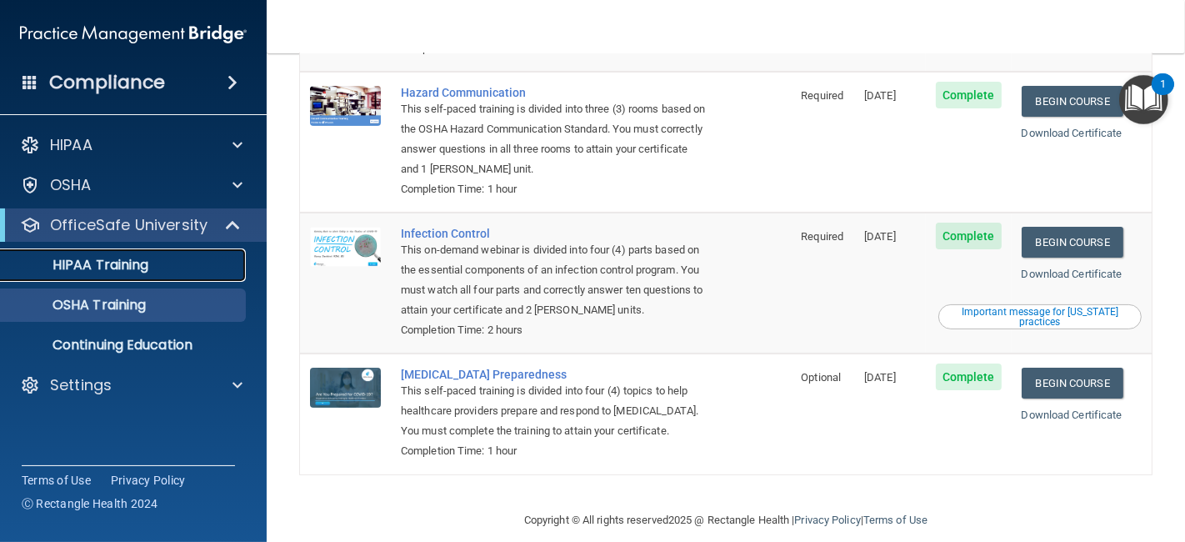
click at [189, 259] on div "HIPAA Training" at bounding box center [125, 265] width 228 height 17
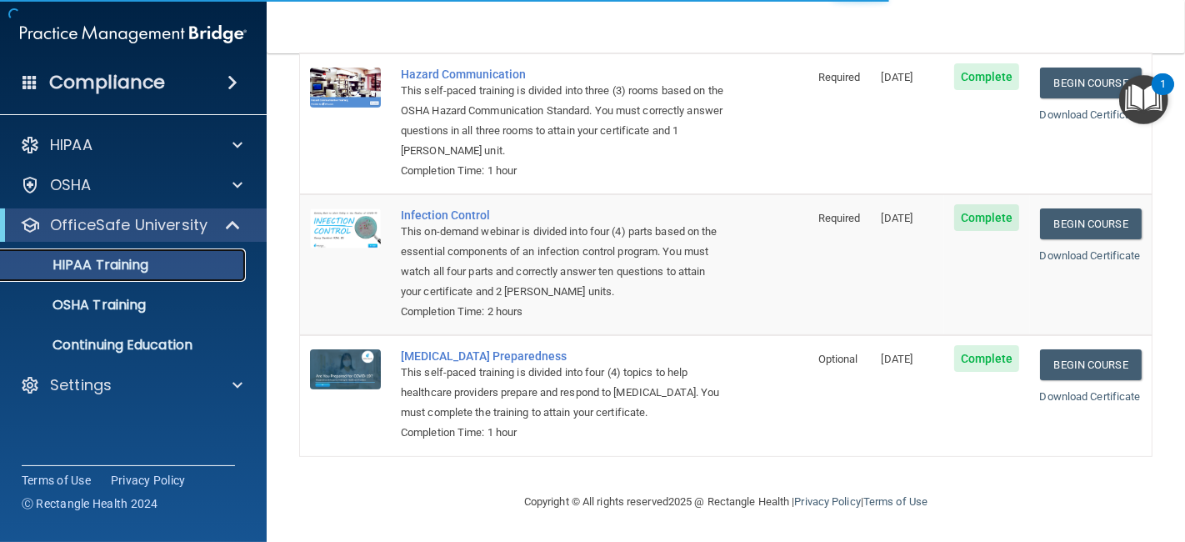
scroll to position [707, 0]
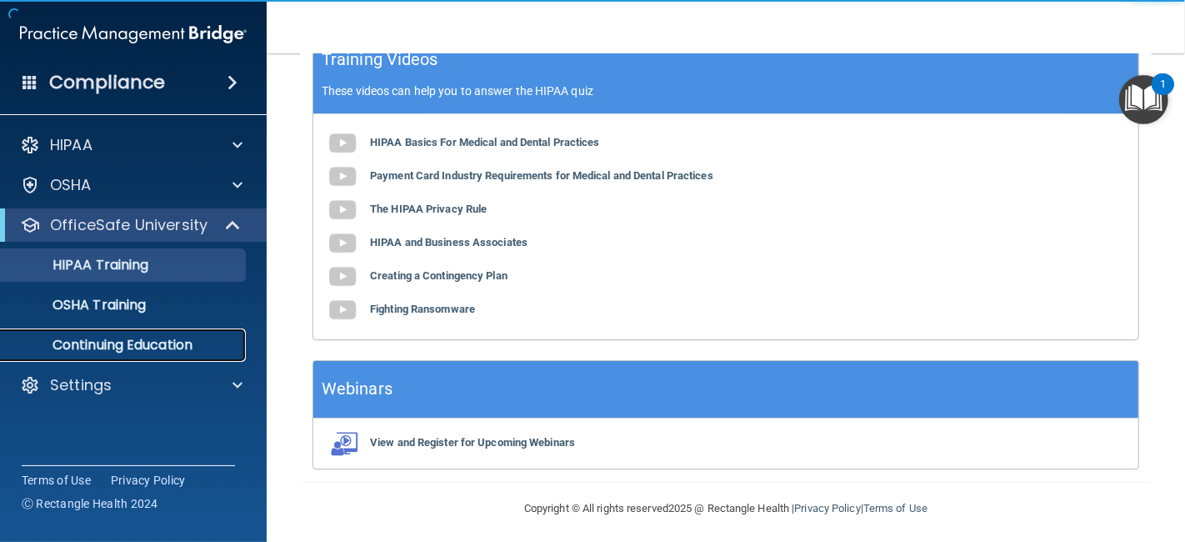
click at [185, 345] on p "Continuing Education" at bounding box center [125, 345] width 228 height 17
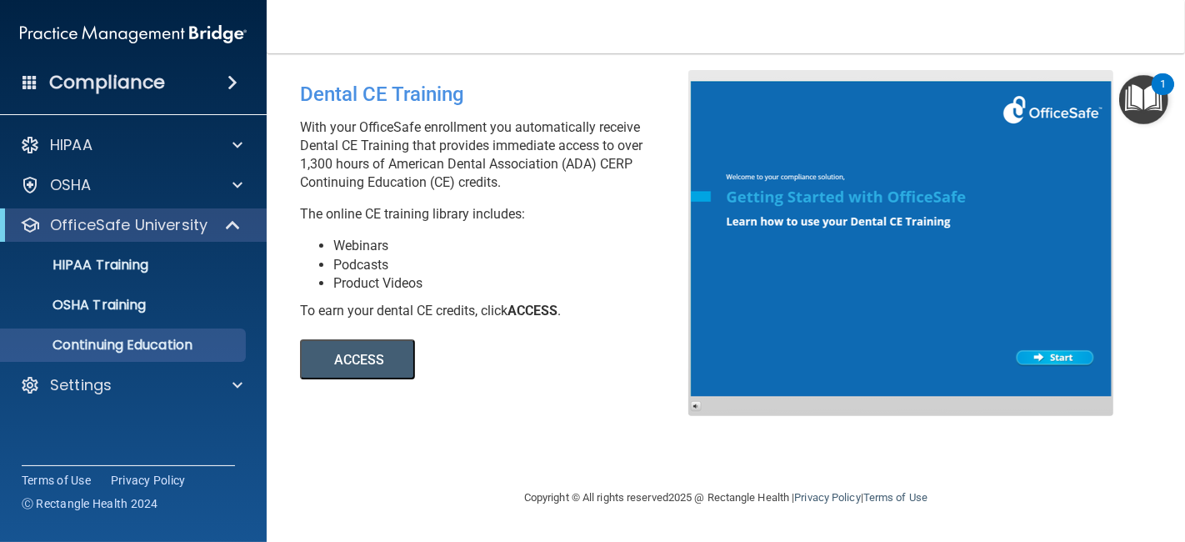
click at [228, 76] on span at bounding box center [233, 83] width 10 height 20
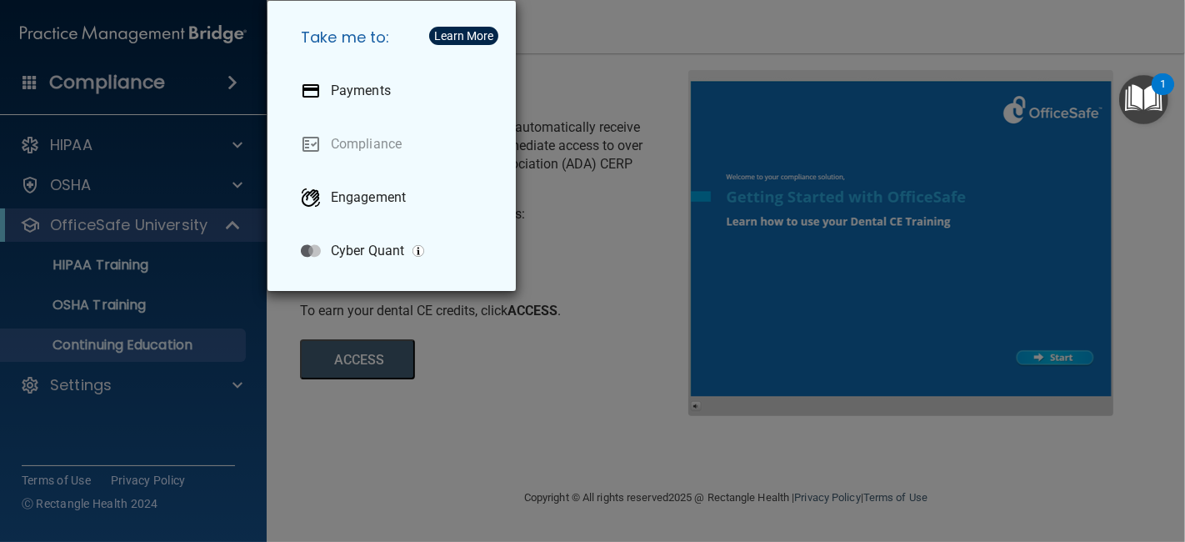
click at [805, 14] on div "Take me to: Payments Compliance Engagement Cyber Quant" at bounding box center [592, 271] width 1185 height 542
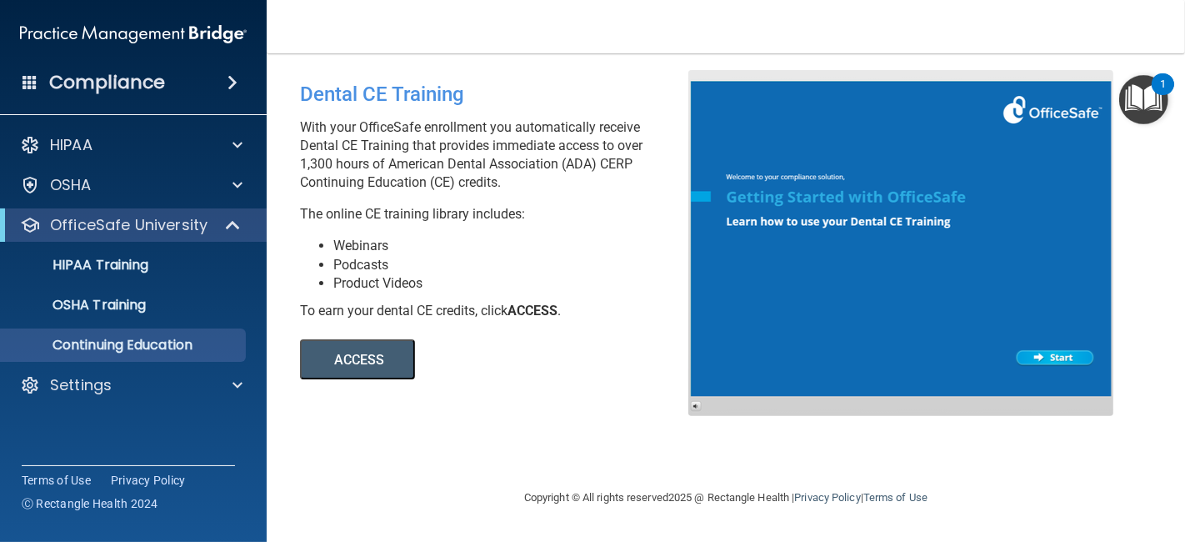
click at [1014, 15] on nav "Toggle navigation Reanna Fisher reanna@dakotadental4kids.com Manage My Enterpri…" at bounding box center [726, 26] width 919 height 53
click at [57, 82] on h4 "Compliance" at bounding box center [107, 82] width 116 height 23
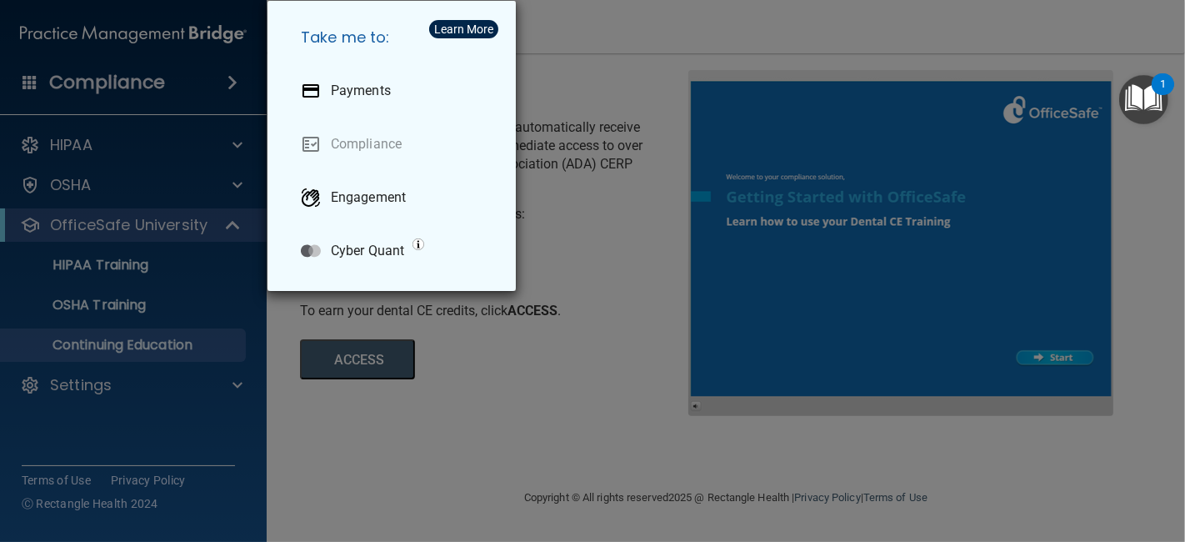
click at [57, 82] on div "Take me to: Payments Compliance Engagement Cyber Quant" at bounding box center [592, 271] width 1185 height 542
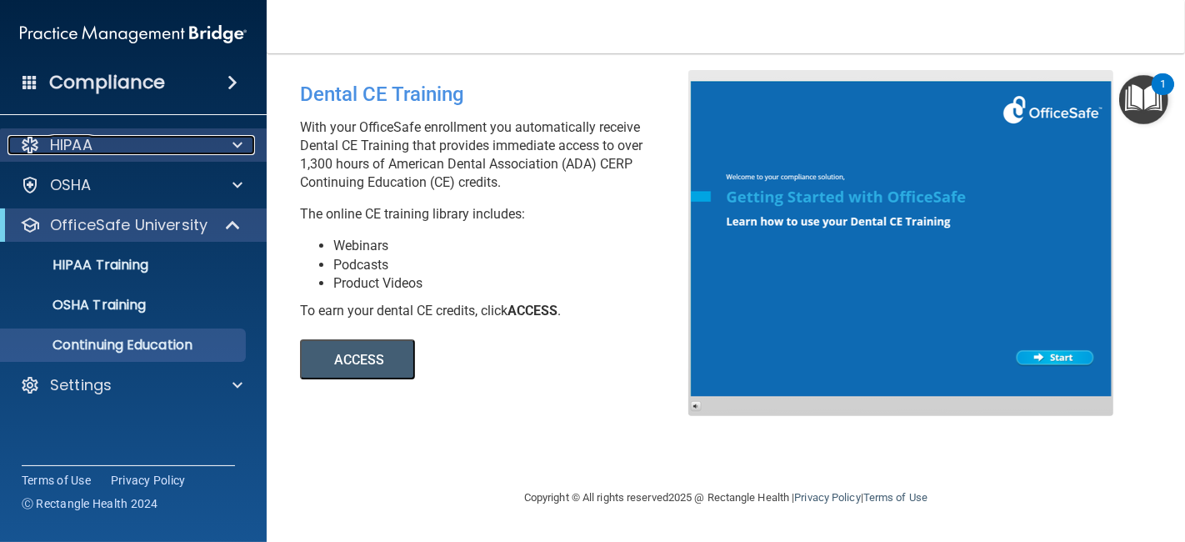
click at [73, 137] on p "HIPAA" at bounding box center [71, 145] width 43 height 20
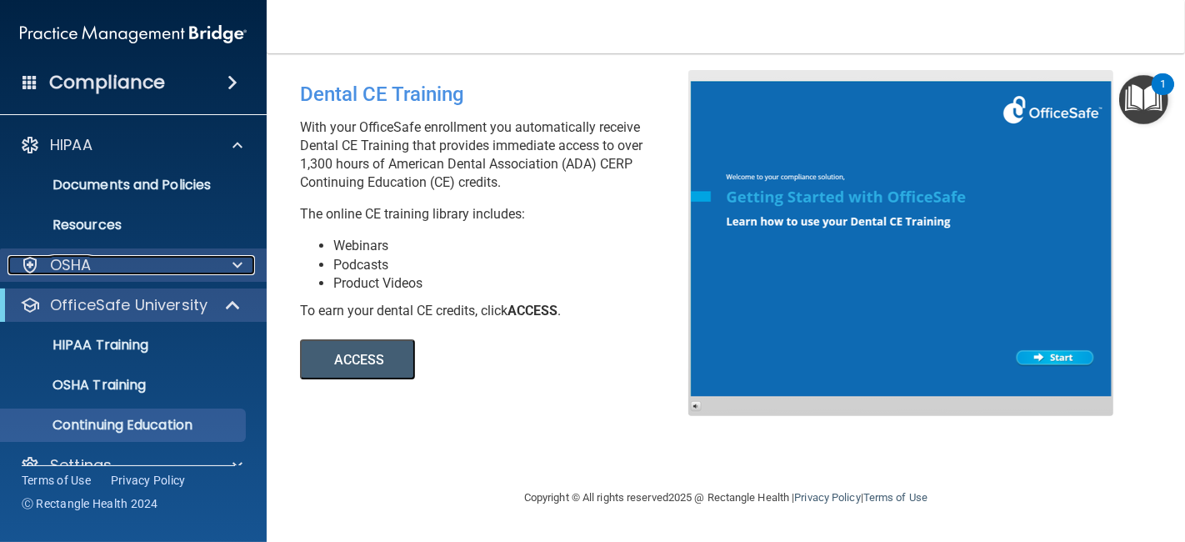
click at [88, 261] on p "OSHA" at bounding box center [71, 265] width 42 height 20
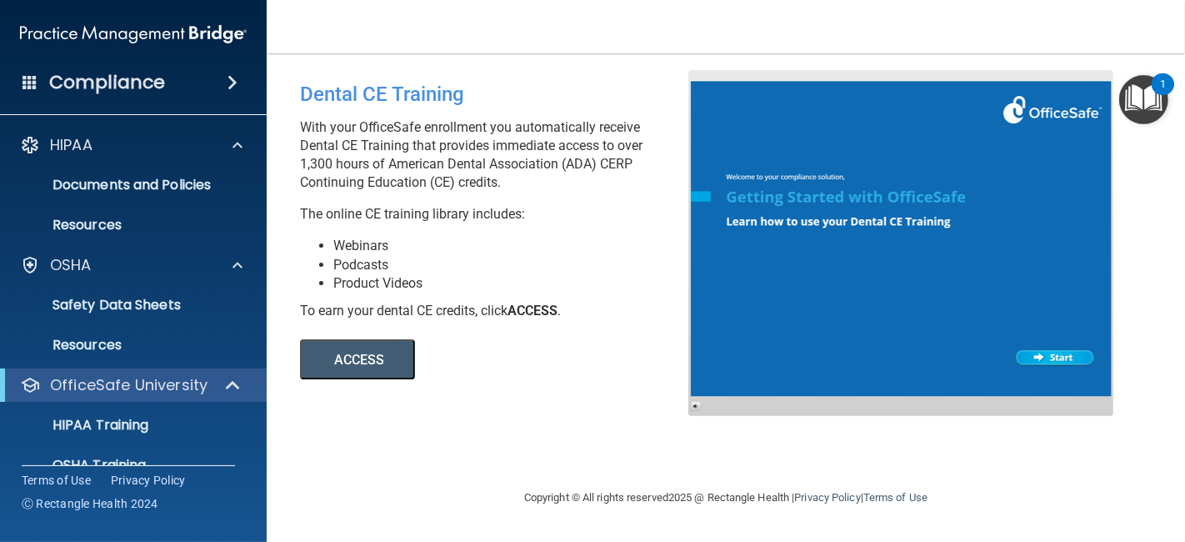
click at [590, 448] on div "Dental CE Training With your OfficeSafe enrollment you automatically receive De…" at bounding box center [726, 270] width 852 height 401
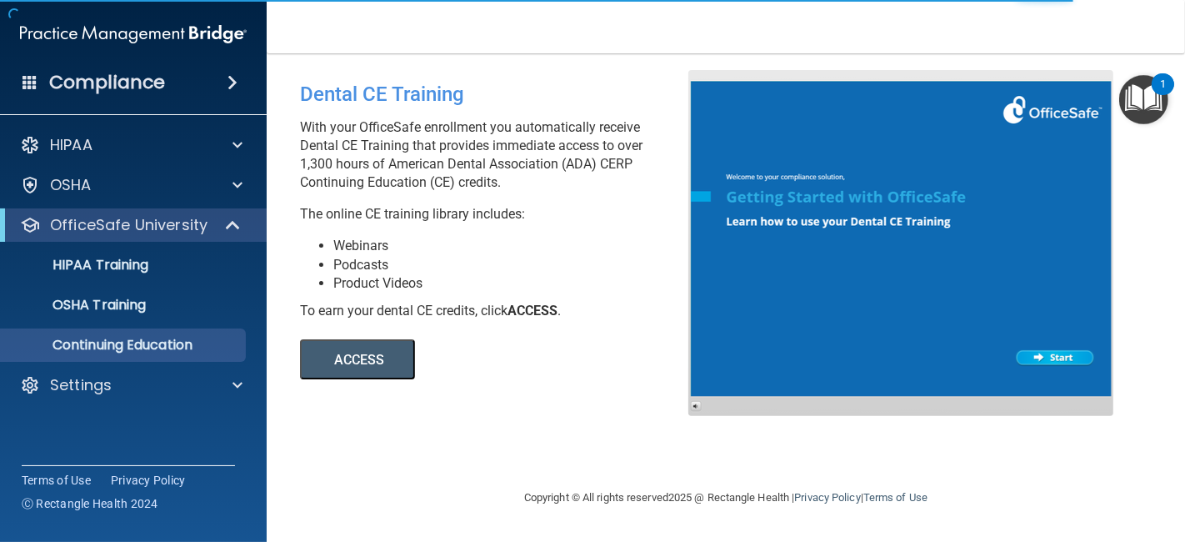
click at [89, 97] on div "Compliance" at bounding box center [133, 82] width 267 height 37
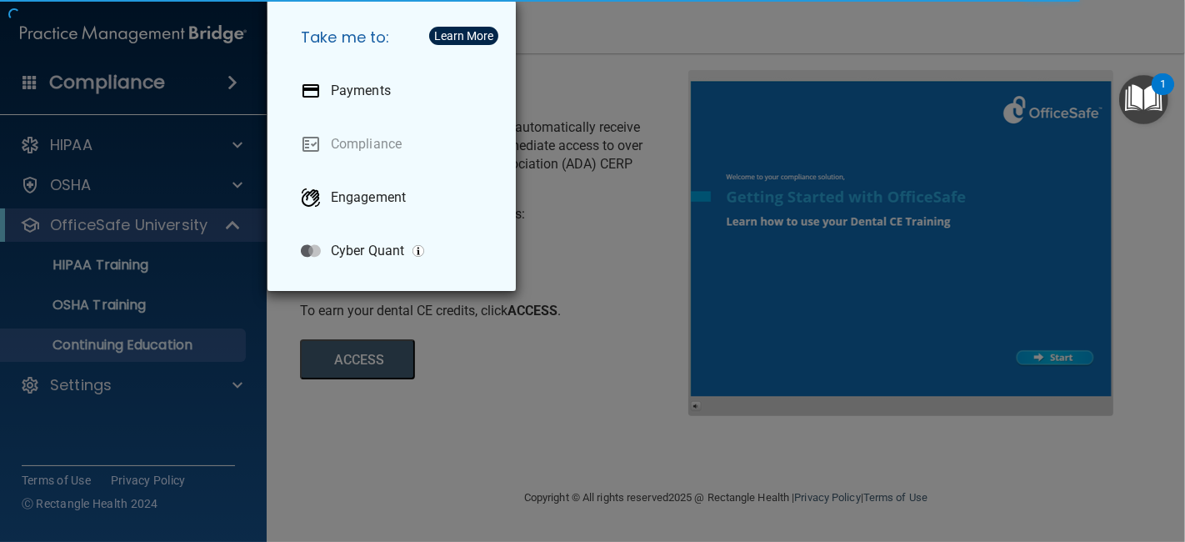
click at [118, 34] on div "Take me to: Payments Compliance Engagement Cyber Quant" at bounding box center [592, 271] width 1185 height 542
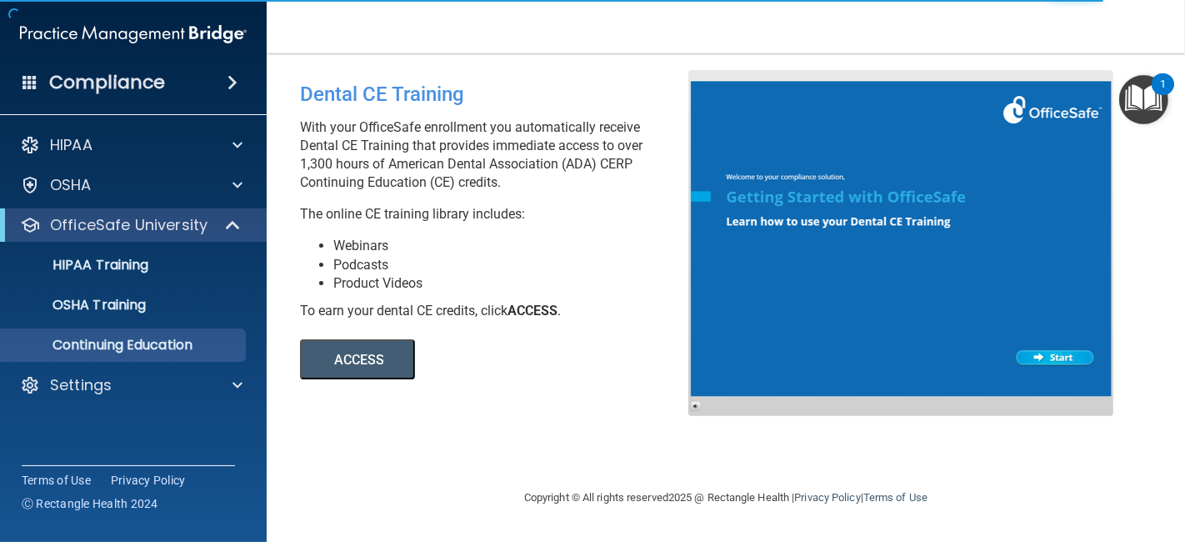
click at [252, 83] on div "Compliance" at bounding box center [133, 82] width 267 height 37
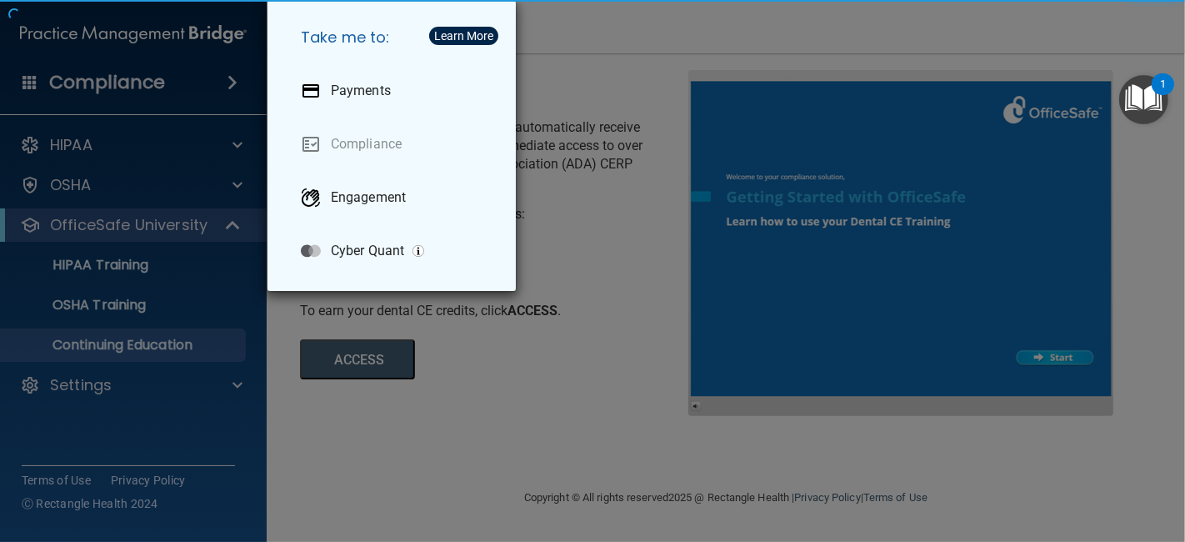
click at [630, 210] on div "Take me to: Payments Compliance Engagement Cyber Quant" at bounding box center [592, 271] width 1185 height 542
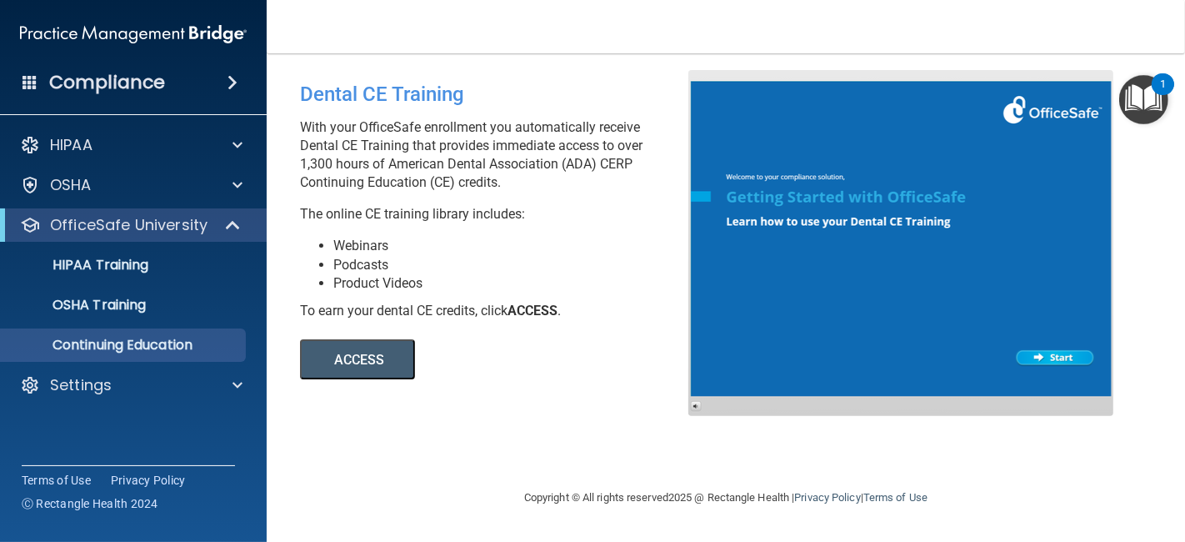
drag, startPoint x: 1184, startPoint y: 65, endPoint x: 1184, endPoint y: 235, distance: 170.0
click at [1184, 235] on main "Dental CE Training With your OfficeSafe enrollment you automatically receive De…" at bounding box center [726, 297] width 919 height 488
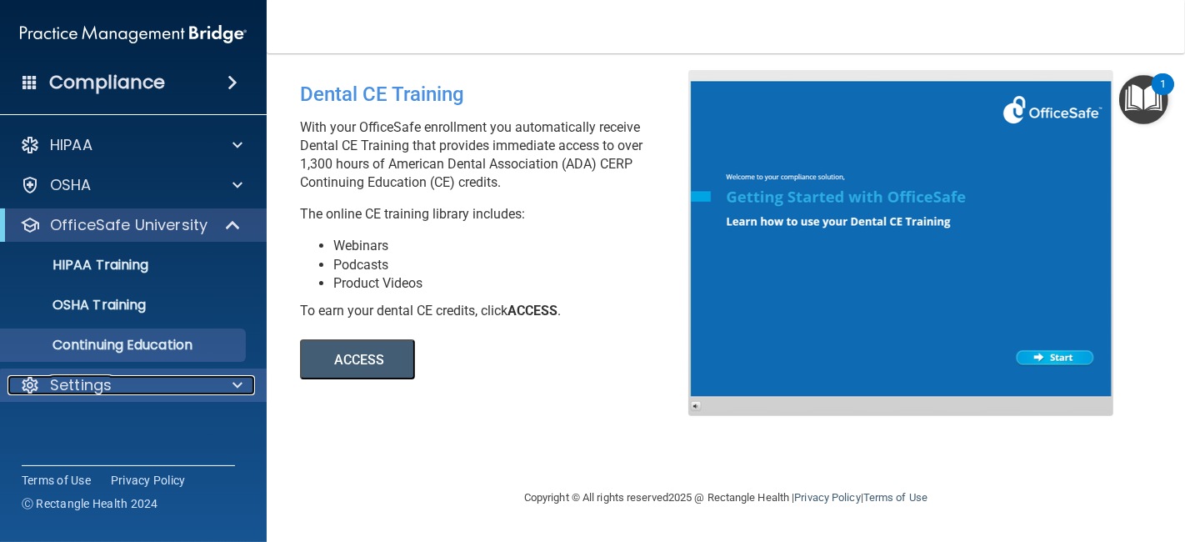
click at [67, 392] on p "Settings" at bounding box center [81, 385] width 62 height 20
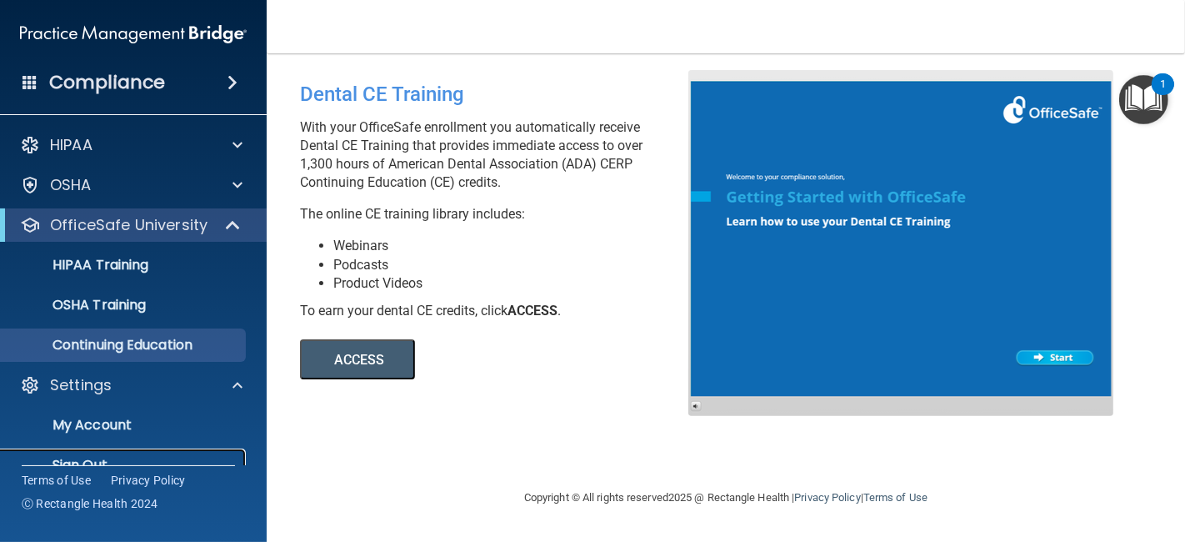
click at [126, 453] on link "Sign Out" at bounding box center [114, 464] width 263 height 33
